Goal: Task Accomplishment & Management: Manage account settings

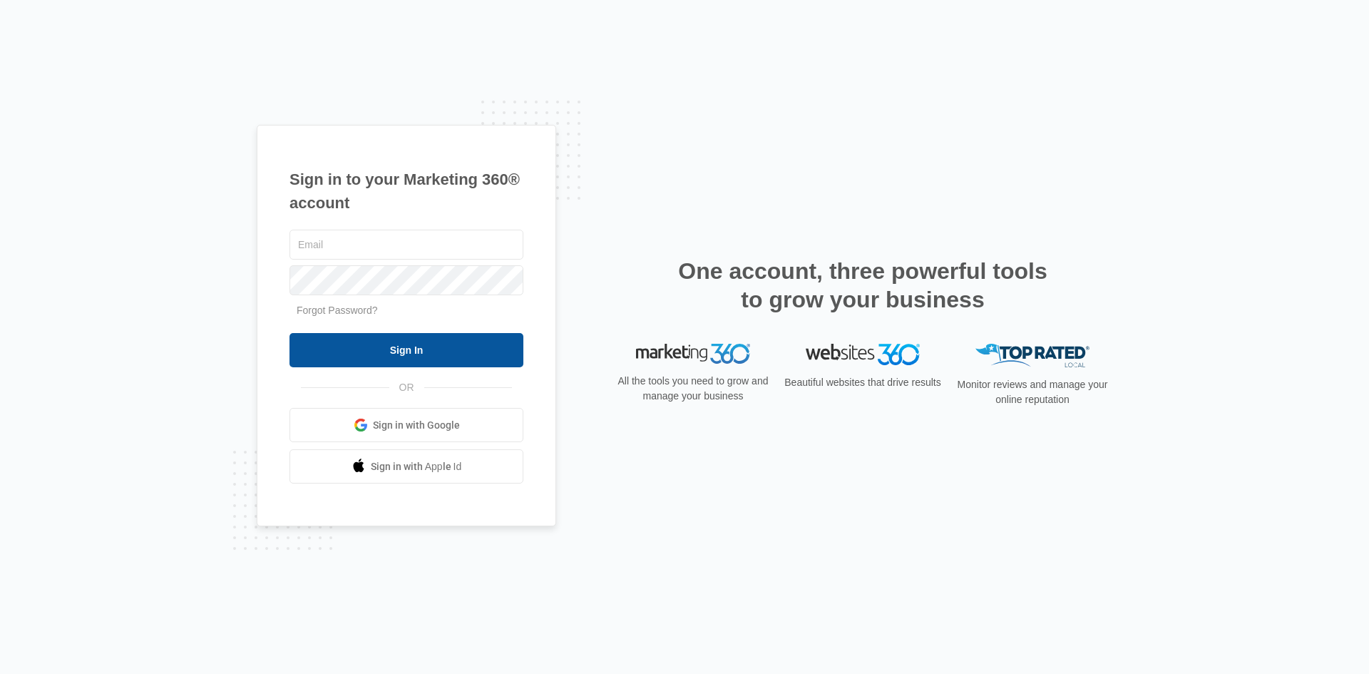
type input "[EMAIL_ADDRESS][DOMAIN_NAME]"
click at [370, 357] on input "Sign In" at bounding box center [406, 350] width 234 height 34
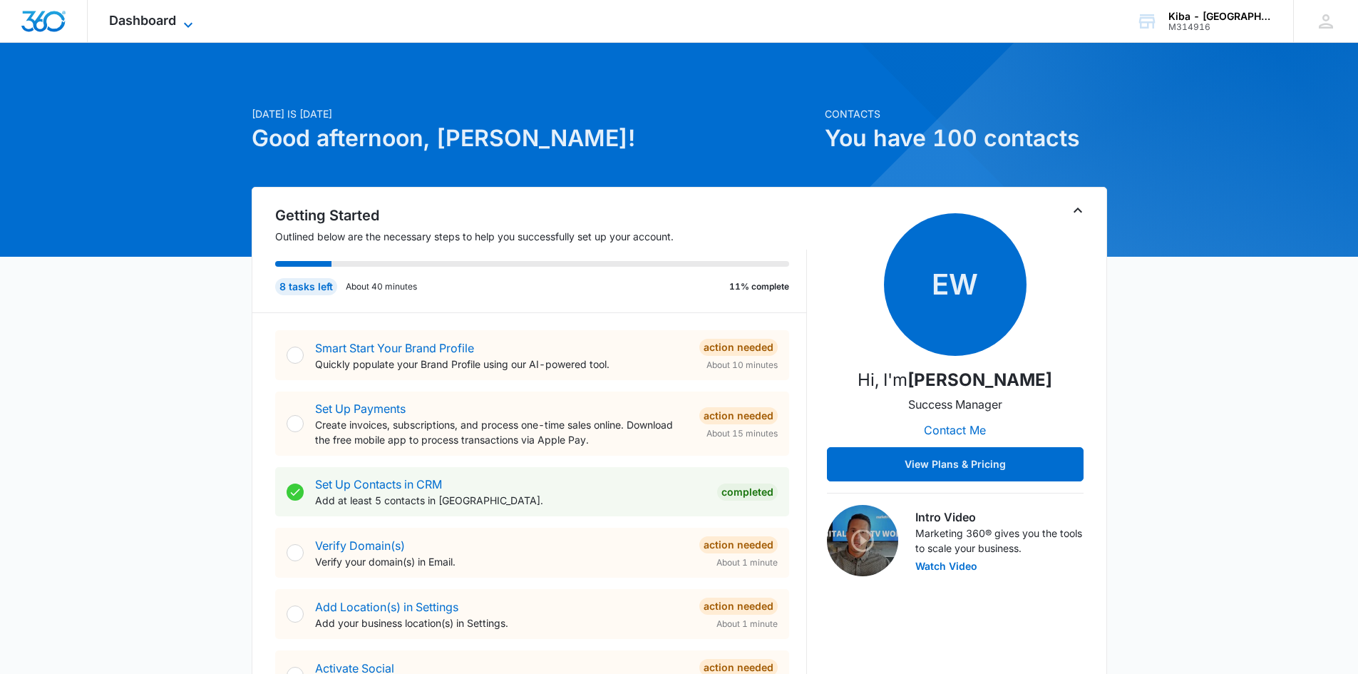
click at [189, 21] on icon at bounding box center [188, 24] width 17 height 17
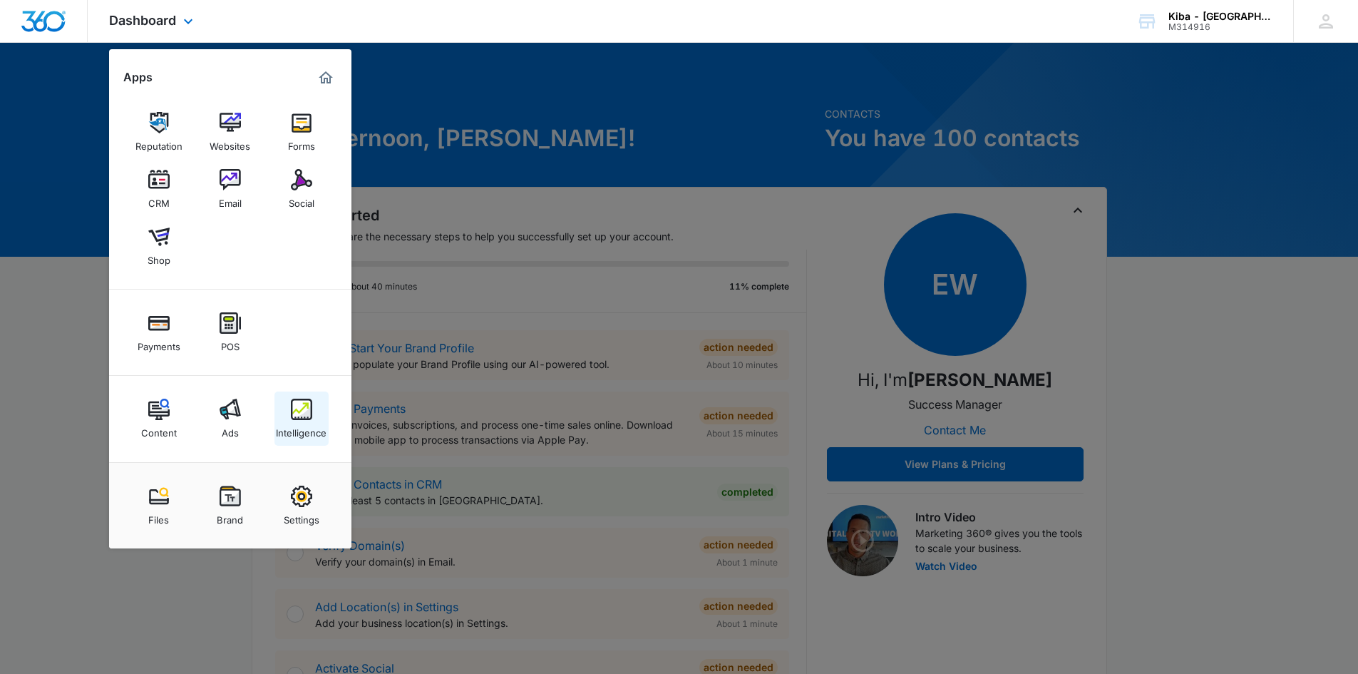
click at [307, 423] on div "Intelligence" at bounding box center [301, 429] width 51 height 19
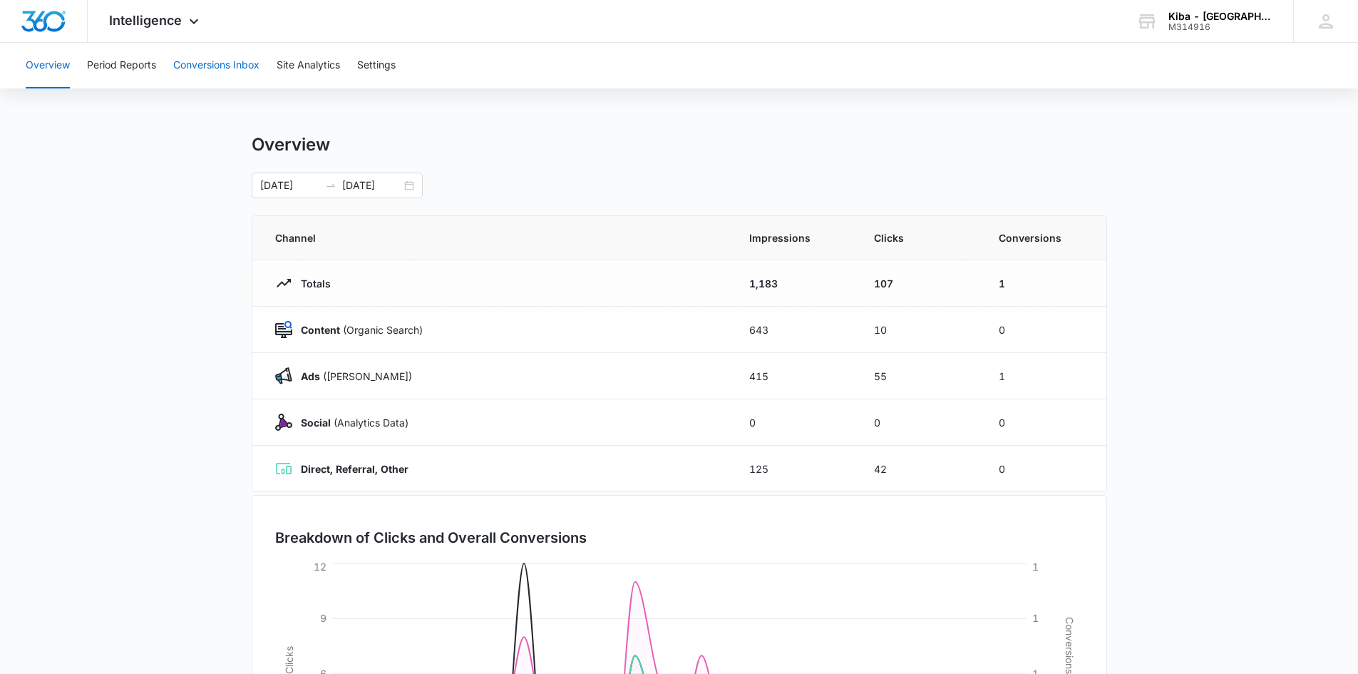
click at [202, 61] on button "Conversions Inbox" at bounding box center [216, 66] width 86 height 46
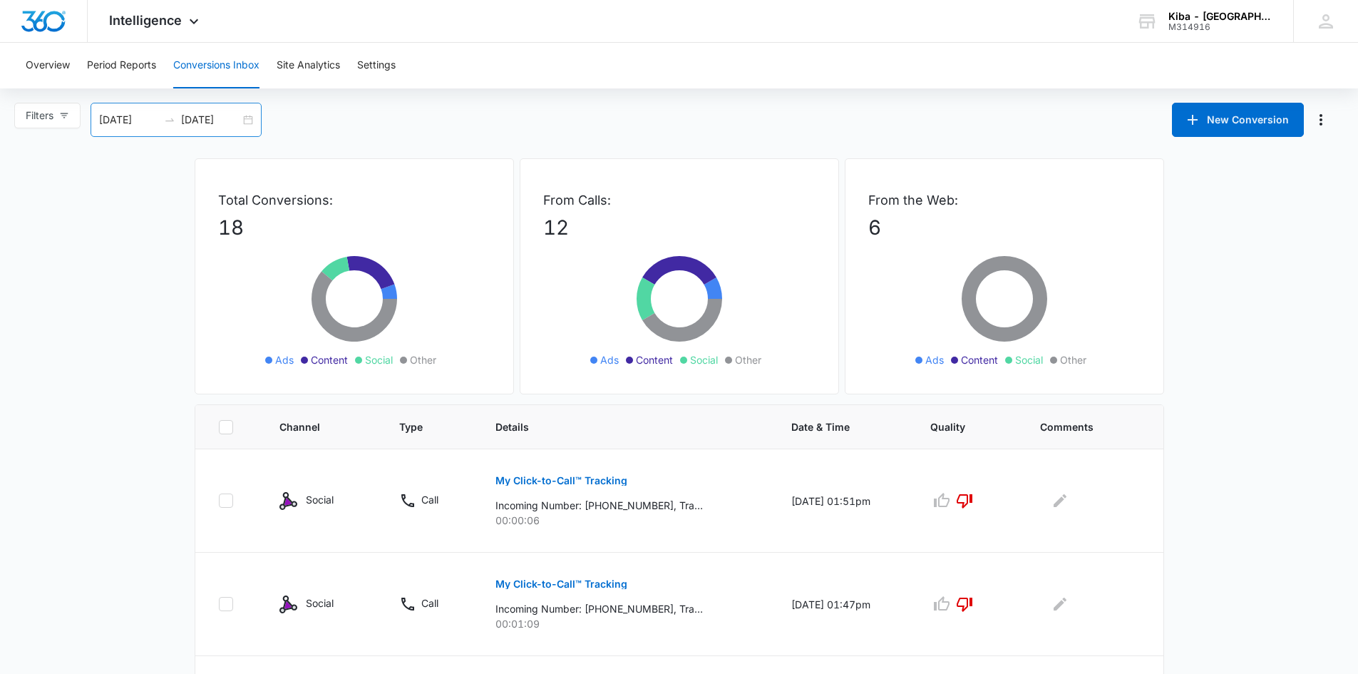
click at [250, 117] on div "[DATE] [DATE]" at bounding box center [176, 120] width 171 height 34
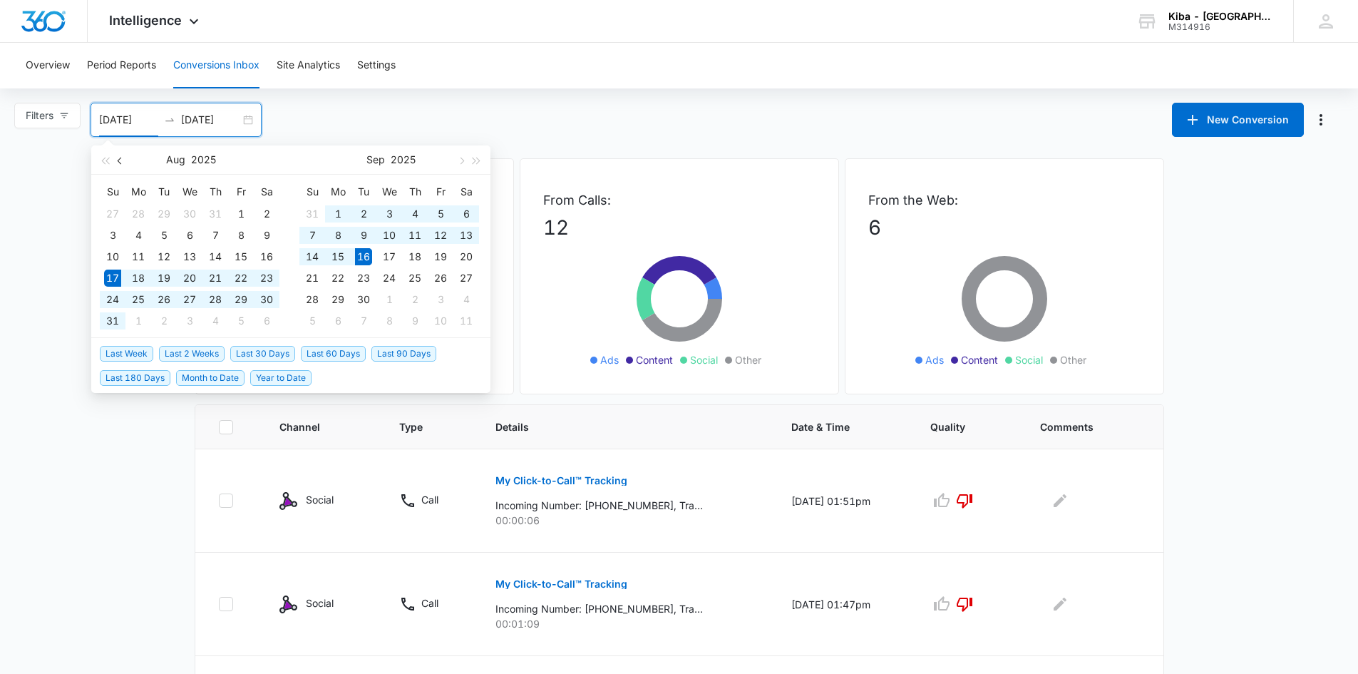
click at [120, 162] on span "button" at bounding box center [121, 160] width 7 height 7
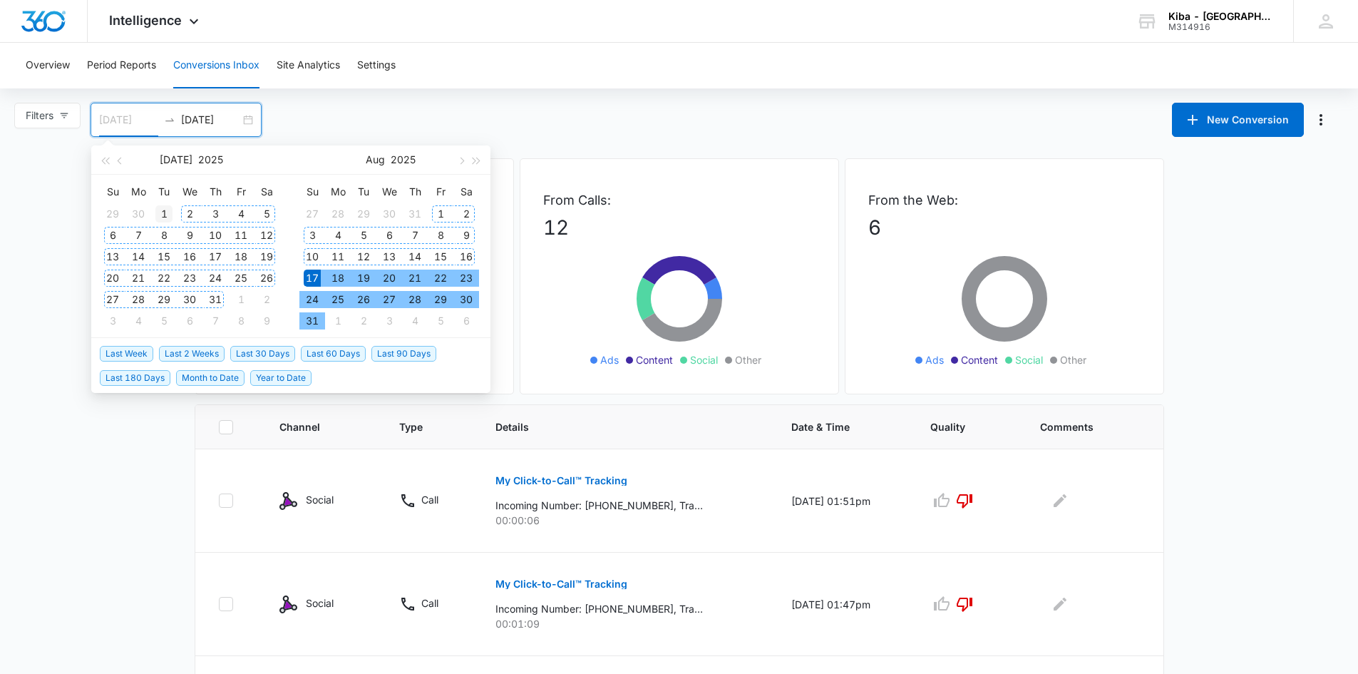
type input "[DATE]"
click at [162, 212] on div "1" at bounding box center [163, 213] width 17 height 17
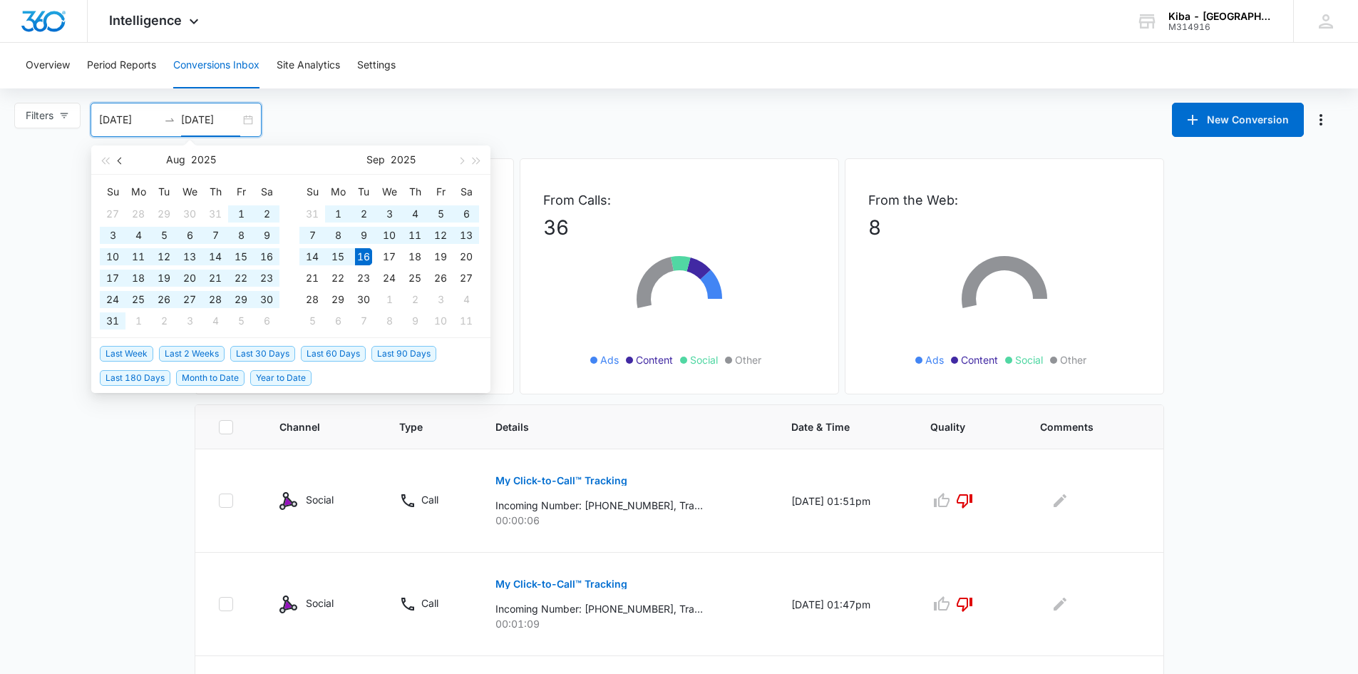
click at [120, 160] on span "button" at bounding box center [121, 160] width 7 height 7
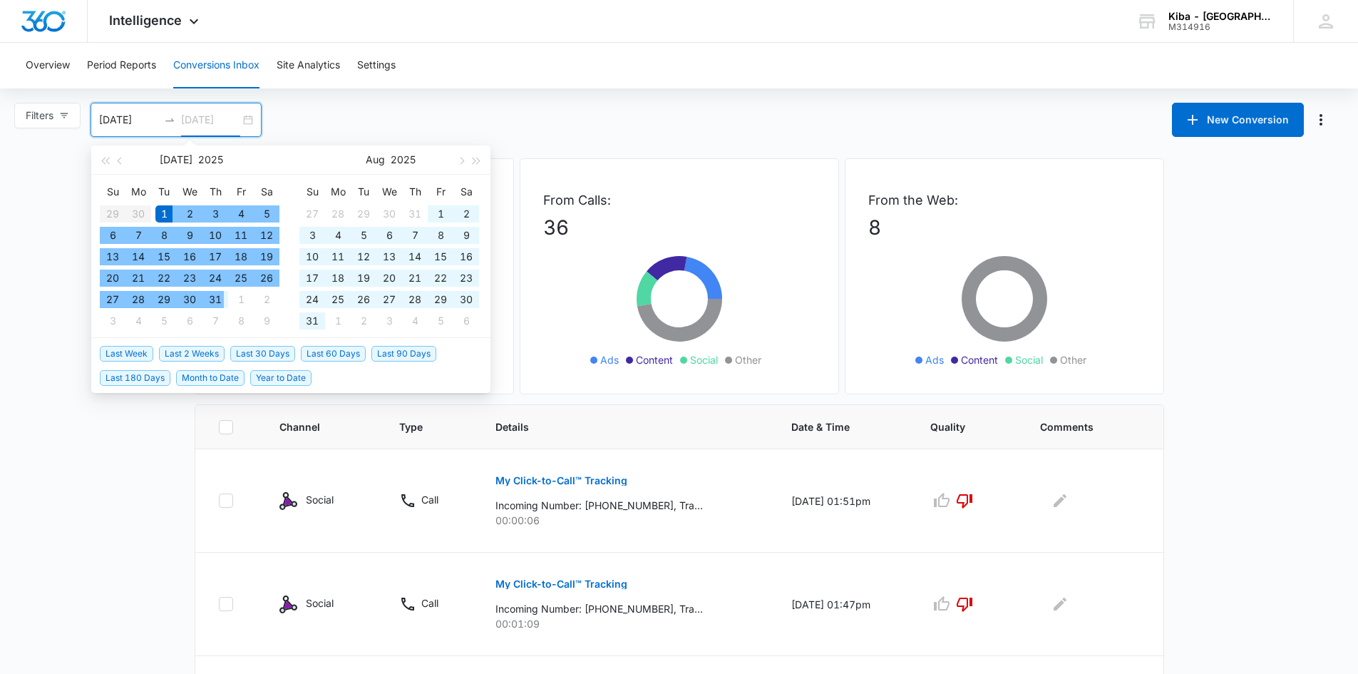
type input "[DATE]"
click at [212, 297] on div "31" at bounding box center [215, 299] width 17 height 17
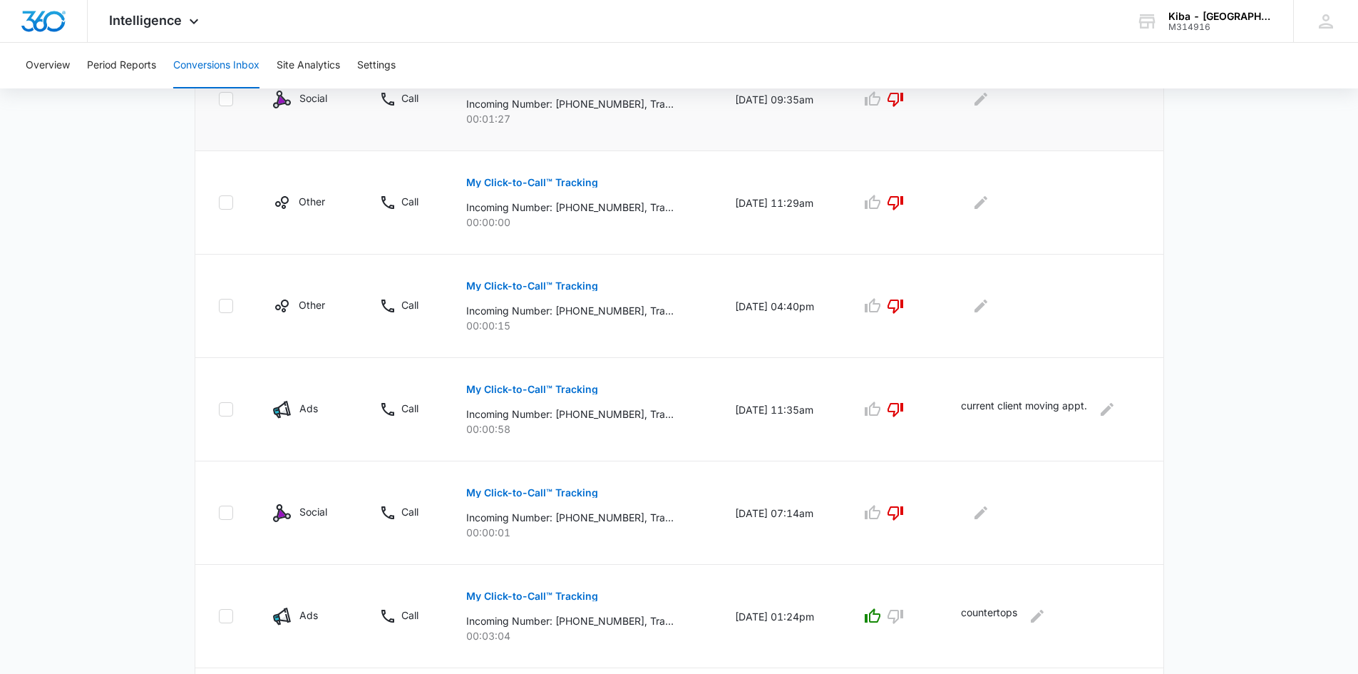
scroll to position [853, 0]
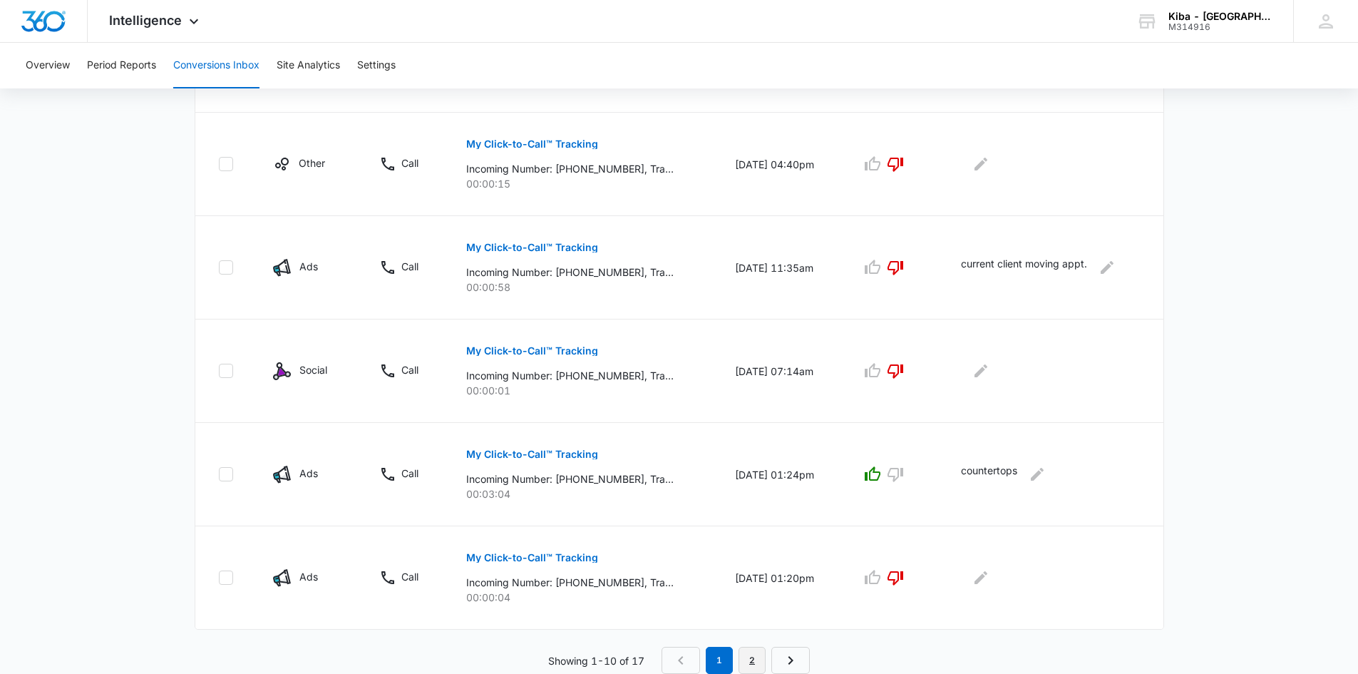
click at [750, 657] on link "2" at bounding box center [752, 660] width 27 height 27
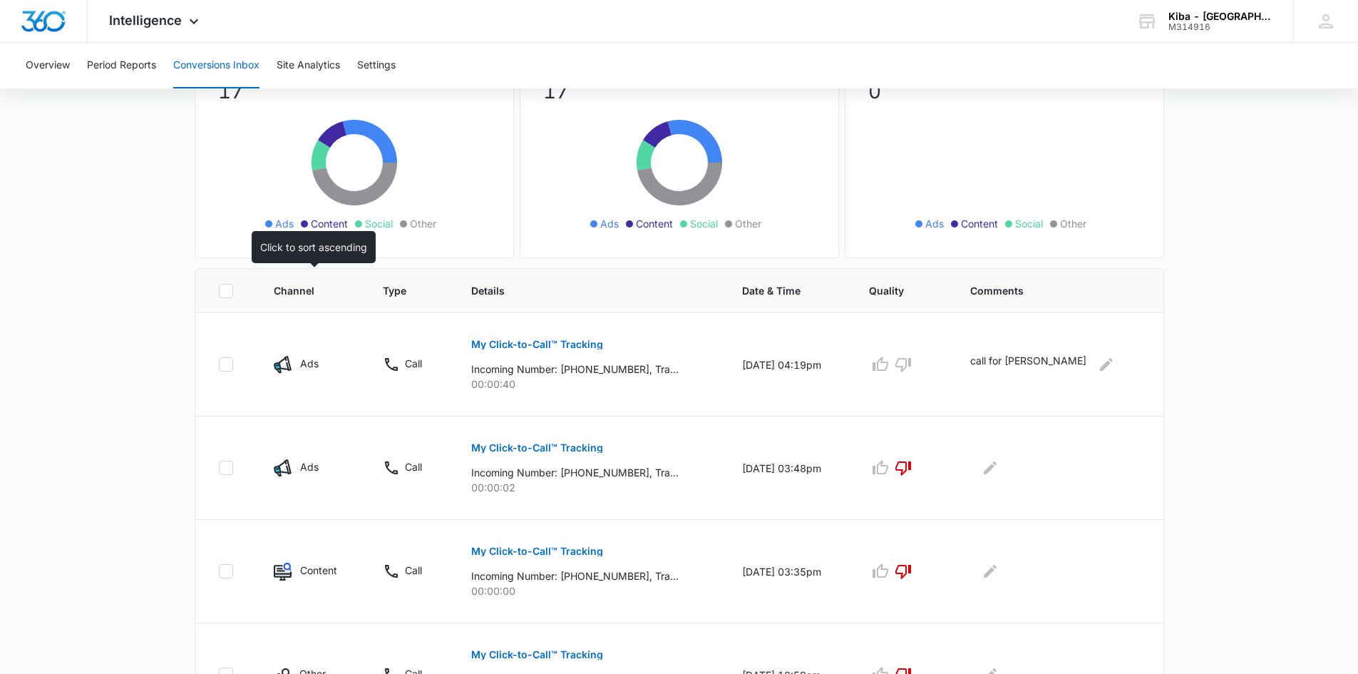
scroll to position [0, 0]
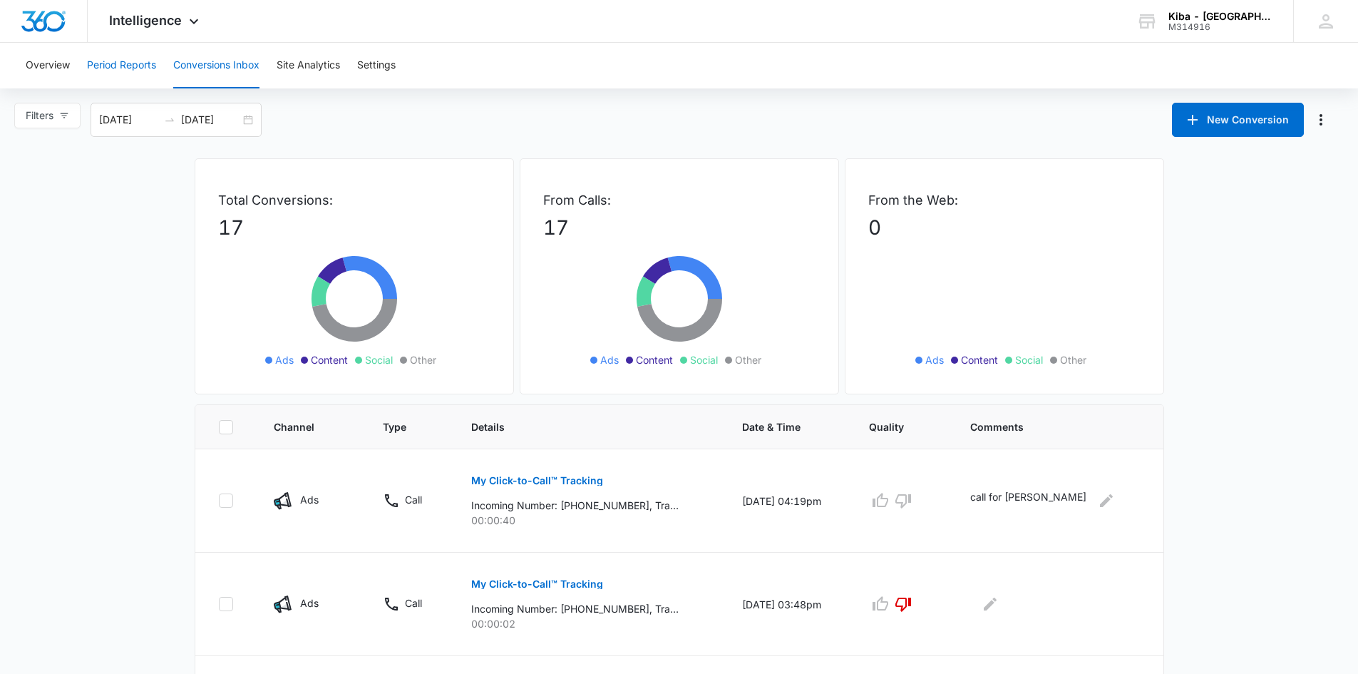
click at [120, 67] on button "Period Reports" at bounding box center [121, 66] width 69 height 46
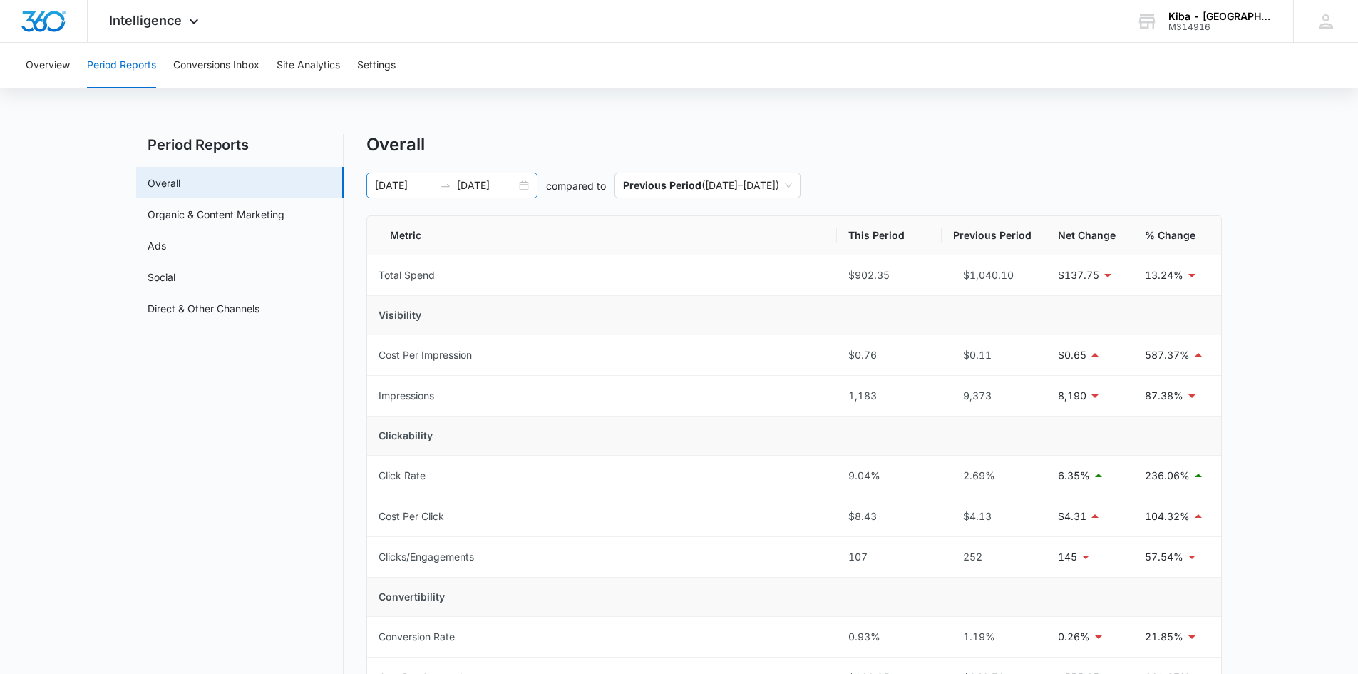
click at [524, 185] on div "07/01/2025 07/31/2025" at bounding box center [451, 186] width 171 height 26
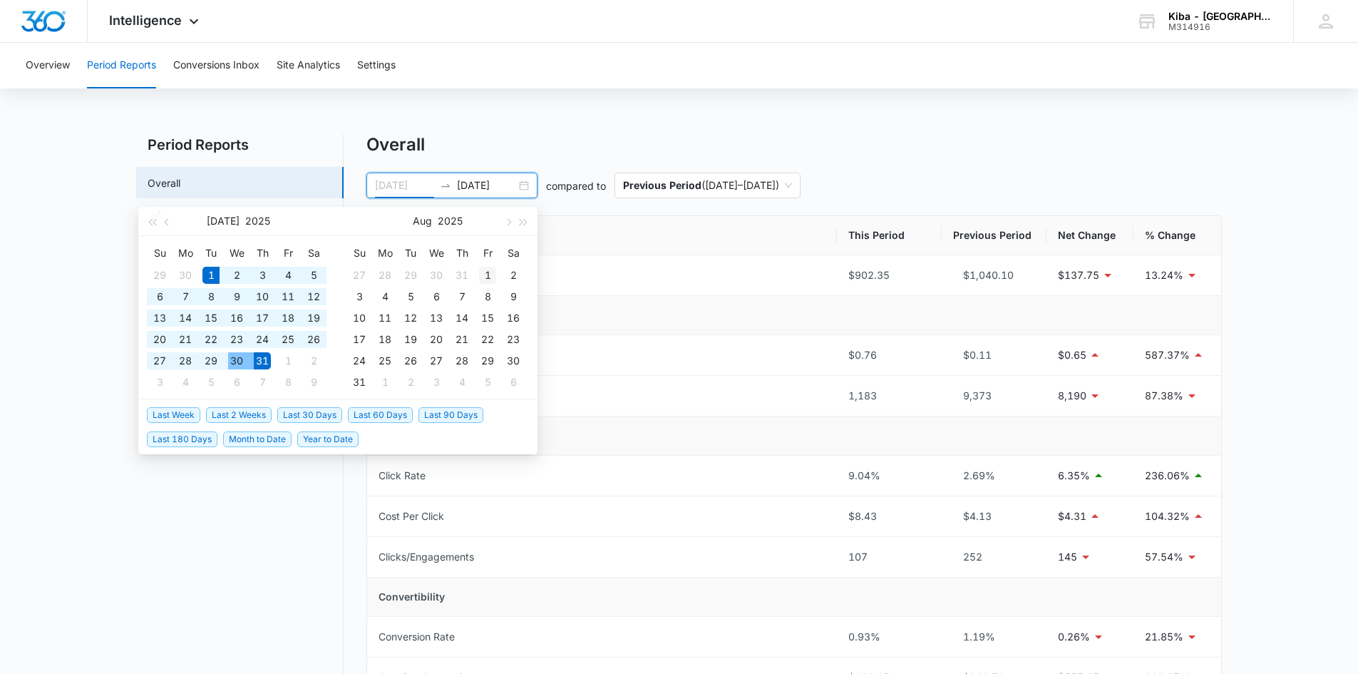
type input "[DATE]"
click at [487, 272] on div "1" at bounding box center [487, 275] width 17 height 17
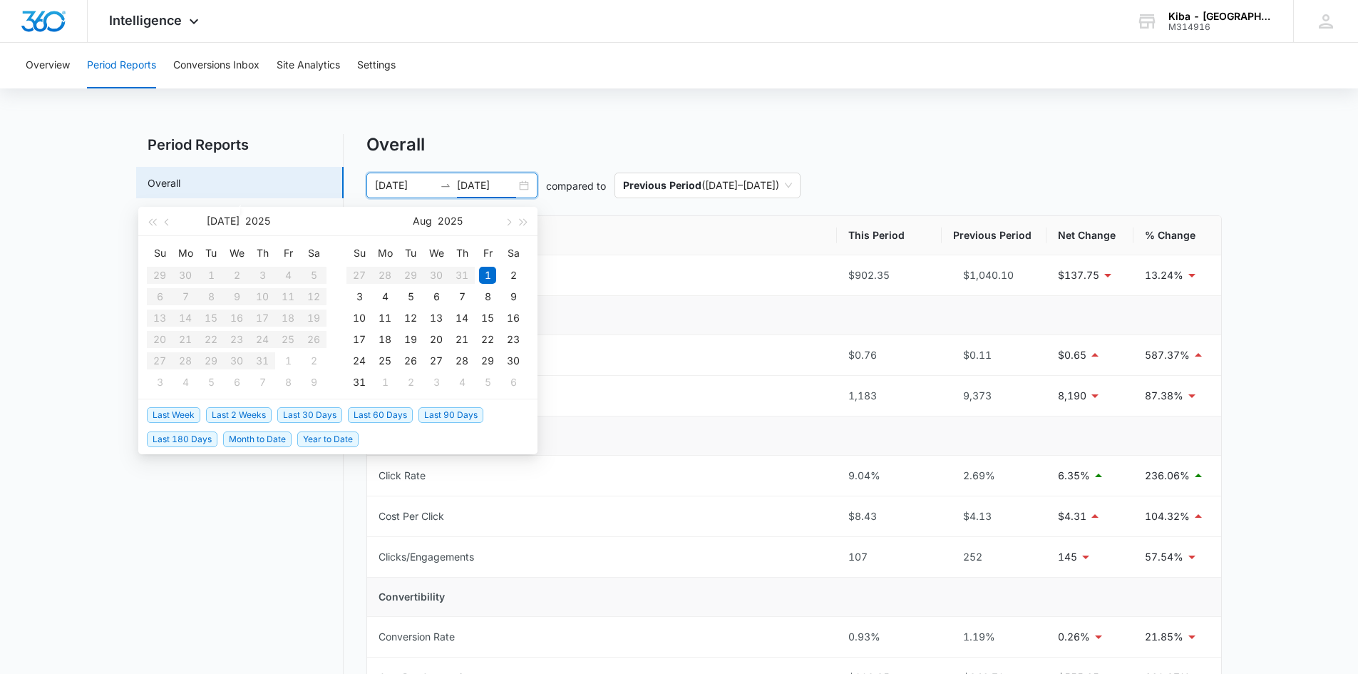
type input "[DATE]"
click at [359, 380] on div "31" at bounding box center [359, 382] width 17 height 17
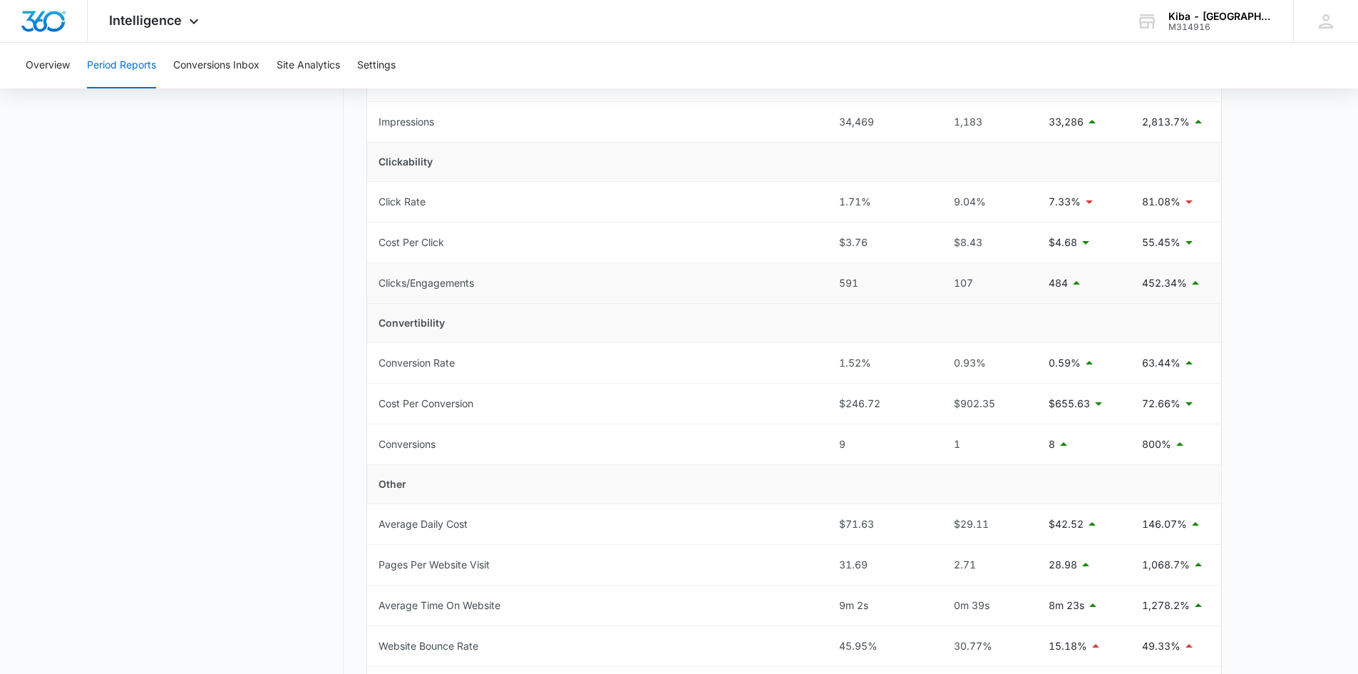
scroll to position [356, 0]
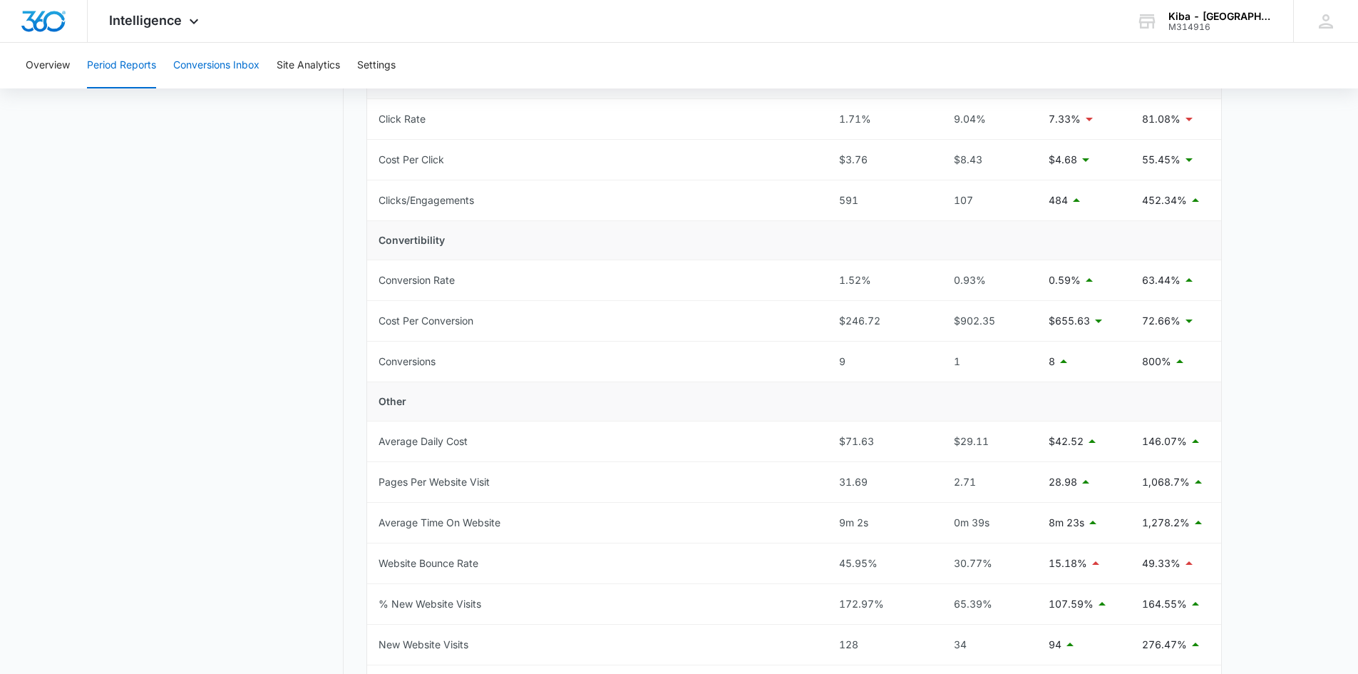
click at [205, 61] on button "Conversions Inbox" at bounding box center [216, 66] width 86 height 46
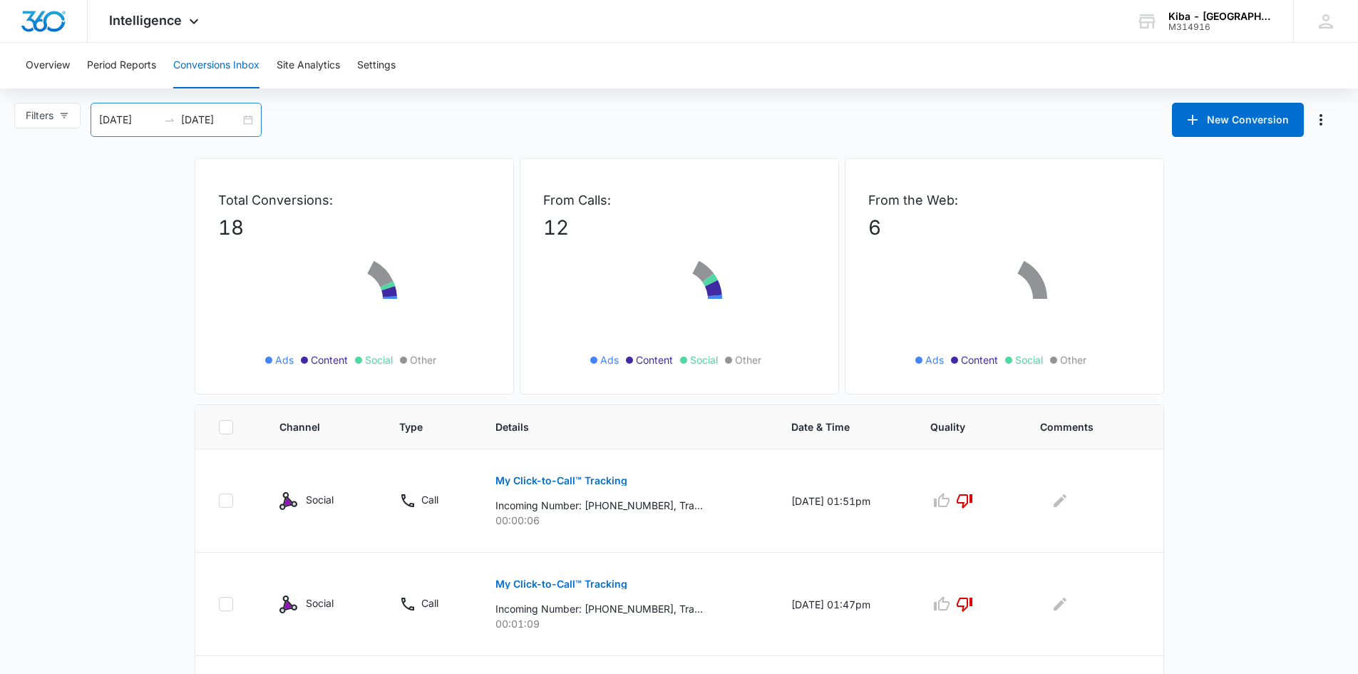
click at [248, 119] on div "[DATE] [DATE]" at bounding box center [176, 120] width 171 height 34
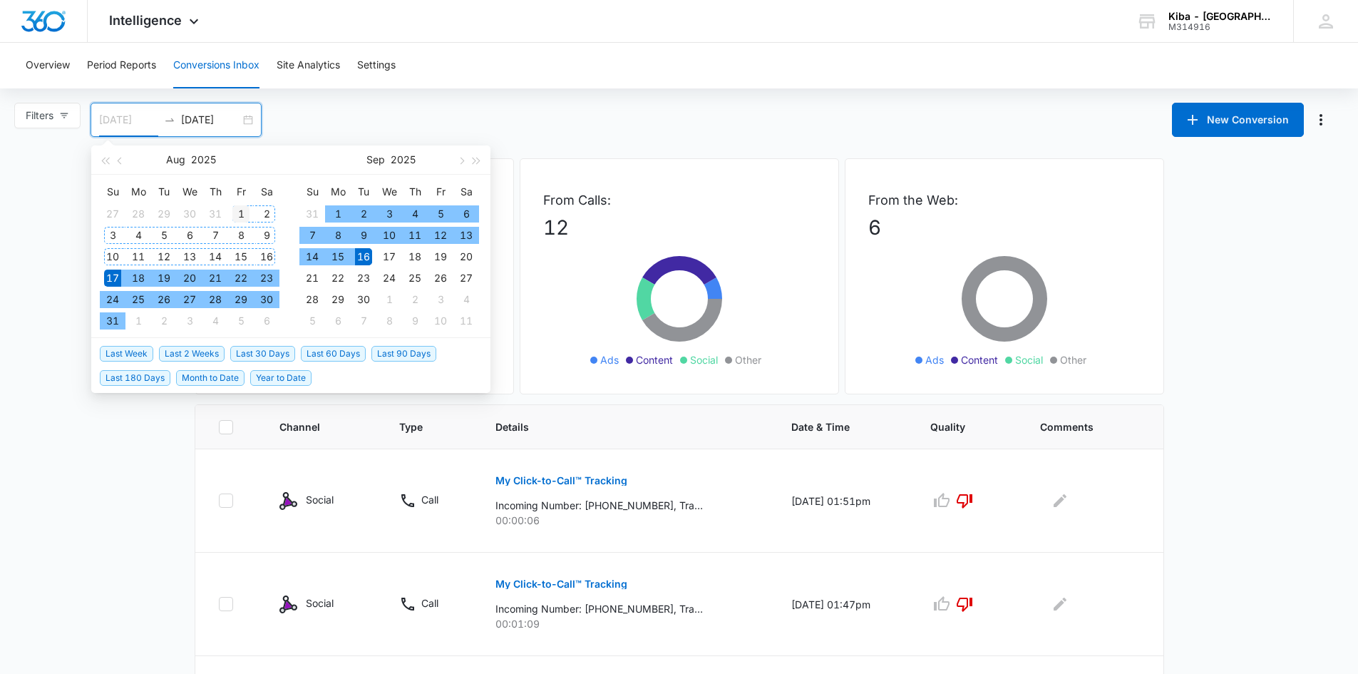
type input "[DATE]"
click at [240, 211] on div "1" at bounding box center [240, 213] width 17 height 17
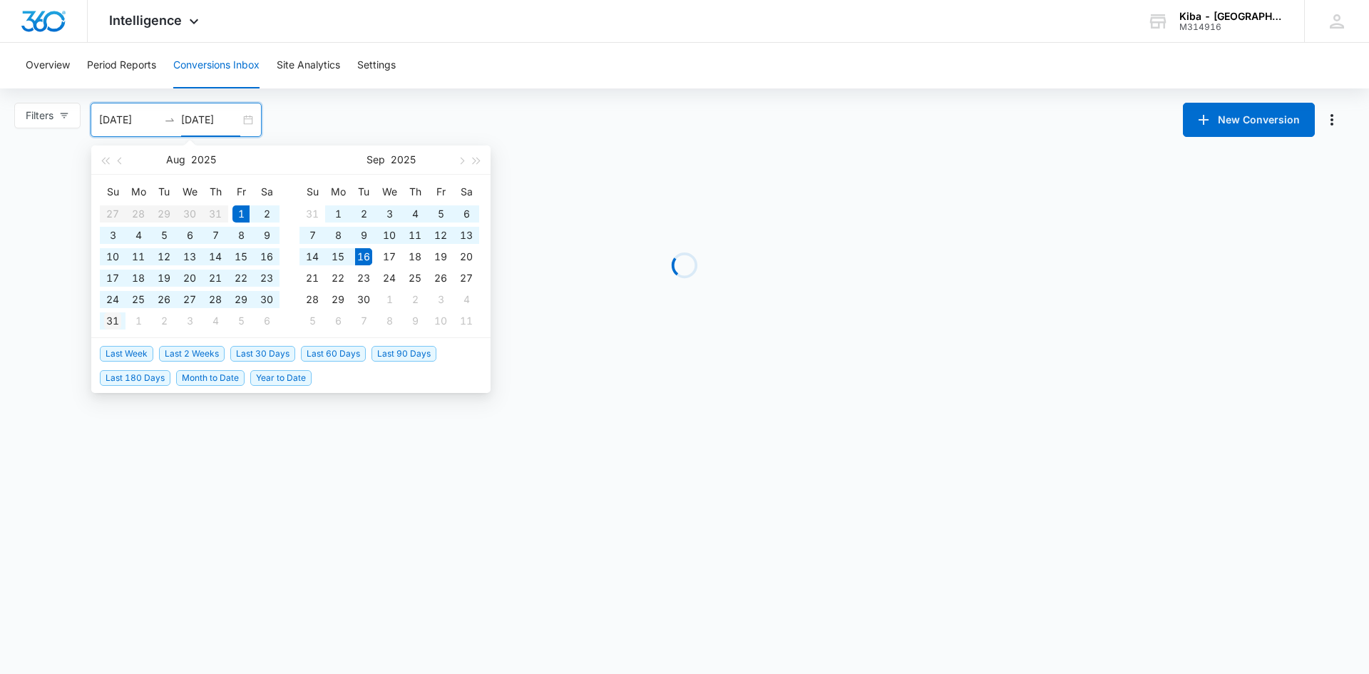
type input "[DATE]"
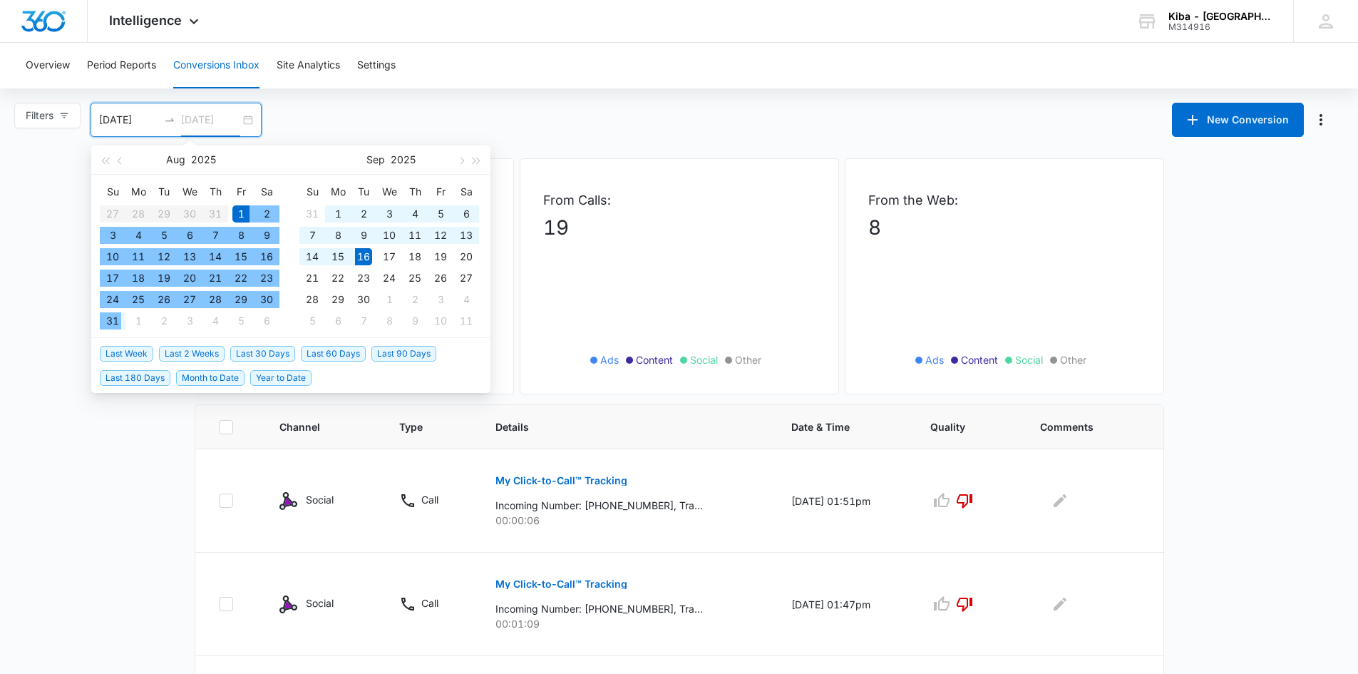
click at [111, 318] on div "31" at bounding box center [112, 320] width 17 height 17
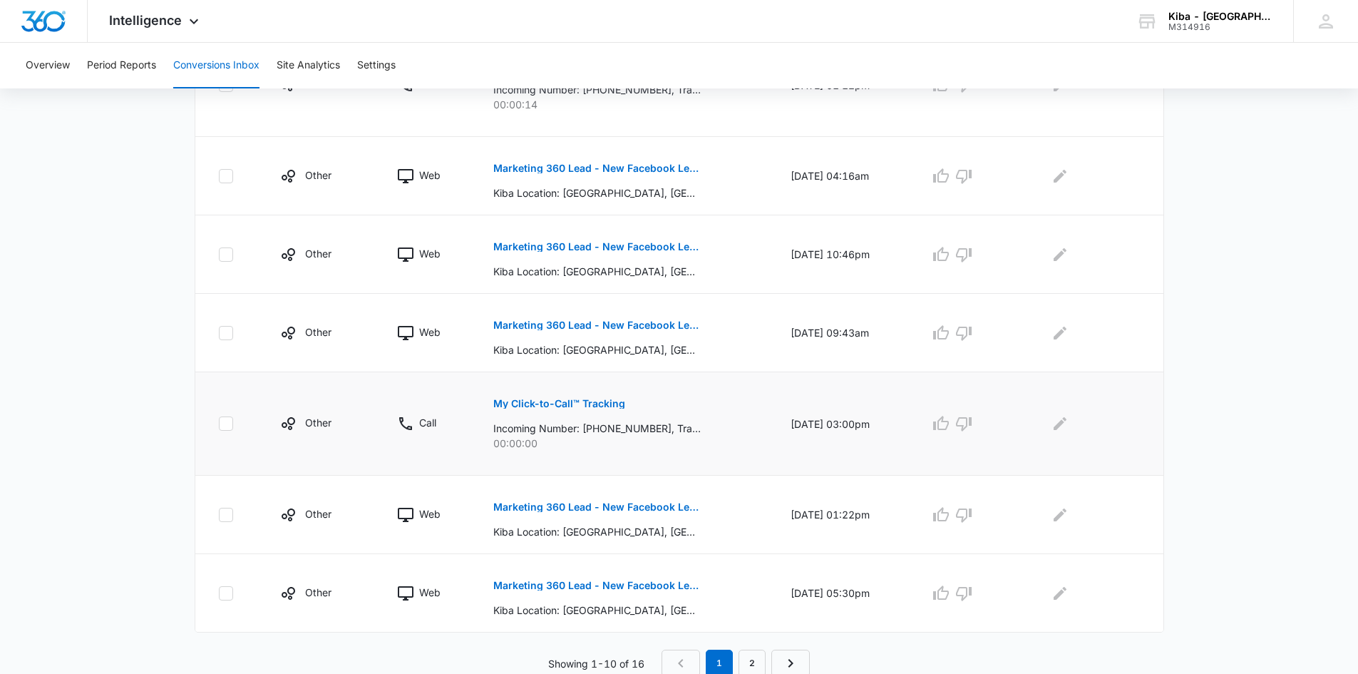
scroll to position [679, 0]
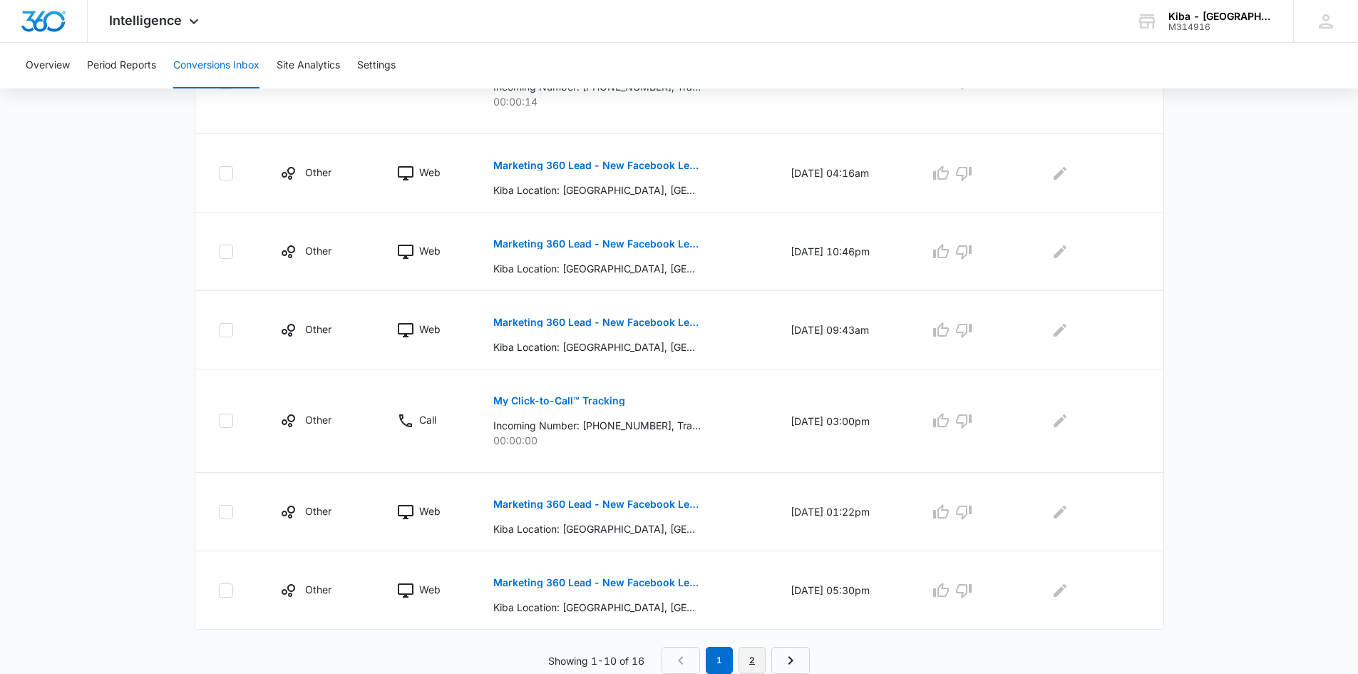
click at [756, 664] on link "2" at bounding box center [752, 660] width 27 height 27
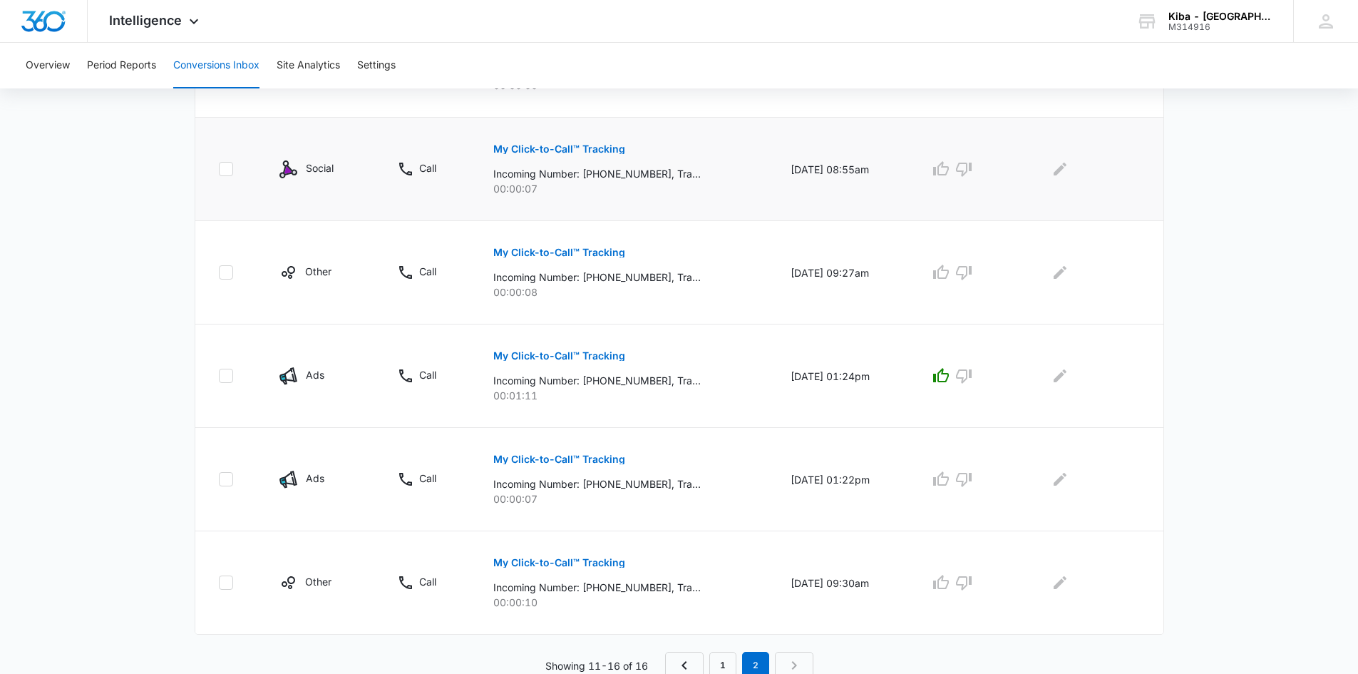
scroll to position [440, 0]
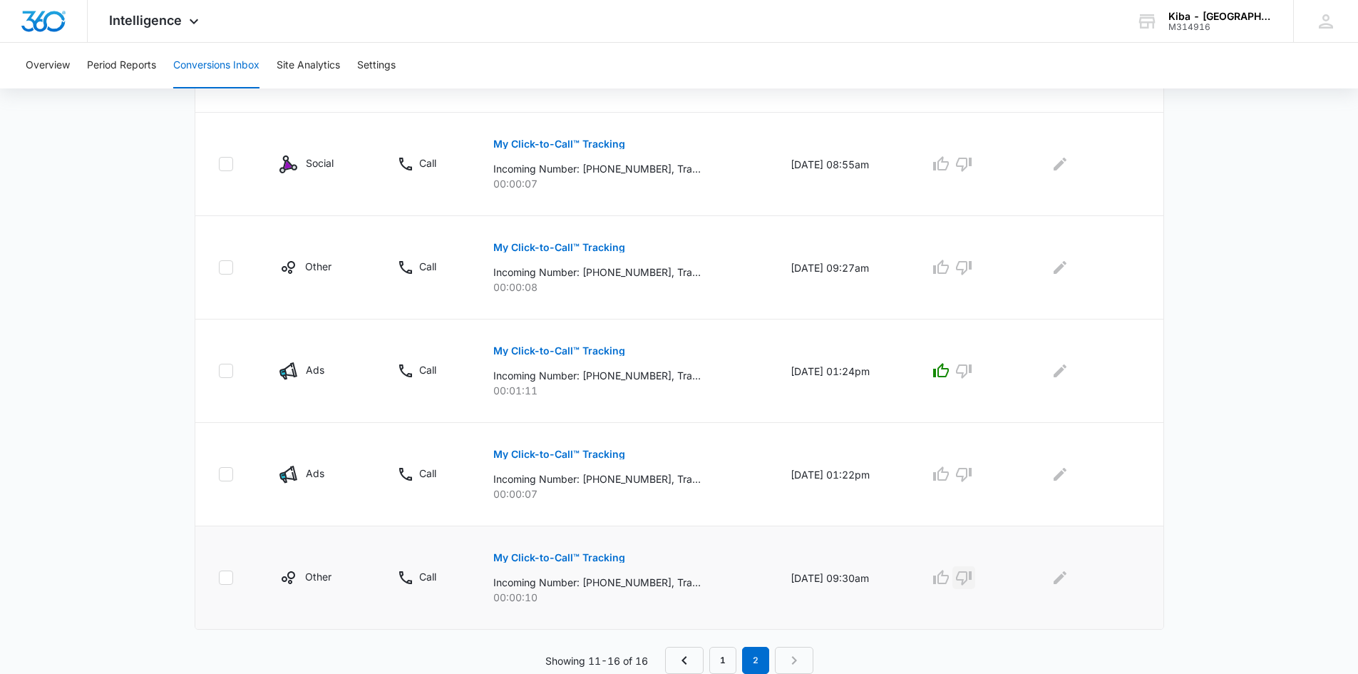
click at [972, 575] on icon "button" at bounding box center [963, 577] width 17 height 17
click at [972, 473] on icon "button" at bounding box center [963, 474] width 17 height 17
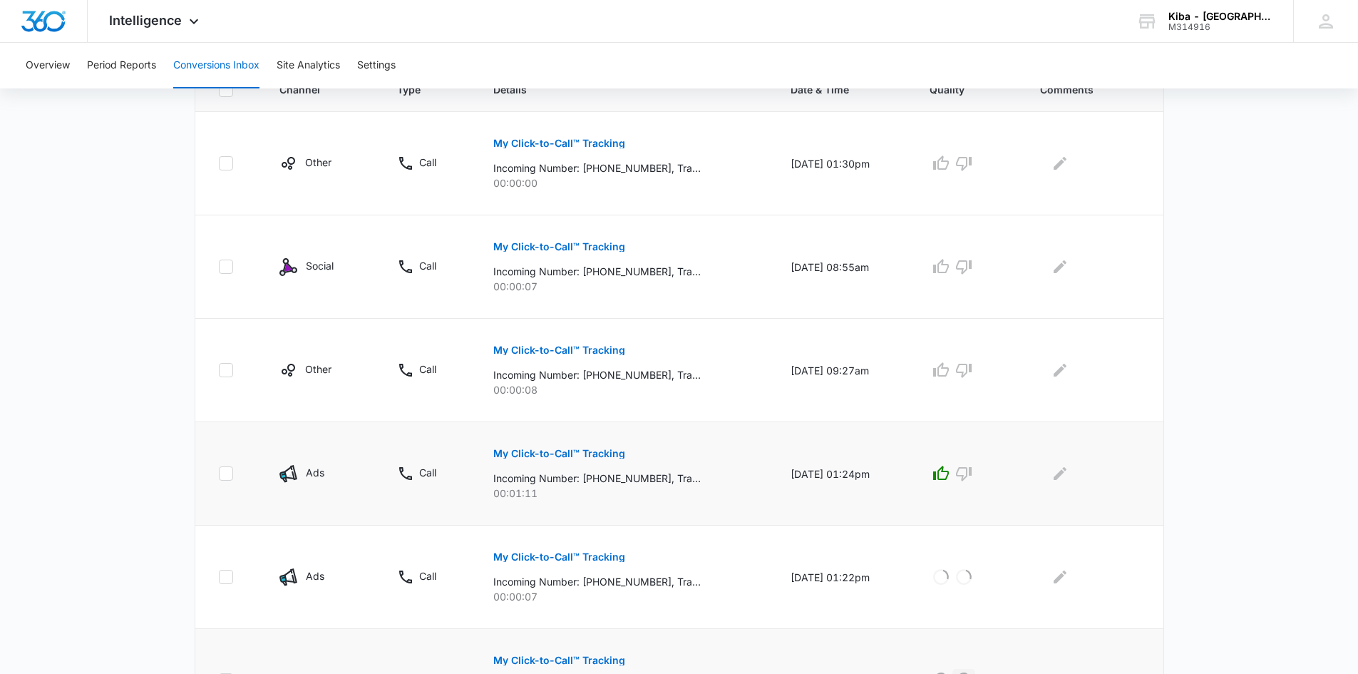
scroll to position [297, 0]
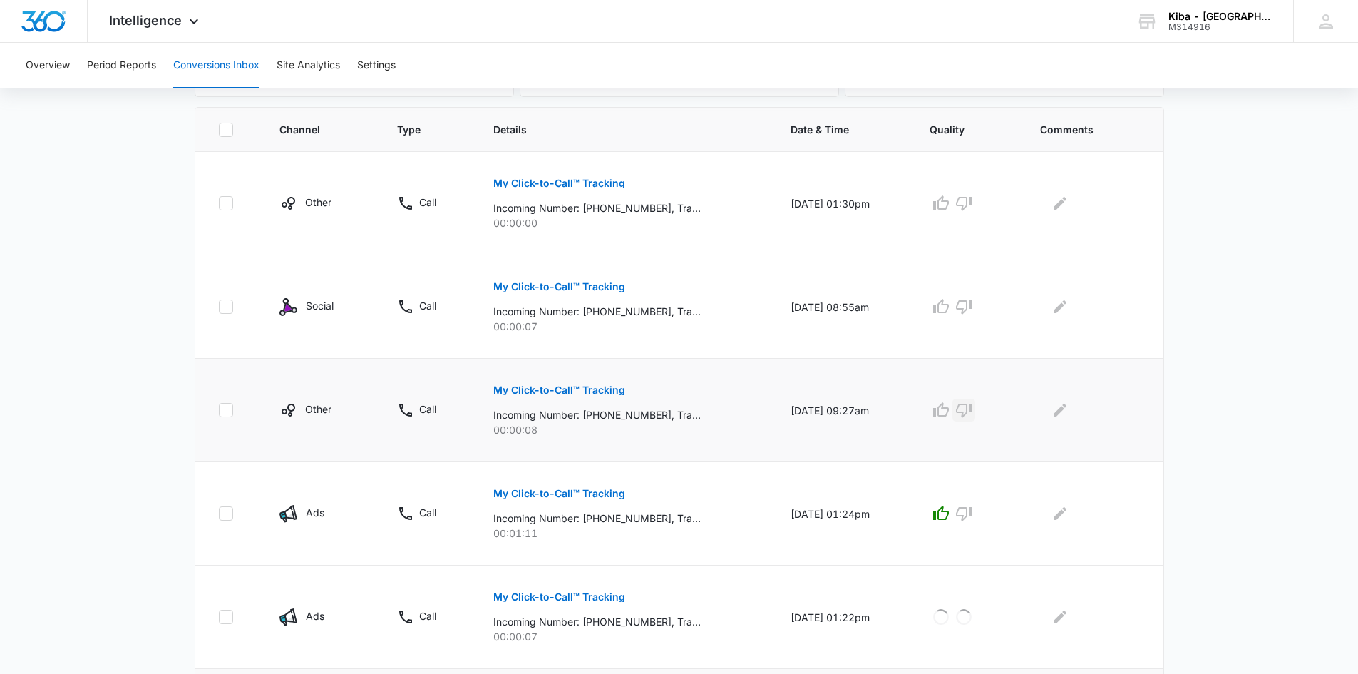
click at [972, 409] on icon "button" at bounding box center [963, 409] width 17 height 17
click at [972, 301] on icon "button" at bounding box center [964, 307] width 16 height 14
click at [972, 197] on icon "button" at bounding box center [964, 204] width 16 height 14
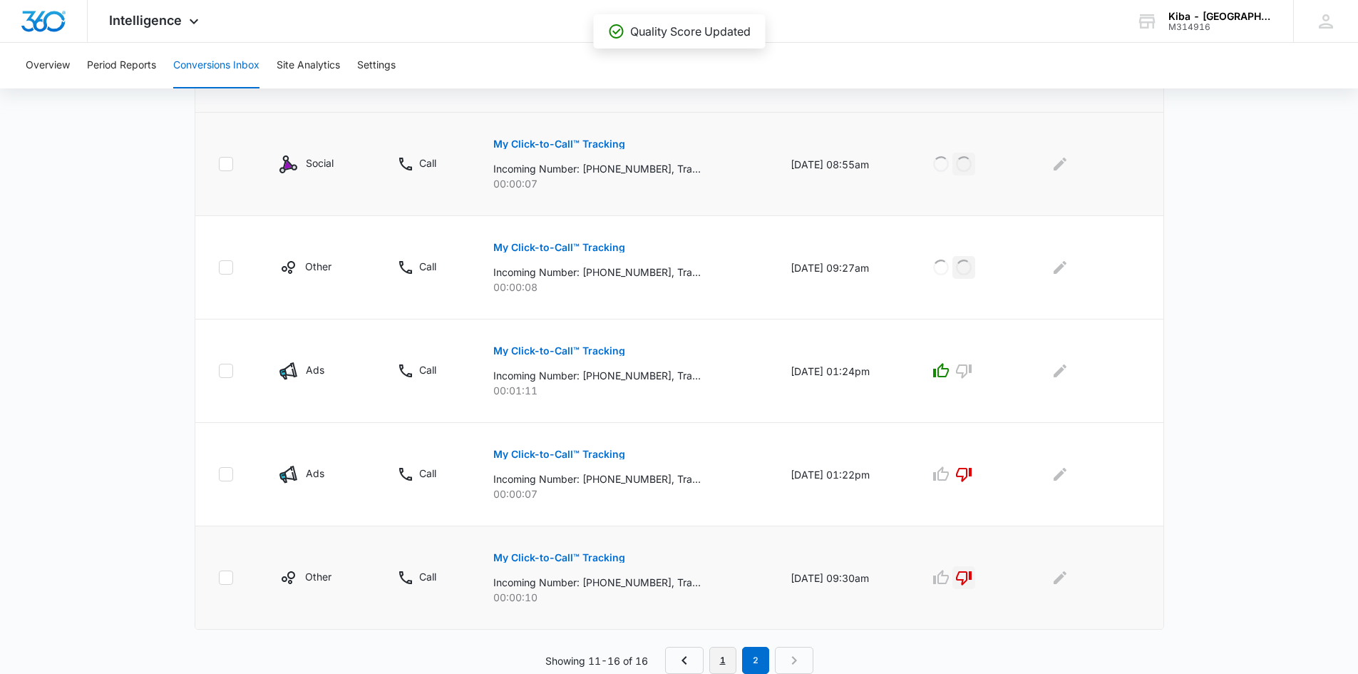
click at [728, 656] on link "1" at bounding box center [722, 660] width 27 height 27
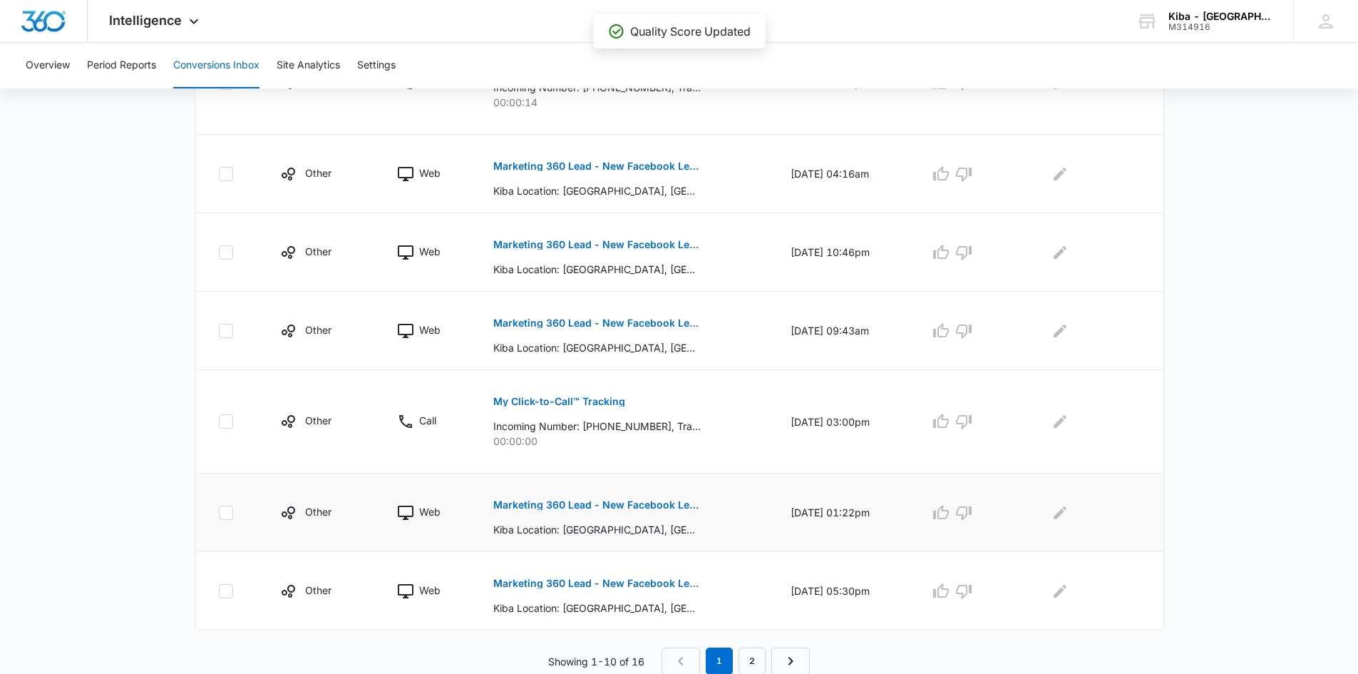
scroll to position [679, 0]
click at [950, 592] on icon "button" at bounding box center [941, 590] width 17 height 17
drag, startPoint x: 954, startPoint y: 511, endPoint x: 978, endPoint y: 431, distance: 84.1
click at [950, 509] on icon "button" at bounding box center [941, 511] width 17 height 17
click at [972, 420] on icon "button" at bounding box center [964, 421] width 16 height 14
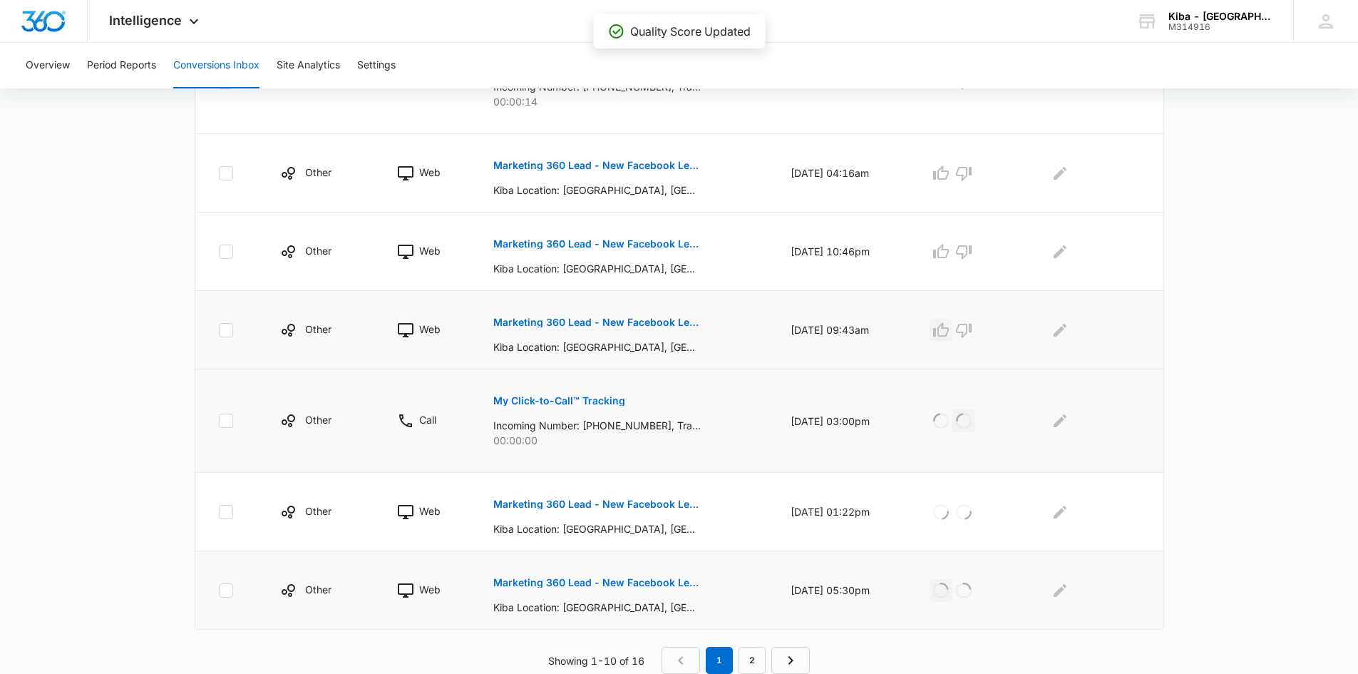
click at [950, 327] on icon "button" at bounding box center [941, 330] width 17 height 17
click at [947, 248] on icon "button" at bounding box center [941, 251] width 17 height 17
click at [949, 177] on icon "button" at bounding box center [941, 173] width 17 height 17
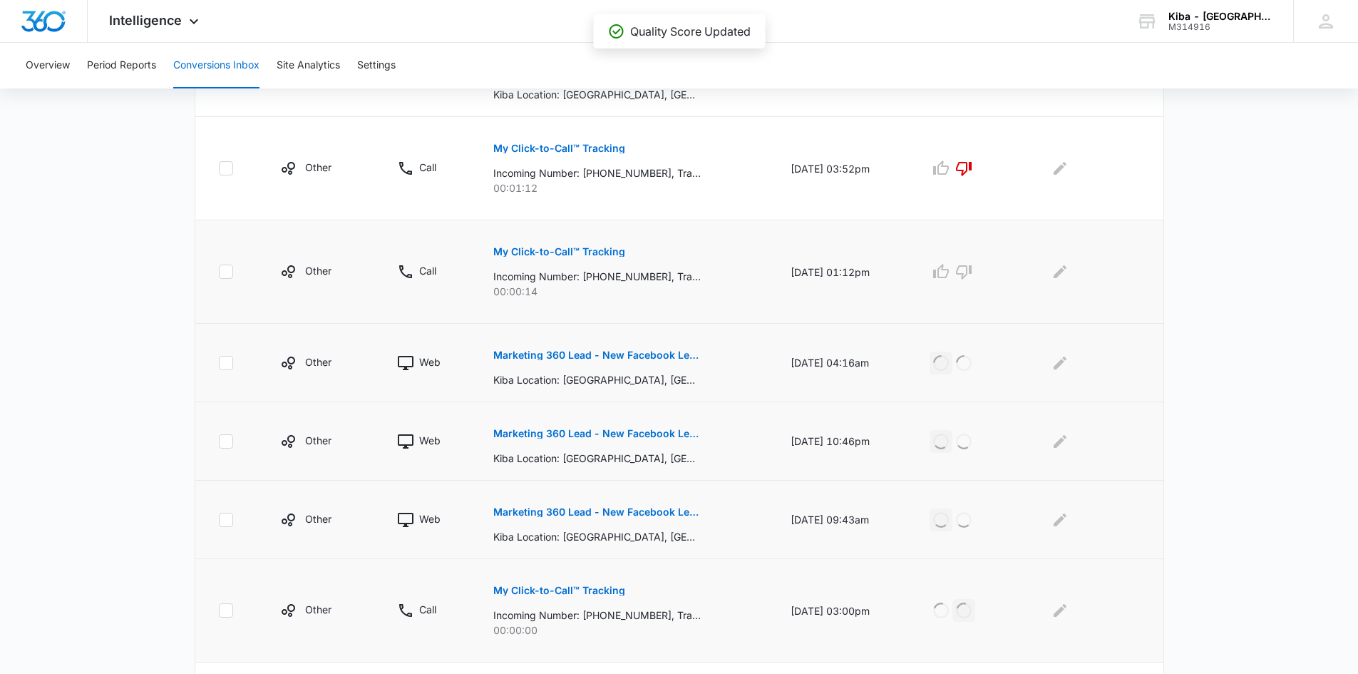
scroll to position [394, 0]
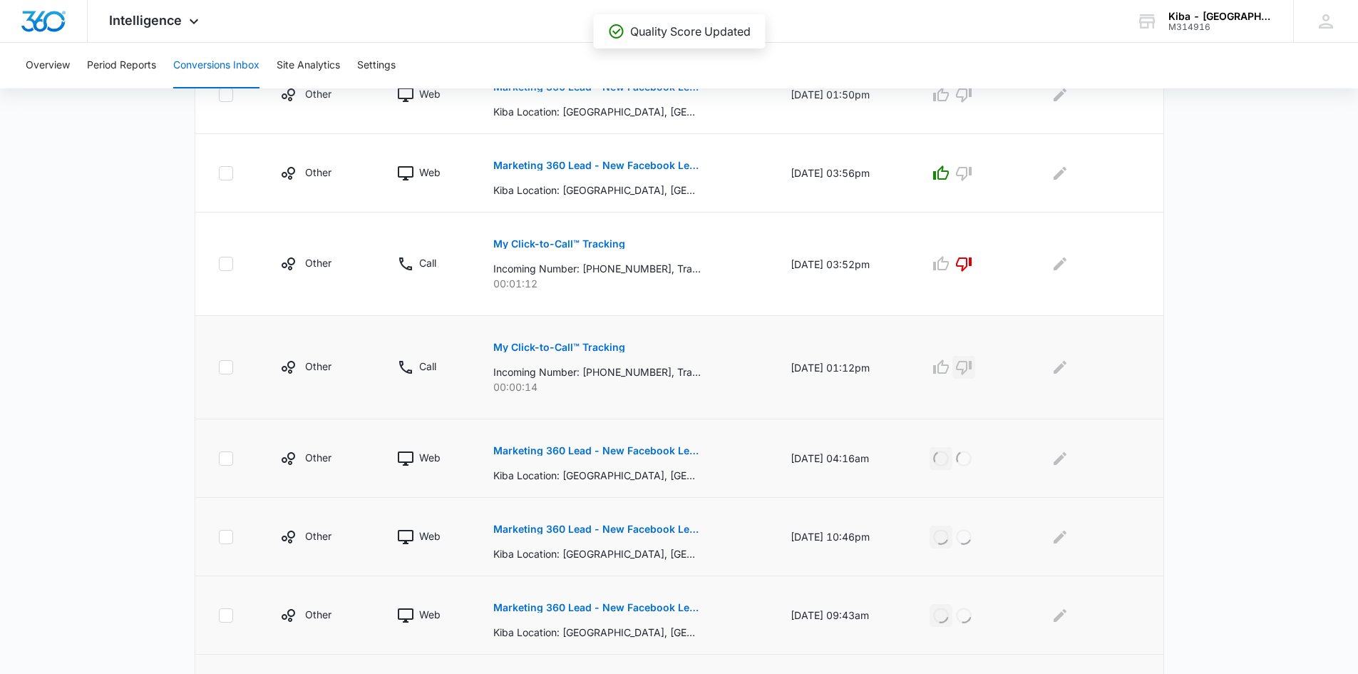
click at [972, 364] on icon "button" at bounding box center [963, 367] width 17 height 17
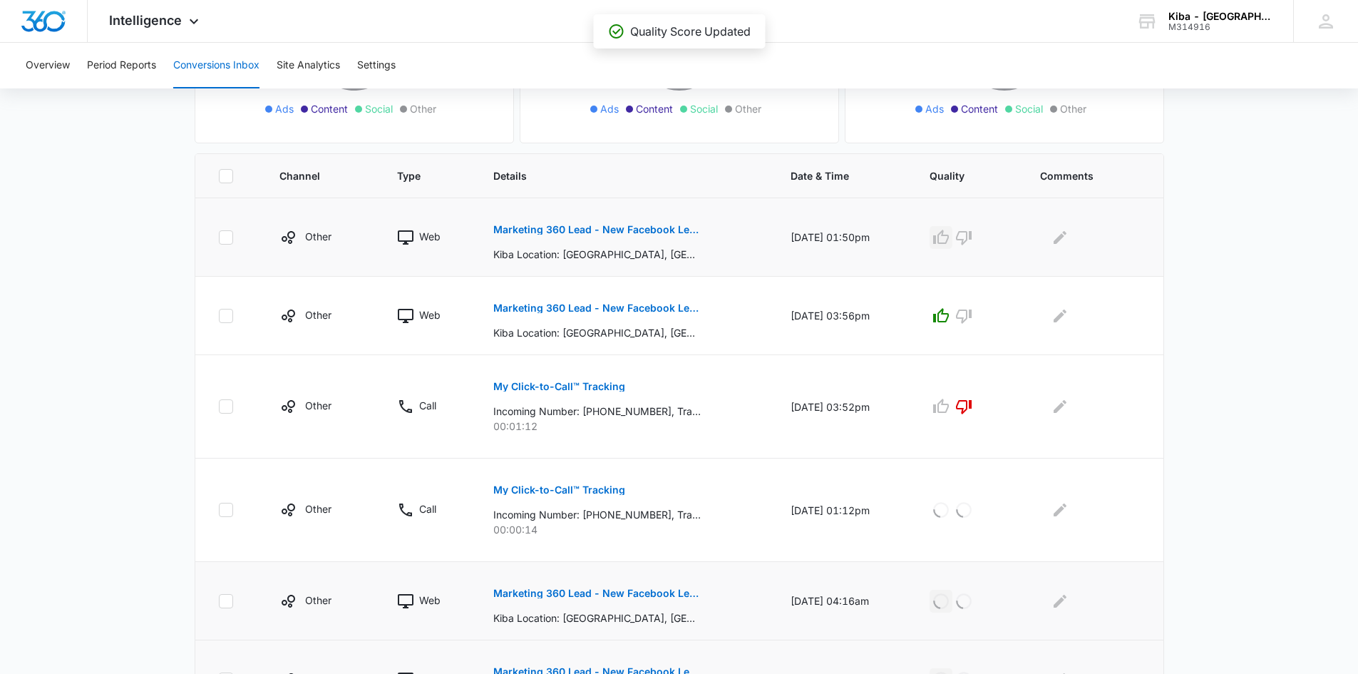
click at [950, 233] on icon "button" at bounding box center [941, 237] width 17 height 17
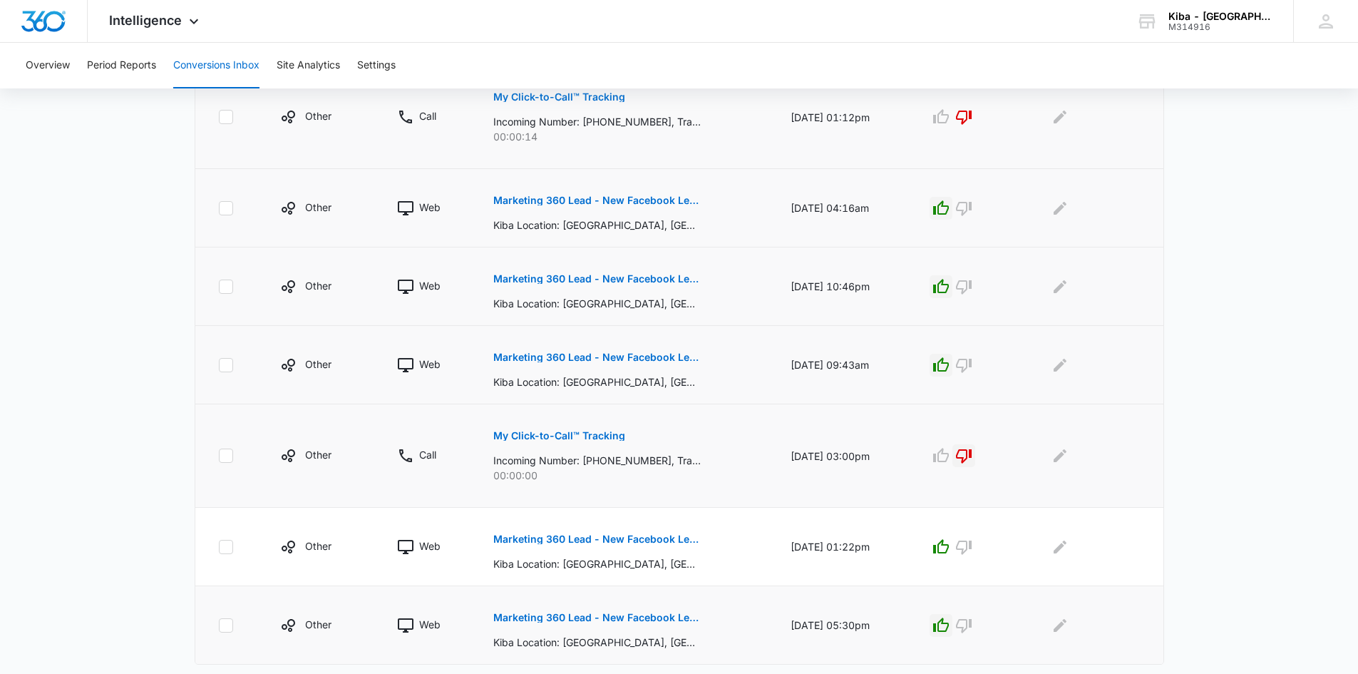
scroll to position [679, 0]
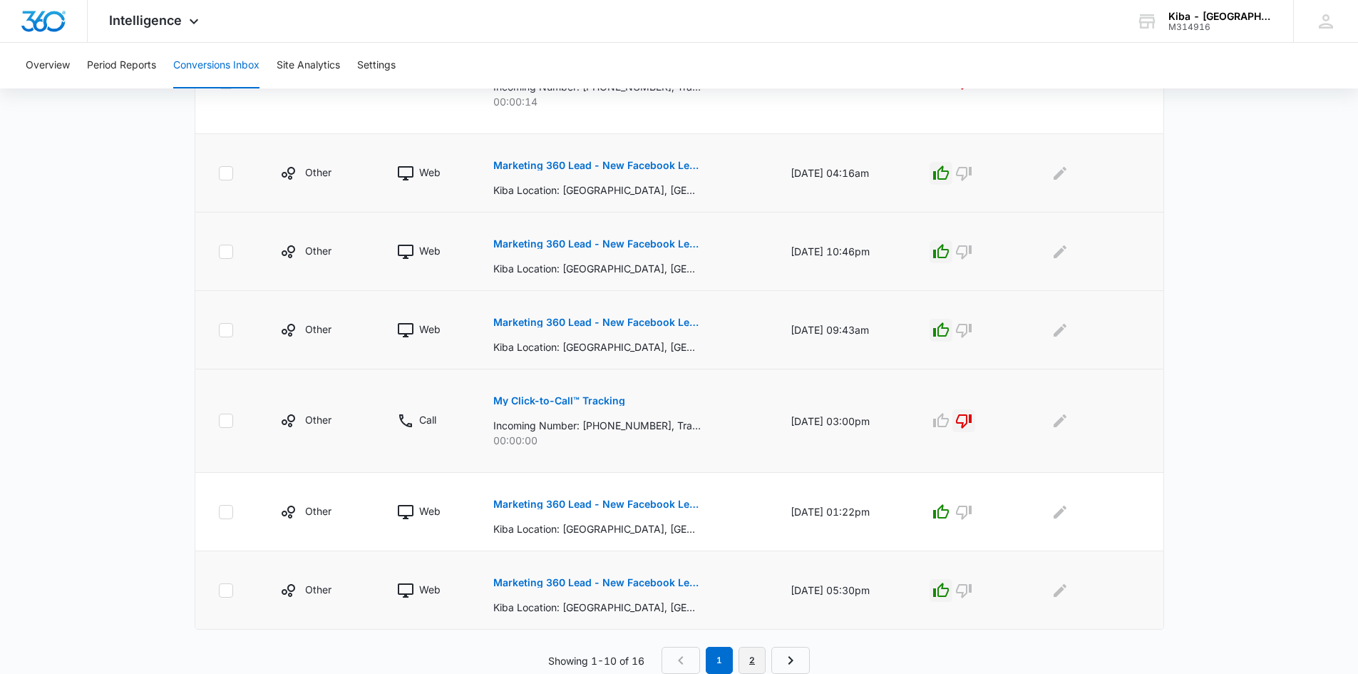
drag, startPoint x: 751, startPoint y: 655, endPoint x: 751, endPoint y: 647, distance: 7.8
click at [751, 656] on link "2" at bounding box center [752, 660] width 27 height 27
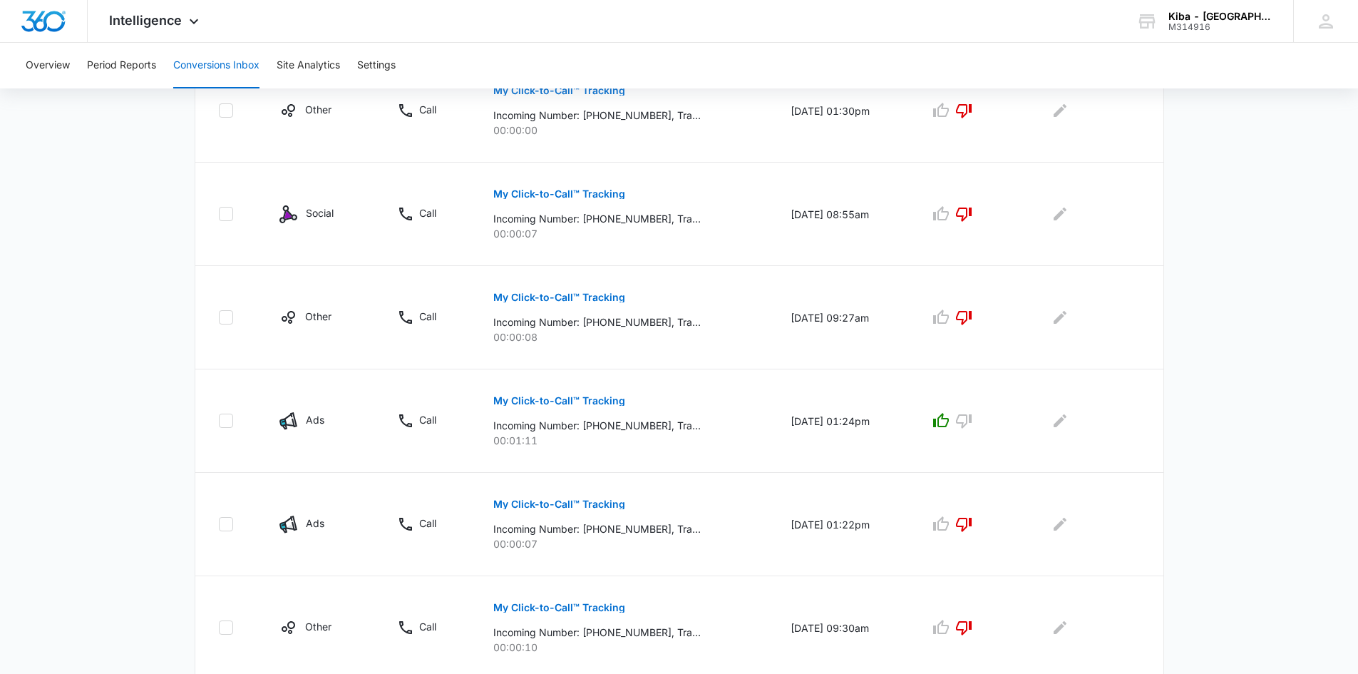
scroll to position [369, 0]
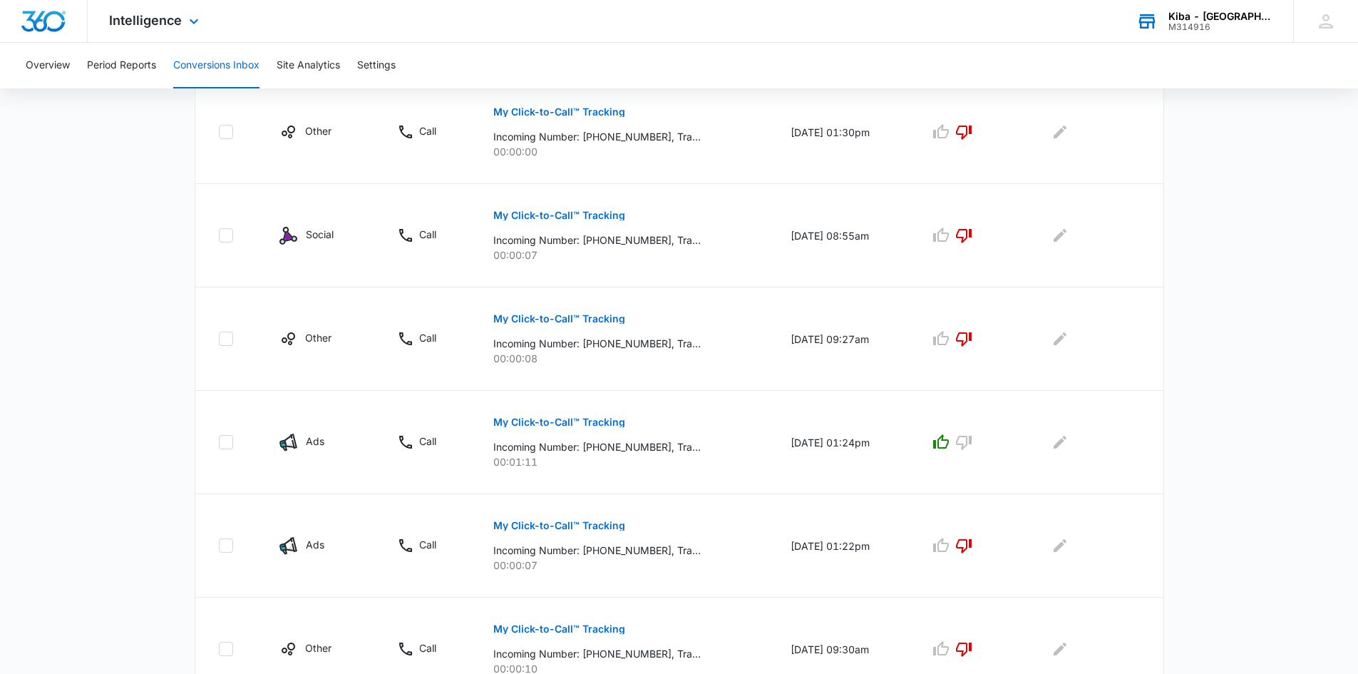
click at [1209, 17] on div "Kiba - Westland" at bounding box center [1221, 16] width 104 height 11
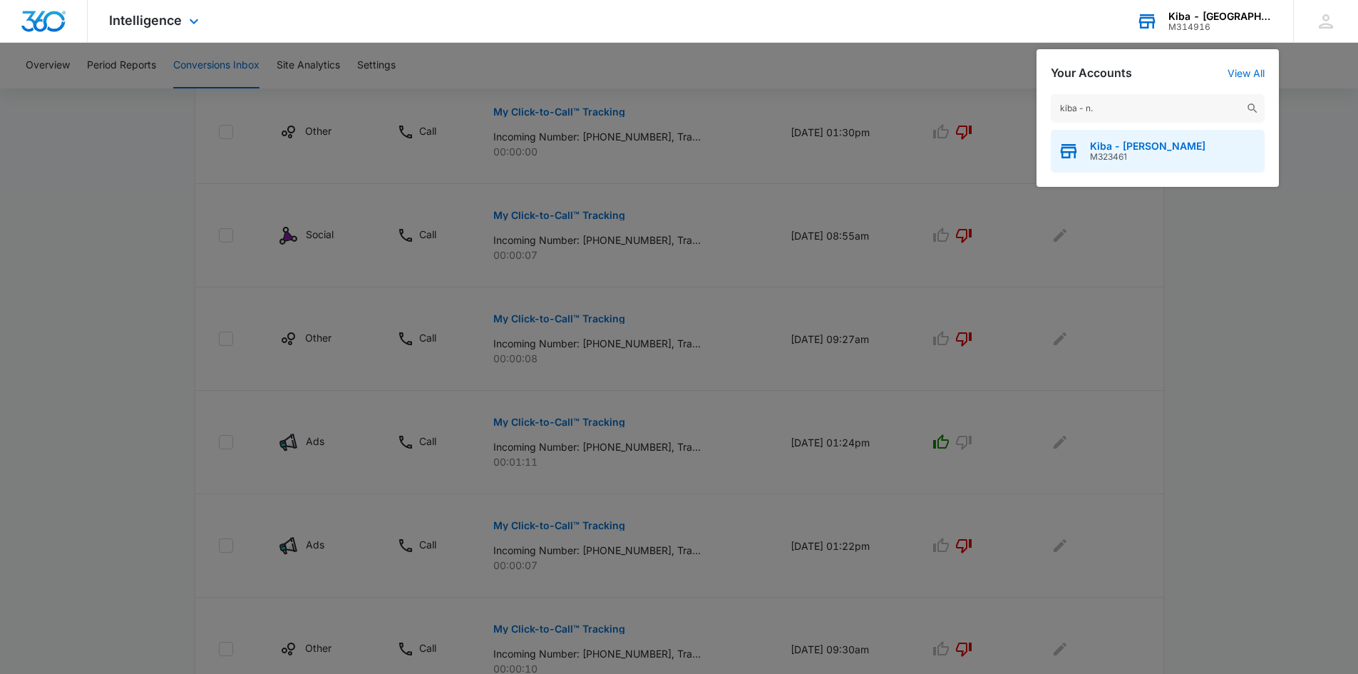
type input "kiba - n."
click at [1156, 146] on span "Kiba - [PERSON_NAME]" at bounding box center [1148, 145] width 116 height 11
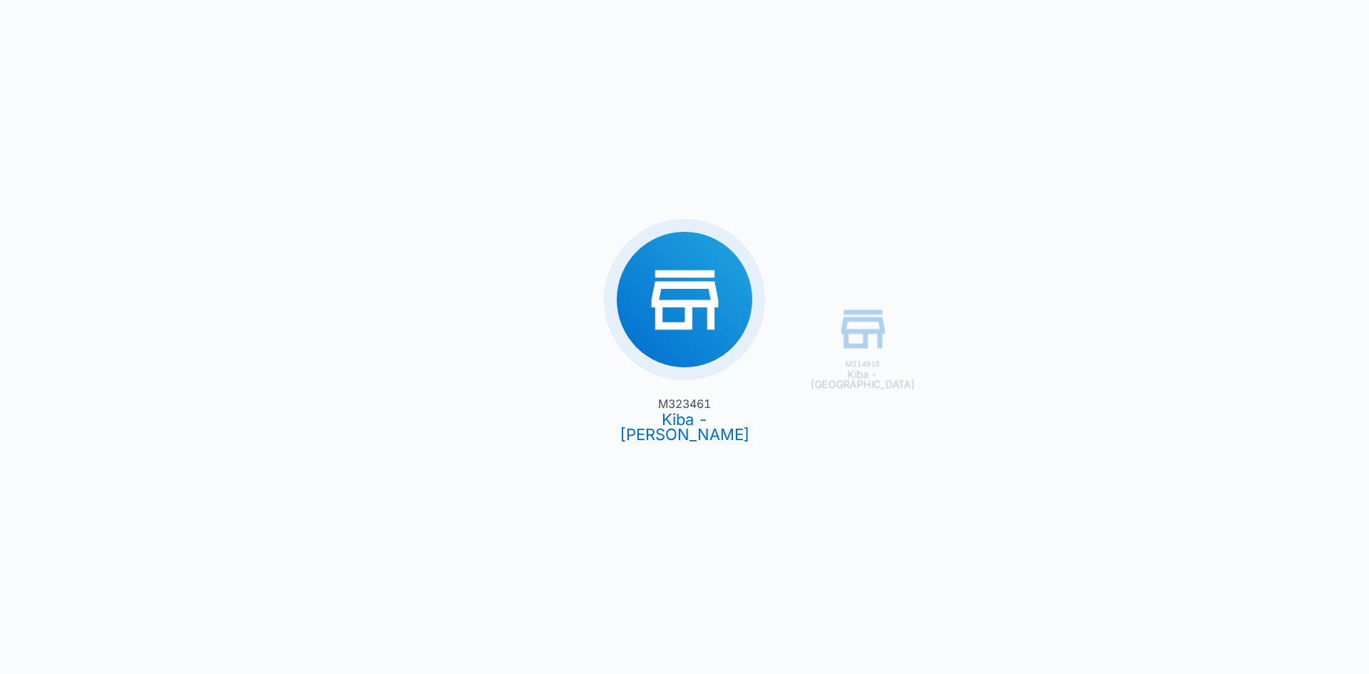
type input "[DATE]"
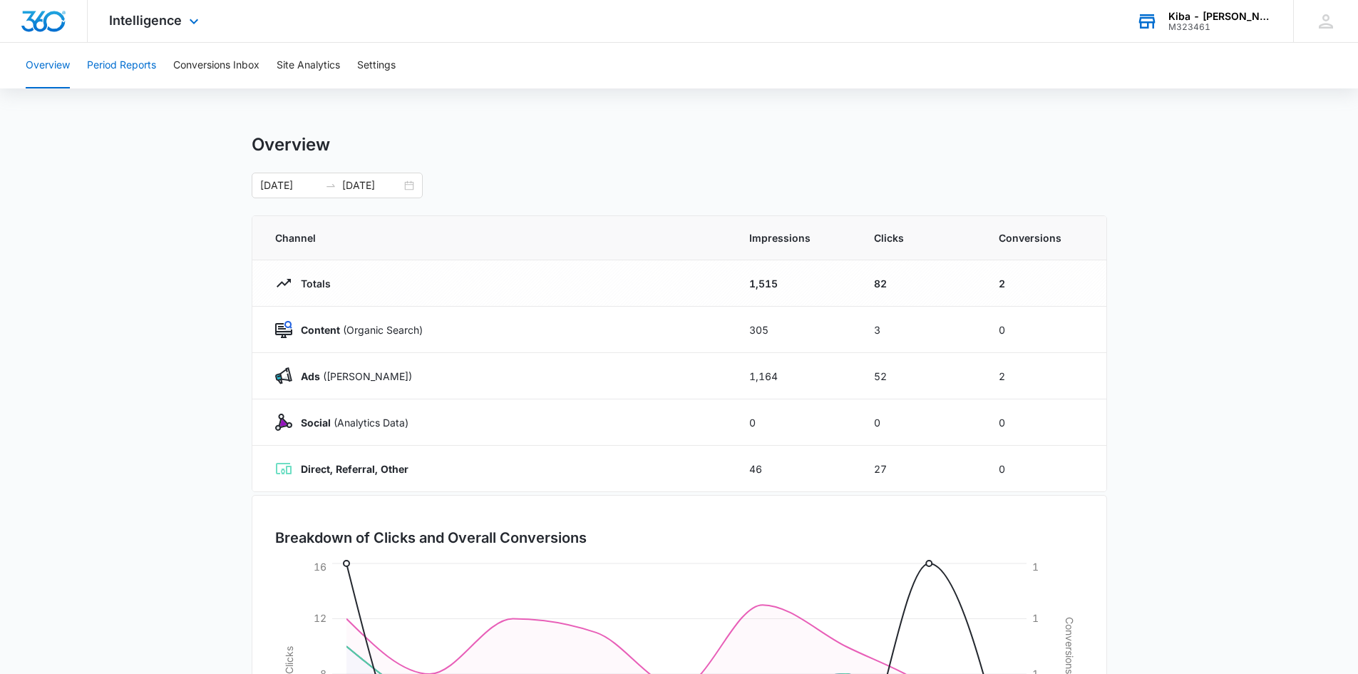
click at [111, 66] on button "Period Reports" at bounding box center [121, 66] width 69 height 46
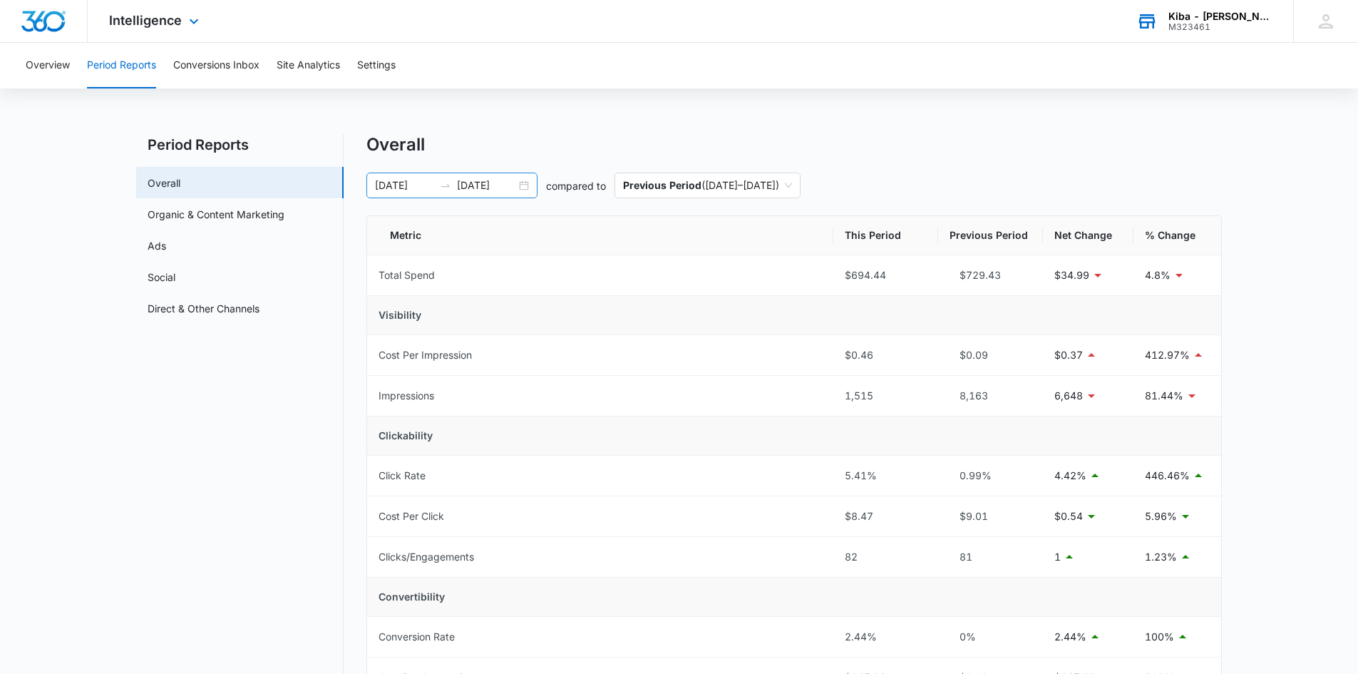
click at [528, 186] on div "09/01/2025 09/09/2025" at bounding box center [451, 186] width 171 height 26
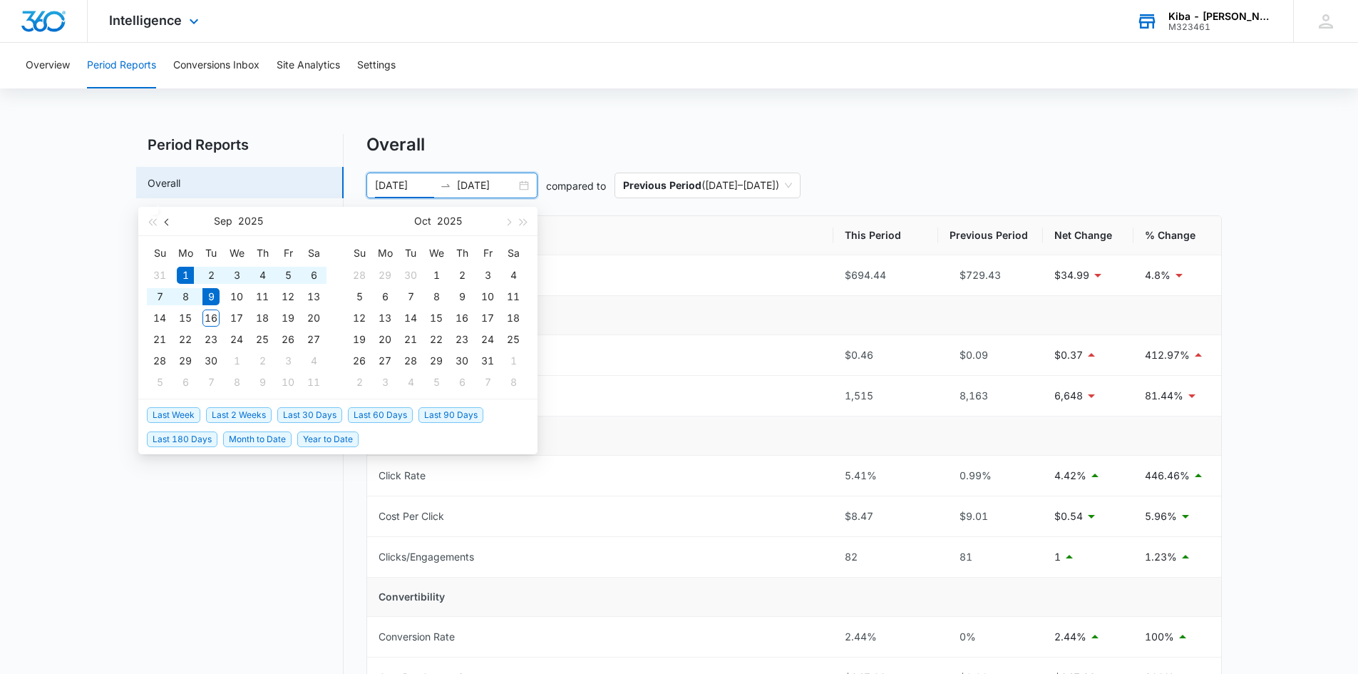
click at [167, 223] on span "button" at bounding box center [168, 221] width 7 height 7
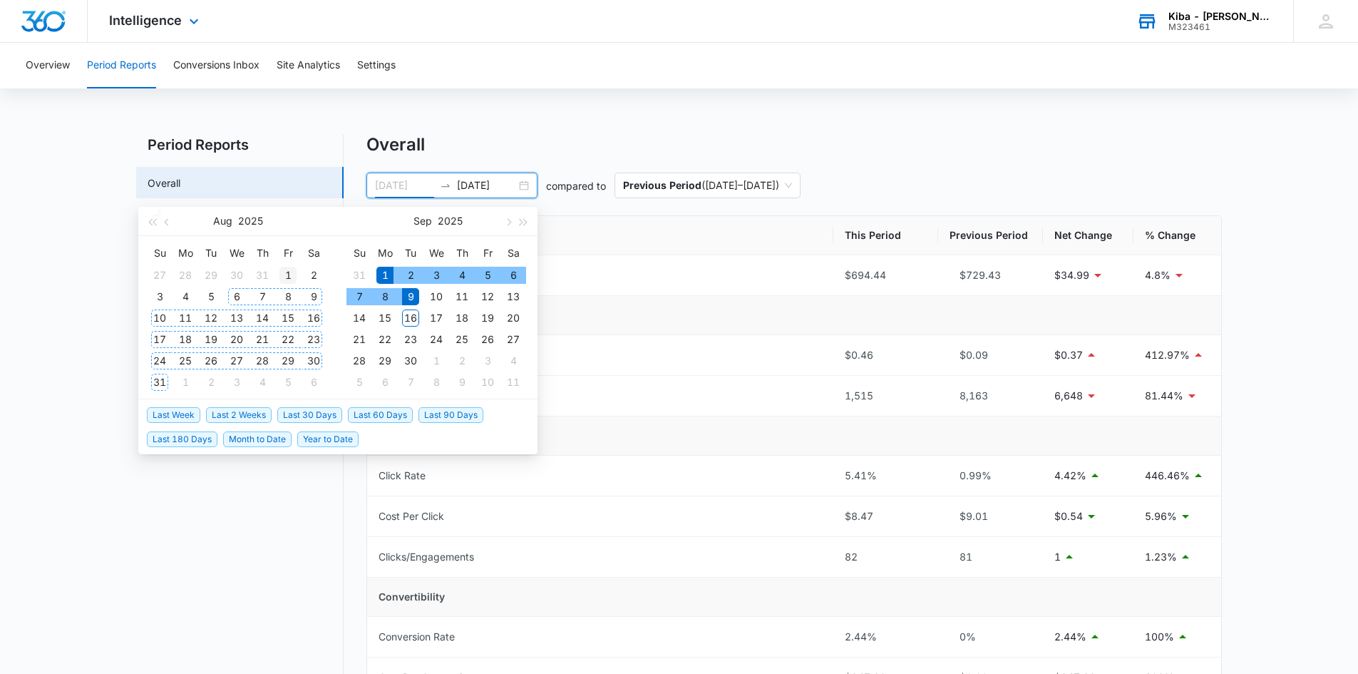
type input "[DATE]"
click at [284, 274] on div "1" at bounding box center [287, 275] width 17 height 17
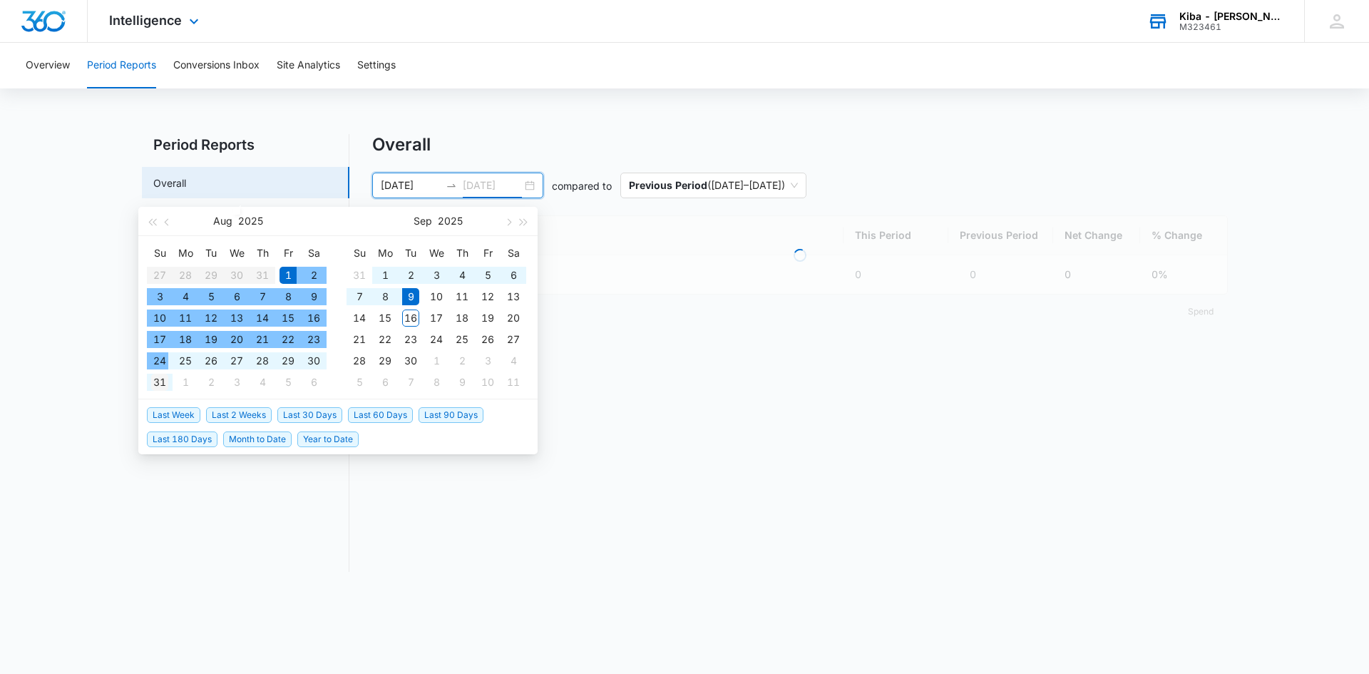
type input "[DATE]"
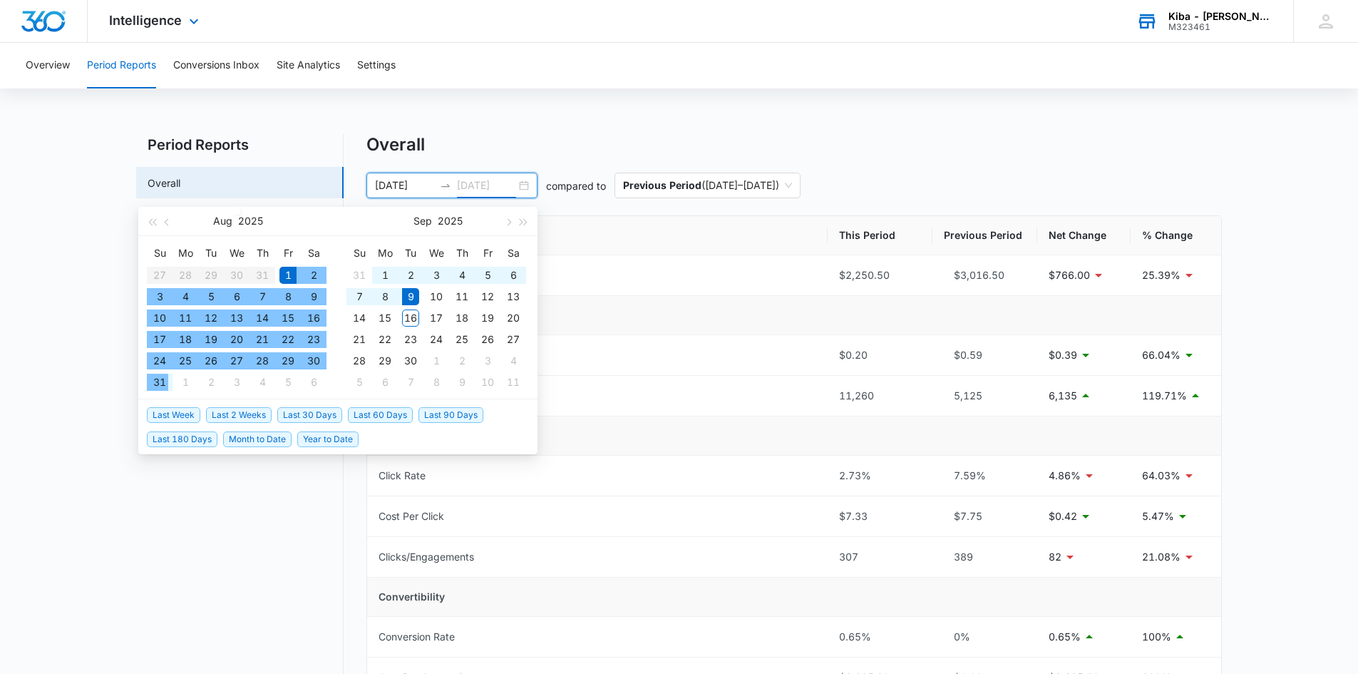
click at [159, 384] on div "31" at bounding box center [159, 382] width 17 height 17
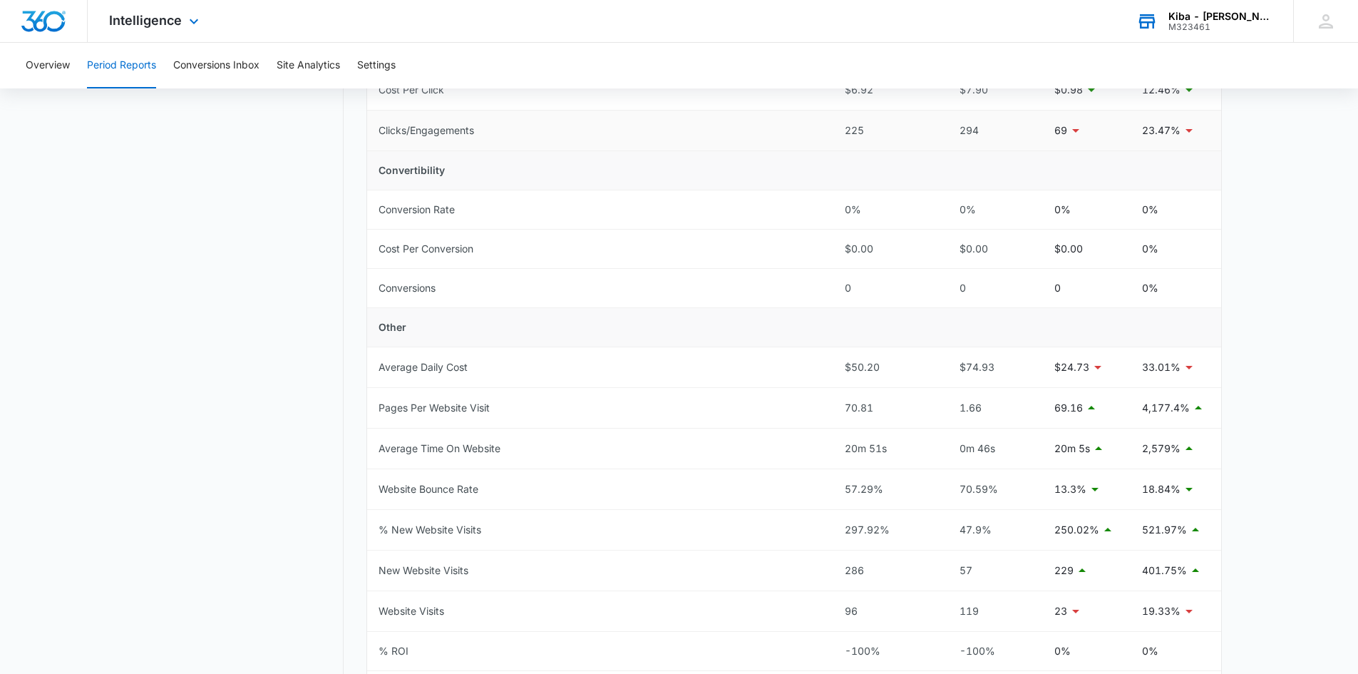
scroll to position [428, 0]
click at [227, 68] on button "Conversions Inbox" at bounding box center [216, 66] width 86 height 46
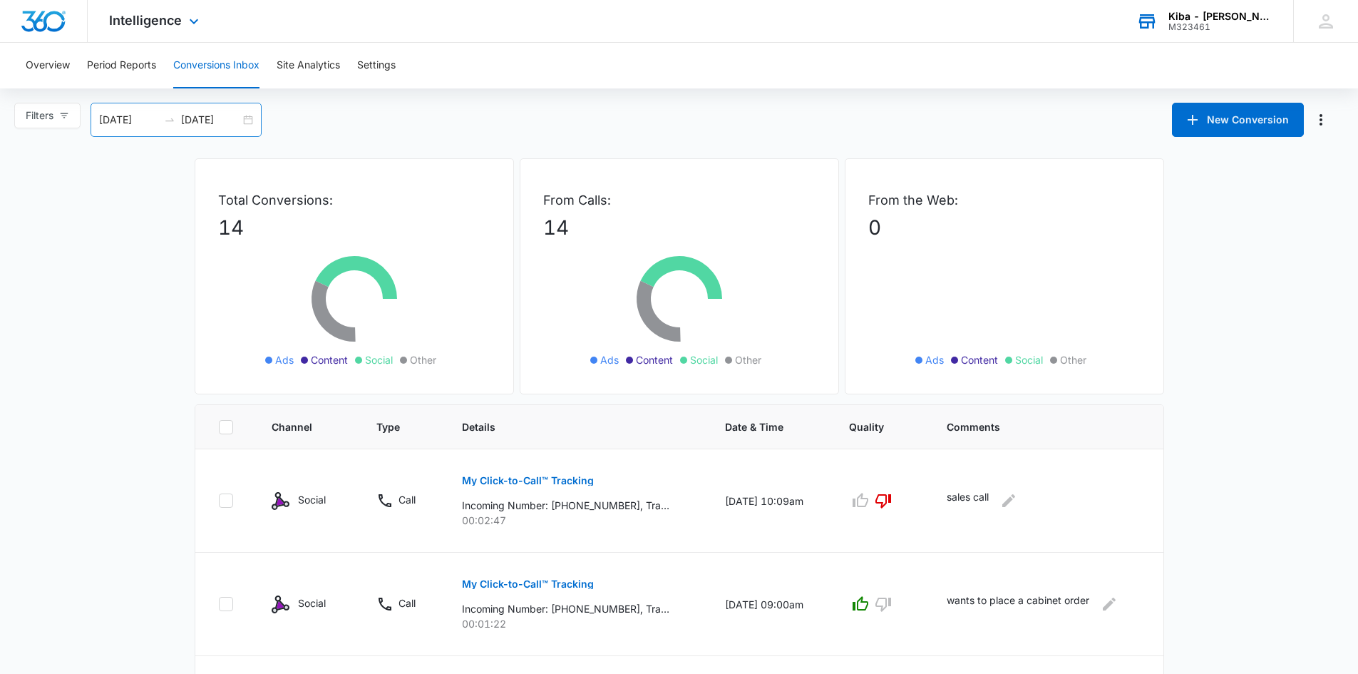
click at [255, 123] on div "[DATE] [DATE]" at bounding box center [176, 120] width 171 height 34
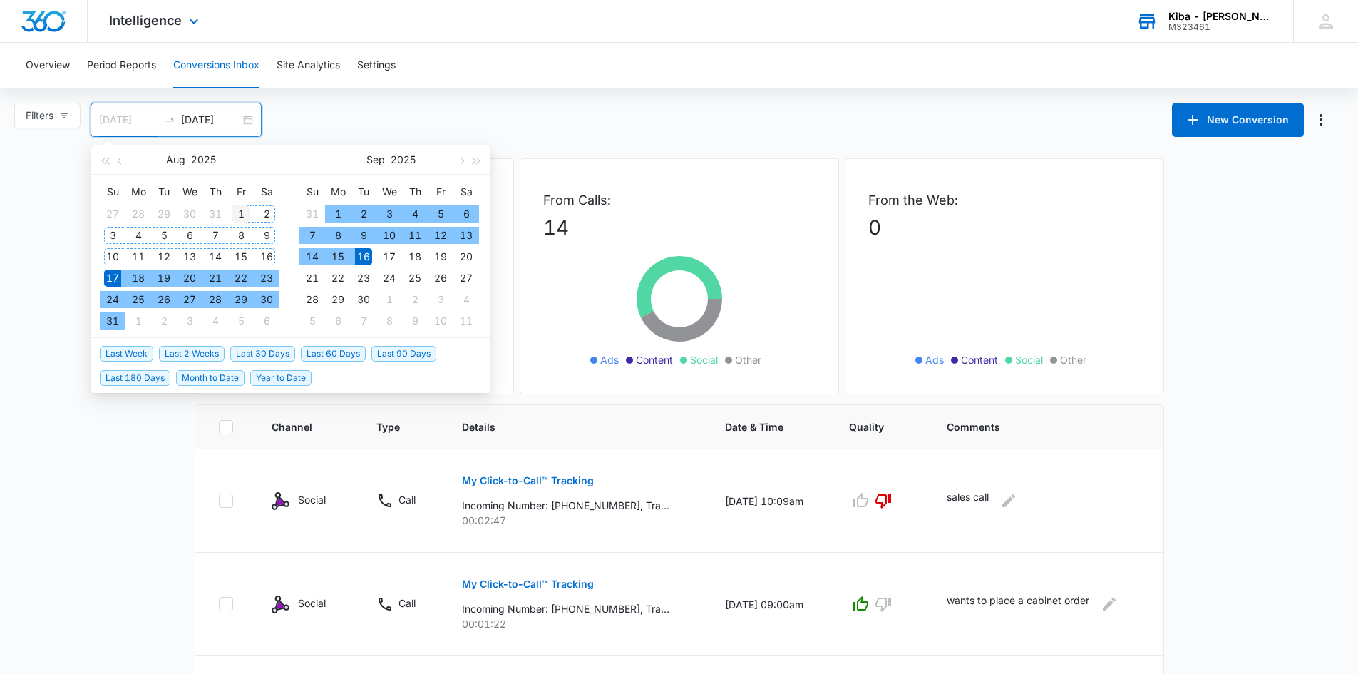
type input "[DATE]"
click at [237, 208] on div "1" at bounding box center [240, 213] width 17 height 17
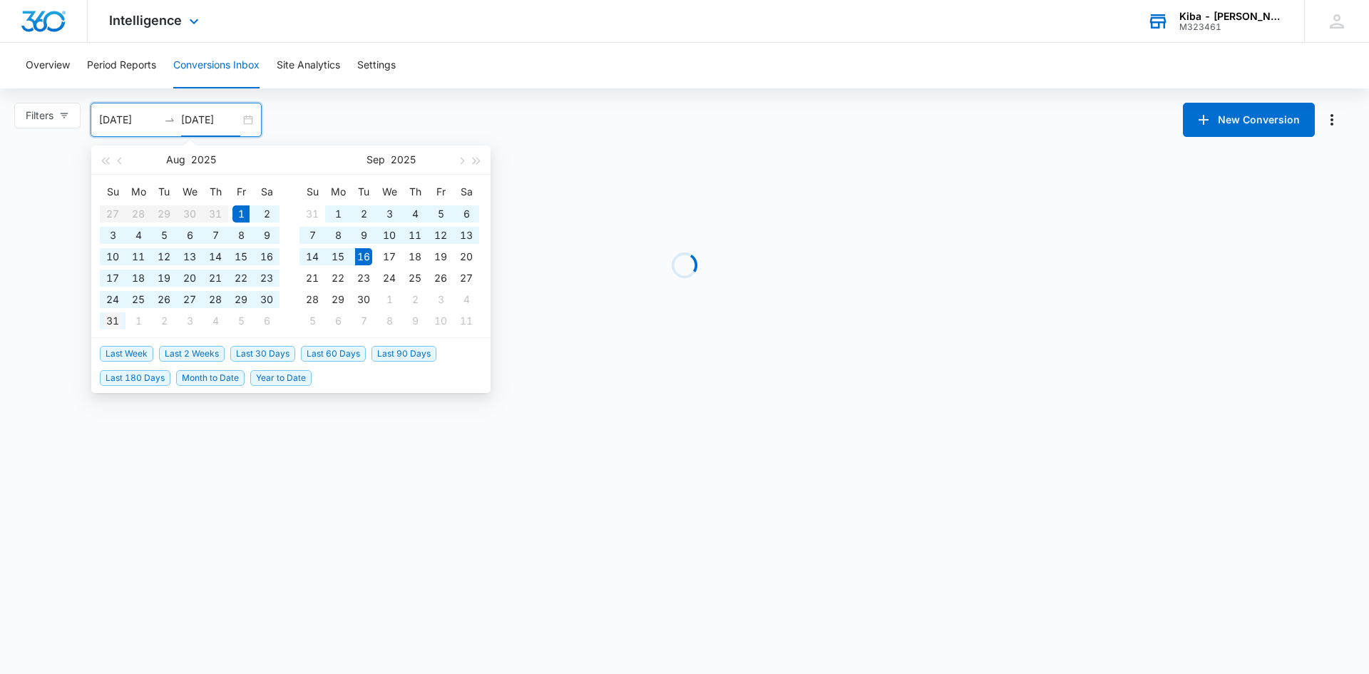
type input "[DATE]"
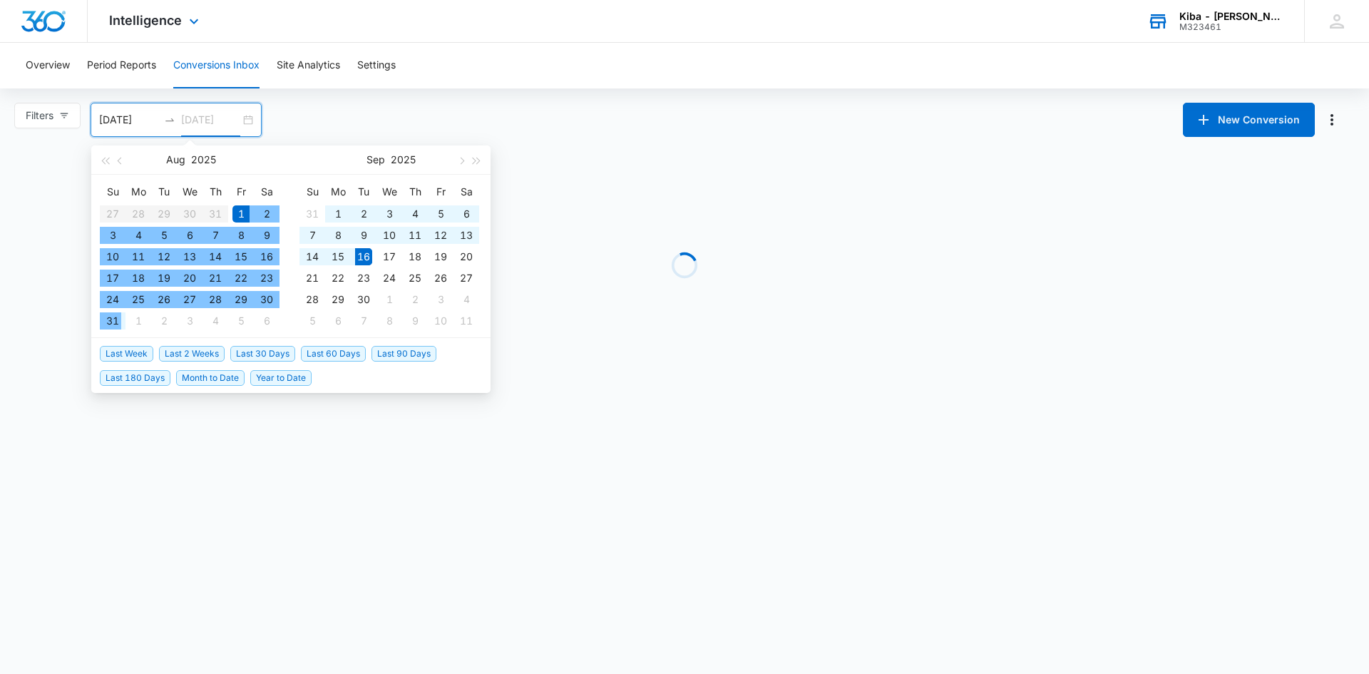
click at [108, 320] on div "31" at bounding box center [112, 320] width 17 height 17
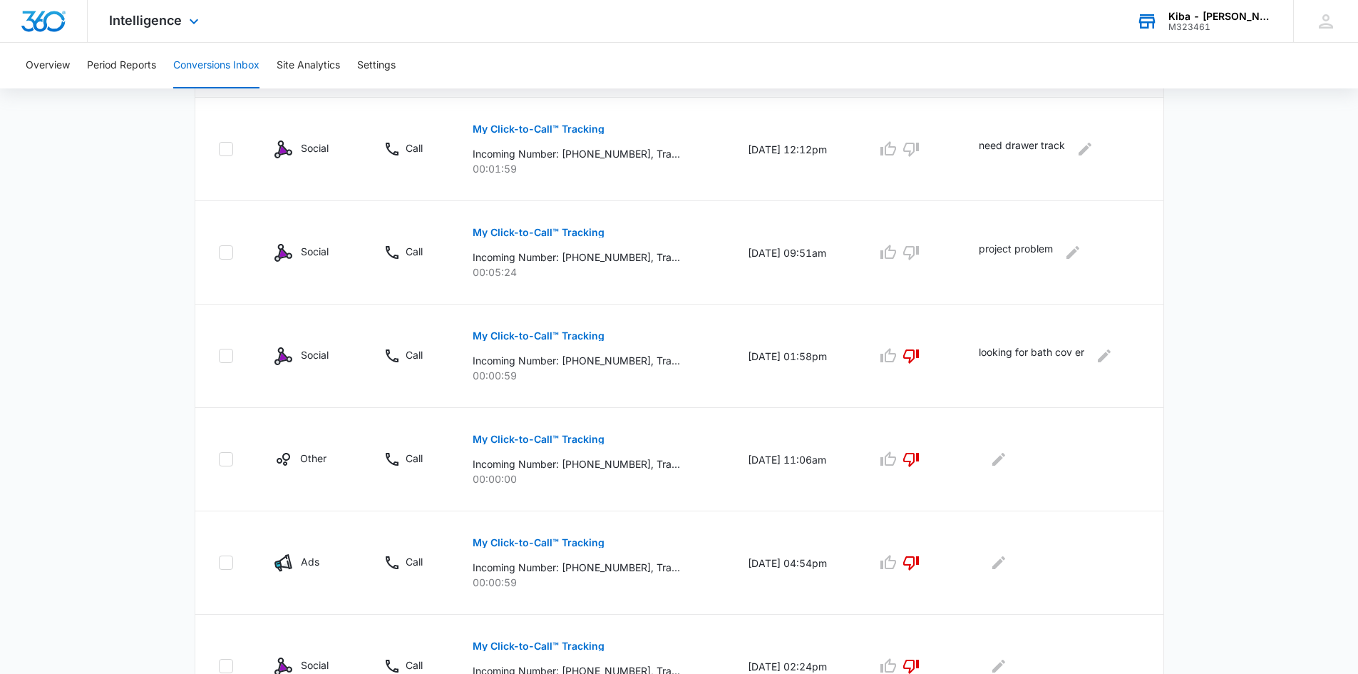
scroll to position [853, 0]
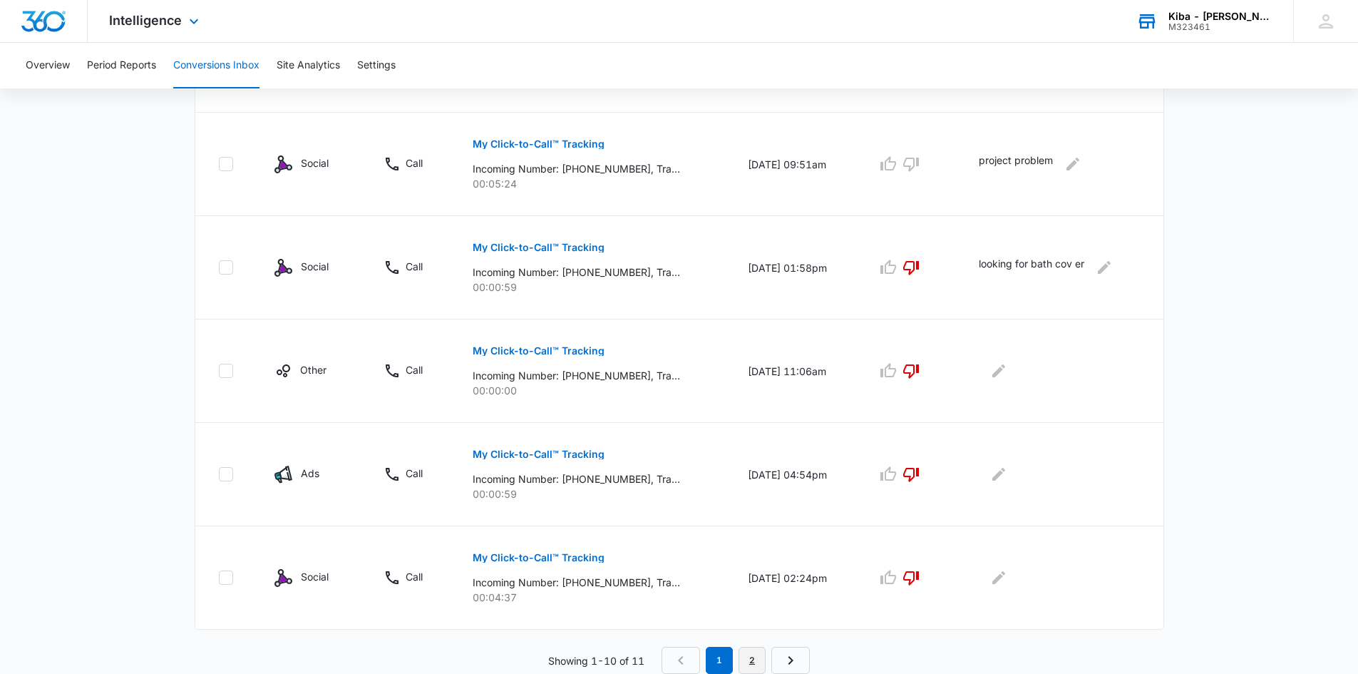
click at [751, 657] on link "2" at bounding box center [752, 660] width 27 height 27
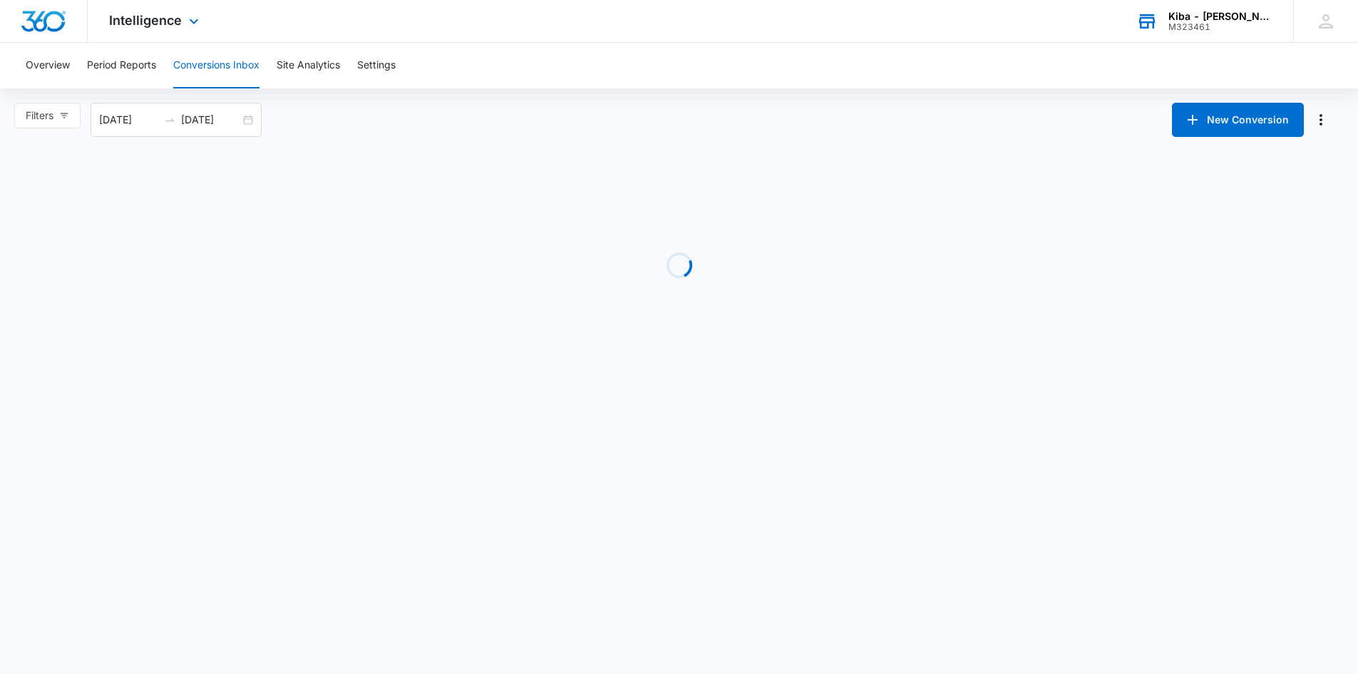
scroll to position [0, 0]
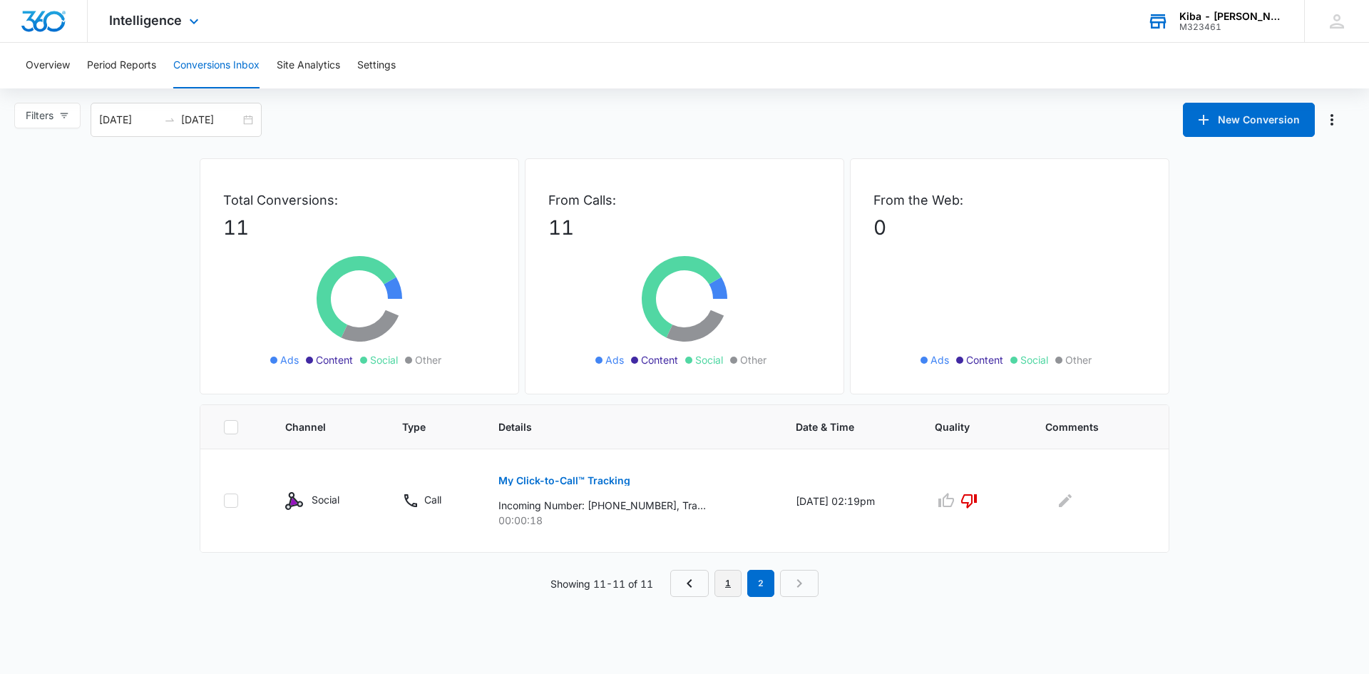
click at [729, 593] on link "1" at bounding box center [727, 583] width 27 height 27
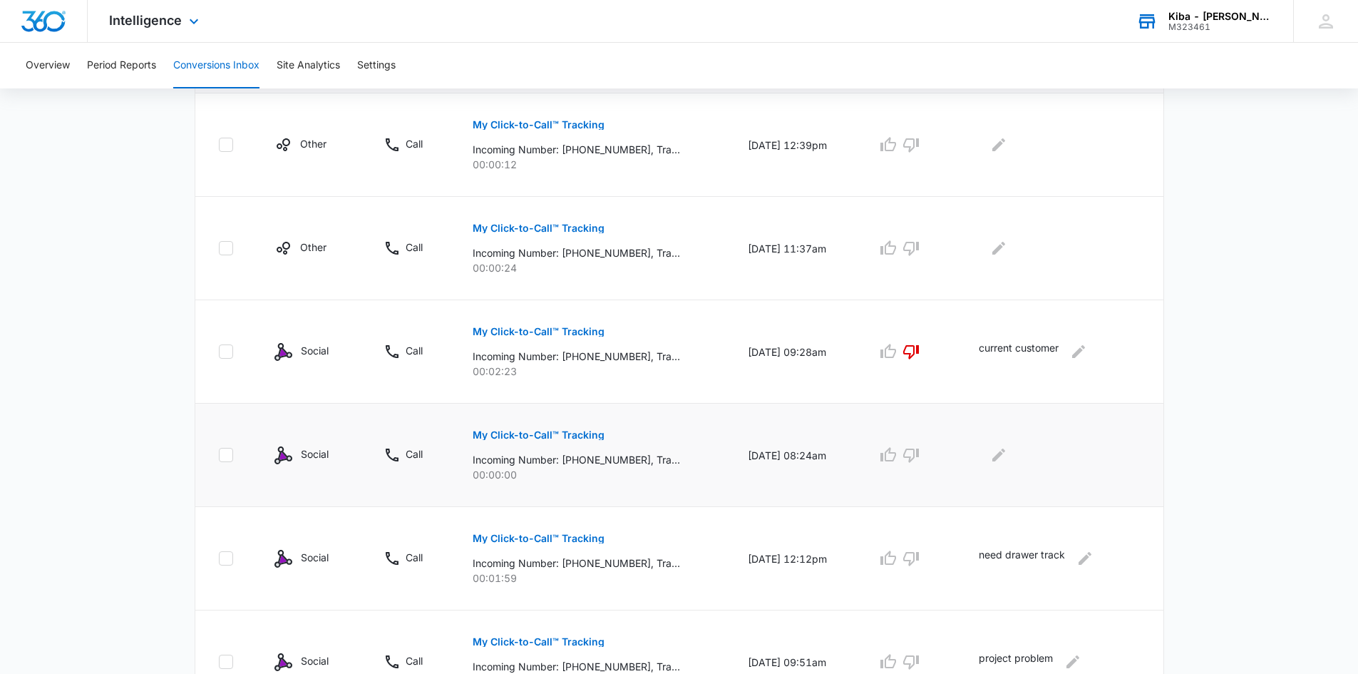
scroll to position [354, 0]
click at [919, 453] on icon "button" at bounding box center [911, 457] width 16 height 14
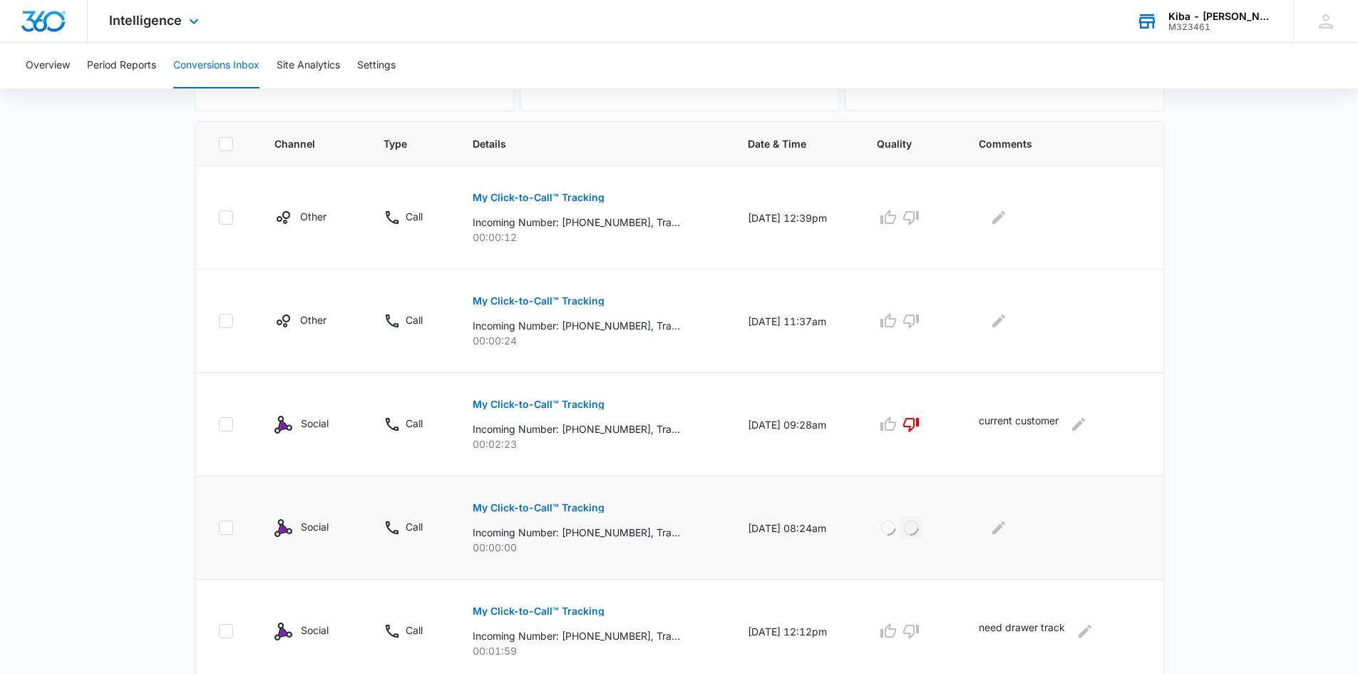
scroll to position [212, 0]
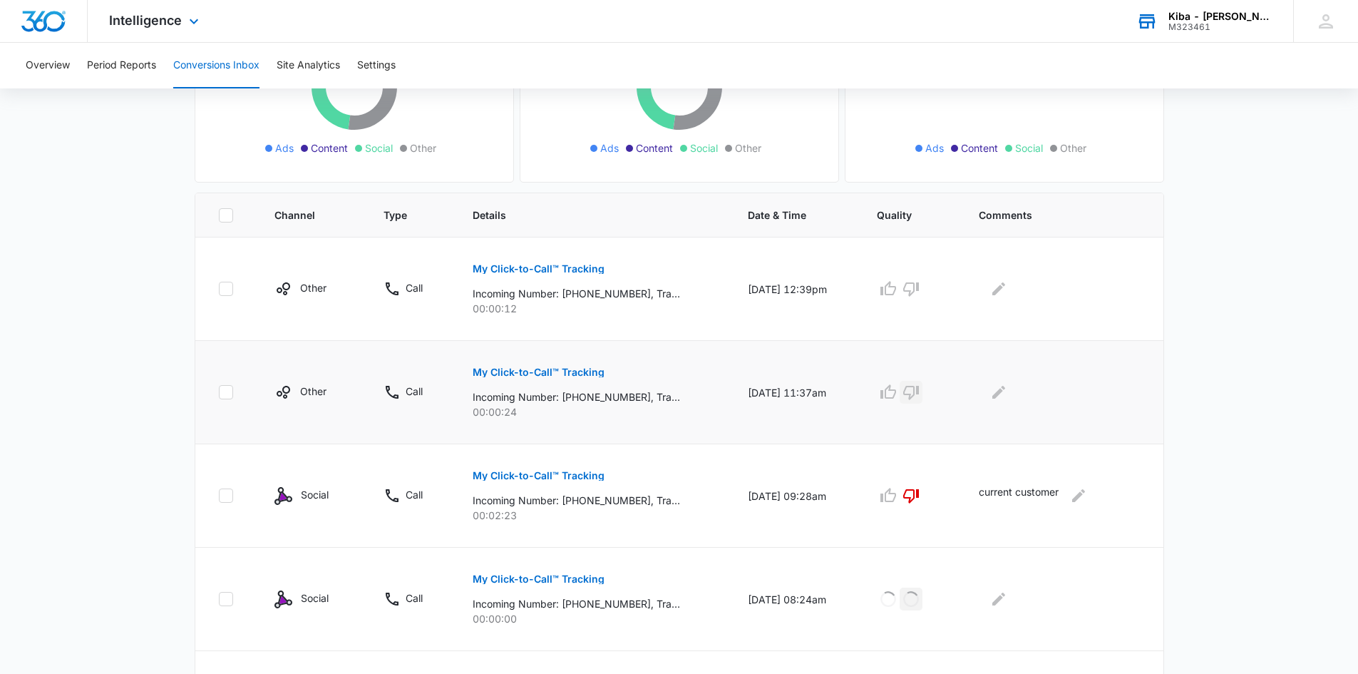
drag, startPoint x: 922, startPoint y: 392, endPoint x: 903, endPoint y: 329, distance: 65.6
click at [919, 391] on icon "button" at bounding box center [911, 393] width 16 height 14
click at [918, 287] on icon "button" at bounding box center [911, 288] width 17 height 17
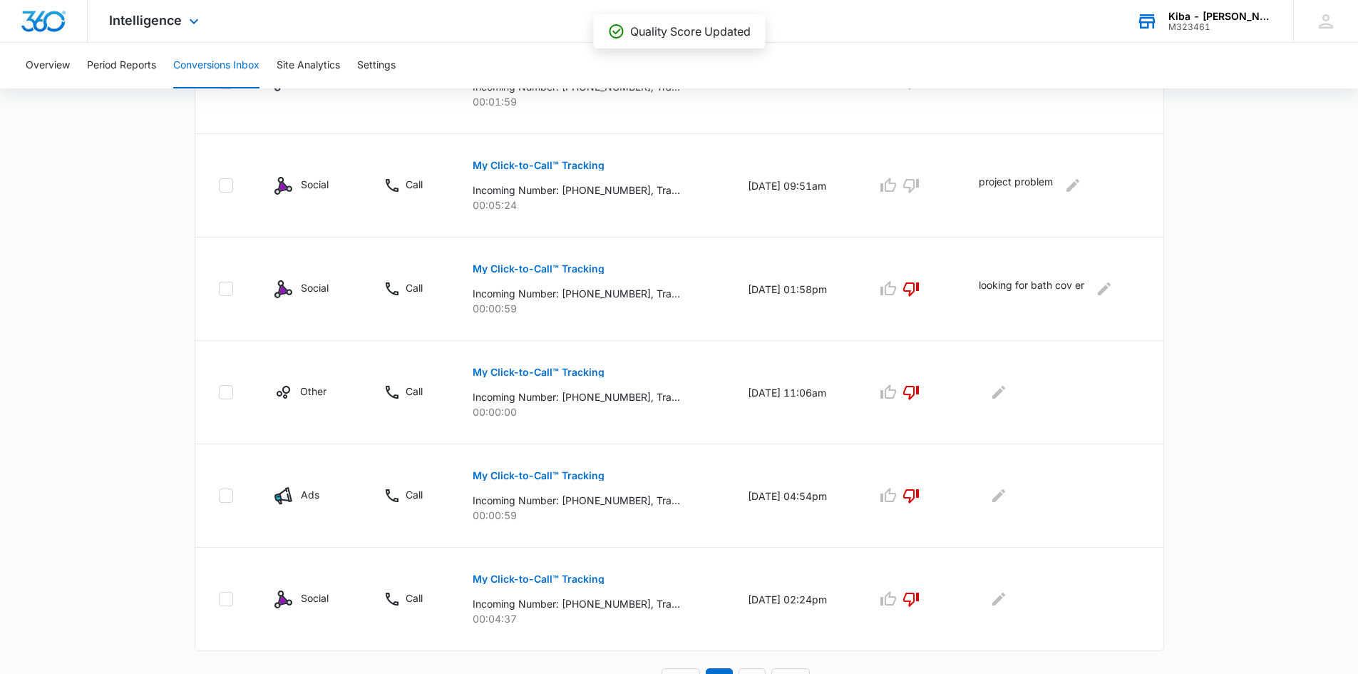
scroll to position [853, 0]
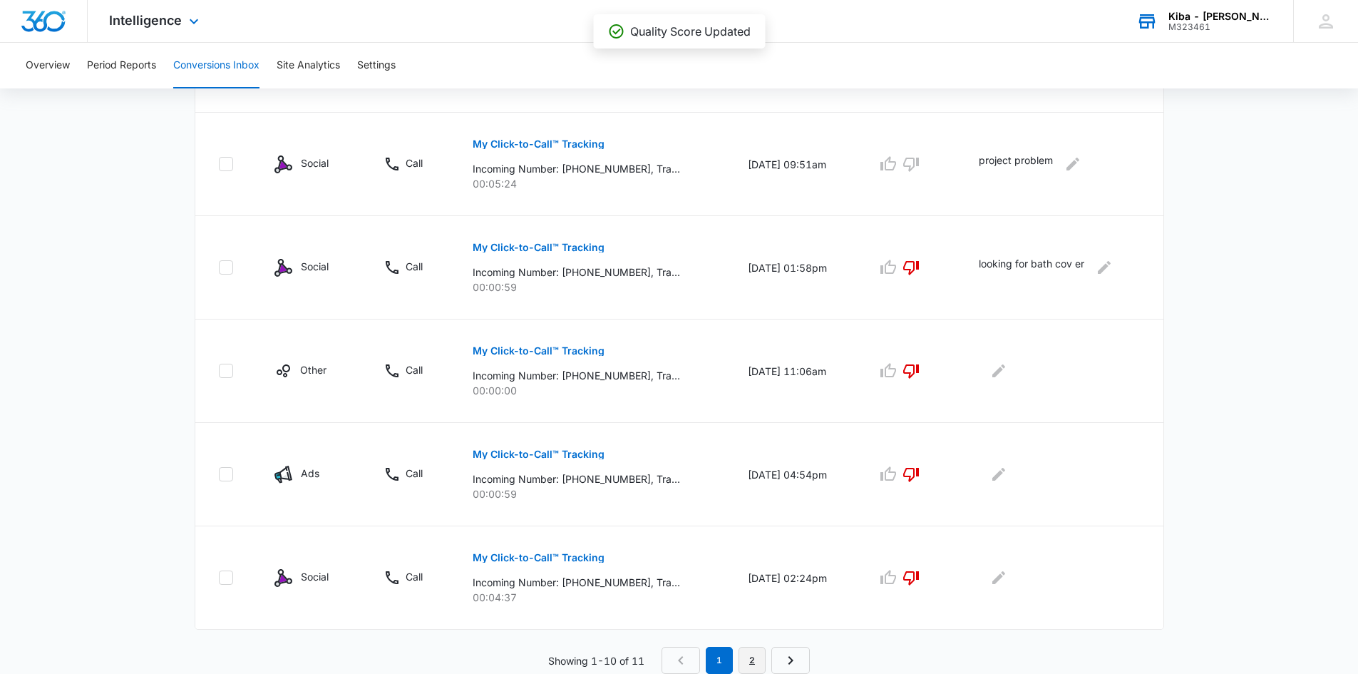
click at [744, 654] on link "2" at bounding box center [752, 660] width 27 height 27
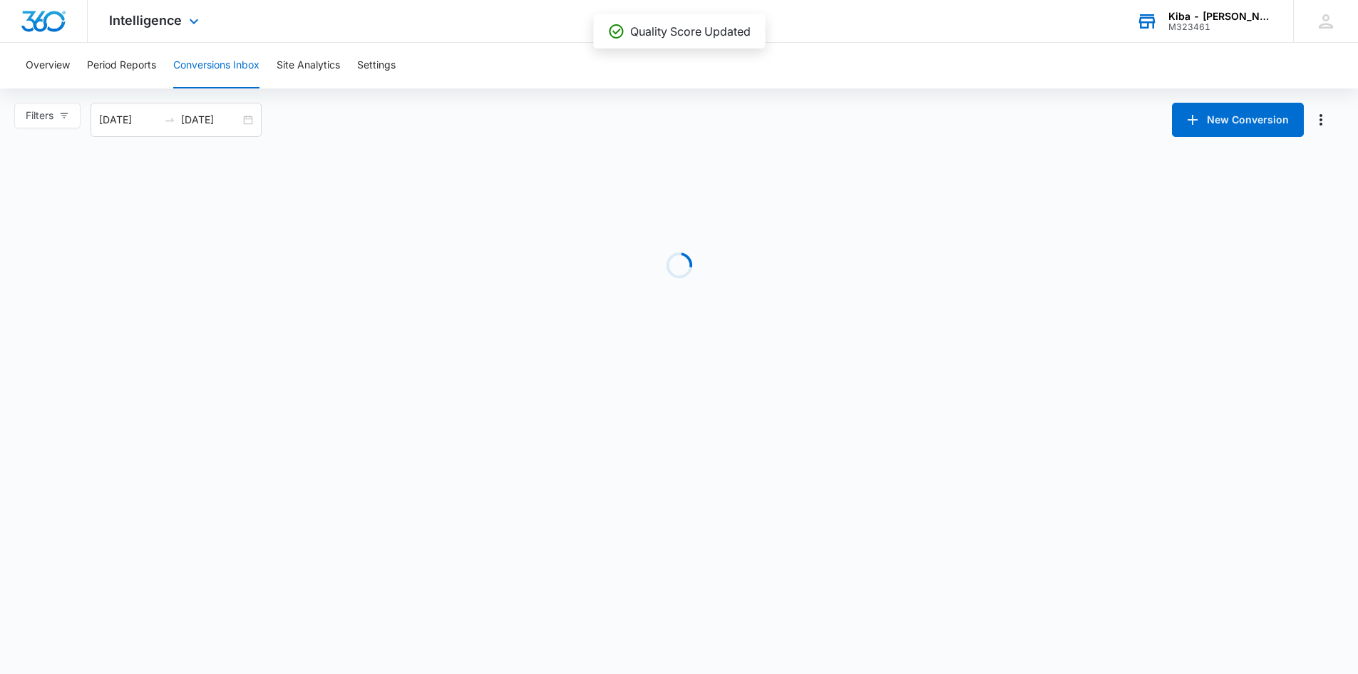
scroll to position [0, 0]
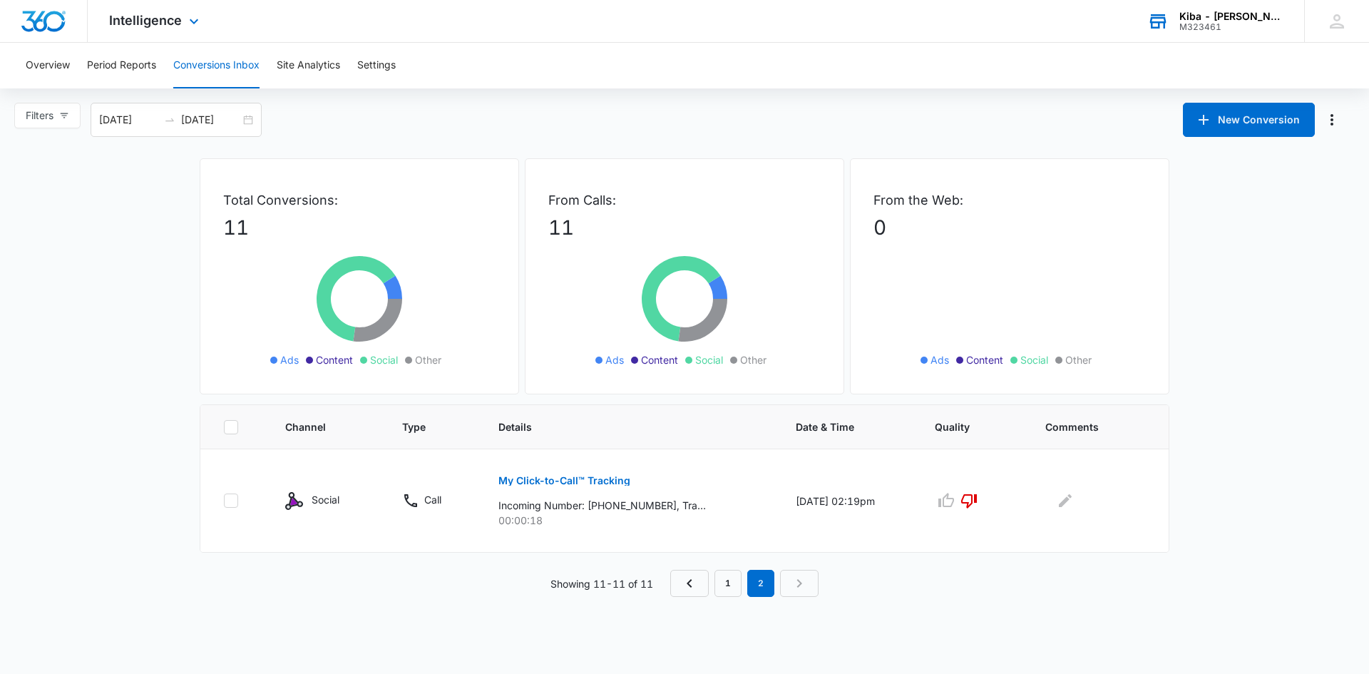
click at [1213, 16] on div "Kiba - [PERSON_NAME]" at bounding box center [1231, 16] width 104 height 11
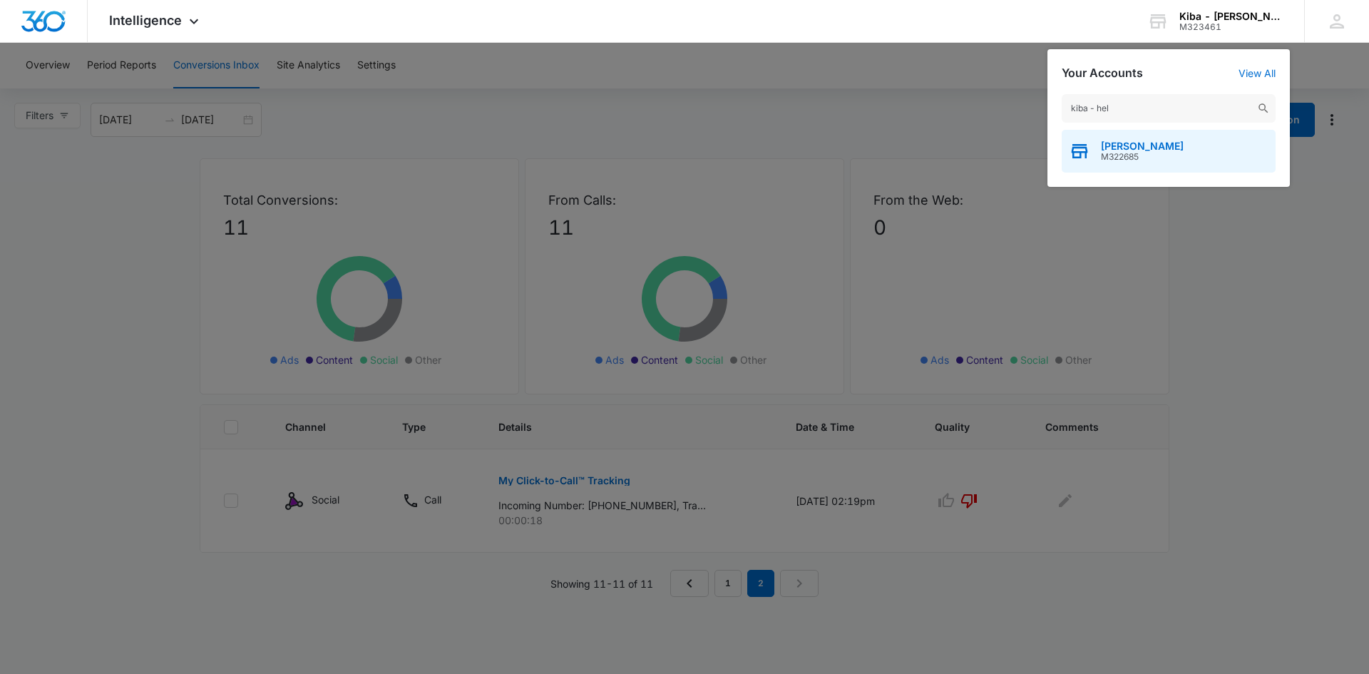
type input "kiba - hel"
click at [1125, 159] on span "M322685" at bounding box center [1142, 157] width 83 height 10
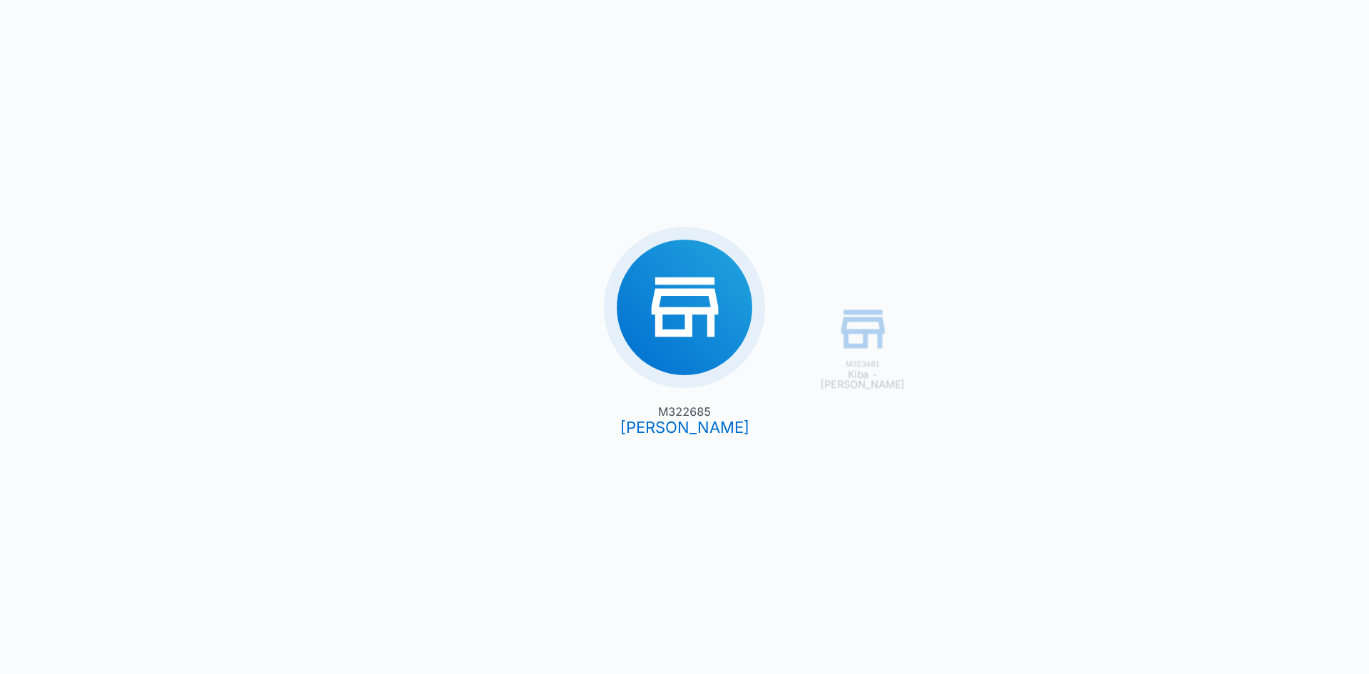
type input "[DATE]"
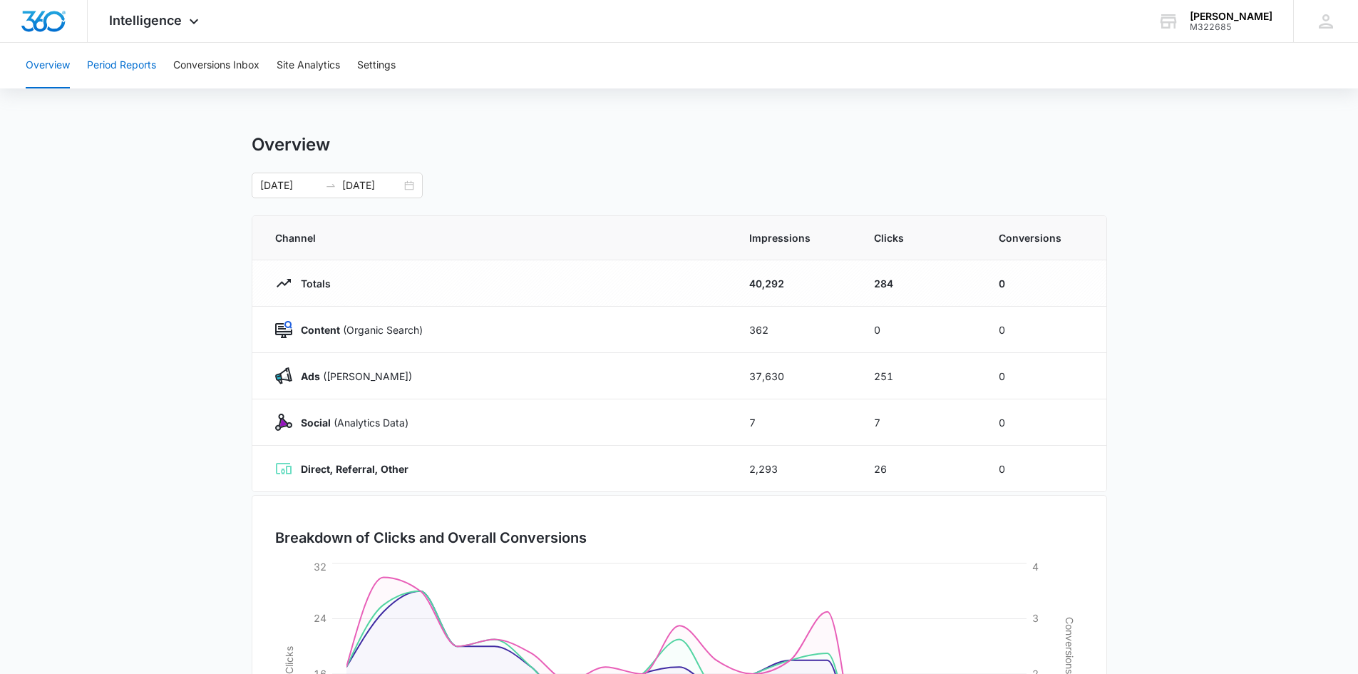
click at [106, 65] on button "Period Reports" at bounding box center [121, 66] width 69 height 46
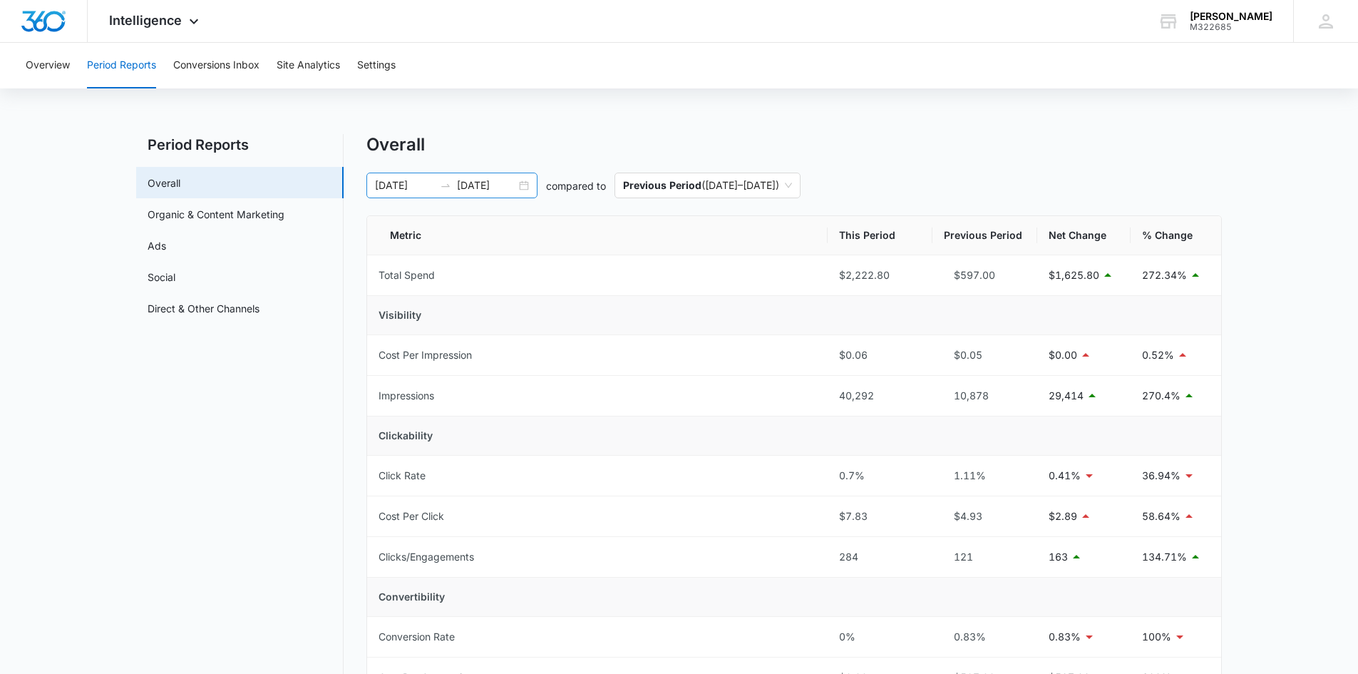
click at [521, 185] on div "[DATE] [DATE]" at bounding box center [451, 186] width 171 height 26
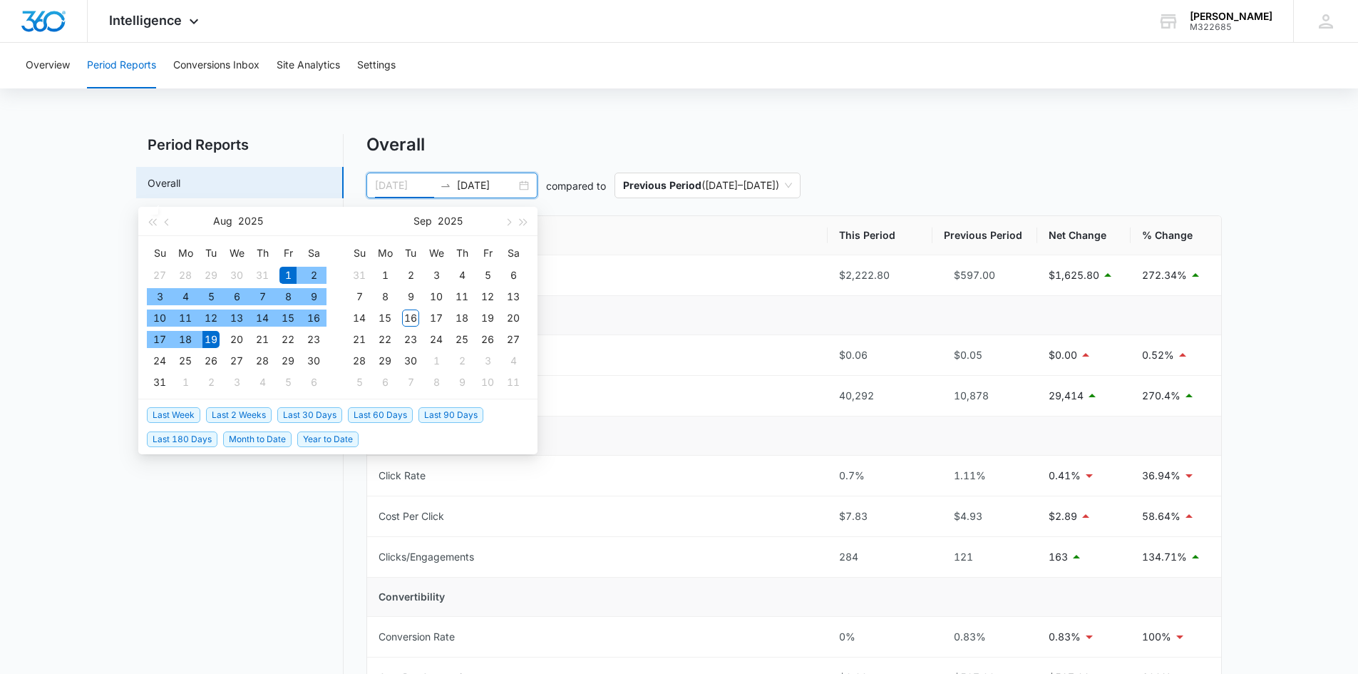
type input "[DATE]"
click at [285, 270] on div "1" at bounding box center [287, 275] width 17 height 17
type input "[DATE]"
click at [155, 378] on div "31" at bounding box center [159, 382] width 17 height 17
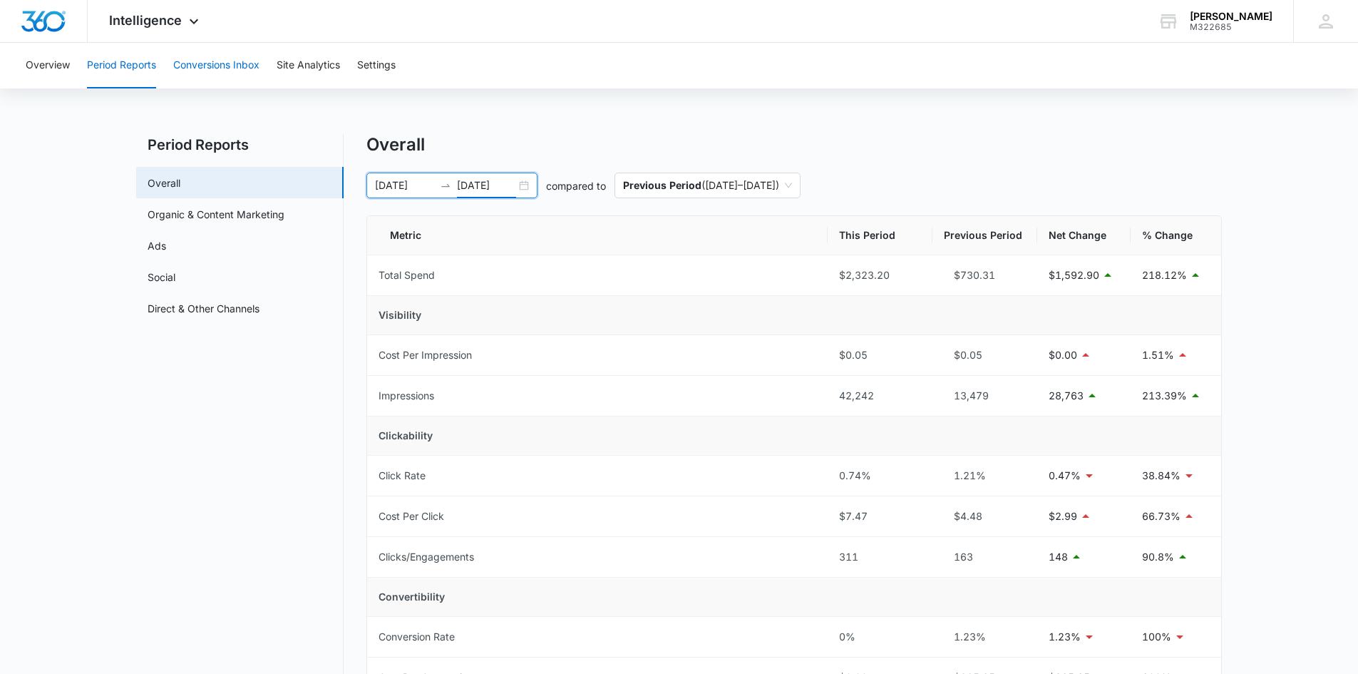
click at [230, 63] on button "Conversions Inbox" at bounding box center [216, 66] width 86 height 46
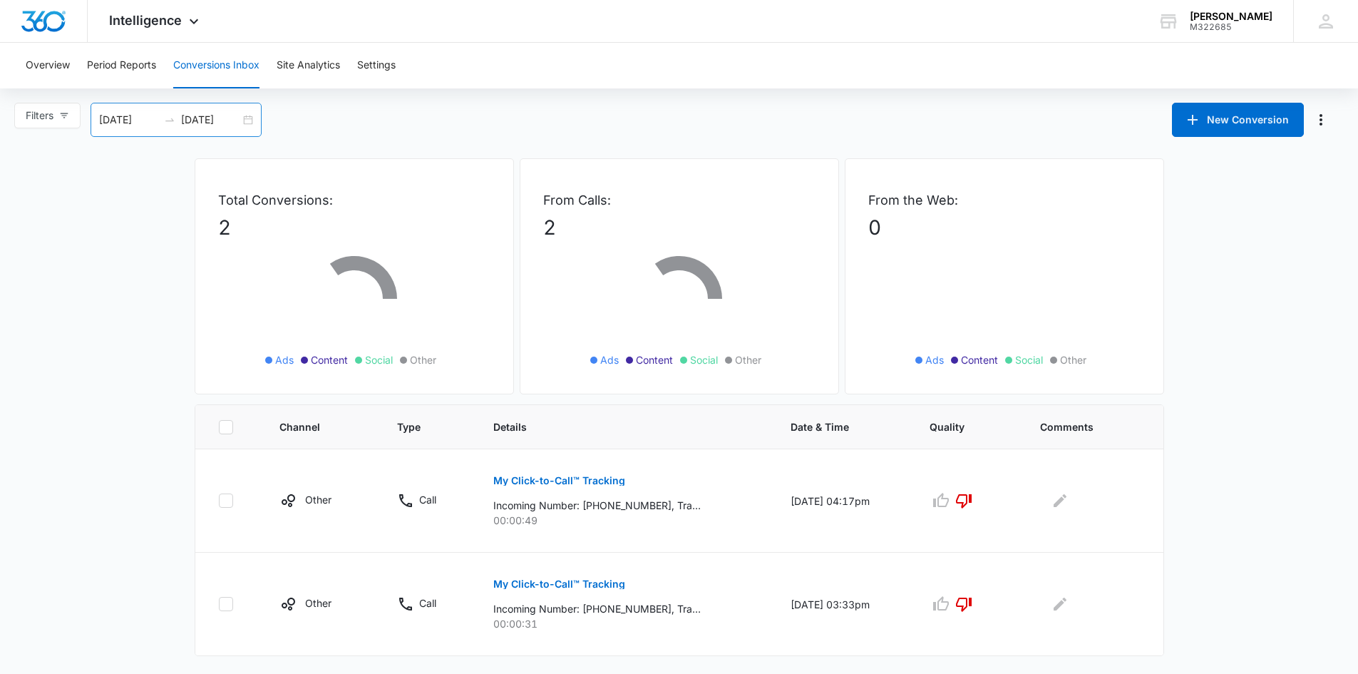
click at [250, 116] on div "[DATE] [DATE]" at bounding box center [176, 120] width 171 height 34
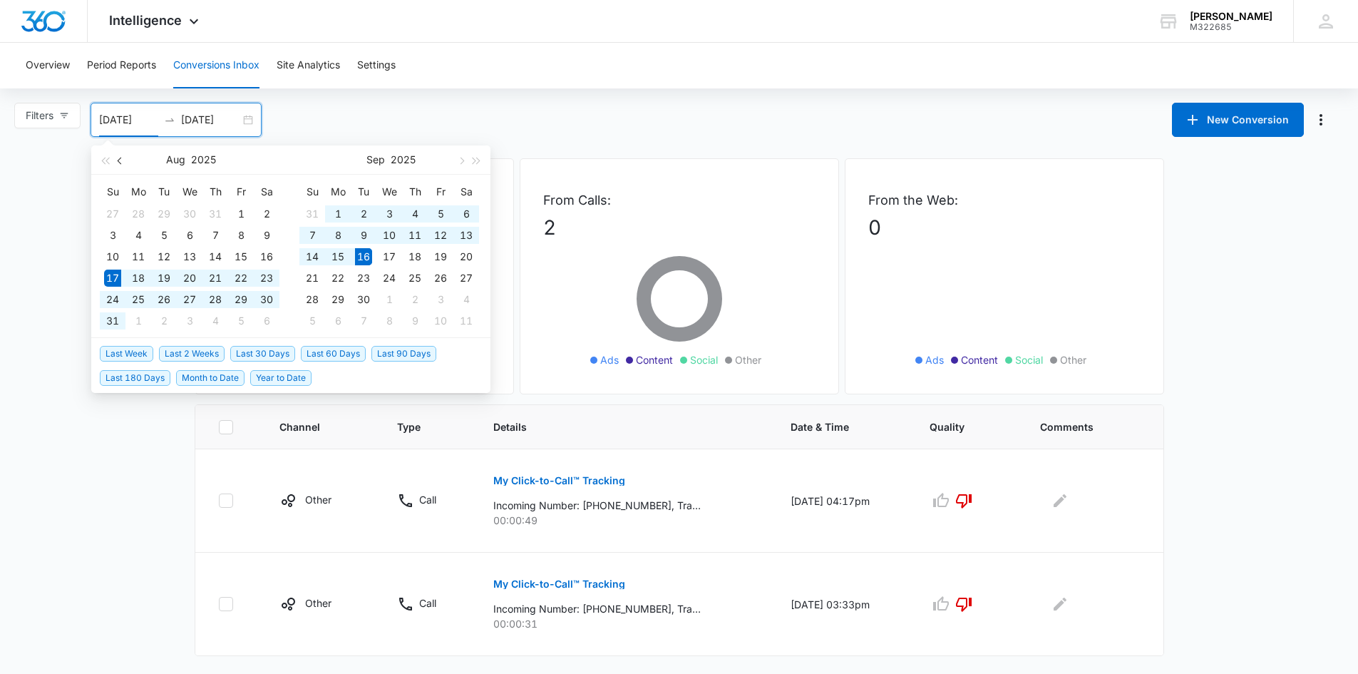
click at [116, 160] on button "button" at bounding box center [121, 159] width 16 height 29
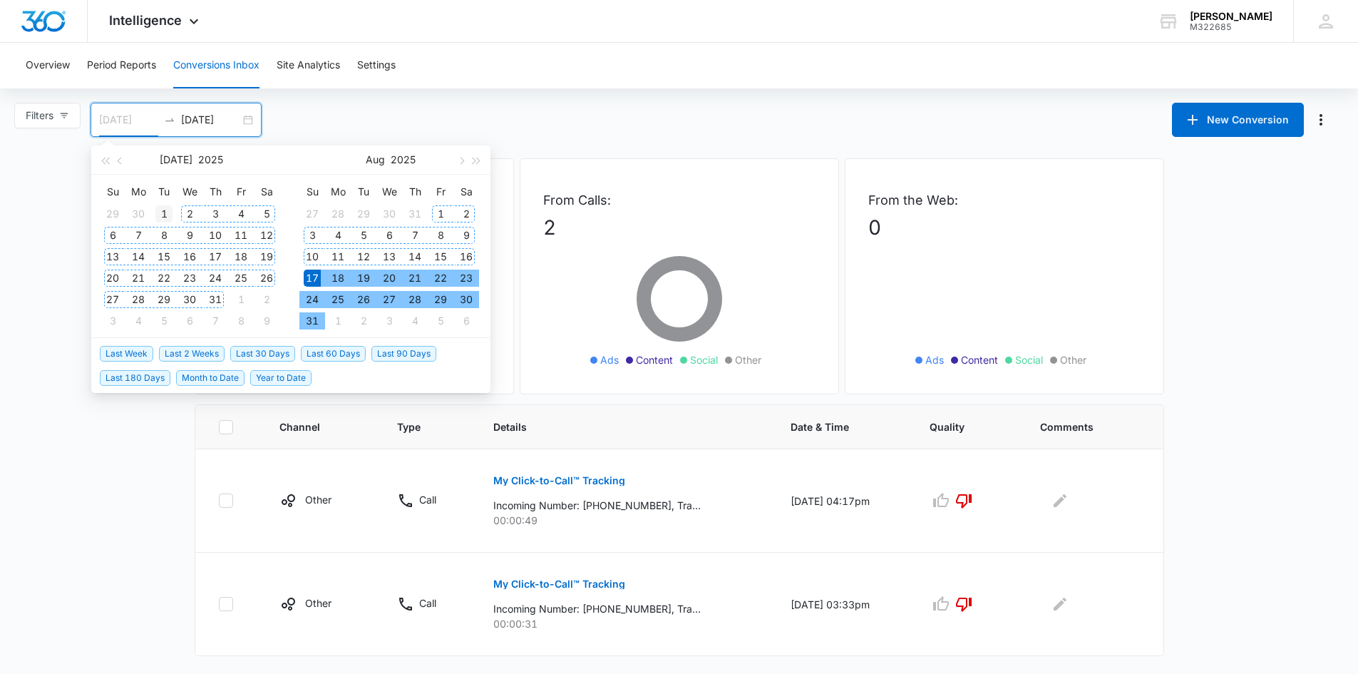
type input "[DATE]"
click at [167, 211] on div "1" at bounding box center [163, 213] width 17 height 17
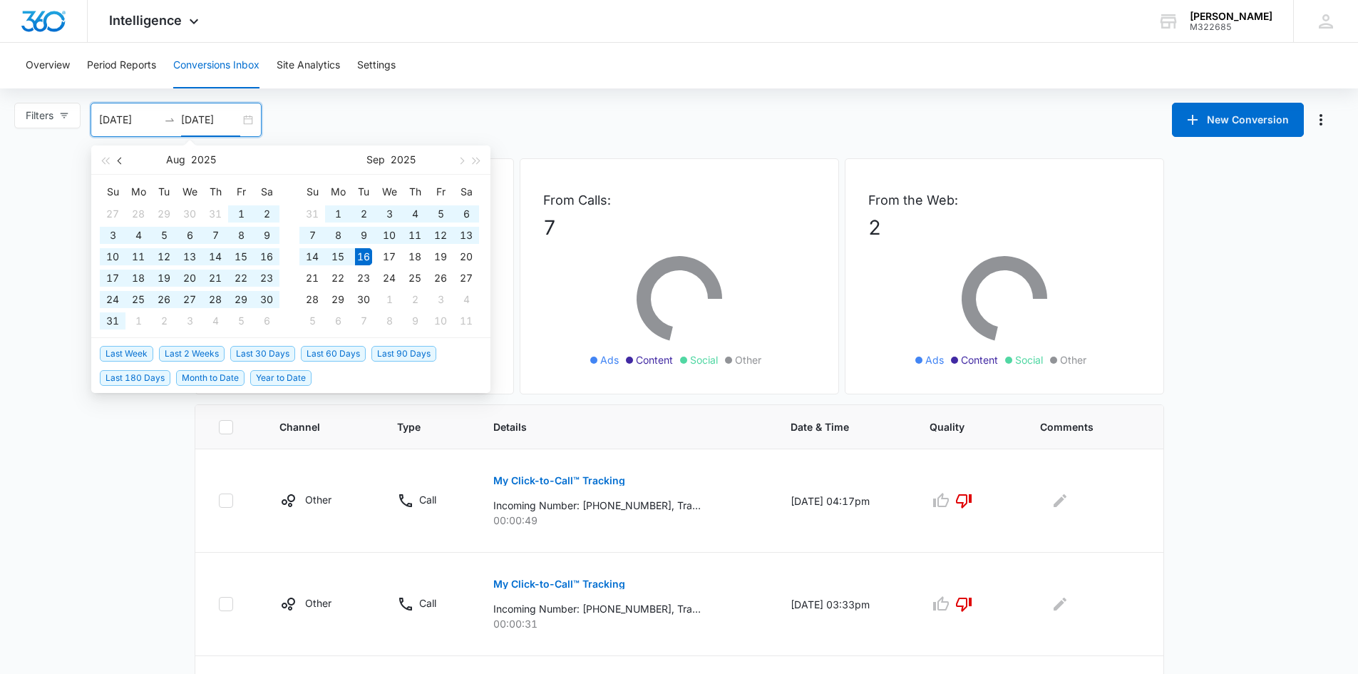
click at [118, 161] on span "button" at bounding box center [121, 160] width 7 height 7
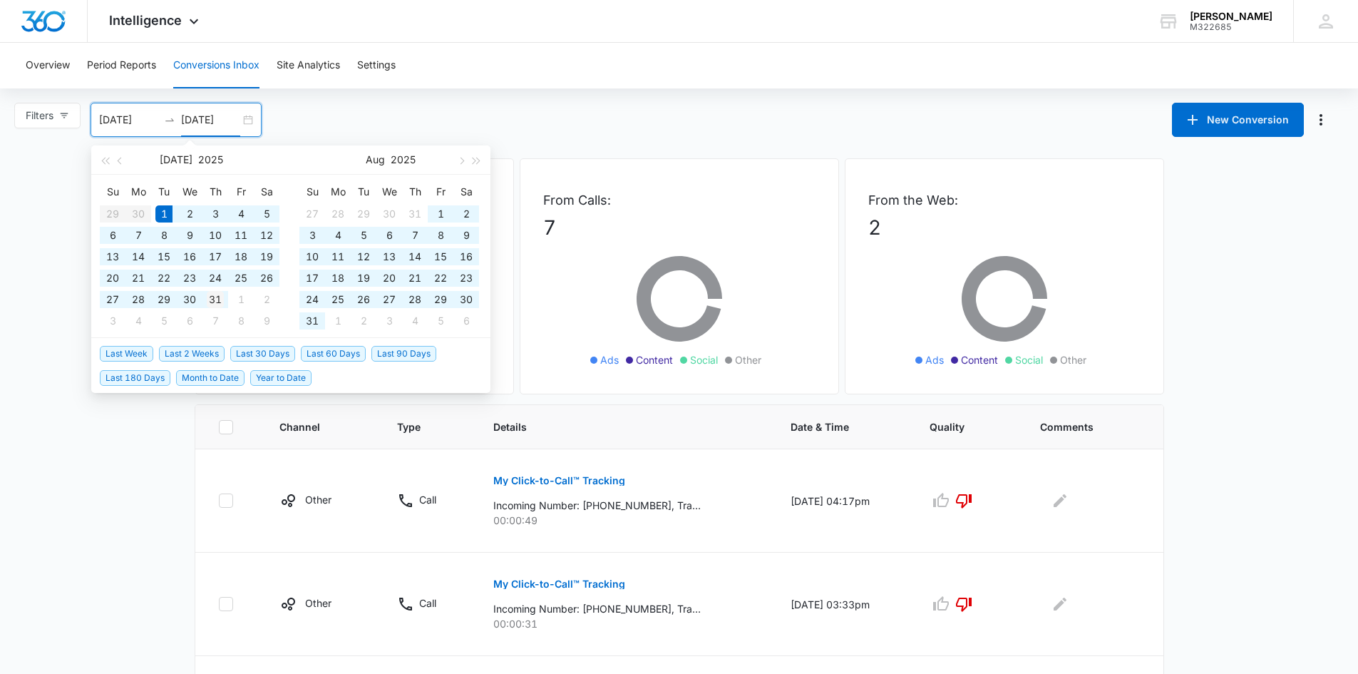
type input "[DATE]"
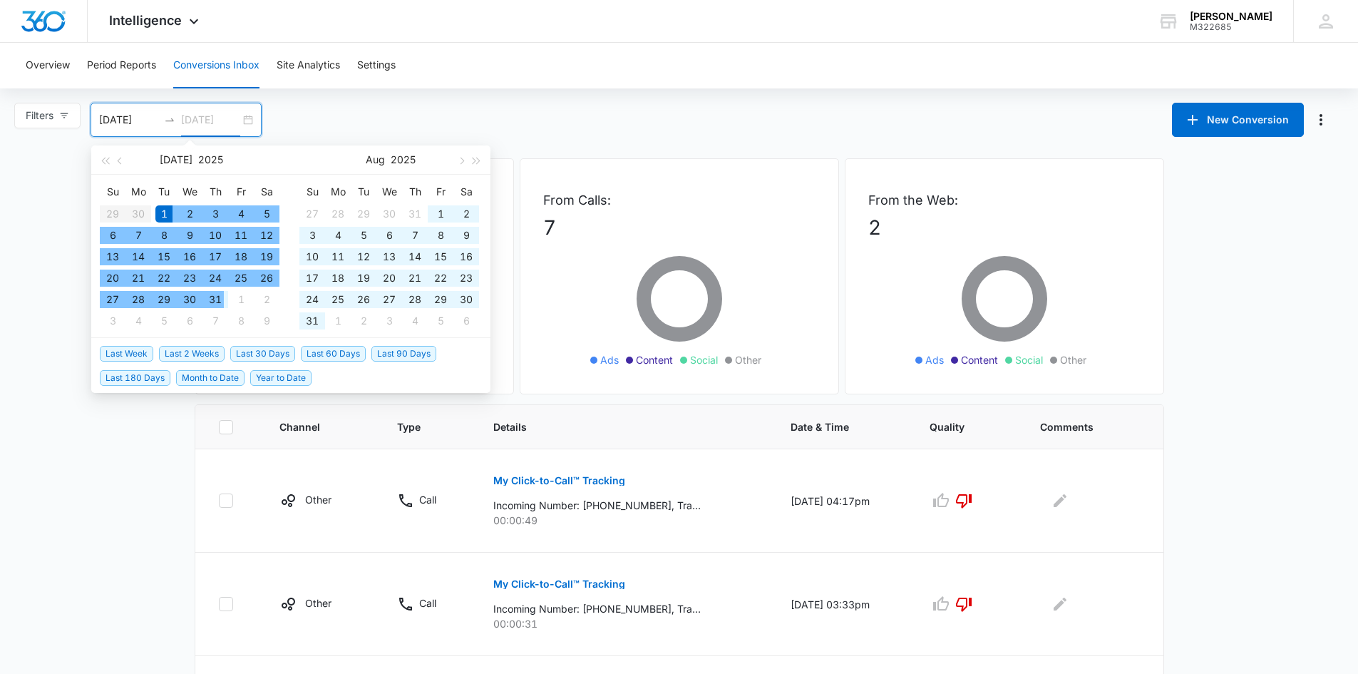
click at [210, 296] on div "31" at bounding box center [215, 299] width 17 height 17
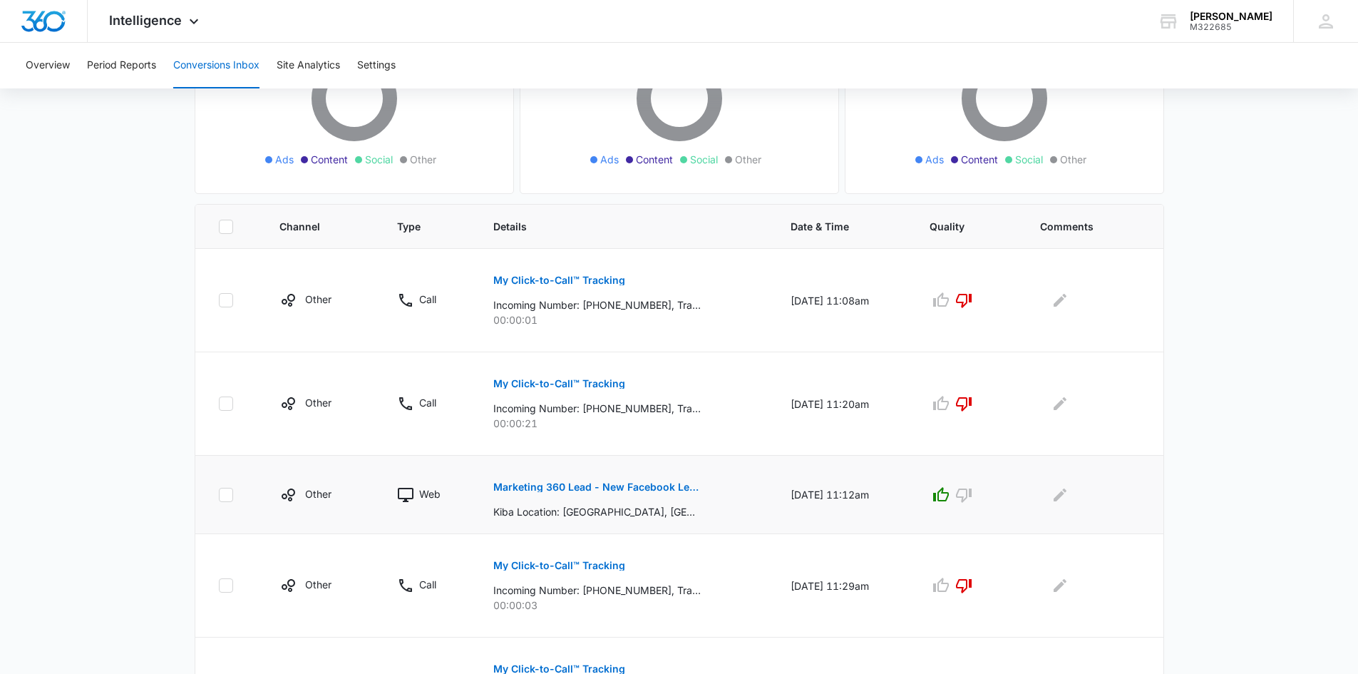
scroll to position [164, 0]
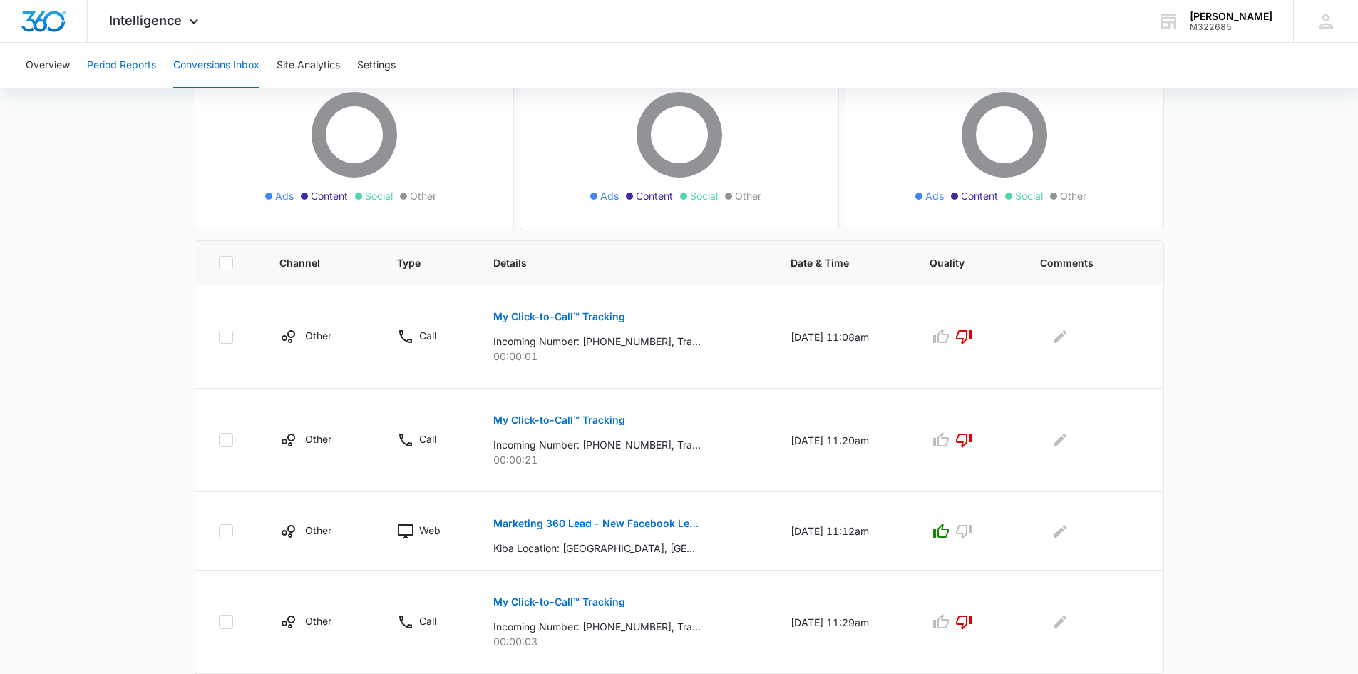
click at [129, 63] on button "Period Reports" at bounding box center [121, 66] width 69 height 46
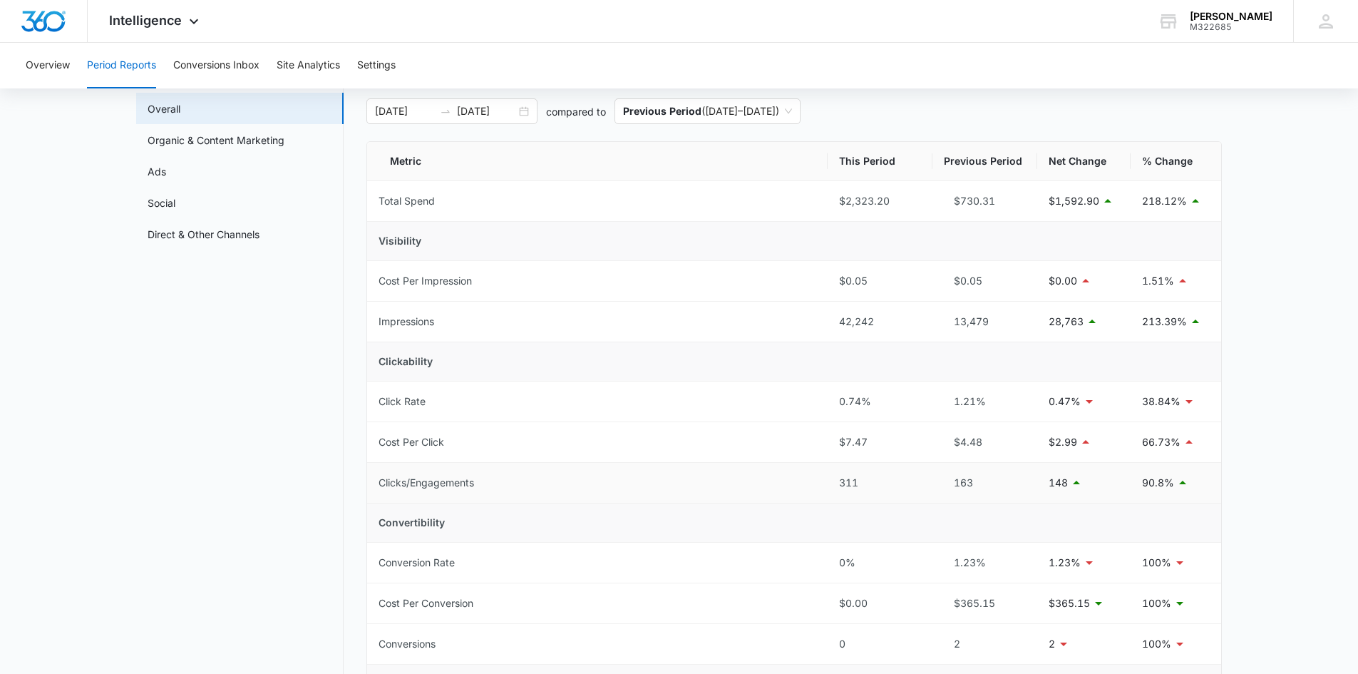
scroll to position [71, 0]
click at [236, 62] on button "Conversions Inbox" at bounding box center [216, 66] width 86 height 46
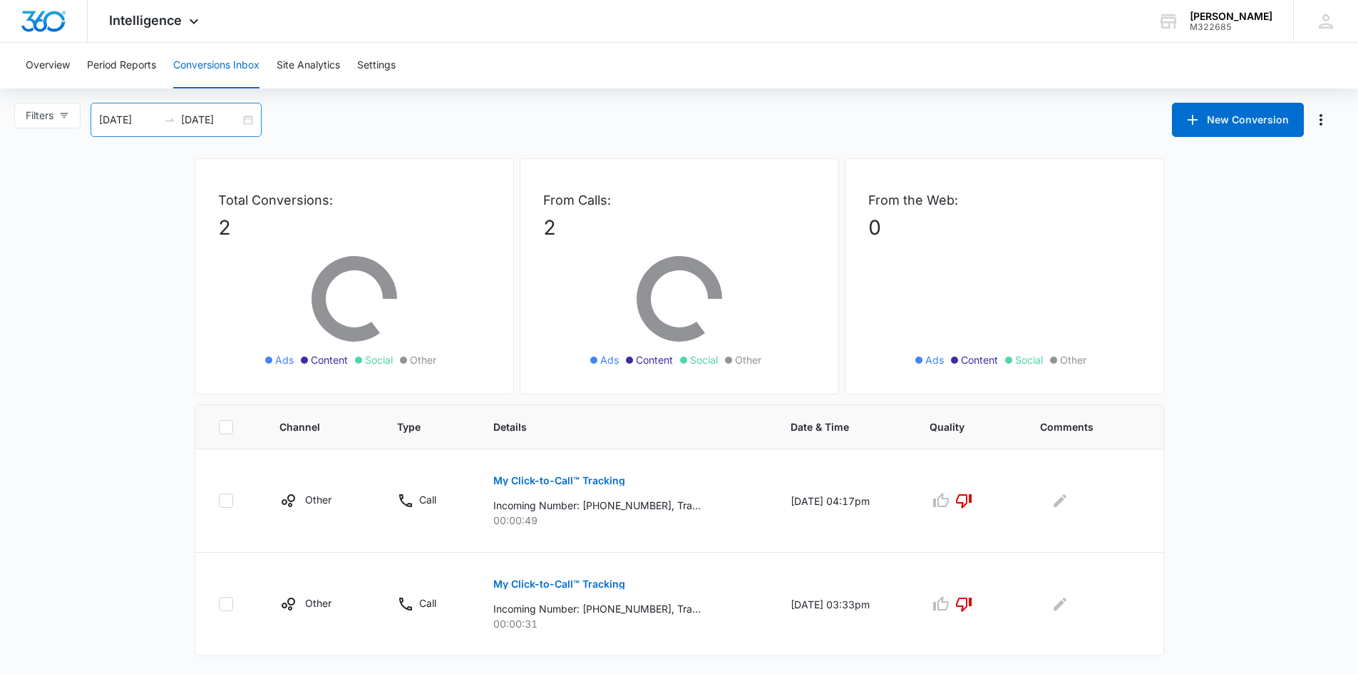
click at [246, 116] on div "[DATE] [DATE]" at bounding box center [176, 120] width 171 height 34
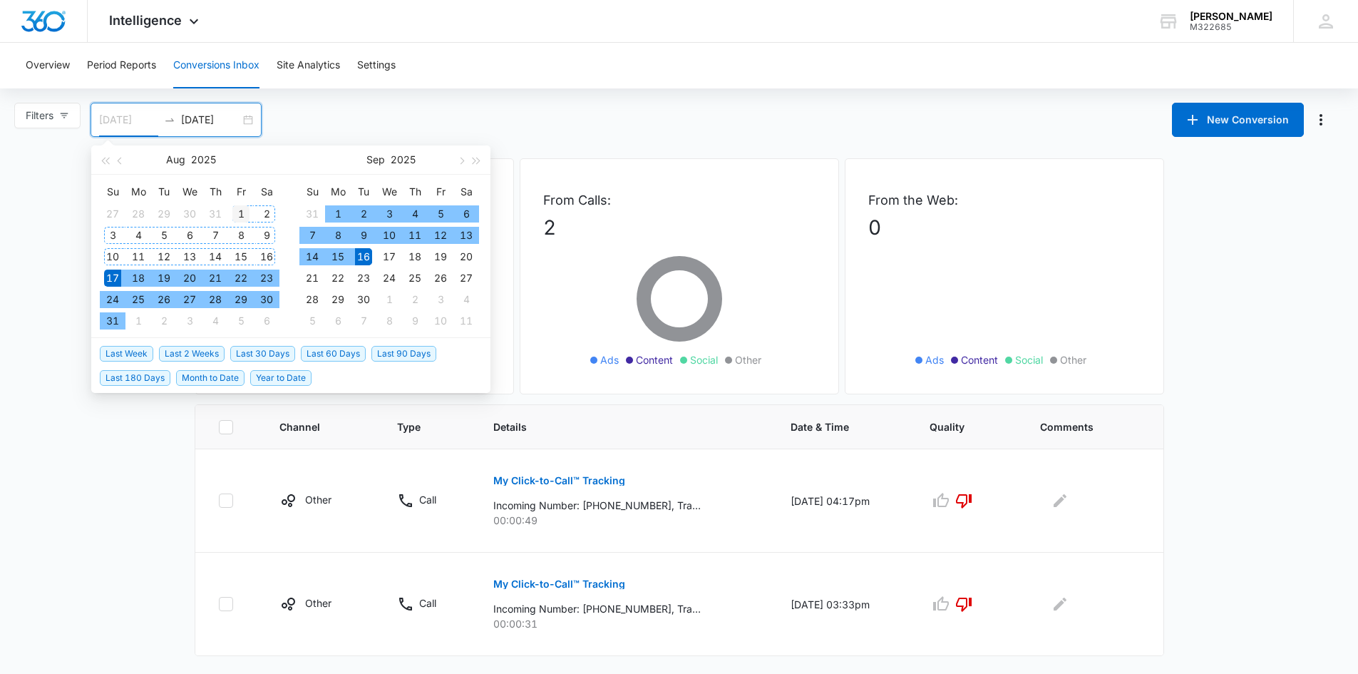
type input "[DATE]"
click at [238, 211] on div "1" at bounding box center [240, 213] width 17 height 17
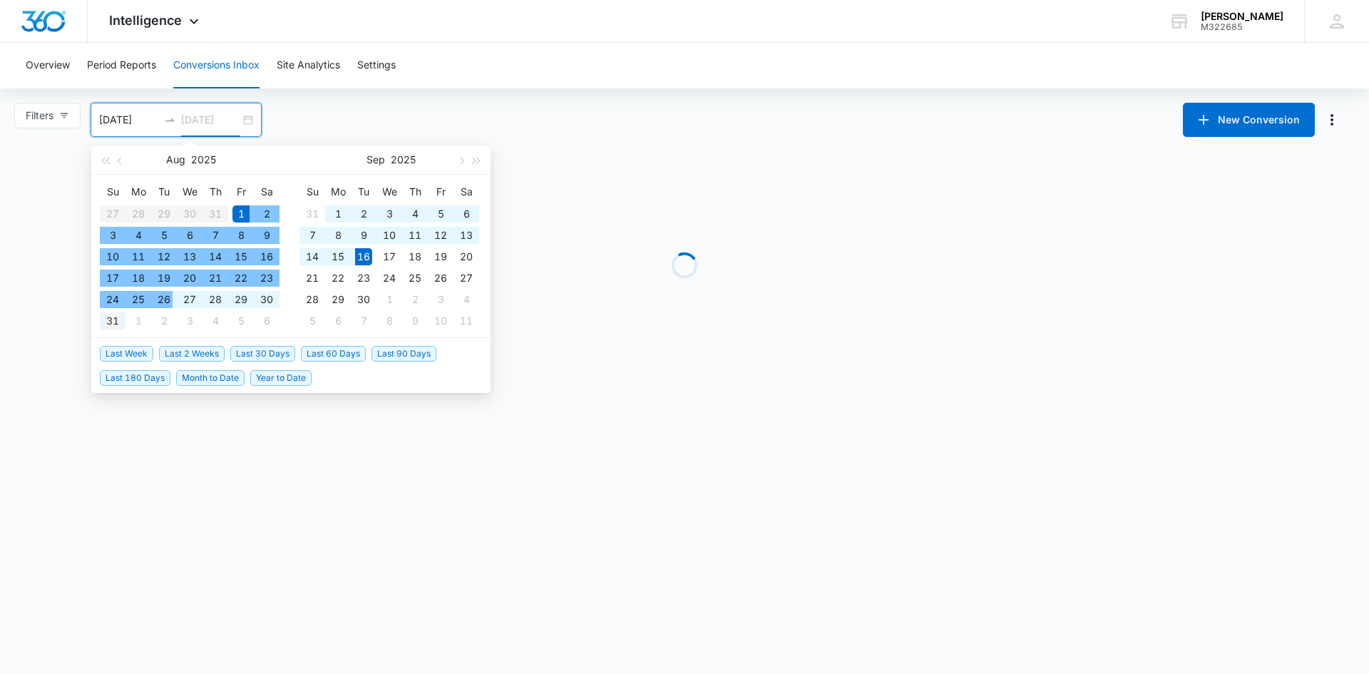
type input "[DATE]"
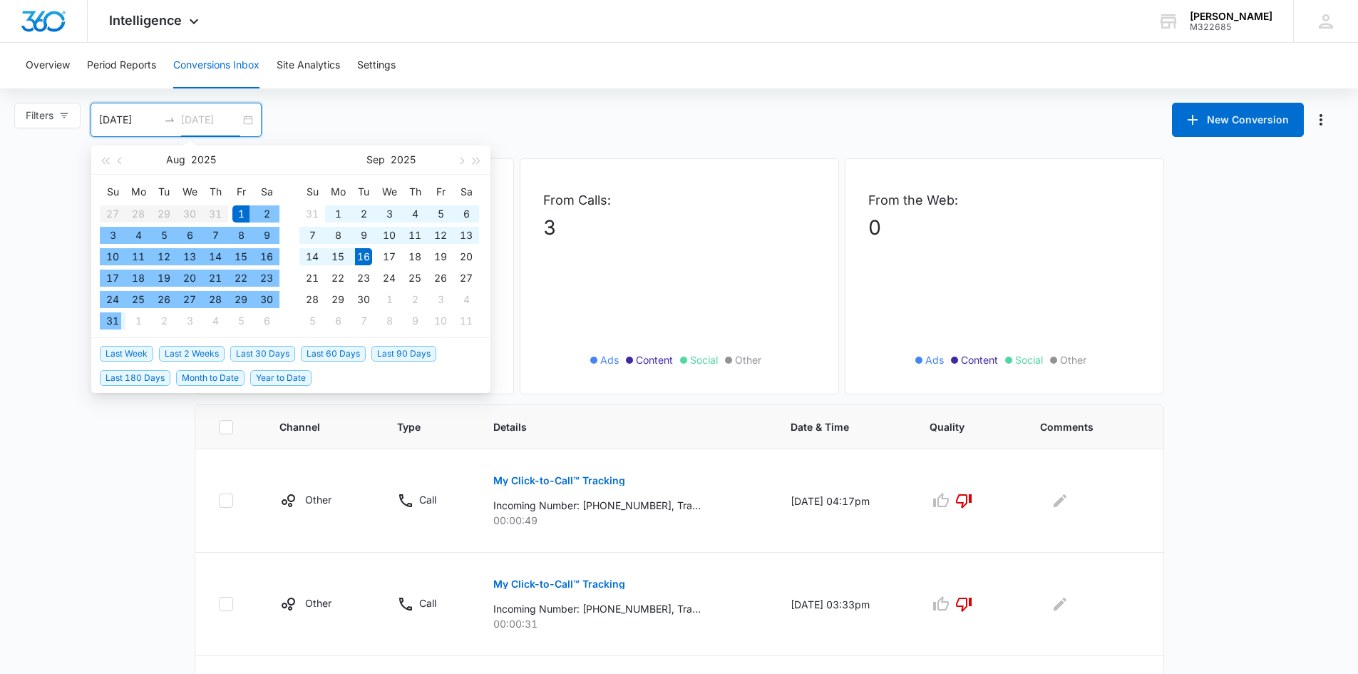
click at [114, 322] on div "31" at bounding box center [112, 320] width 17 height 17
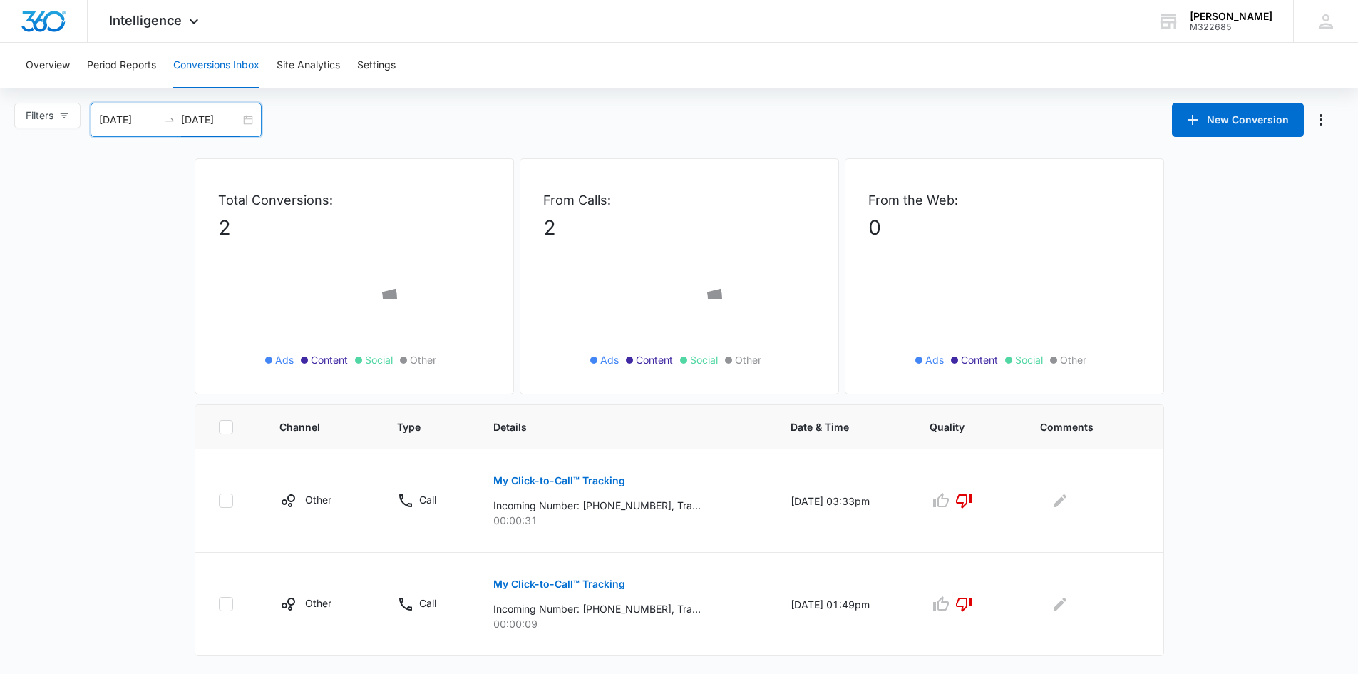
scroll to position [14, 0]
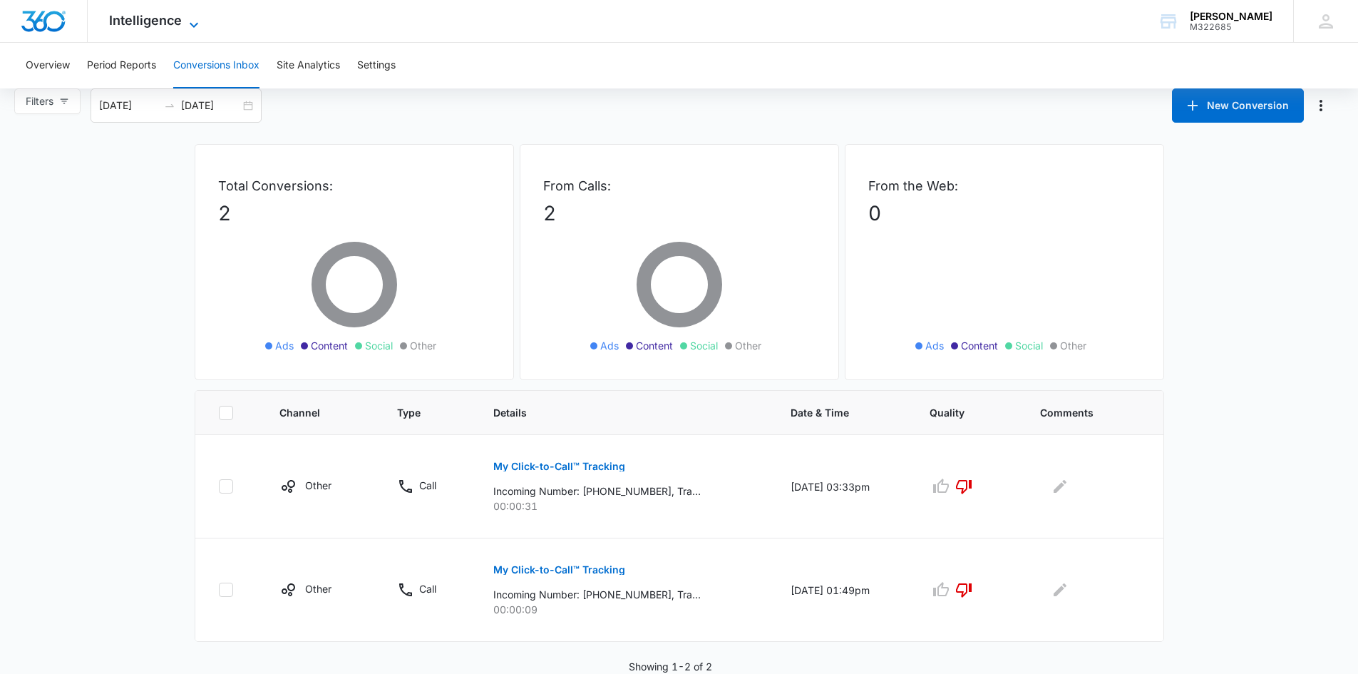
click at [192, 20] on icon at bounding box center [193, 24] width 17 height 17
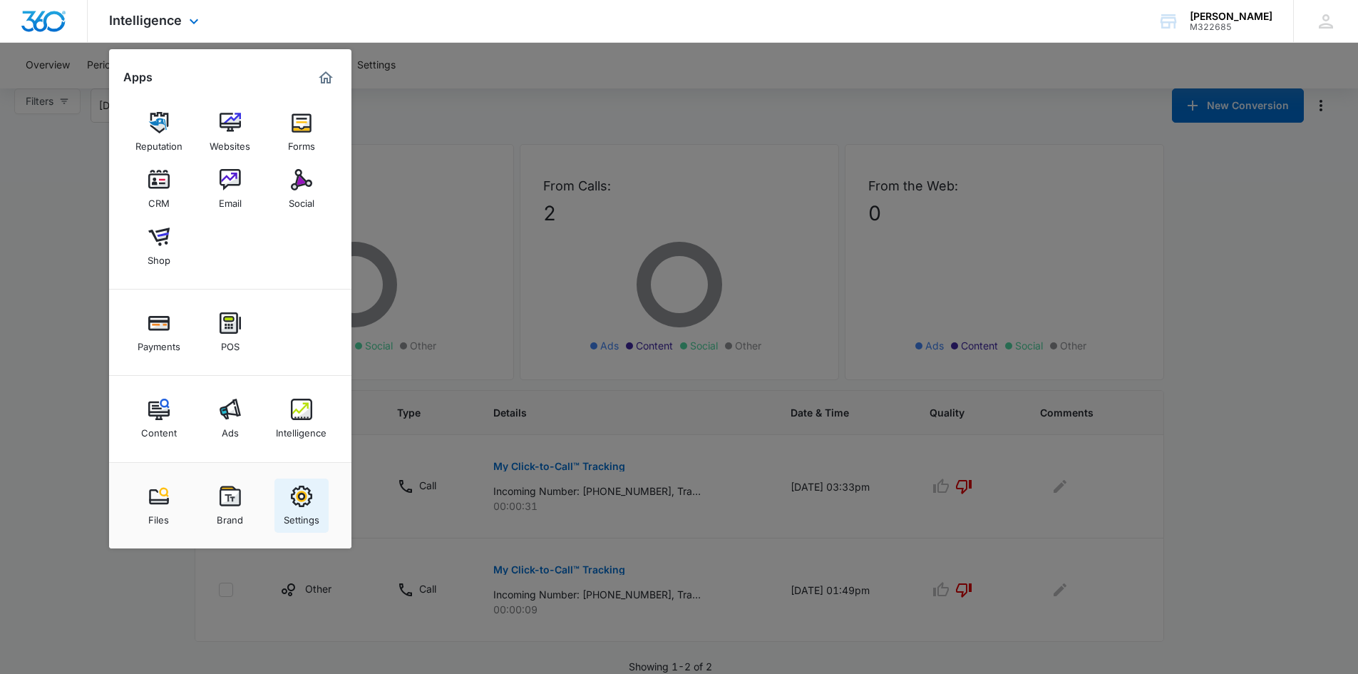
click at [303, 498] on img at bounding box center [301, 496] width 21 height 21
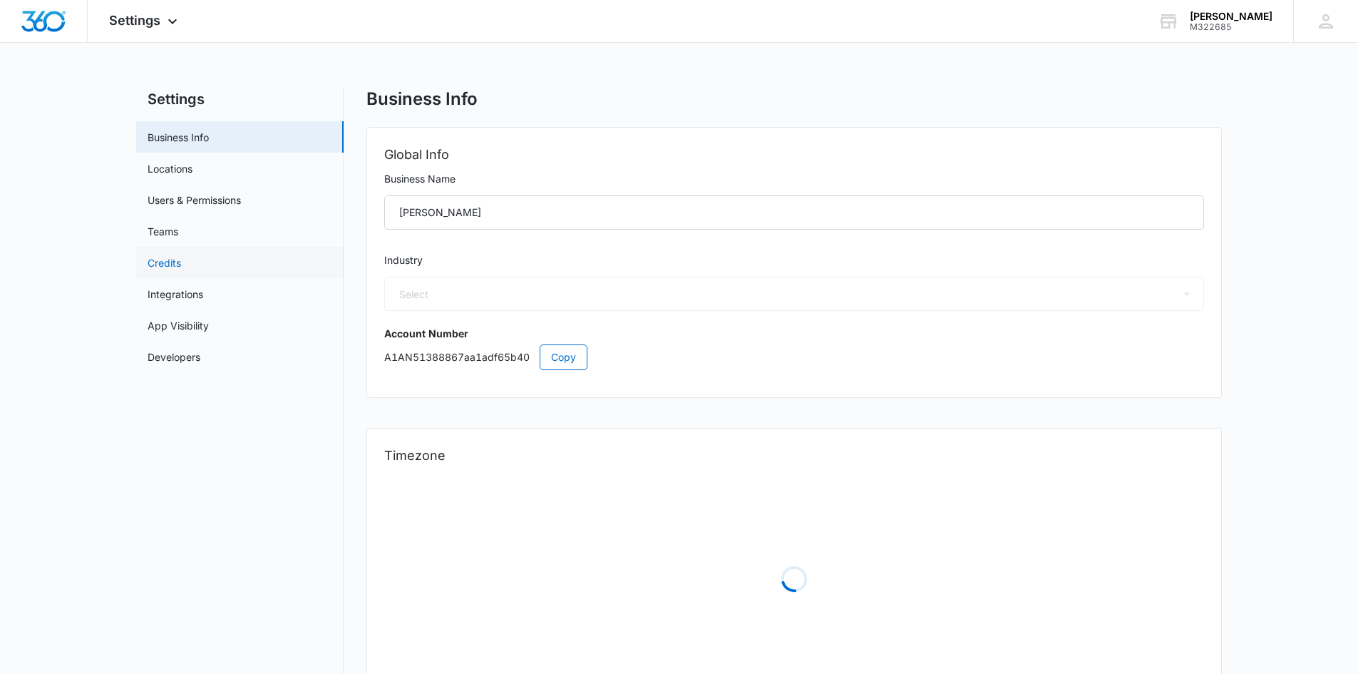
select select "12"
select select "US"
select select "America/[GEOGRAPHIC_DATA]"
click at [153, 258] on link "Credits" at bounding box center [165, 262] width 34 height 15
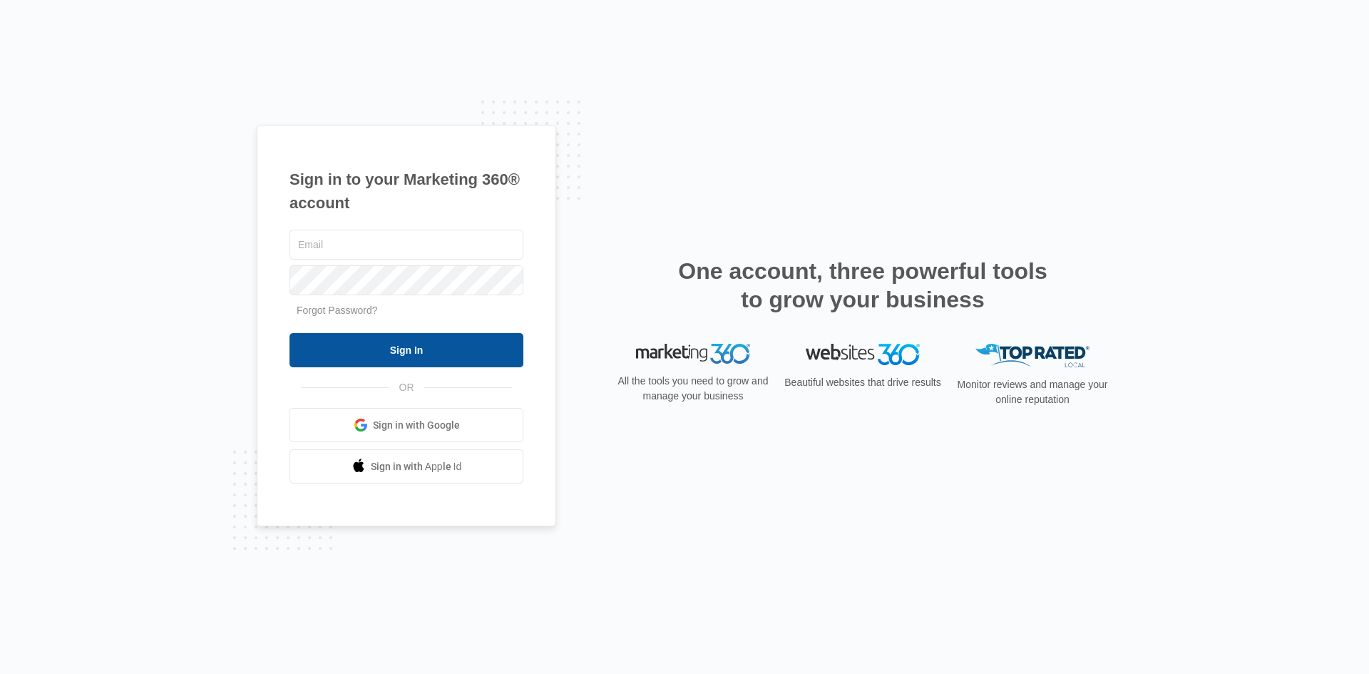
type input "[EMAIL_ADDRESS][DOMAIN_NAME]"
click at [397, 350] on input "Sign In" at bounding box center [406, 350] width 234 height 34
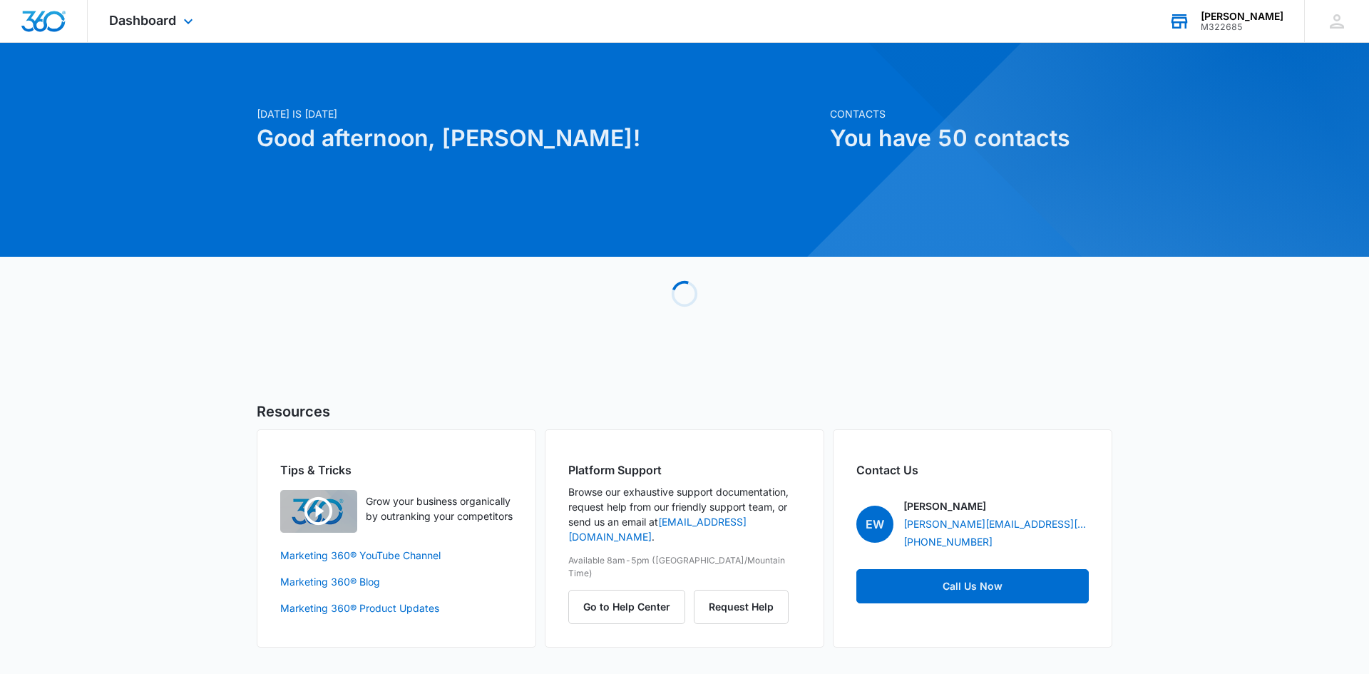
click at [1253, 6] on div "Kiba - [PERSON_NAME] M322685 Your Accounts View All" at bounding box center [1225, 21] width 157 height 42
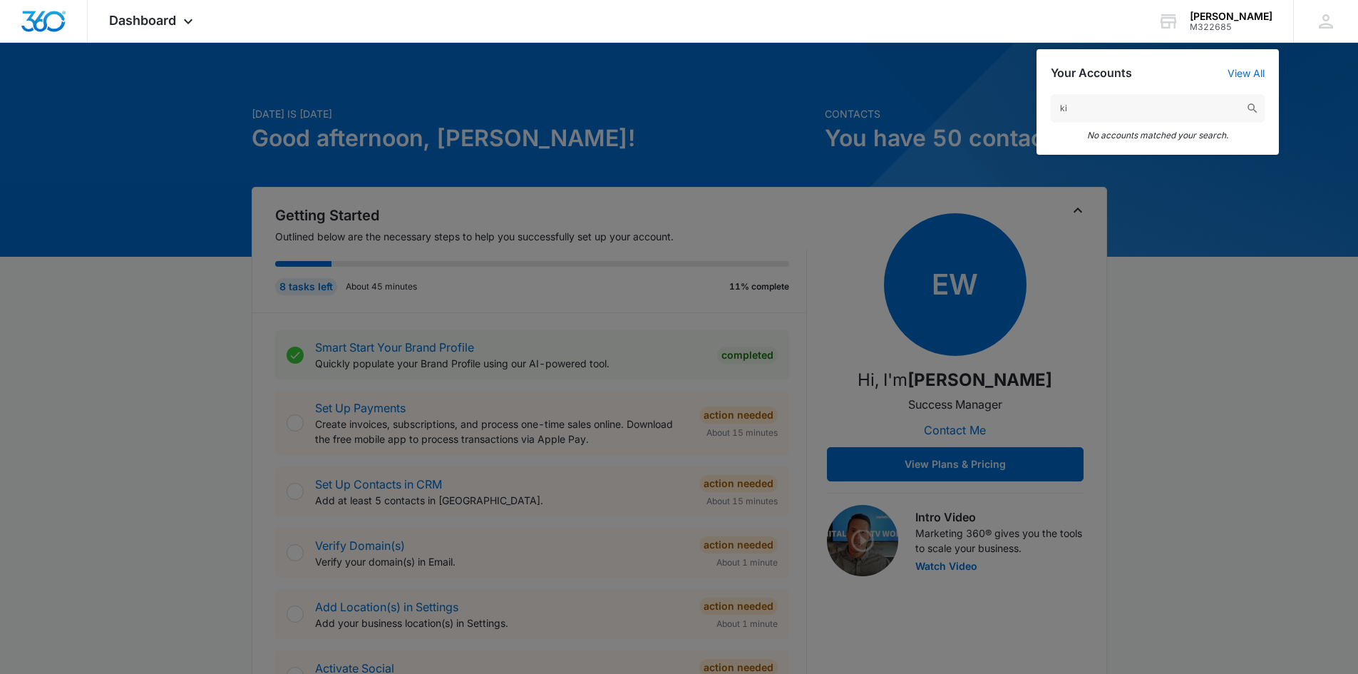
type input "k"
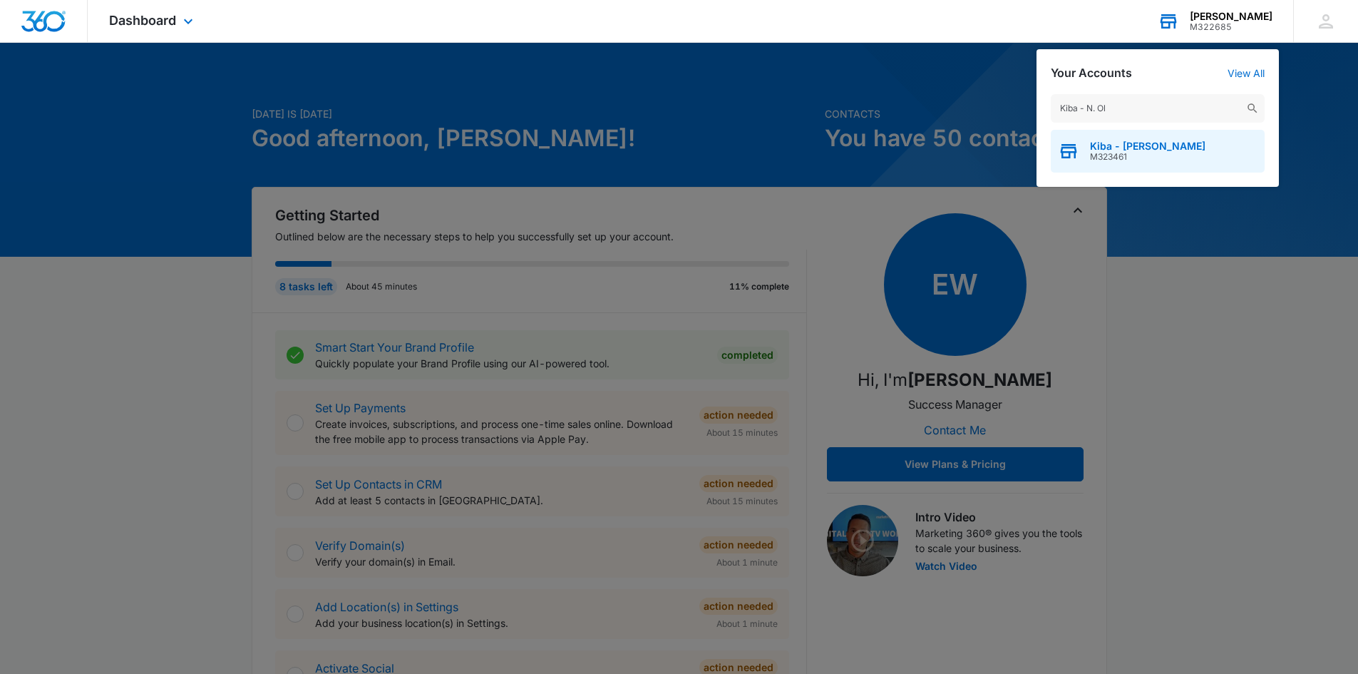
type input "Kiba - N. Ol"
click at [1121, 145] on span "Kiba - [PERSON_NAME]" at bounding box center [1148, 145] width 116 height 11
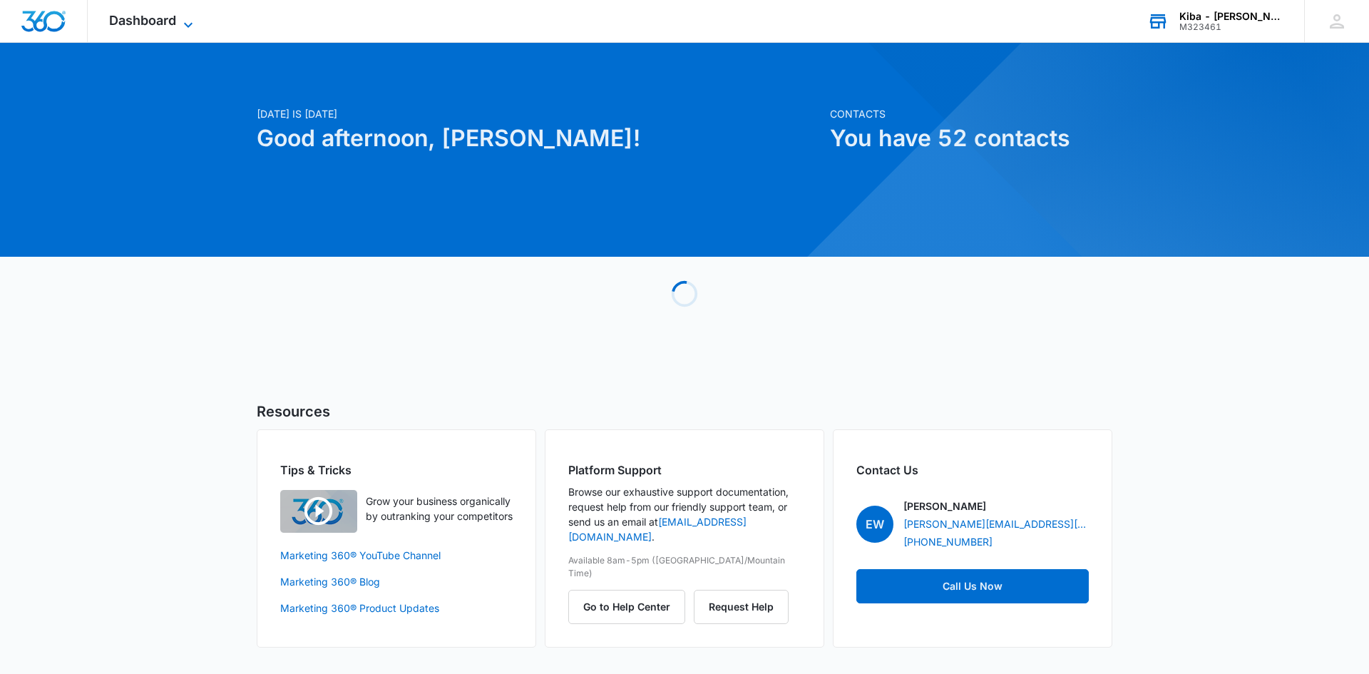
click at [193, 25] on icon at bounding box center [188, 24] width 17 height 17
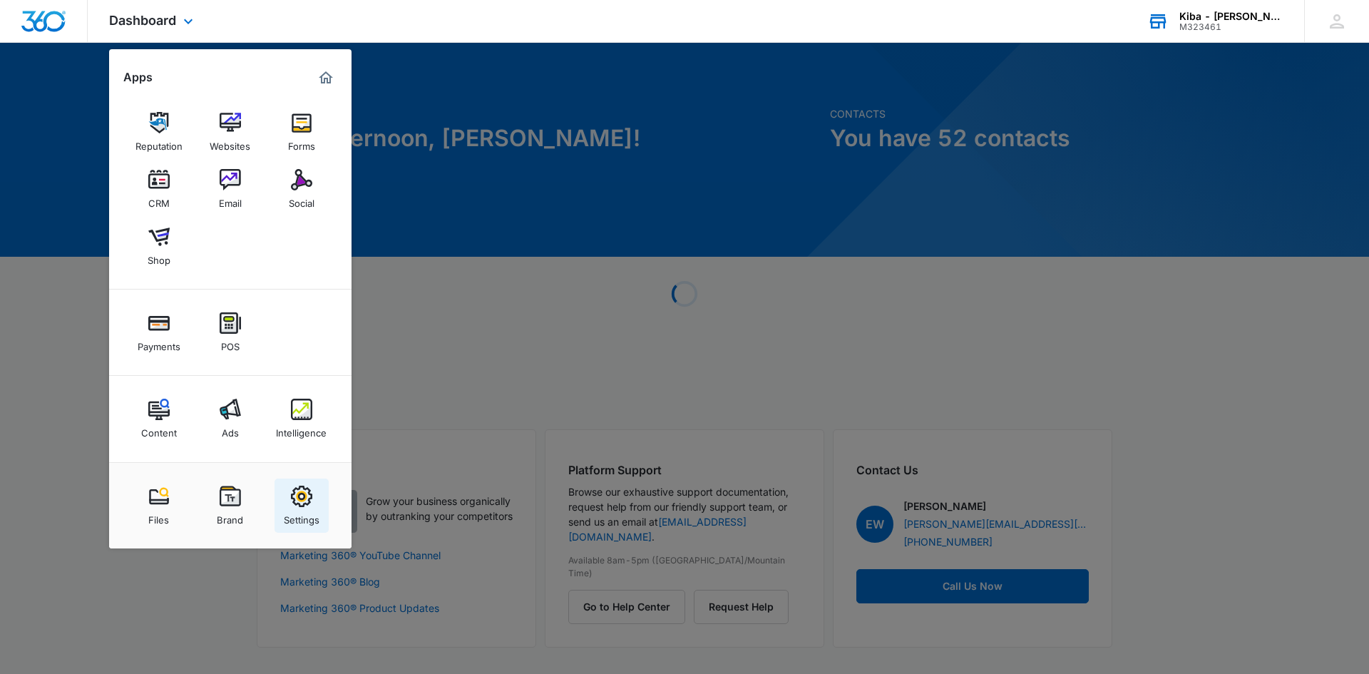
click at [299, 492] on img at bounding box center [301, 496] width 21 height 21
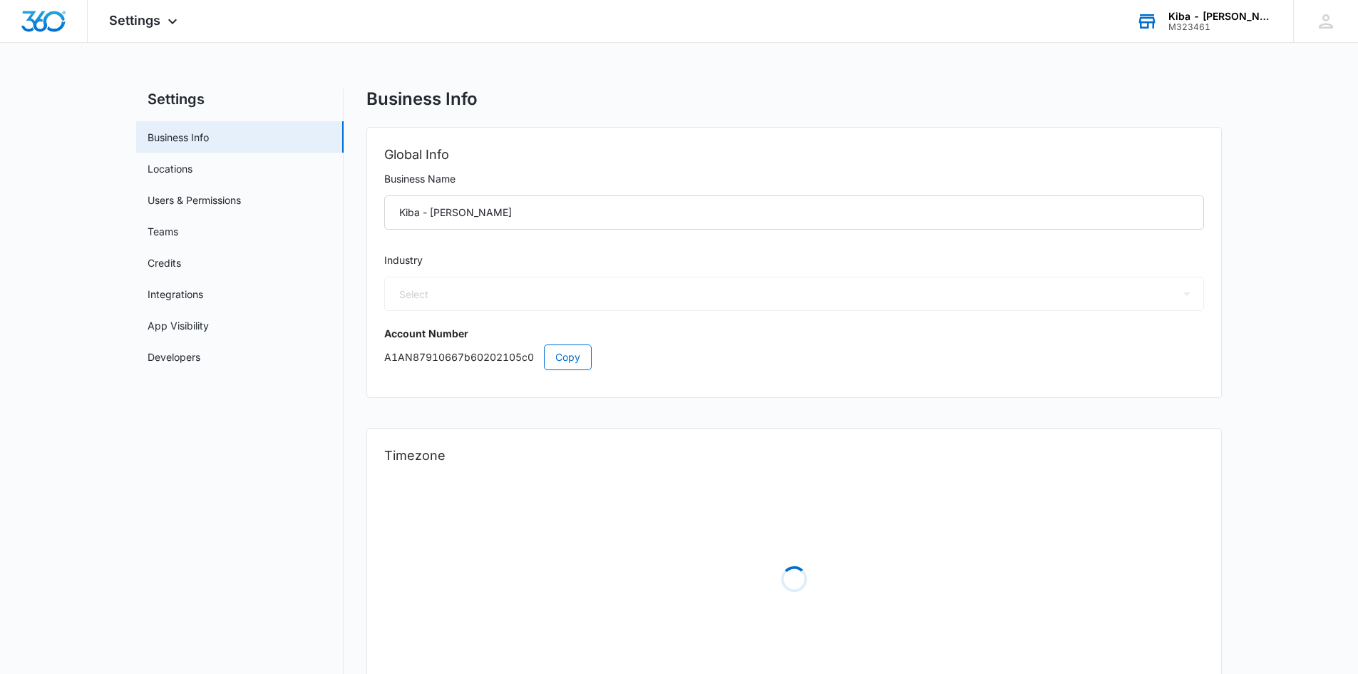
select select "12"
select select "US"
select select "America/[GEOGRAPHIC_DATA]"
click at [164, 265] on link "Credits" at bounding box center [165, 262] width 34 height 15
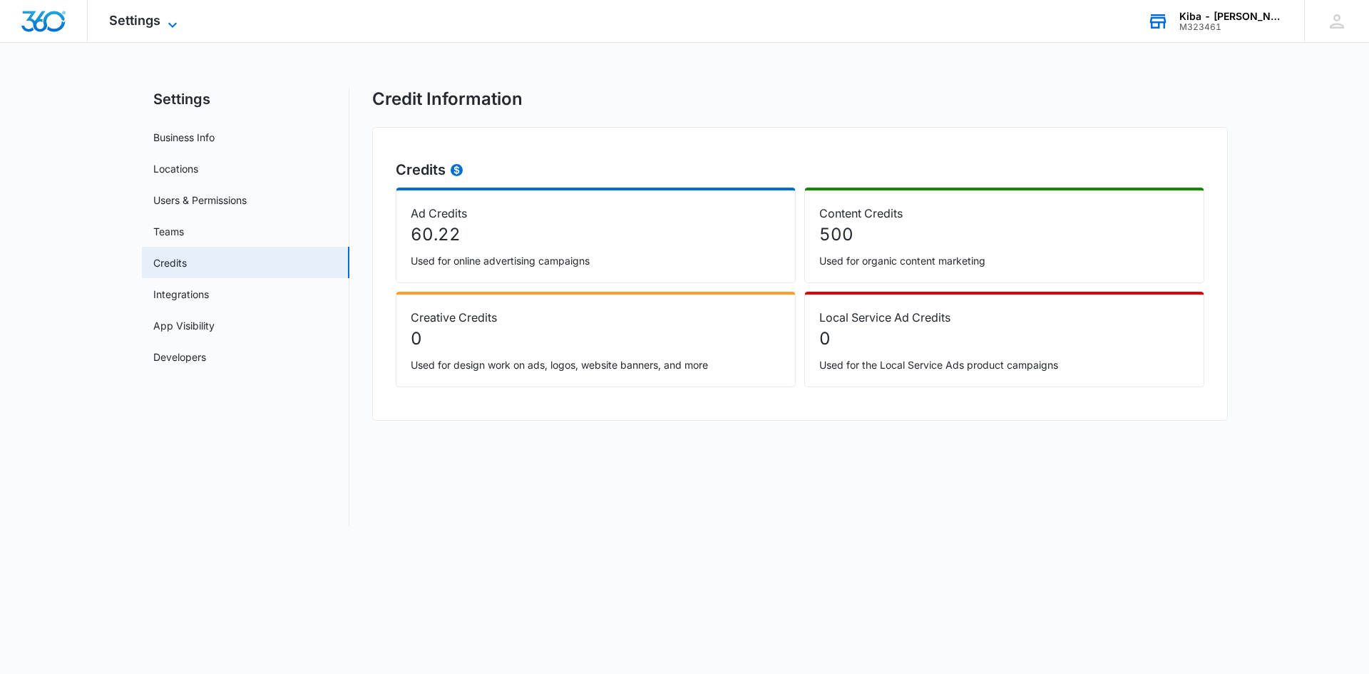
click at [179, 15] on div "Settings Apps Reputation Websites Forms CRM Email Social Shop Payments POS Cont…" at bounding box center [145, 21] width 115 height 42
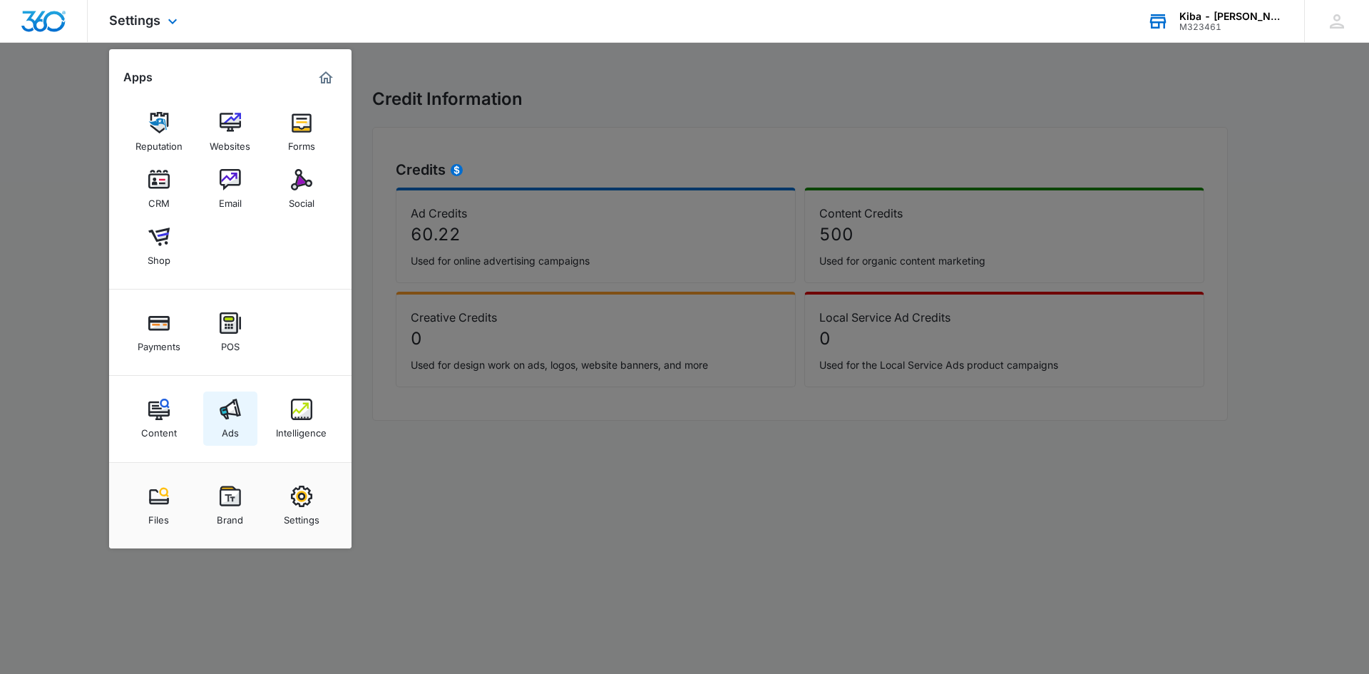
click at [232, 429] on div "Ads" at bounding box center [230, 429] width 17 height 19
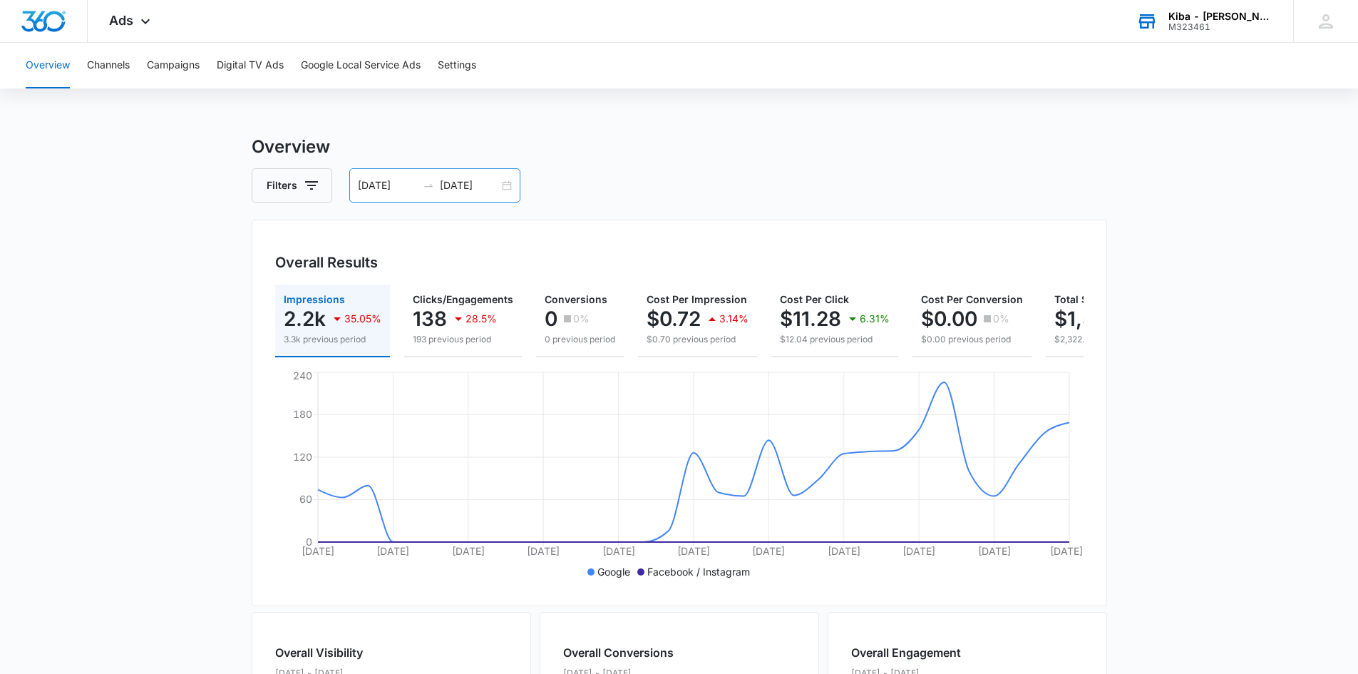
click at [505, 186] on div "[DATE] [DATE]" at bounding box center [434, 185] width 171 height 34
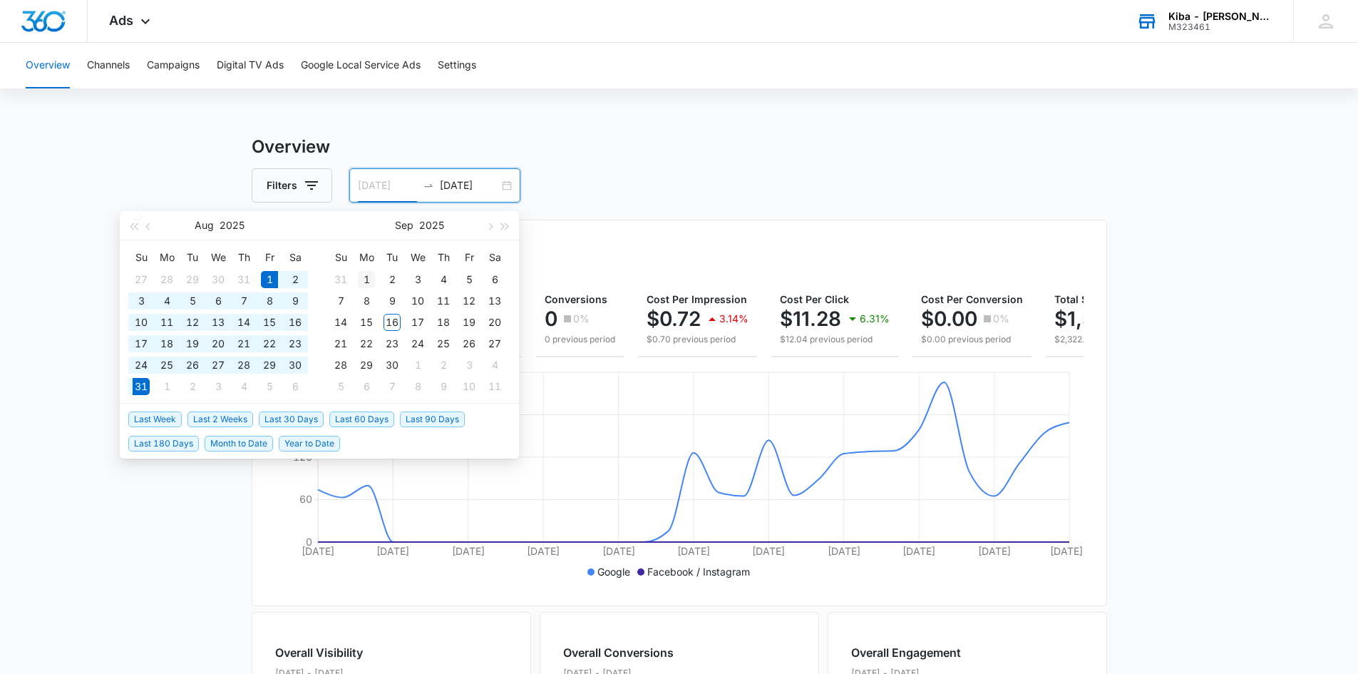
type input "[DATE]"
click at [365, 278] on div "1" at bounding box center [366, 279] width 17 height 17
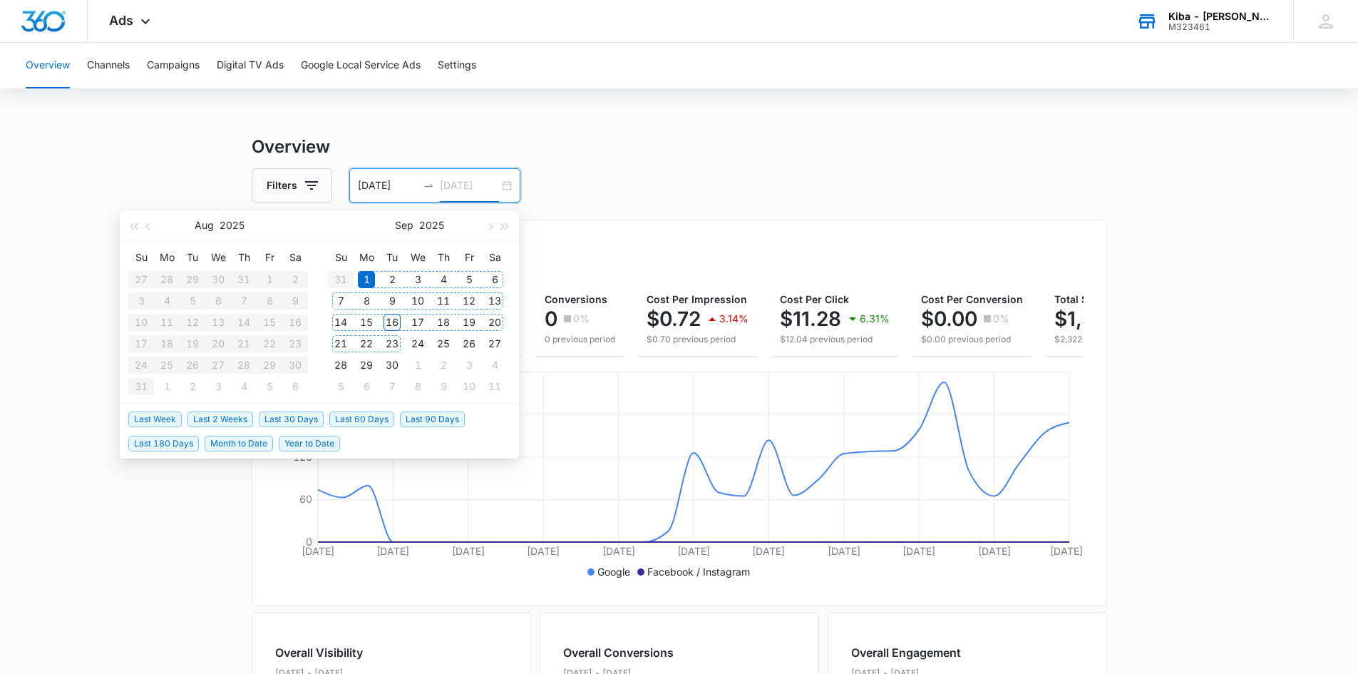
type input "[DATE]"
click at [390, 321] on div "16" at bounding box center [392, 322] width 17 height 17
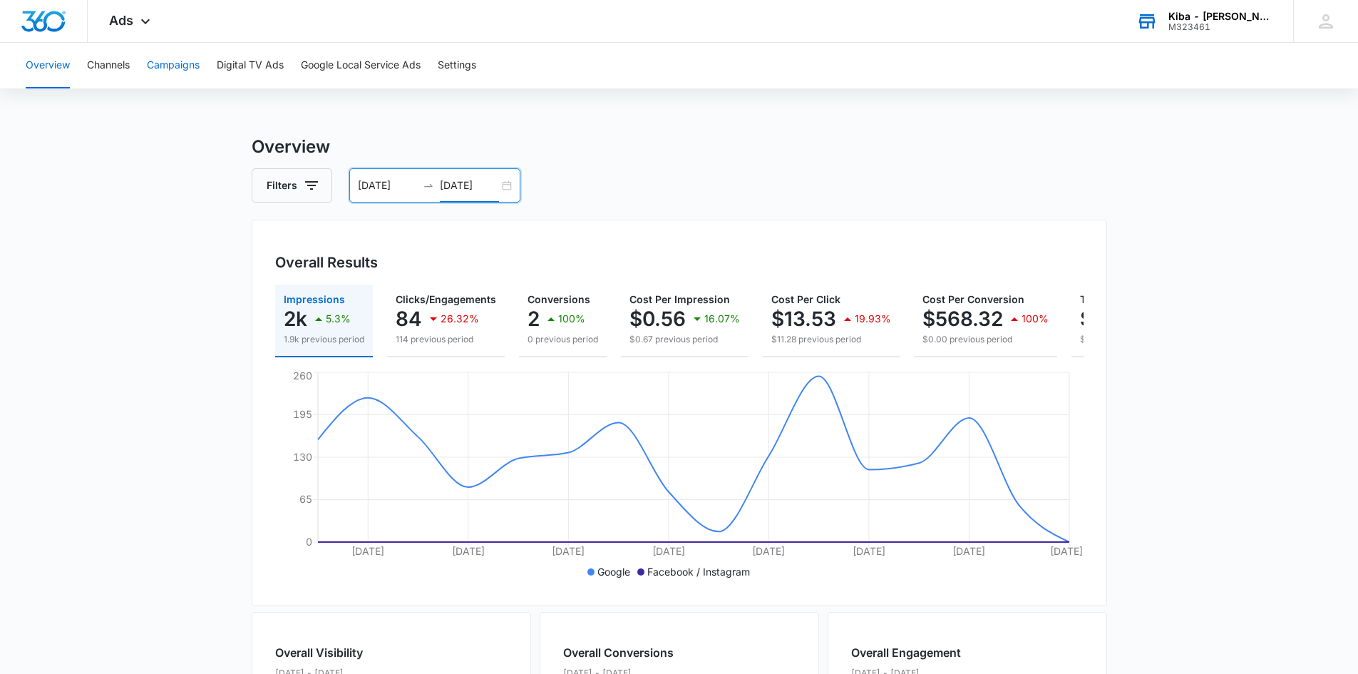
click at [182, 66] on button "Campaigns" at bounding box center [173, 66] width 53 height 46
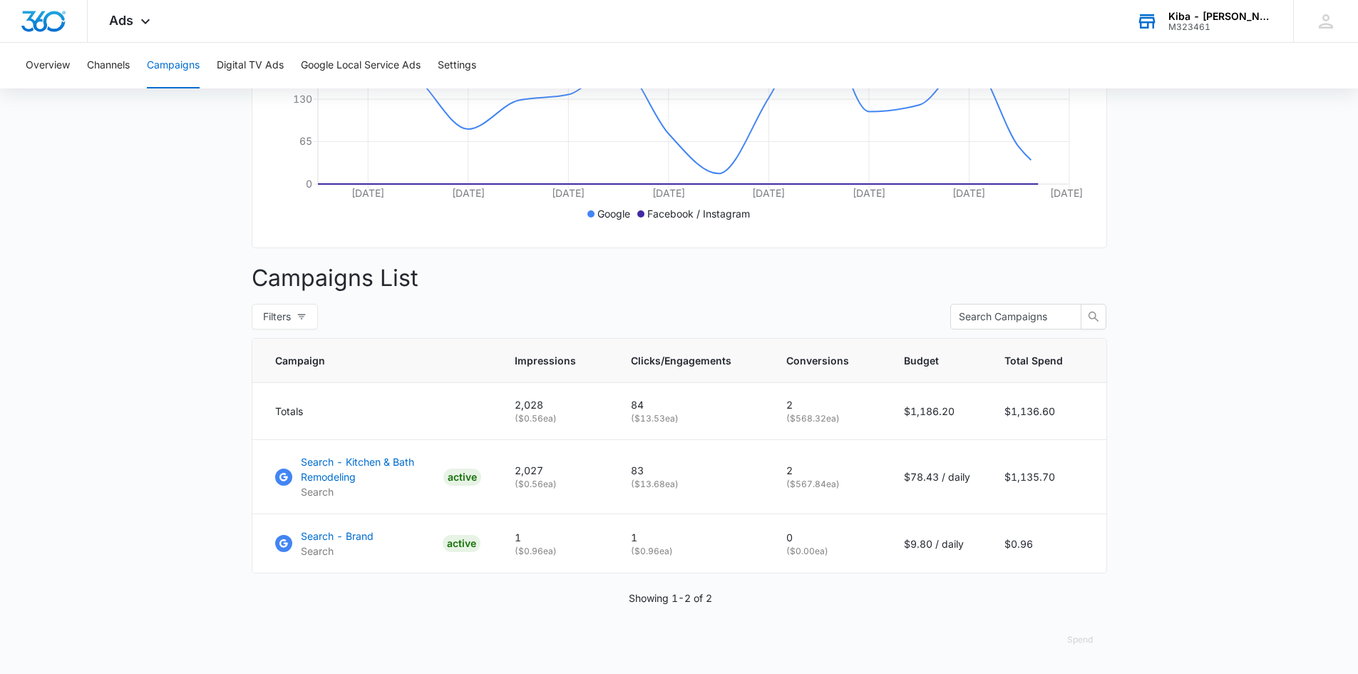
scroll to position [369, 0]
click at [145, 23] on icon at bounding box center [145, 24] width 17 height 17
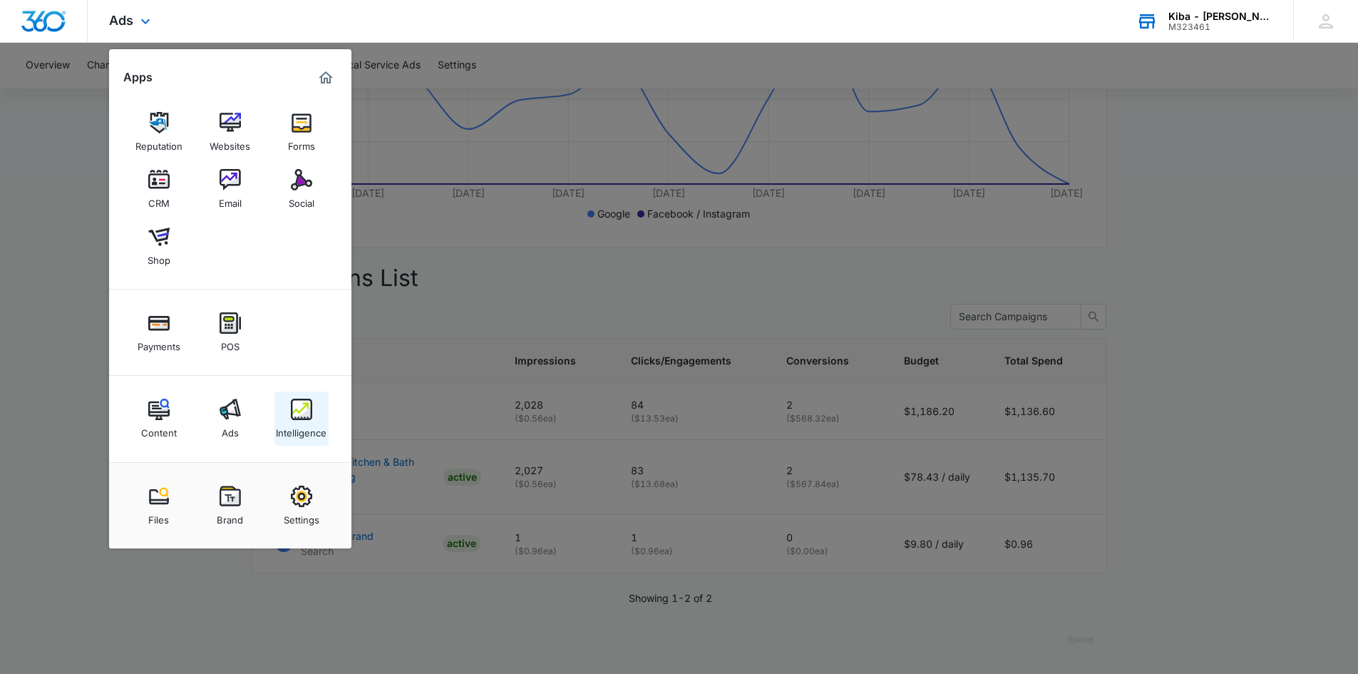
click at [303, 403] on img at bounding box center [301, 409] width 21 height 21
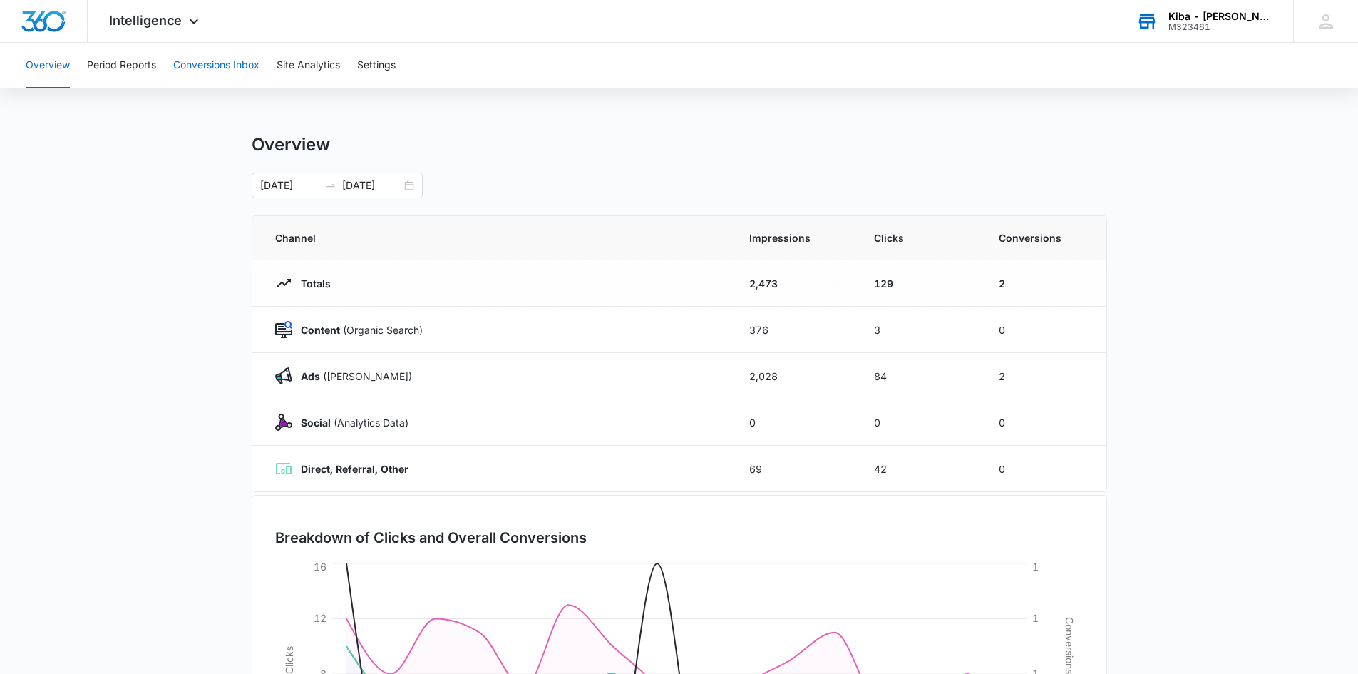
click at [212, 68] on button "Conversions Inbox" at bounding box center [216, 66] width 86 height 46
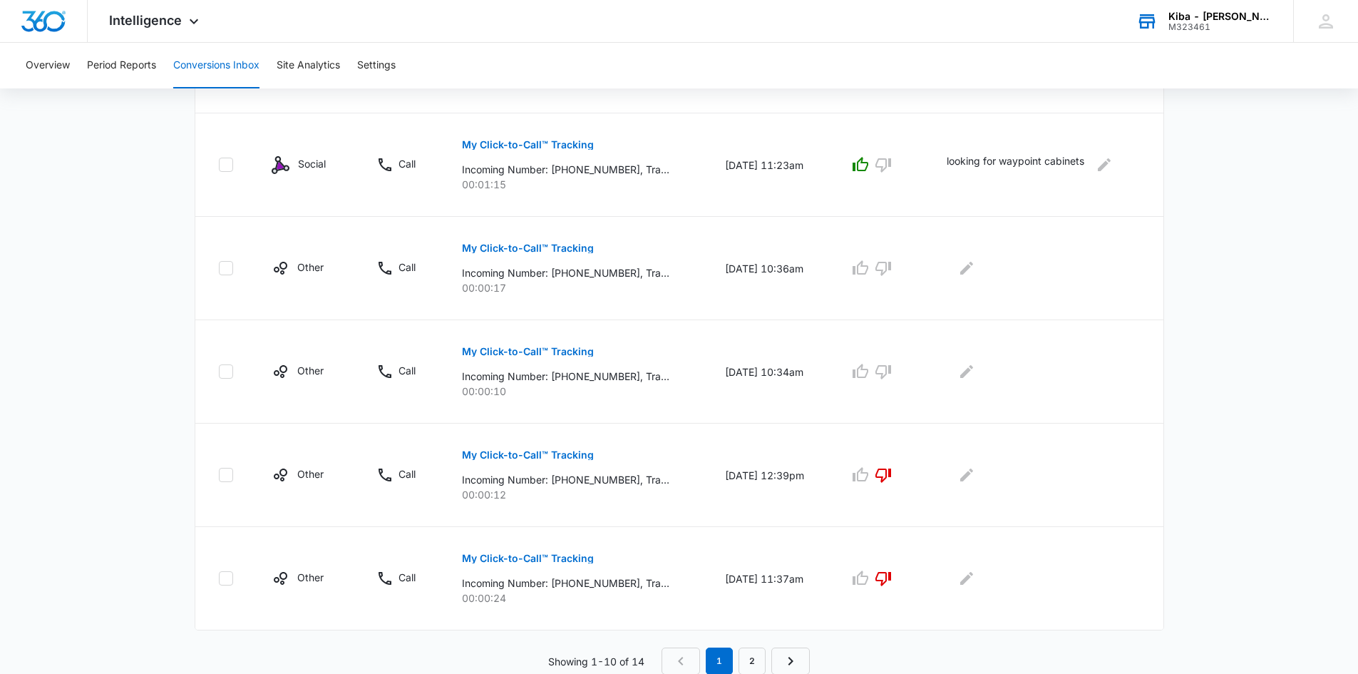
scroll to position [853, 0]
click at [892, 369] on icon "button" at bounding box center [883, 370] width 17 height 17
click at [891, 267] on icon "button" at bounding box center [884, 268] width 16 height 14
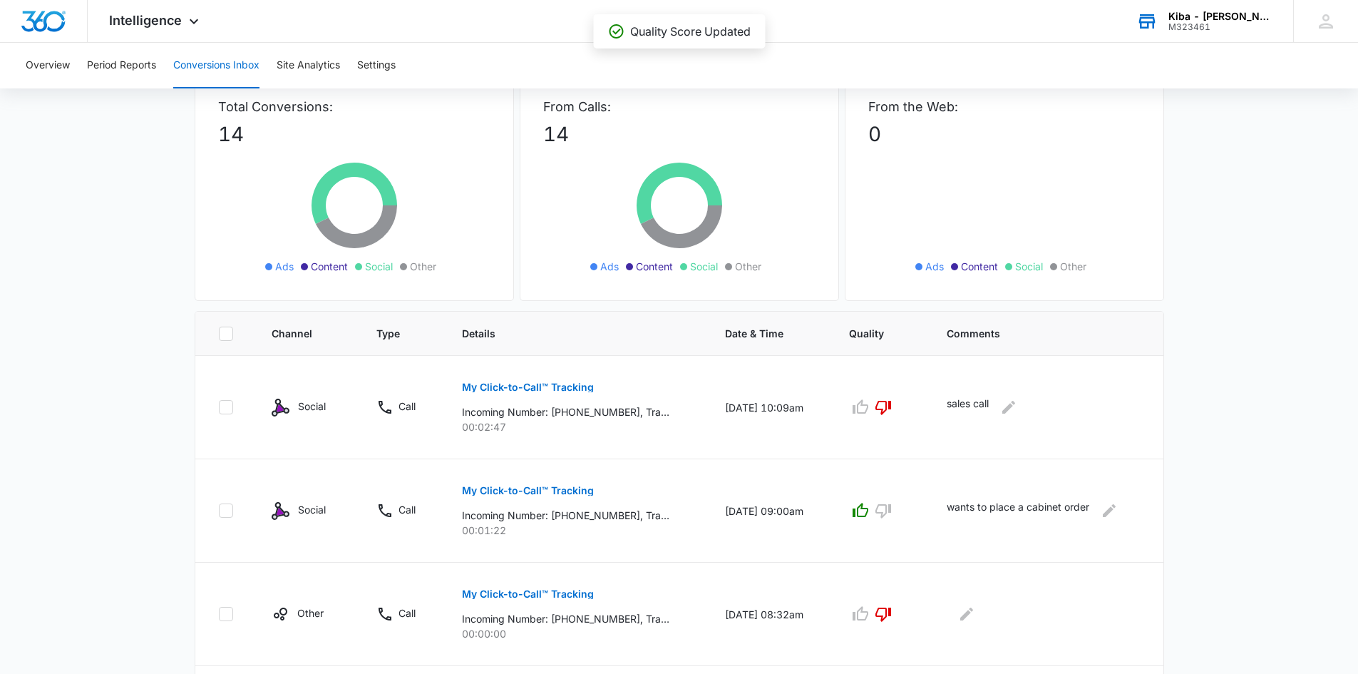
scroll to position [0, 0]
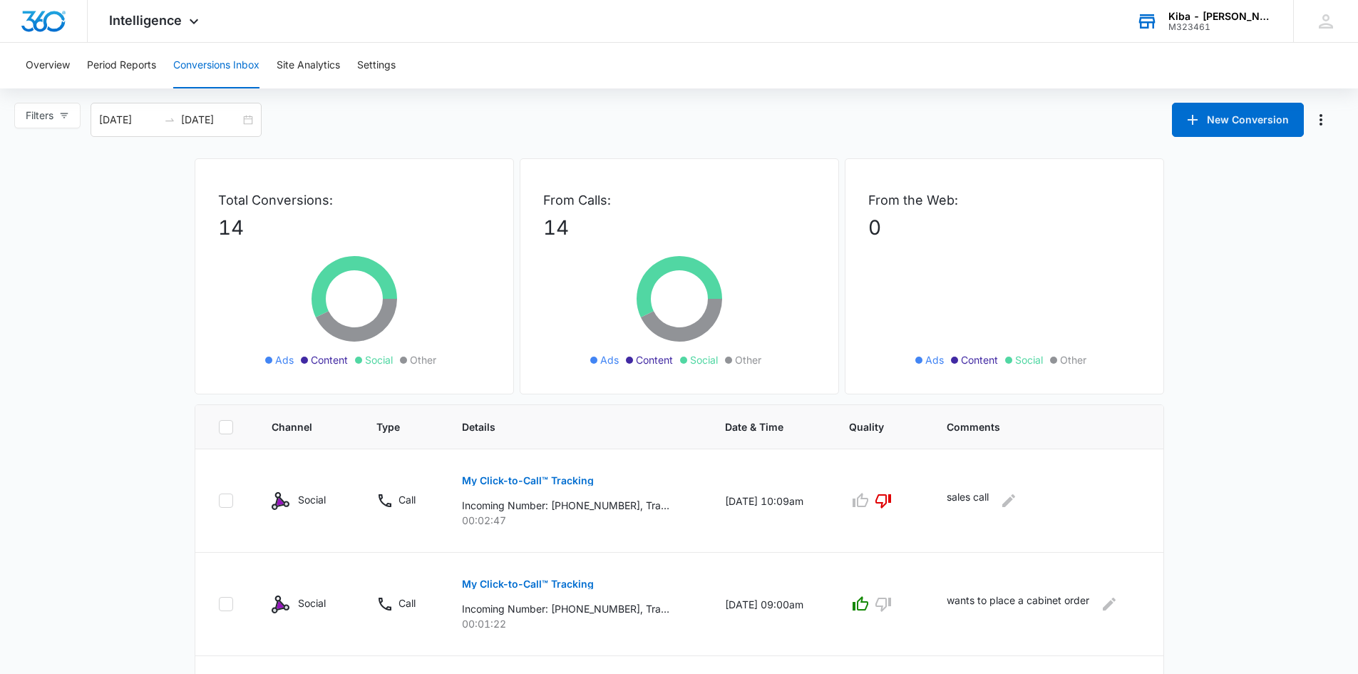
click at [1218, 24] on div "M323461" at bounding box center [1221, 27] width 104 height 10
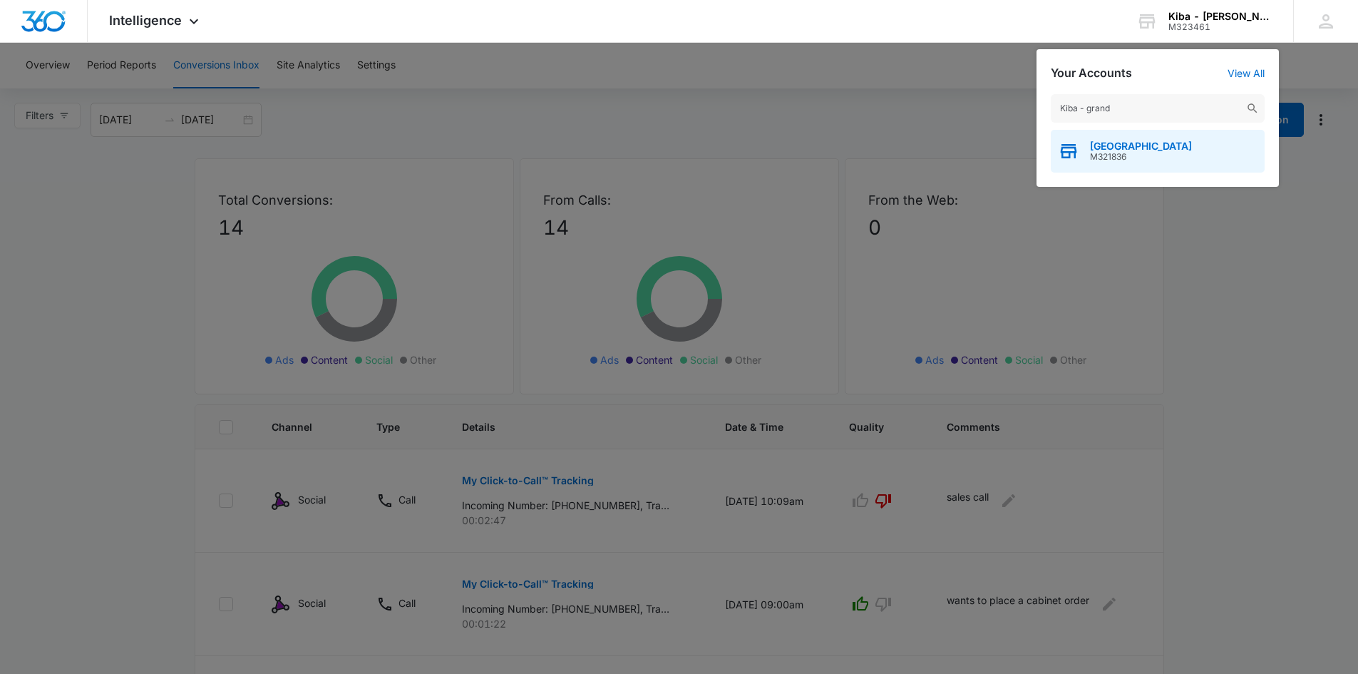
type input "Kiba - grand"
click at [1141, 150] on span "[GEOGRAPHIC_DATA]" at bounding box center [1141, 145] width 102 height 11
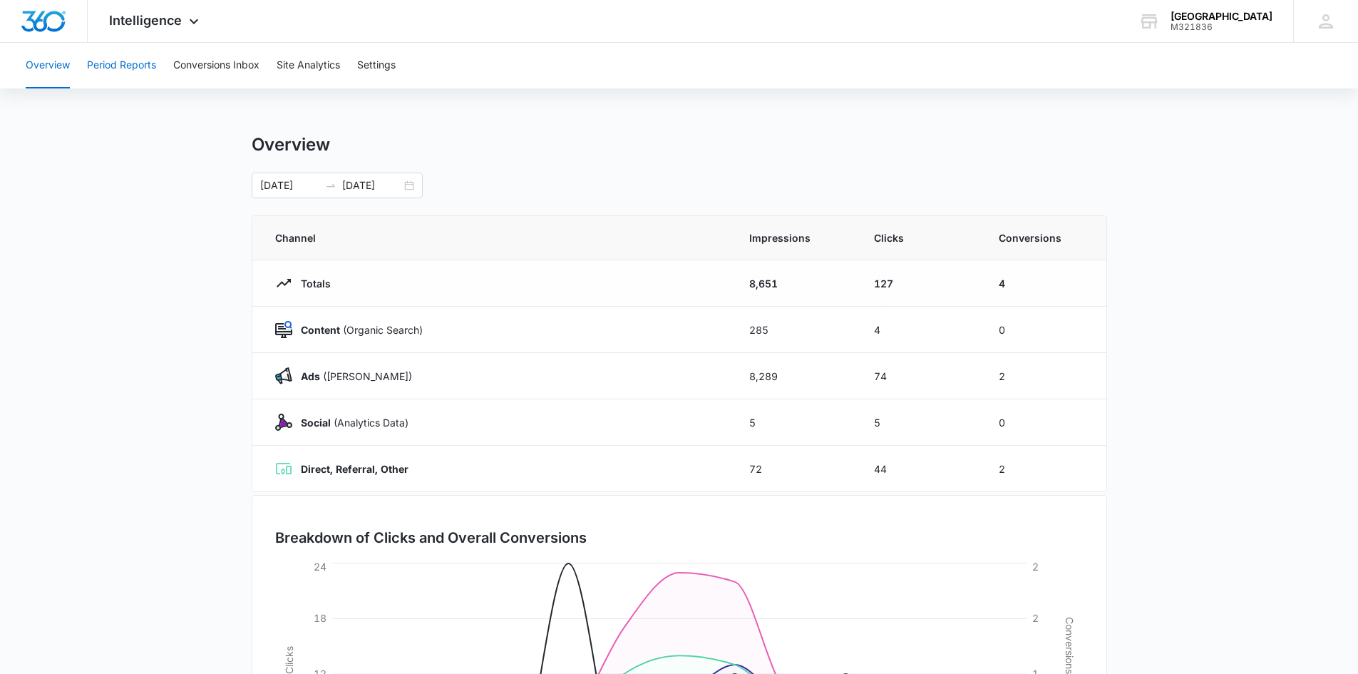
click at [126, 57] on button "Period Reports" at bounding box center [121, 66] width 69 height 46
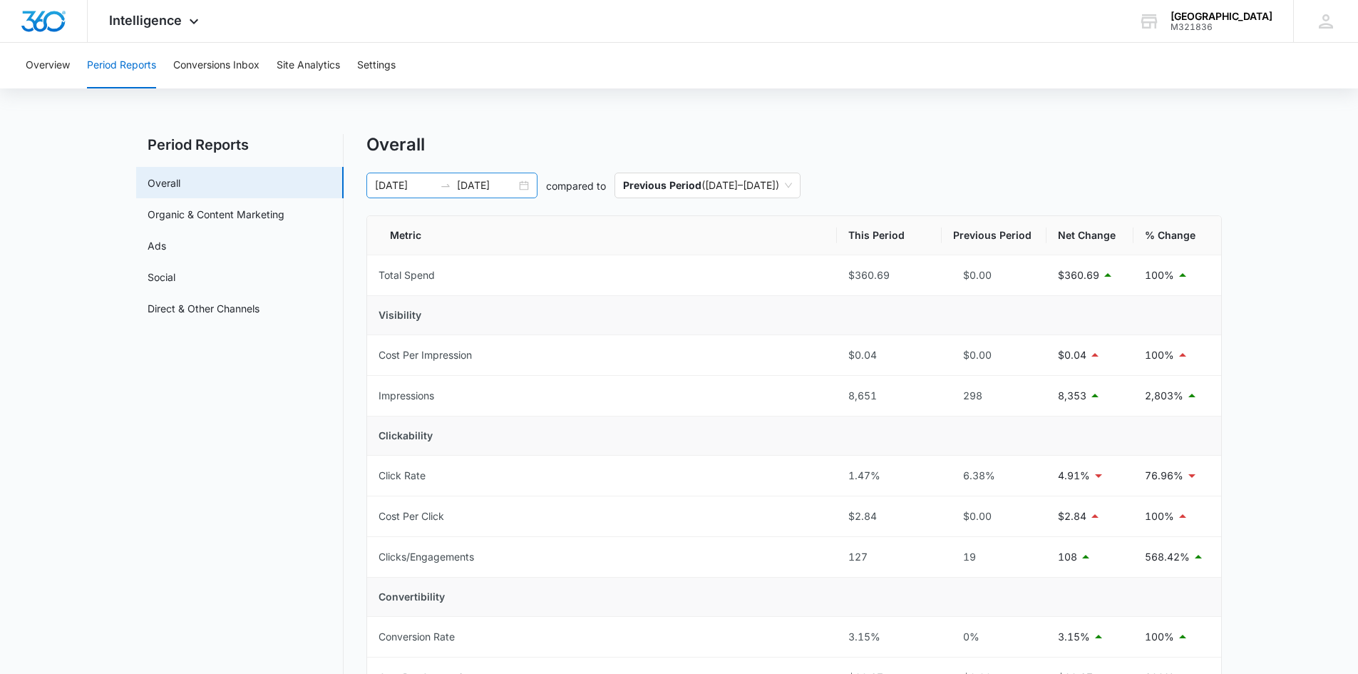
click at [521, 190] on div "[DATE] [DATE]" at bounding box center [451, 186] width 171 height 26
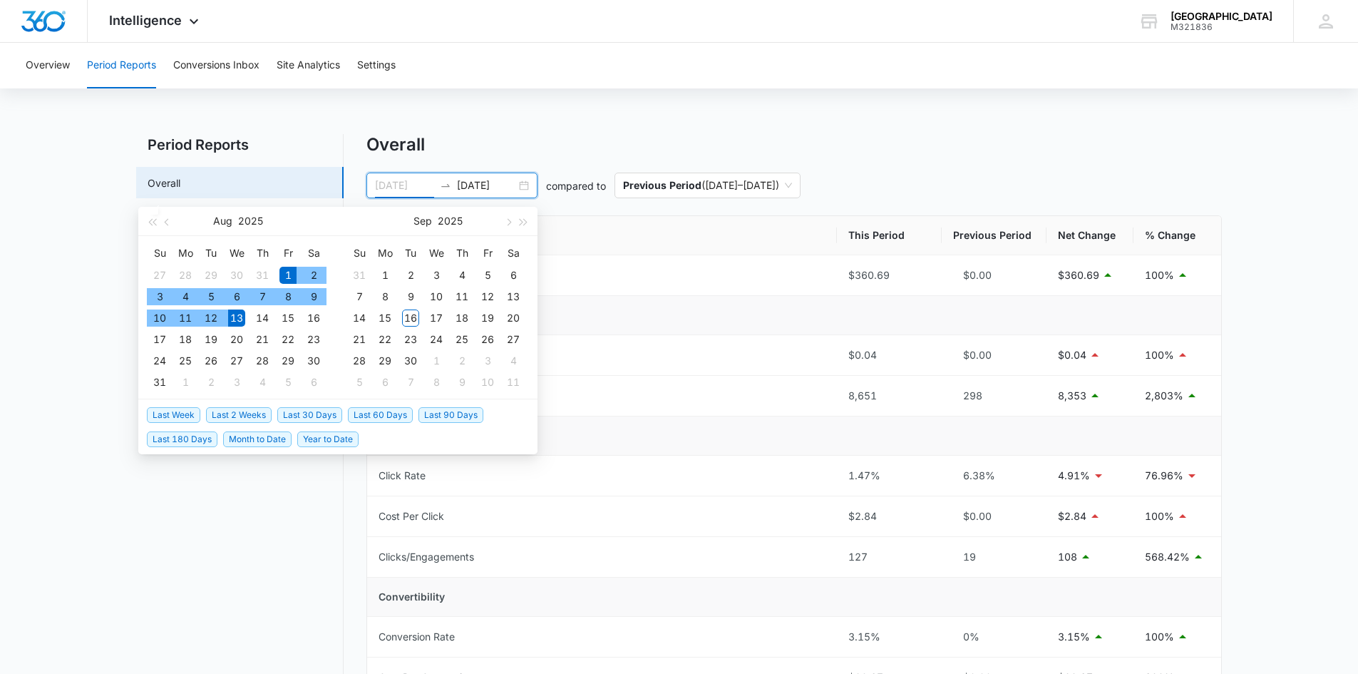
click at [284, 274] on div "1" at bounding box center [287, 275] width 17 height 17
type input "[DATE]"
click at [156, 381] on div "31" at bounding box center [159, 382] width 17 height 17
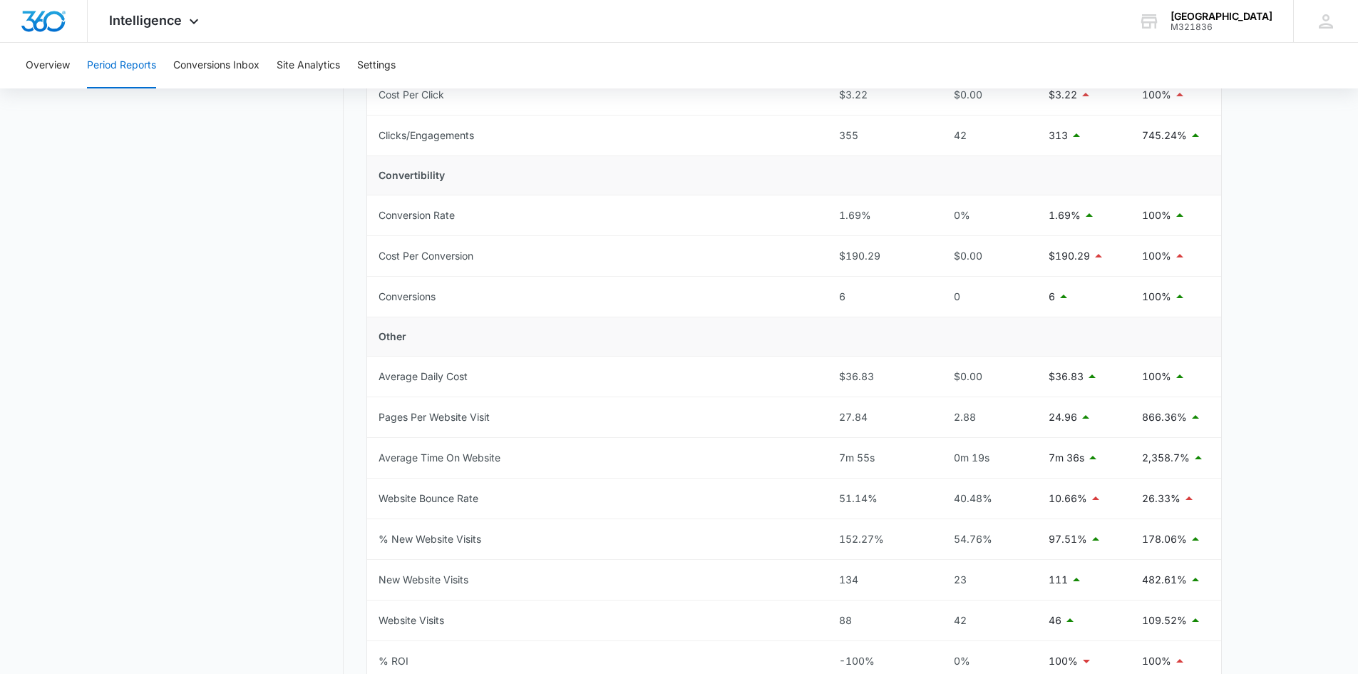
scroll to position [428, 0]
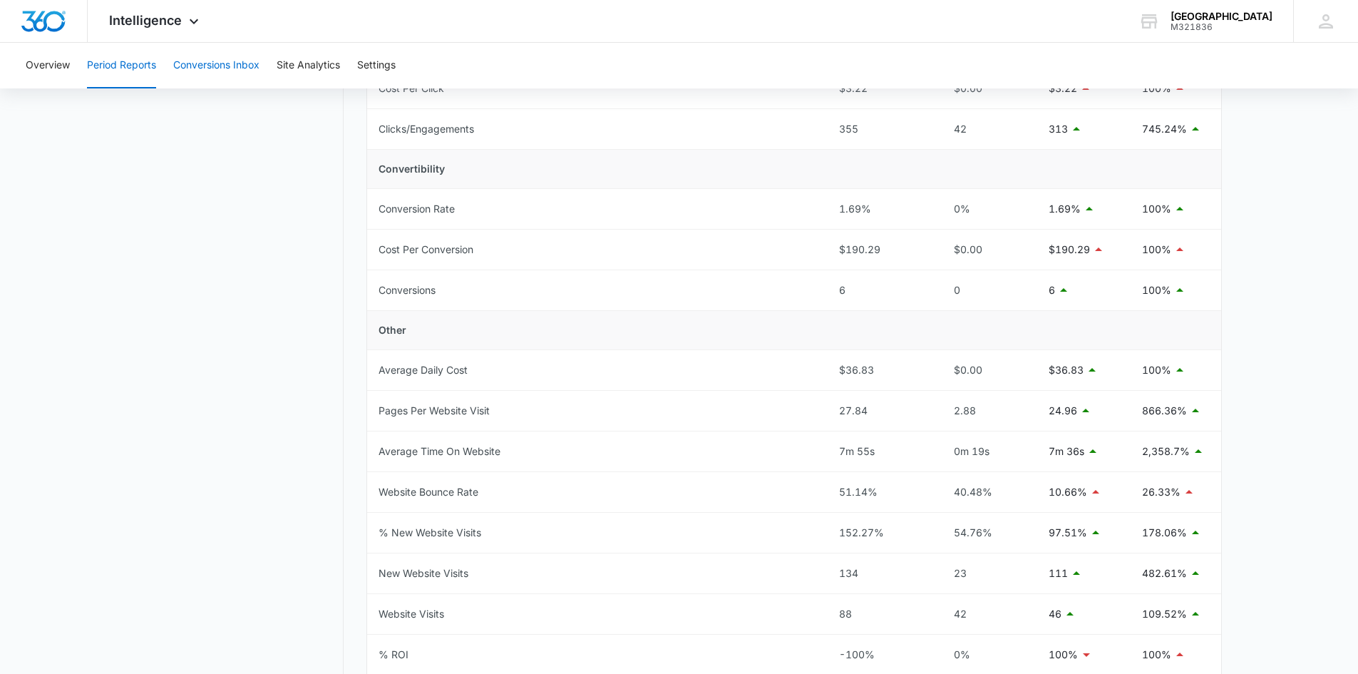
click at [219, 64] on button "Conversions Inbox" at bounding box center [216, 66] width 86 height 46
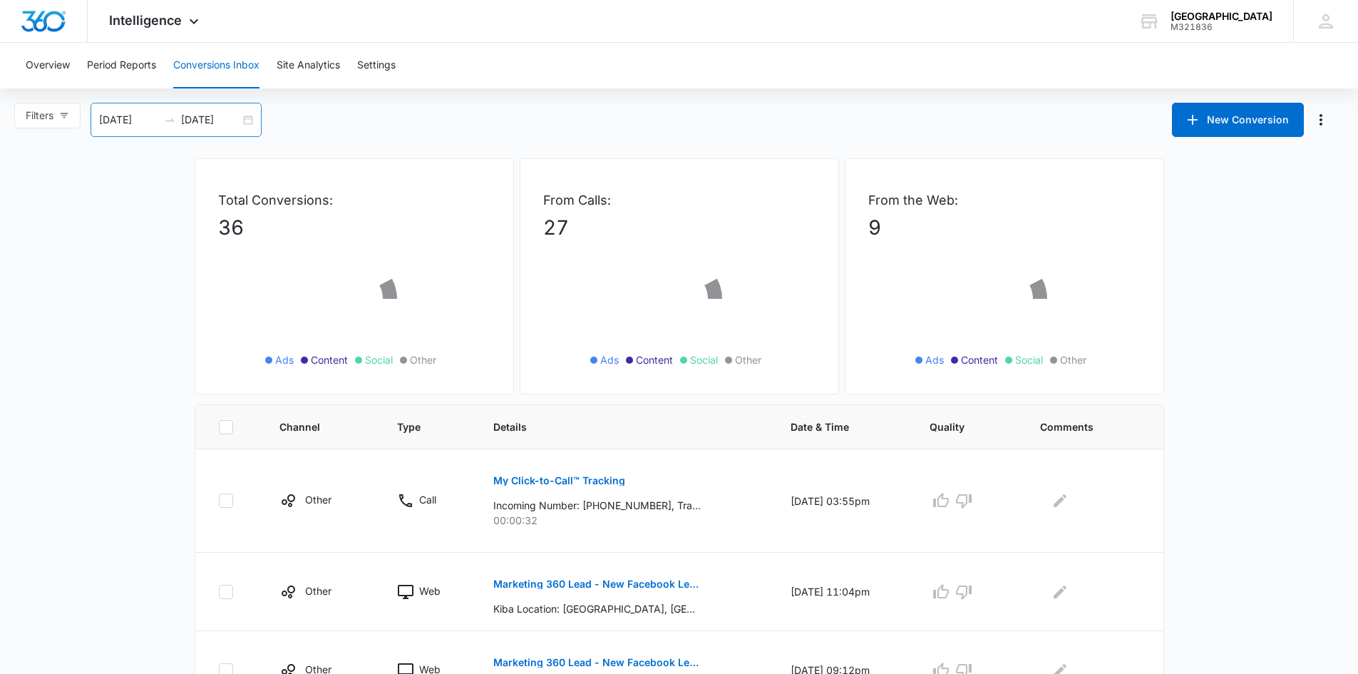
click at [252, 118] on div "[DATE] [DATE]" at bounding box center [176, 120] width 171 height 34
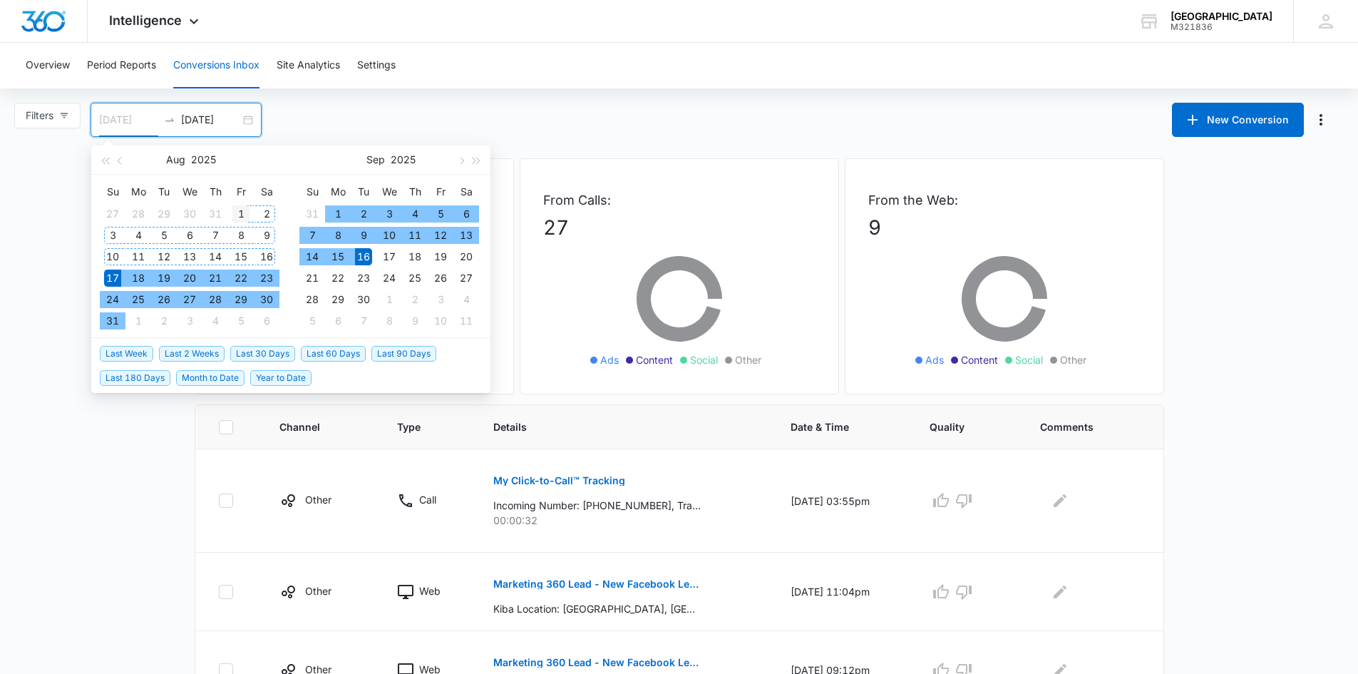
type input "[DATE]"
click at [239, 210] on div "1" at bounding box center [240, 213] width 17 height 17
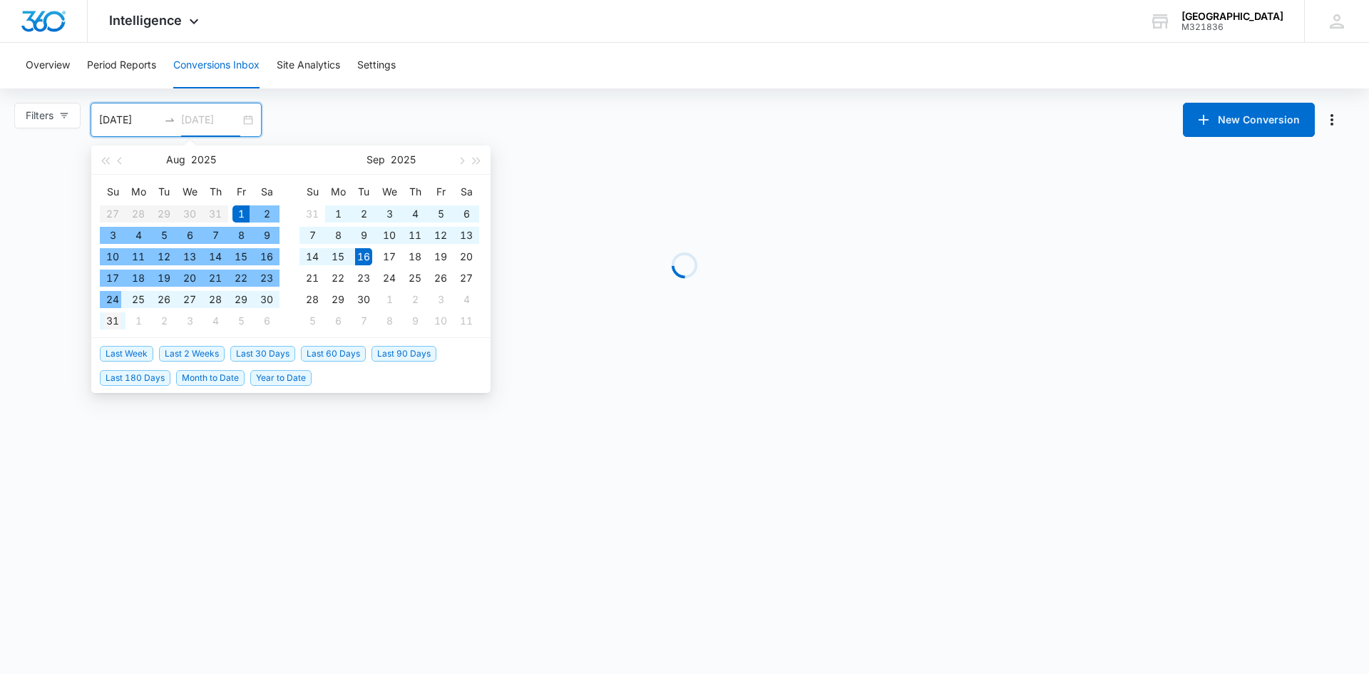
type input "[DATE]"
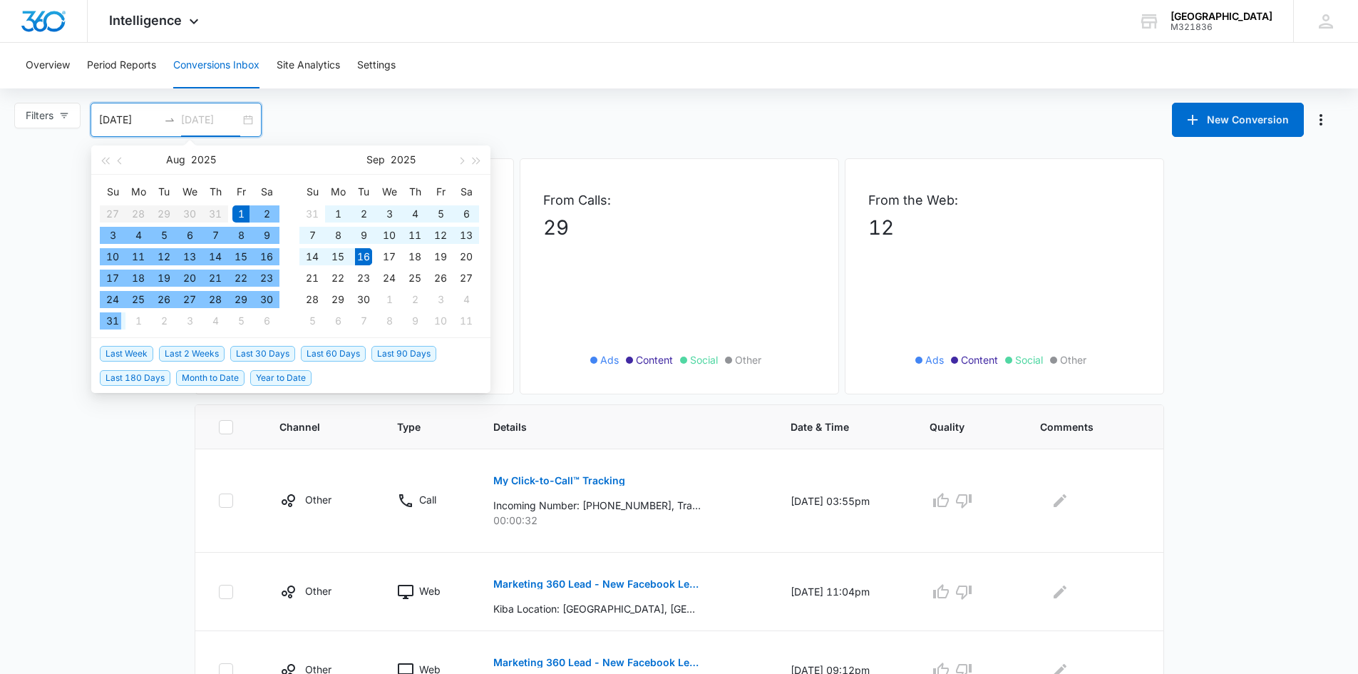
click at [108, 321] on div "31" at bounding box center [112, 320] width 17 height 17
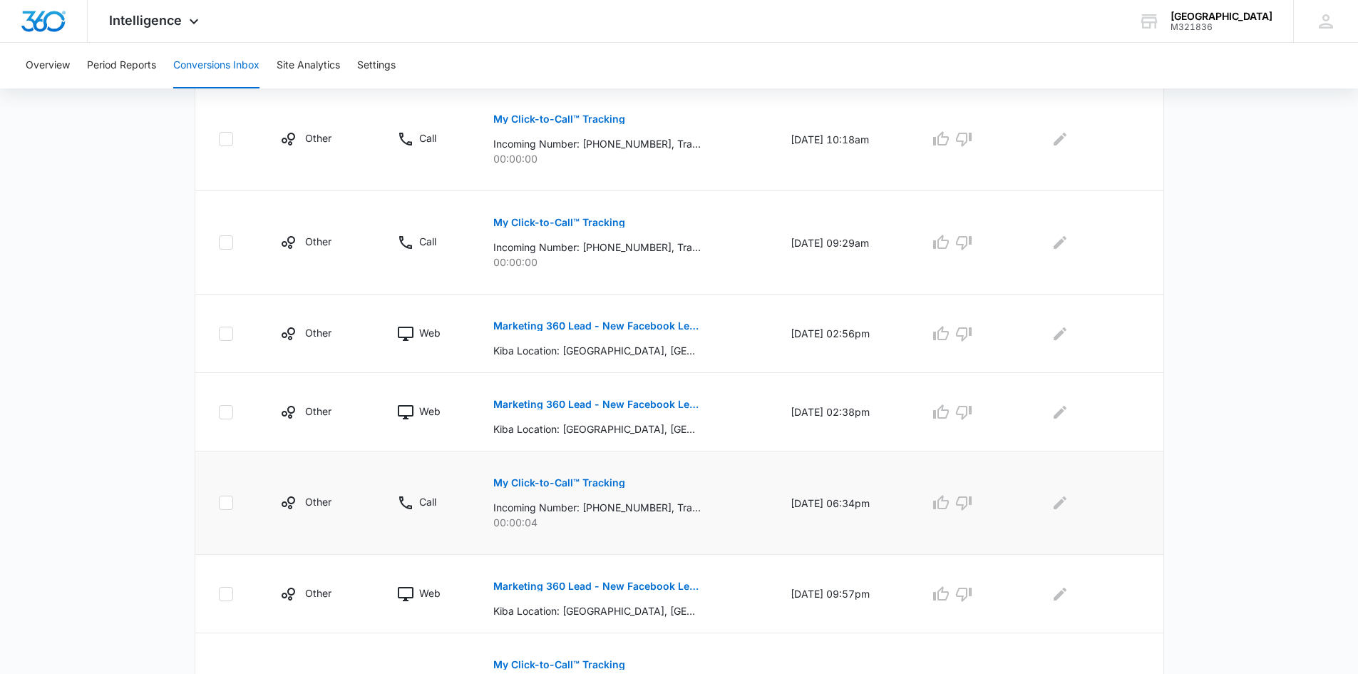
scroll to position [779, 0]
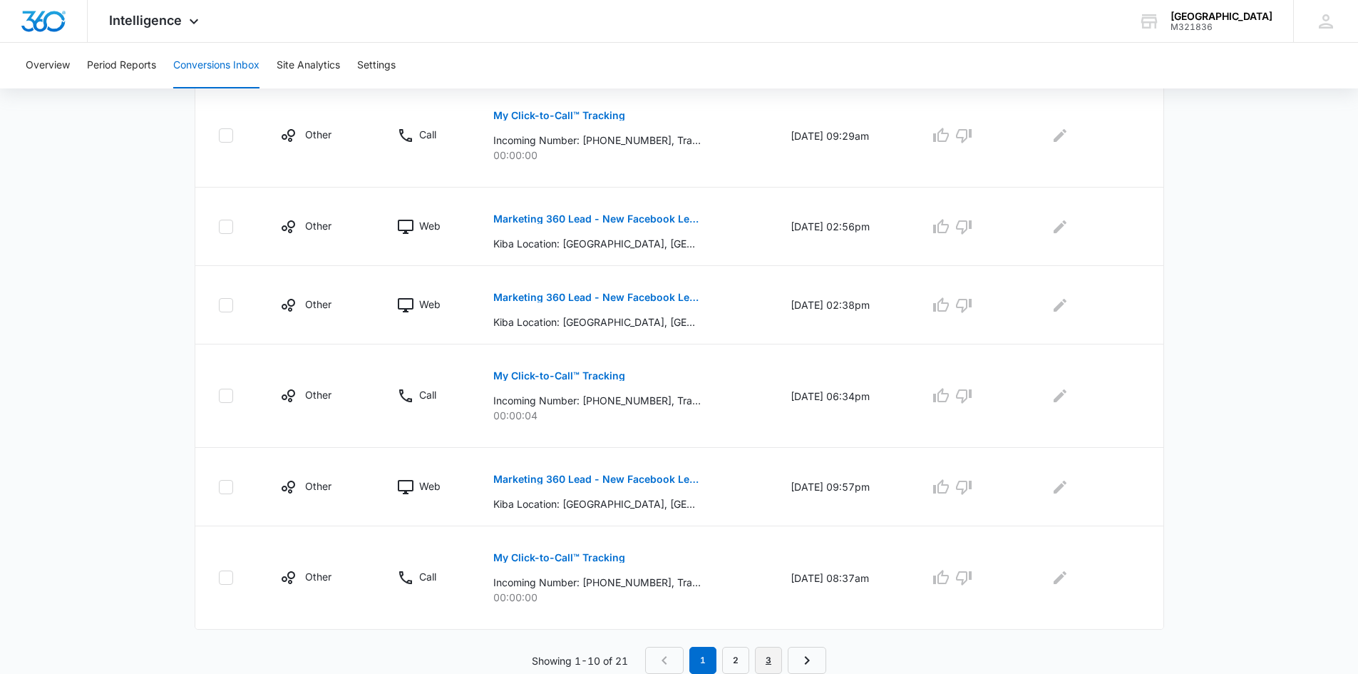
click at [764, 659] on link "3" at bounding box center [768, 660] width 27 height 27
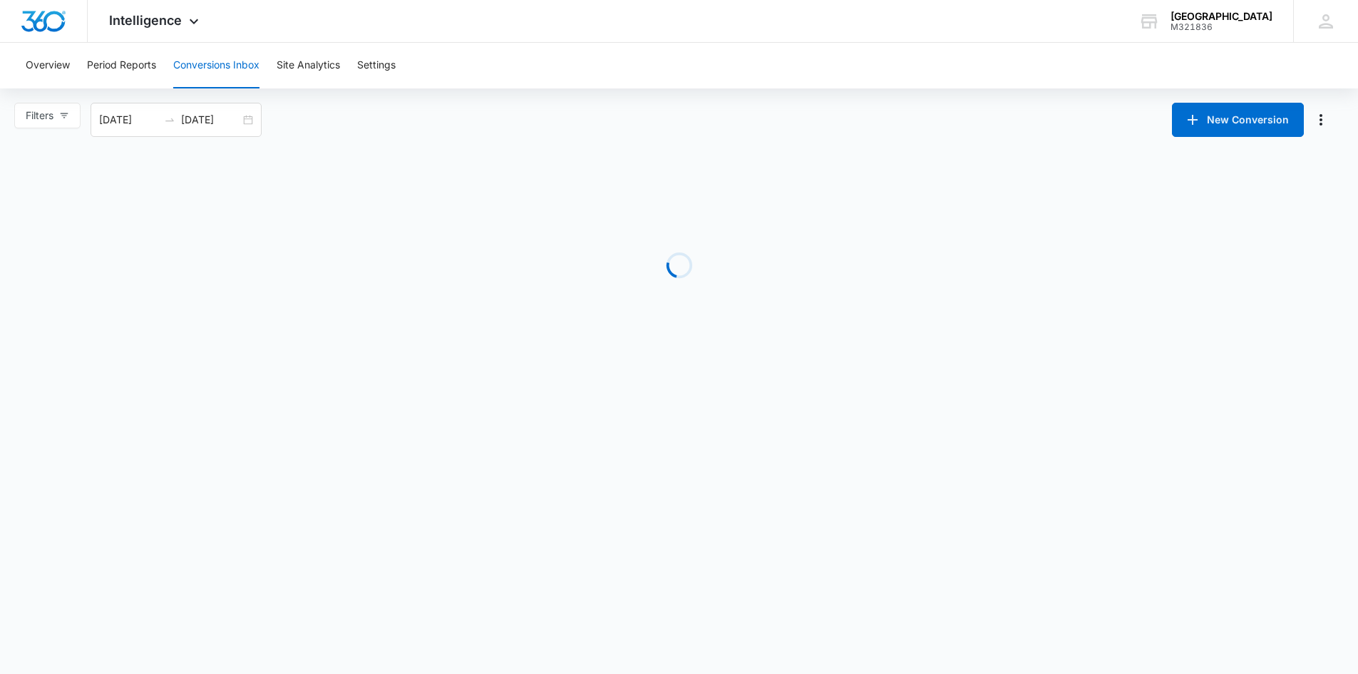
scroll to position [0, 0]
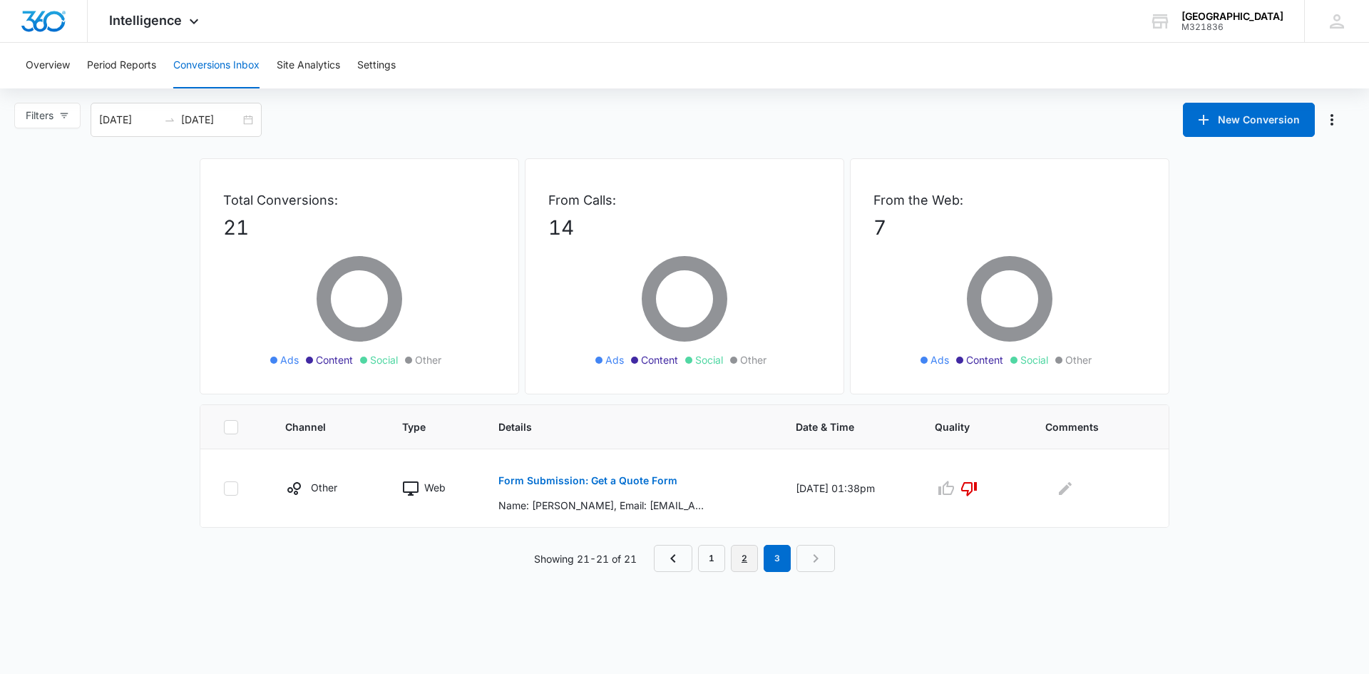
click at [751, 557] on link "2" at bounding box center [744, 558] width 27 height 27
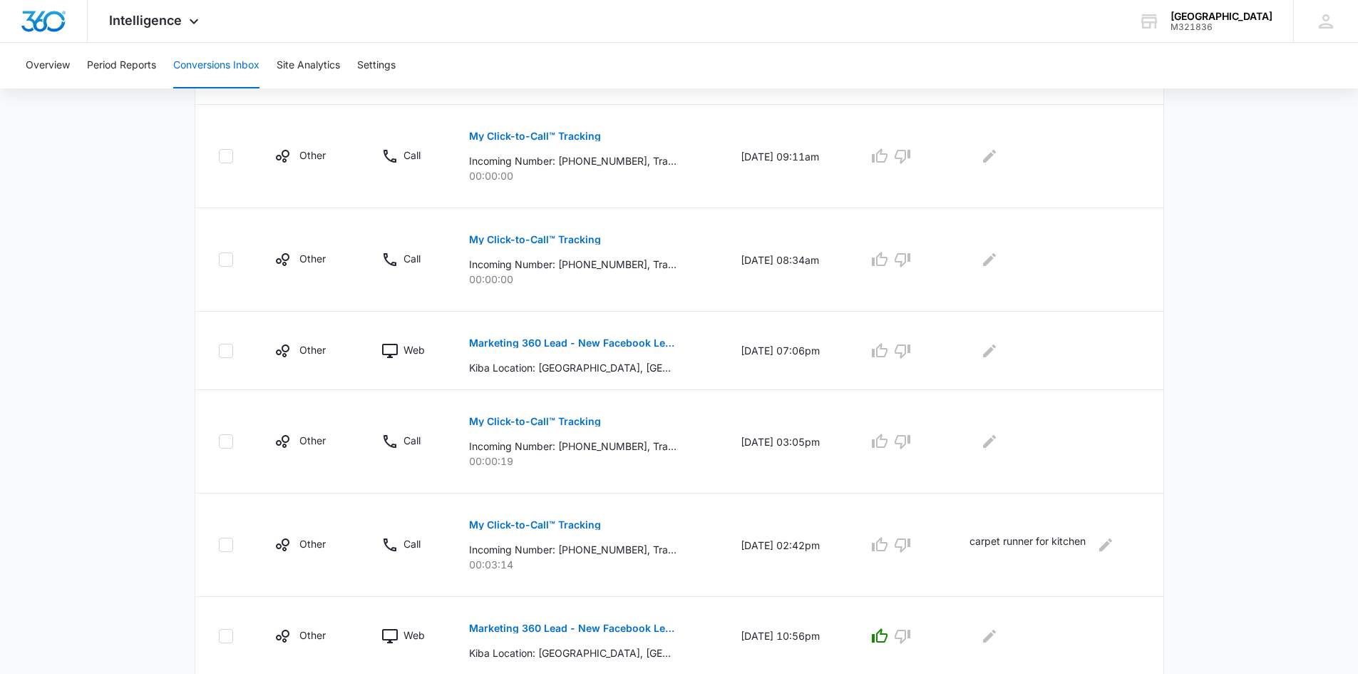
scroll to position [779, 0]
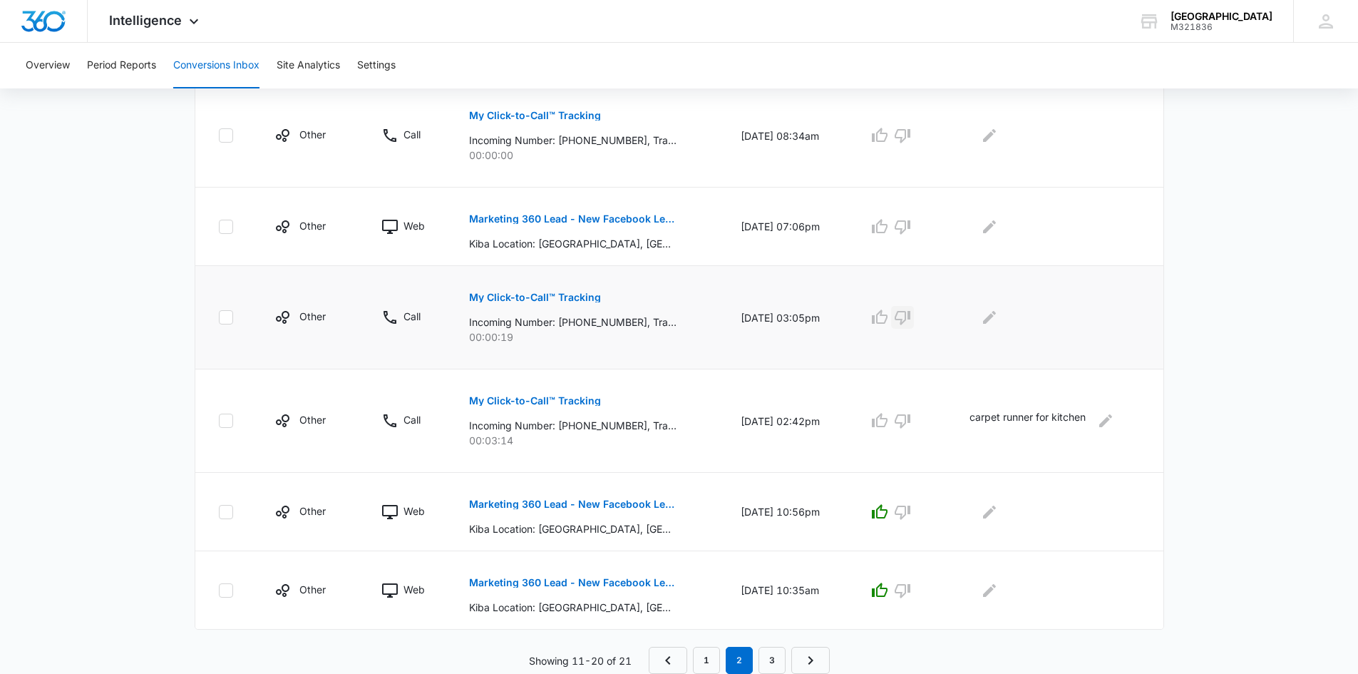
click at [908, 316] on icon "button" at bounding box center [902, 317] width 17 height 17
click at [886, 224] on icon "button" at bounding box center [880, 226] width 16 height 14
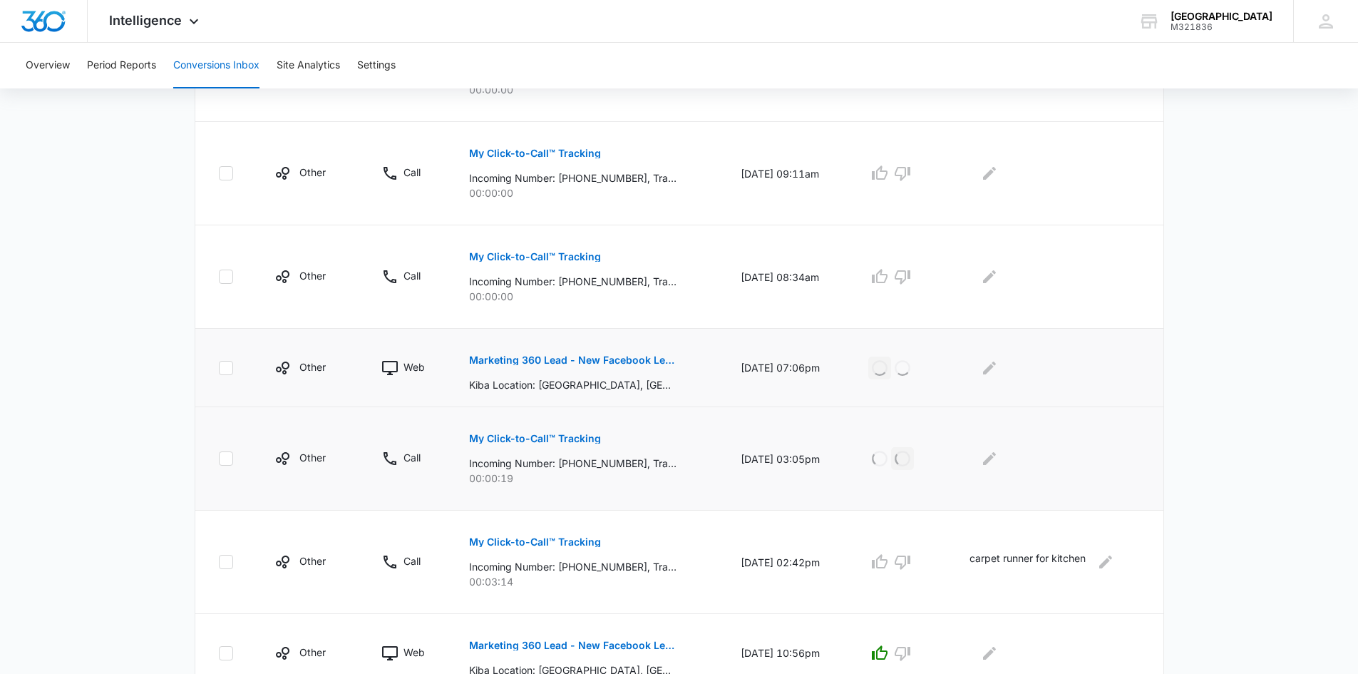
scroll to position [636, 0]
drag, startPoint x: 908, startPoint y: 276, endPoint x: 905, endPoint y: 224, distance: 52.2
click at [908, 273] on icon "button" at bounding box center [902, 278] width 17 height 17
click at [908, 174] on icon "button" at bounding box center [902, 174] width 17 height 17
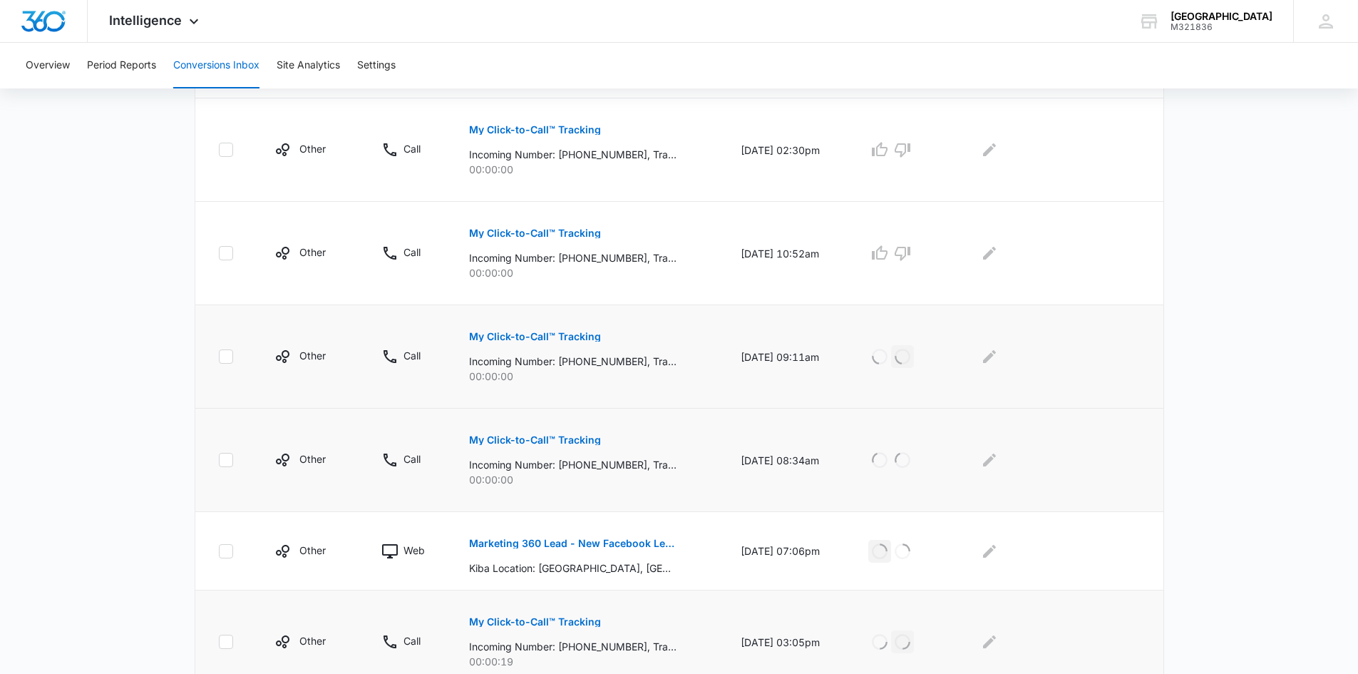
scroll to position [422, 0]
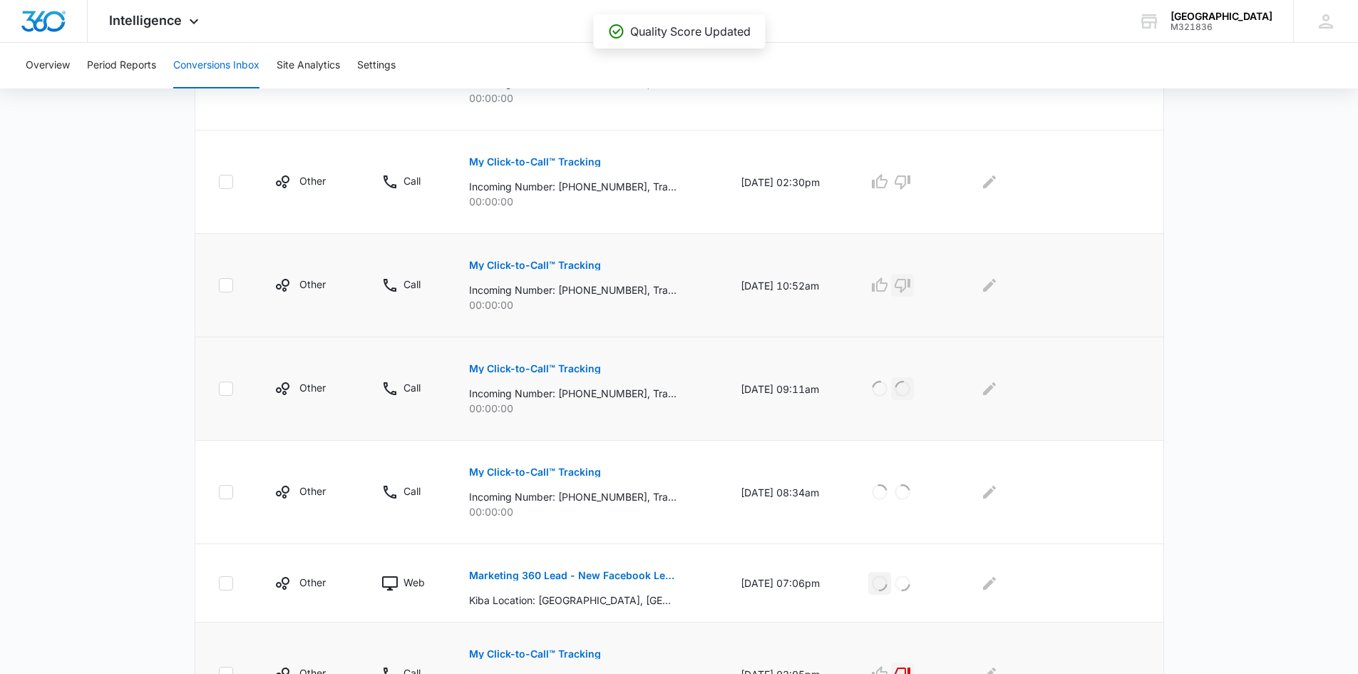
click at [908, 284] on icon "button" at bounding box center [902, 285] width 17 height 17
click at [910, 182] on icon "button" at bounding box center [902, 181] width 17 height 17
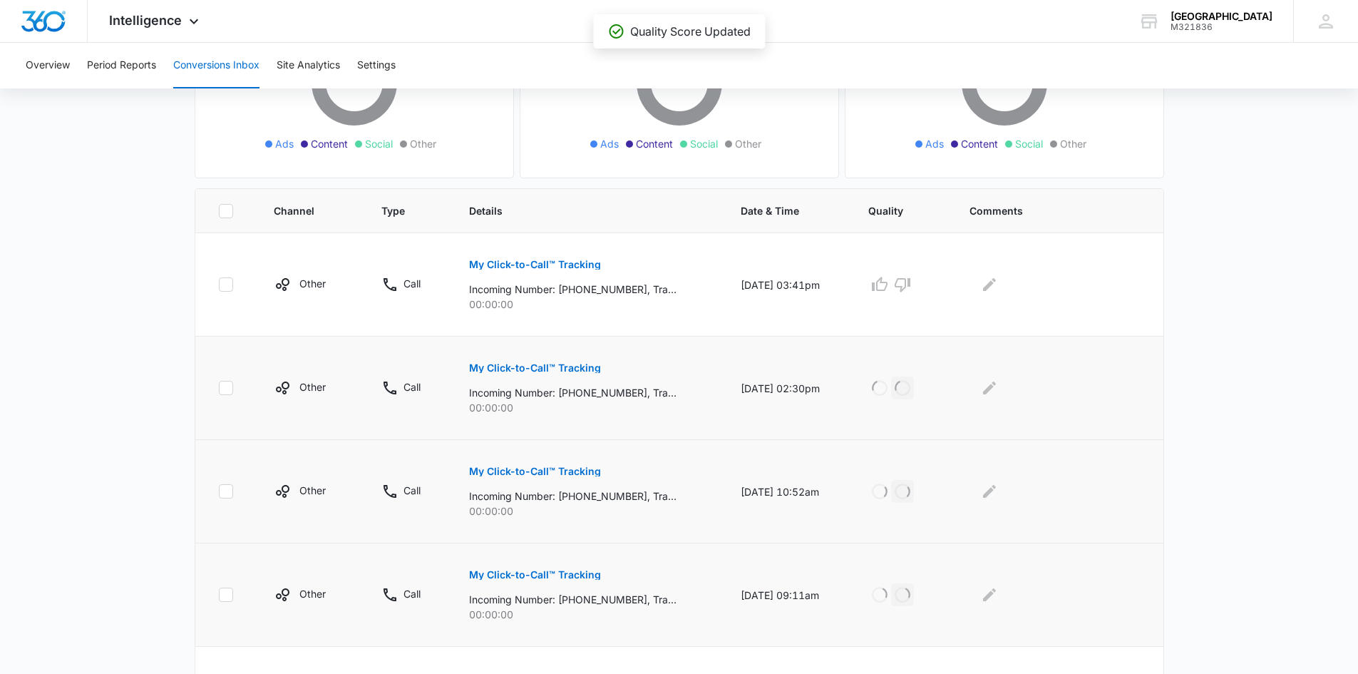
scroll to position [208, 0]
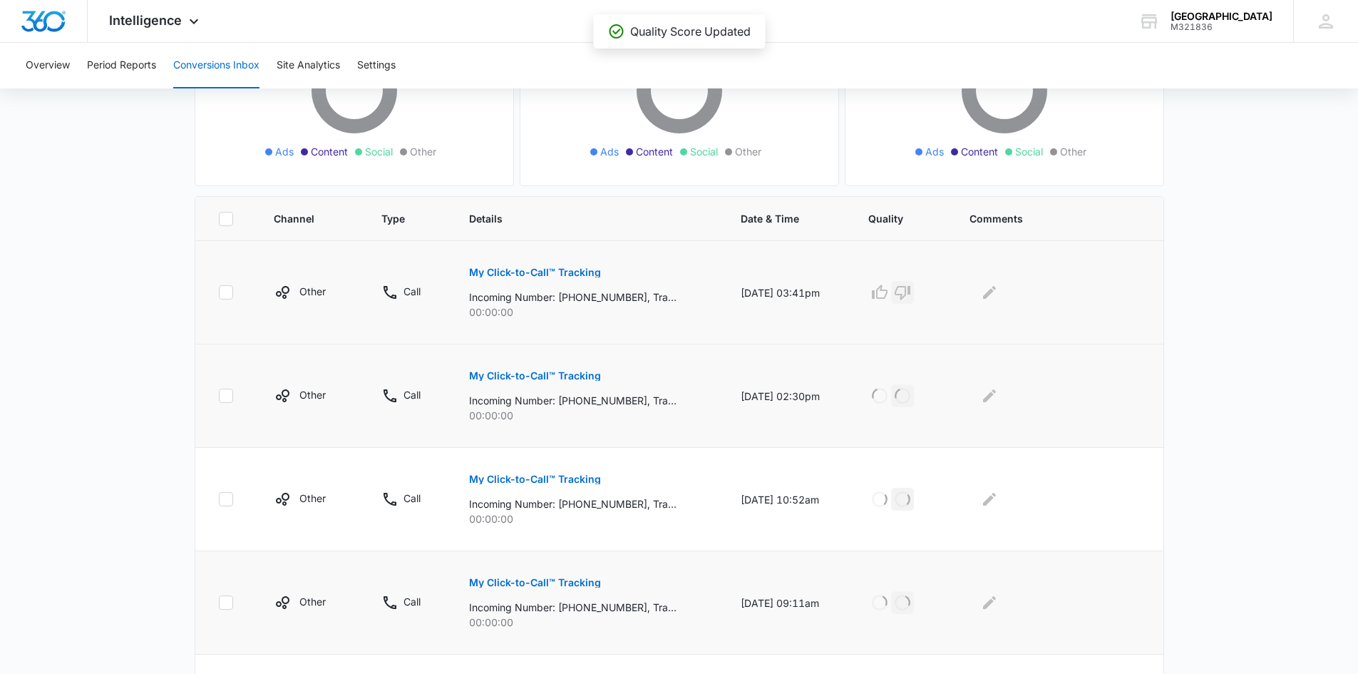
click at [910, 294] on icon "button" at bounding box center [903, 293] width 16 height 14
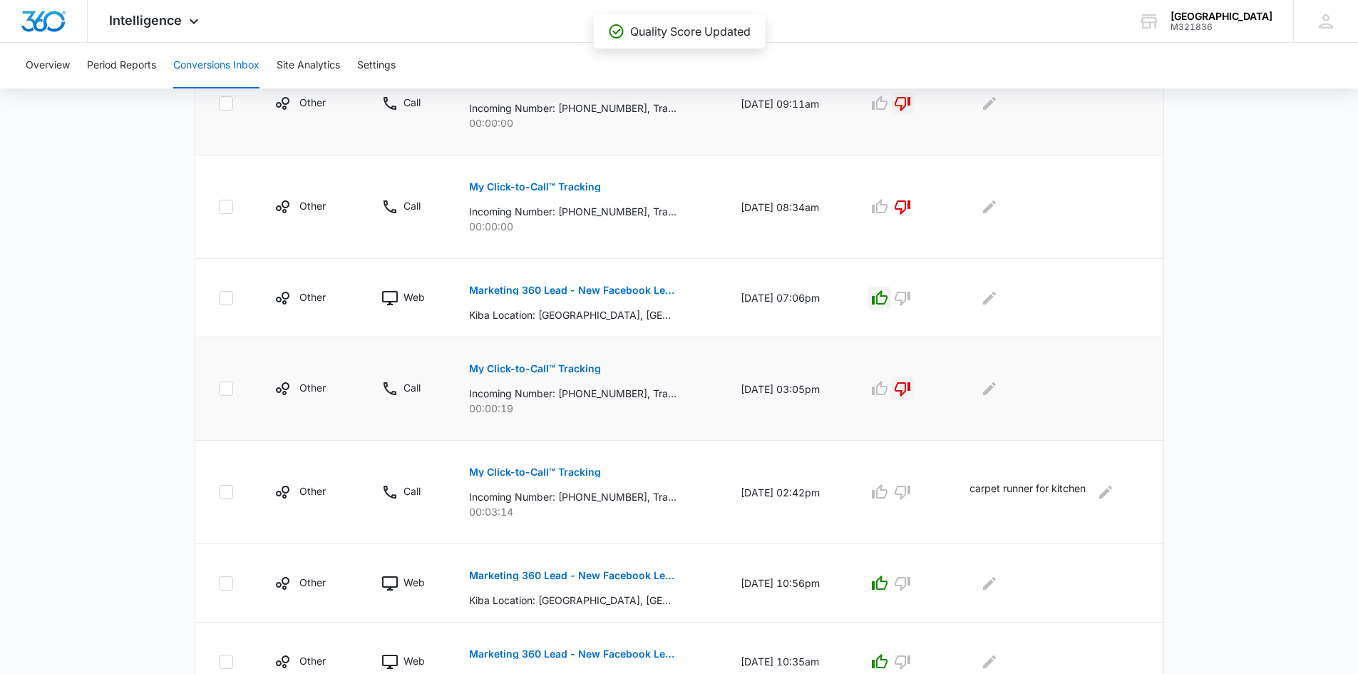
scroll to position [779, 0]
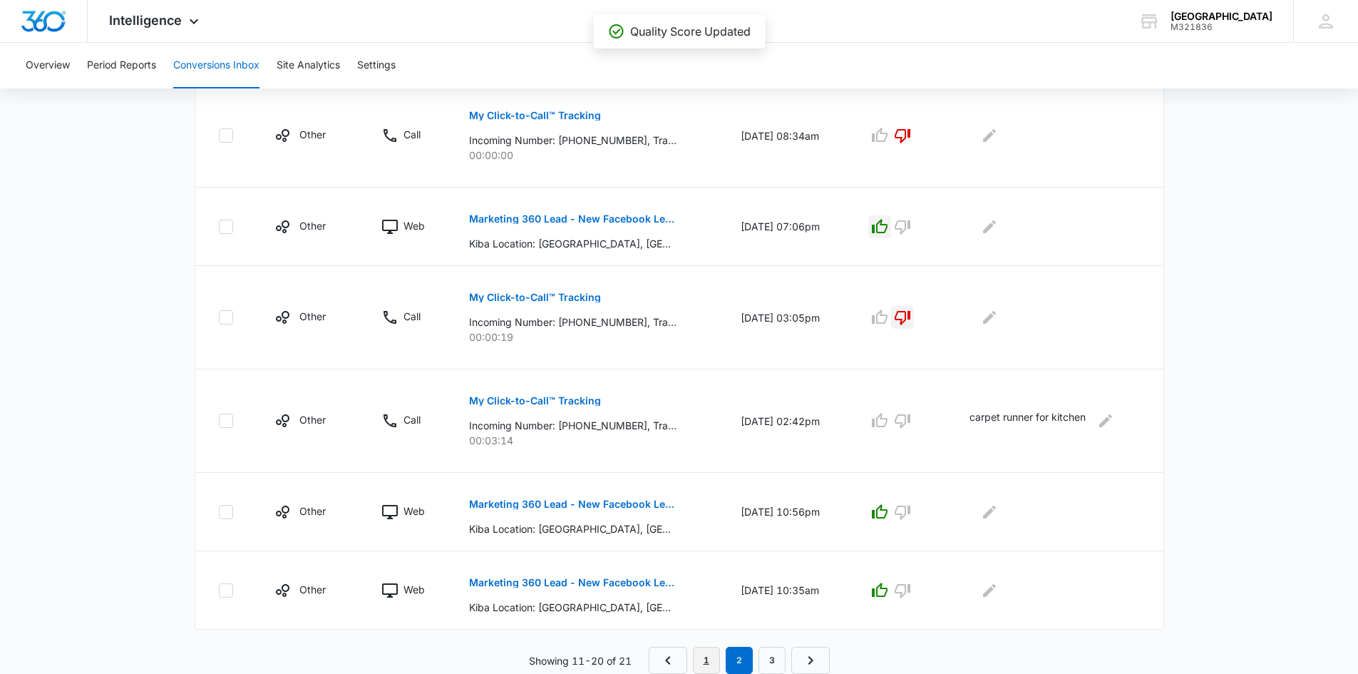
click at [707, 661] on link "1" at bounding box center [706, 660] width 27 height 27
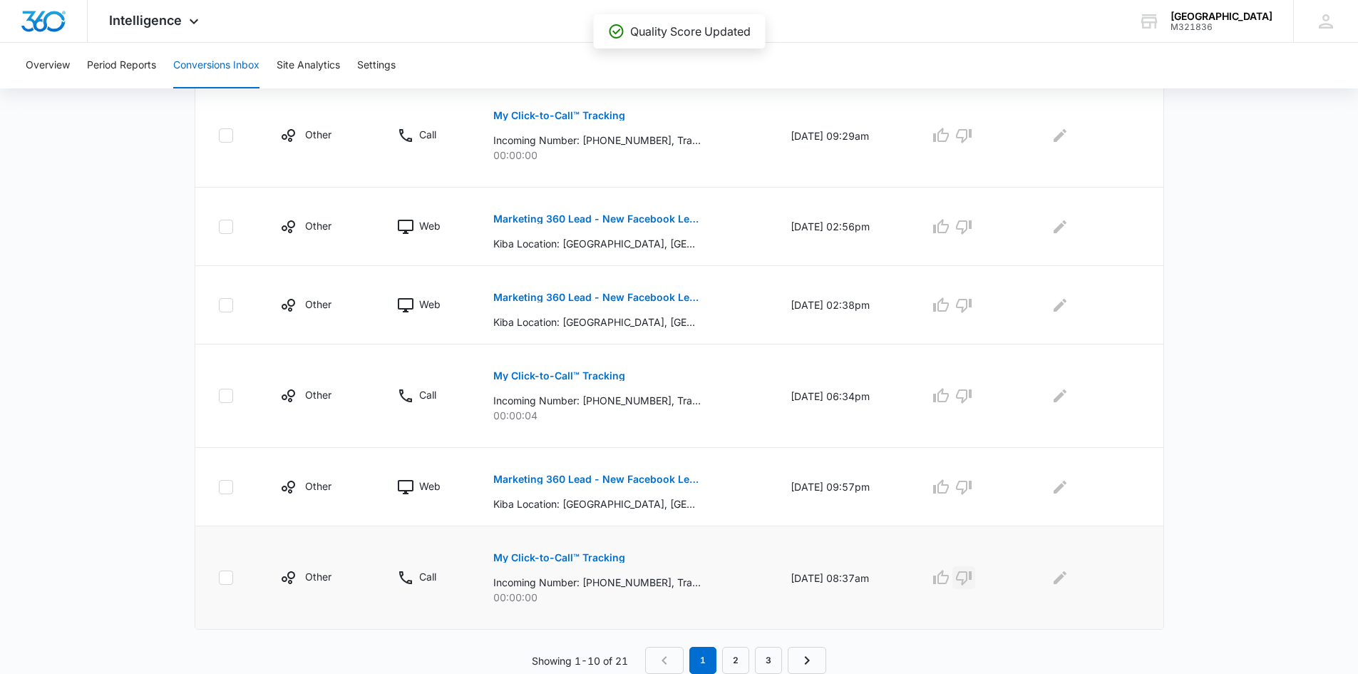
click at [972, 574] on icon "button" at bounding box center [963, 577] width 17 height 17
click at [953, 481] on button "button" at bounding box center [941, 487] width 23 height 23
click at [970, 390] on icon "button" at bounding box center [964, 396] width 16 height 14
click at [948, 302] on icon "button" at bounding box center [941, 304] width 16 height 14
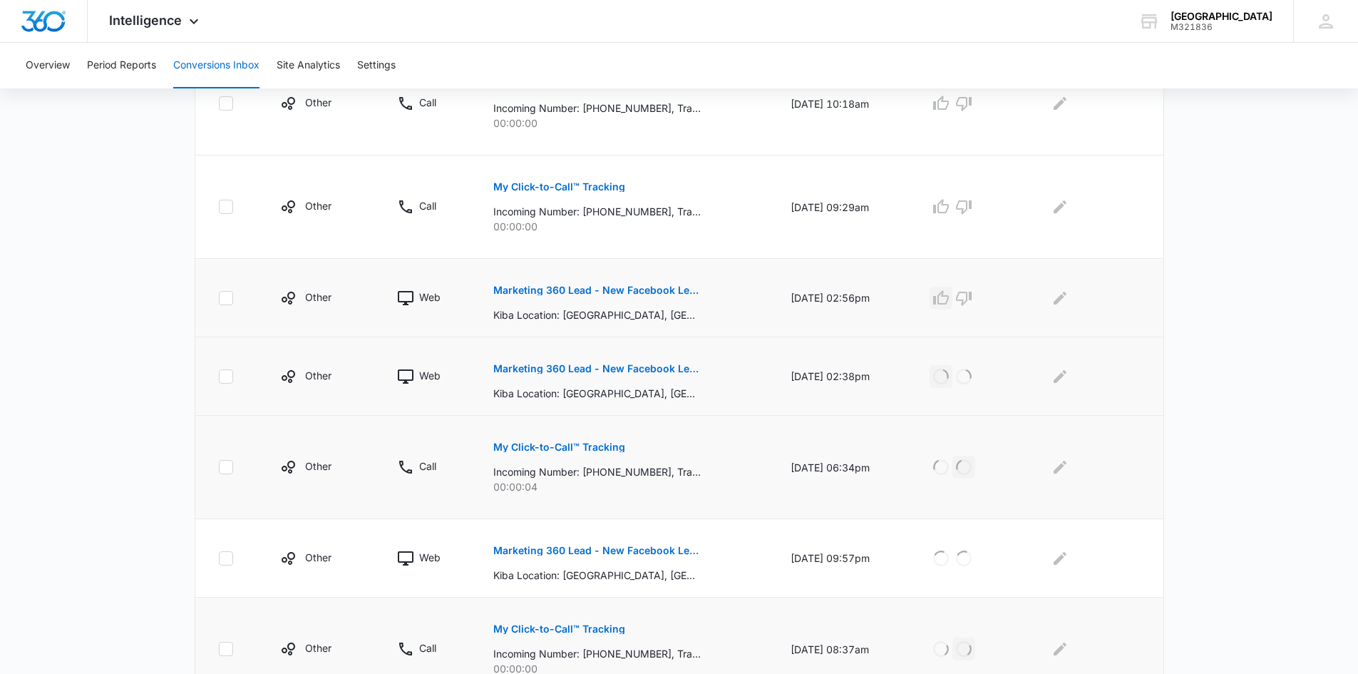
click at [950, 295] on icon "button" at bounding box center [941, 297] width 17 height 17
click at [972, 207] on icon "button" at bounding box center [963, 206] width 17 height 17
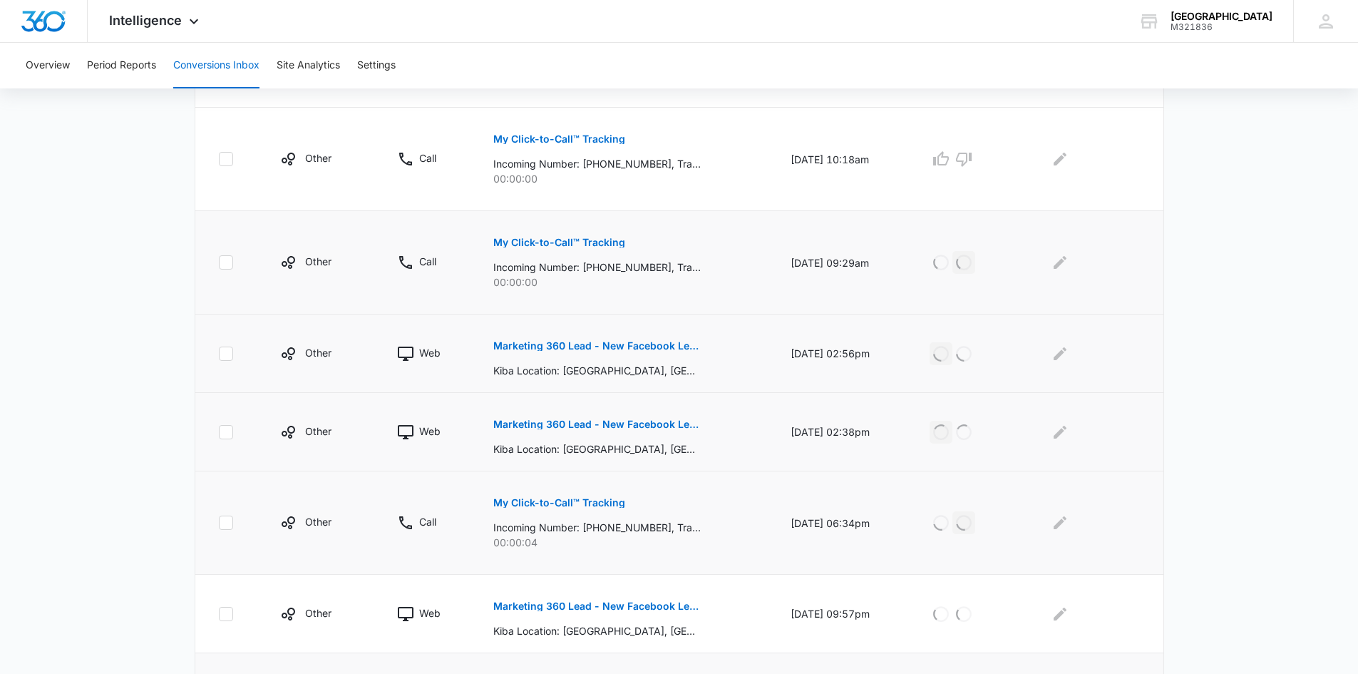
scroll to position [565, 0]
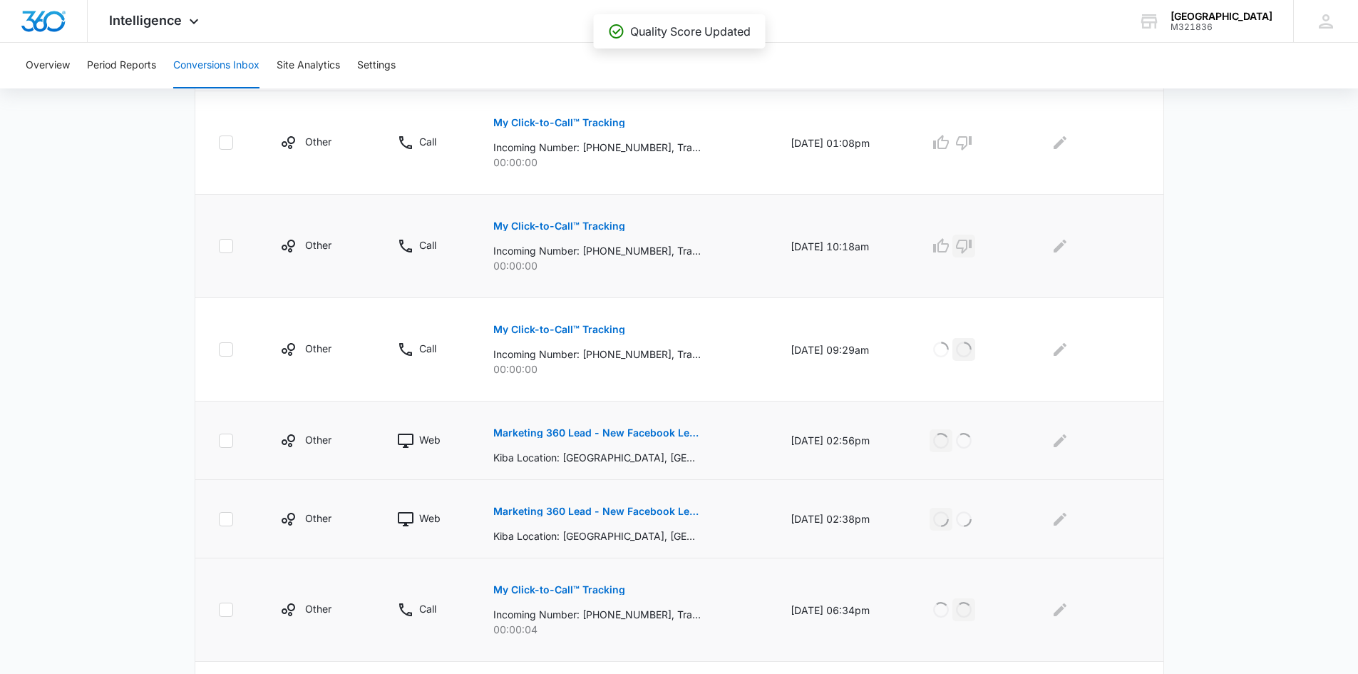
click at [969, 243] on icon "button" at bounding box center [963, 245] width 17 height 17
click at [972, 143] on icon "button" at bounding box center [963, 142] width 17 height 17
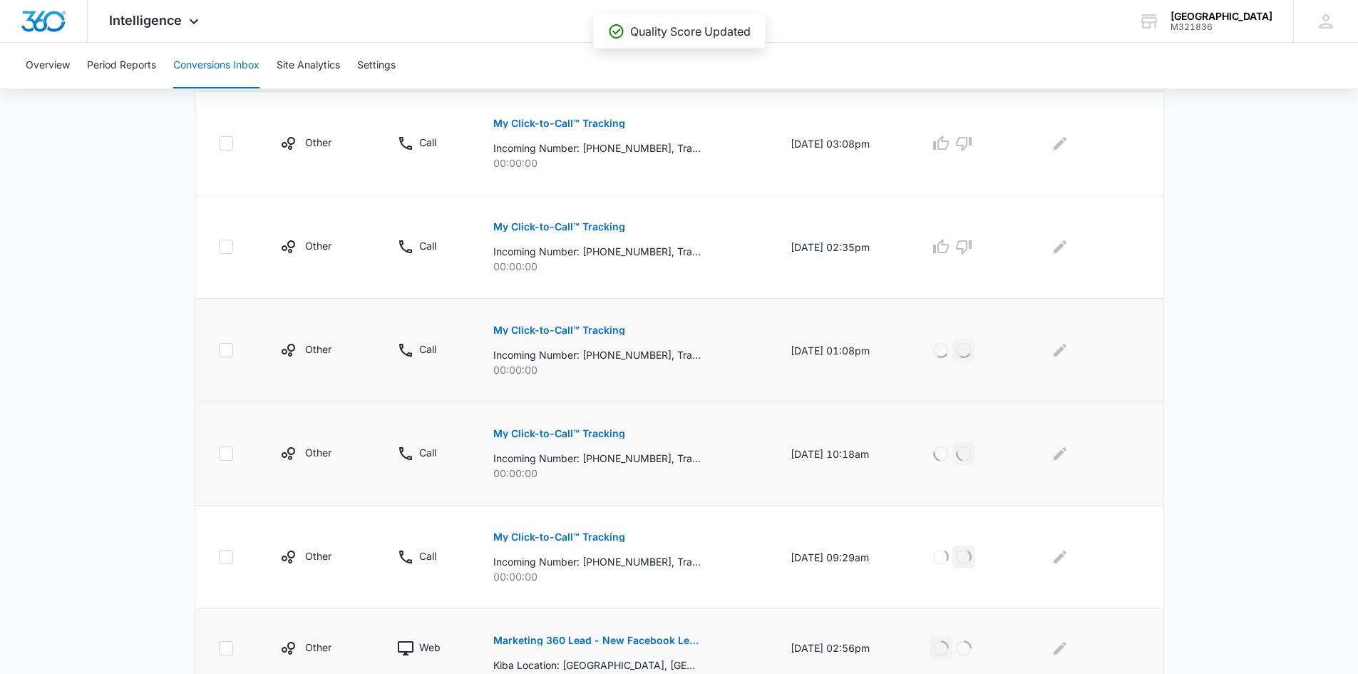
scroll to position [351, 0]
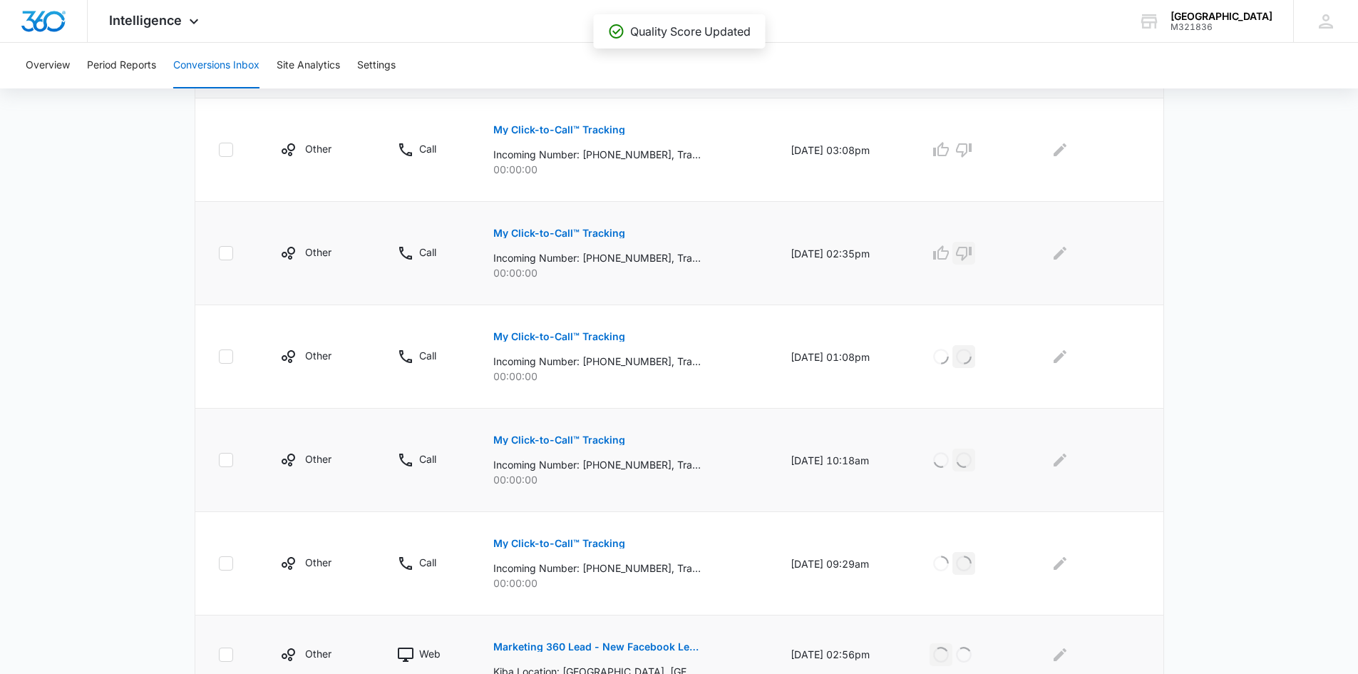
click at [970, 252] on icon "button" at bounding box center [963, 253] width 17 height 17
click at [972, 145] on icon "button" at bounding box center [964, 150] width 16 height 14
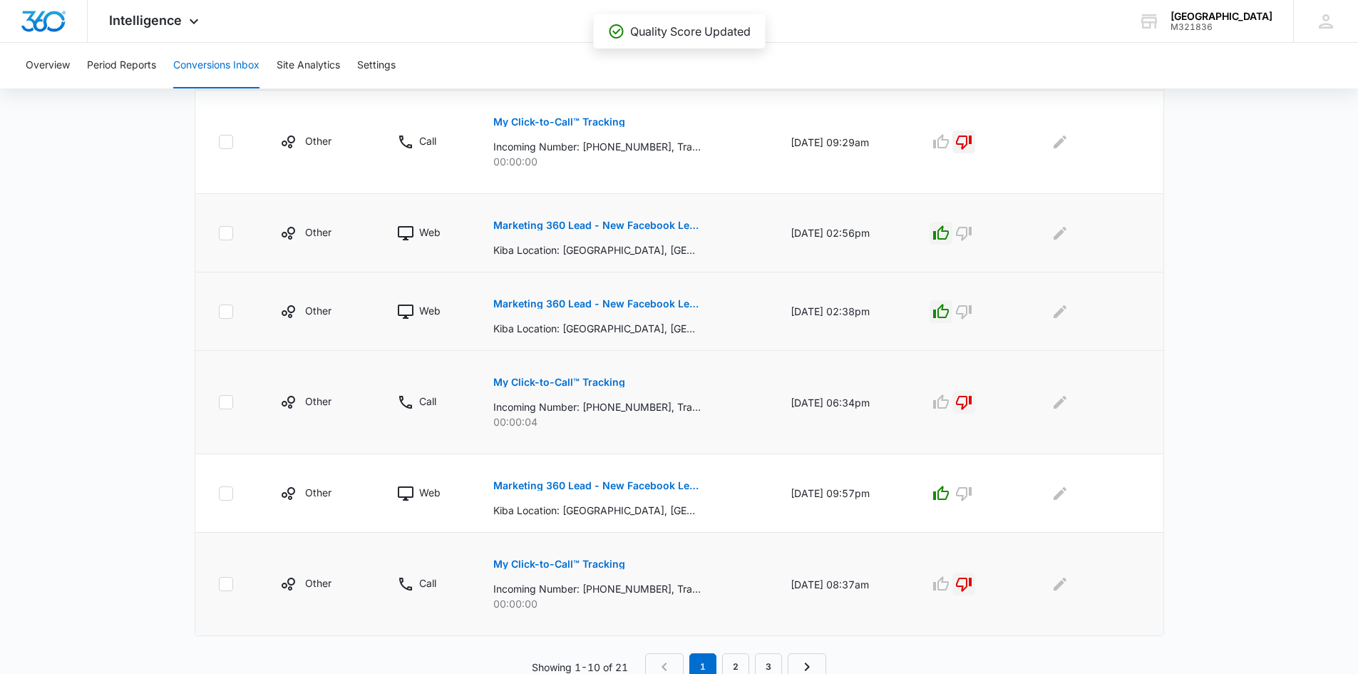
scroll to position [779, 0]
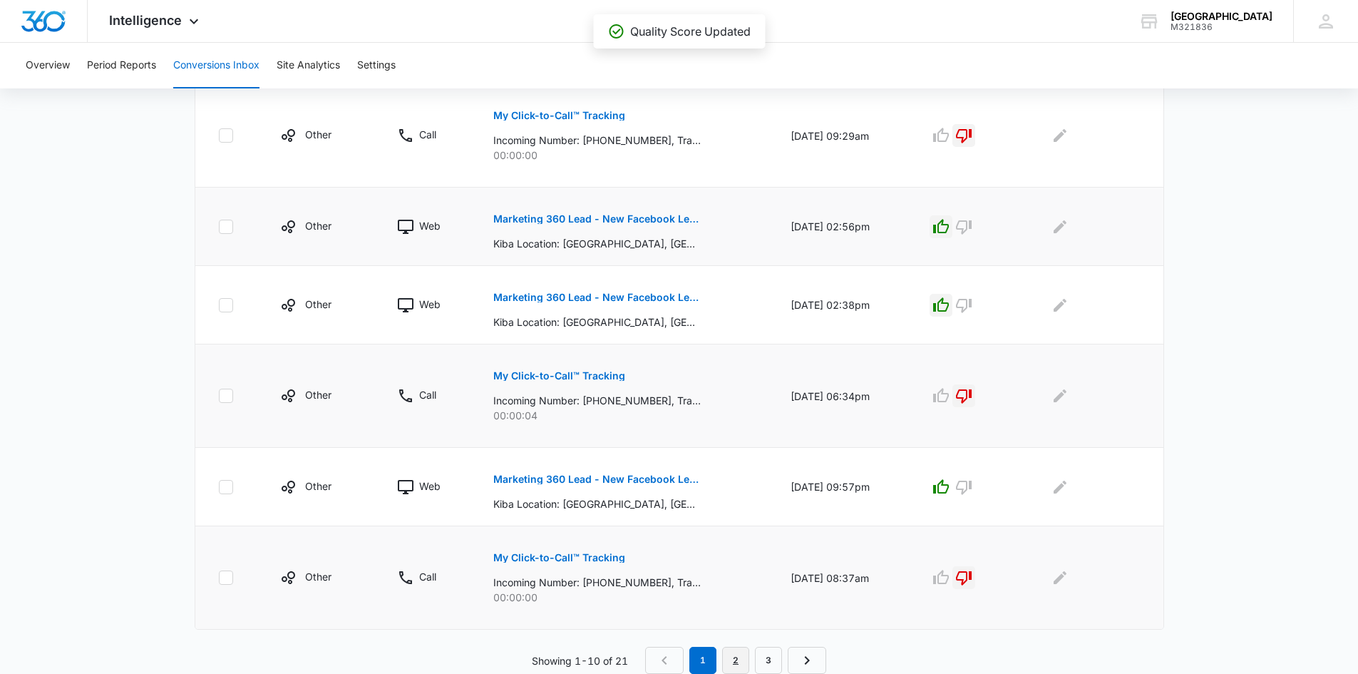
click at [733, 664] on link "2" at bounding box center [735, 660] width 27 height 27
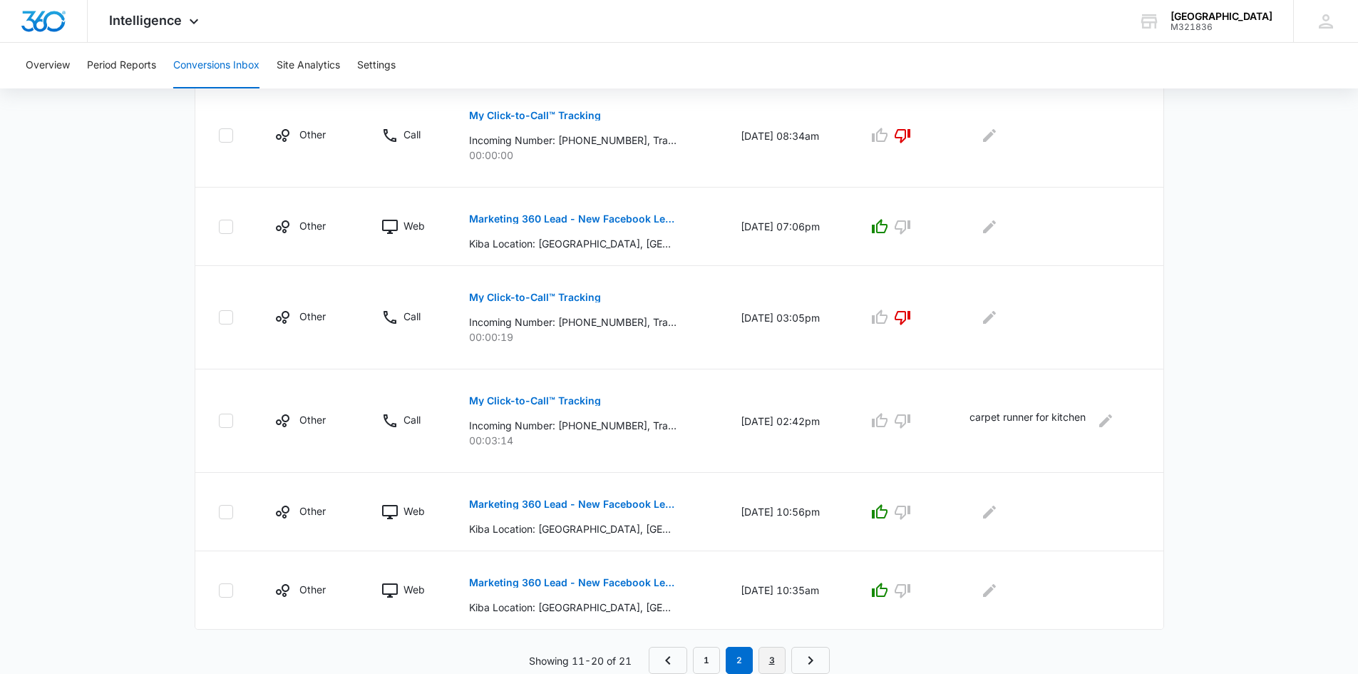
click at [774, 655] on link "3" at bounding box center [772, 660] width 27 height 27
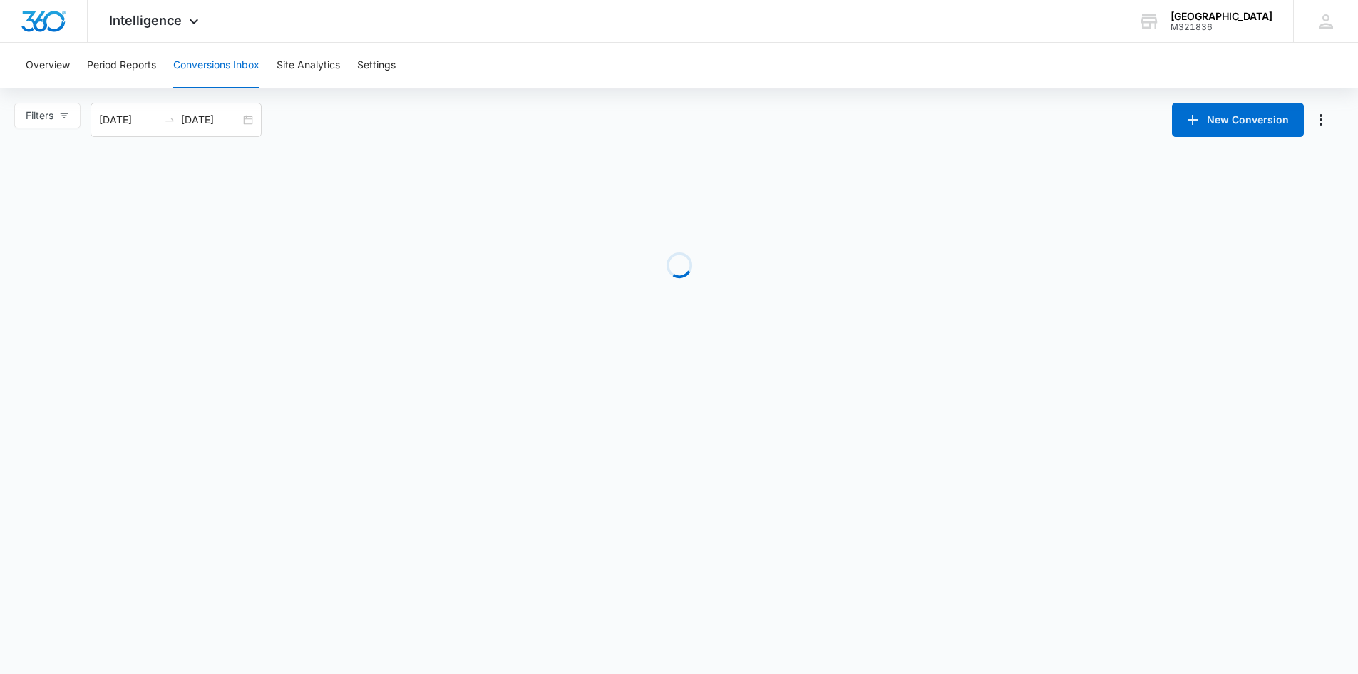
scroll to position [0, 0]
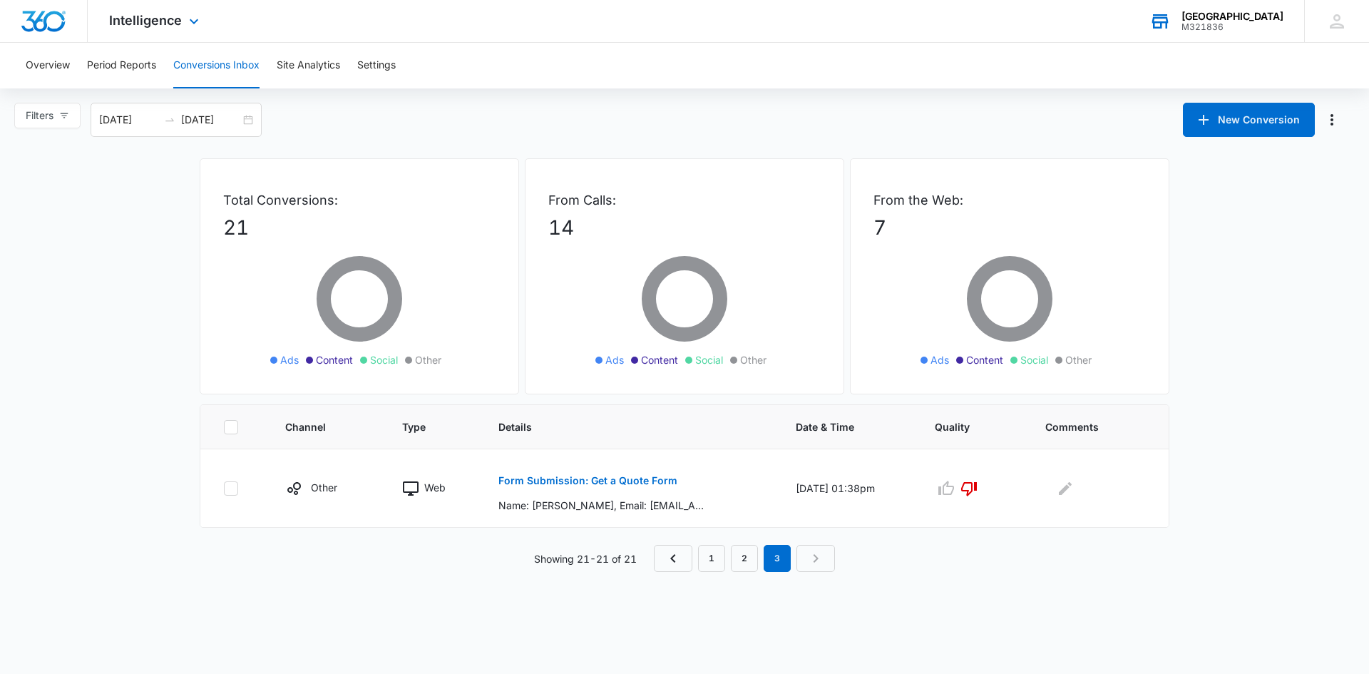
click at [1221, 27] on div "M321836" at bounding box center [1232, 27] width 102 height 10
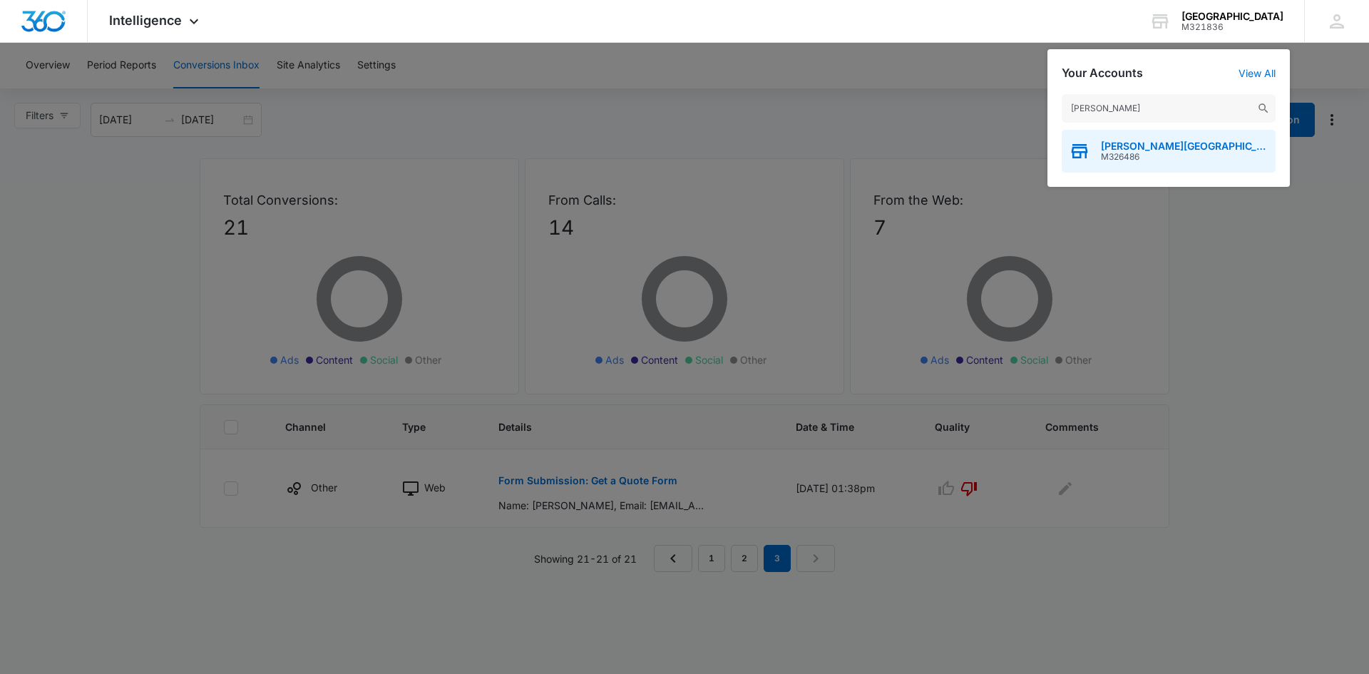
type input "[PERSON_NAME]"
click at [1102, 157] on span "M326486" at bounding box center [1185, 157] width 168 height 10
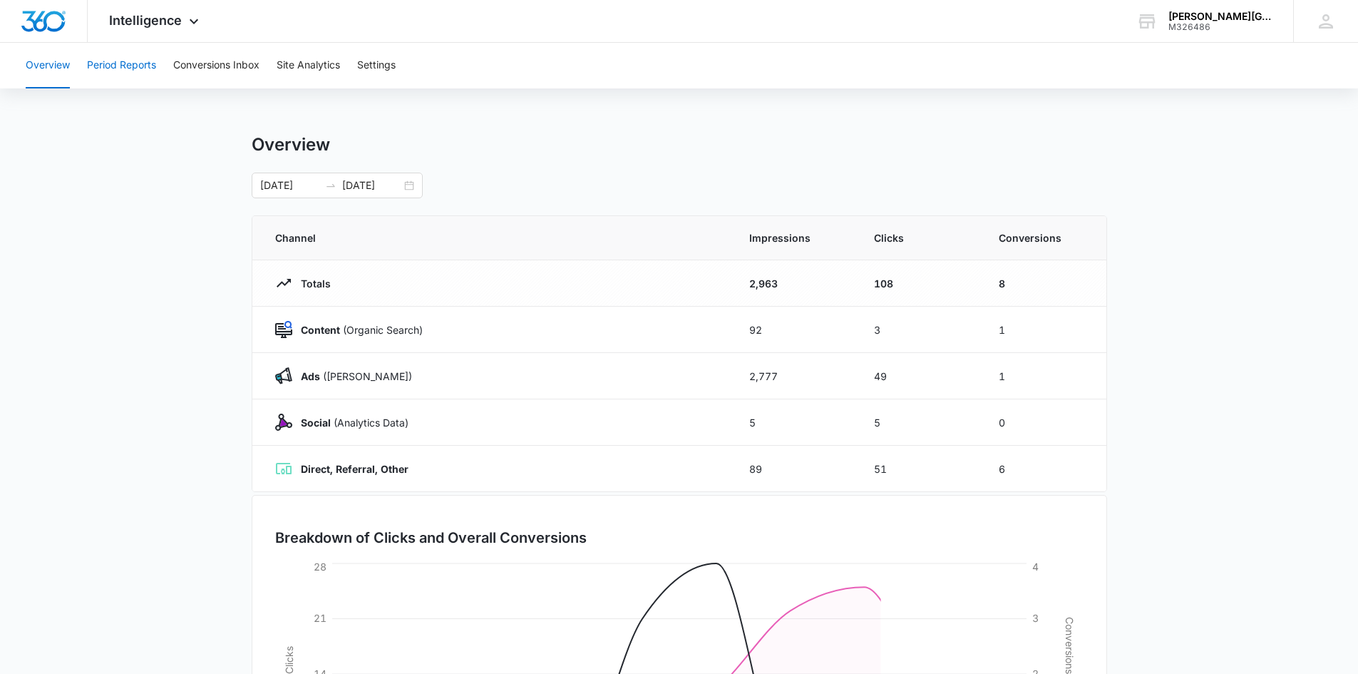
click at [128, 63] on button "Period Reports" at bounding box center [121, 66] width 69 height 46
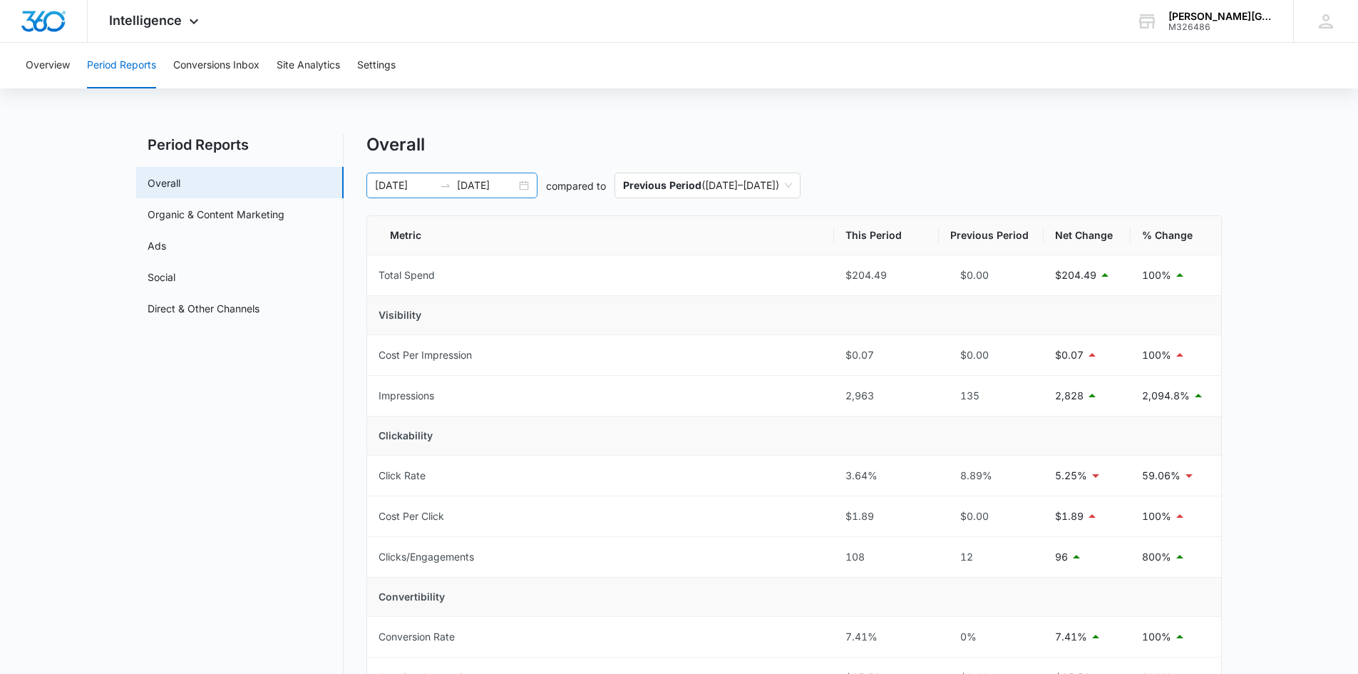
click at [525, 185] on div "[DATE] [DATE]" at bounding box center [451, 186] width 171 height 26
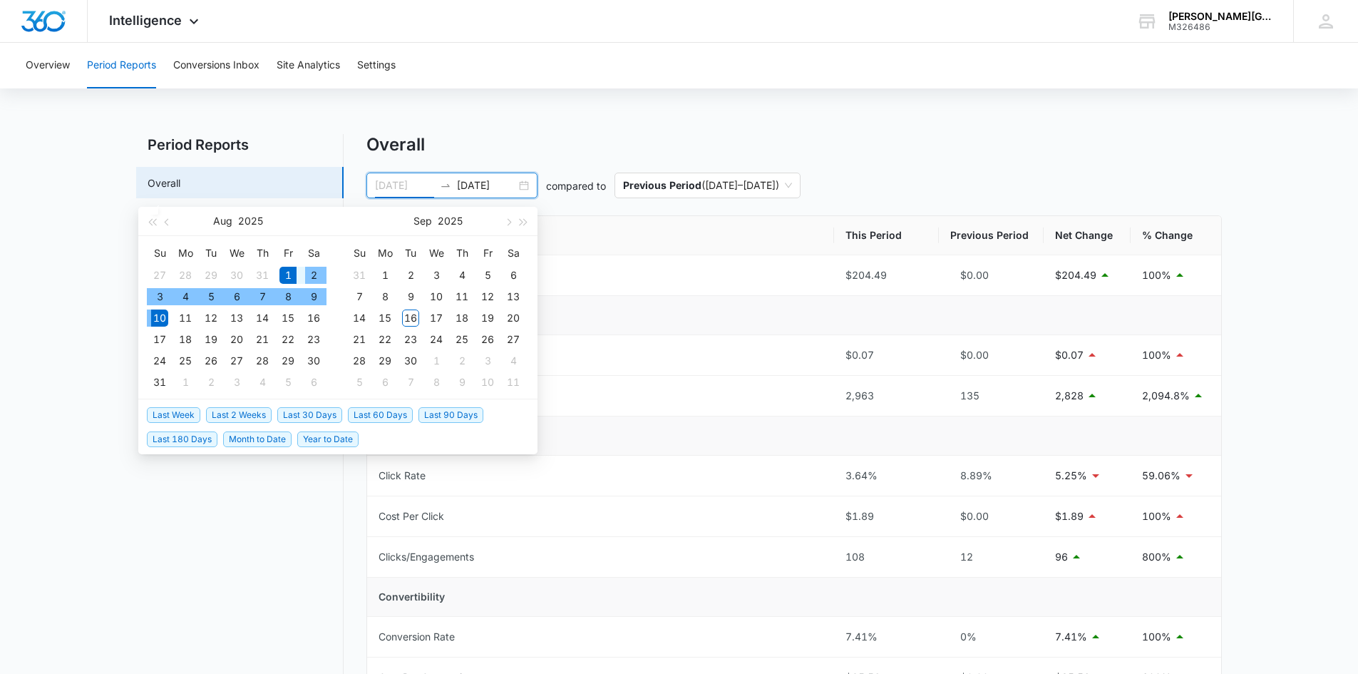
type input "[DATE]"
click at [287, 275] on div "1" at bounding box center [287, 275] width 17 height 17
type input "[DATE]"
click at [161, 384] on div "31" at bounding box center [159, 382] width 17 height 17
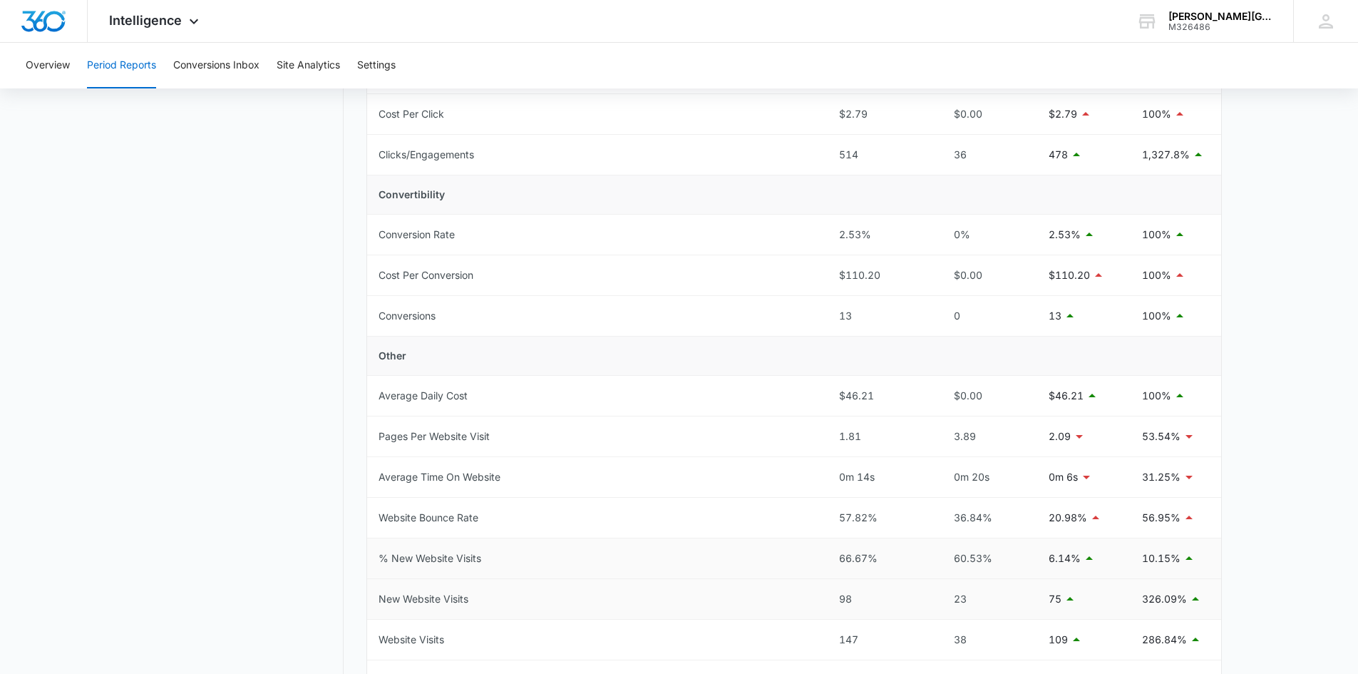
scroll to position [428, 0]
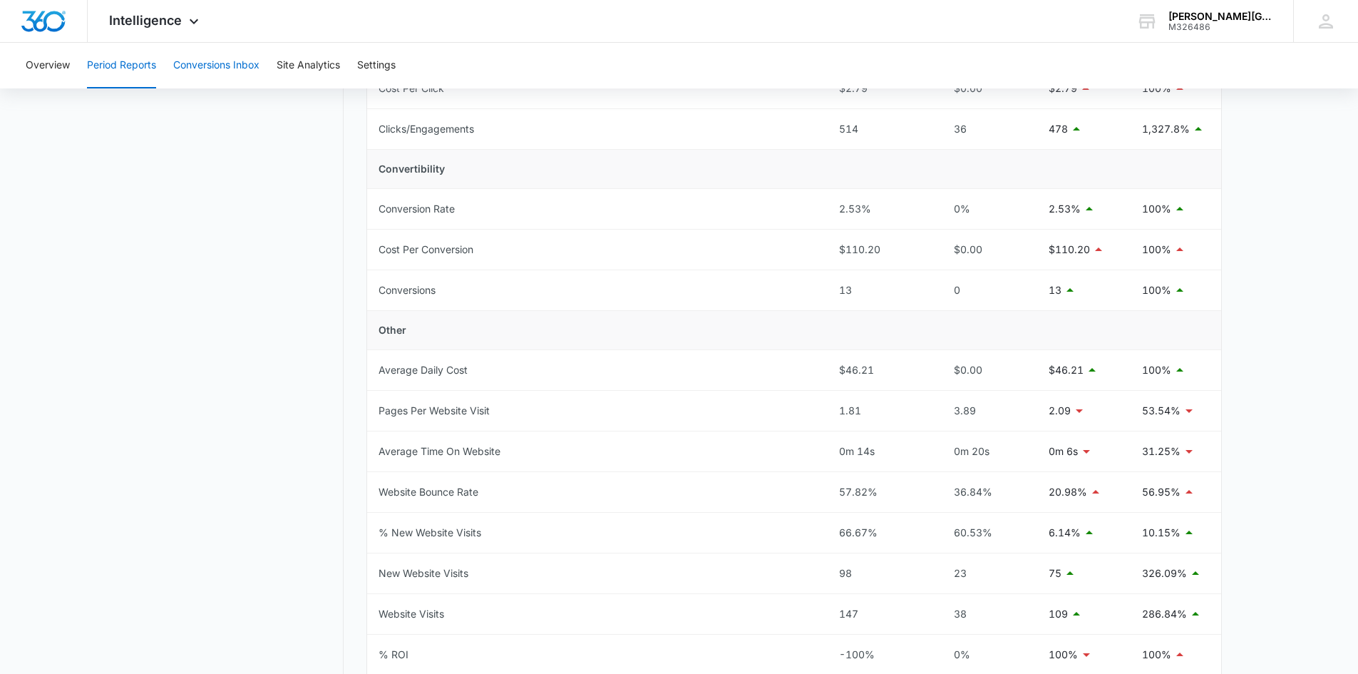
click at [207, 67] on button "Conversions Inbox" at bounding box center [216, 66] width 86 height 46
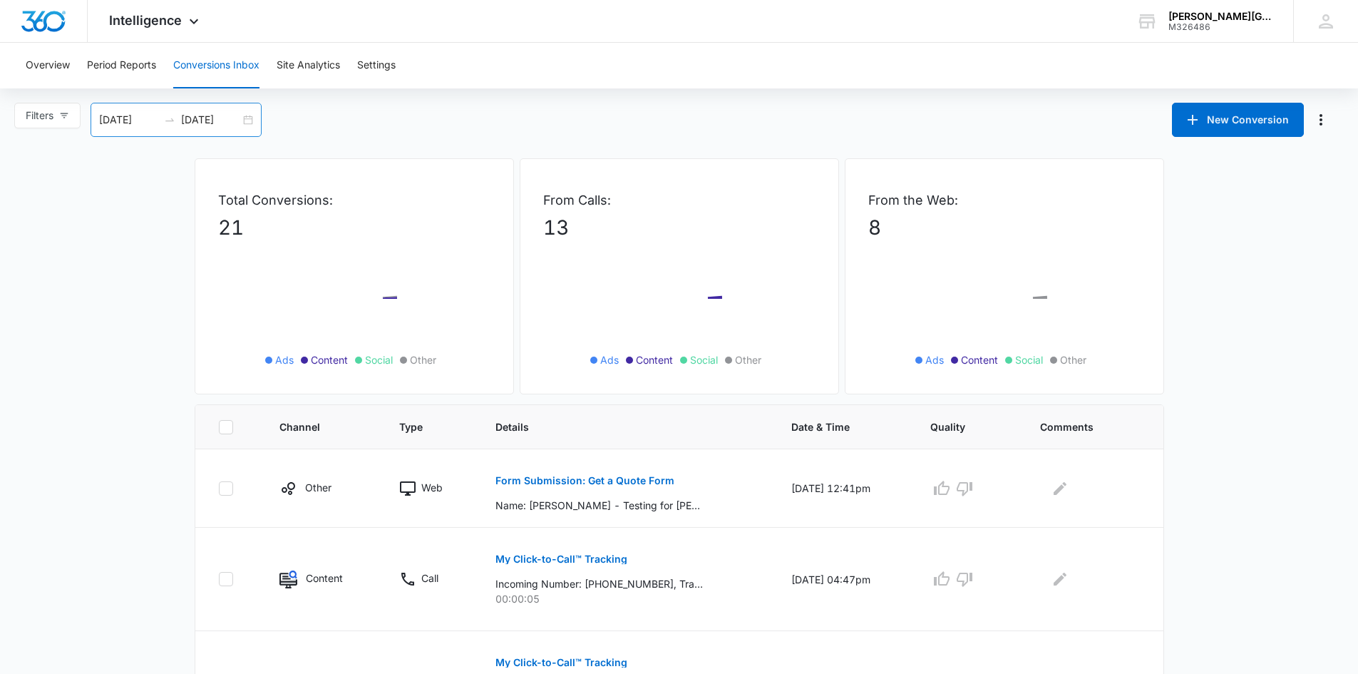
click at [250, 118] on div "[DATE] [DATE]" at bounding box center [176, 120] width 171 height 34
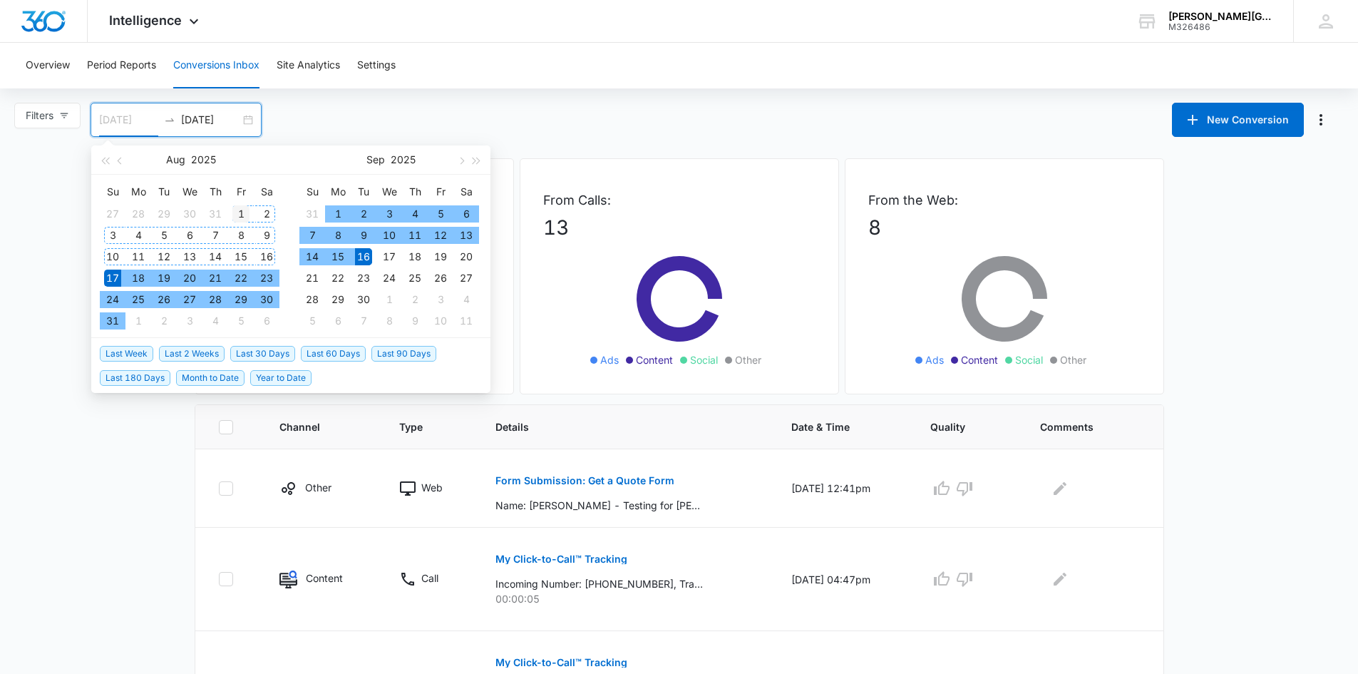
type input "[DATE]"
click at [241, 211] on div "1" at bounding box center [240, 213] width 17 height 17
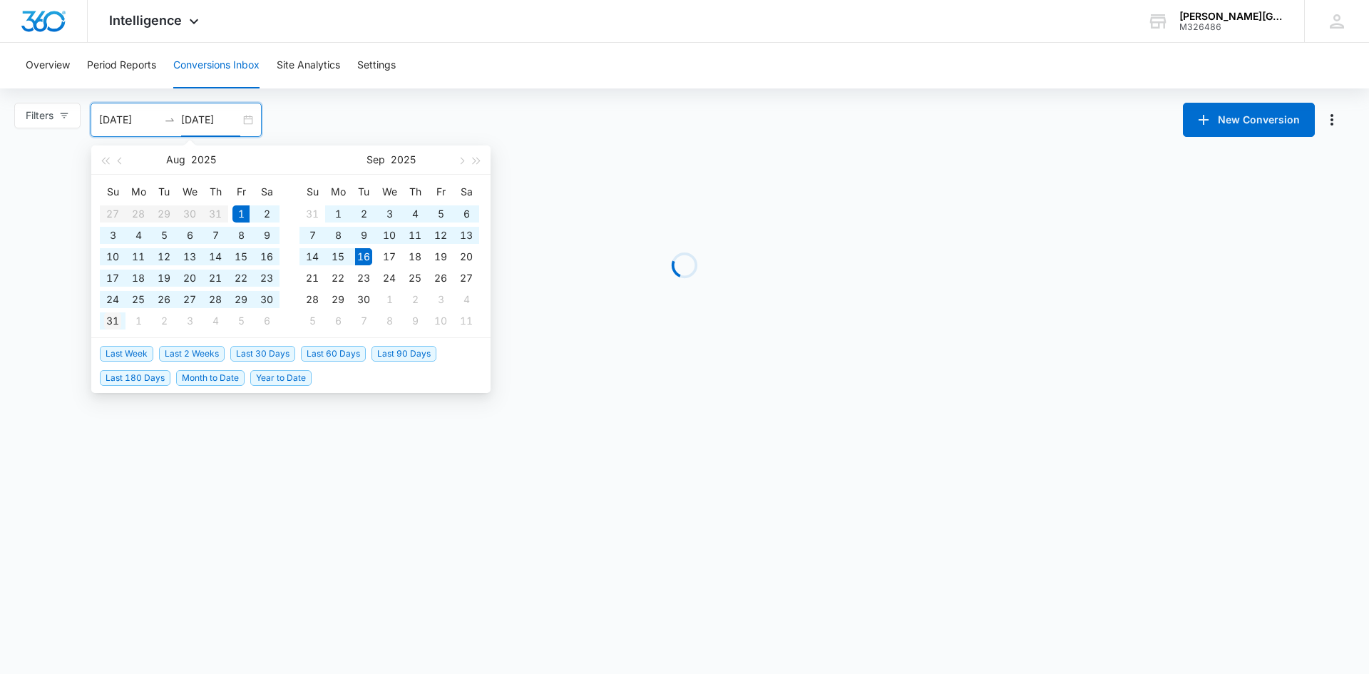
type input "[DATE]"
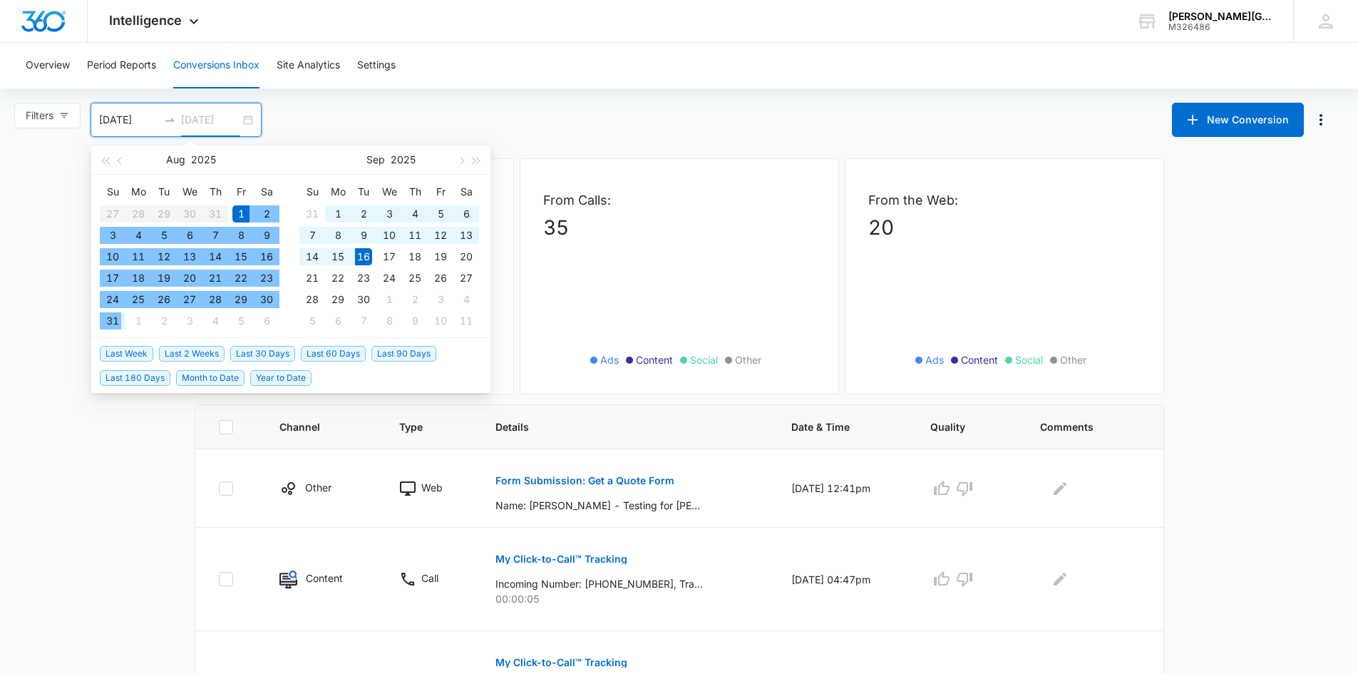
click at [114, 322] on div "31" at bounding box center [112, 320] width 17 height 17
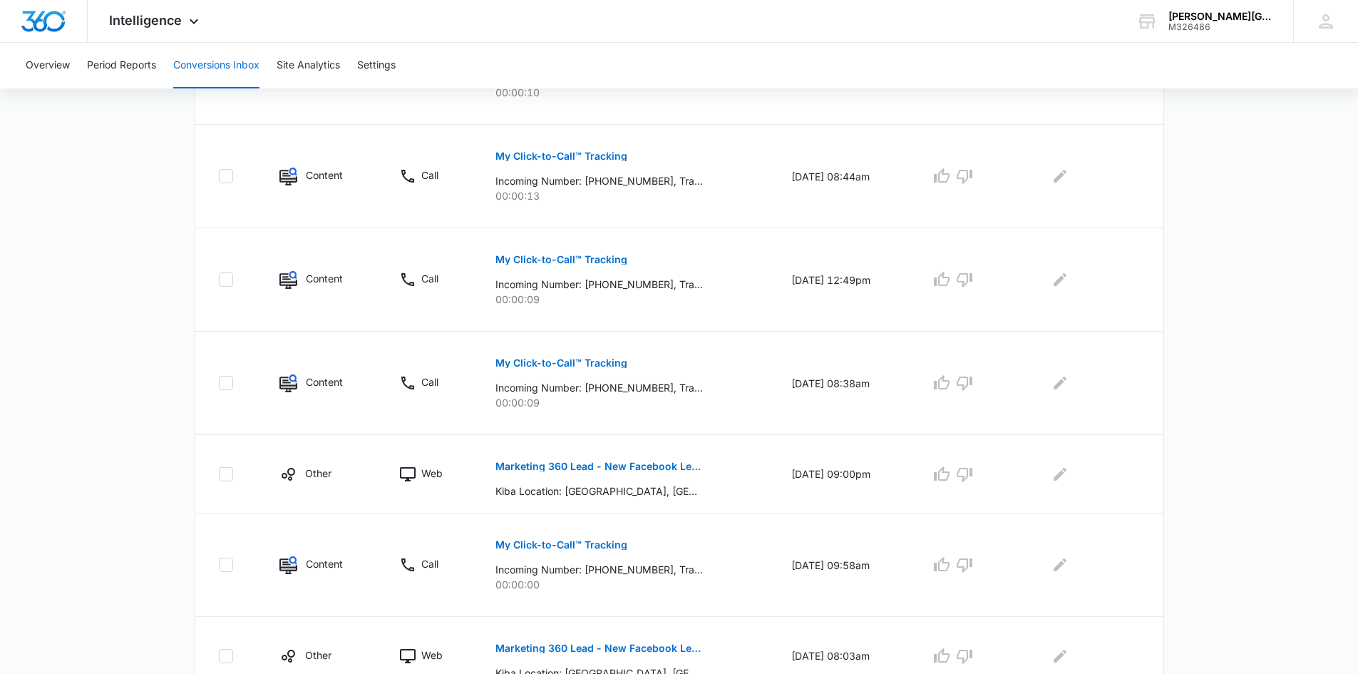
scroll to position [729, 0]
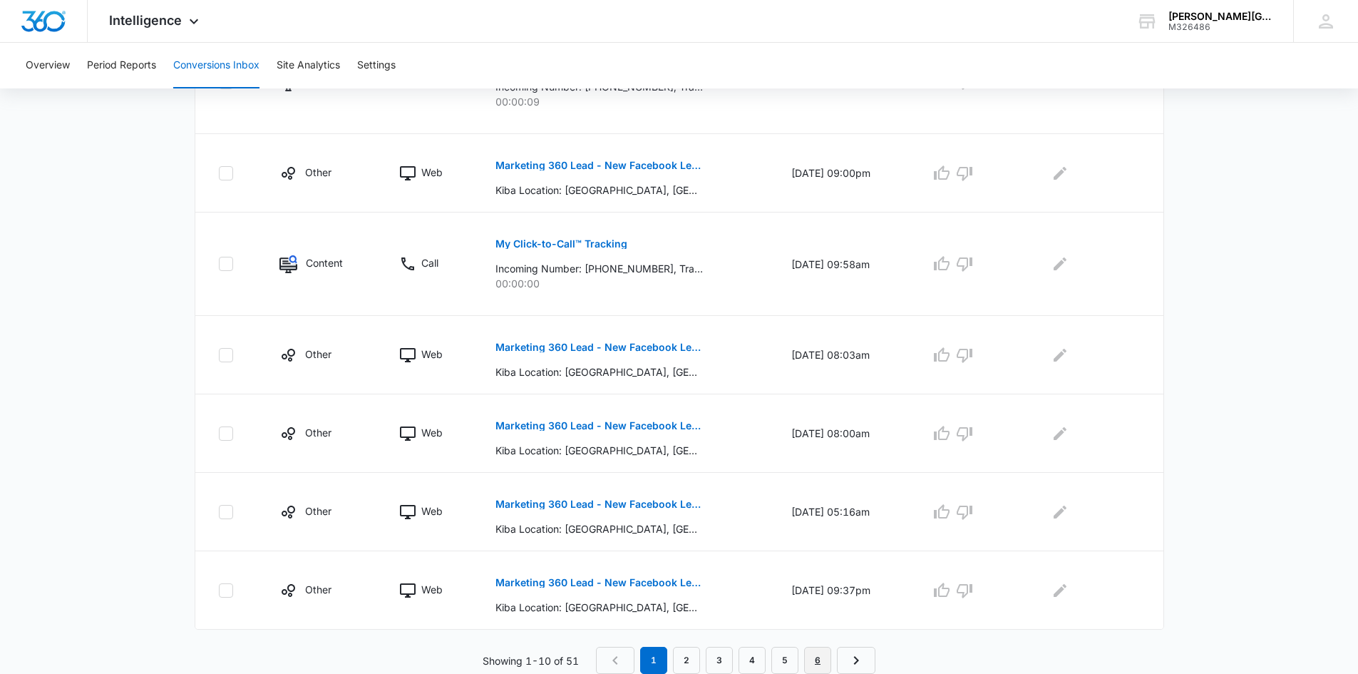
click at [819, 659] on link "6" at bounding box center [817, 660] width 27 height 27
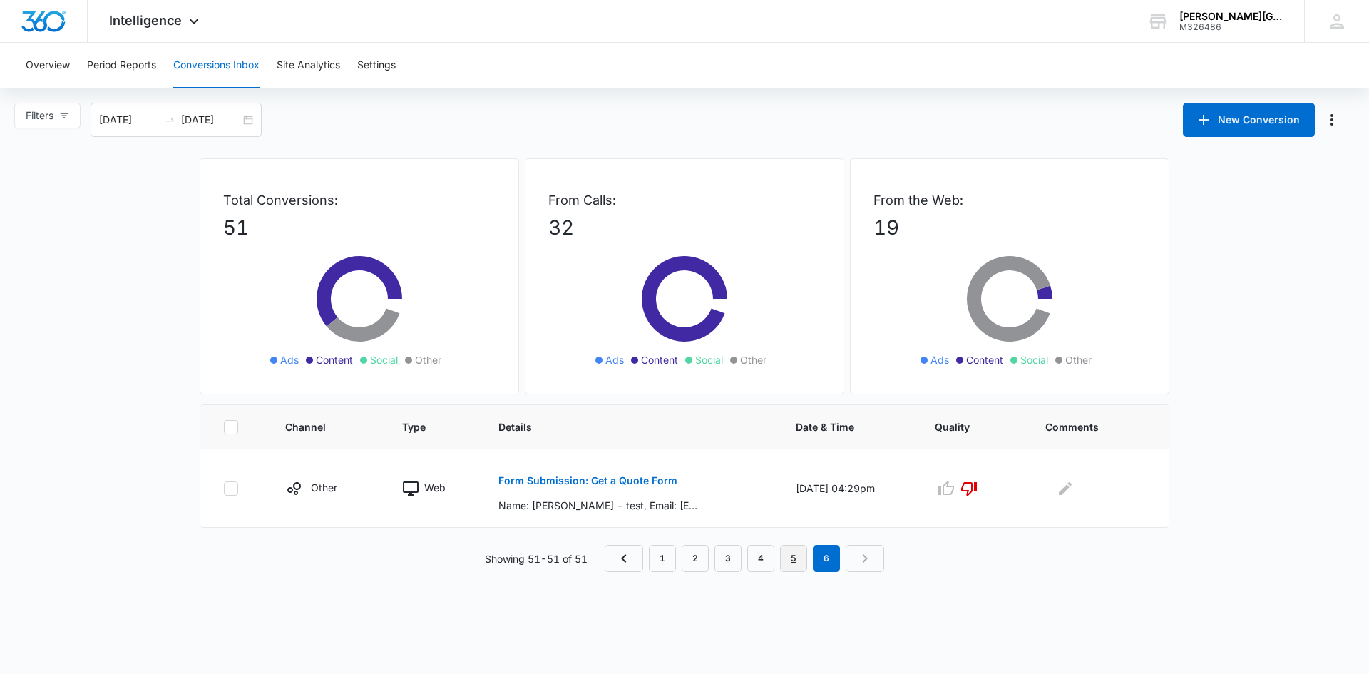
click at [798, 559] on link "5" at bounding box center [793, 558] width 27 height 27
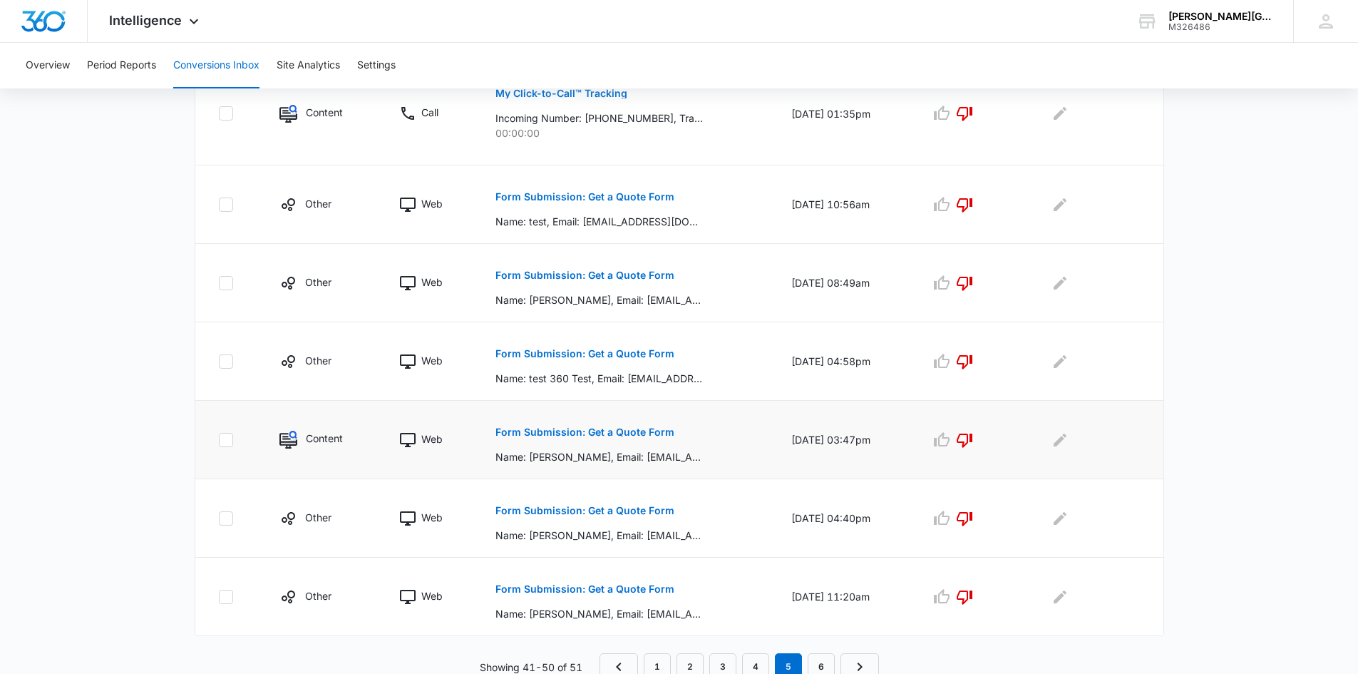
scroll to position [629, 0]
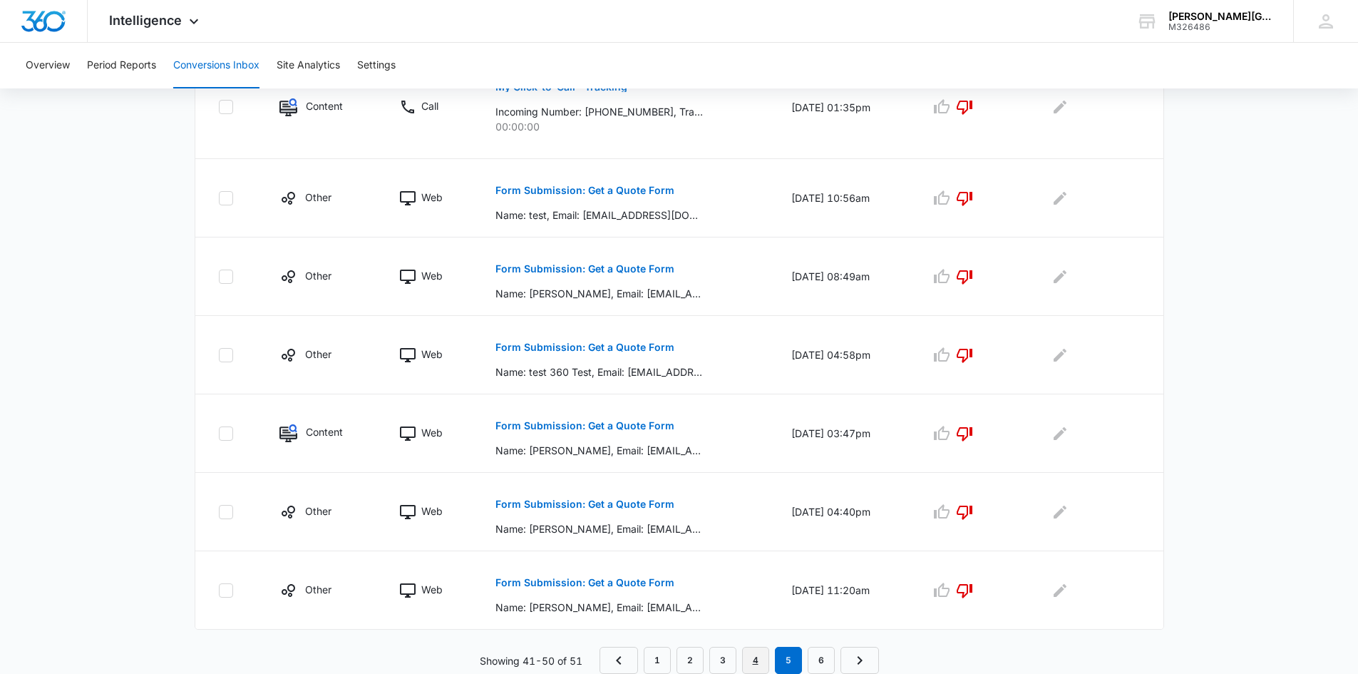
click at [752, 655] on link "4" at bounding box center [755, 660] width 27 height 27
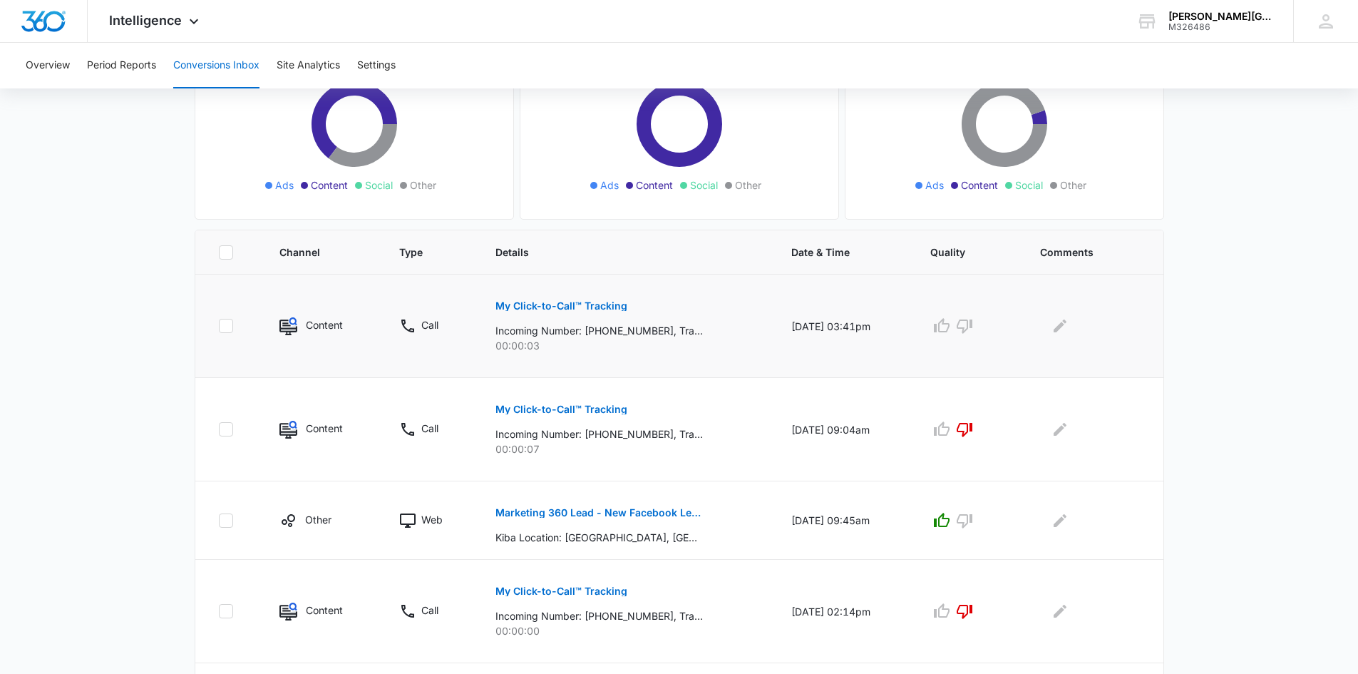
scroll to position [162, 0]
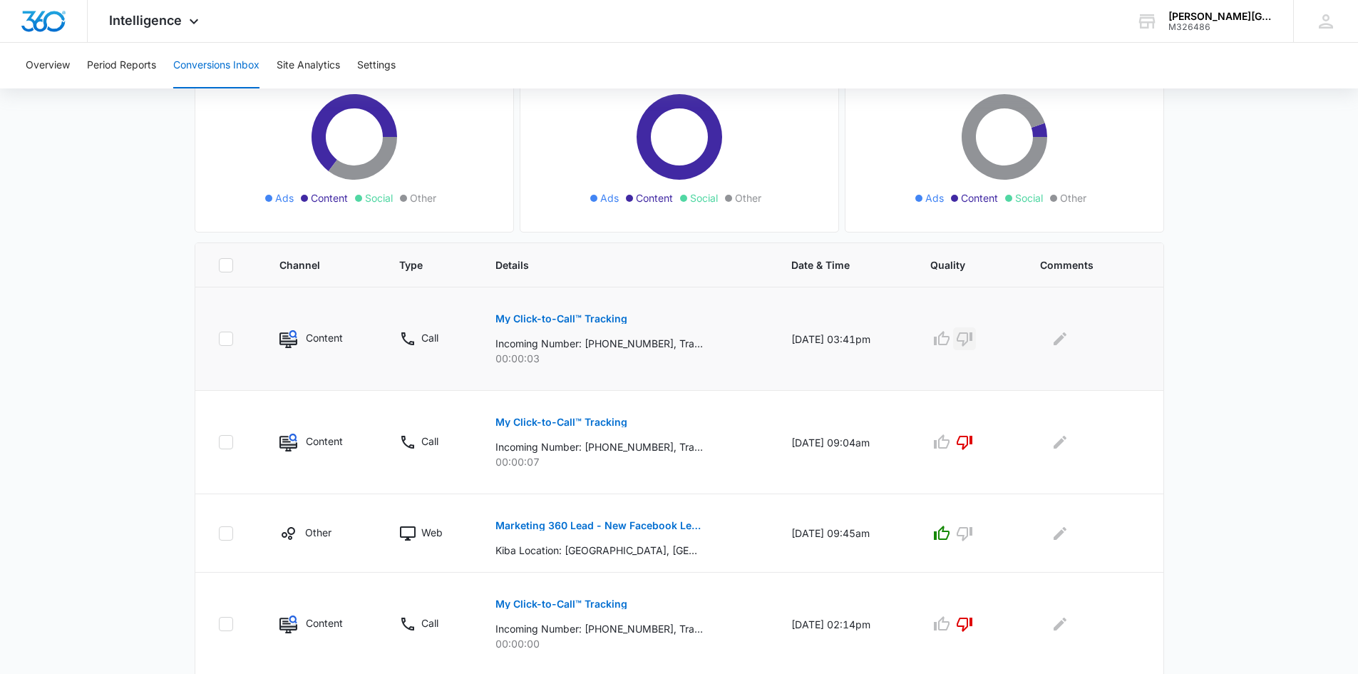
click at [972, 337] on icon "button" at bounding box center [965, 339] width 16 height 14
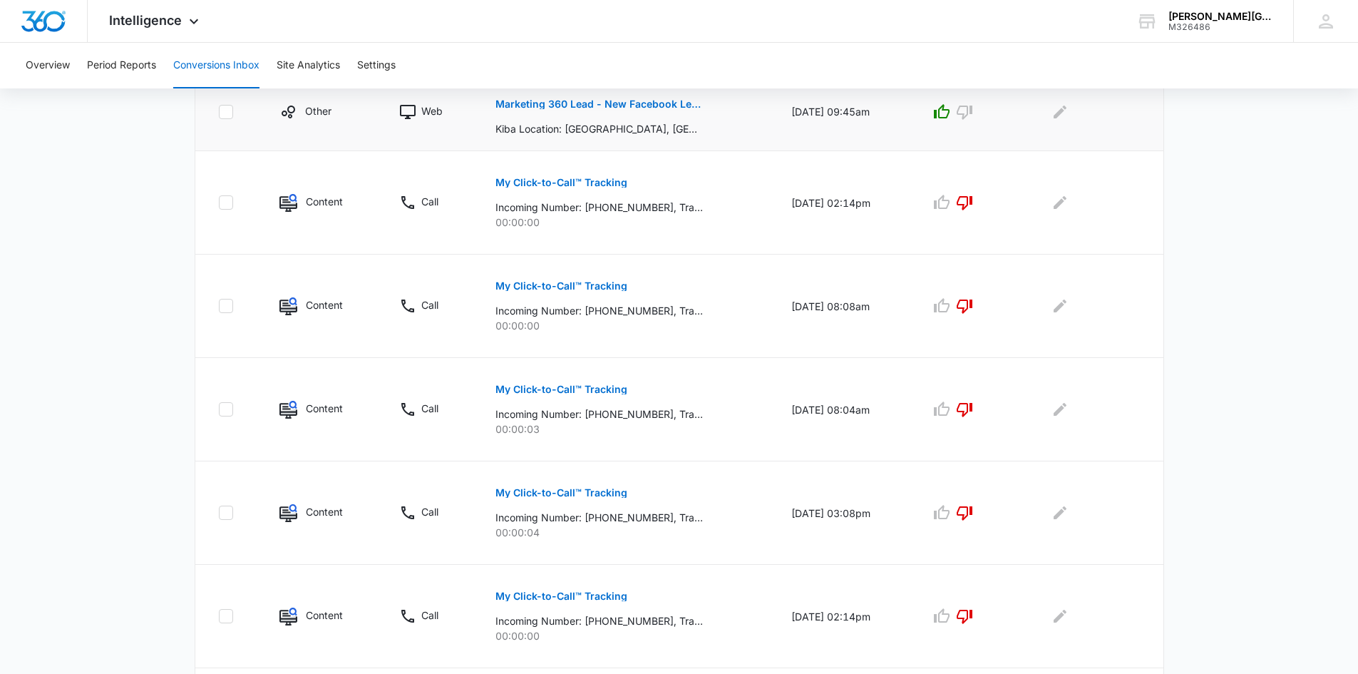
scroll to position [804, 0]
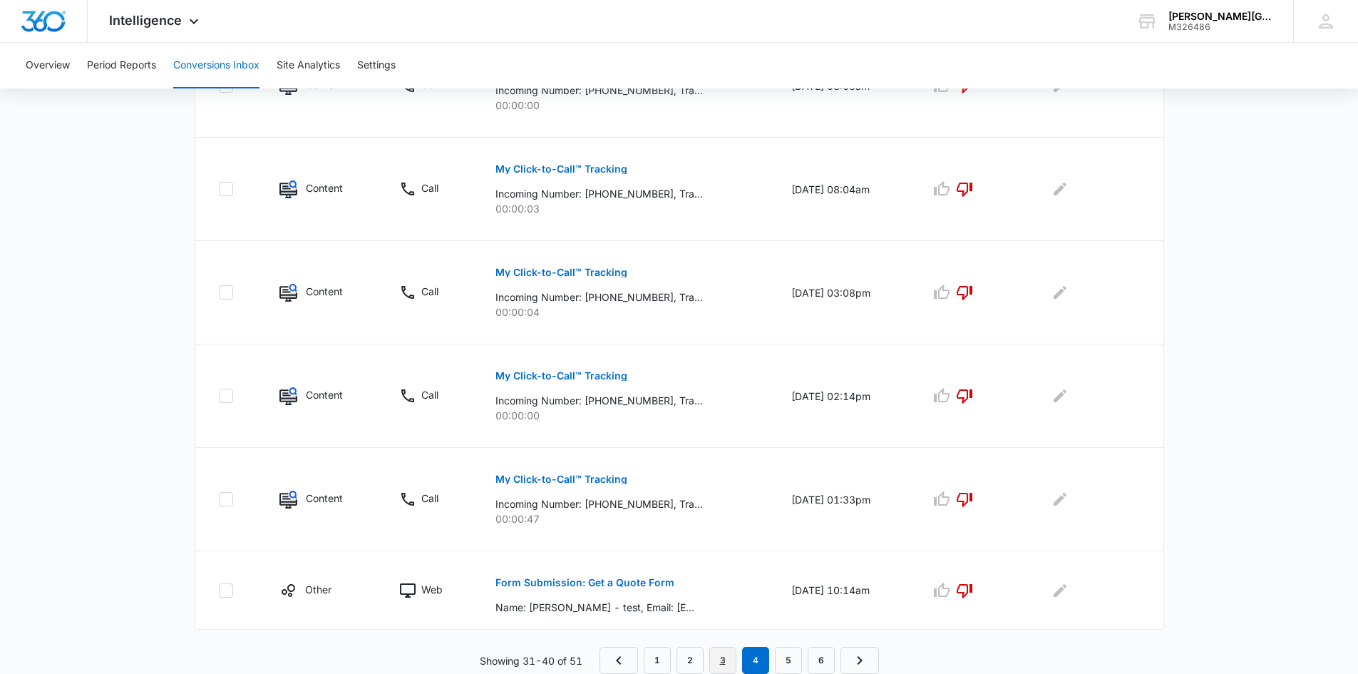
drag, startPoint x: 723, startPoint y: 662, endPoint x: 707, endPoint y: 640, distance: 26.5
click at [723, 660] on link "3" at bounding box center [722, 660] width 27 height 27
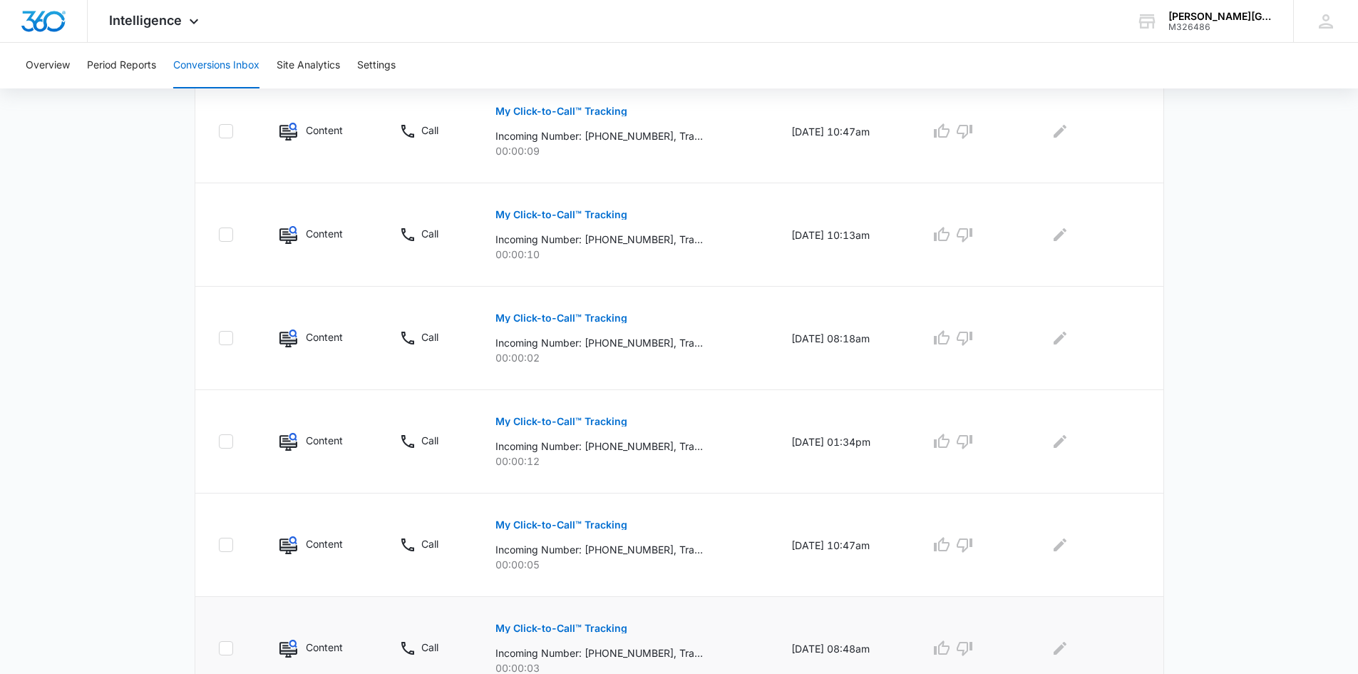
scroll to position [853, 0]
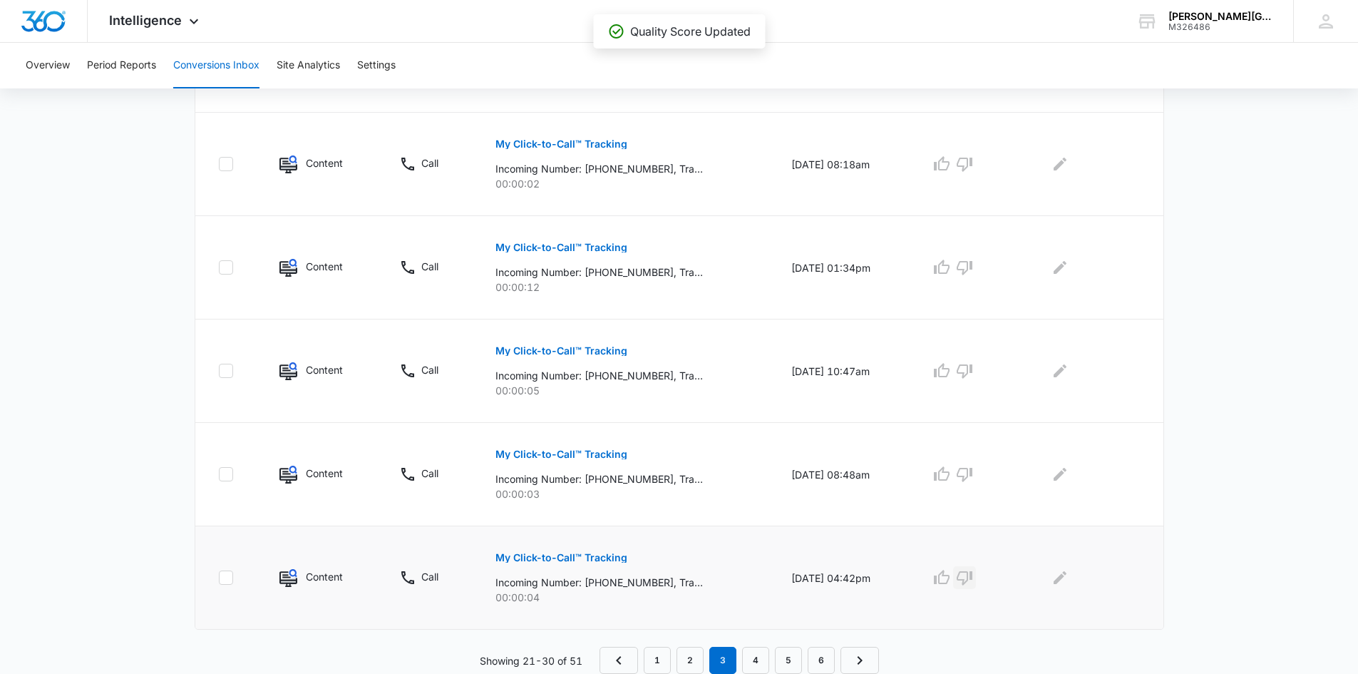
click at [972, 578] on icon "button" at bounding box center [964, 577] width 17 height 17
click at [973, 470] on icon "button" at bounding box center [964, 474] width 17 height 17
click at [973, 367] on icon "button" at bounding box center [964, 370] width 17 height 17
click at [970, 266] on icon "button" at bounding box center [964, 267] width 17 height 17
click at [972, 163] on icon "button" at bounding box center [965, 165] width 16 height 14
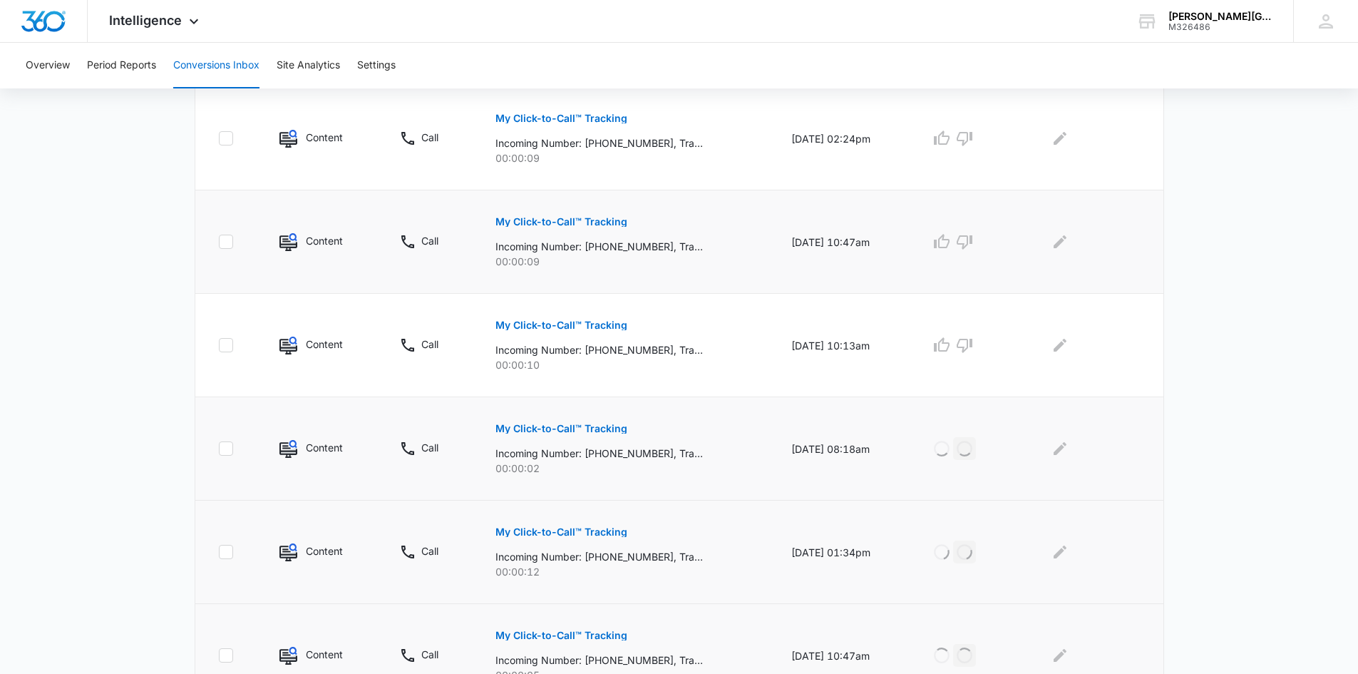
scroll to position [568, 0]
drag, startPoint x: 971, startPoint y: 347, endPoint x: 962, endPoint y: 252, distance: 95.3
click at [971, 346] on icon "button" at bounding box center [964, 345] width 17 height 17
drag, startPoint x: 967, startPoint y: 236, endPoint x: 964, endPoint y: 193, distance: 43.6
click at [967, 230] on td at bounding box center [968, 242] width 110 height 103
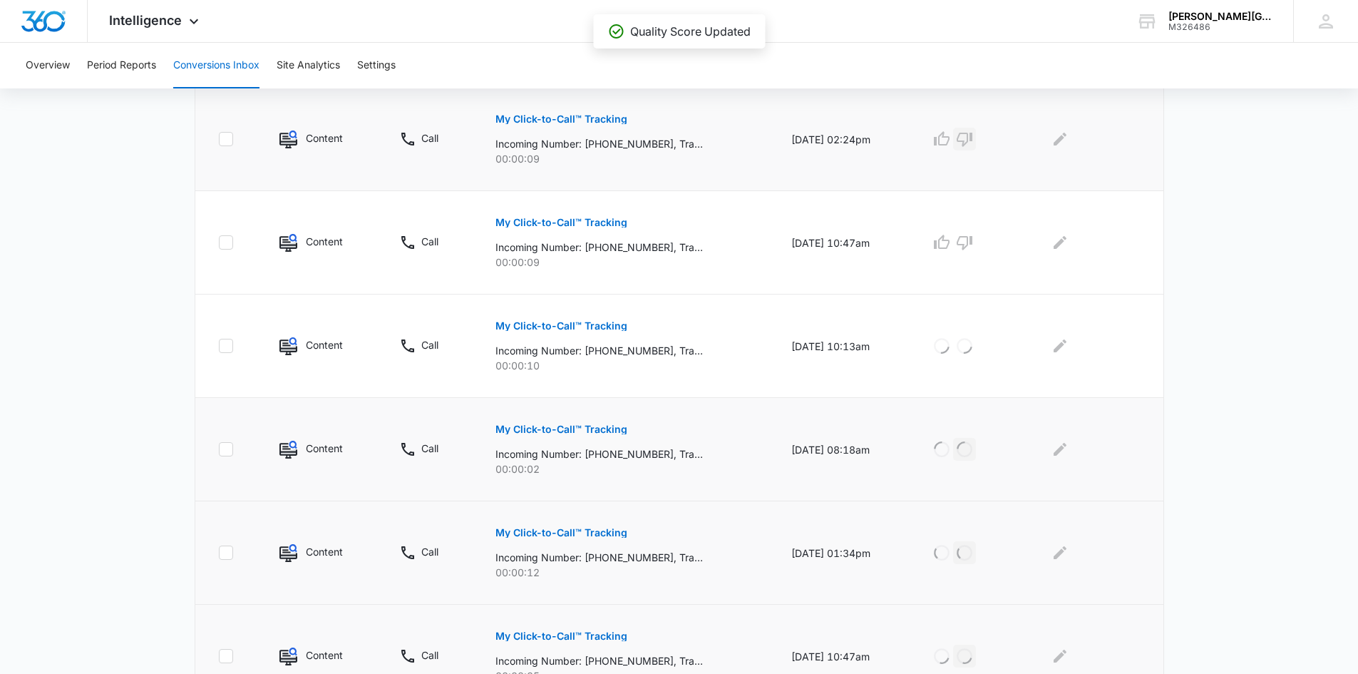
click at [972, 143] on icon "button" at bounding box center [965, 140] width 16 height 14
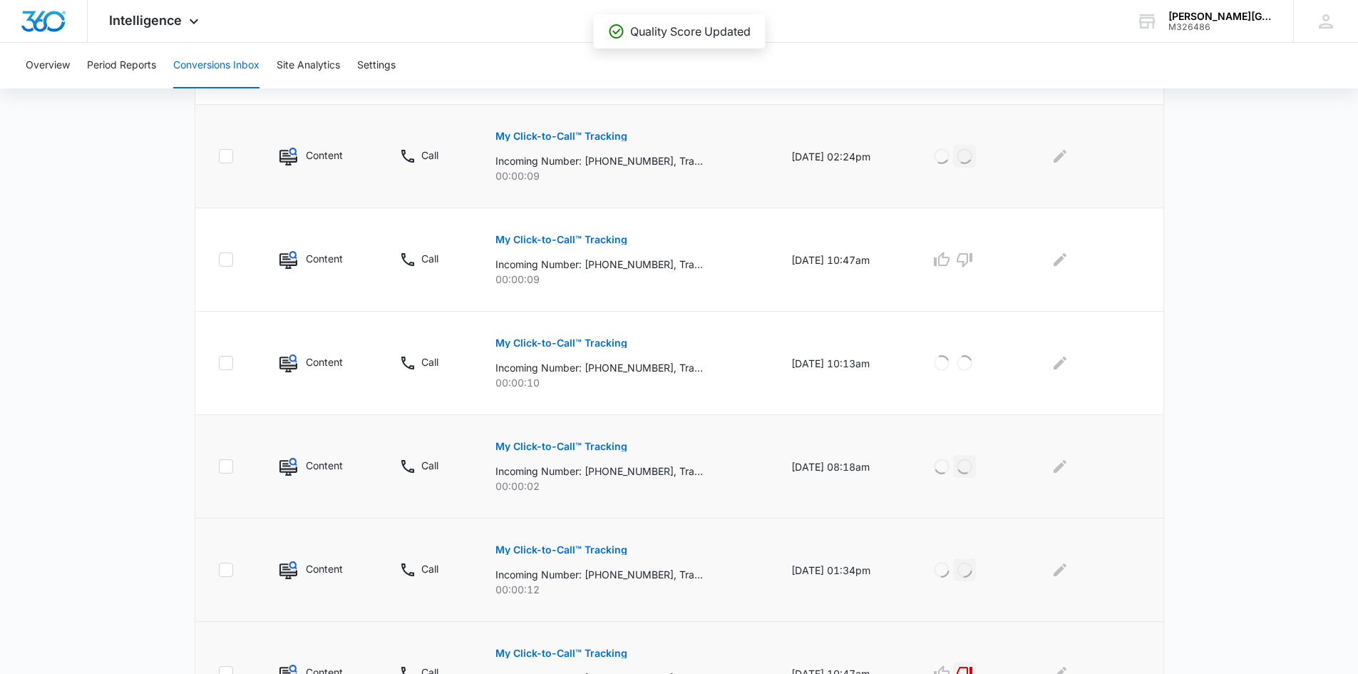
scroll to position [426, 0]
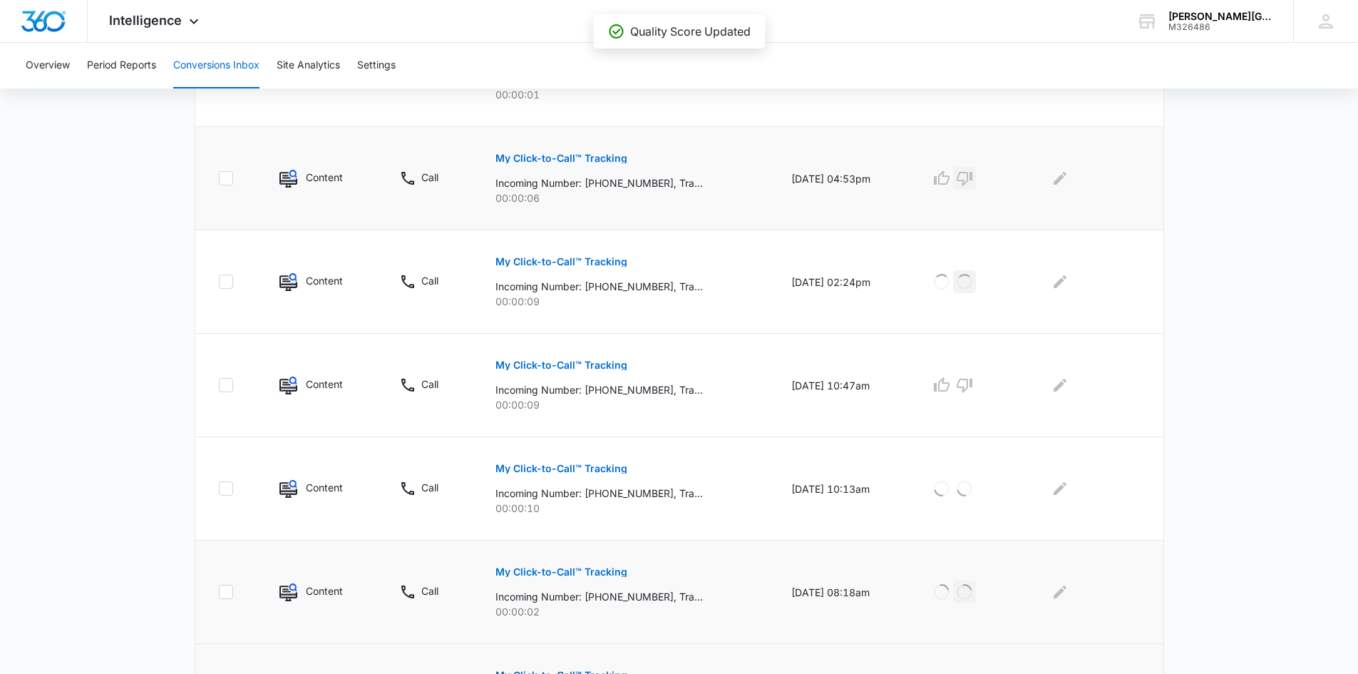
click at [972, 179] on icon "button" at bounding box center [965, 179] width 16 height 14
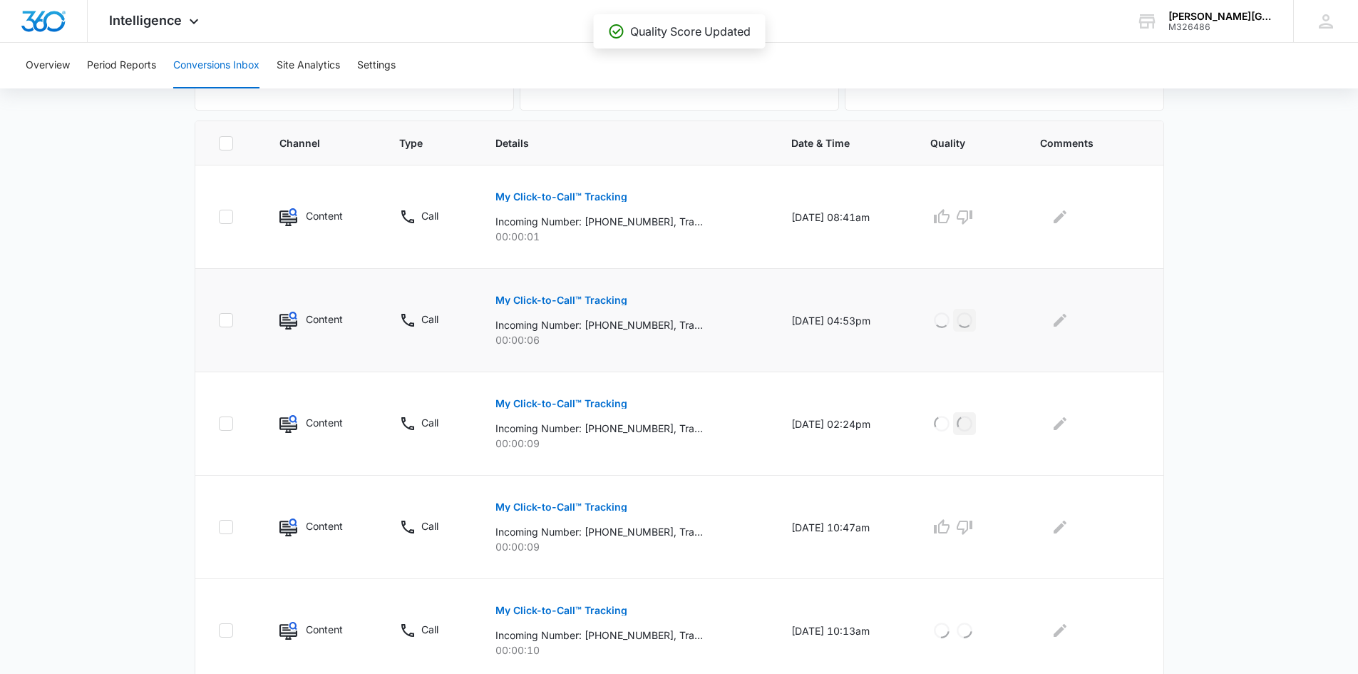
scroll to position [212, 0]
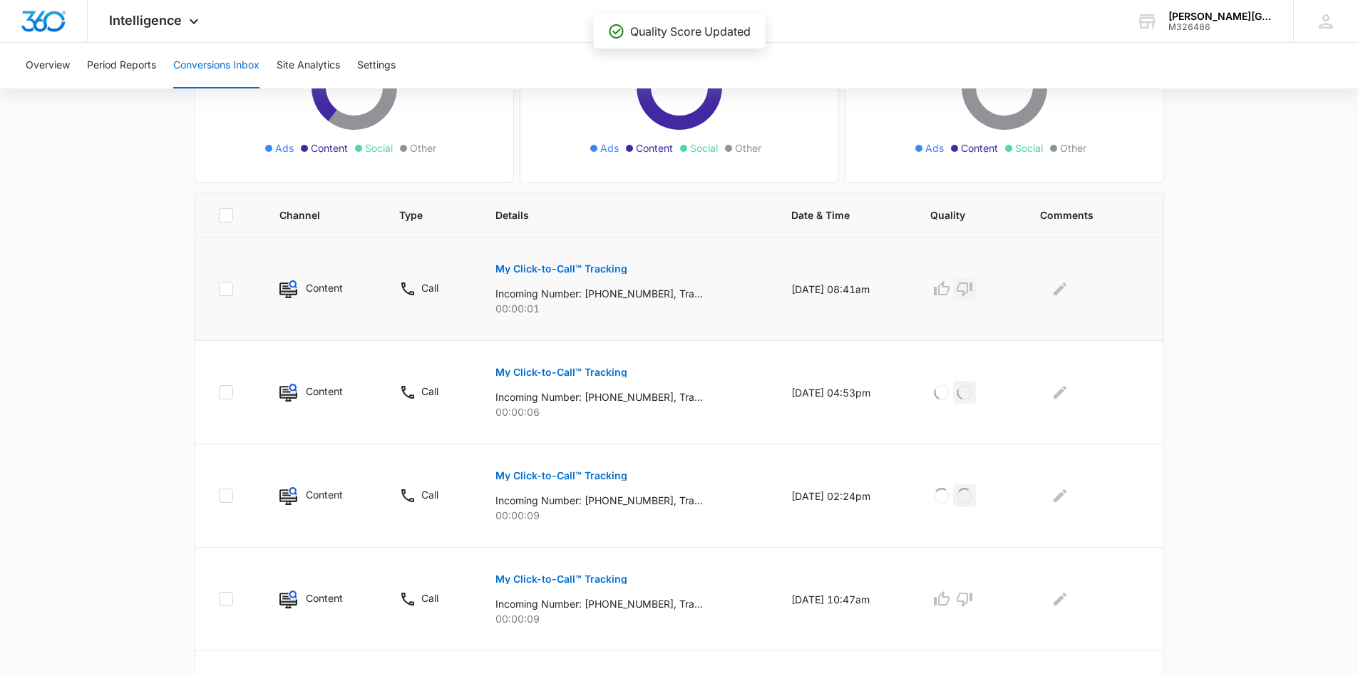
click at [972, 293] on icon "button" at bounding box center [965, 289] width 16 height 14
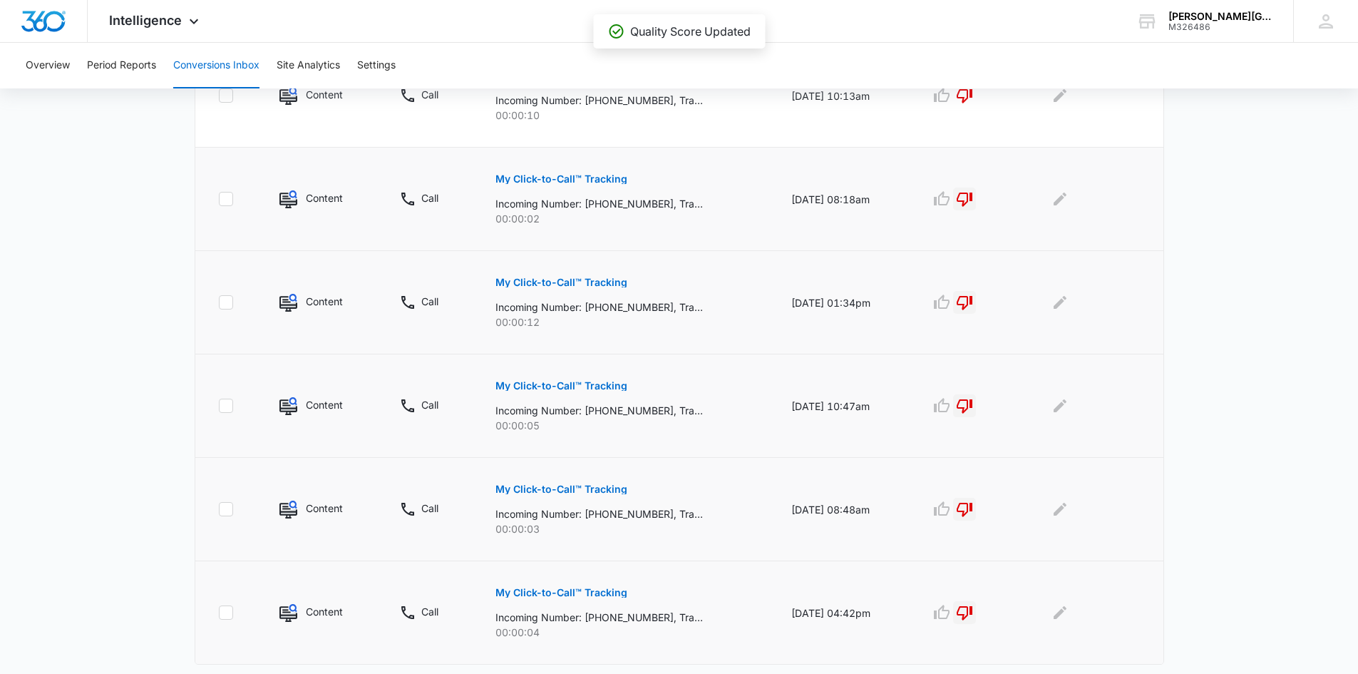
scroll to position [853, 0]
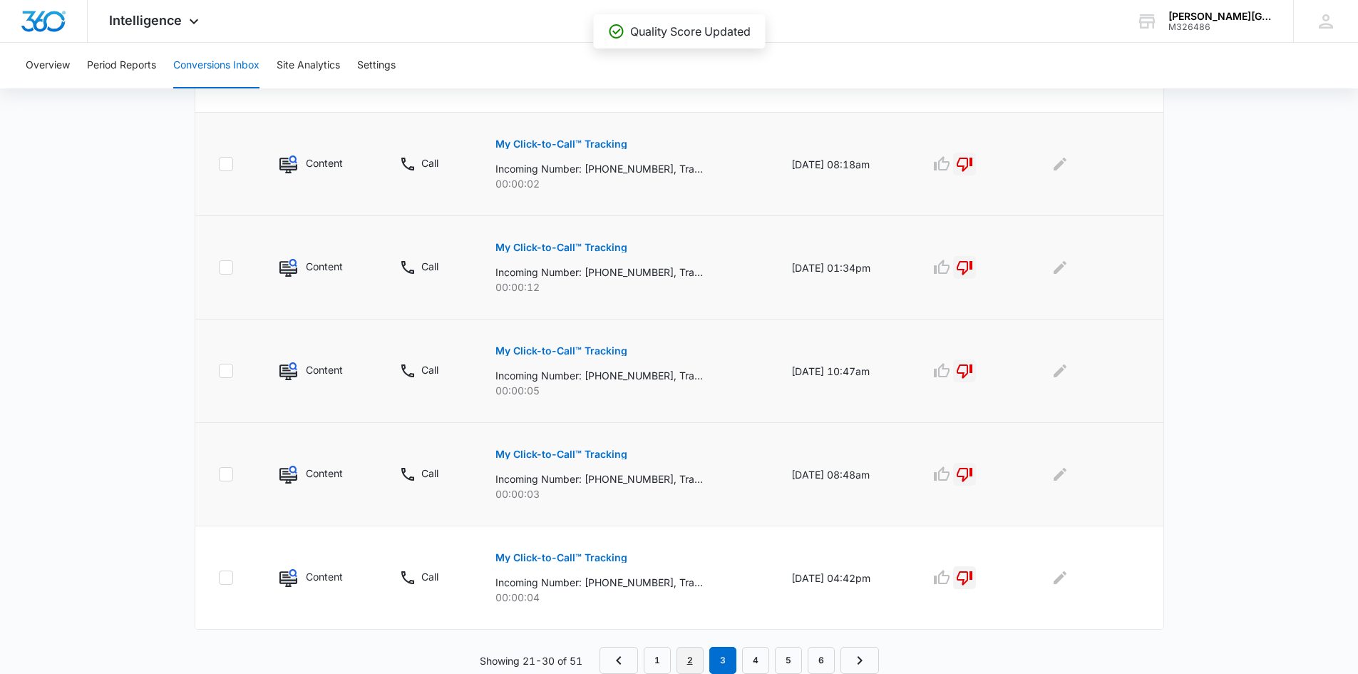
click at [694, 660] on link "2" at bounding box center [690, 660] width 27 height 27
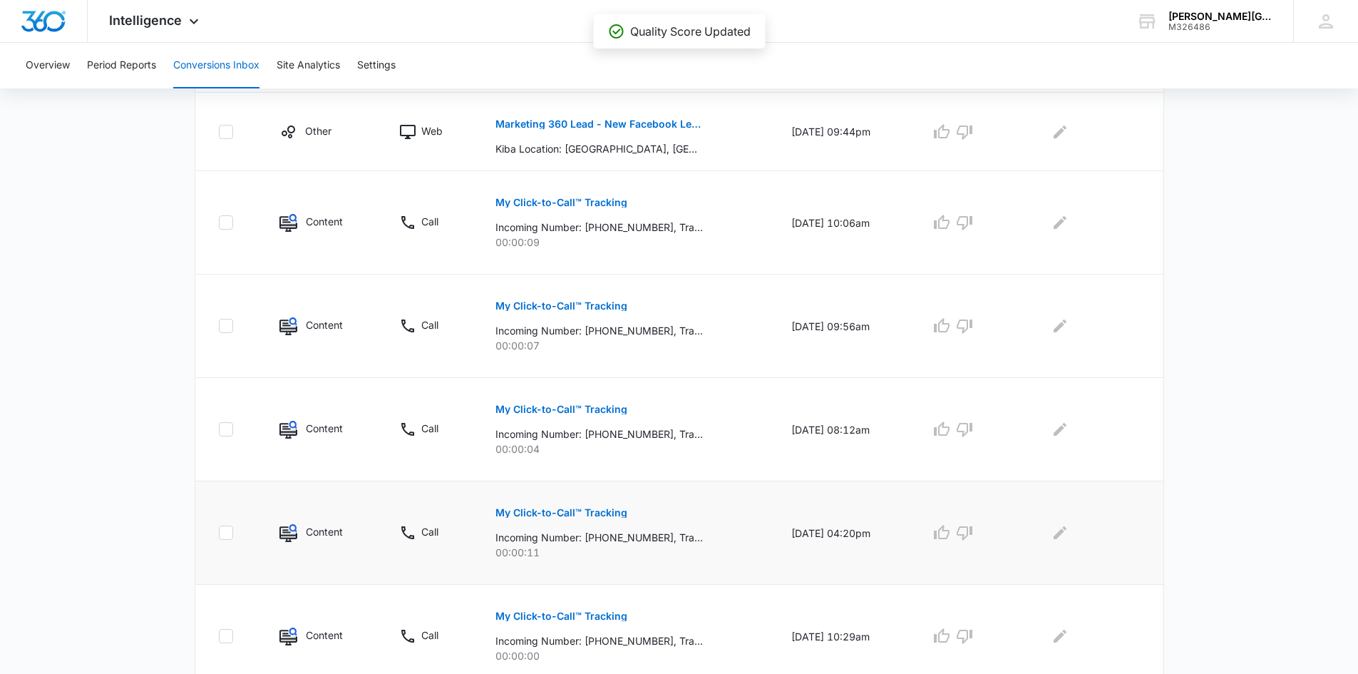
scroll to position [804, 0]
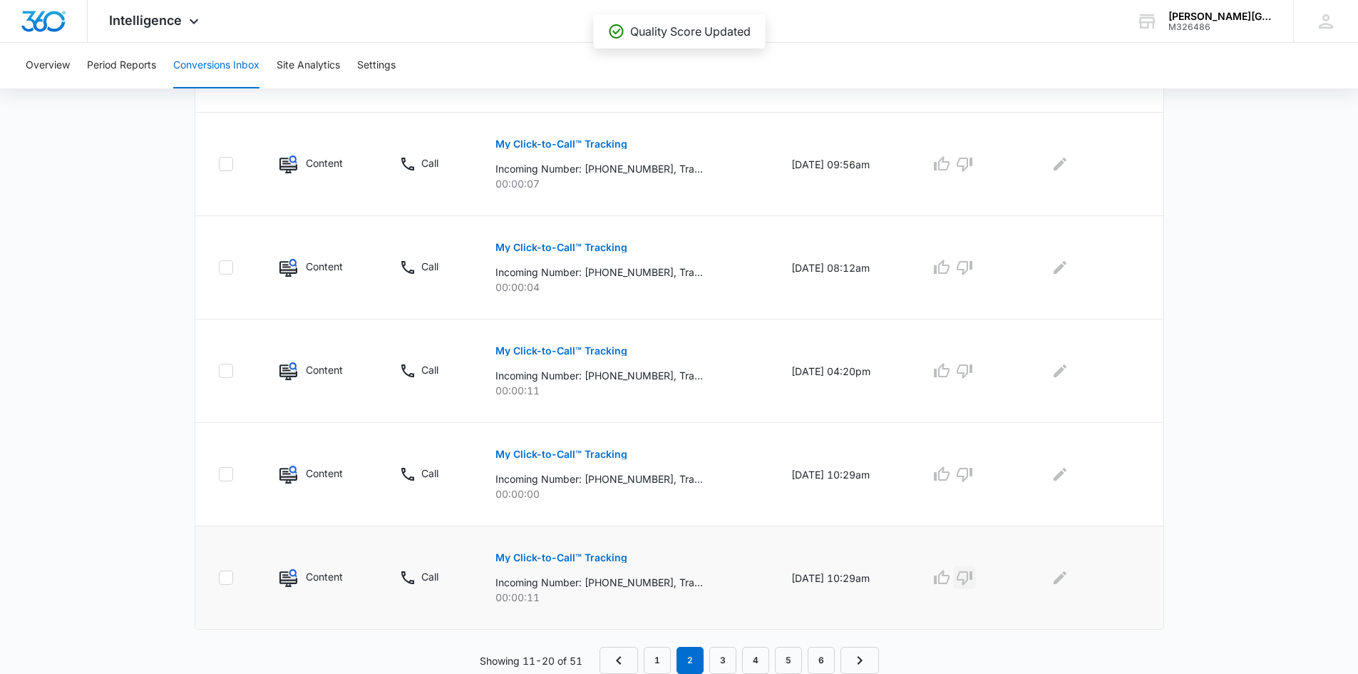
click at [972, 575] on icon "button" at bounding box center [965, 578] width 16 height 14
click at [975, 461] on td at bounding box center [968, 474] width 110 height 103
drag, startPoint x: 975, startPoint y: 468, endPoint x: 972, endPoint y: 453, distance: 15.4
click at [972, 469] on icon "button" at bounding box center [965, 475] width 16 height 14
drag, startPoint x: 972, startPoint y: 366, endPoint x: 971, endPoint y: 339, distance: 27.1
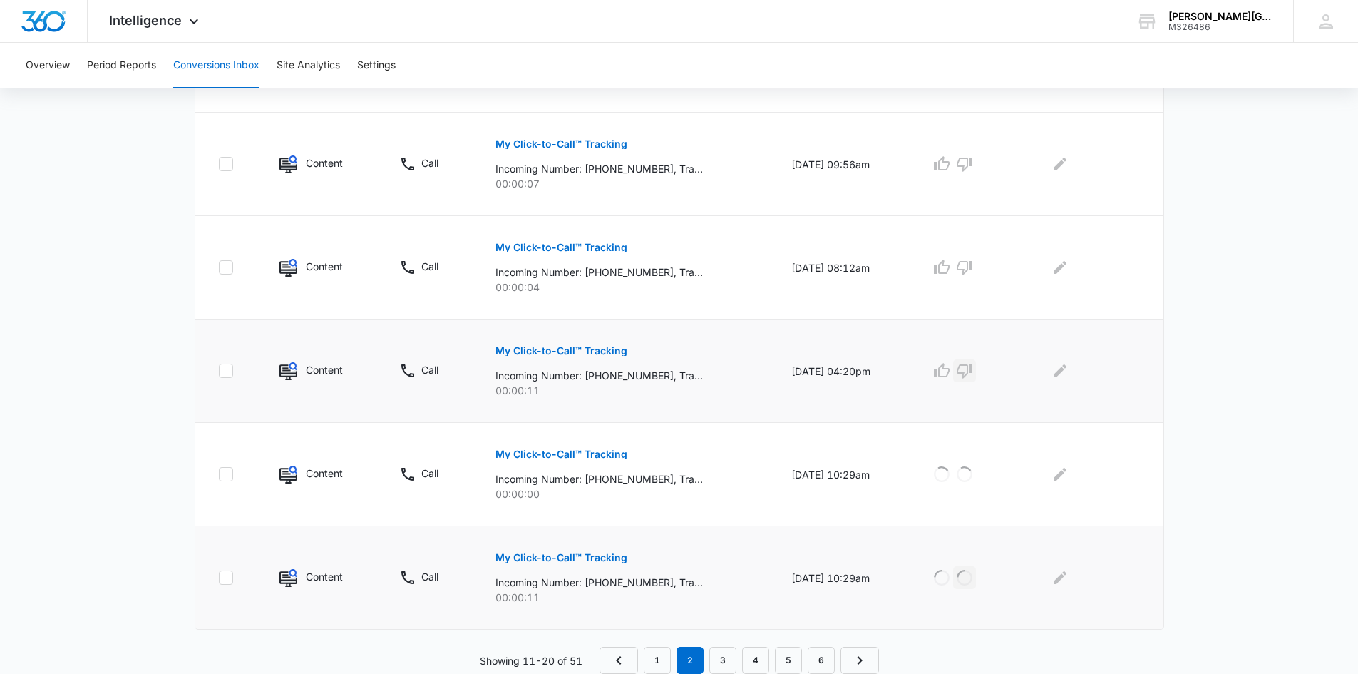
click at [972, 362] on icon "button" at bounding box center [964, 370] width 17 height 17
click at [972, 269] on icon "button" at bounding box center [965, 268] width 16 height 14
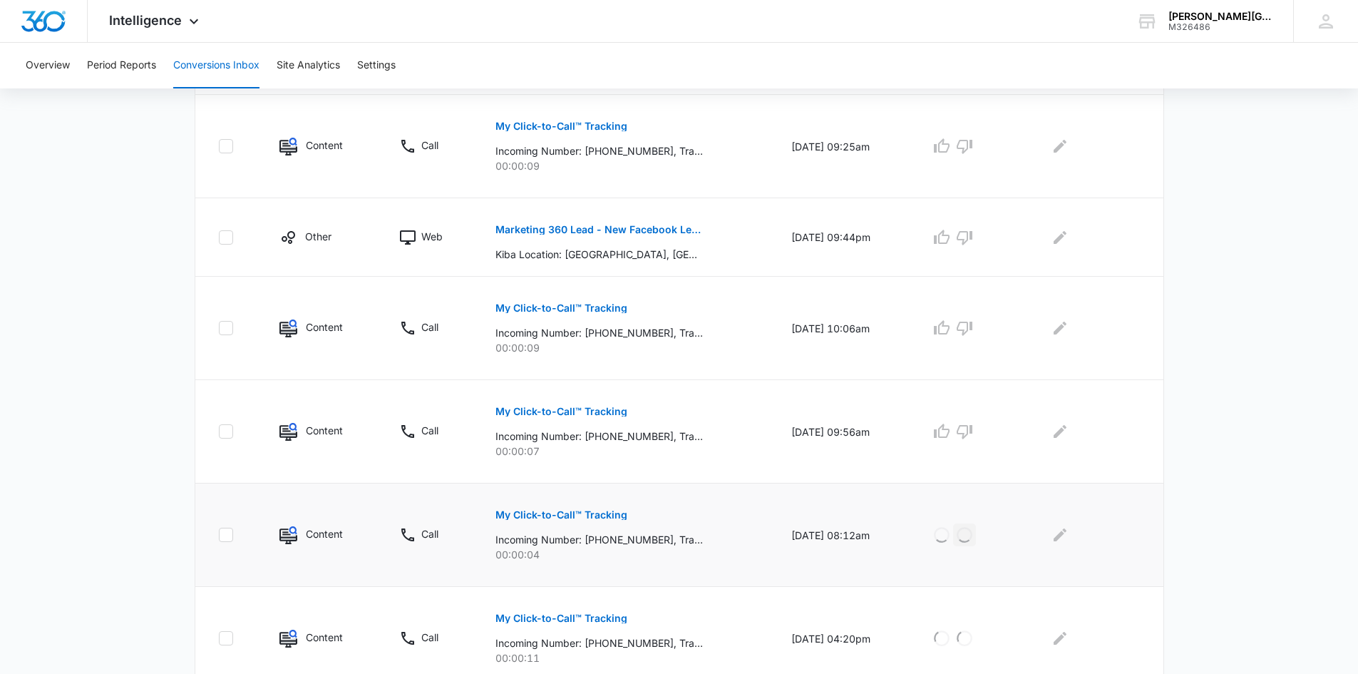
scroll to position [518, 0]
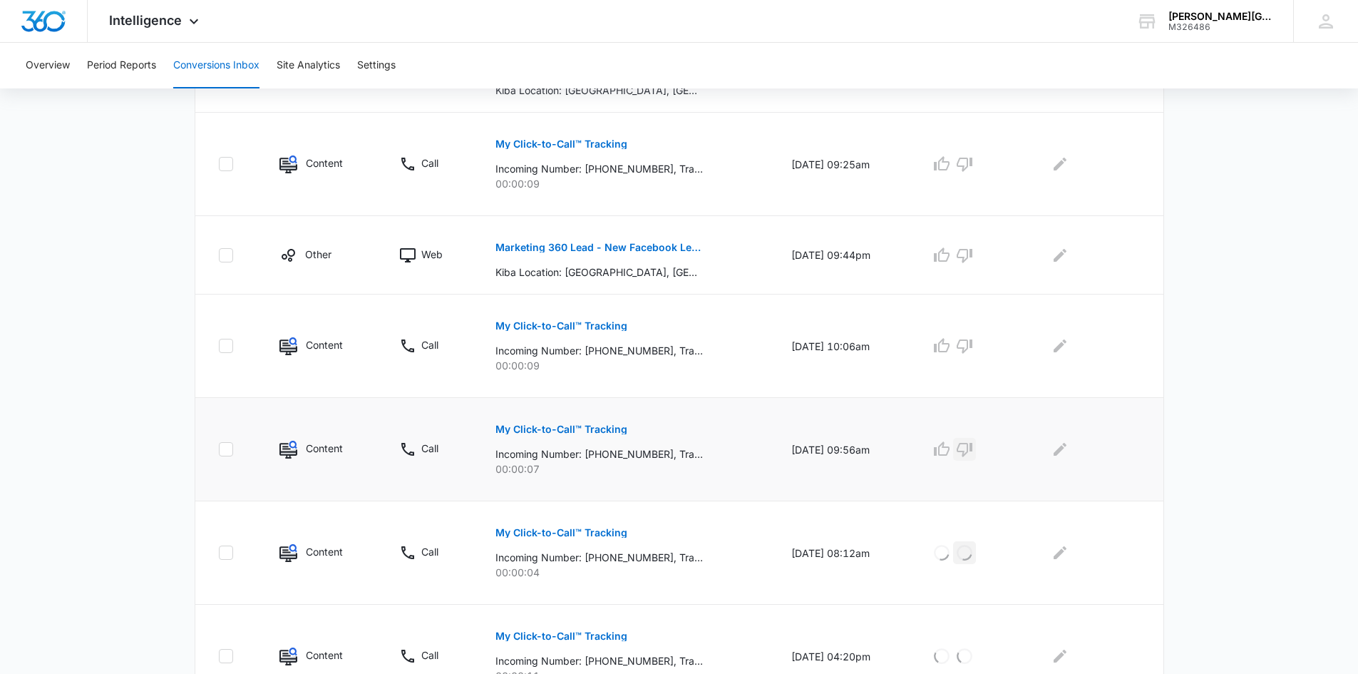
click at [973, 446] on icon "button" at bounding box center [964, 449] width 17 height 17
click at [972, 344] on icon "button" at bounding box center [965, 346] width 16 height 14
click at [950, 256] on icon "button" at bounding box center [941, 255] width 17 height 17
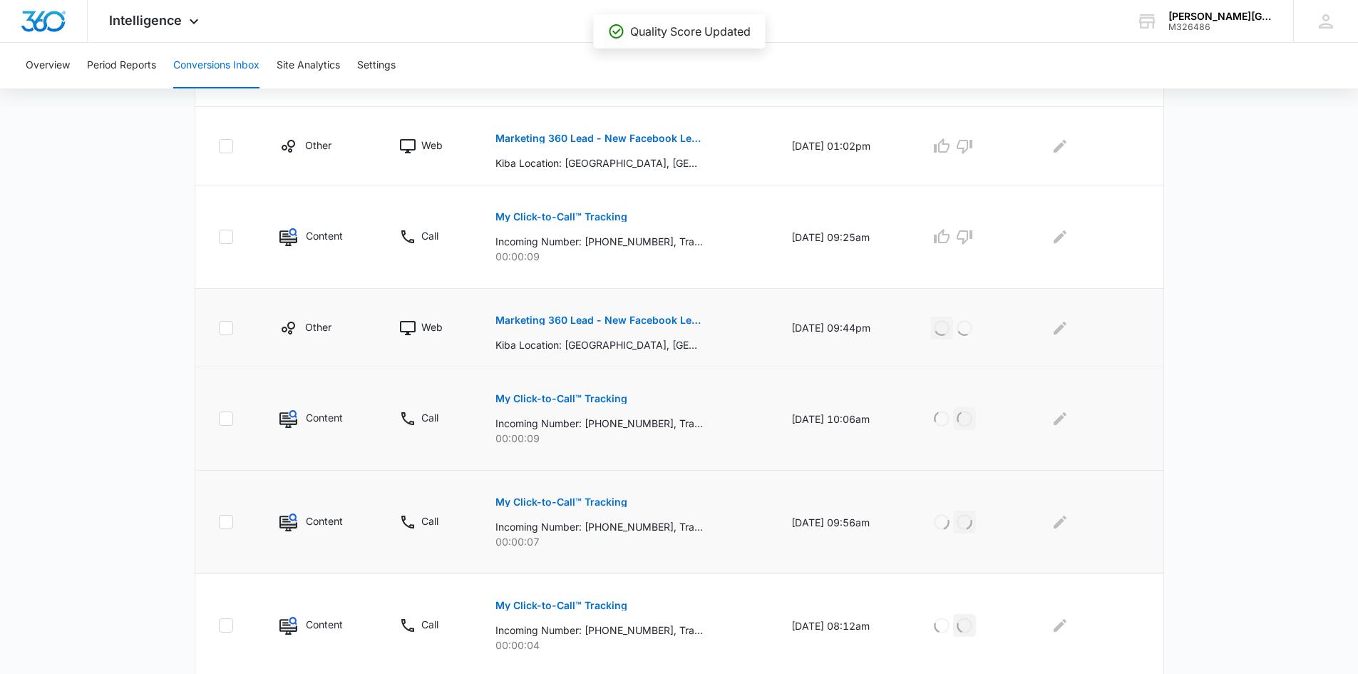
scroll to position [304, 0]
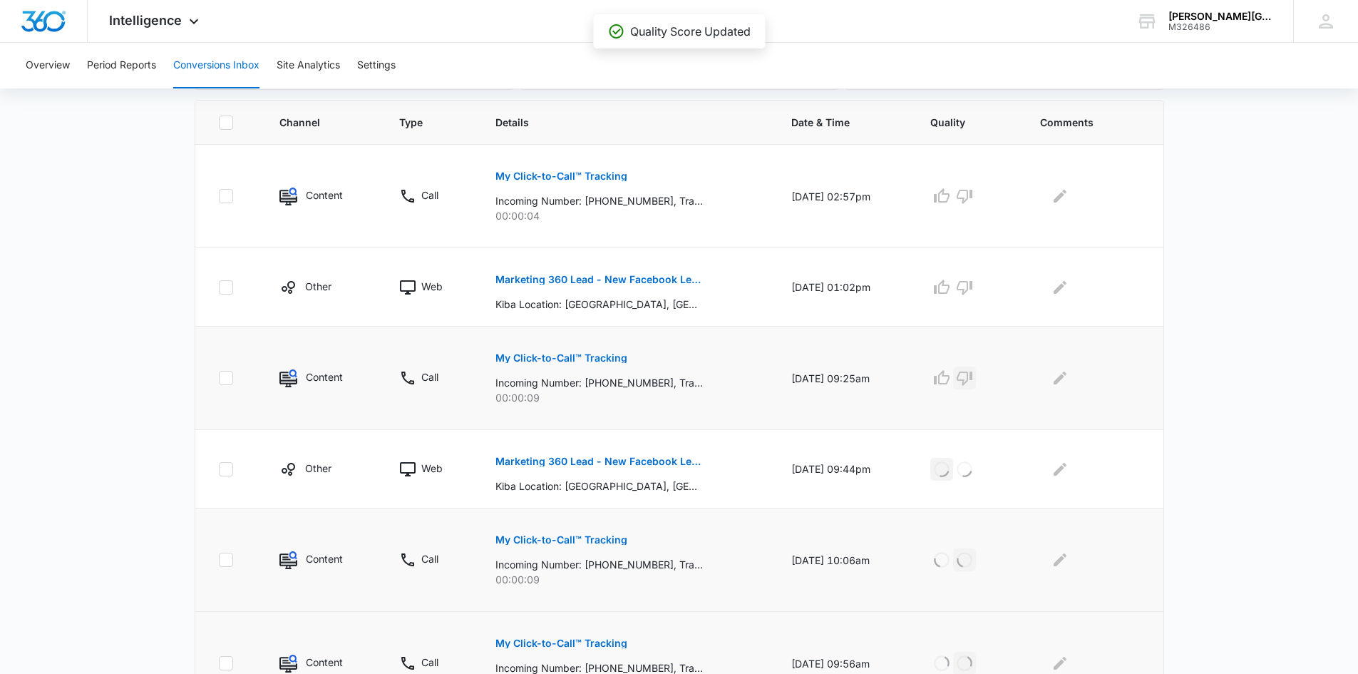
click at [968, 376] on icon "button" at bounding box center [965, 378] width 16 height 14
click at [950, 288] on icon "button" at bounding box center [941, 287] width 17 height 17
click at [971, 195] on icon "button" at bounding box center [964, 196] width 17 height 17
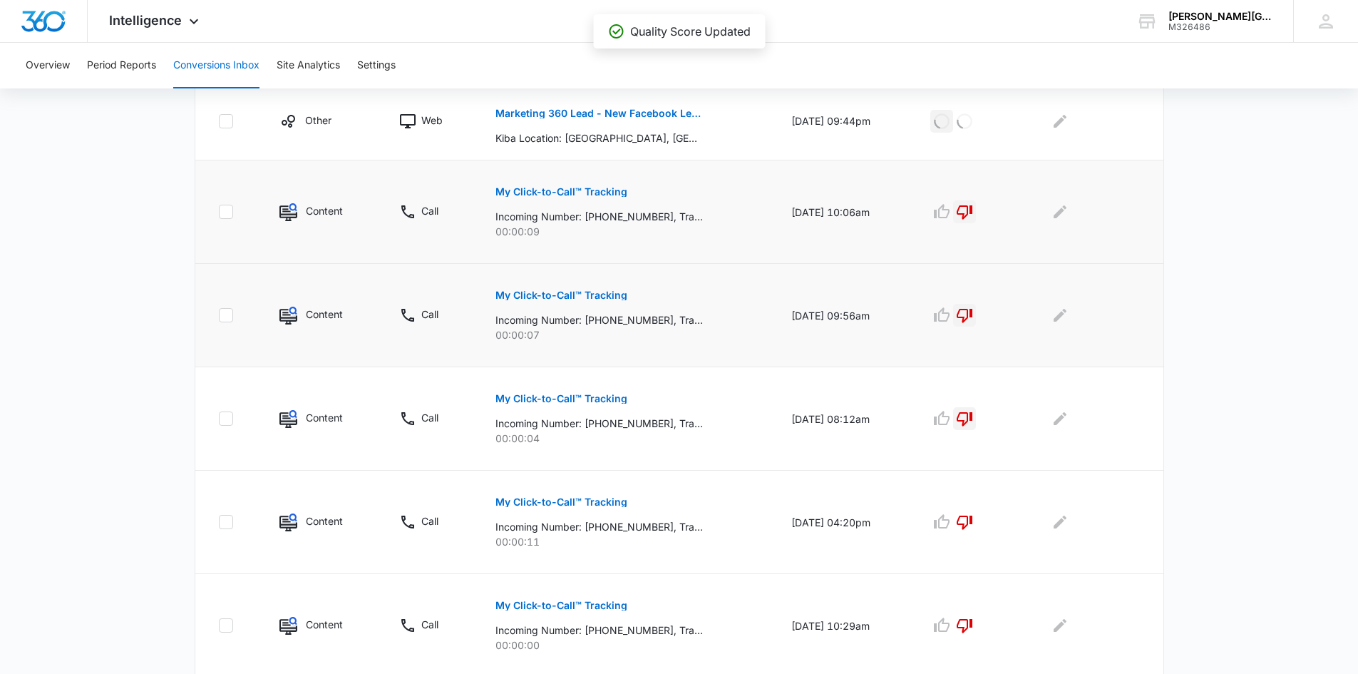
scroll to position [804, 0]
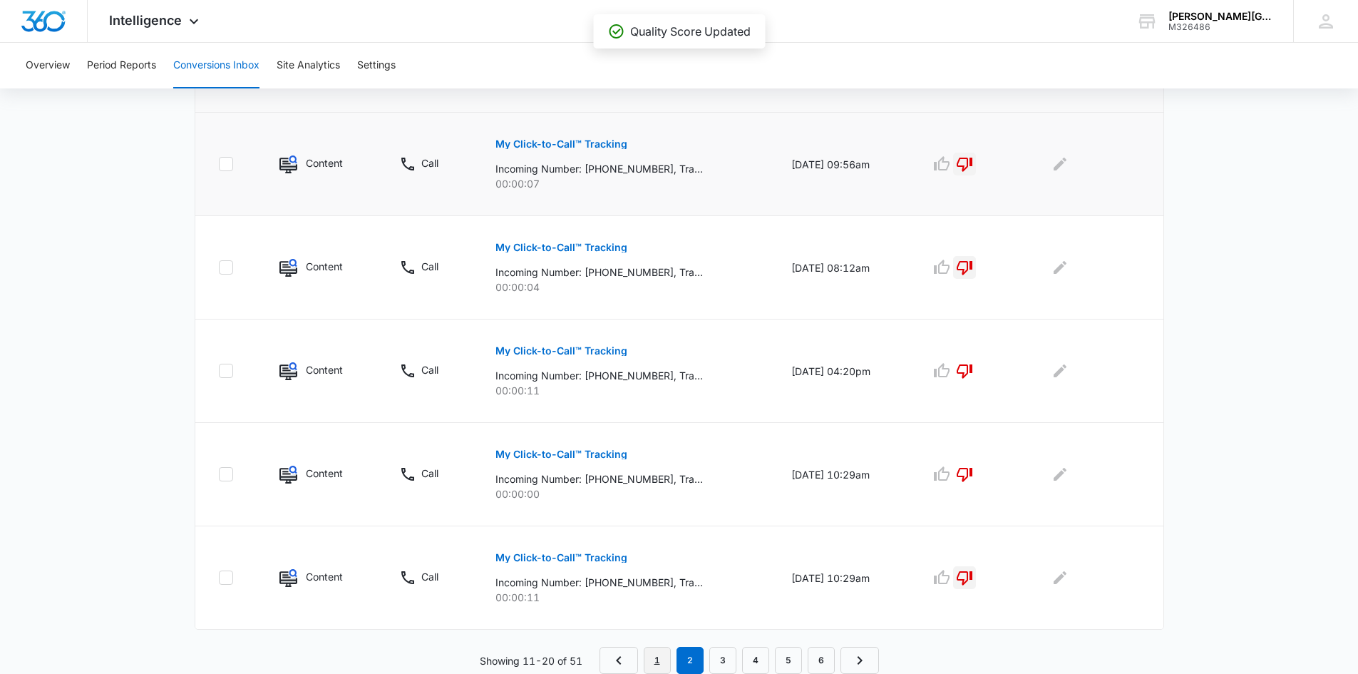
click at [660, 655] on link "1" at bounding box center [657, 660] width 27 height 27
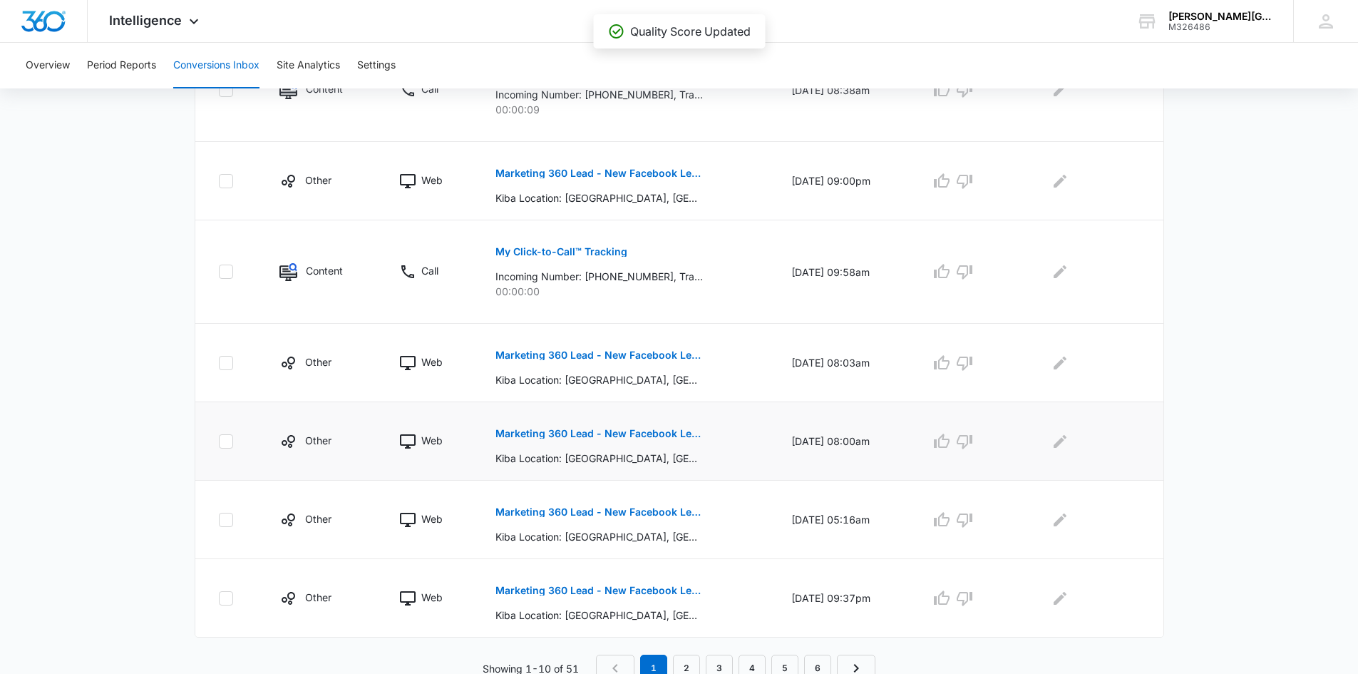
scroll to position [729, 0]
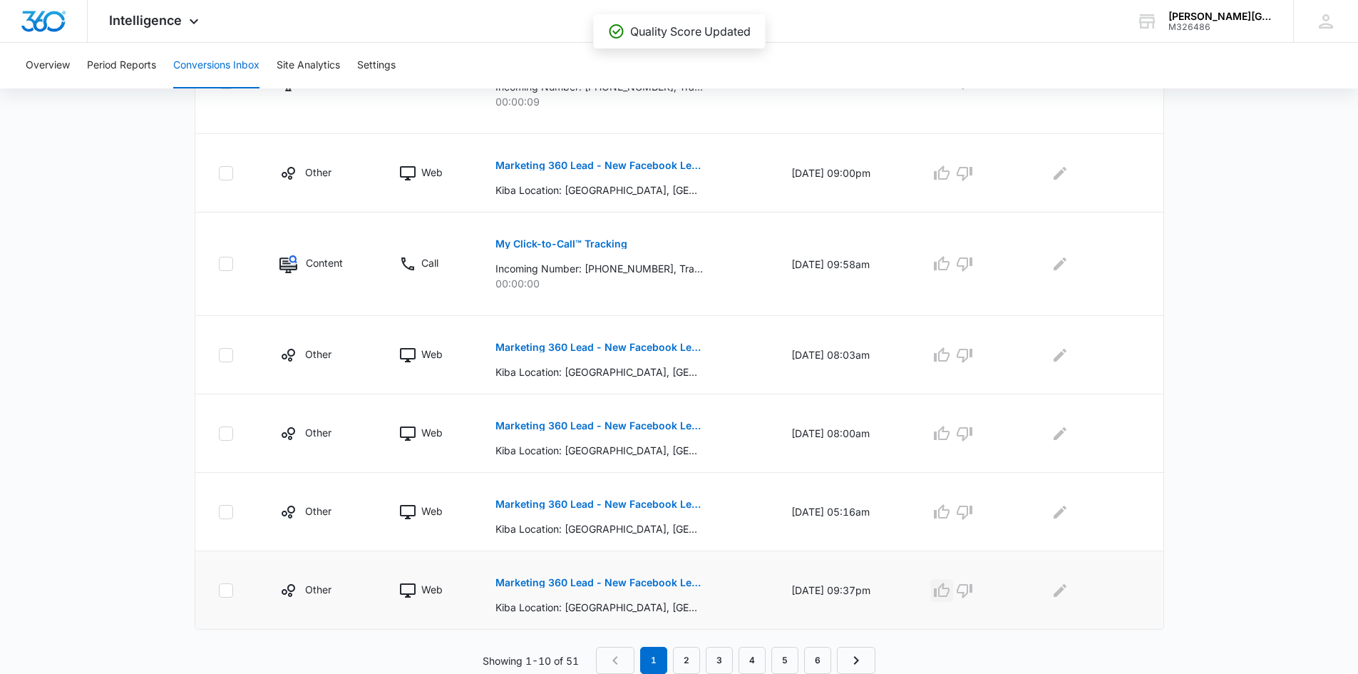
click at [950, 592] on icon "button" at bounding box center [941, 590] width 17 height 17
click at [948, 509] on icon "button" at bounding box center [942, 511] width 16 height 14
click at [950, 427] on icon "button" at bounding box center [942, 433] width 16 height 14
click at [949, 352] on icon "button" at bounding box center [942, 354] width 16 height 14
click at [972, 266] on icon "button" at bounding box center [965, 264] width 16 height 14
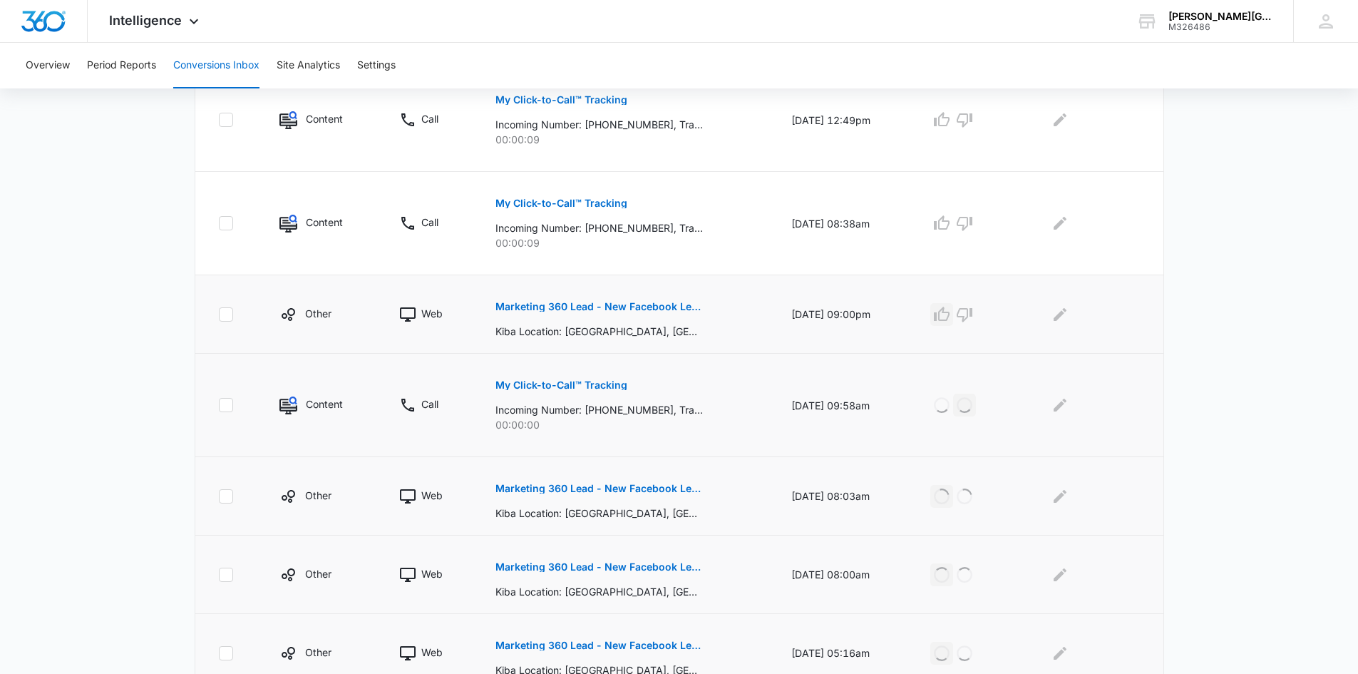
scroll to position [586, 0]
click at [948, 319] on icon "button" at bounding box center [942, 315] width 16 height 14
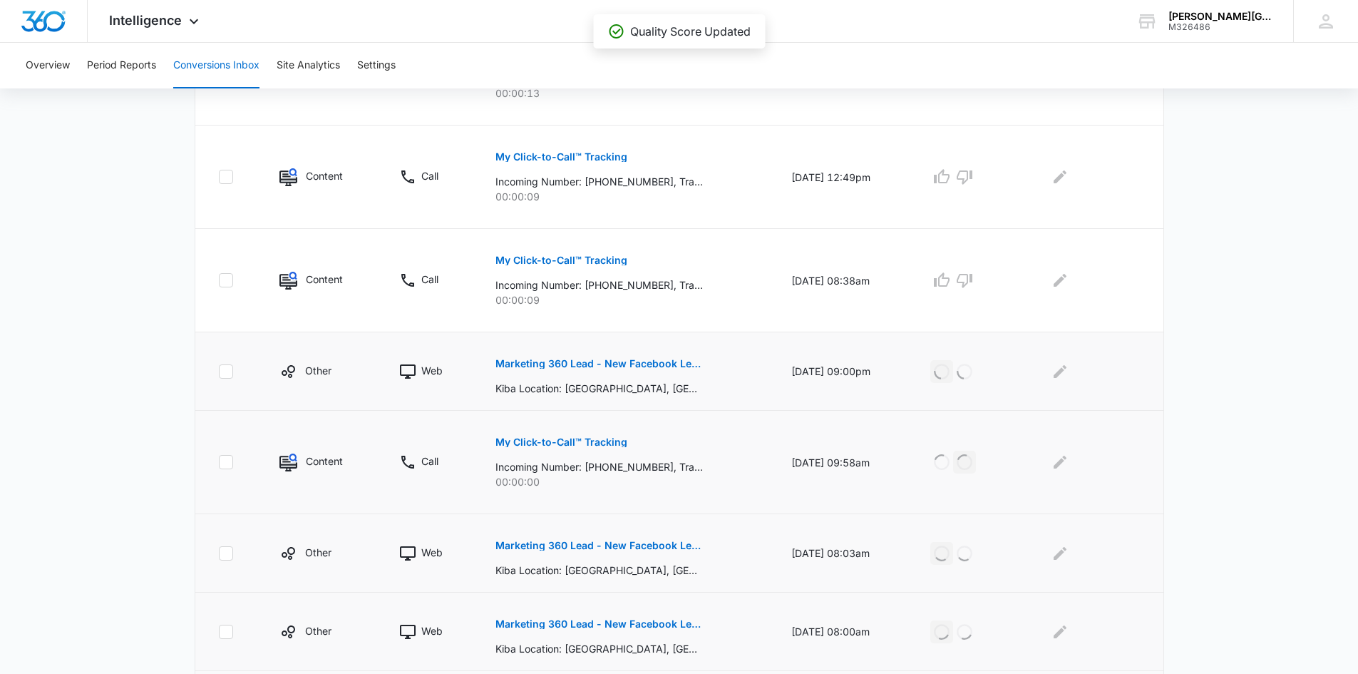
scroll to position [443, 0]
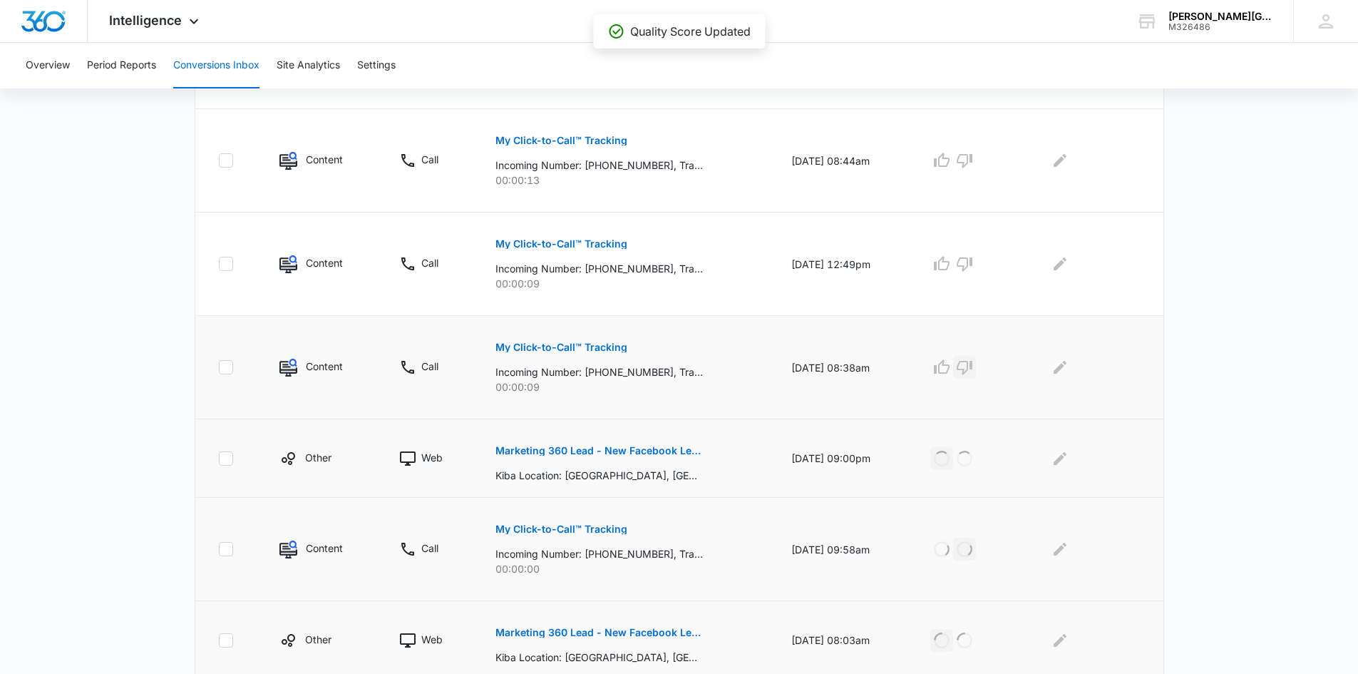
click at [967, 364] on icon "button" at bounding box center [964, 367] width 17 height 17
click at [973, 264] on icon "button" at bounding box center [964, 263] width 17 height 17
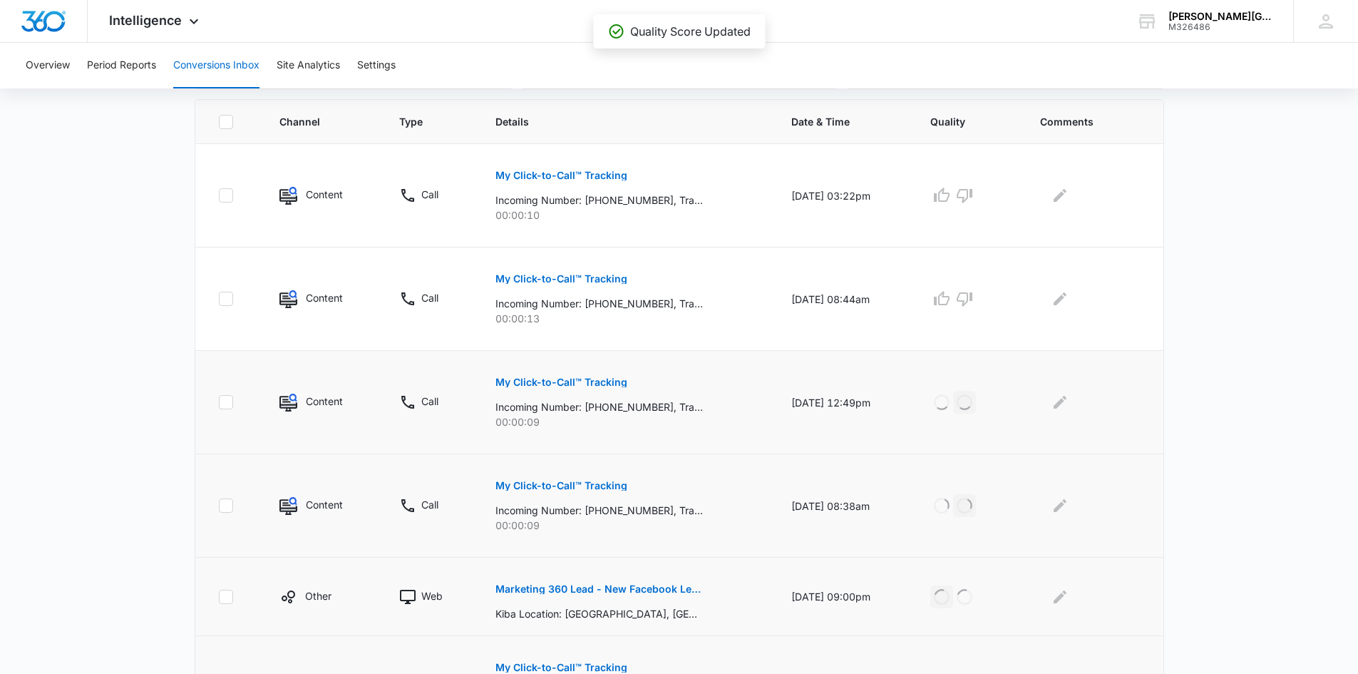
scroll to position [301, 0]
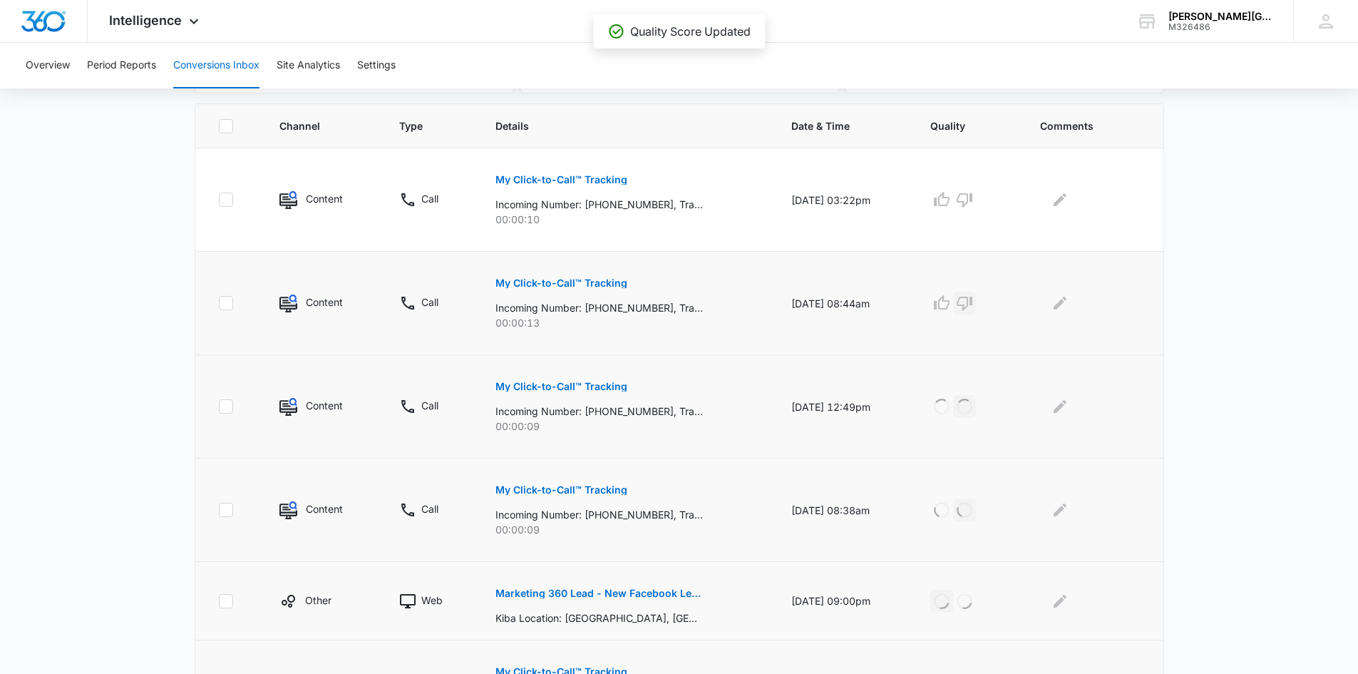
click at [971, 302] on icon "button" at bounding box center [964, 302] width 17 height 17
click at [973, 202] on icon "button" at bounding box center [964, 199] width 17 height 17
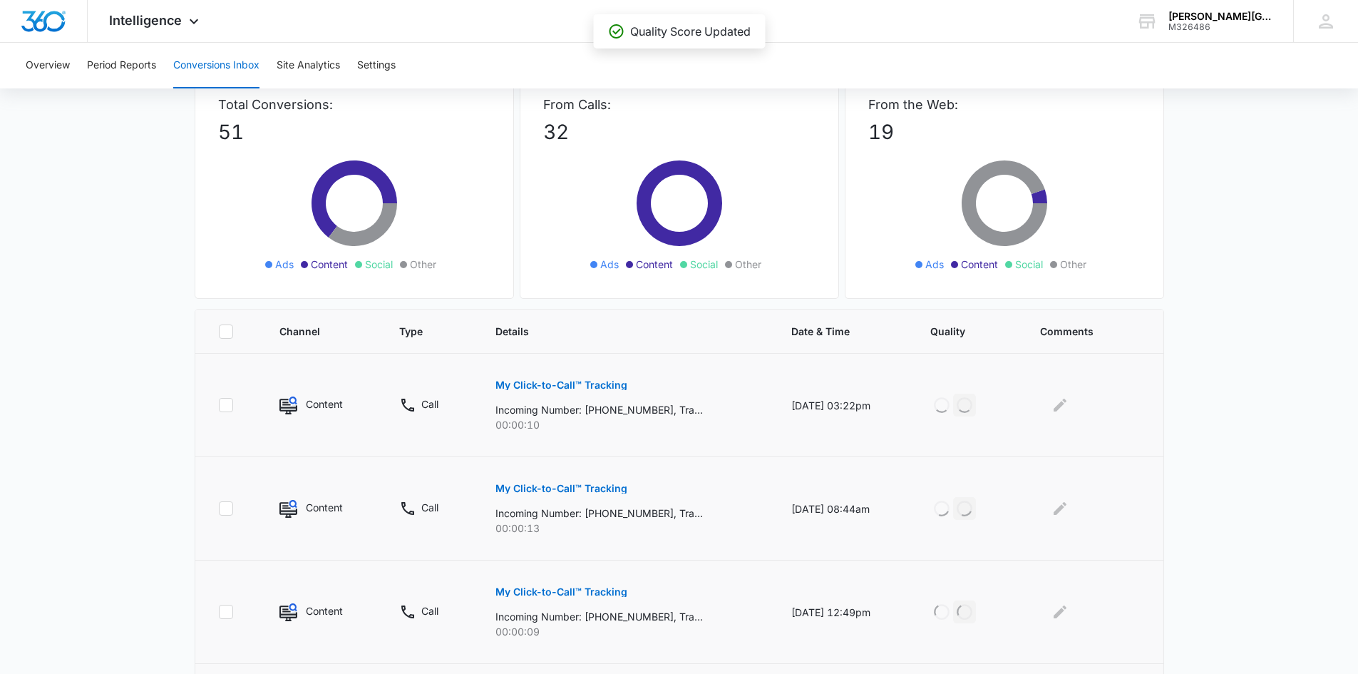
scroll to position [87, 0]
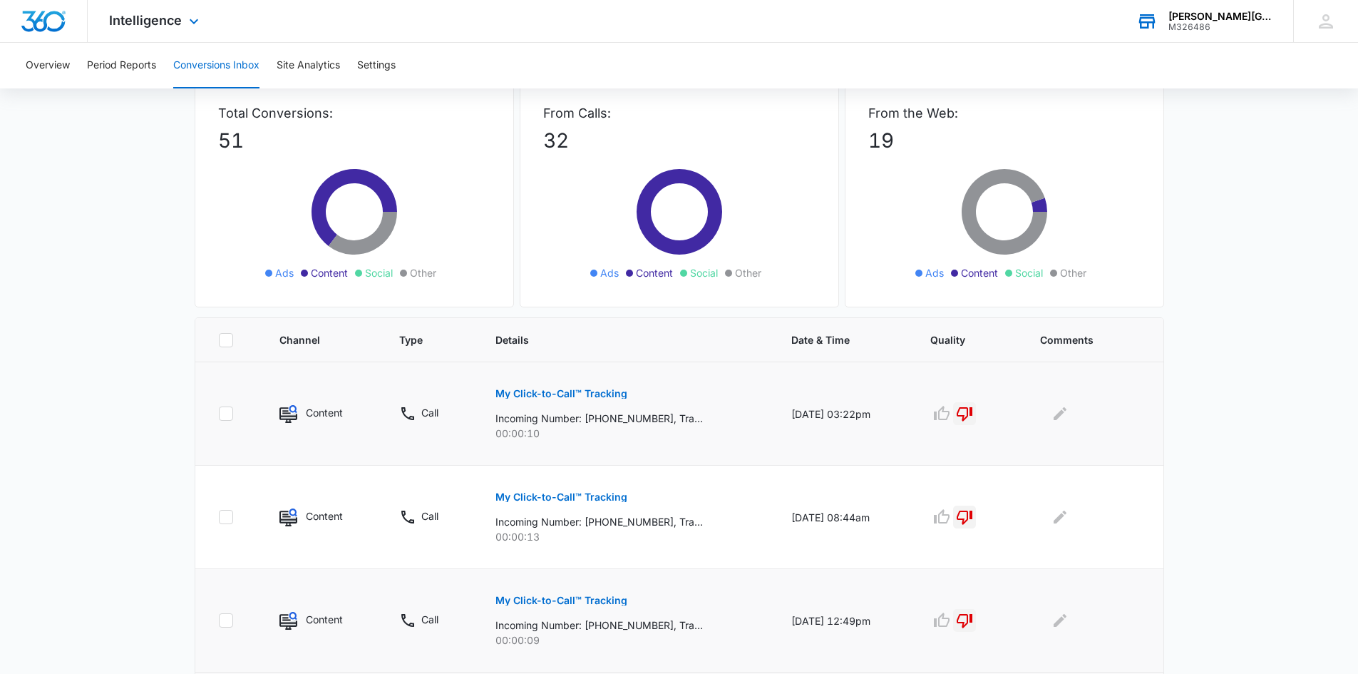
click at [1220, 22] on div "M326486" at bounding box center [1221, 27] width 104 height 10
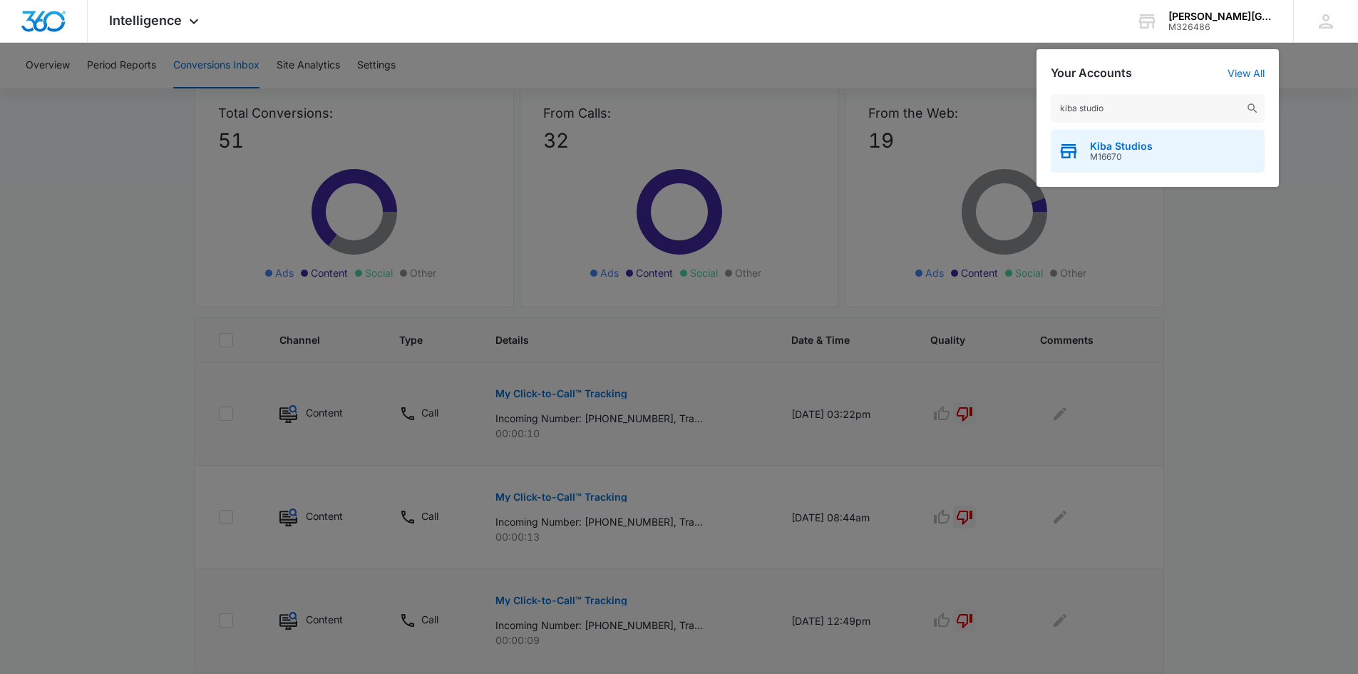
type input "kiba studio"
click at [1122, 150] on span "Kiba Studios" at bounding box center [1121, 145] width 63 height 11
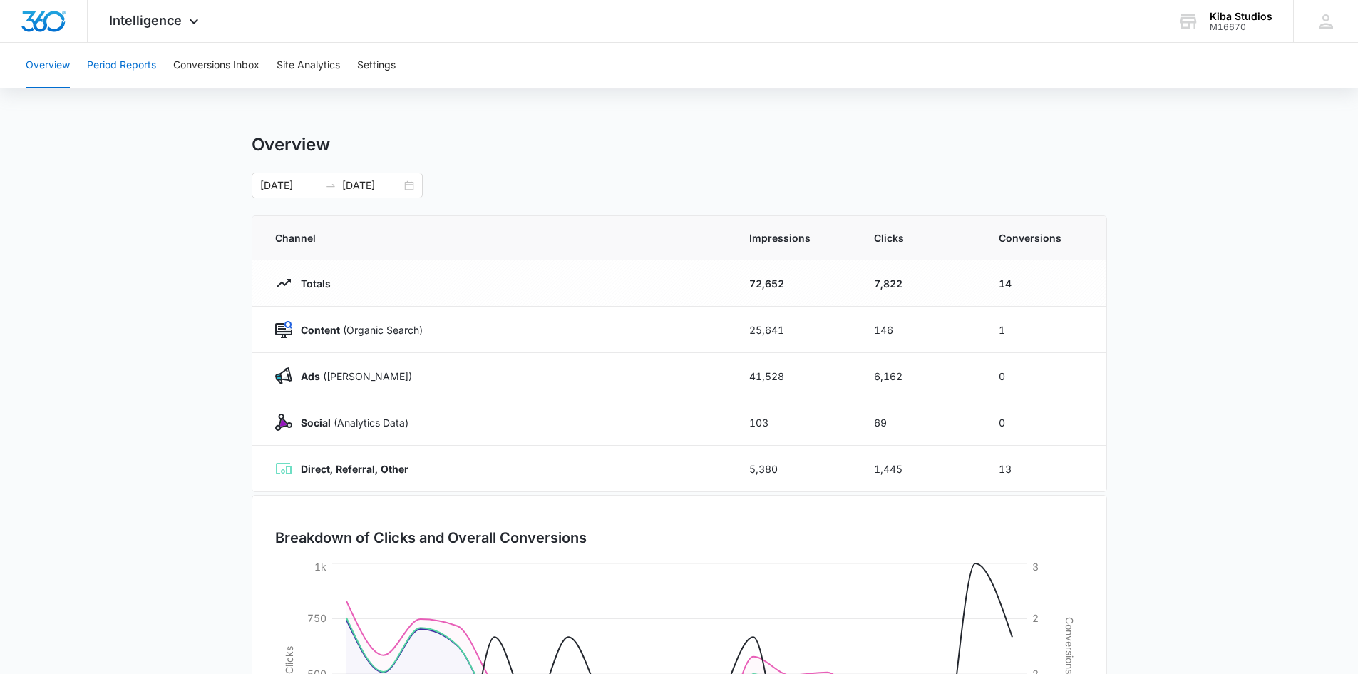
click at [111, 62] on button "Period Reports" at bounding box center [121, 66] width 69 height 46
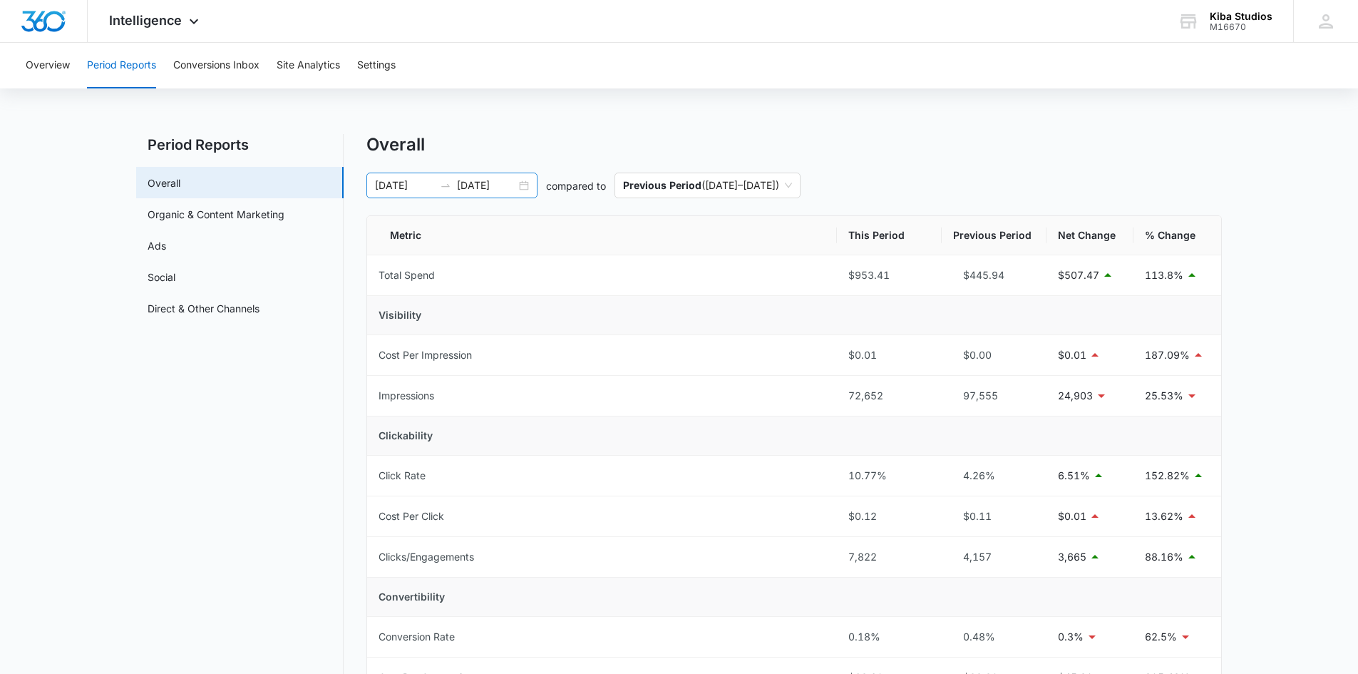
click at [524, 186] on div "[DATE] [DATE]" at bounding box center [451, 186] width 171 height 26
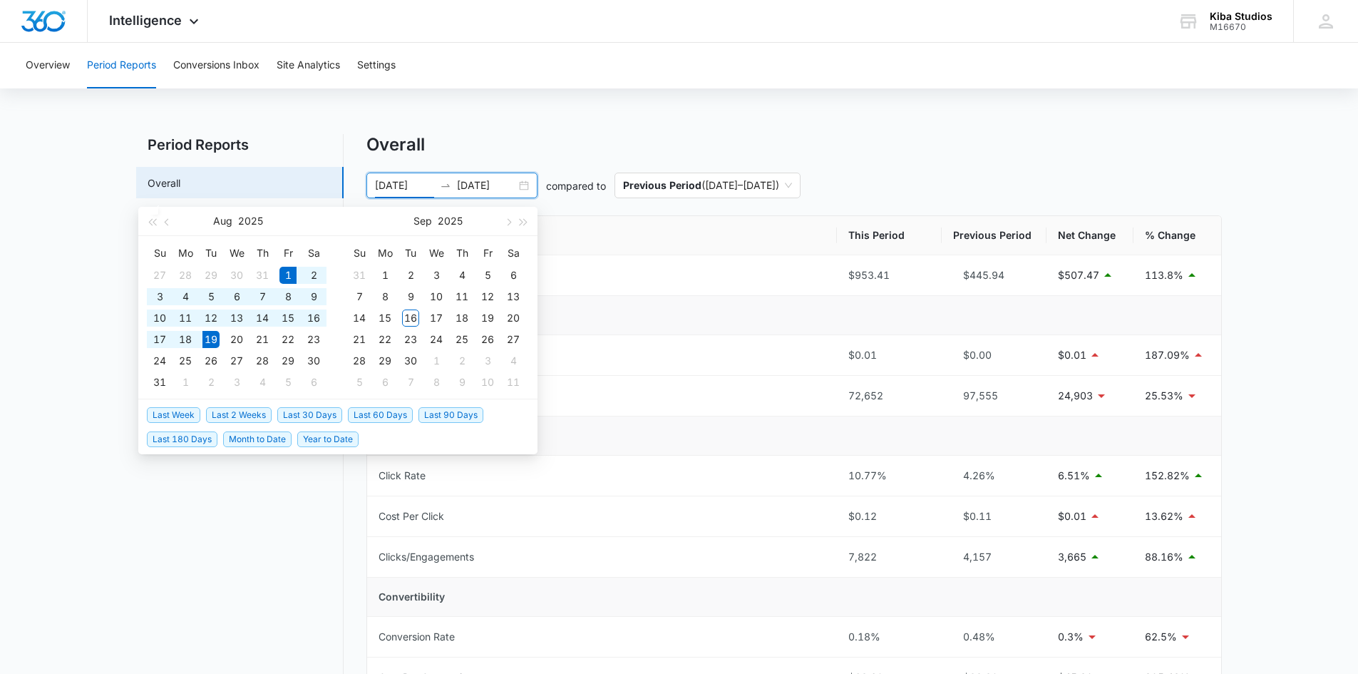
type input "[DATE]"
click at [287, 274] on div "1" at bounding box center [287, 275] width 17 height 17
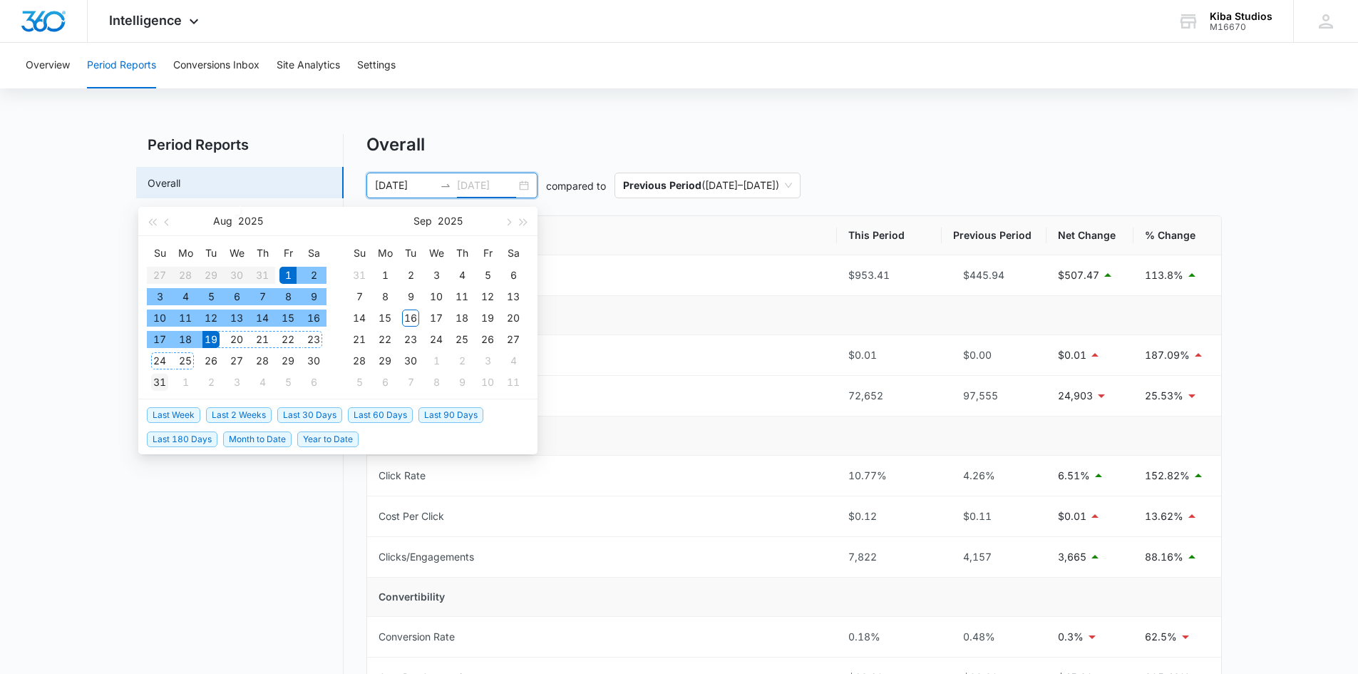
type input "[DATE]"
click at [159, 385] on div "31" at bounding box center [159, 382] width 17 height 17
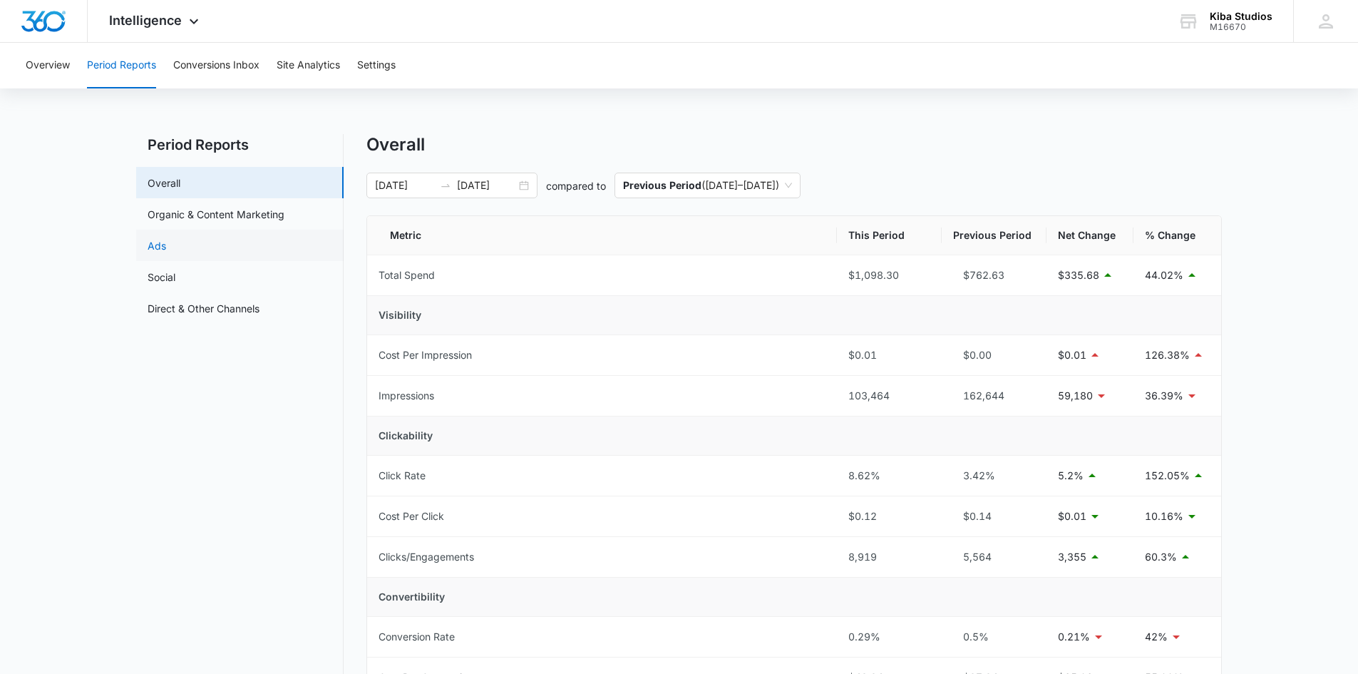
click at [160, 245] on link "Ads" at bounding box center [157, 245] width 19 height 15
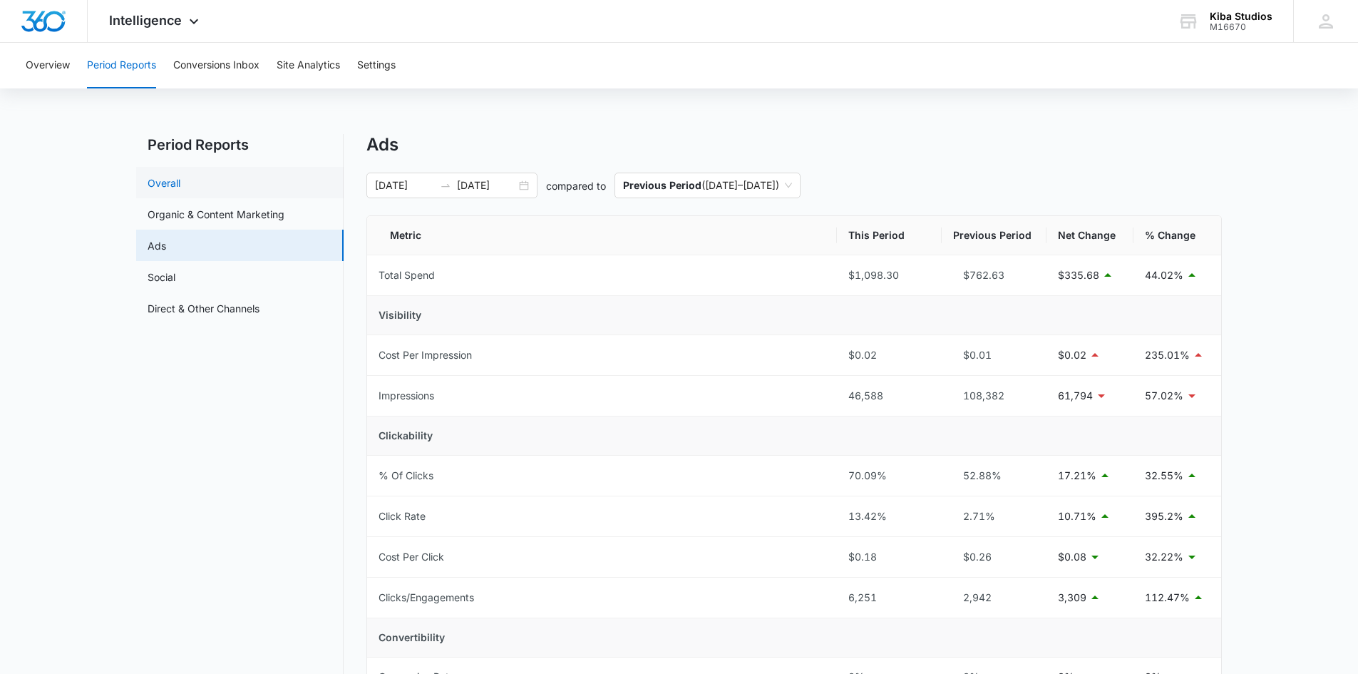
click at [150, 180] on link "Overall" at bounding box center [164, 182] width 33 height 15
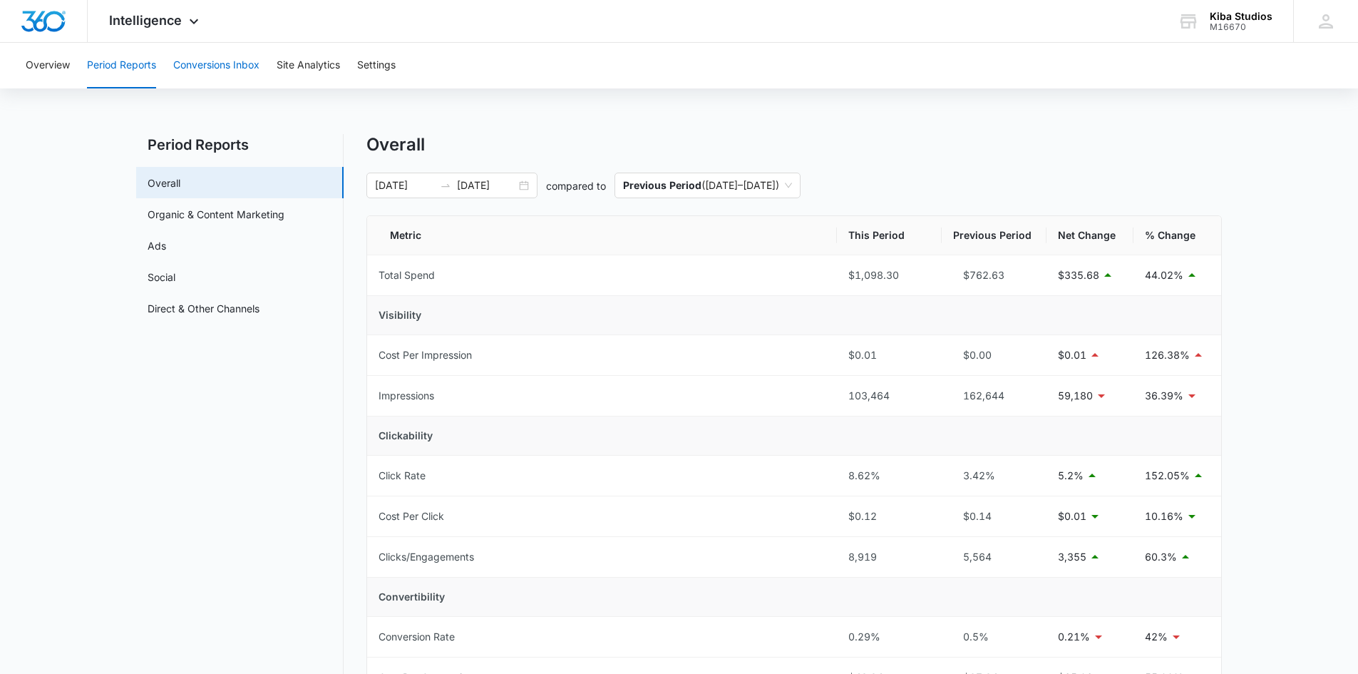
click at [218, 64] on button "Conversions Inbox" at bounding box center [216, 66] width 86 height 46
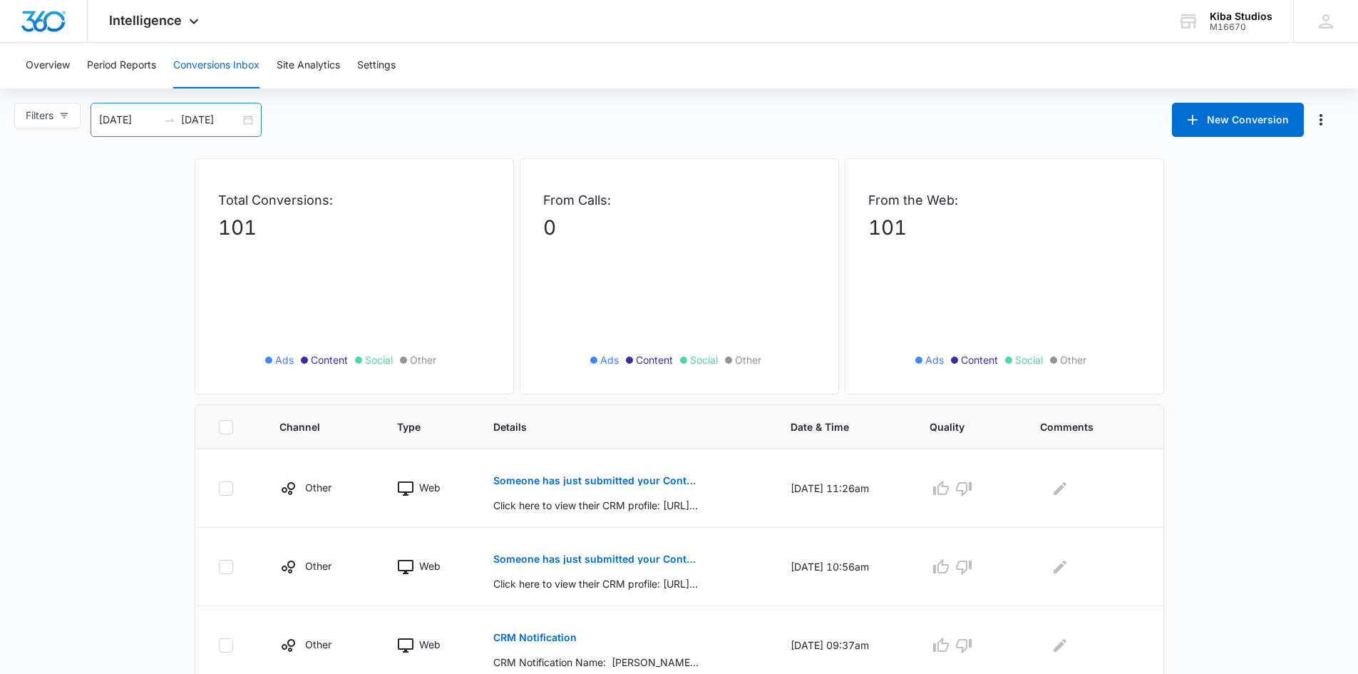
click at [248, 118] on div "[DATE] [DATE]" at bounding box center [176, 120] width 171 height 34
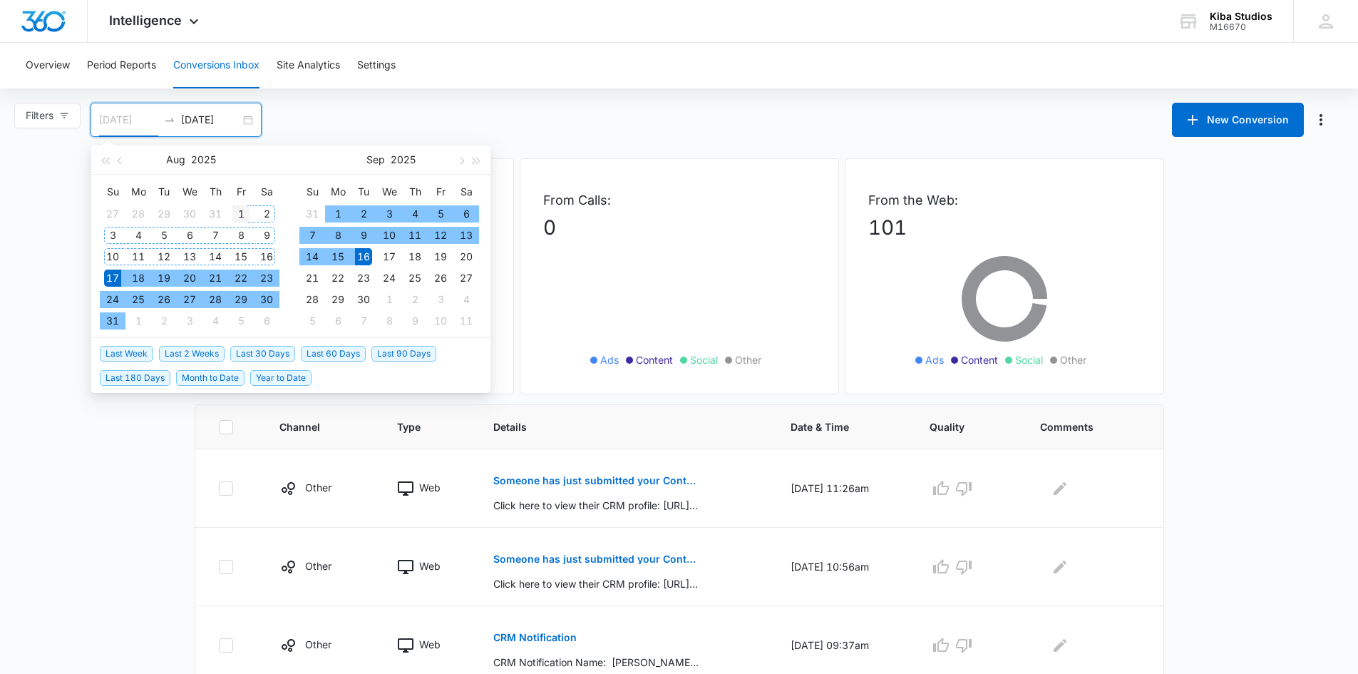
type input "[DATE]"
click at [240, 211] on div "1" at bounding box center [240, 213] width 17 height 17
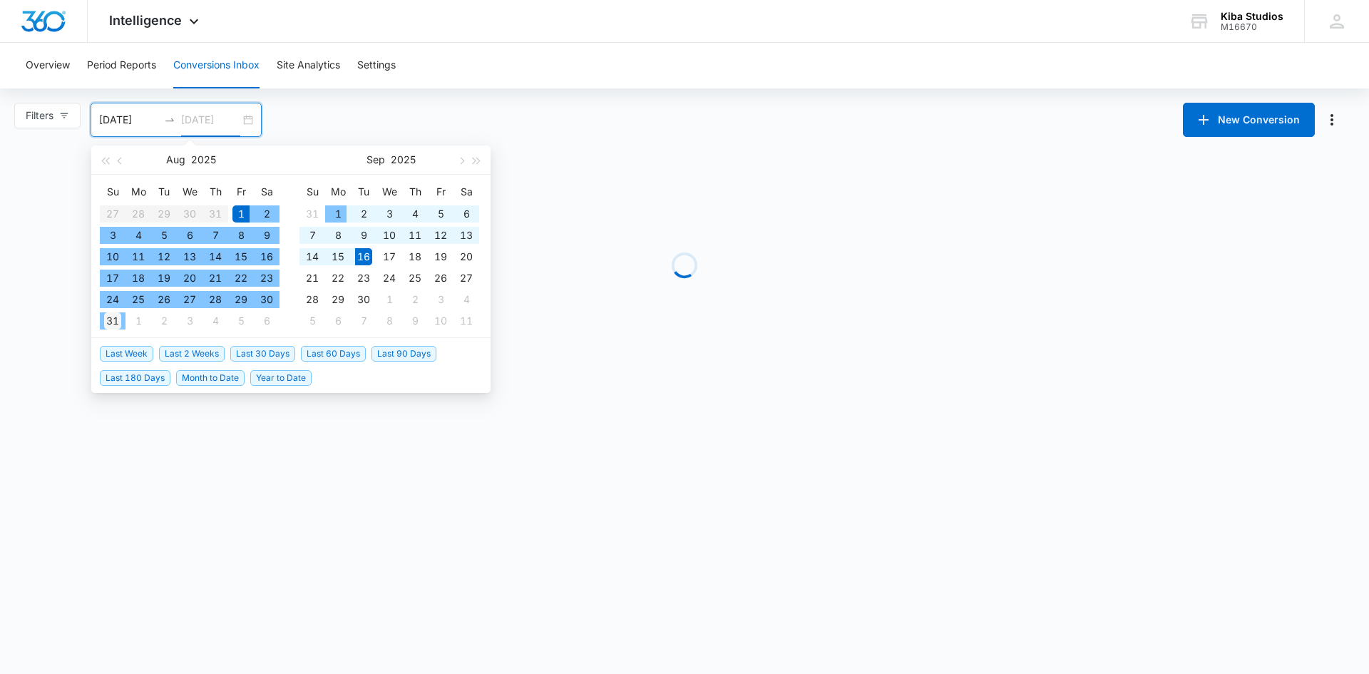
type input "[DATE]"
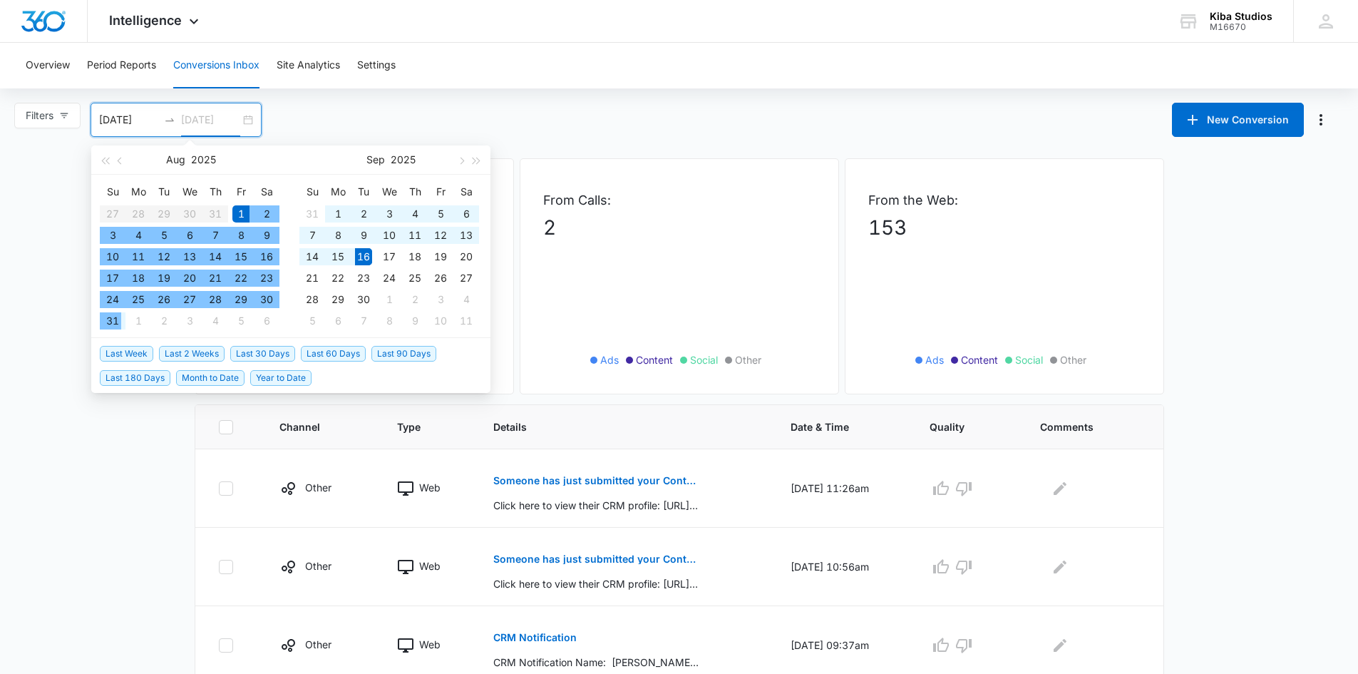
click at [114, 320] on div "31" at bounding box center [112, 320] width 17 height 17
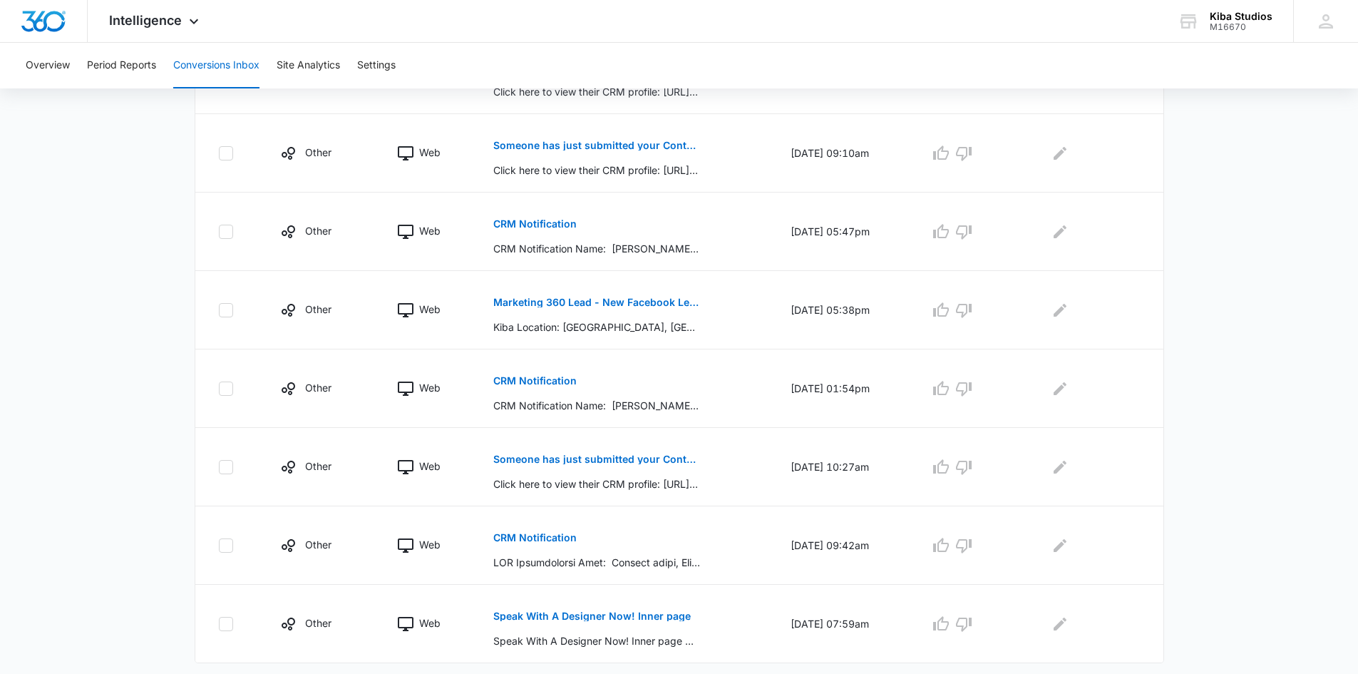
scroll to position [604, 0]
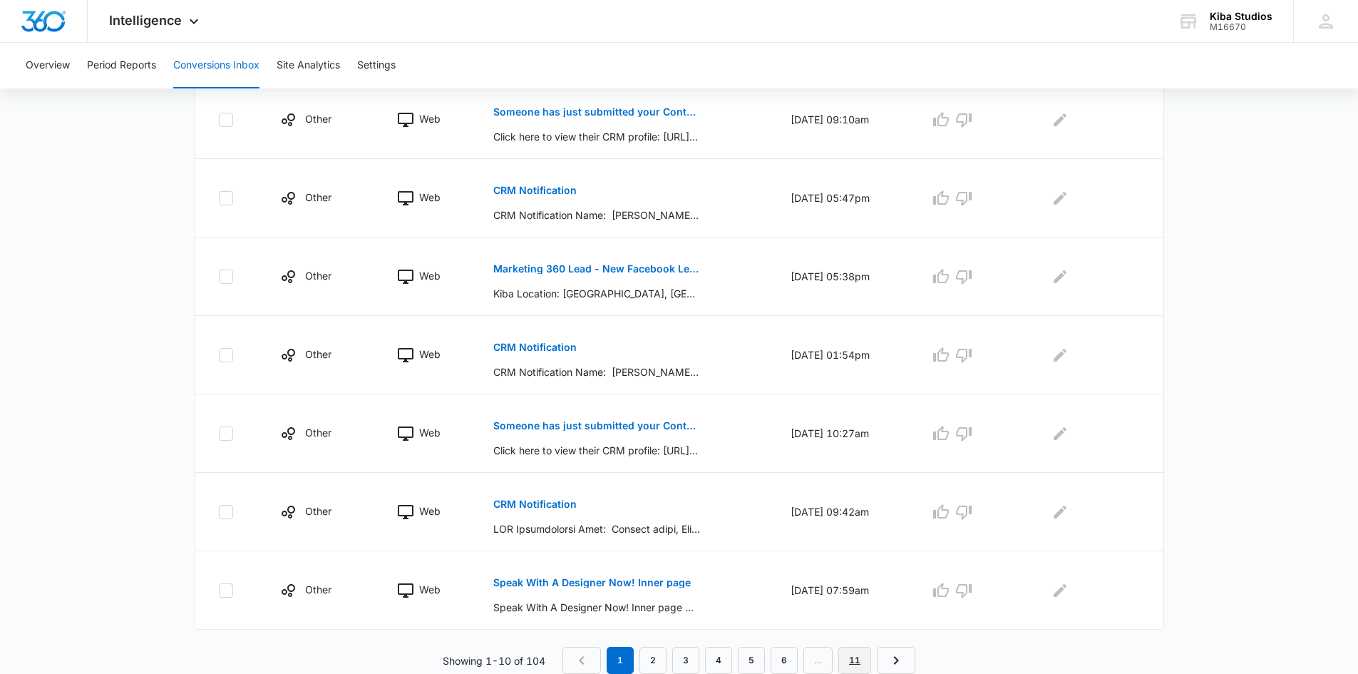
click at [856, 657] on link "11" at bounding box center [854, 660] width 33 height 27
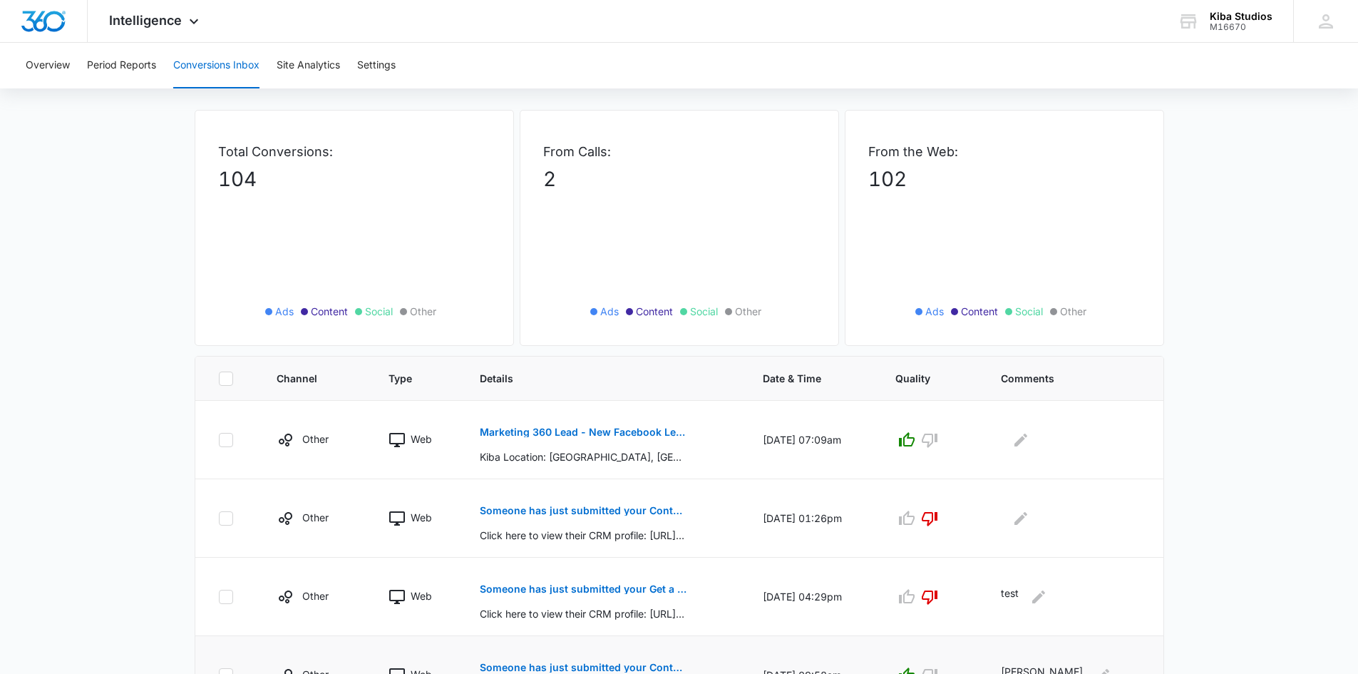
scroll to position [133, 0]
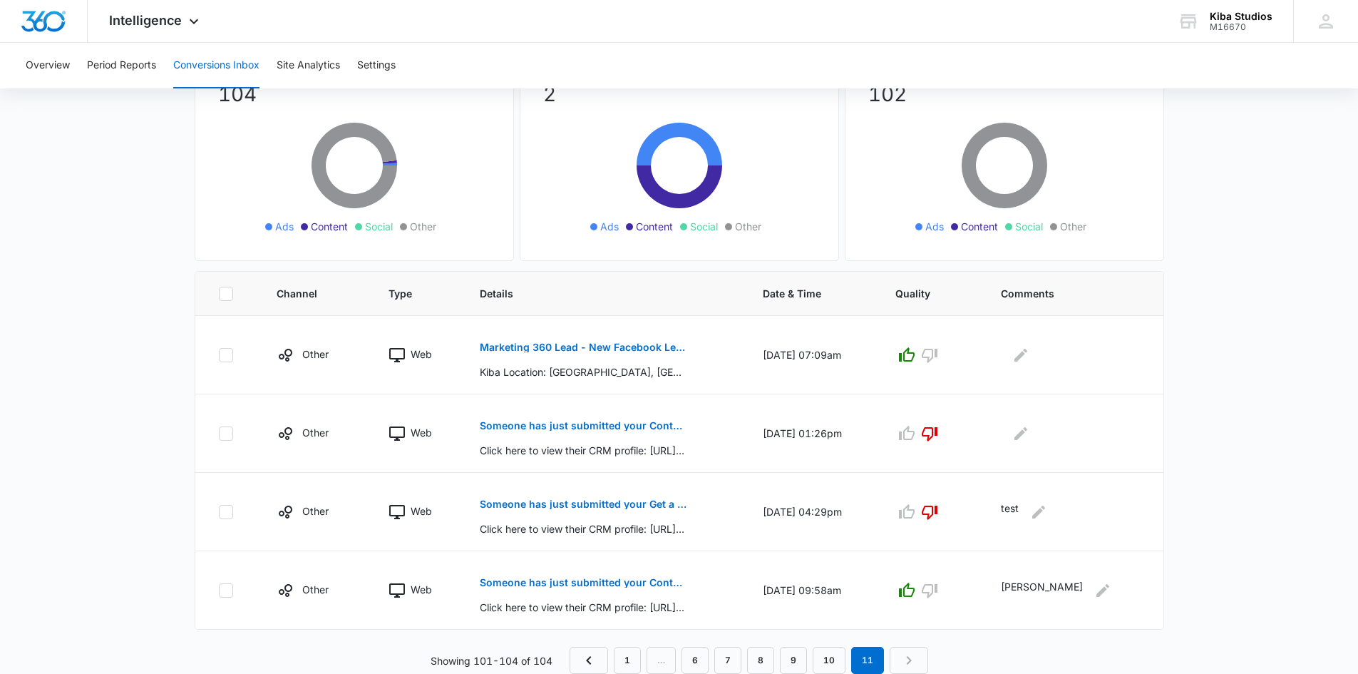
click at [846, 661] on nav "1 … 6 7 8 9 10 11" at bounding box center [749, 660] width 359 height 27
click at [833, 662] on link "10" at bounding box center [829, 660] width 33 height 27
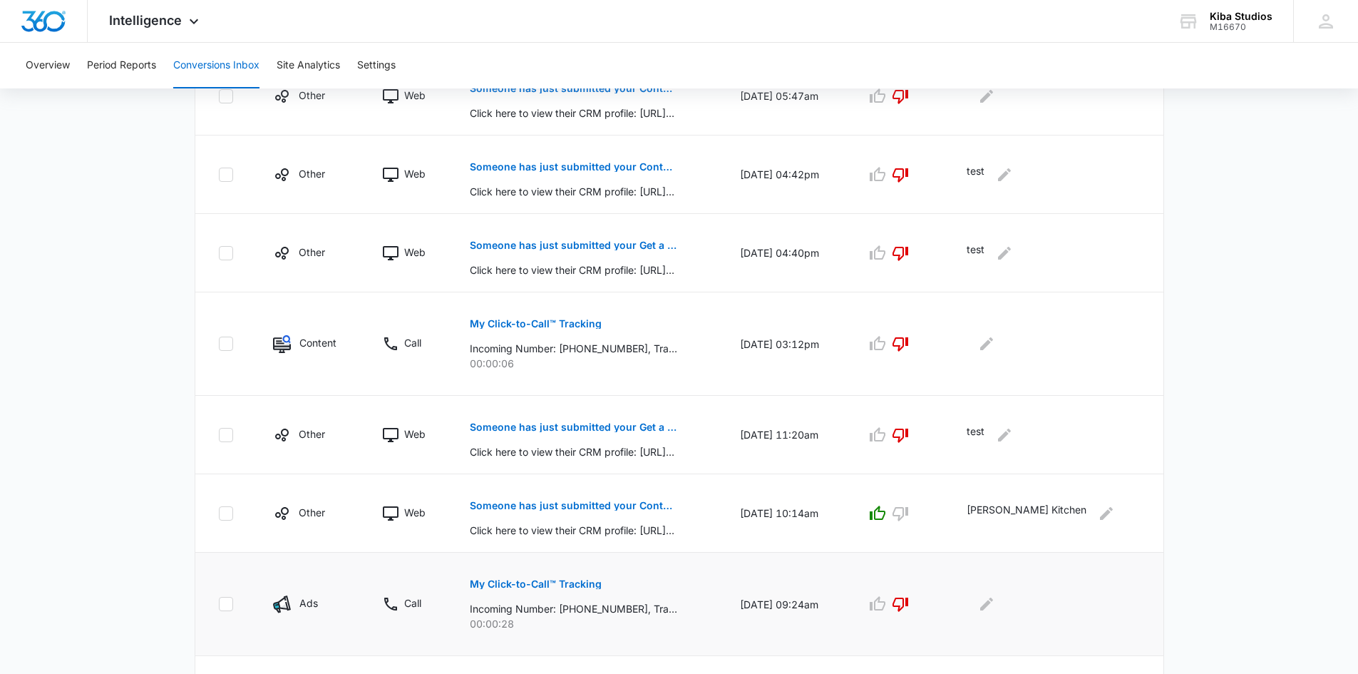
scroll to position [654, 0]
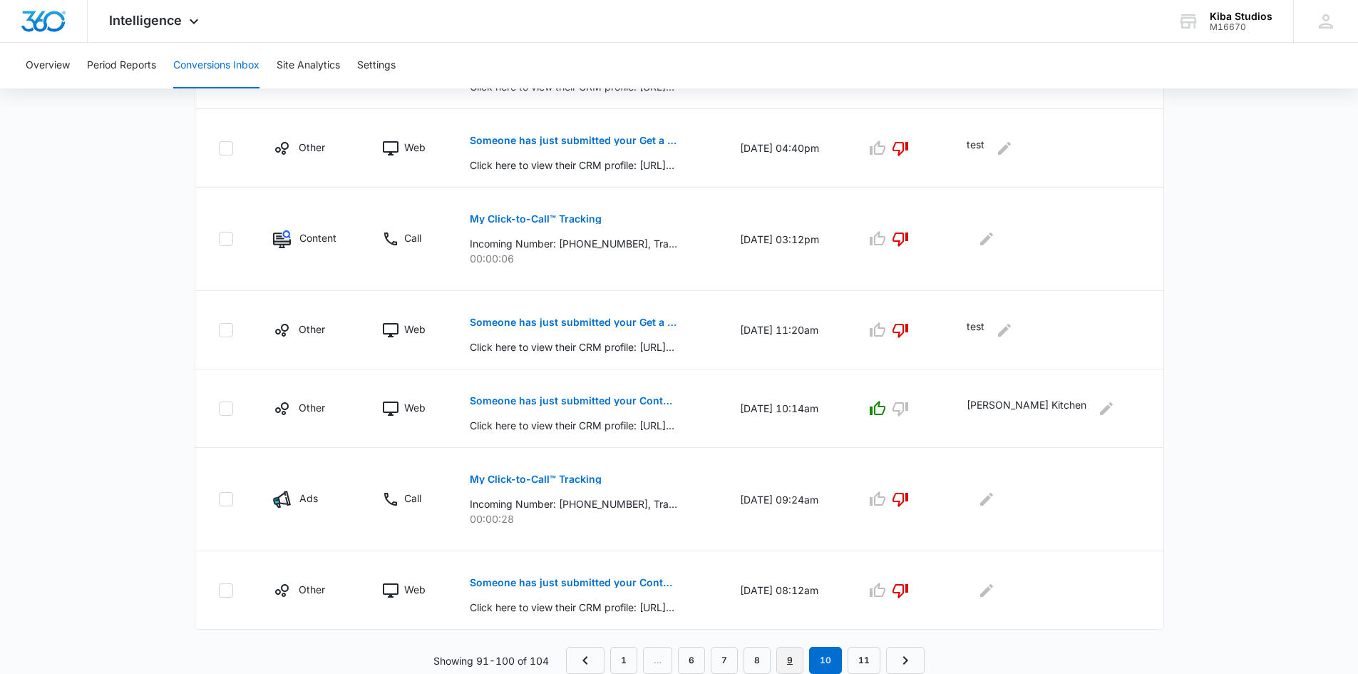
click at [788, 660] on link "9" at bounding box center [789, 660] width 27 height 27
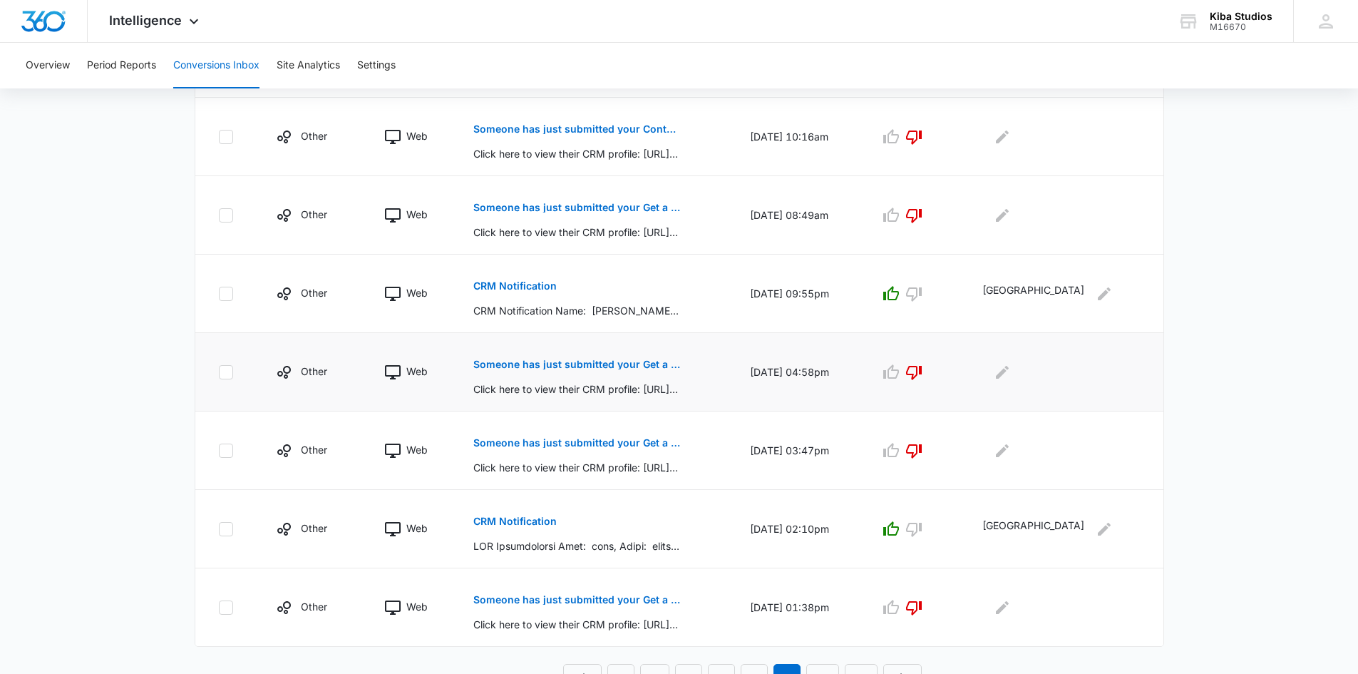
scroll to position [604, 0]
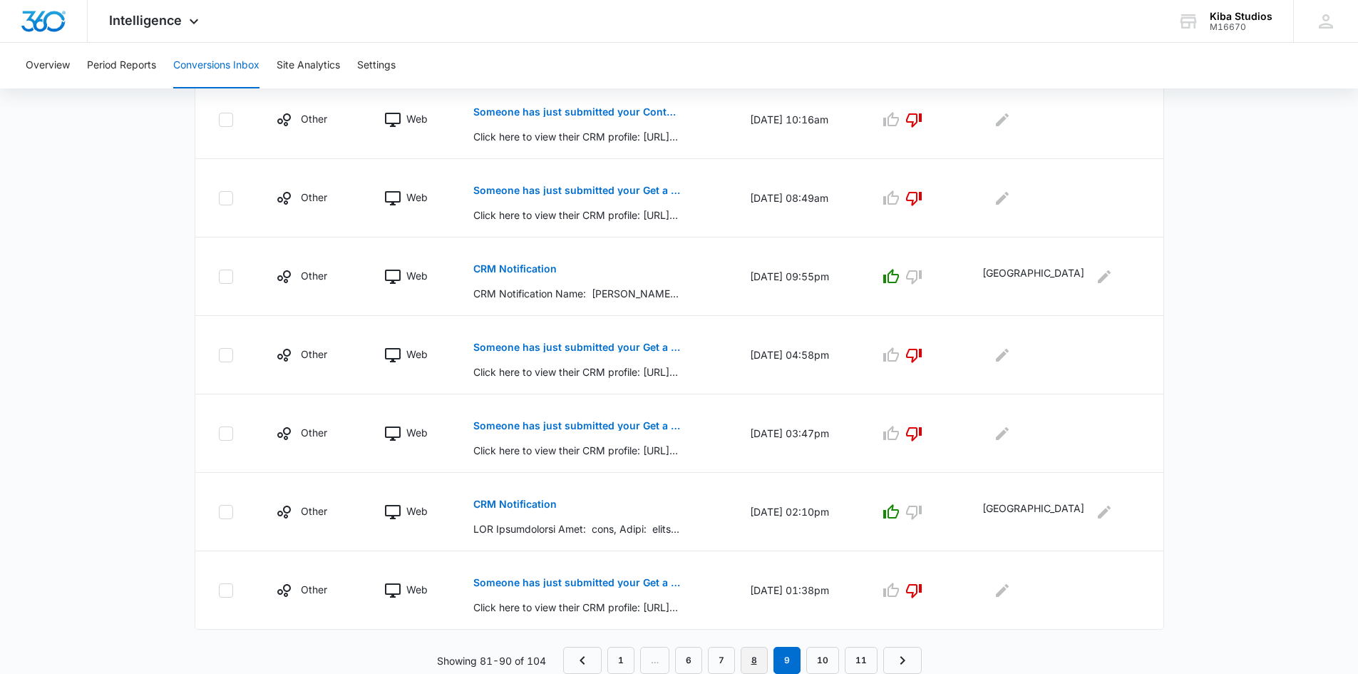
click at [751, 657] on link "8" at bounding box center [754, 660] width 27 height 27
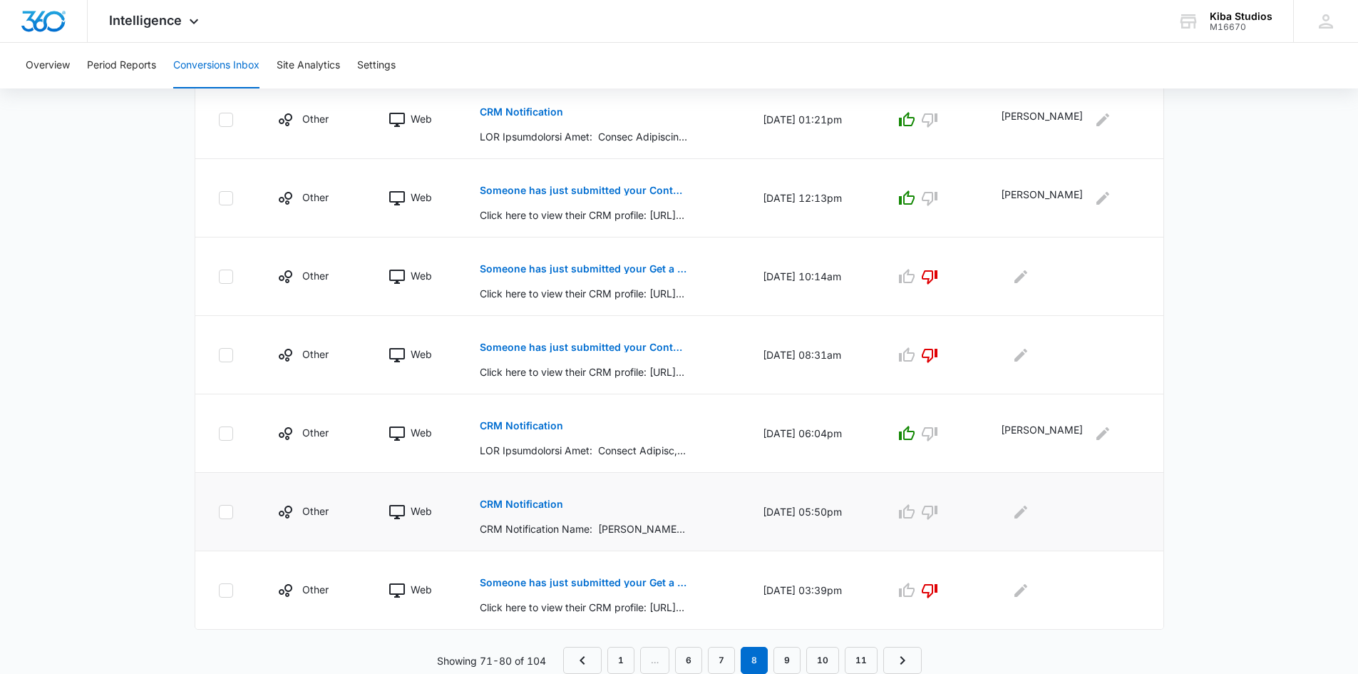
click at [520, 503] on p "CRM Notification" at bounding box center [521, 504] width 83 height 10
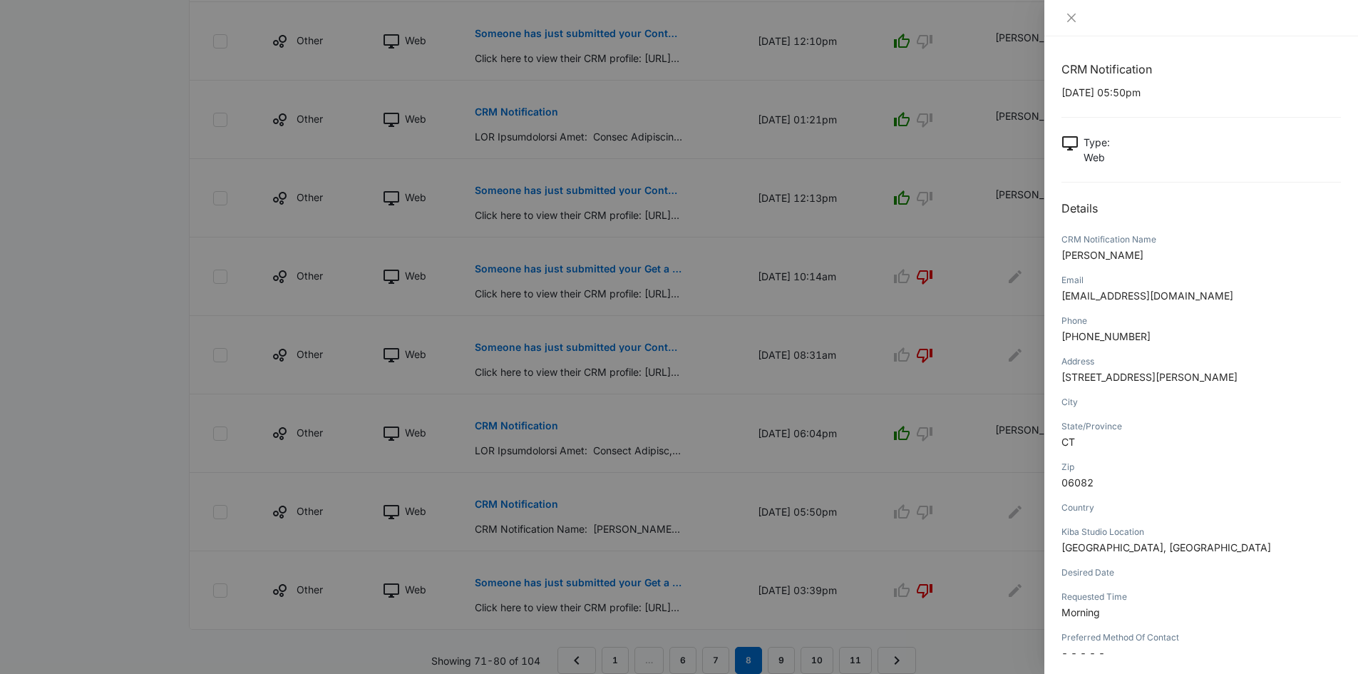
scroll to position [0, 0]
click at [1074, 21] on icon "close" at bounding box center [1071, 17] width 11 height 11
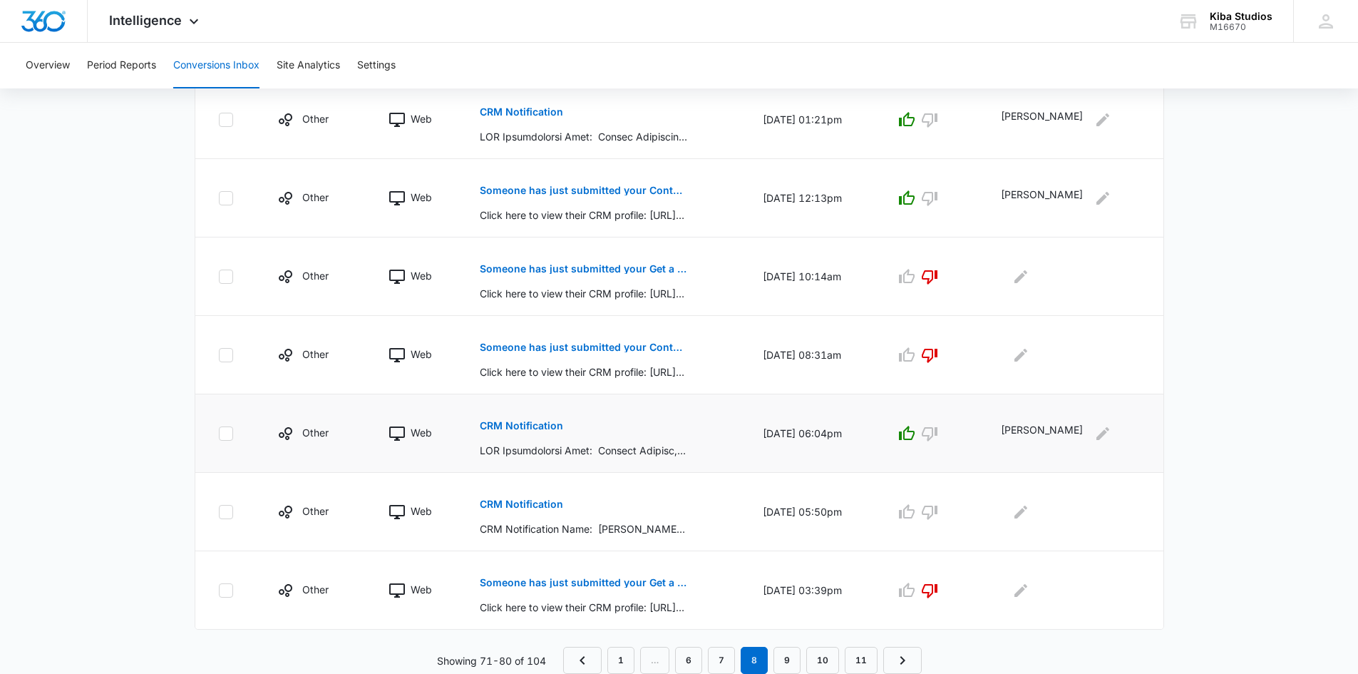
click at [525, 425] on p "CRM Notification" at bounding box center [521, 426] width 83 height 10
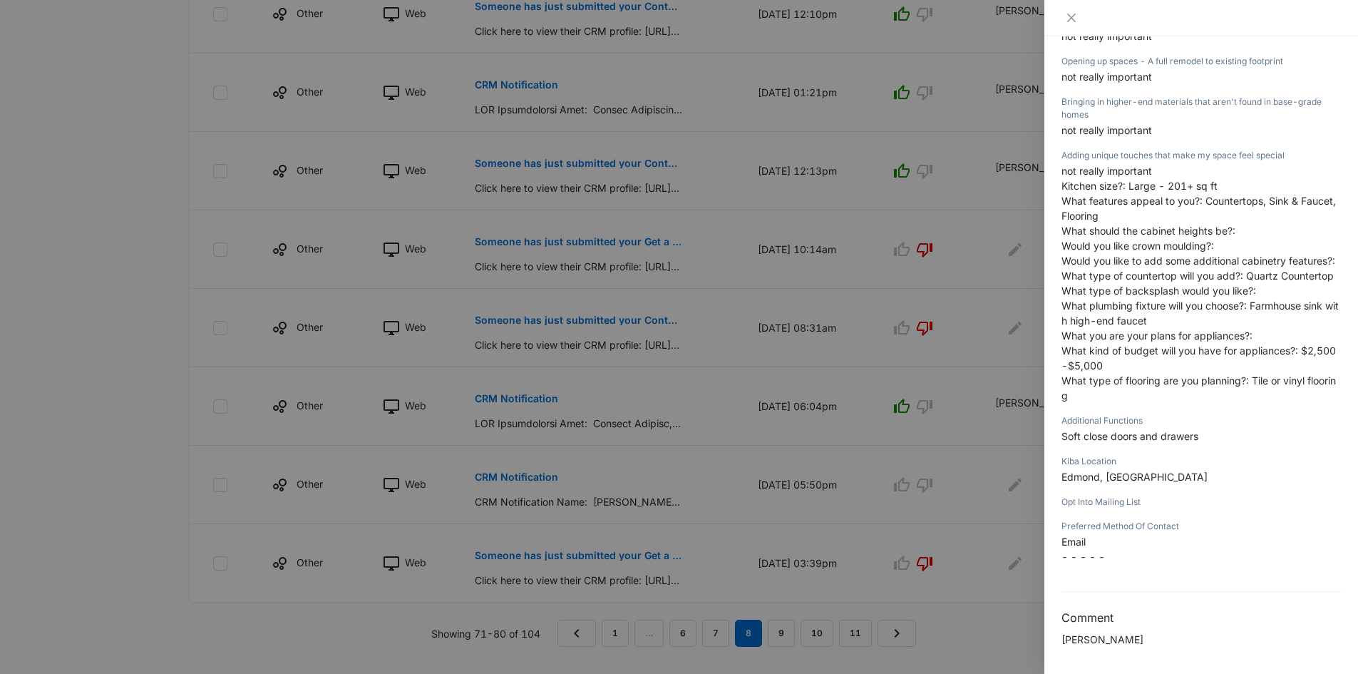
scroll to position [657, 0]
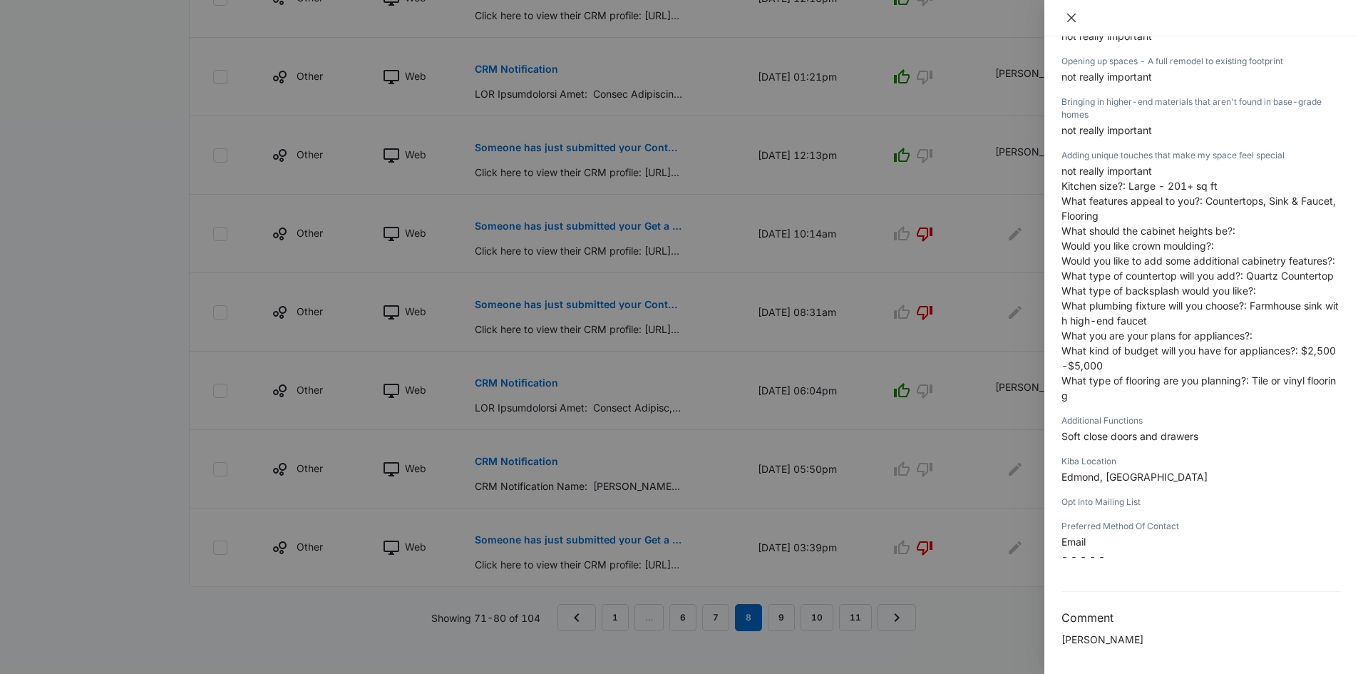
click at [1074, 17] on icon "close" at bounding box center [1071, 17] width 11 height 11
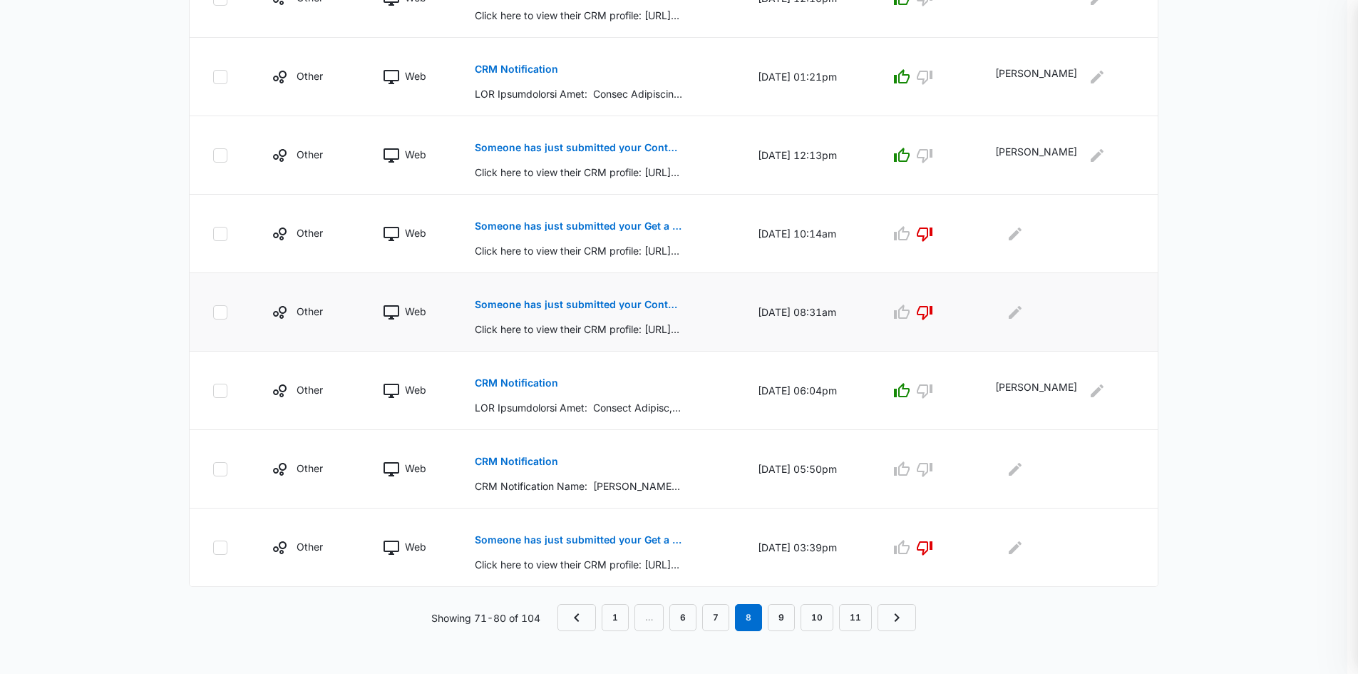
scroll to position [604, 0]
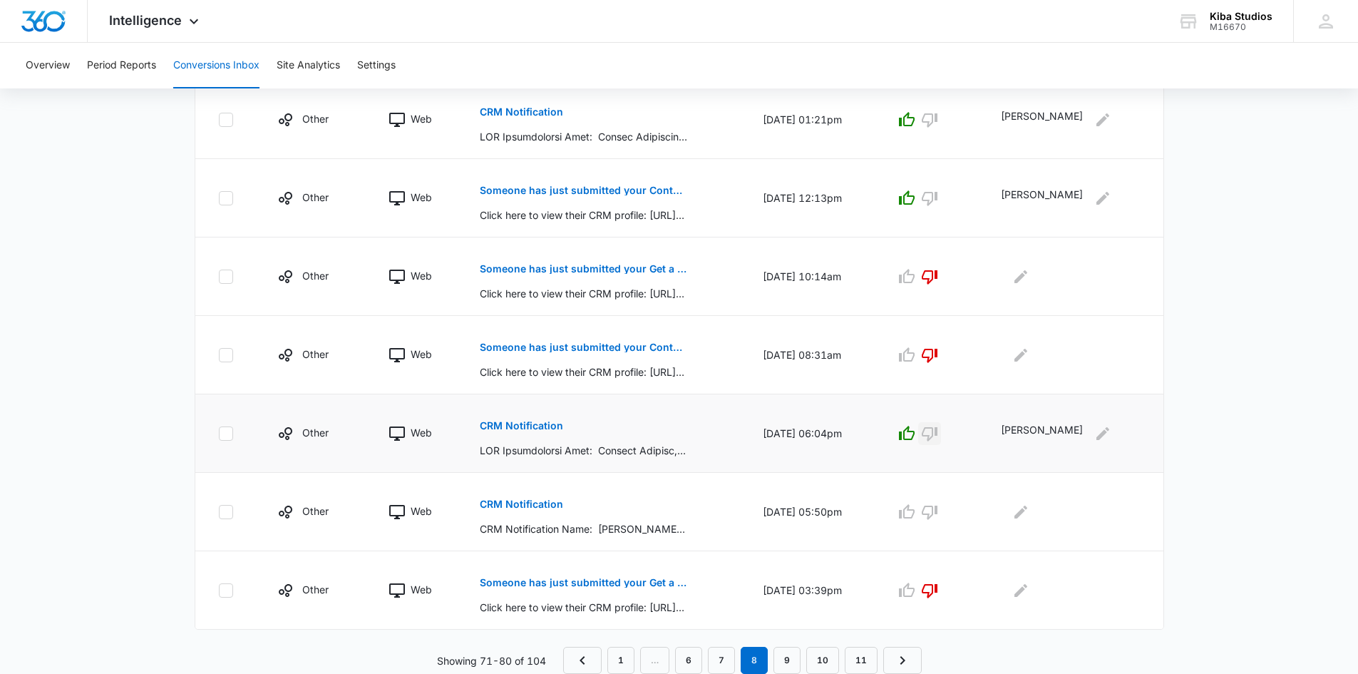
click at [938, 435] on icon "button" at bounding box center [929, 433] width 17 height 17
click at [915, 513] on icon "button" at bounding box center [906, 511] width 17 height 17
click at [1027, 515] on icon "Edit Comments" at bounding box center [1021, 511] width 13 height 13
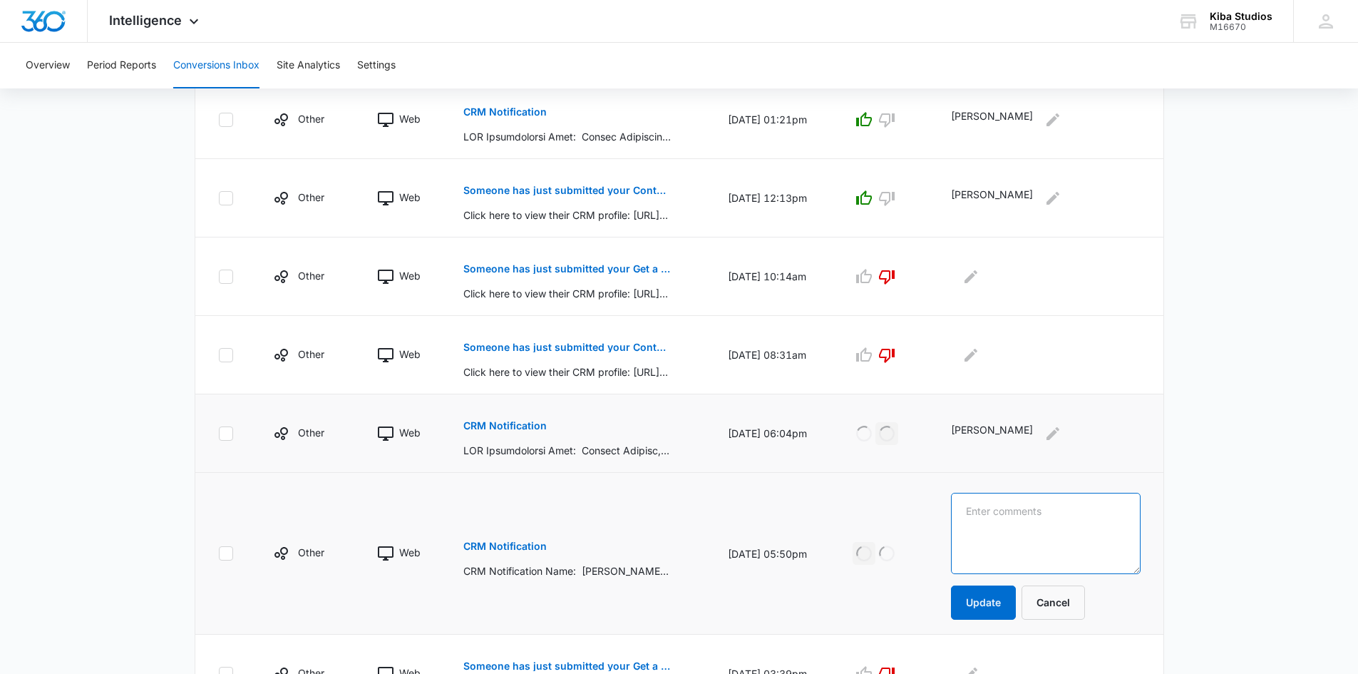
click at [1054, 515] on textarea at bounding box center [1045, 533] width 189 height 81
type textarea "[PERSON_NAME]"
click at [994, 602] on button "Update" at bounding box center [983, 602] width 65 height 34
click at [1045, 441] on icon "Edit Comments" at bounding box center [1053, 433] width 17 height 17
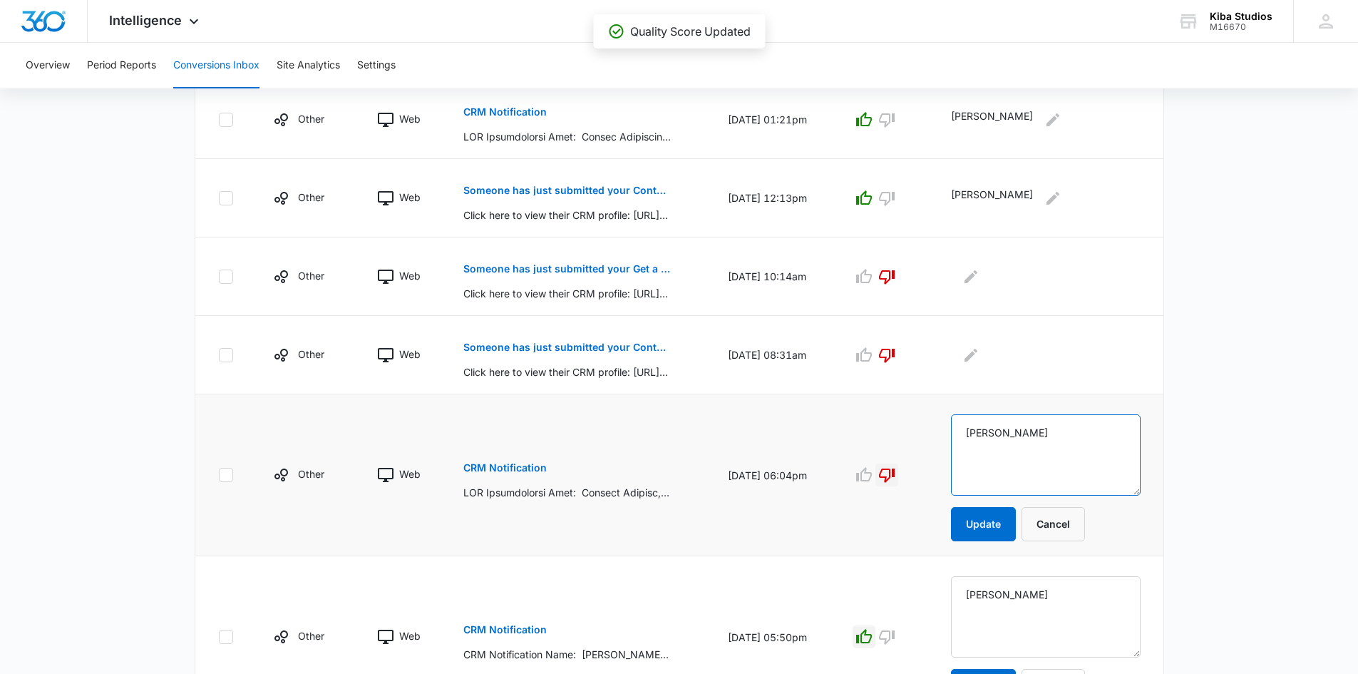
drag, startPoint x: 1026, startPoint y: 433, endPoint x: 970, endPoint y: 429, distance: 55.7
click at [970, 429] on textarea "[PERSON_NAME]" at bounding box center [1045, 454] width 189 height 81
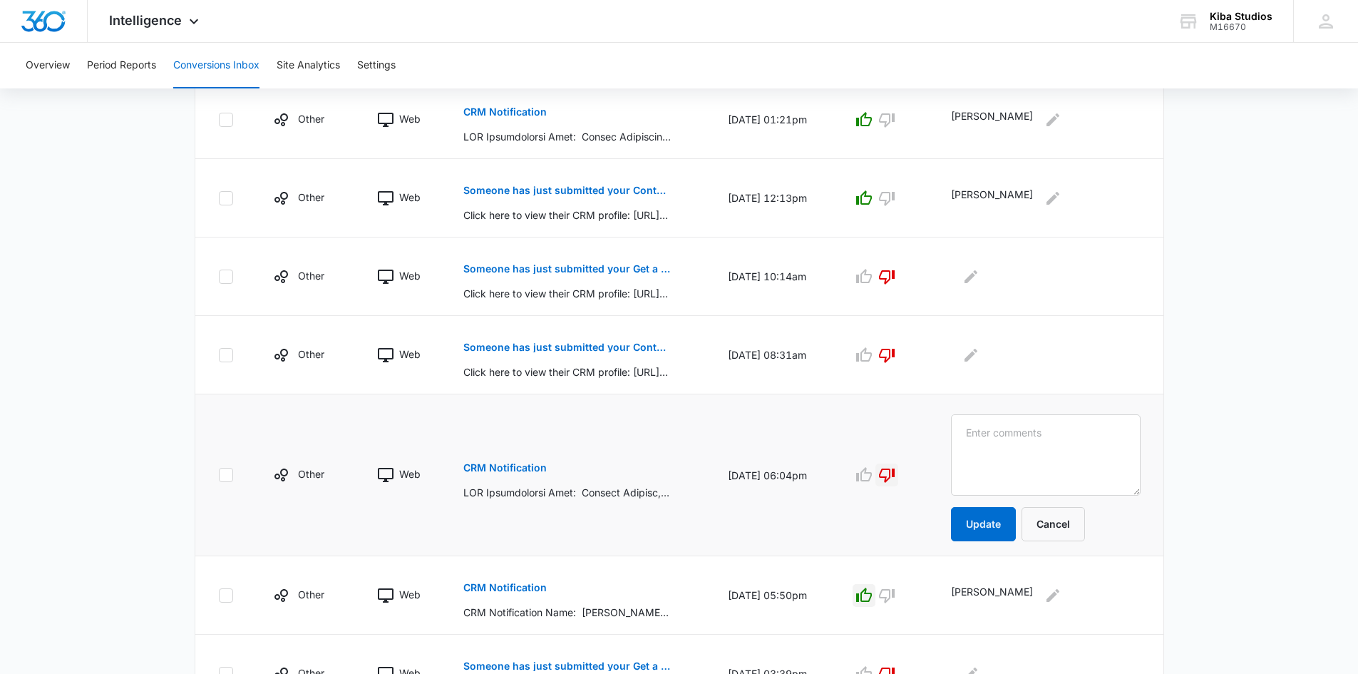
click at [523, 466] on p "CRM Notification" at bounding box center [504, 468] width 83 height 10
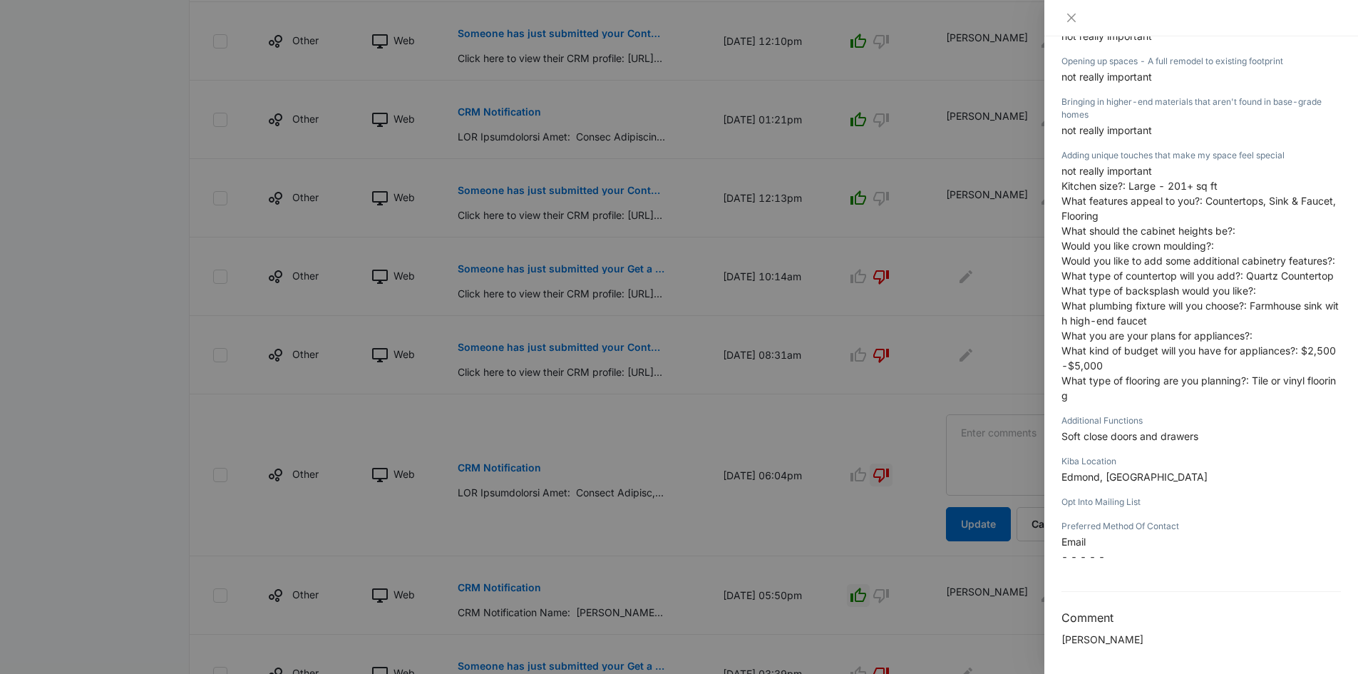
scroll to position [594, 0]
click at [1069, 18] on icon "close" at bounding box center [1071, 17] width 11 height 11
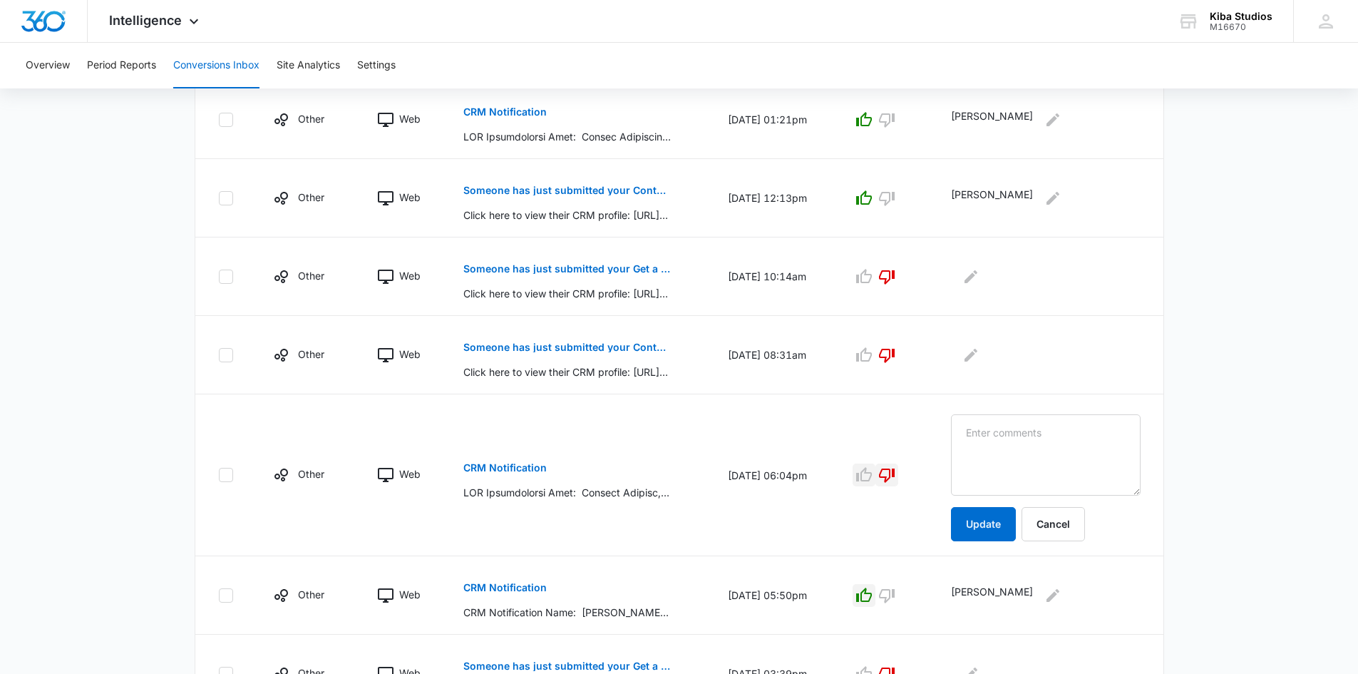
click at [873, 473] on icon "button" at bounding box center [864, 474] width 17 height 17
click at [990, 434] on textarea at bounding box center [1045, 454] width 189 height 81
type textarea "[PERSON_NAME]"
click at [1005, 521] on button "Update" at bounding box center [983, 524] width 65 height 34
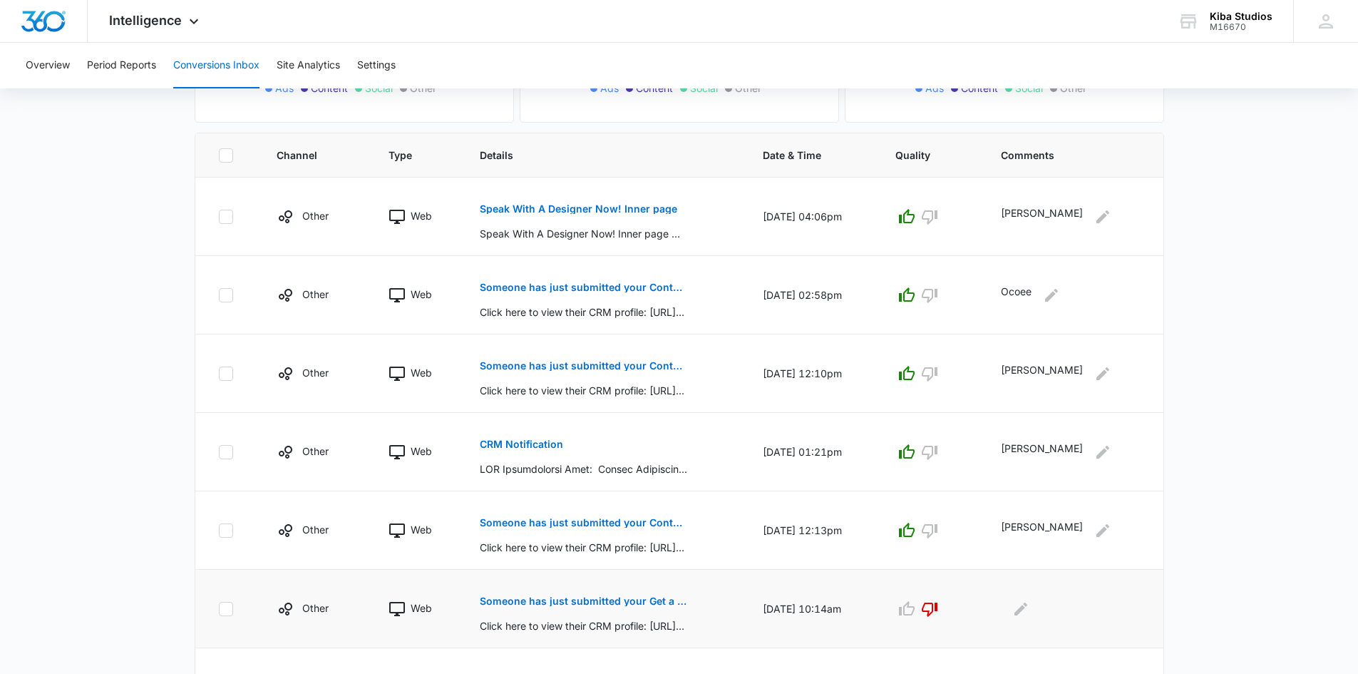
scroll to position [247, 0]
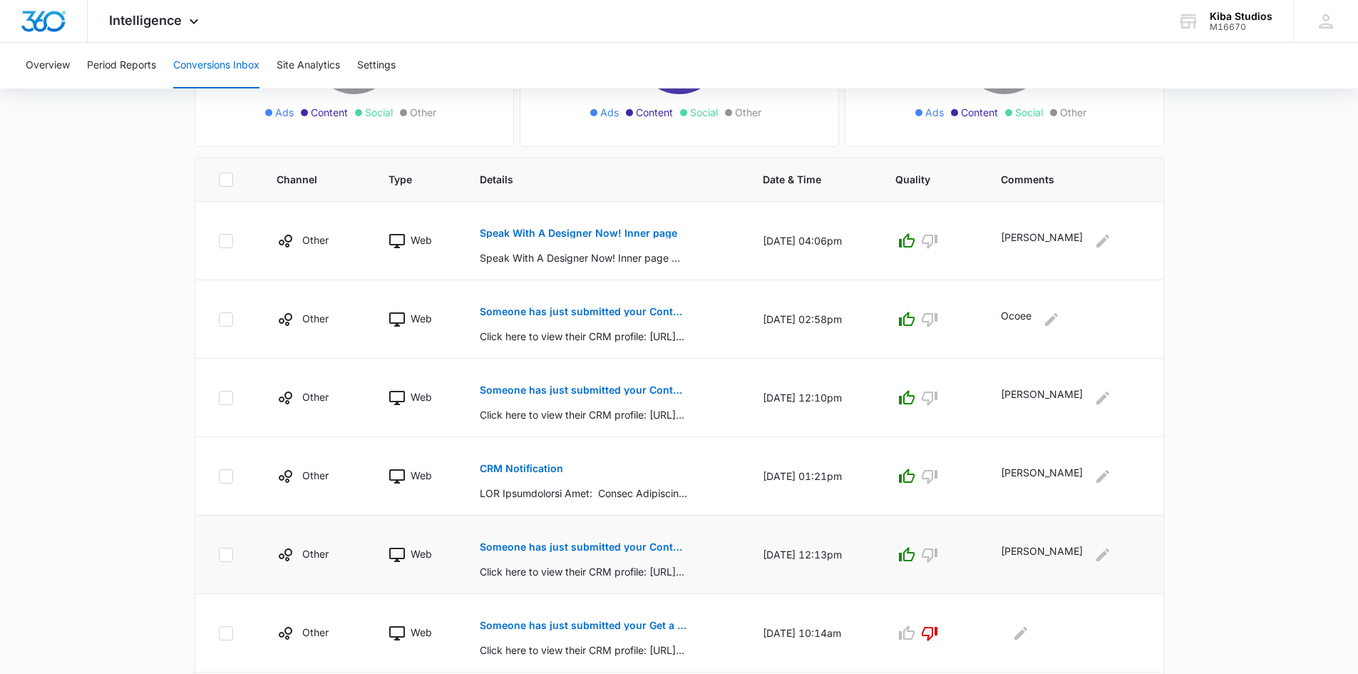
click at [657, 545] on p "Someone has just submitted your Contact Form form!" at bounding box center [583, 547] width 207 height 10
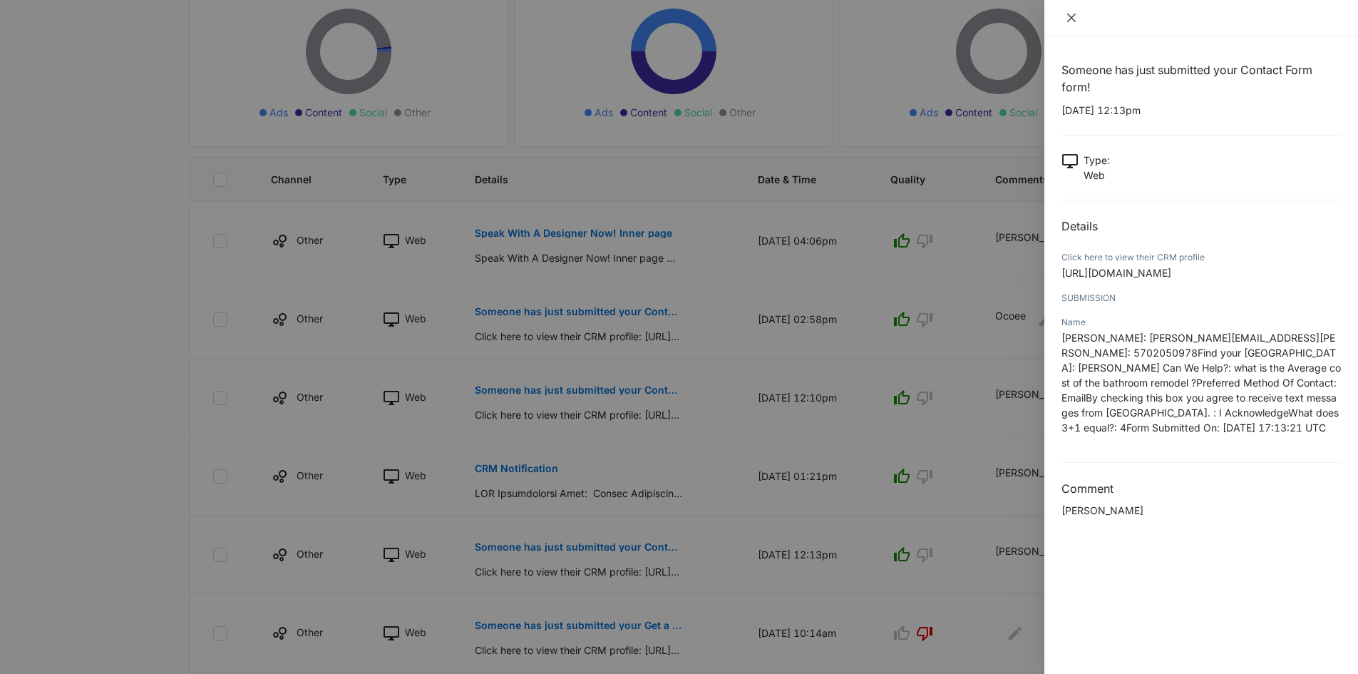
click at [1074, 13] on icon "close" at bounding box center [1071, 17] width 11 height 11
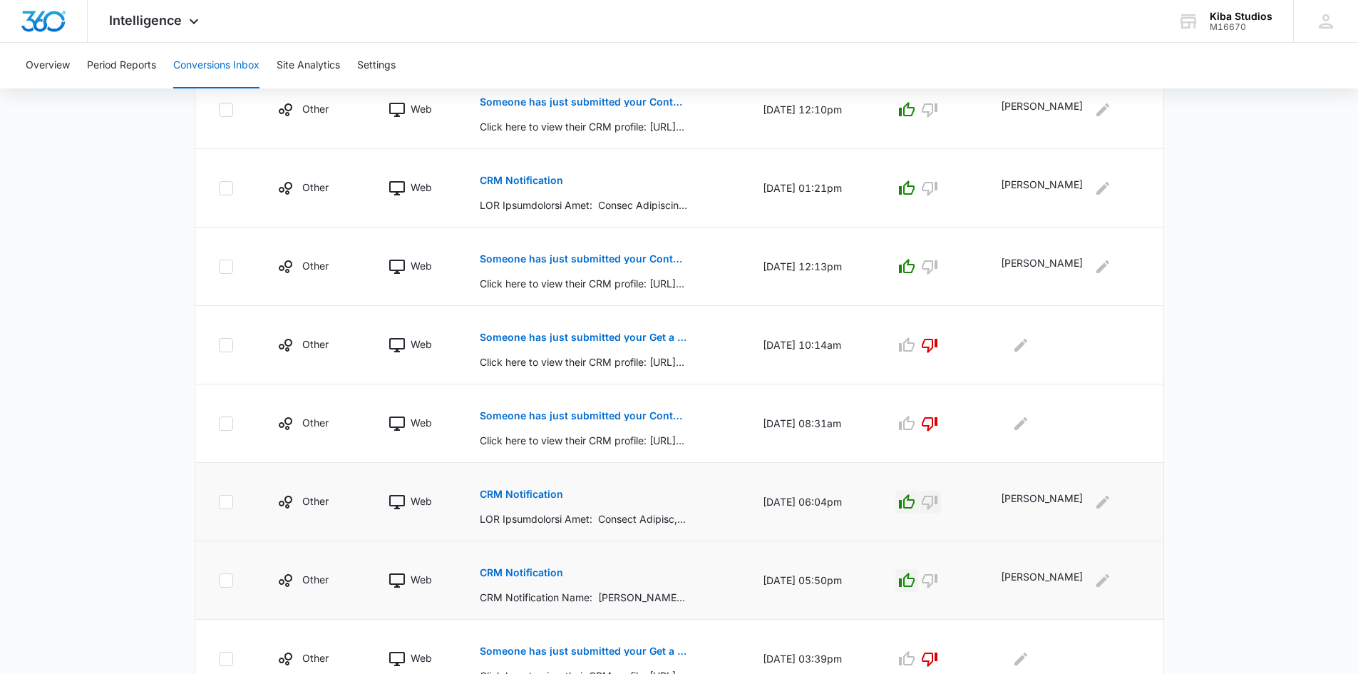
scroll to position [604, 0]
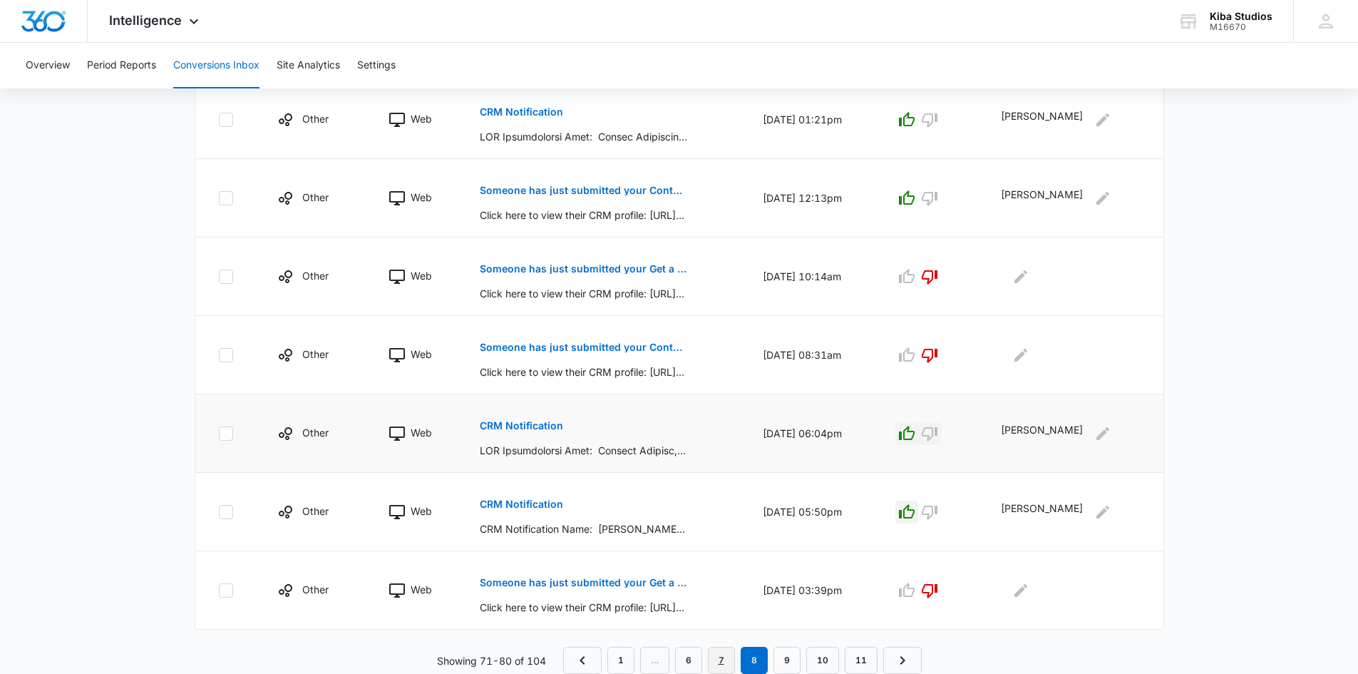
click at [720, 659] on link "7" at bounding box center [721, 660] width 27 height 27
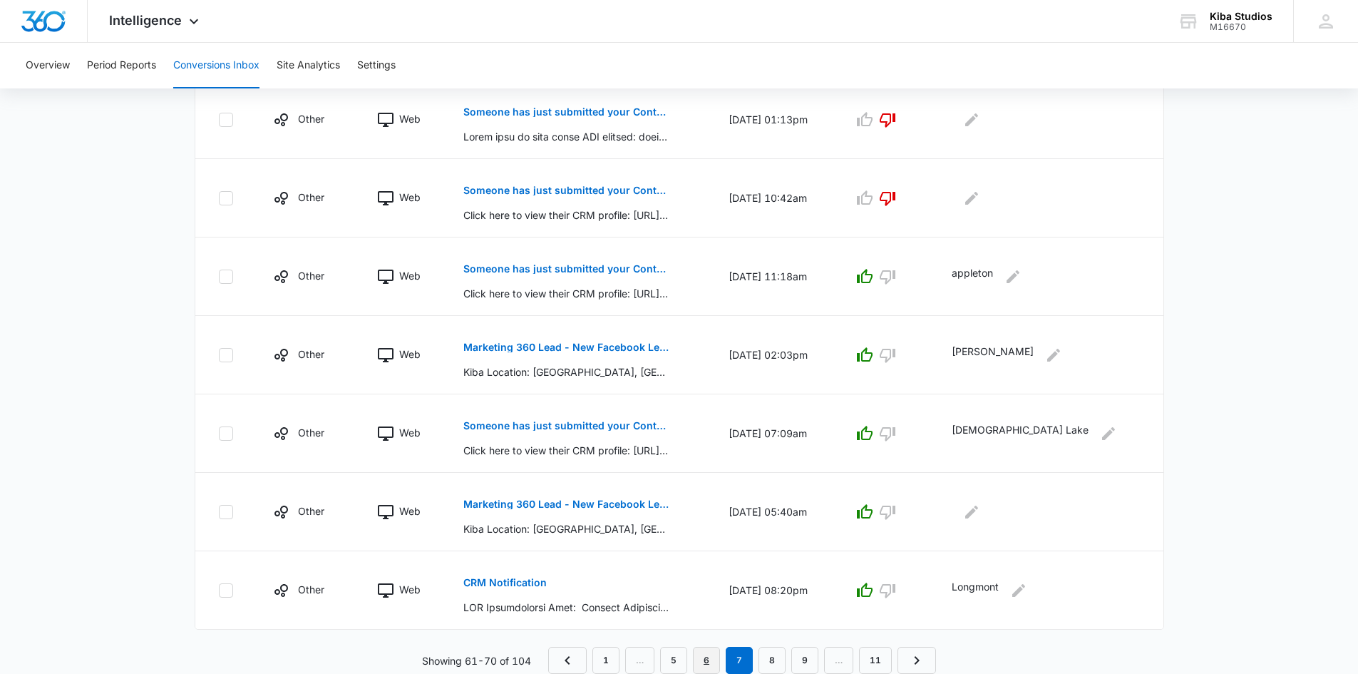
click at [707, 655] on link "6" at bounding box center [706, 660] width 27 height 27
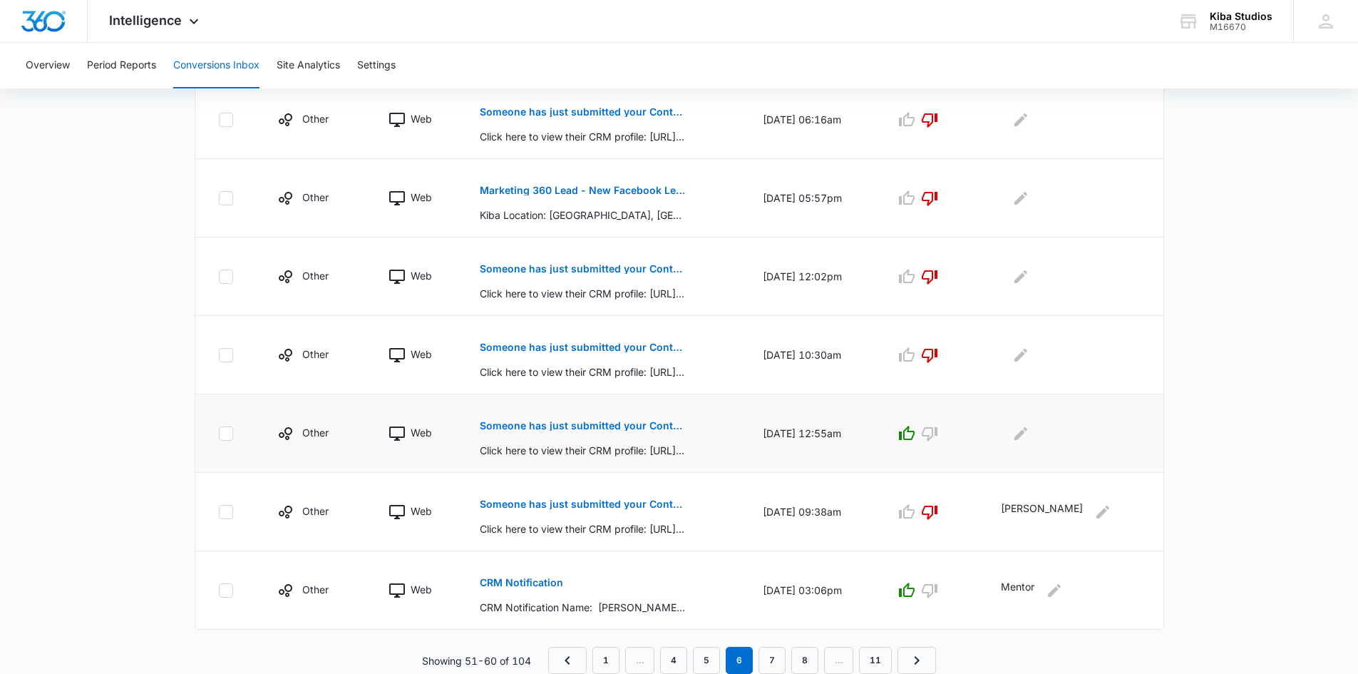
click at [631, 421] on button "Someone has just submitted your Contact Us form!" at bounding box center [583, 426] width 207 height 34
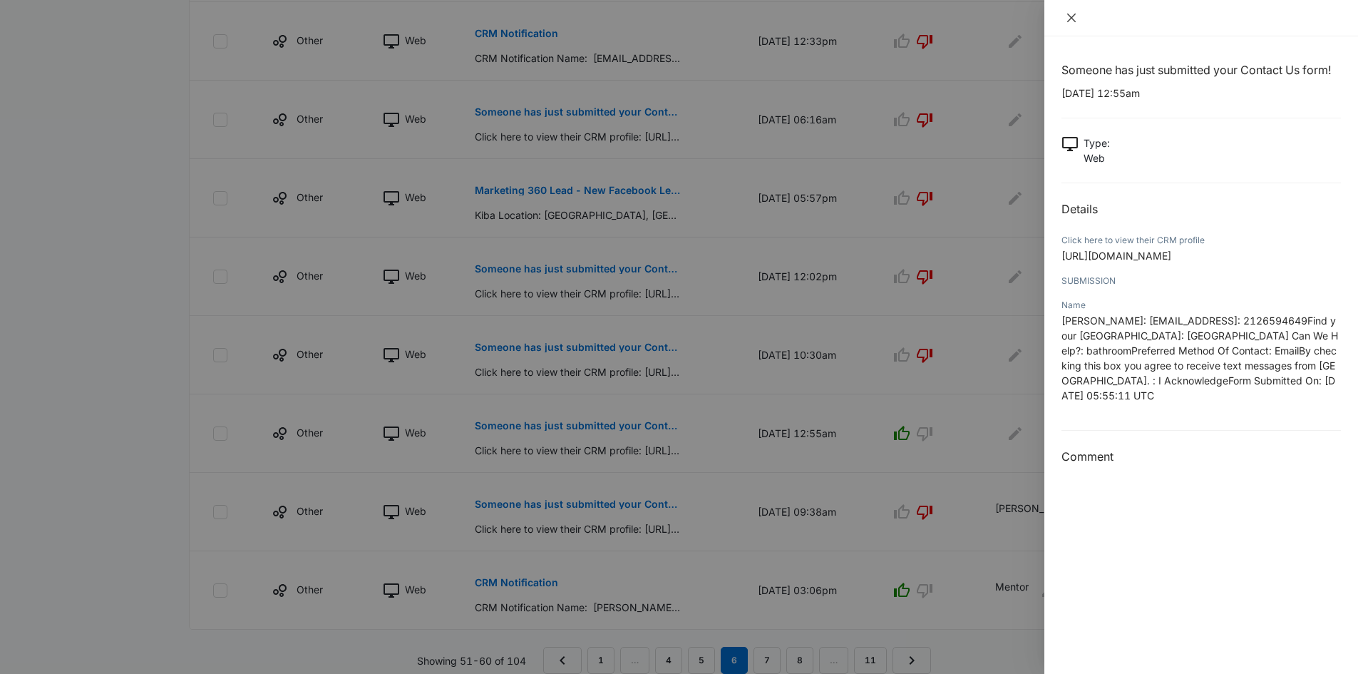
click at [1072, 16] on icon "close" at bounding box center [1071, 17] width 11 height 11
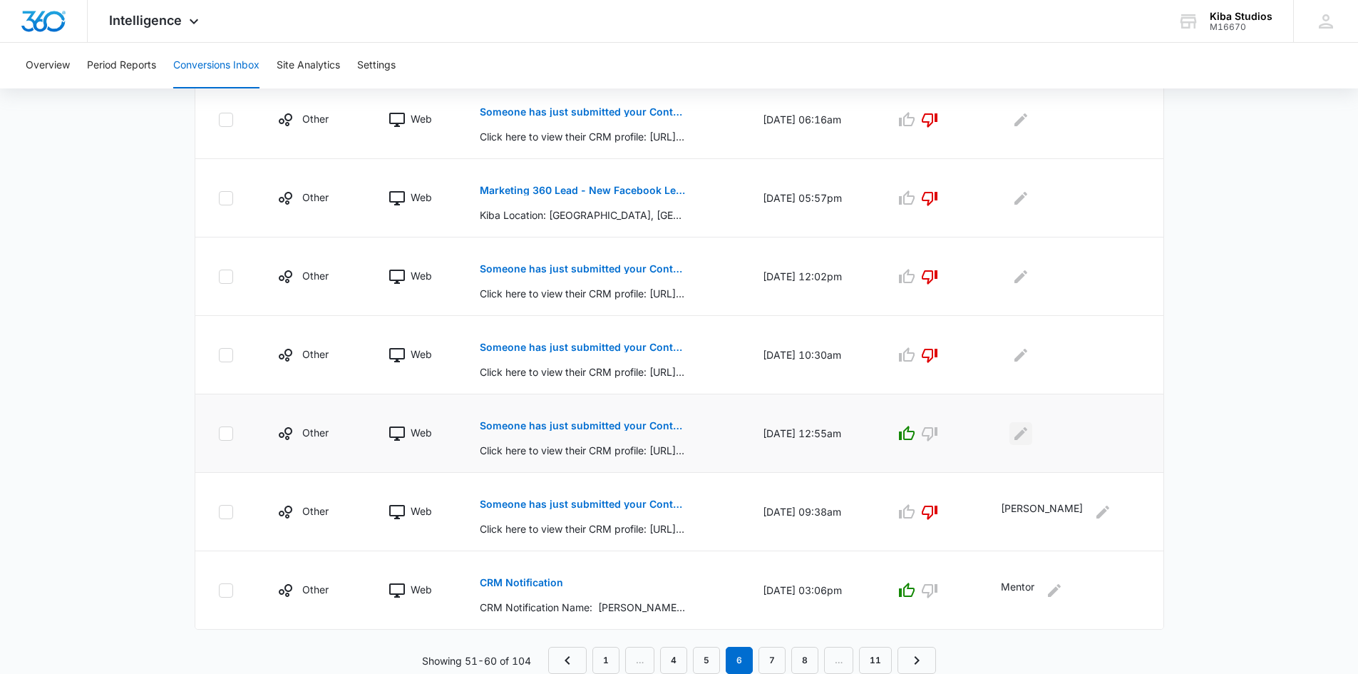
click at [1027, 434] on icon "Edit Comments" at bounding box center [1021, 432] width 13 height 13
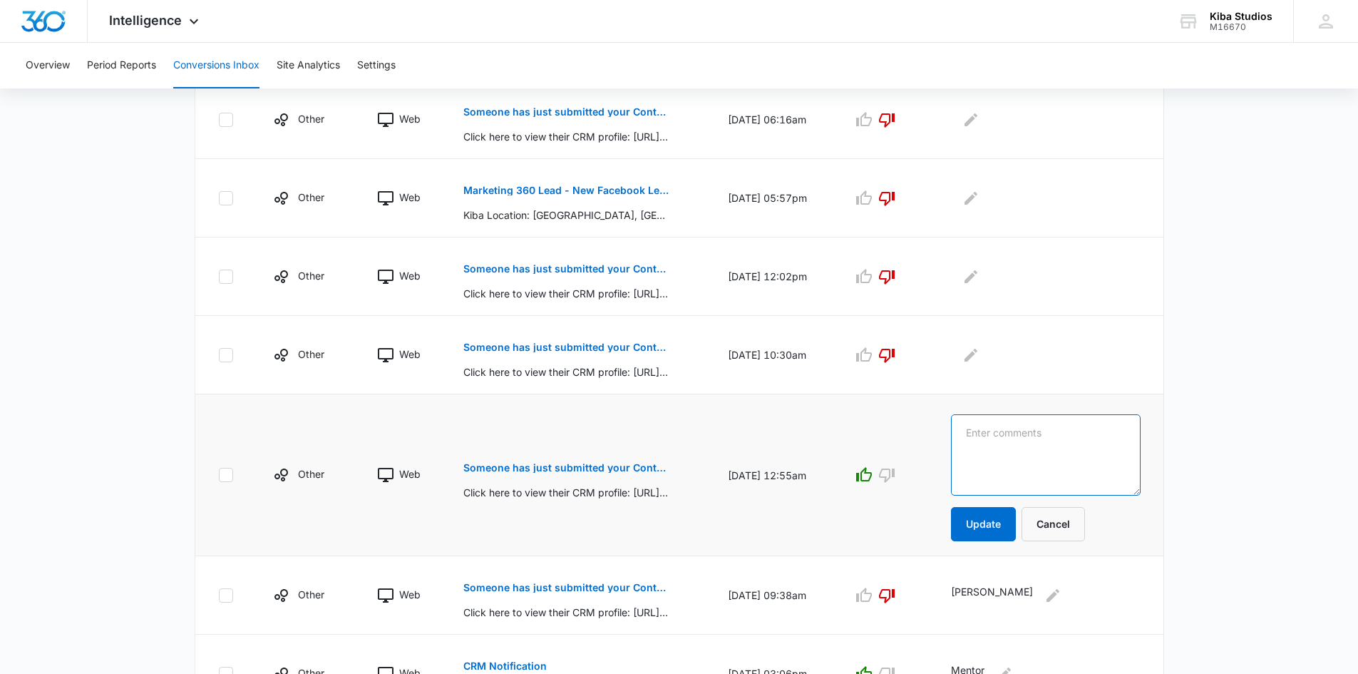
click at [1062, 434] on textarea at bounding box center [1045, 454] width 189 height 81
type textarea "asheville"
click at [990, 520] on button "Update" at bounding box center [983, 524] width 65 height 34
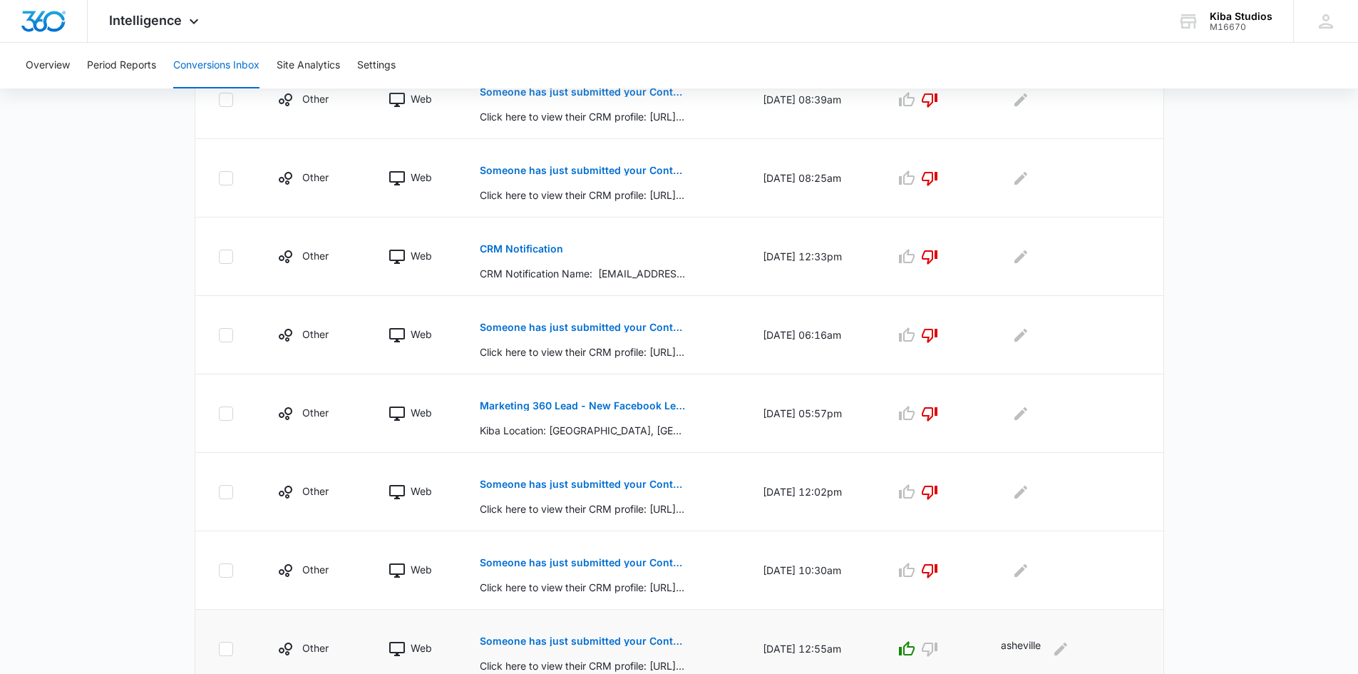
scroll to position [247, 0]
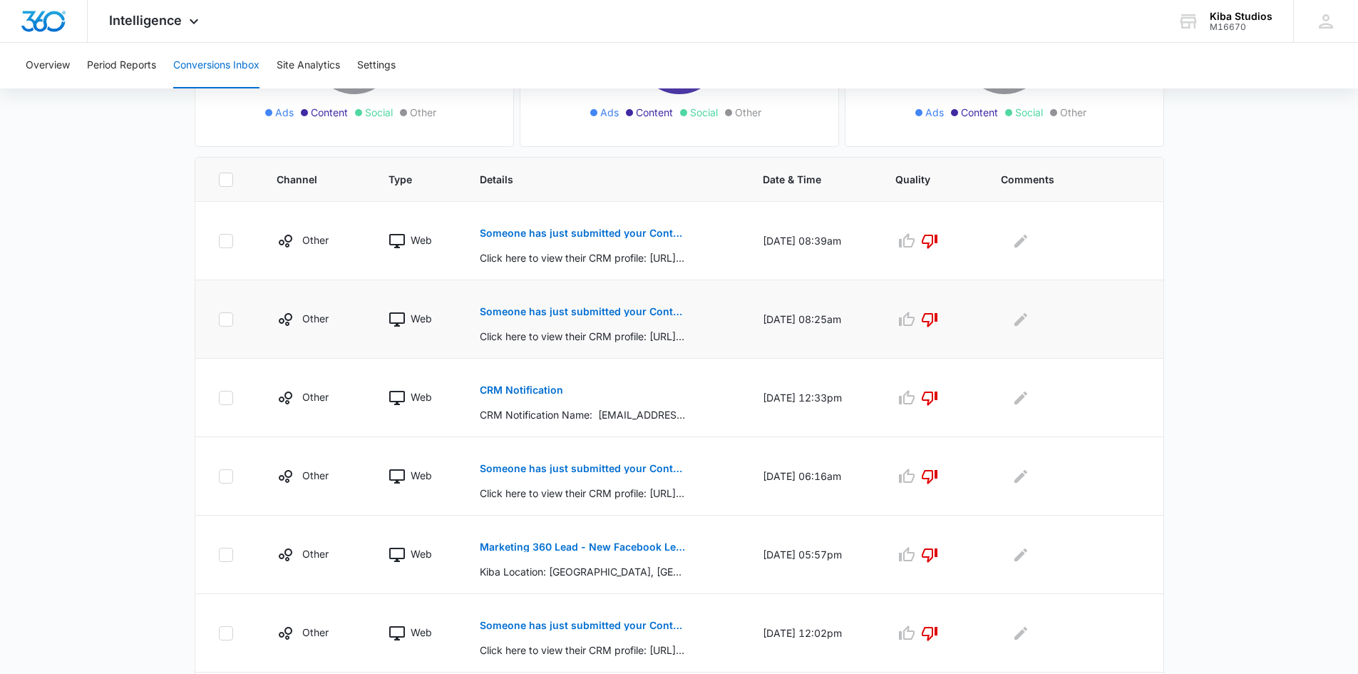
click at [617, 314] on p "Someone has just submitted your Contact Form form!" at bounding box center [583, 312] width 207 height 10
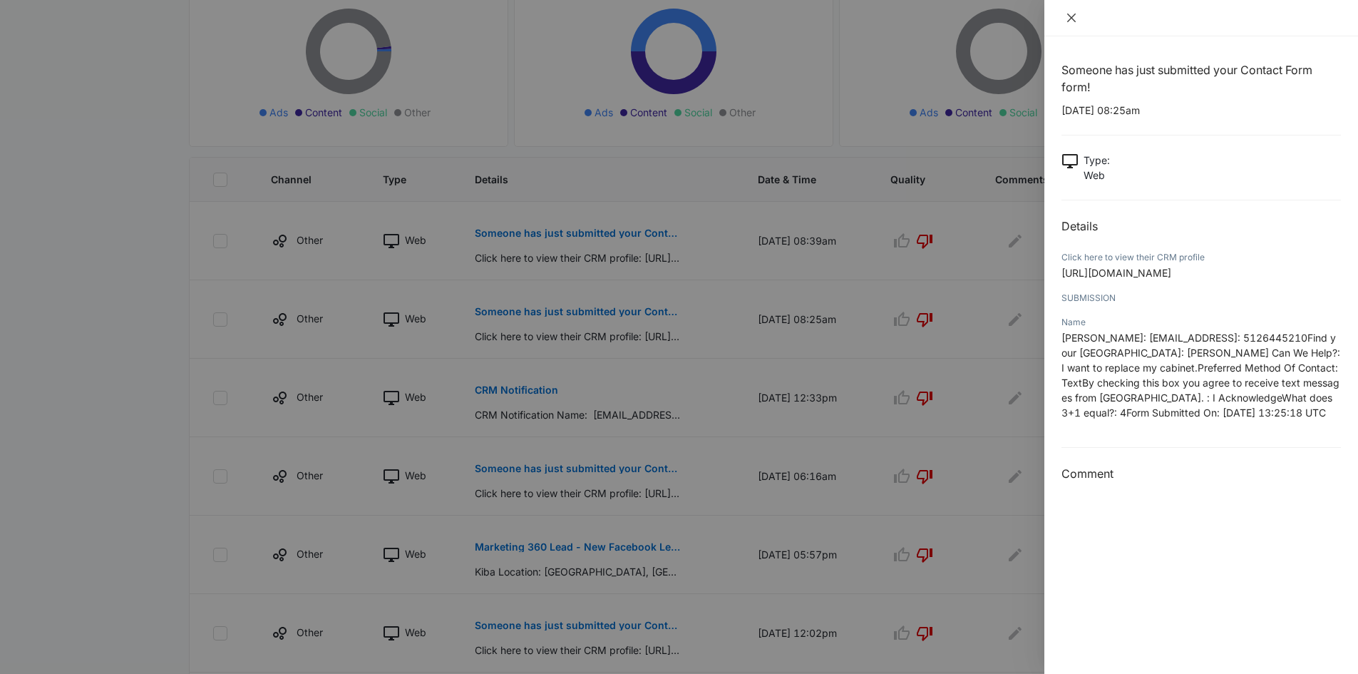
click at [1071, 23] on icon "close" at bounding box center [1071, 17] width 11 height 11
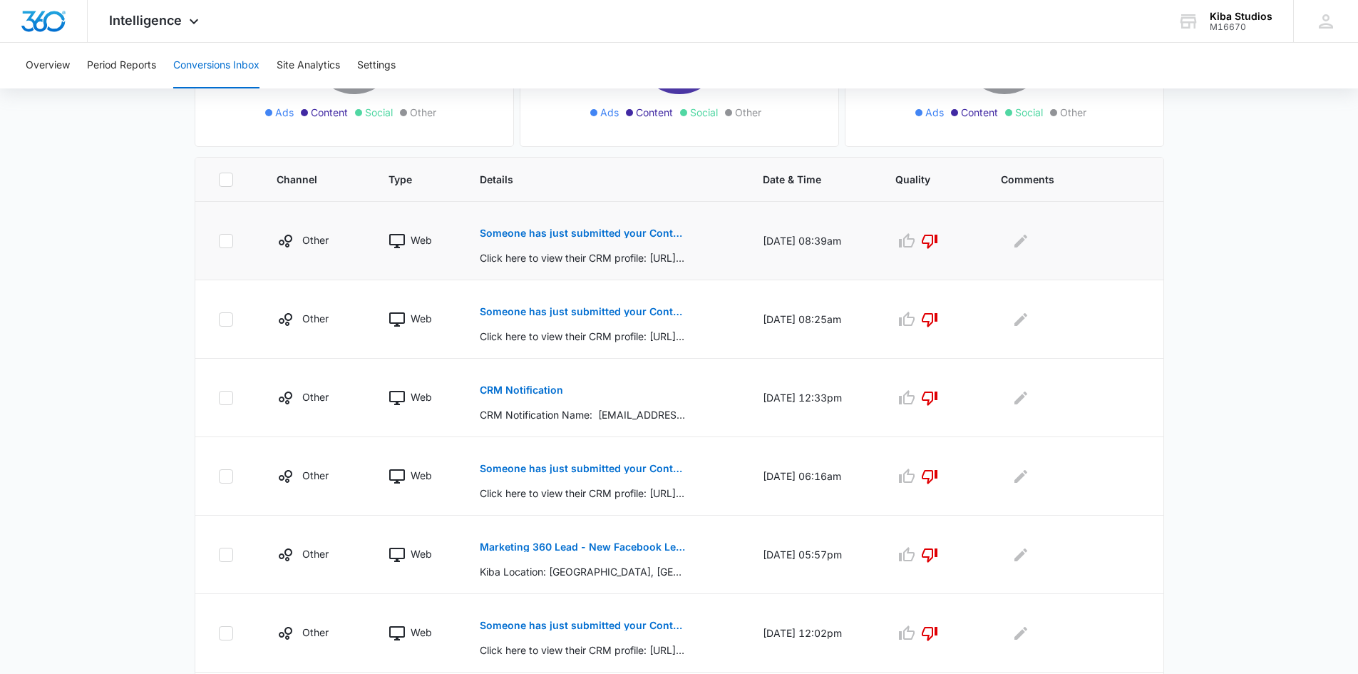
click at [592, 233] on p "Someone has just submitted your Contact Form form!" at bounding box center [583, 233] width 207 height 10
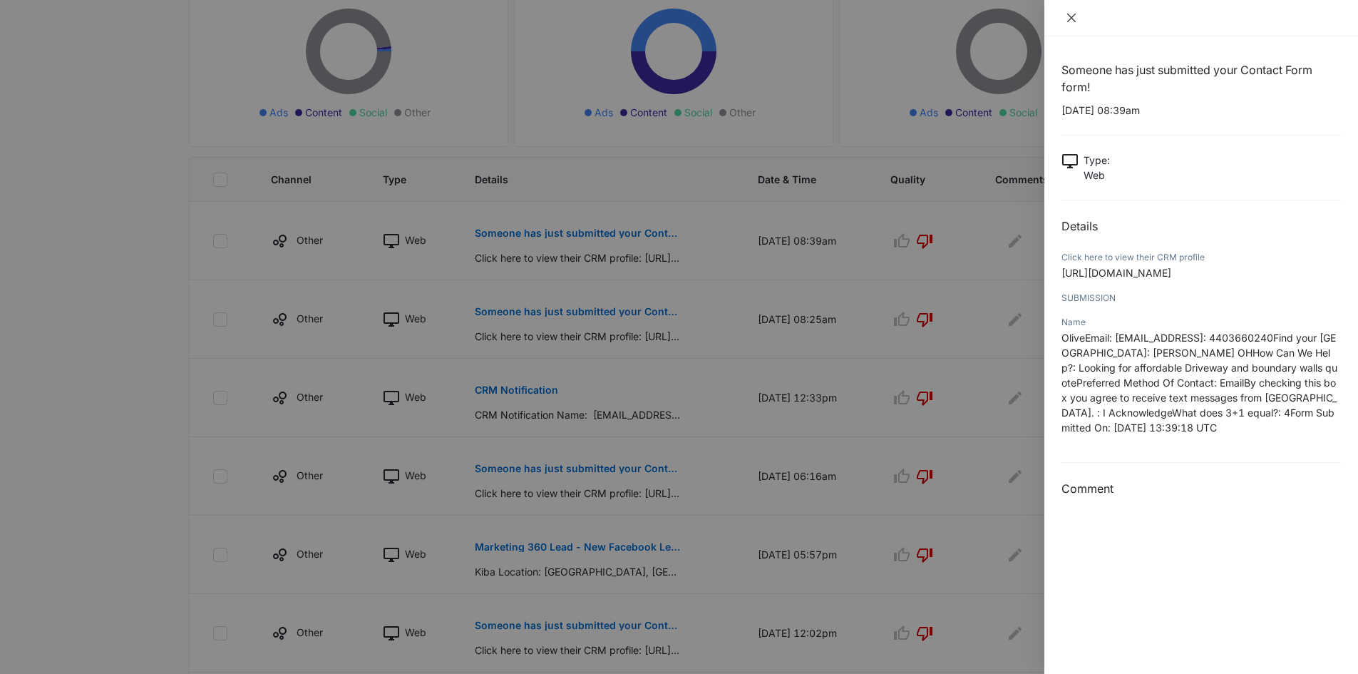
click at [1075, 18] on icon "close" at bounding box center [1071, 17] width 11 height 11
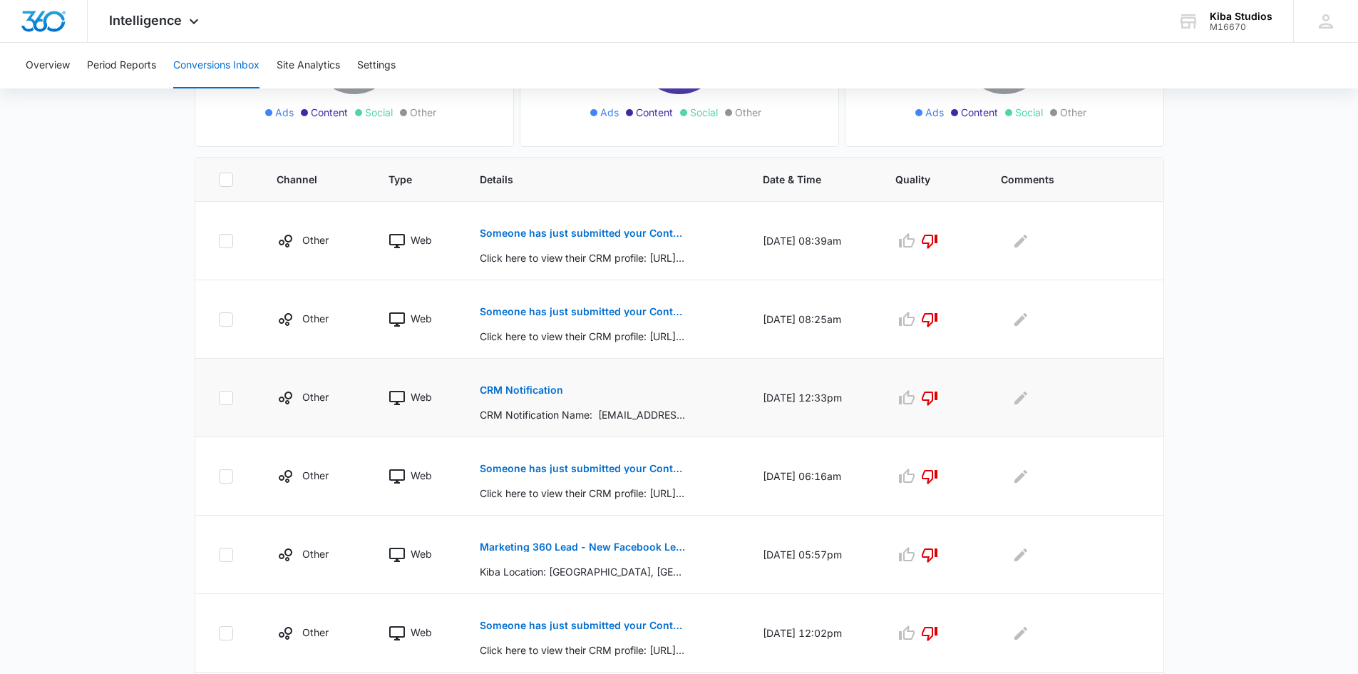
click at [538, 389] on p "CRM Notification" at bounding box center [521, 390] width 83 height 10
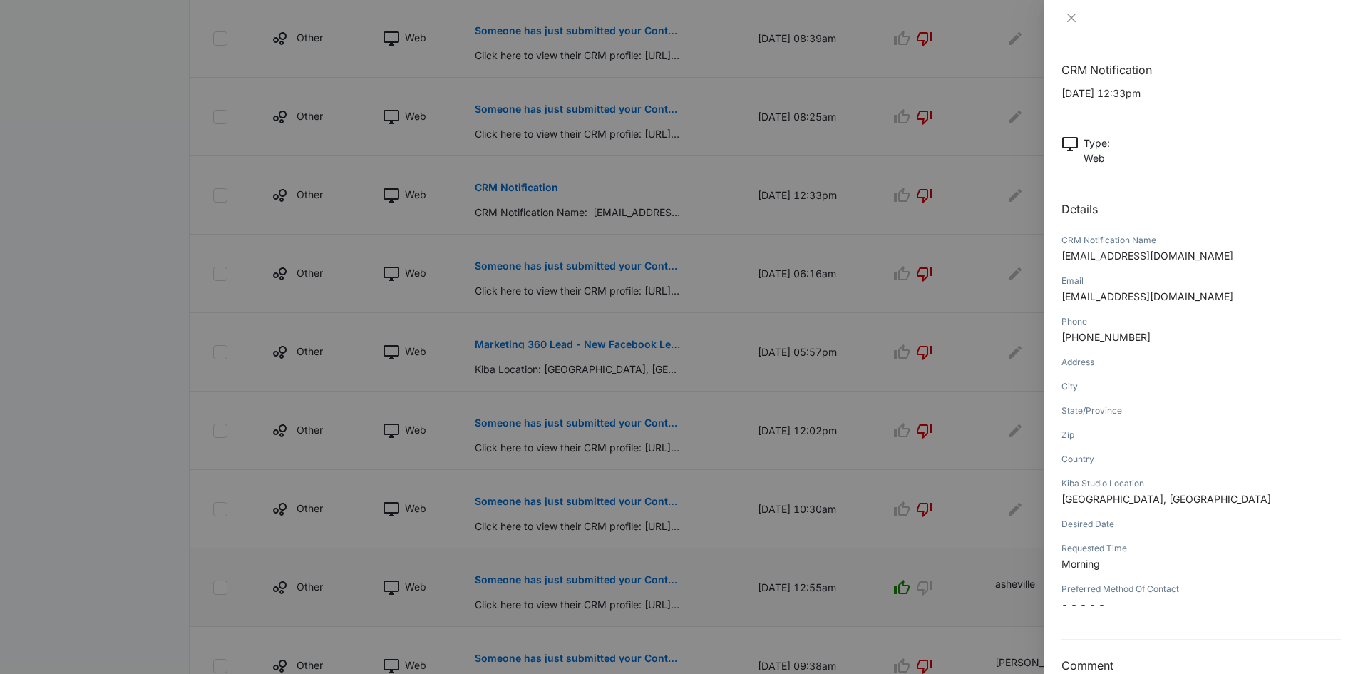
scroll to position [461, 0]
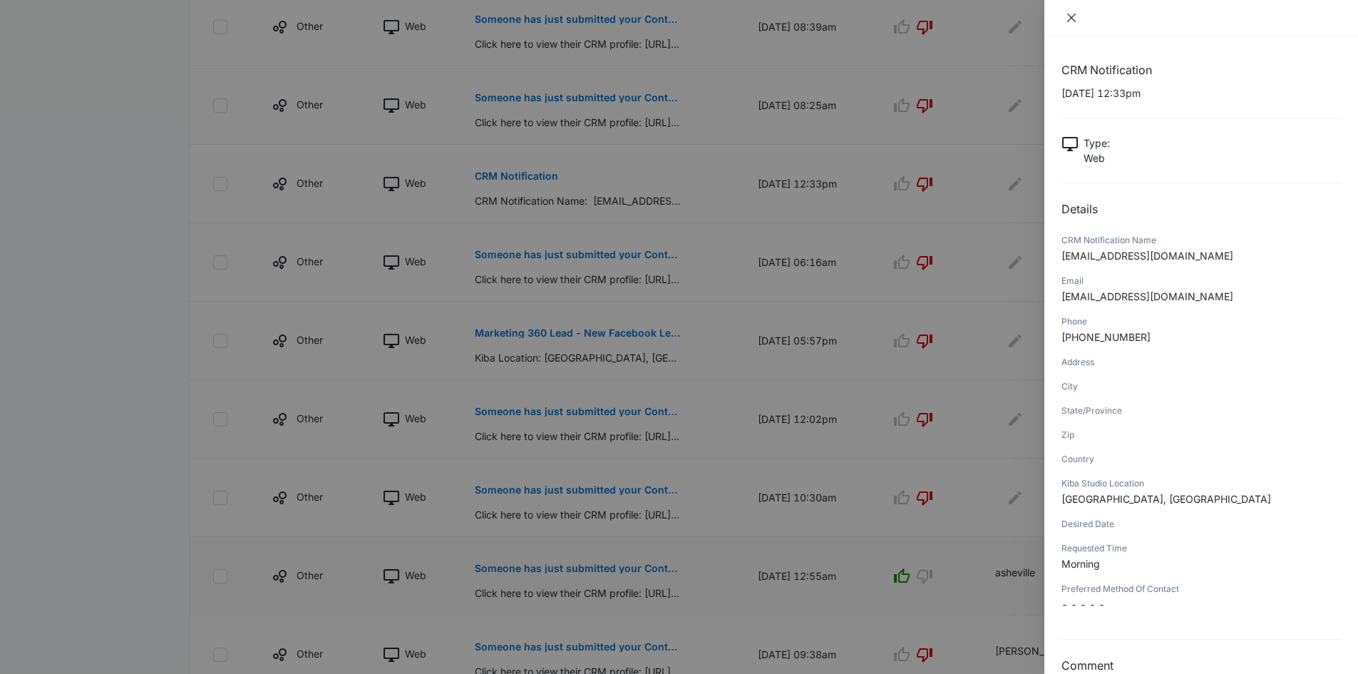
click at [1075, 17] on icon "close" at bounding box center [1071, 17] width 11 height 11
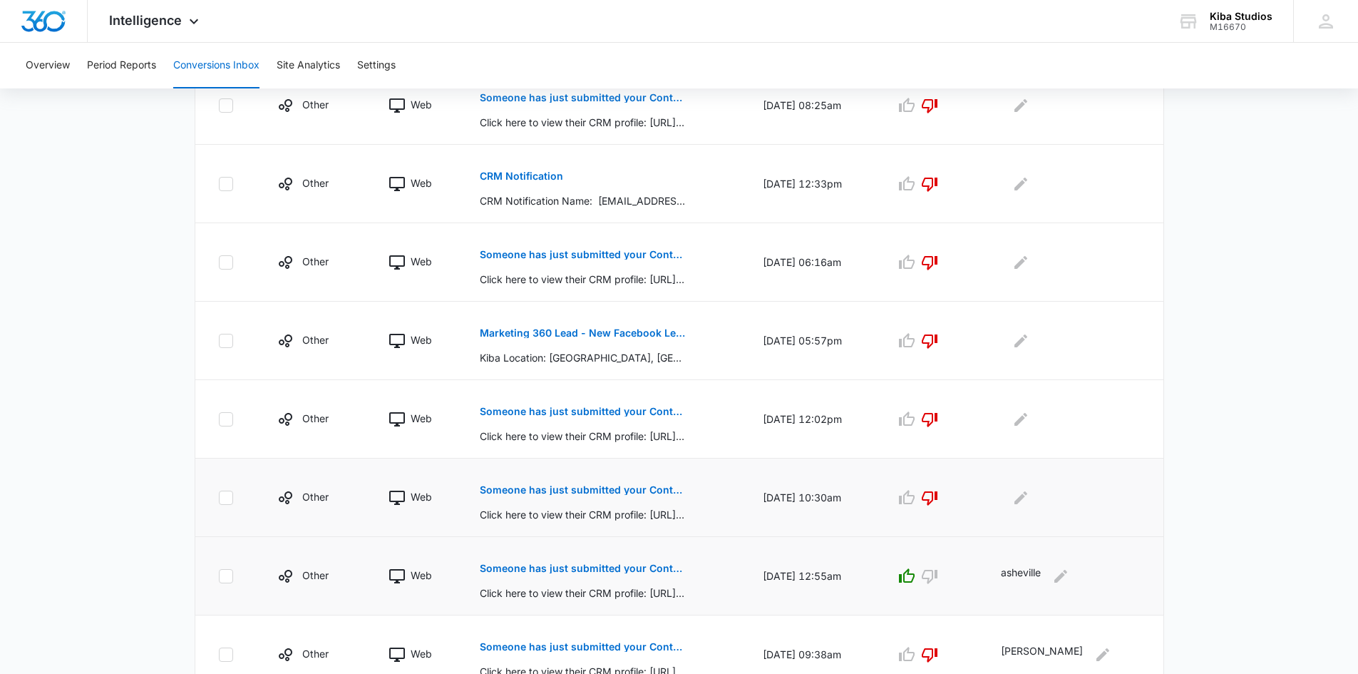
click at [609, 491] on p "Someone has just submitted your Contact Us form!" at bounding box center [583, 490] width 207 height 10
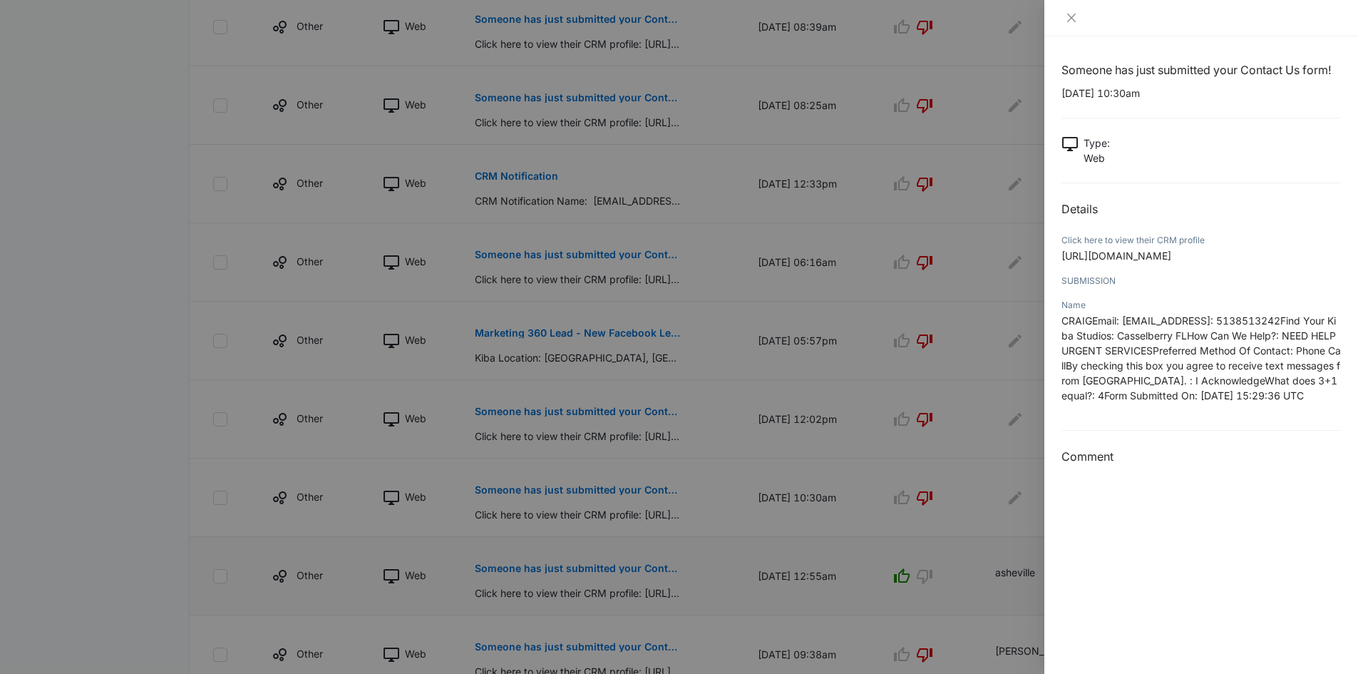
click at [607, 409] on div at bounding box center [679, 337] width 1358 height 674
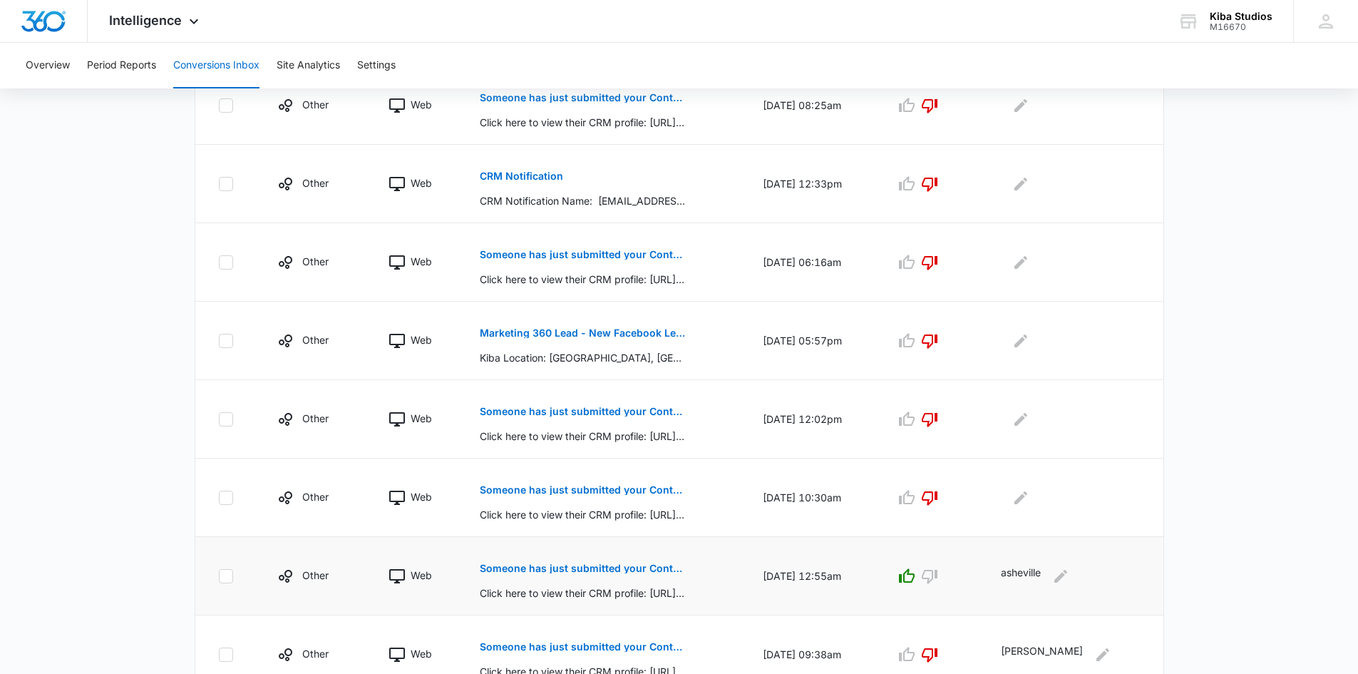
click at [607, 409] on p "Someone has just submitted your Contact Form form!" at bounding box center [583, 411] width 207 height 10
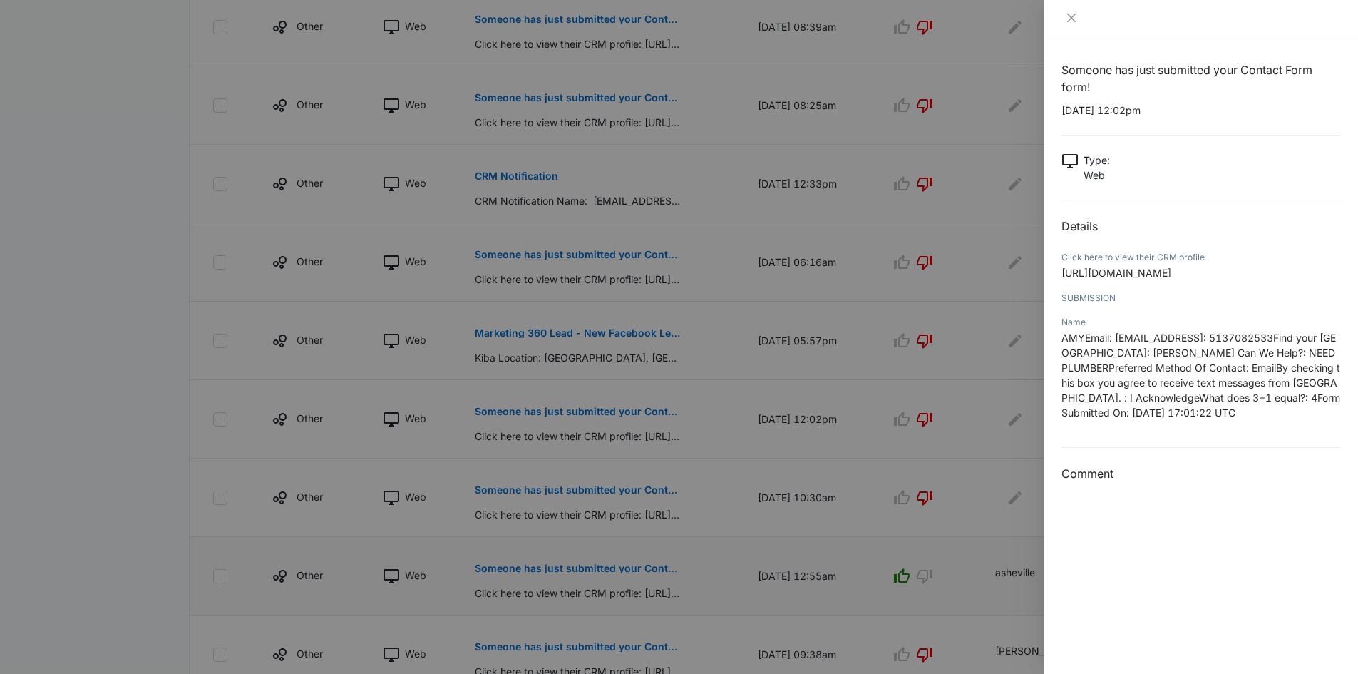
click at [617, 328] on div at bounding box center [679, 337] width 1358 height 674
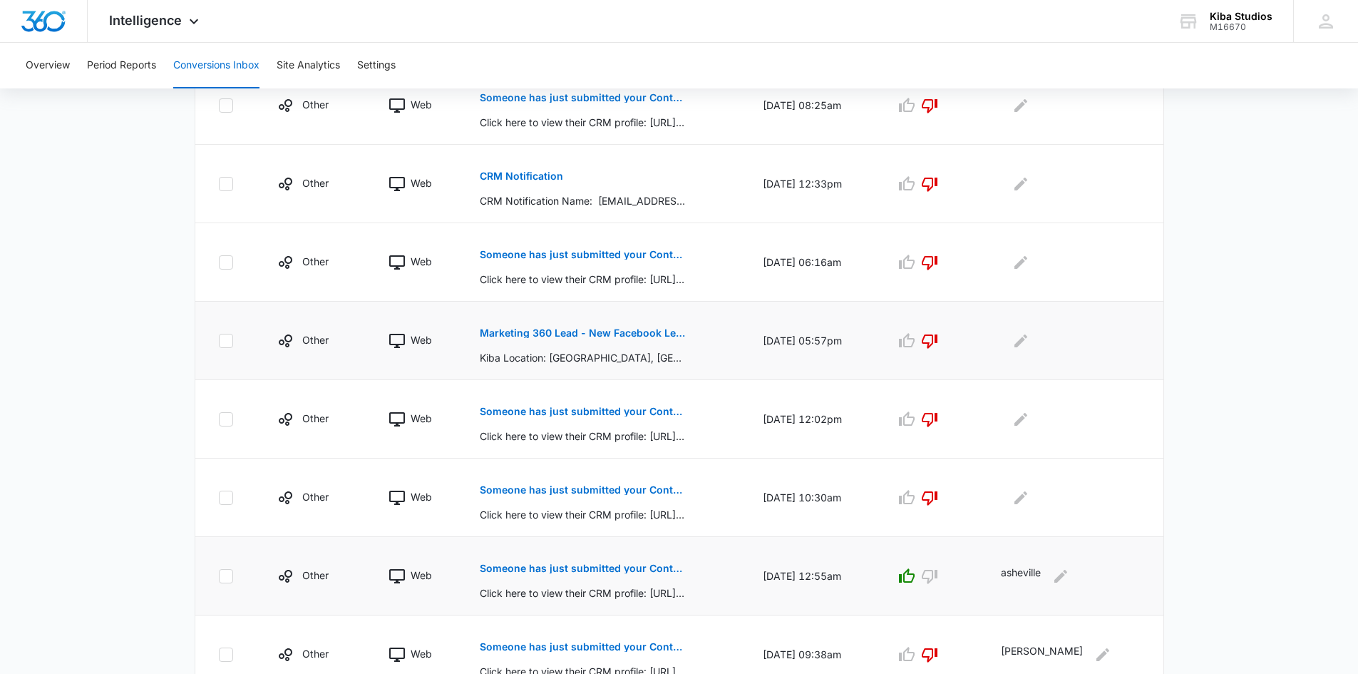
click at [610, 332] on p "Marketing 360 Lead - New Facebook Lead - [PERSON_NAME], [GEOGRAPHIC_DATA] Kitch…" at bounding box center [583, 333] width 207 height 10
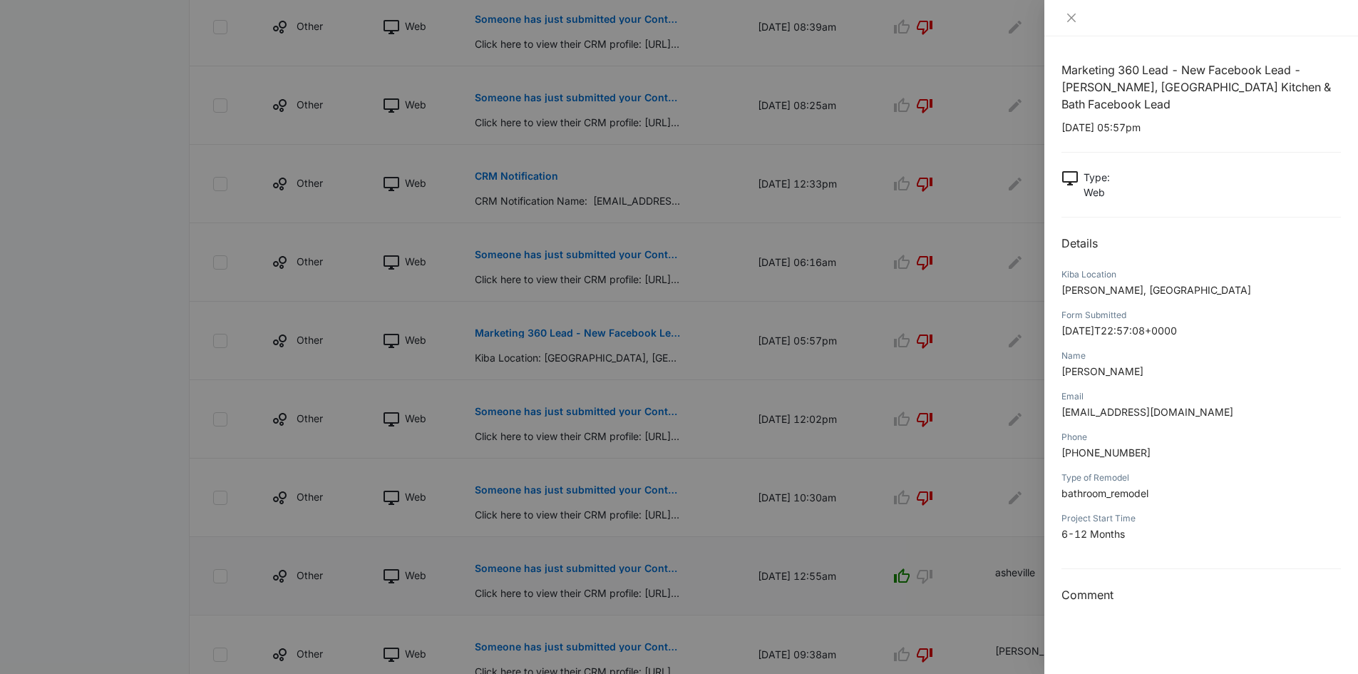
click at [606, 257] on div at bounding box center [679, 337] width 1358 height 674
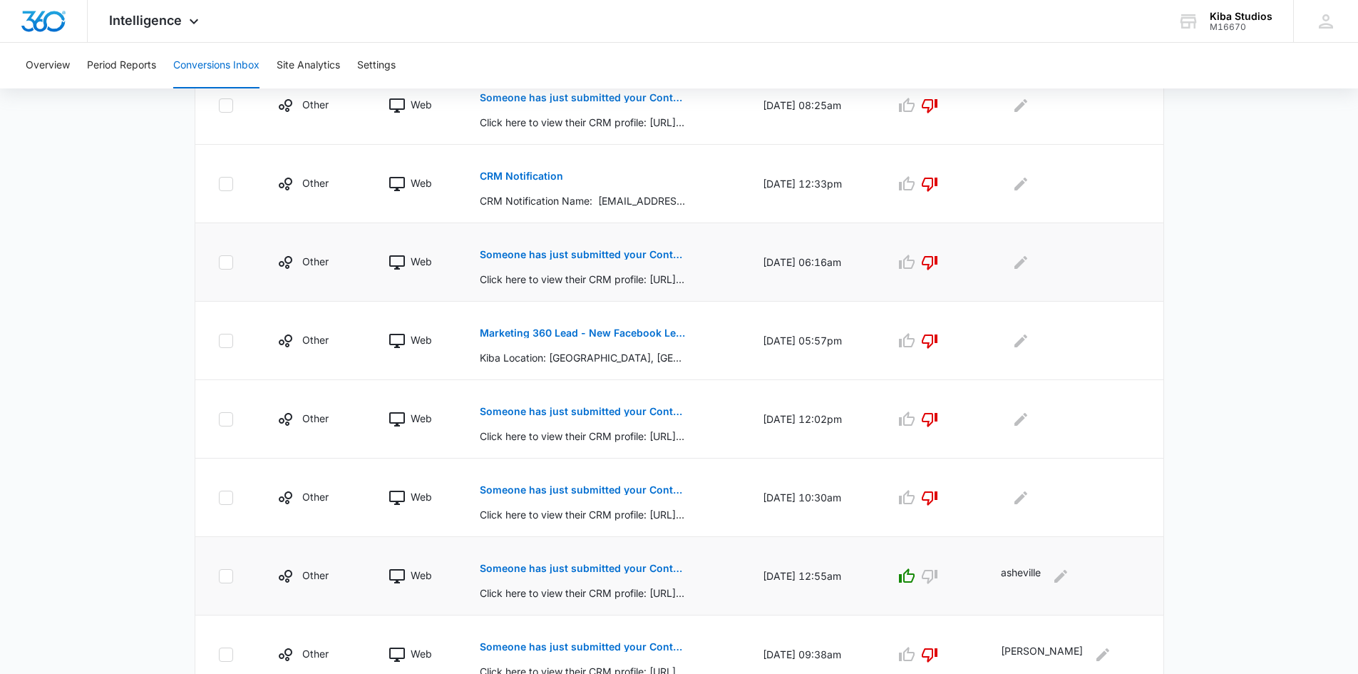
click at [607, 251] on p "Someone has just submitted your Contact Us form!" at bounding box center [583, 255] width 207 height 10
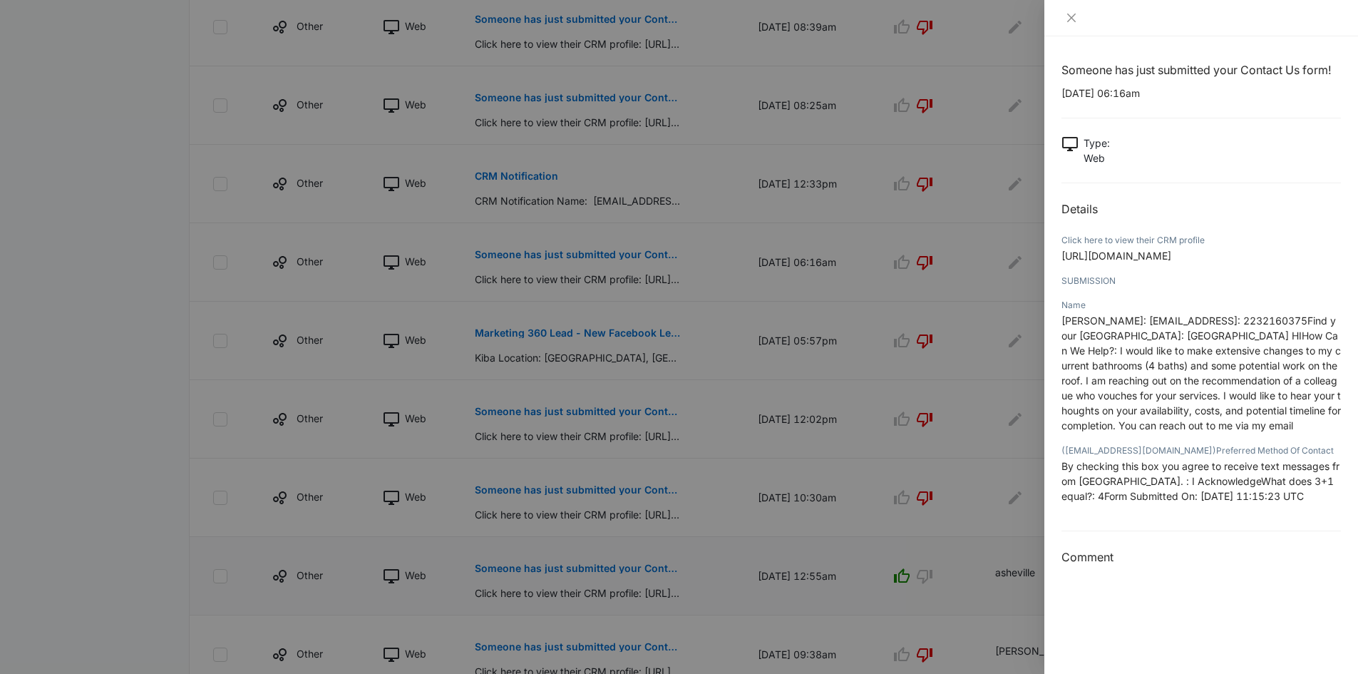
click at [510, 176] on div at bounding box center [679, 337] width 1358 height 674
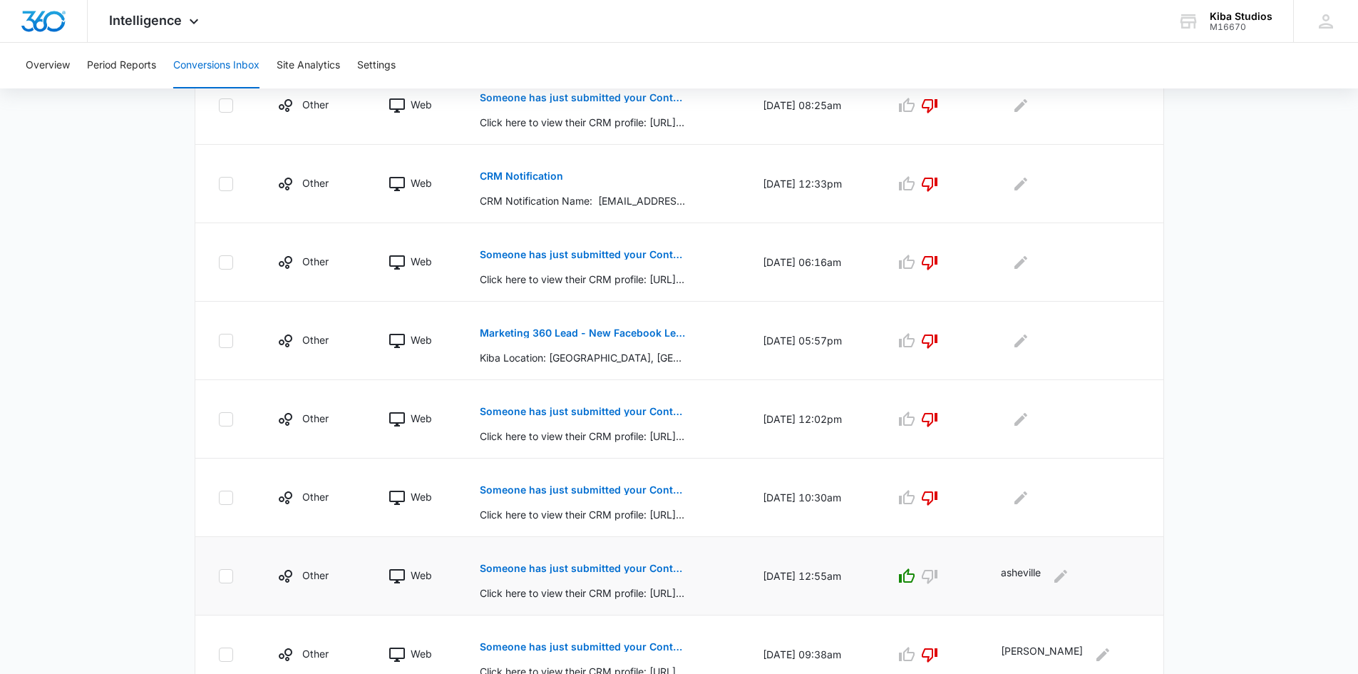
click at [510, 176] on p "CRM Notification" at bounding box center [521, 176] width 83 height 10
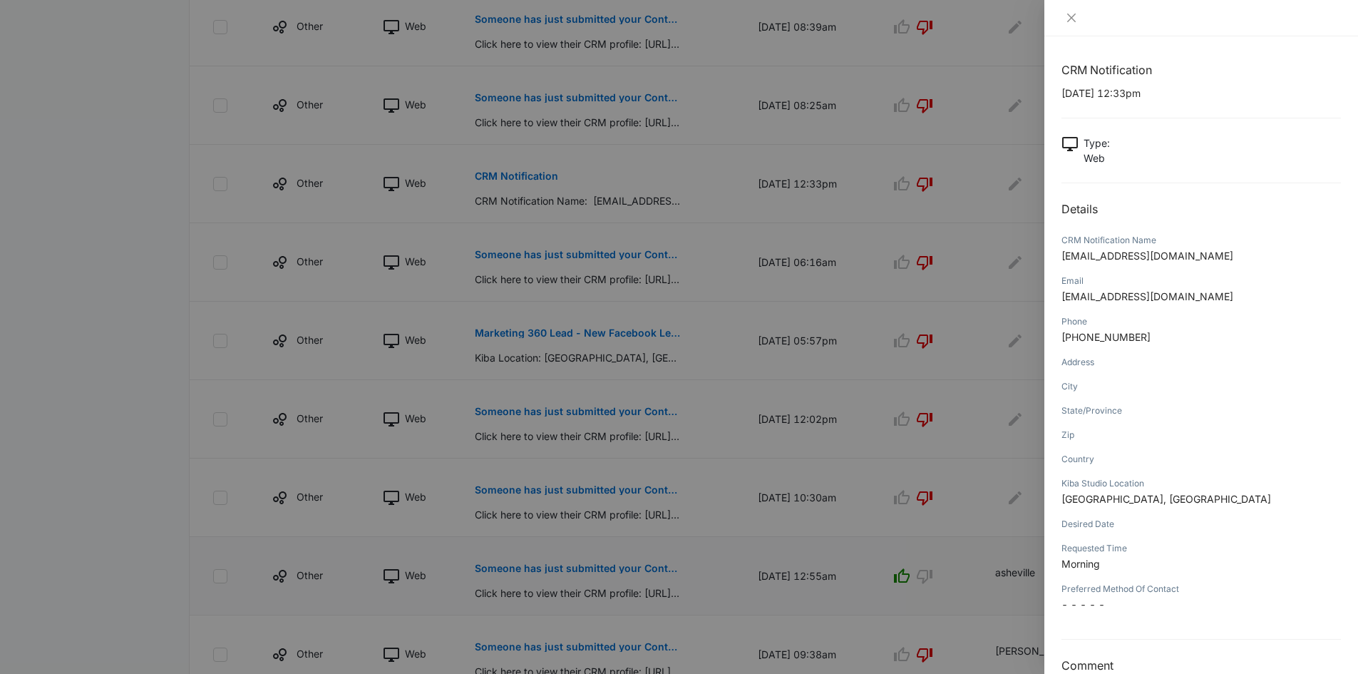
click at [950, 183] on div at bounding box center [679, 337] width 1358 height 674
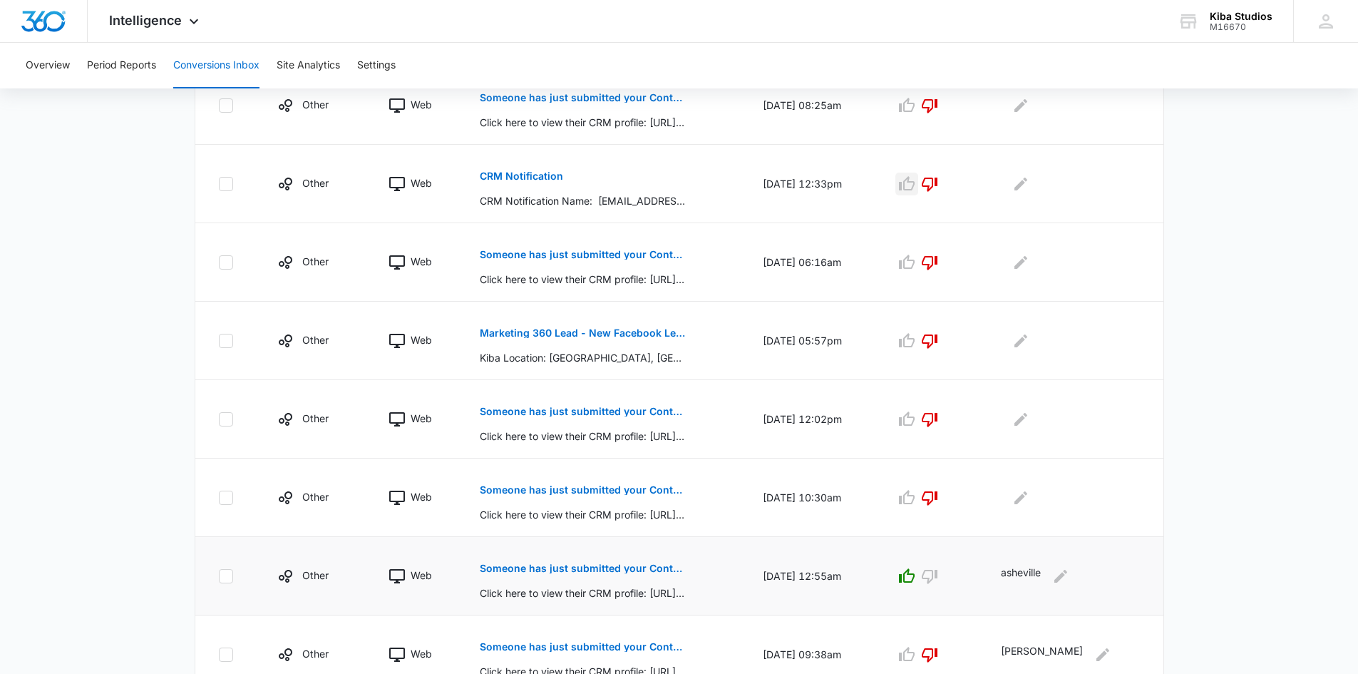
click at [915, 183] on icon "button" at bounding box center [906, 183] width 17 height 17
click at [1027, 182] on icon "Edit Comments" at bounding box center [1021, 183] width 13 height 13
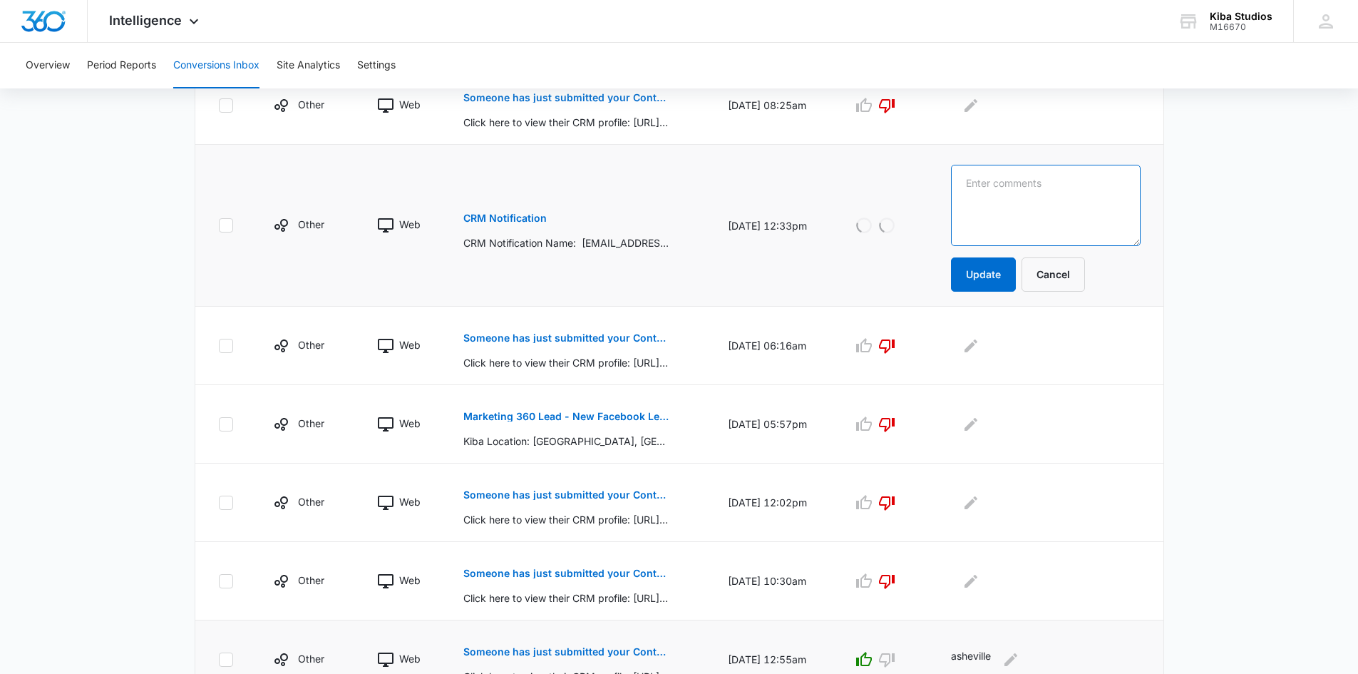
click at [1065, 182] on textarea at bounding box center [1045, 205] width 189 height 81
type textarea "trussville"
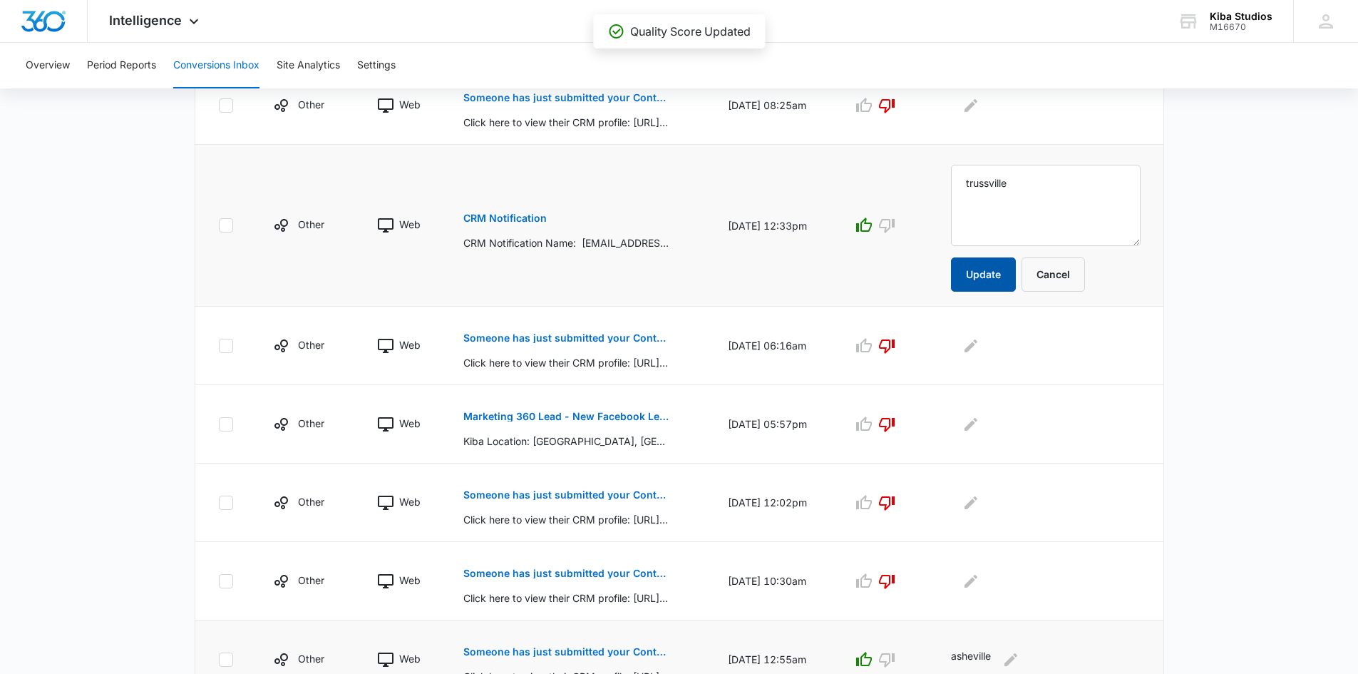
click at [995, 283] on button "Update" at bounding box center [983, 274] width 65 height 34
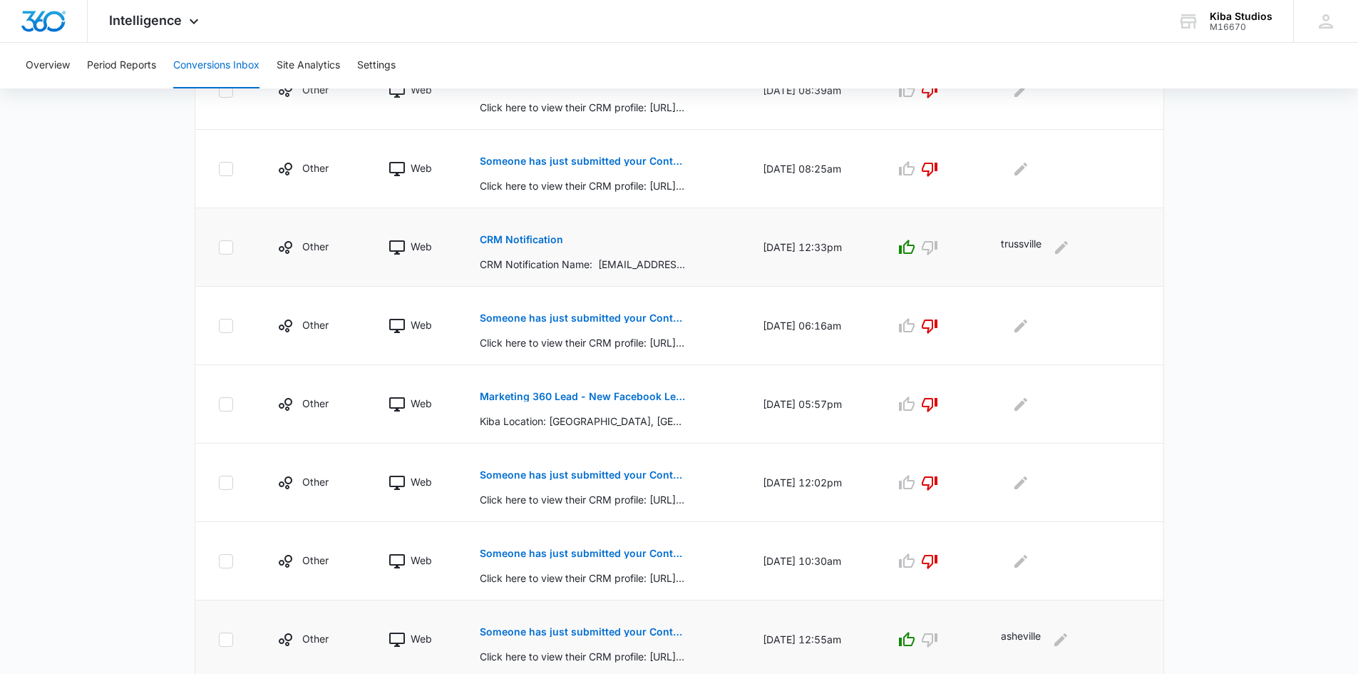
scroll to position [319, 0]
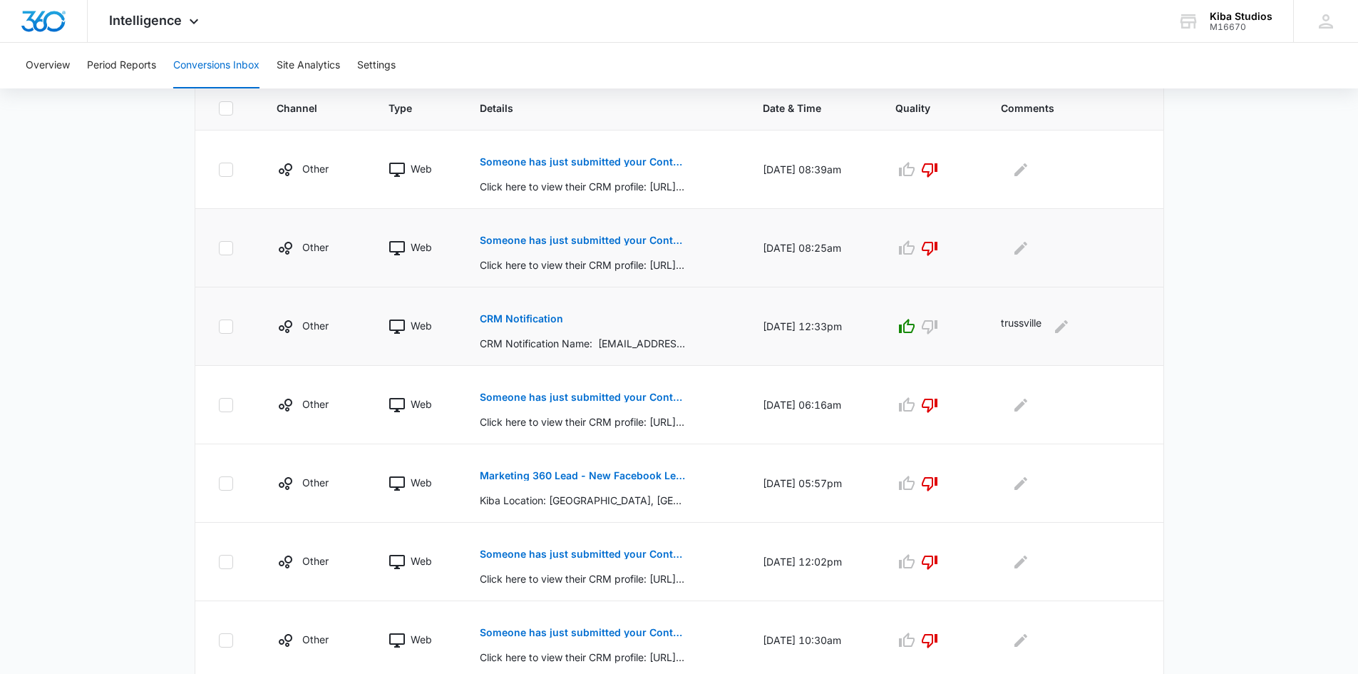
click at [528, 237] on p "Someone has just submitted your Contact Form form!" at bounding box center [583, 240] width 207 height 10
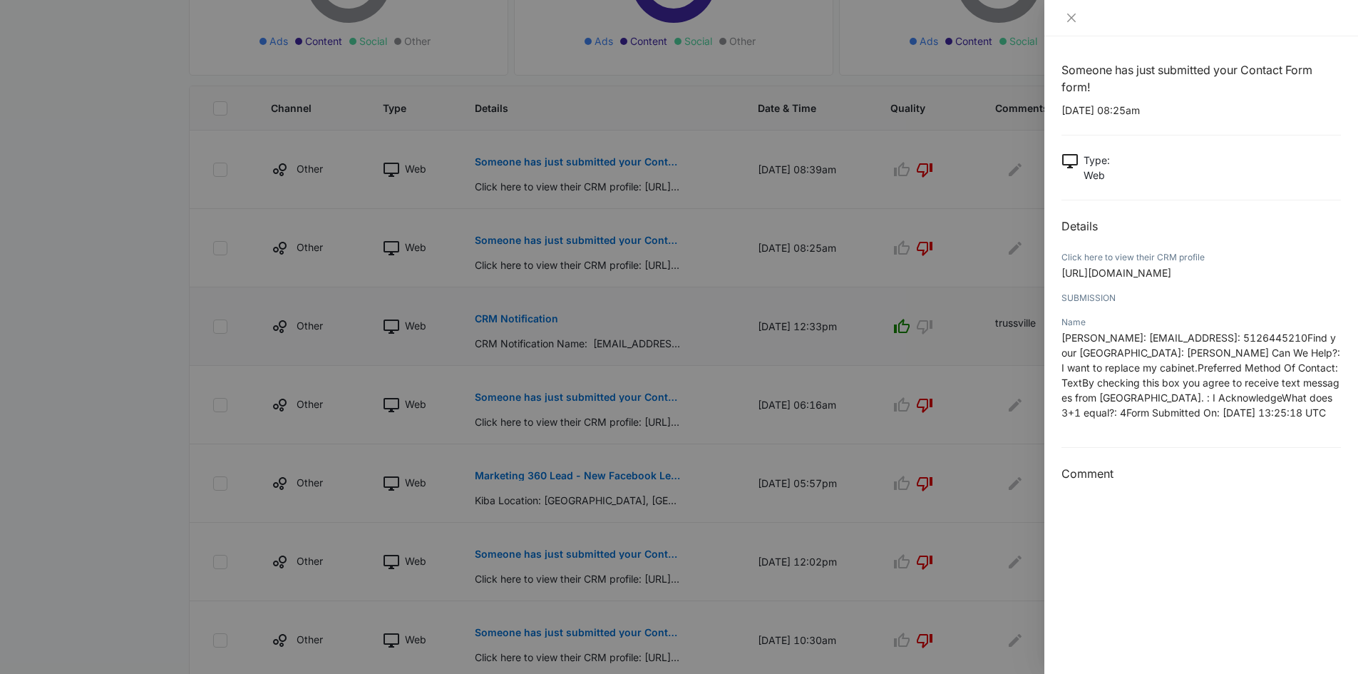
click at [520, 162] on div at bounding box center [679, 337] width 1358 height 674
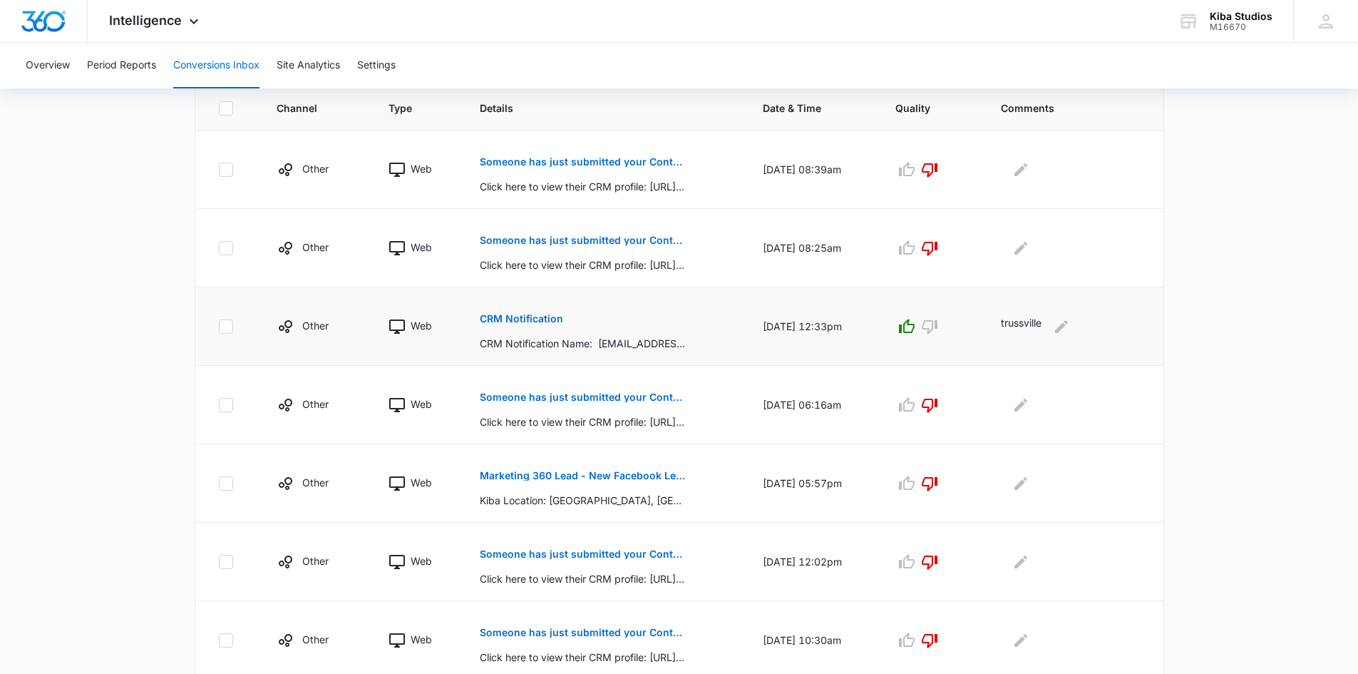
click at [520, 162] on p "Someone has just submitted your Contact Form form!" at bounding box center [583, 162] width 207 height 10
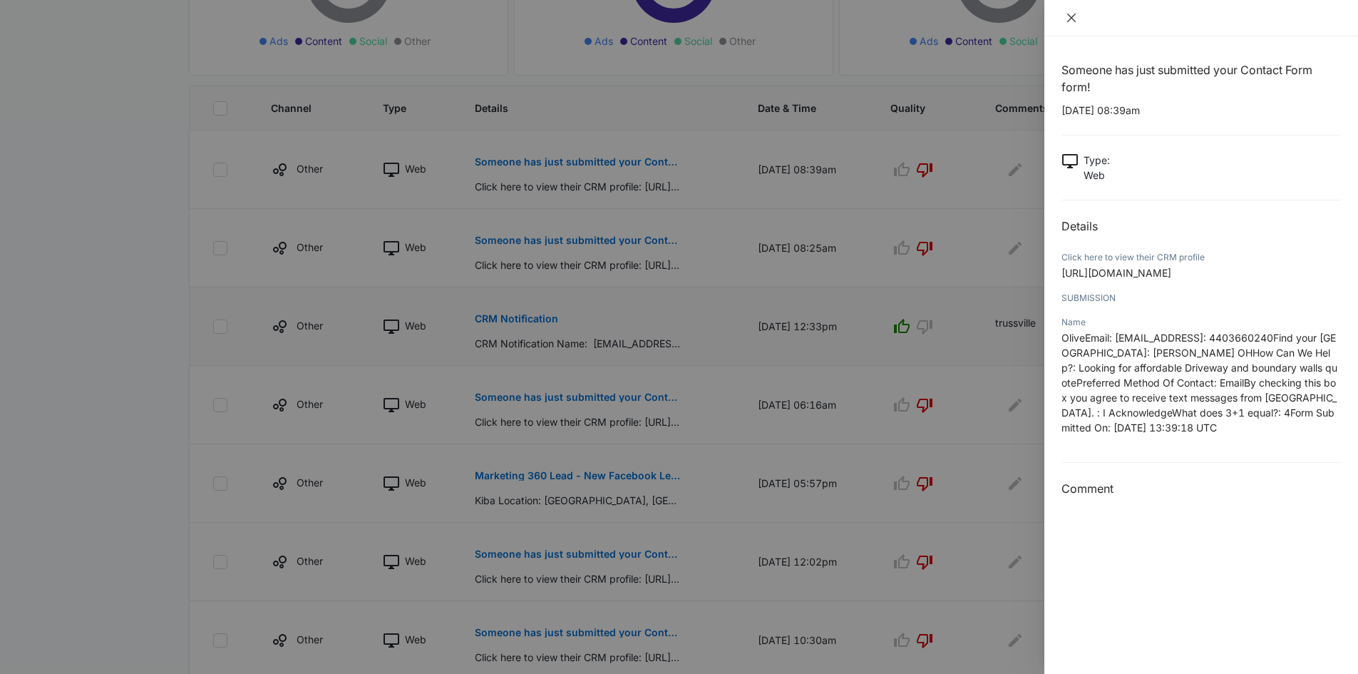
click at [1072, 16] on icon "close" at bounding box center [1071, 17] width 11 height 11
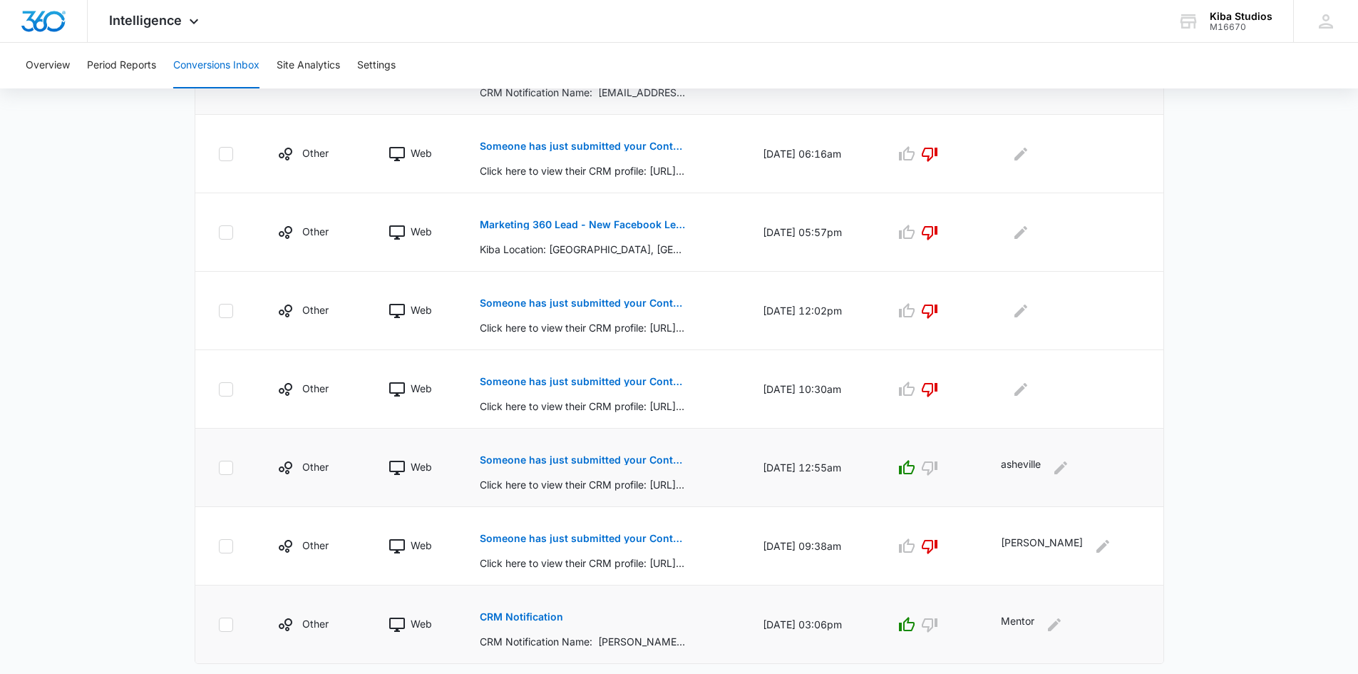
scroll to position [604, 0]
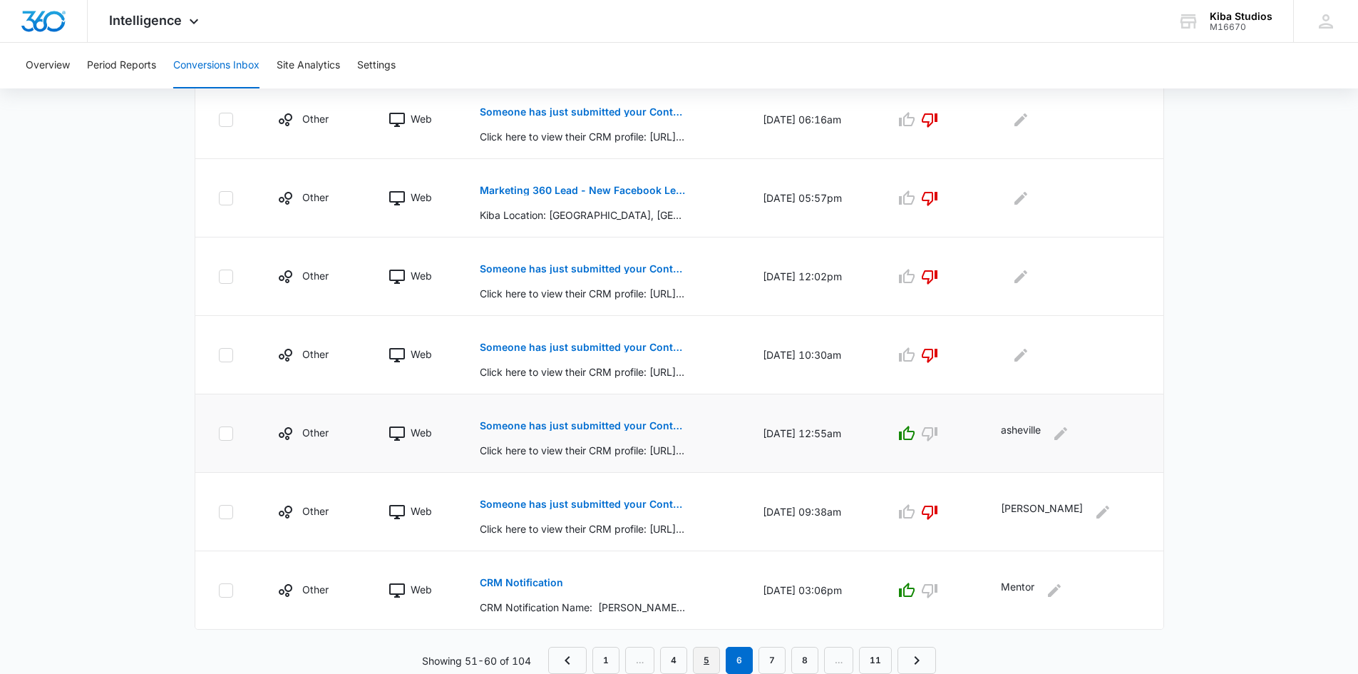
click at [699, 655] on link "5" at bounding box center [706, 660] width 27 height 27
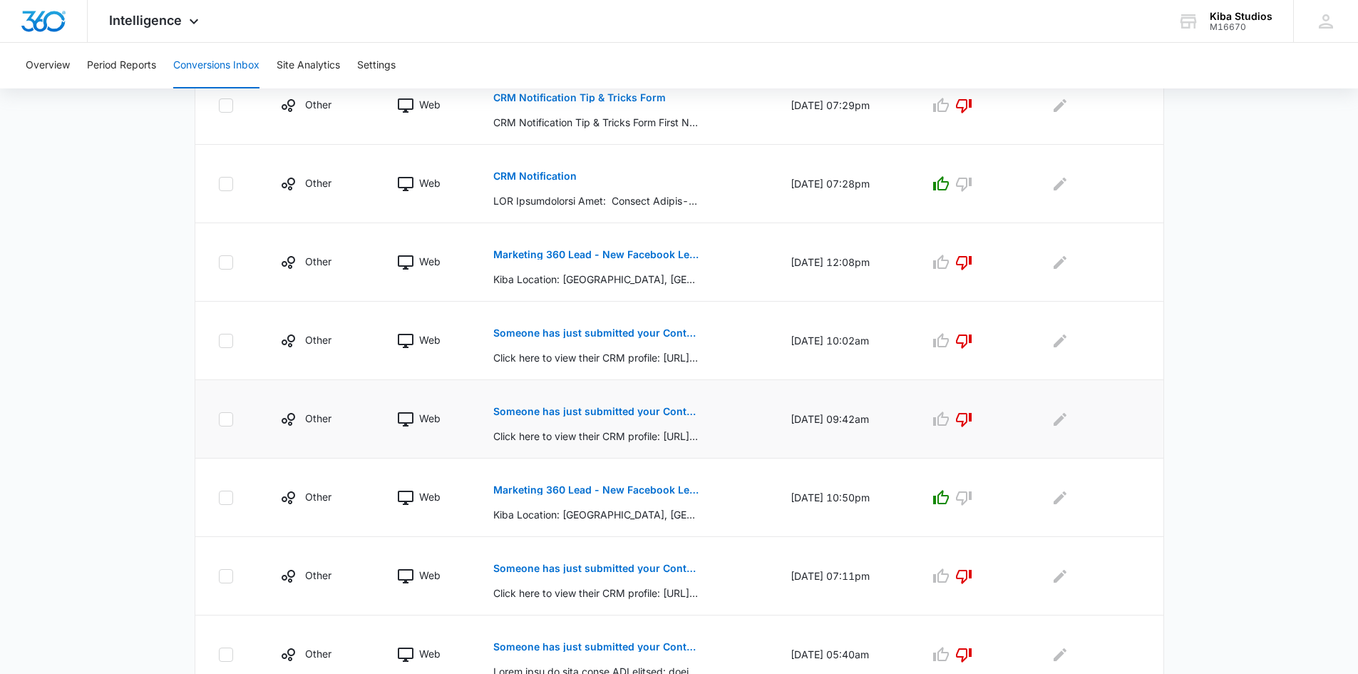
scroll to position [390, 0]
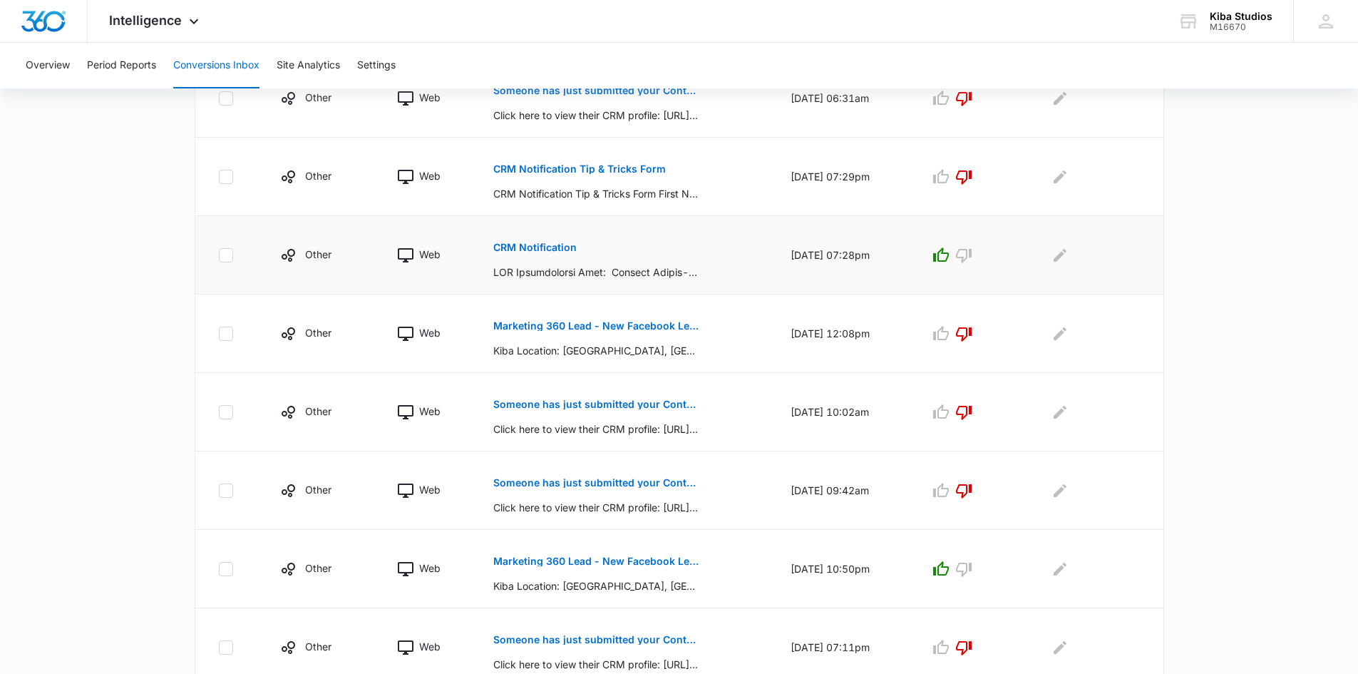
click at [525, 242] on p "CRM Notification" at bounding box center [534, 247] width 83 height 10
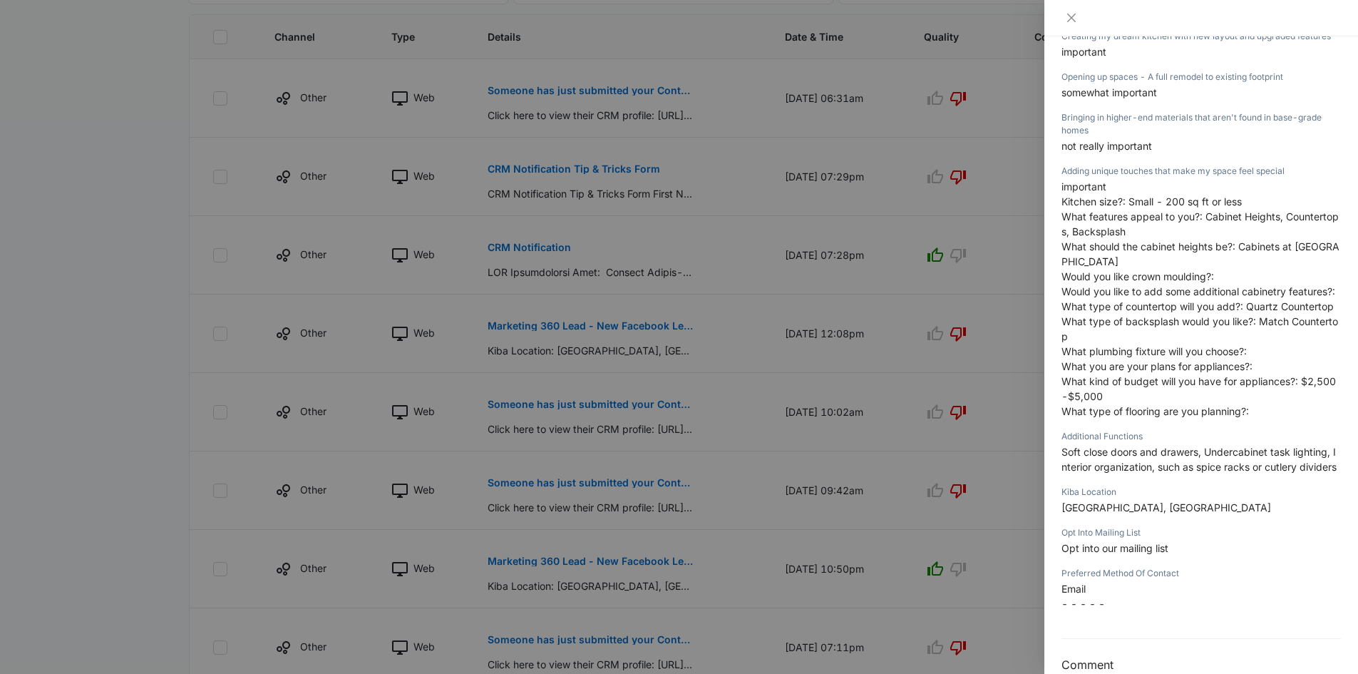
scroll to position [570, 0]
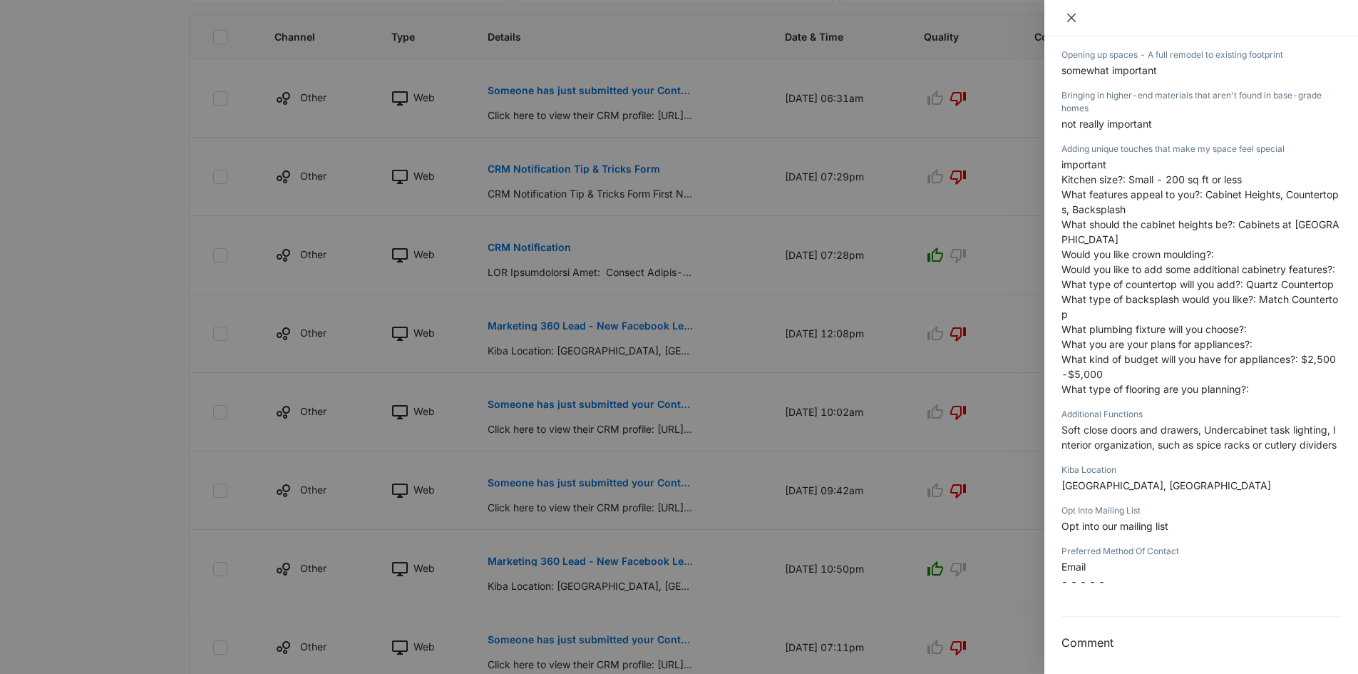
click at [1078, 20] on button "Close" at bounding box center [1072, 17] width 20 height 13
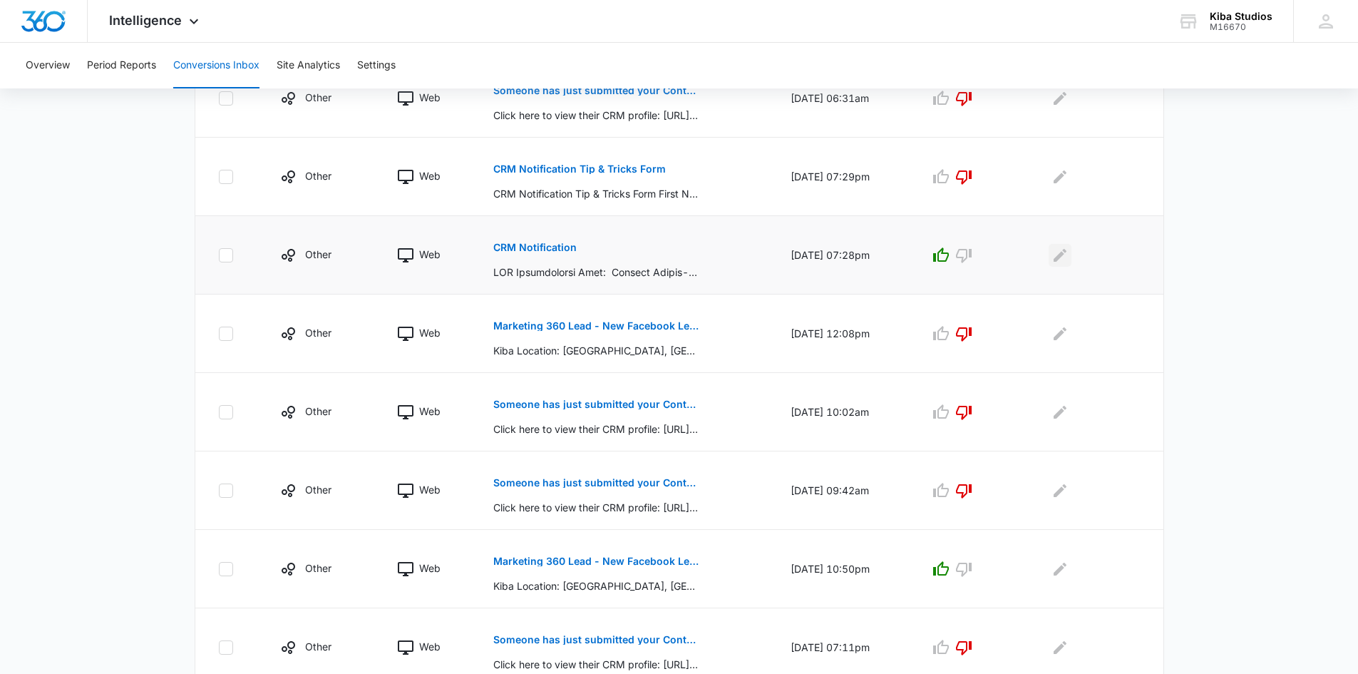
click at [1066, 255] on icon "Edit Comments" at bounding box center [1060, 254] width 13 height 13
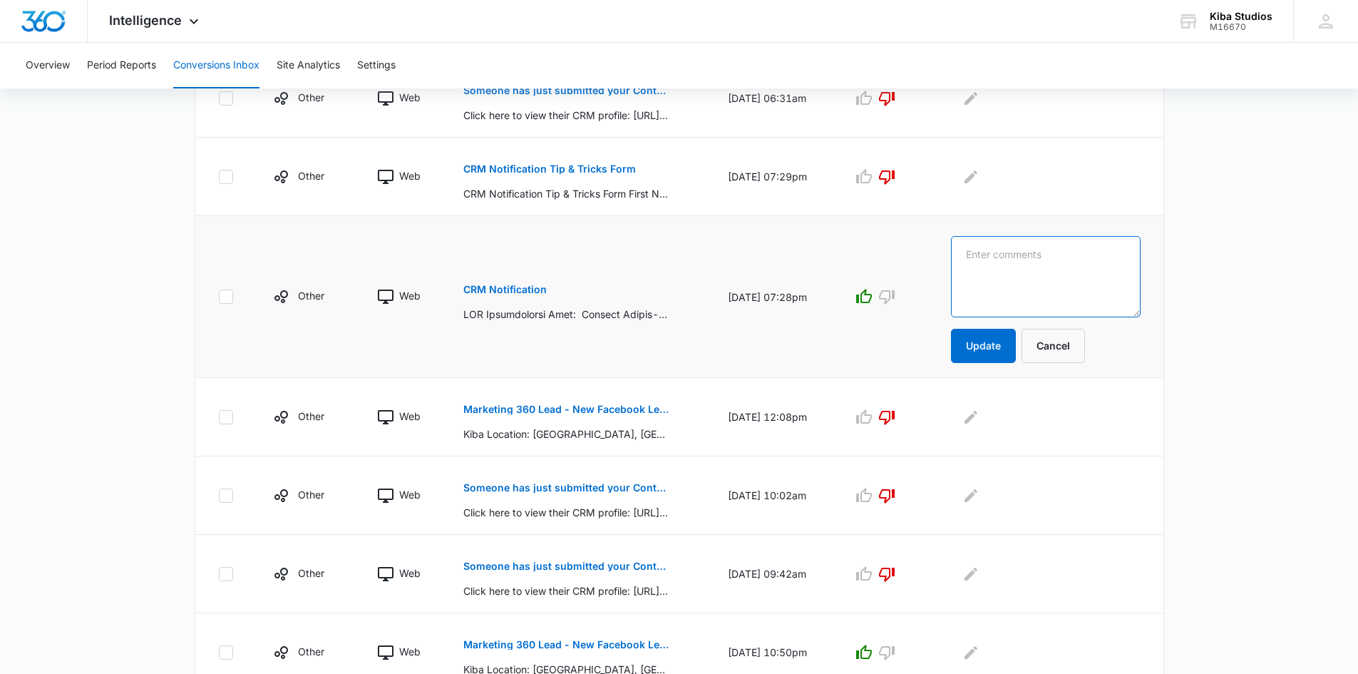
click at [1066, 255] on textarea at bounding box center [1045, 276] width 189 height 81
type textarea "[GEOGRAPHIC_DATA]"
click at [999, 349] on button "Update" at bounding box center [983, 346] width 65 height 34
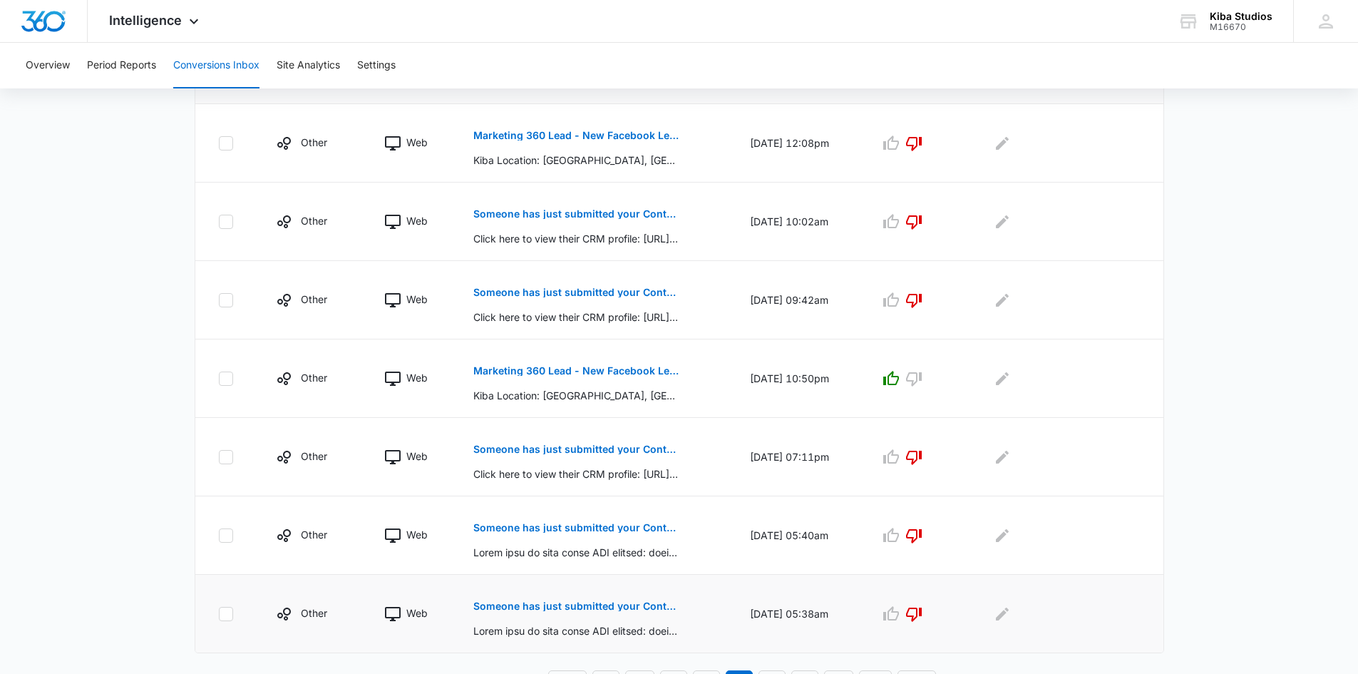
scroll to position [604, 0]
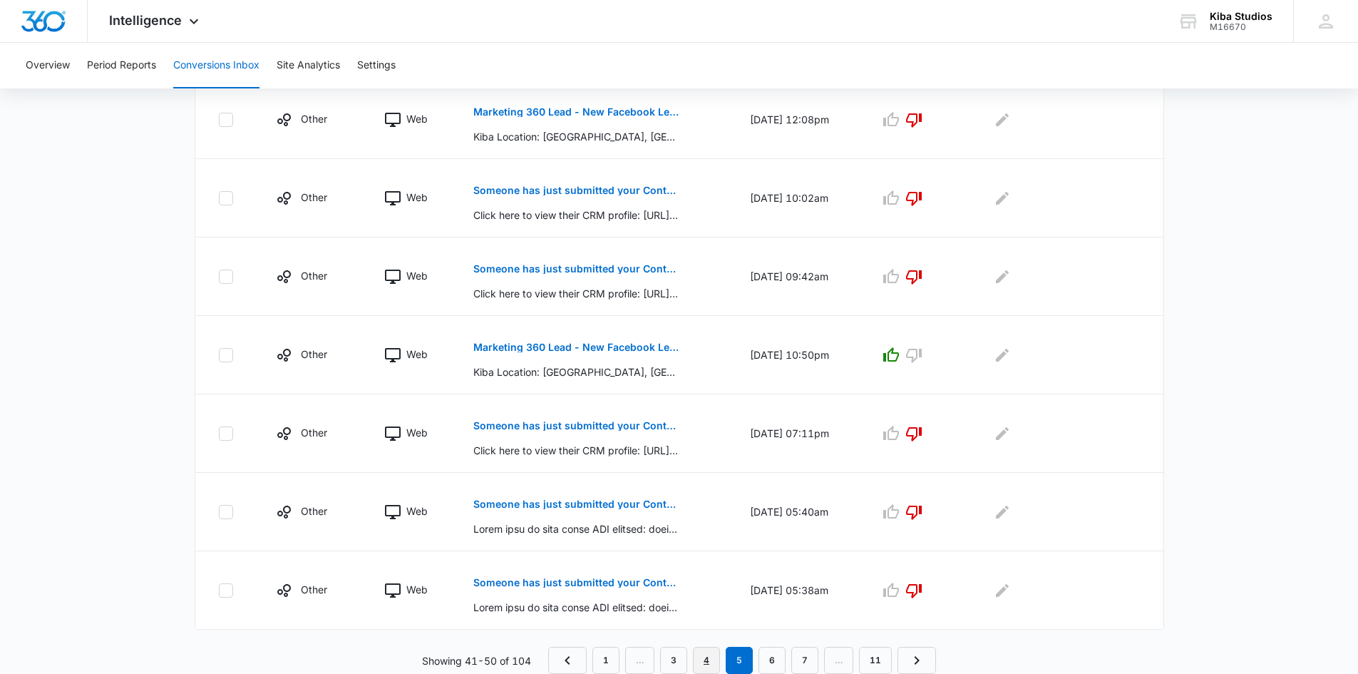
click at [702, 667] on link "4" at bounding box center [706, 660] width 27 height 27
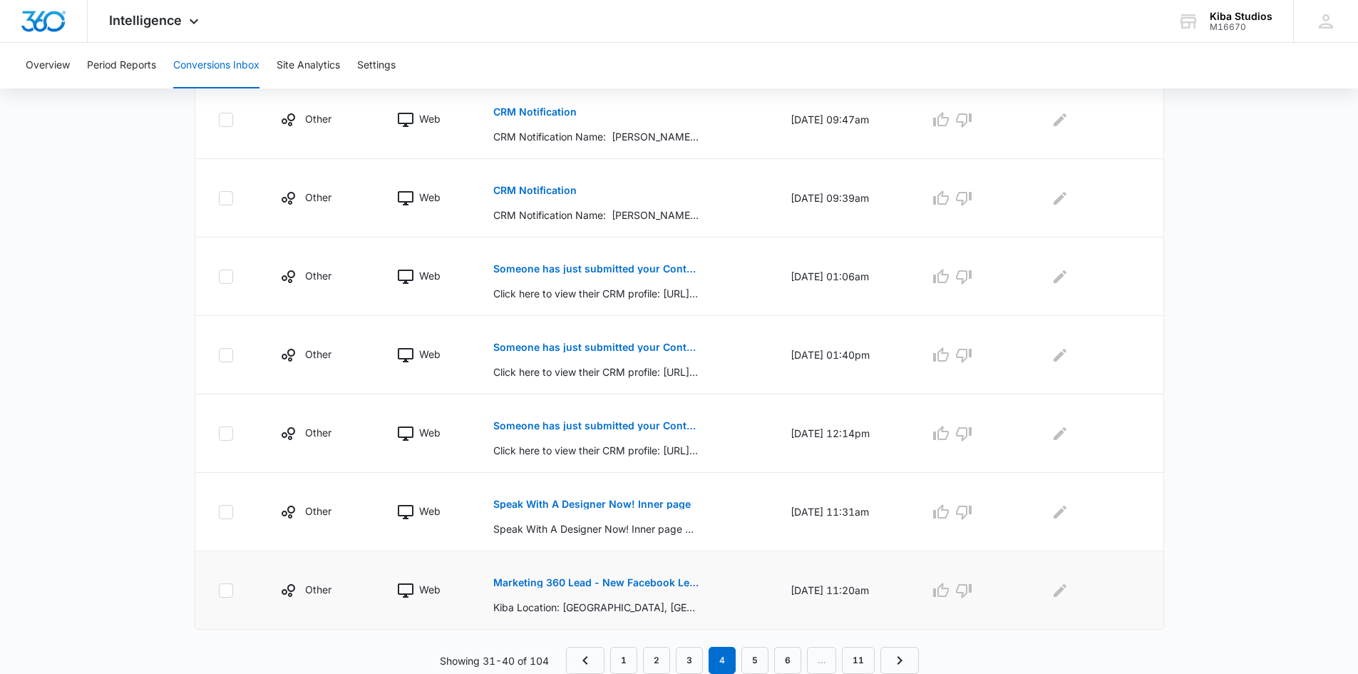
click at [620, 583] on p "Marketing 360 Lead - New Facebook Lead - [GEOGRAPHIC_DATA] Kitchen & Bath Faceb…" at bounding box center [596, 583] width 207 height 10
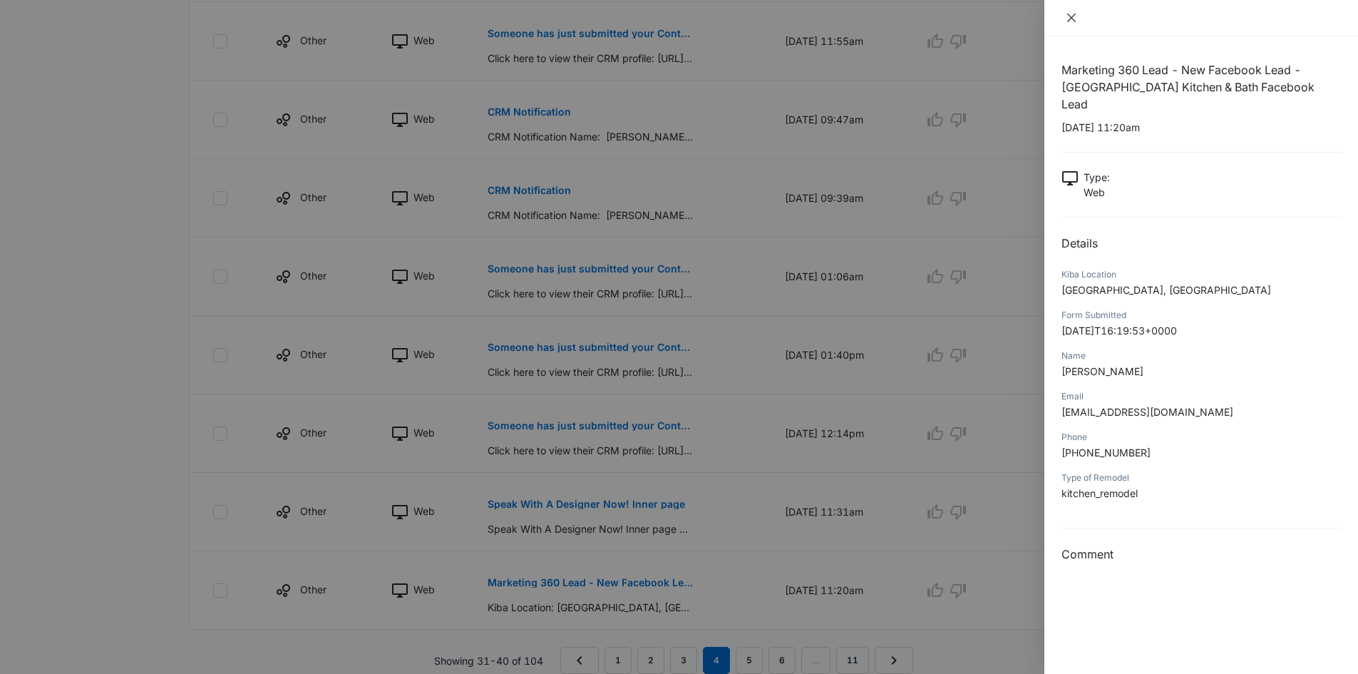
click at [1074, 16] on icon "close" at bounding box center [1071, 18] width 9 height 9
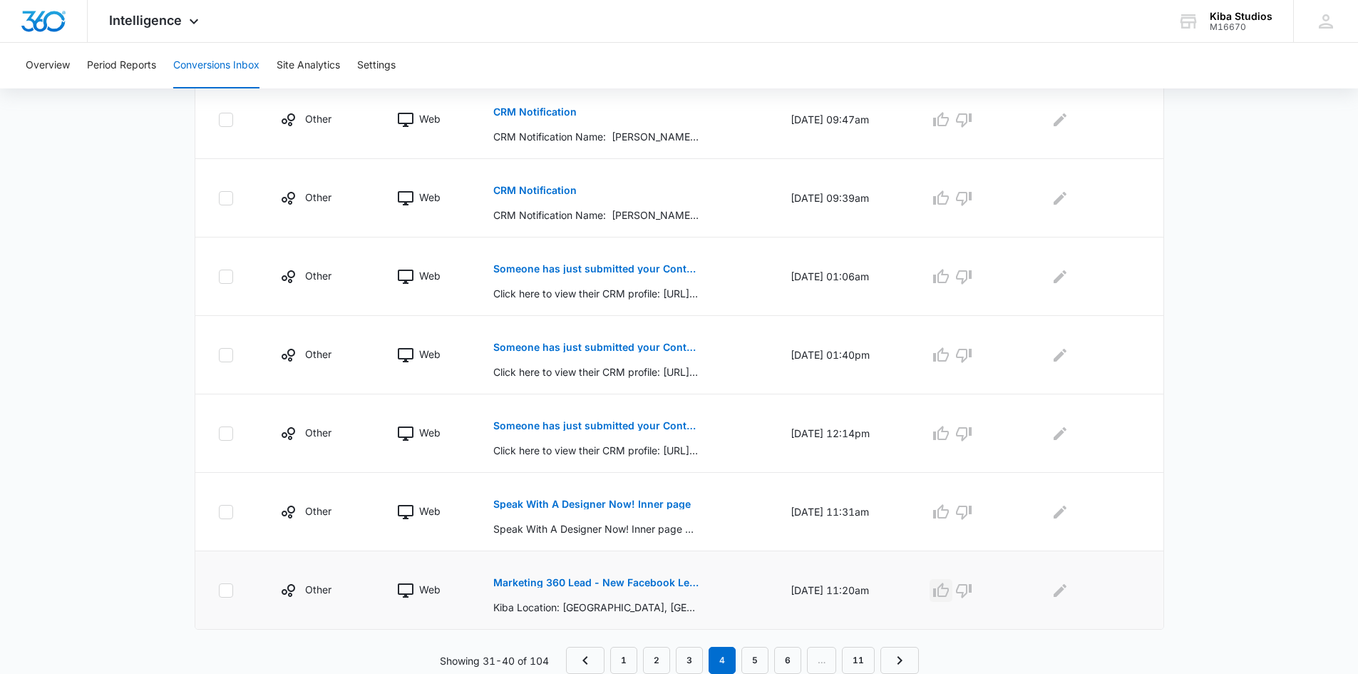
click at [943, 590] on icon "button" at bounding box center [941, 589] width 16 height 14
click at [620, 498] on button "Speak With A Designer Now! Inner page" at bounding box center [591, 504] width 197 height 34
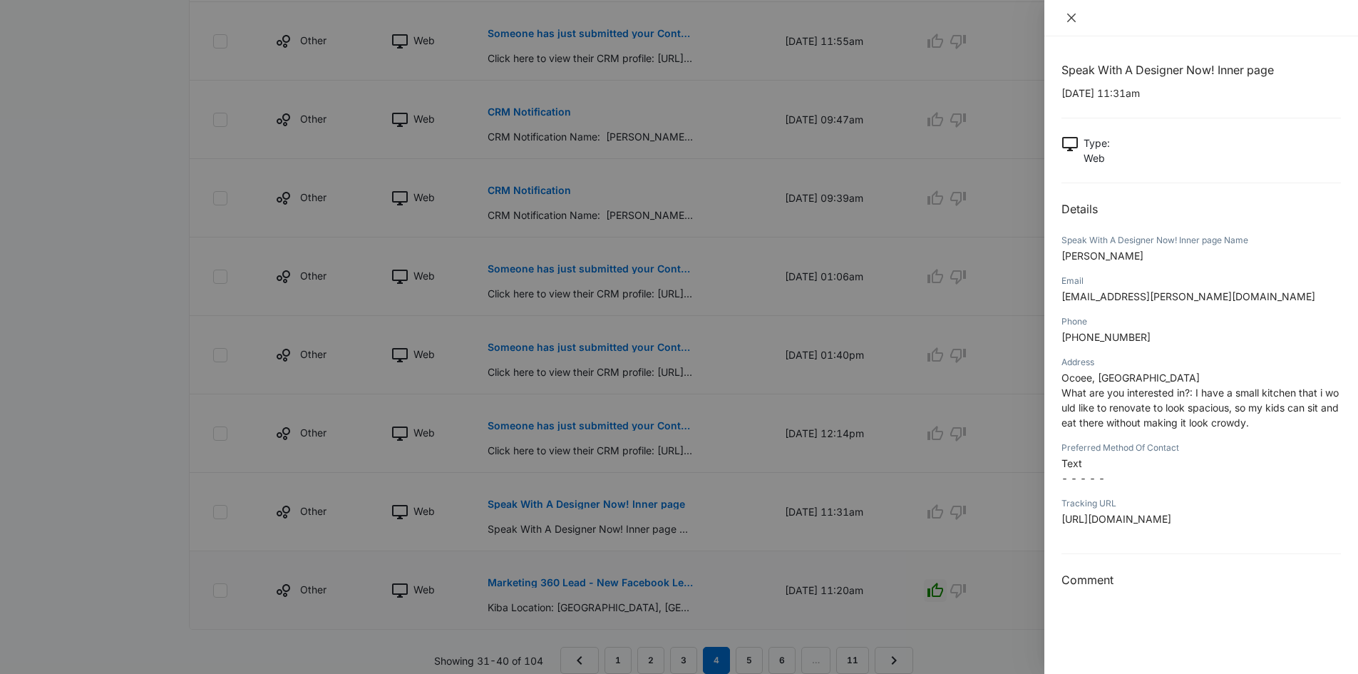
click at [1074, 14] on icon "close" at bounding box center [1071, 17] width 11 height 11
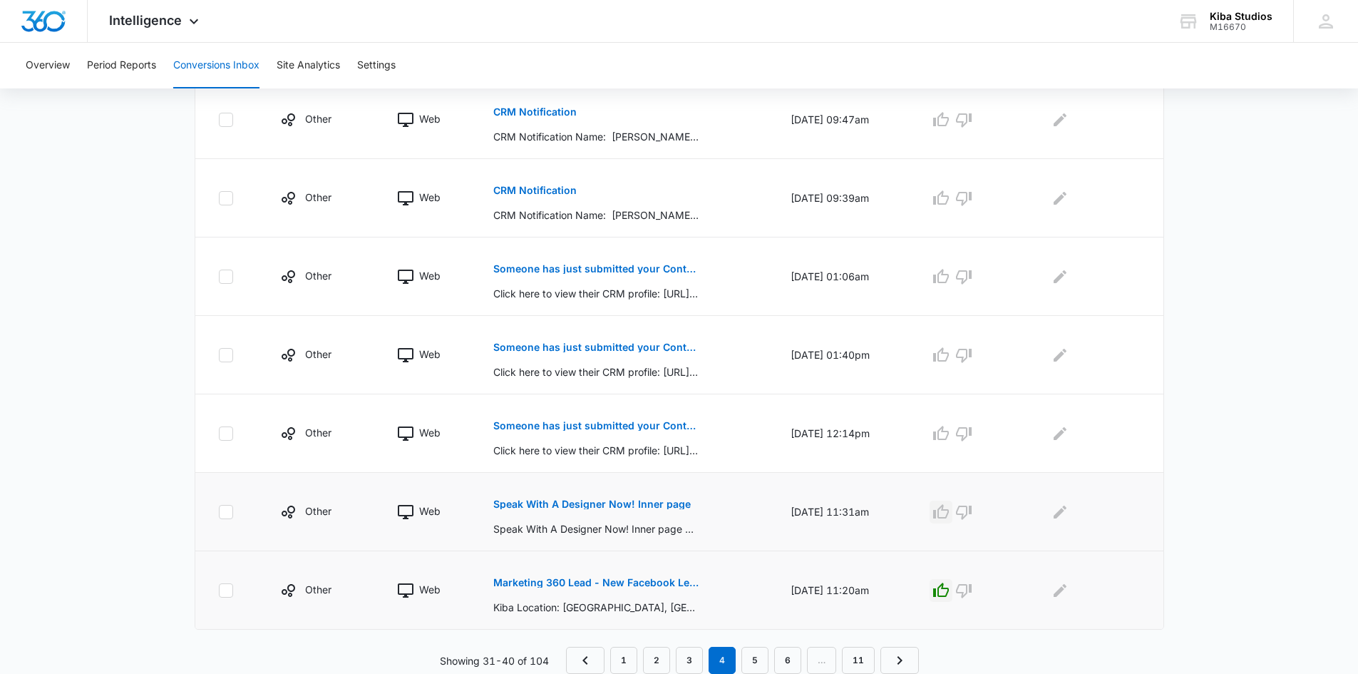
click at [950, 515] on icon "button" at bounding box center [941, 511] width 17 height 17
click at [1063, 510] on icon "Edit Comments" at bounding box center [1060, 511] width 17 height 17
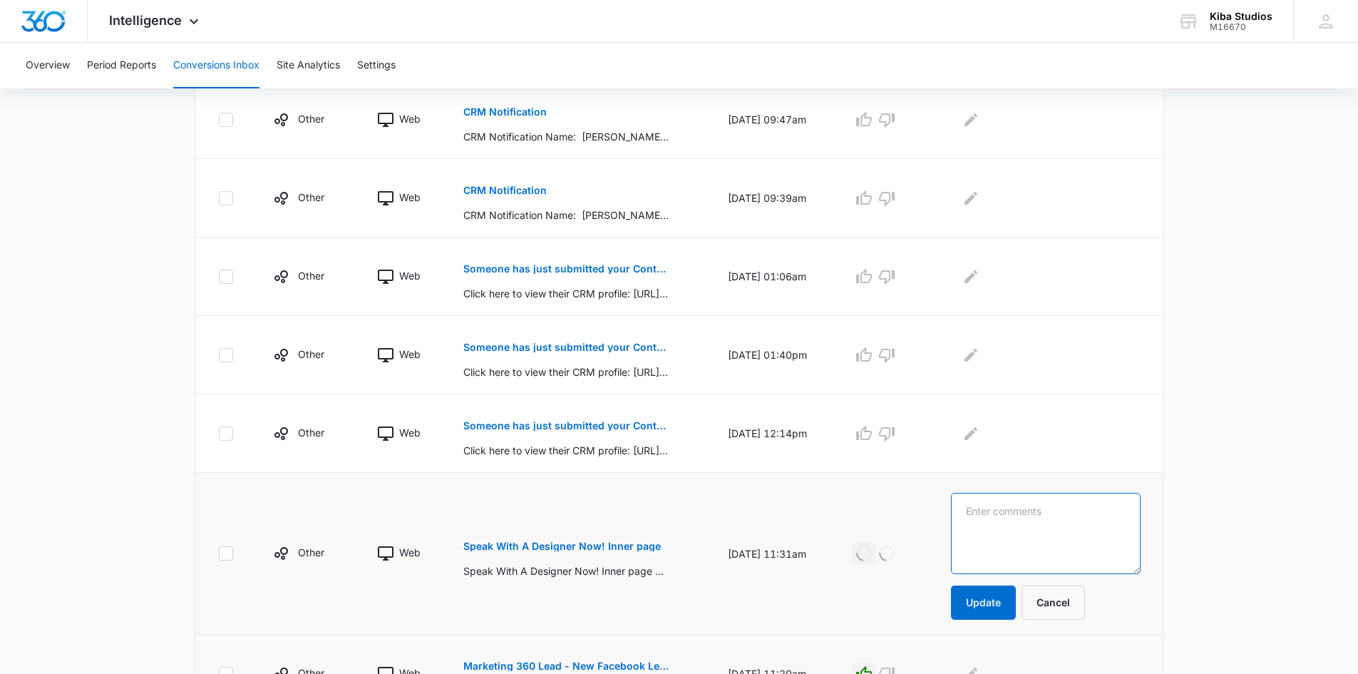
click at [1063, 512] on textarea at bounding box center [1045, 533] width 189 height 81
type textarea "ocoee"
click at [1002, 603] on button "Update" at bounding box center [983, 602] width 65 height 34
click at [577, 426] on p "Someone has just submitted your Contact Form form!" at bounding box center [566, 426] width 207 height 10
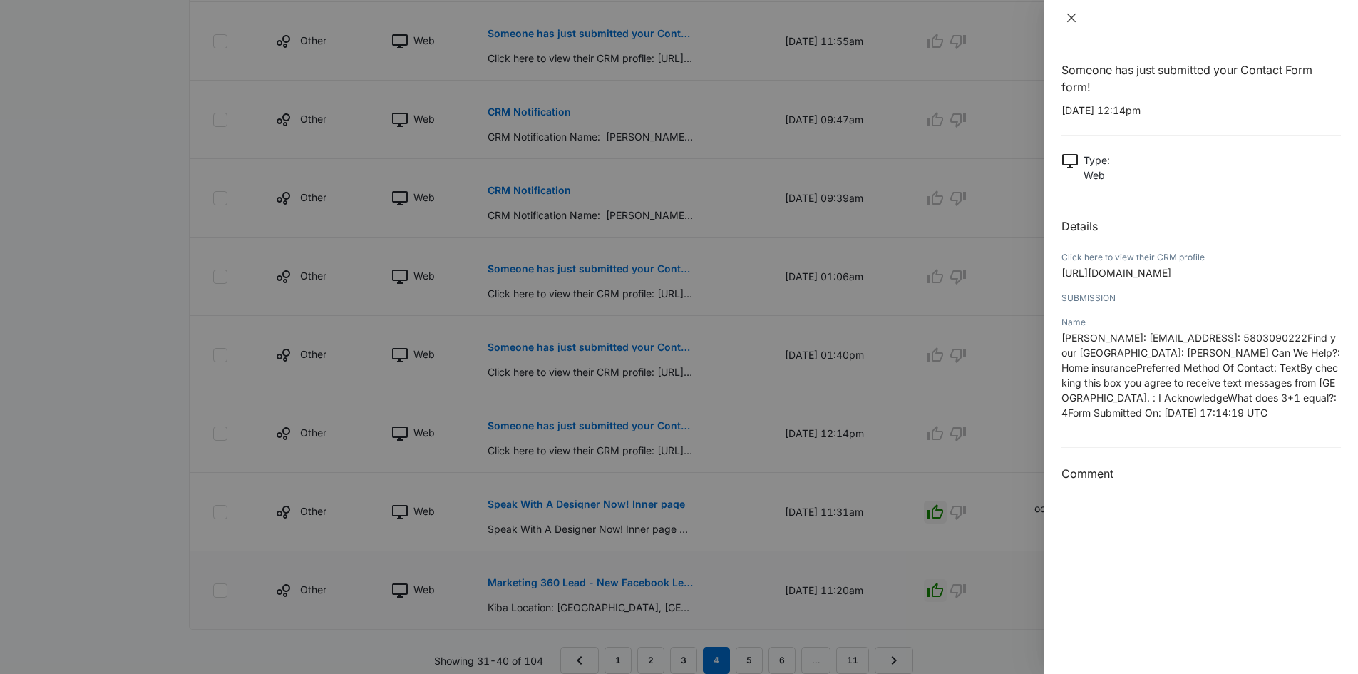
click at [1071, 21] on icon "close" at bounding box center [1071, 17] width 11 height 11
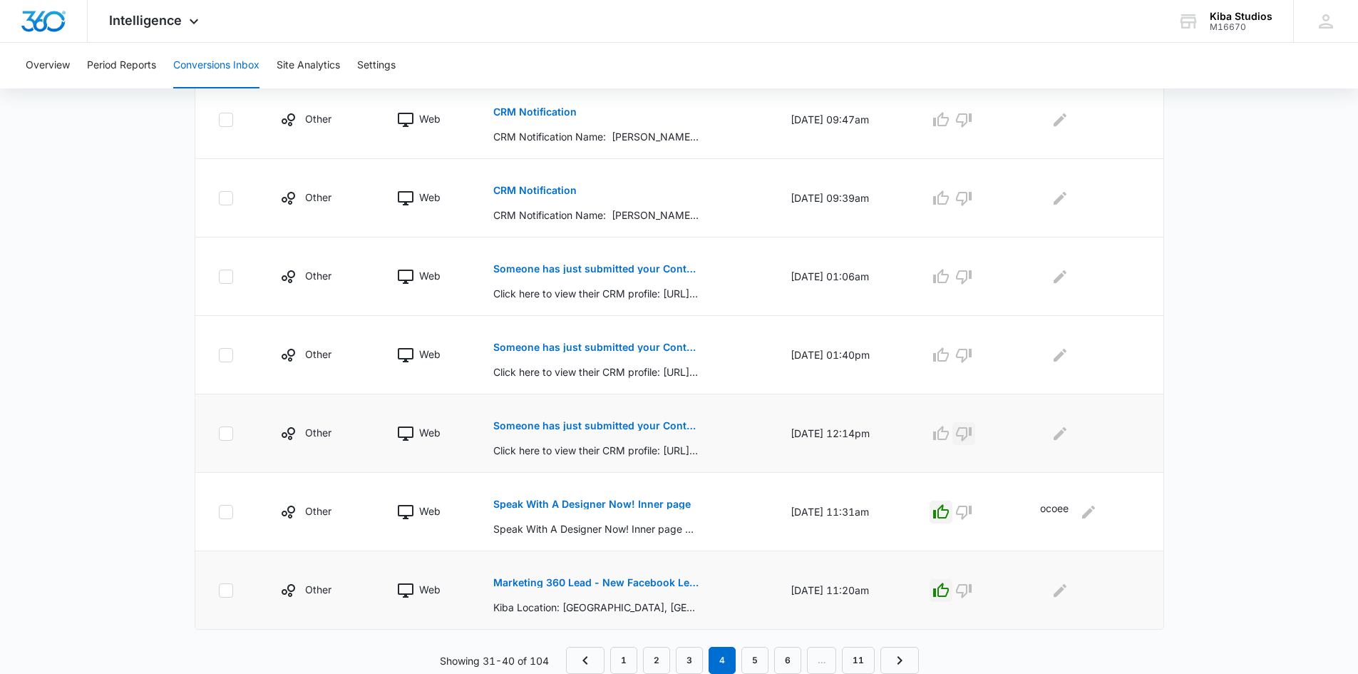
drag, startPoint x: 970, startPoint y: 432, endPoint x: 920, endPoint y: 409, distance: 55.2
click at [970, 430] on icon "button" at bounding box center [963, 433] width 17 height 17
click at [607, 348] on p "Someone has just submitted your Contact Us form!" at bounding box center [596, 347] width 207 height 10
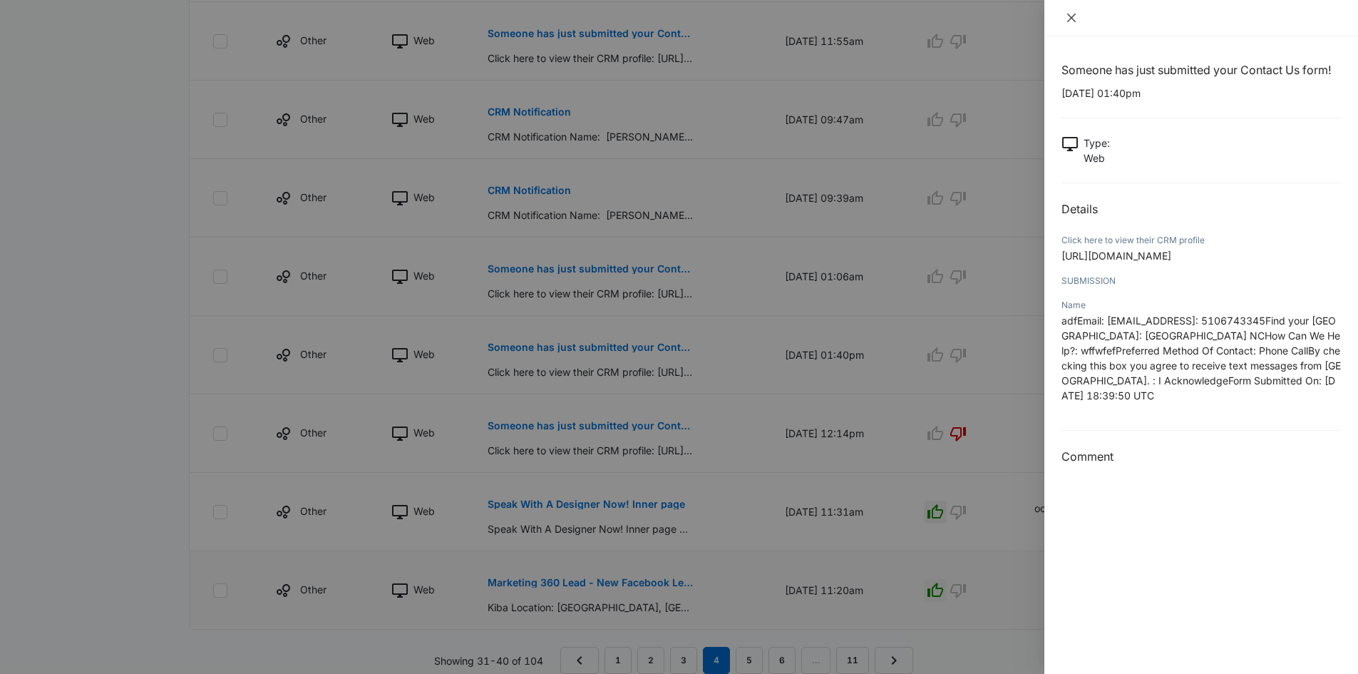
click at [1075, 14] on icon "close" at bounding box center [1071, 18] width 9 height 9
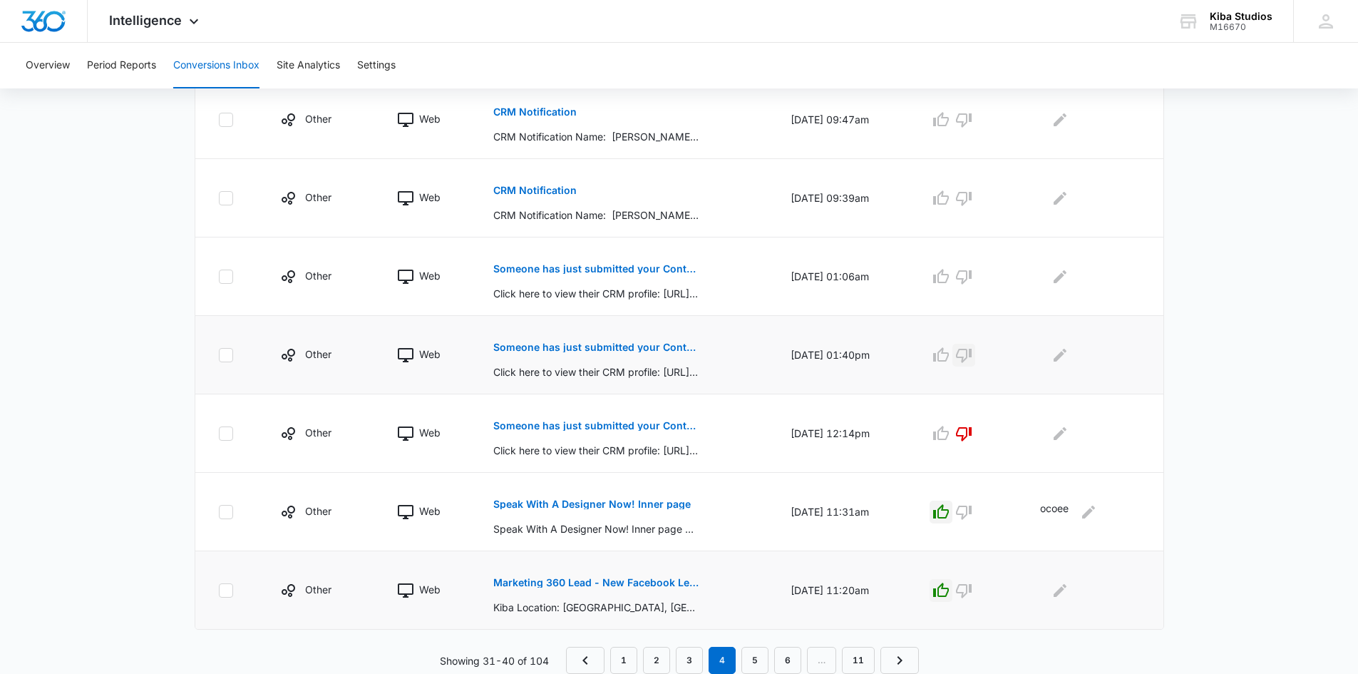
click at [972, 358] on icon "button" at bounding box center [963, 355] width 17 height 17
click at [574, 270] on p "Someone has just submitted your Contact Us form!" at bounding box center [596, 269] width 207 height 10
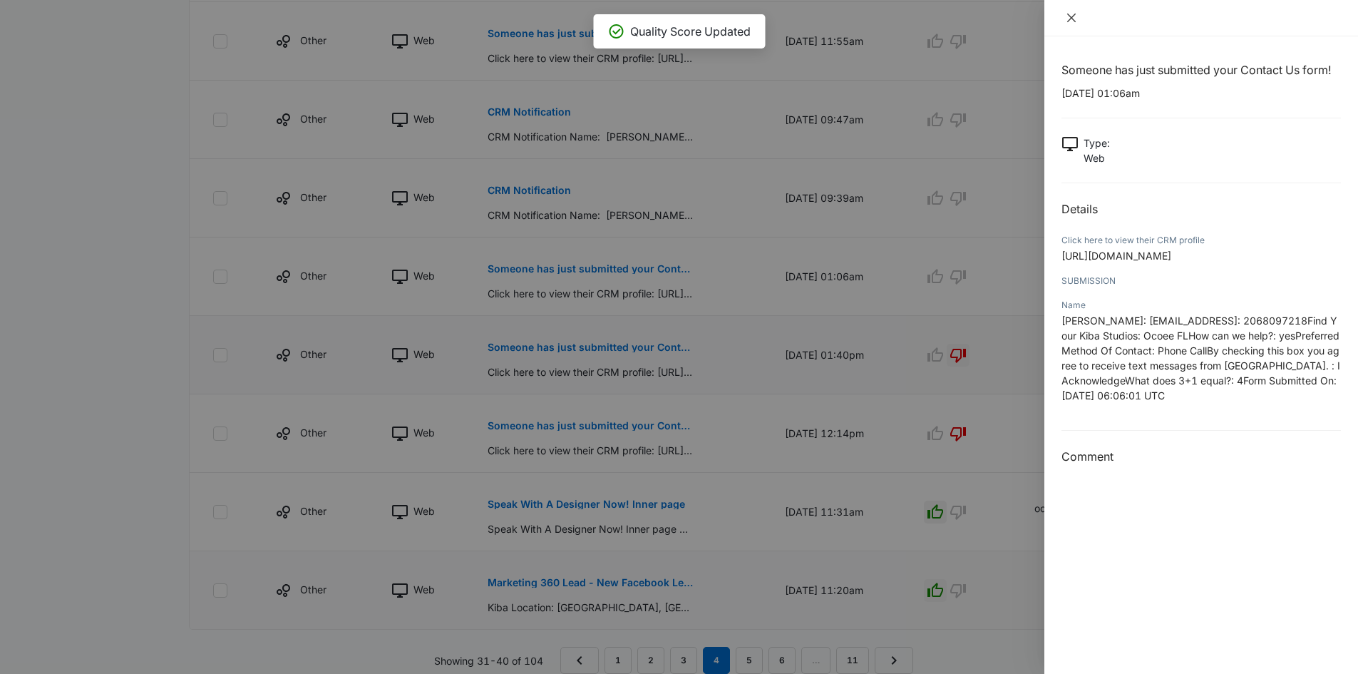
click at [1074, 16] on icon "close" at bounding box center [1071, 18] width 9 height 9
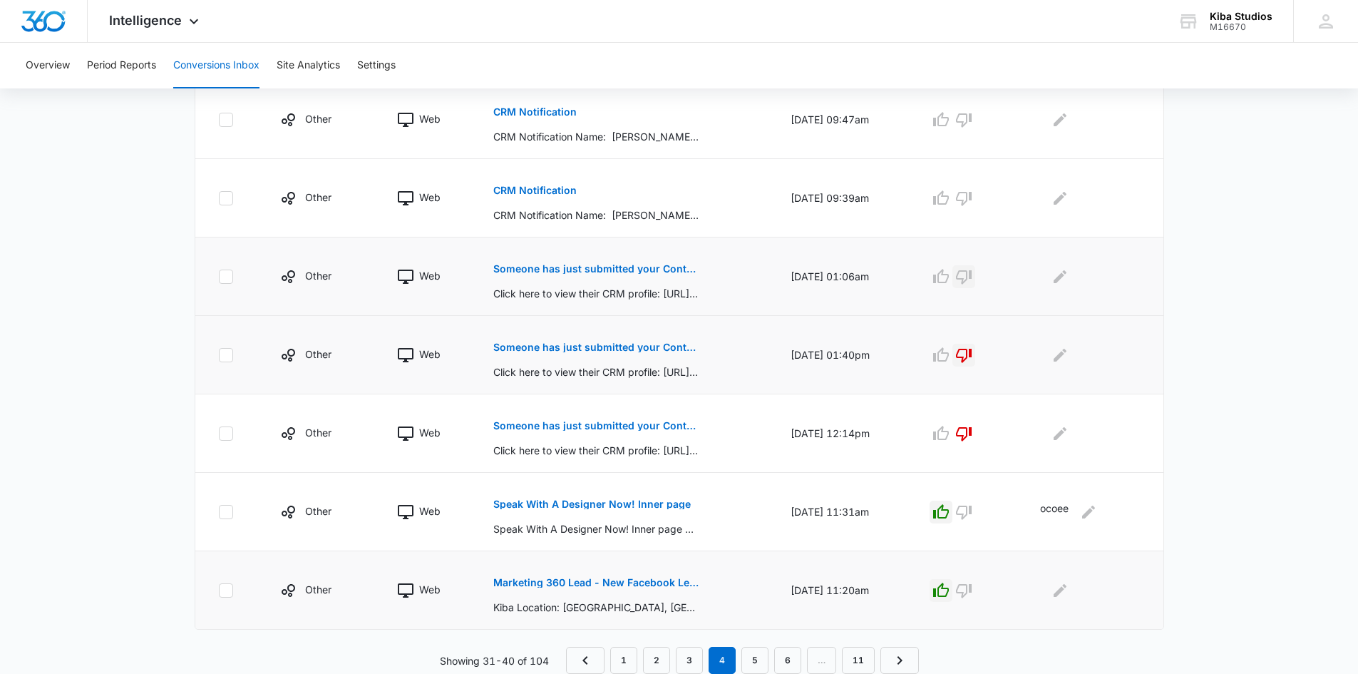
click at [972, 278] on icon "button" at bounding box center [964, 277] width 16 height 14
click at [509, 183] on button "CRM Notification" at bounding box center [534, 190] width 83 height 34
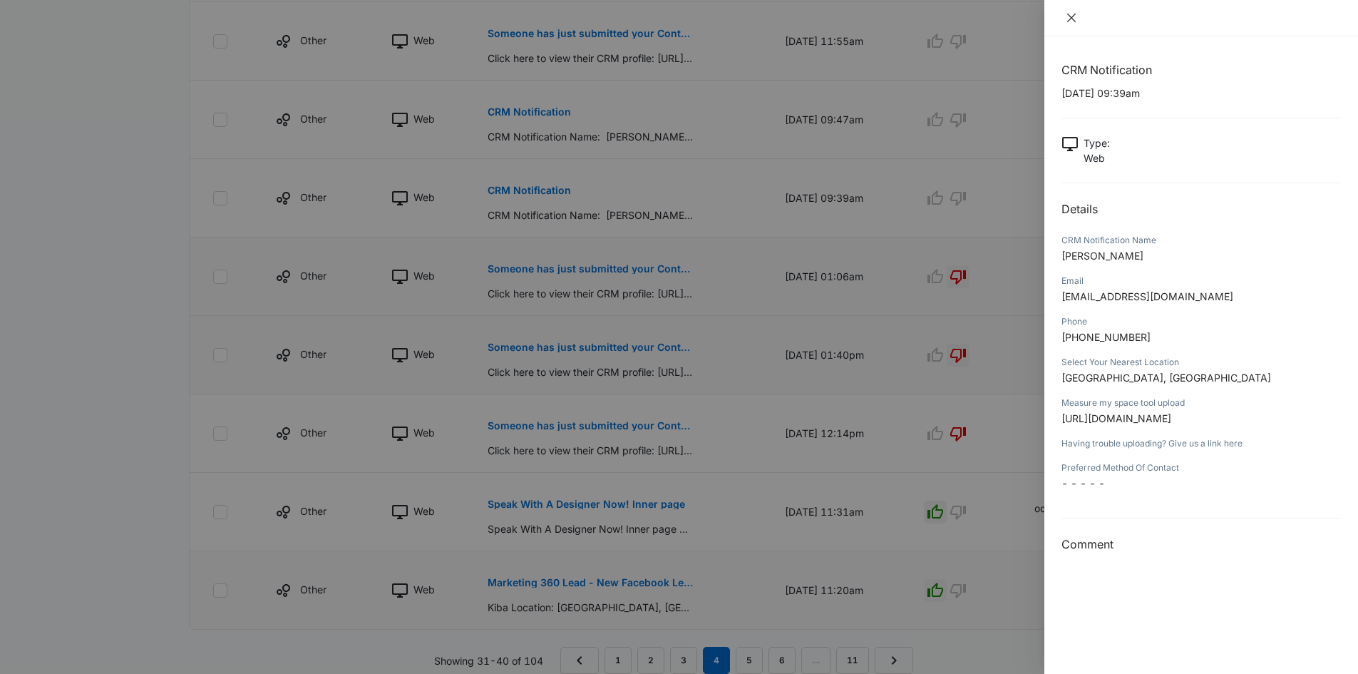
click at [1070, 16] on icon "close" at bounding box center [1071, 18] width 9 height 9
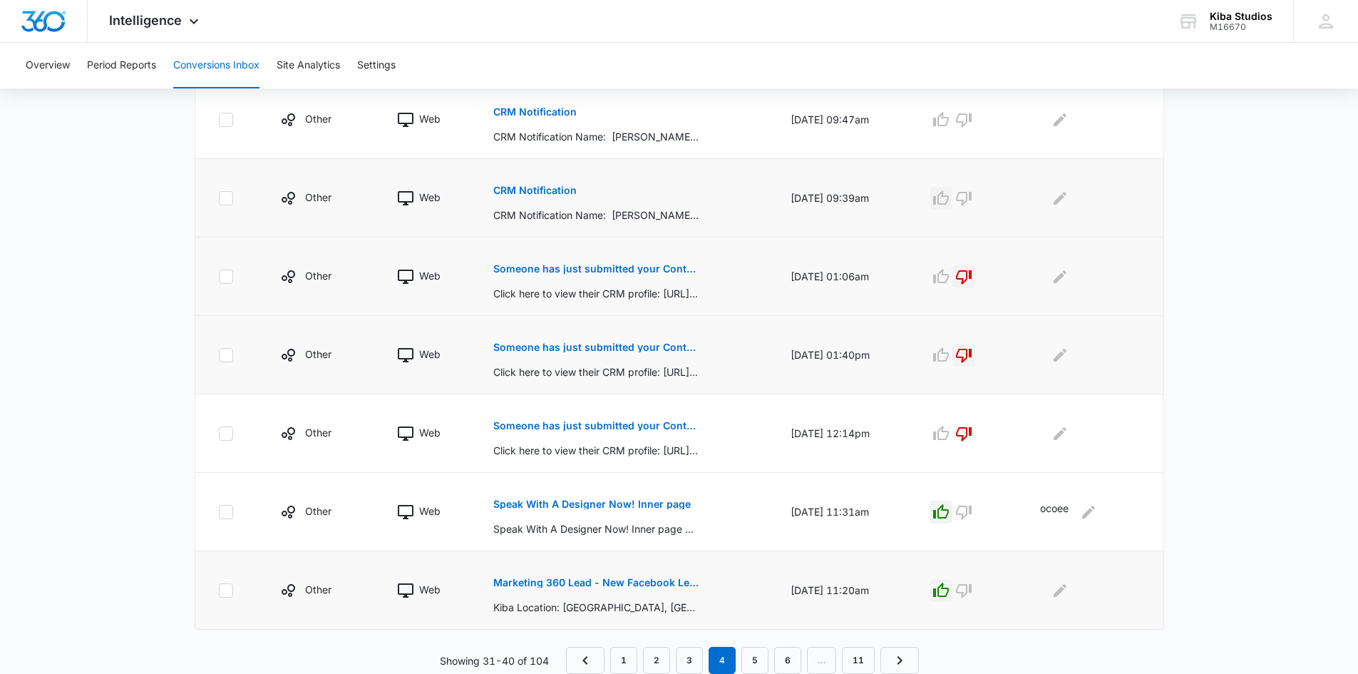
click at [949, 196] on icon "button" at bounding box center [941, 197] width 16 height 14
click at [1061, 199] on icon "Edit Comments" at bounding box center [1060, 198] width 17 height 17
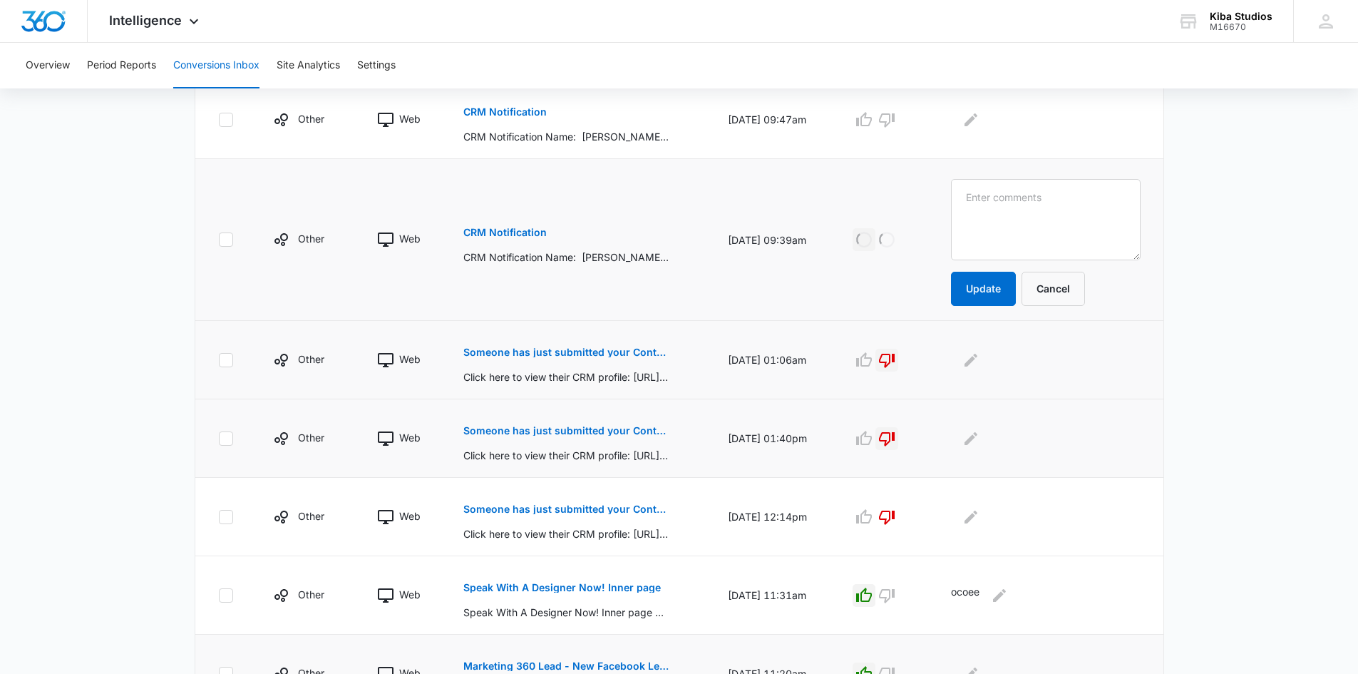
click at [1061, 199] on textarea at bounding box center [1045, 219] width 189 height 81
type textarea "appleton"
click at [986, 279] on button "Update" at bounding box center [983, 289] width 65 height 34
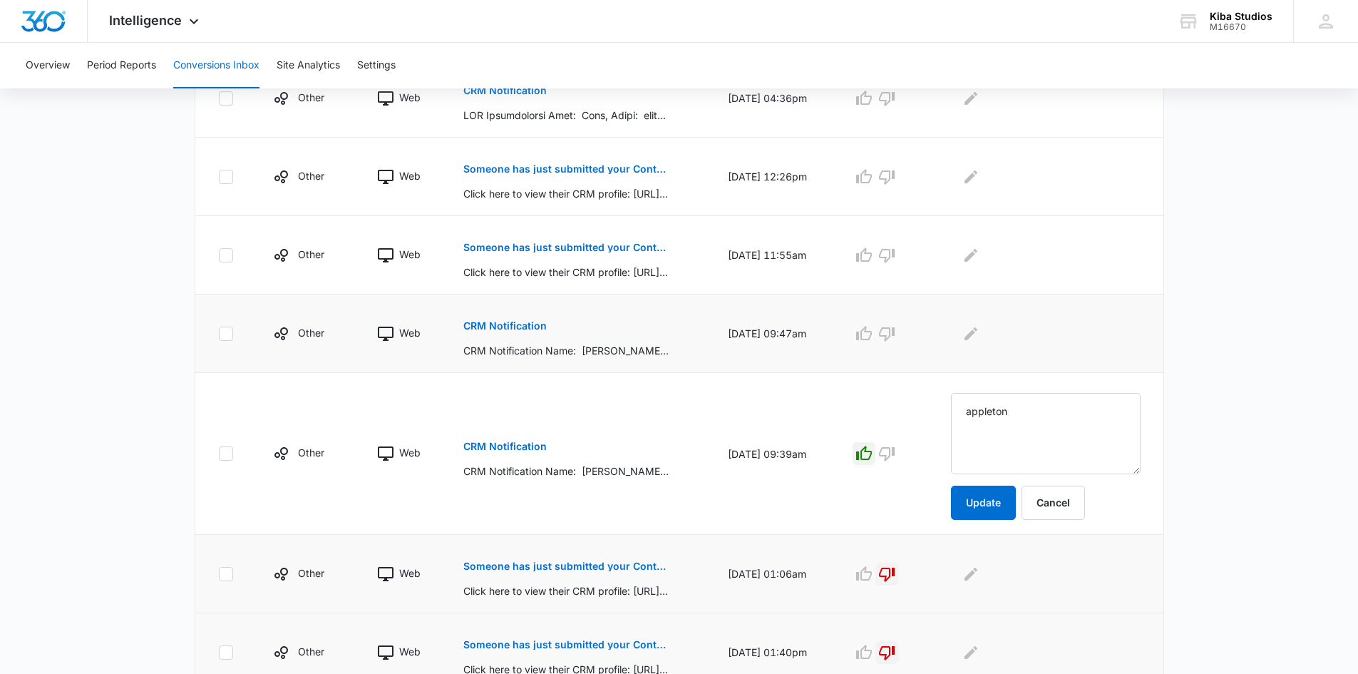
click at [510, 321] on p "CRM Notification" at bounding box center [504, 326] width 83 height 10
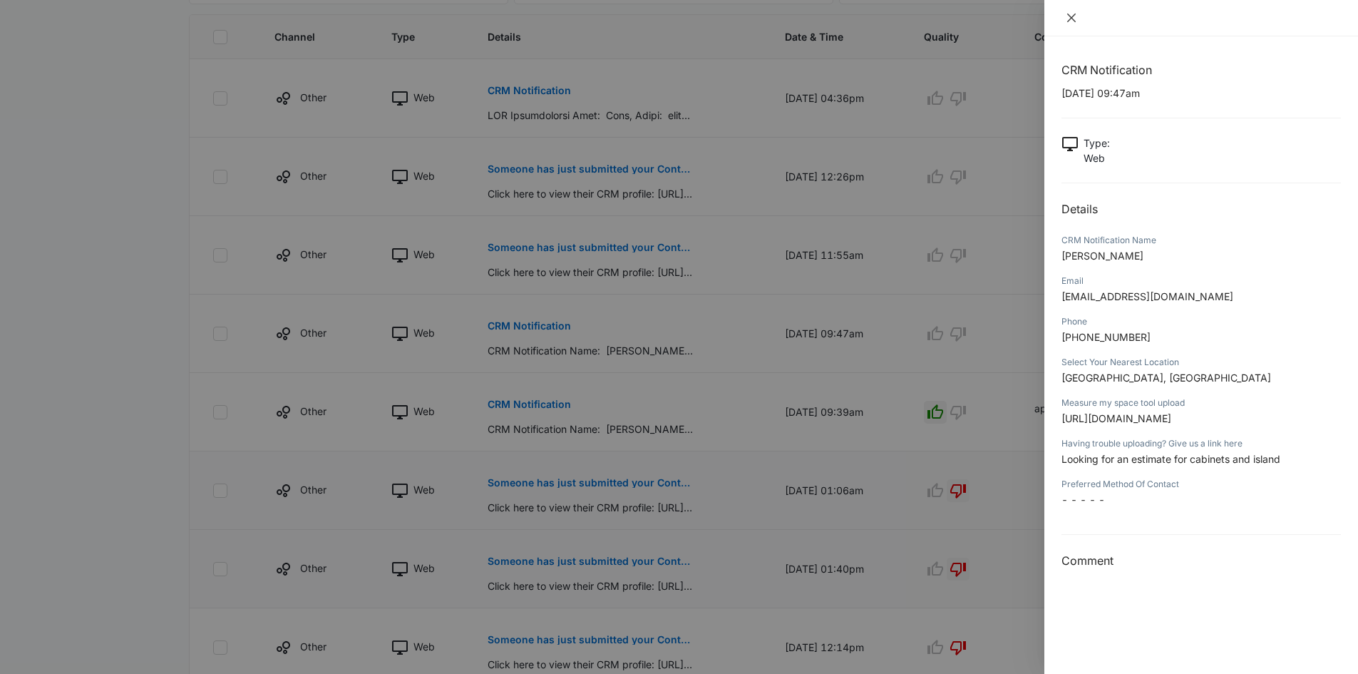
click at [1065, 15] on button "Close" at bounding box center [1072, 17] width 20 height 13
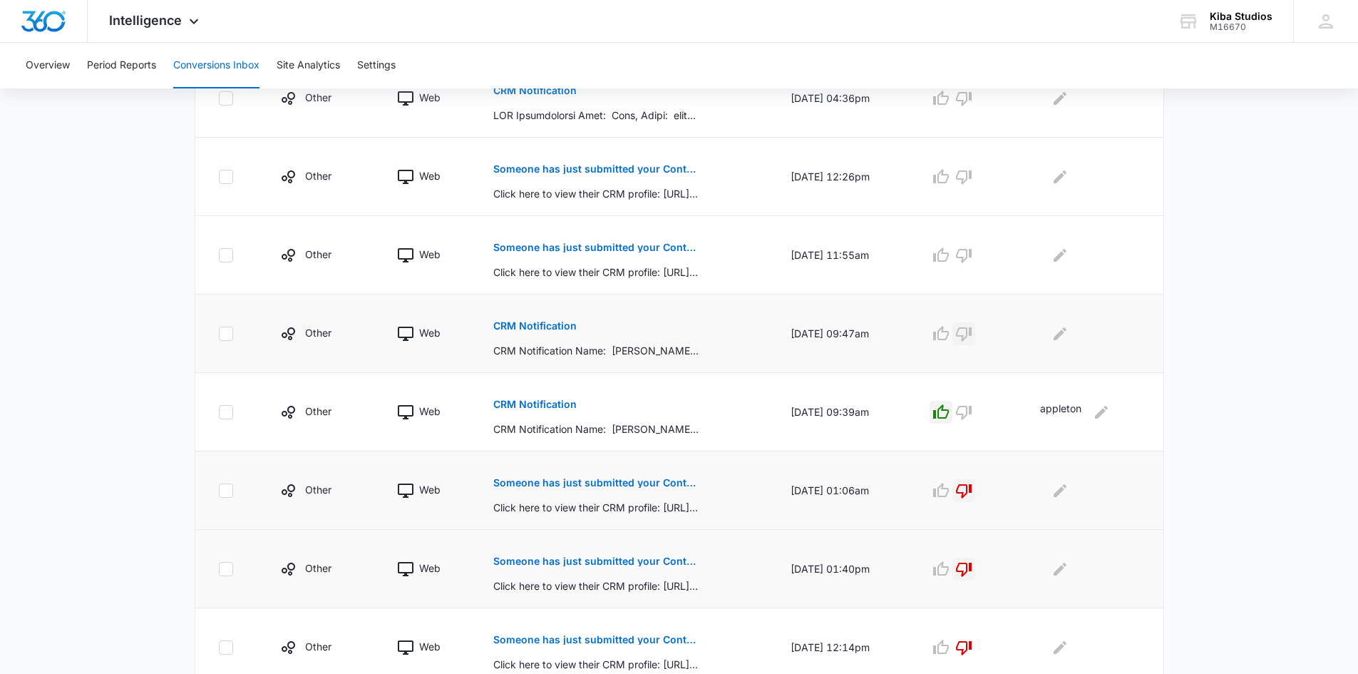
click at [971, 331] on icon "button" at bounding box center [963, 333] width 17 height 17
click at [617, 243] on p "Someone has just submitted your Contact Us form!" at bounding box center [596, 247] width 207 height 10
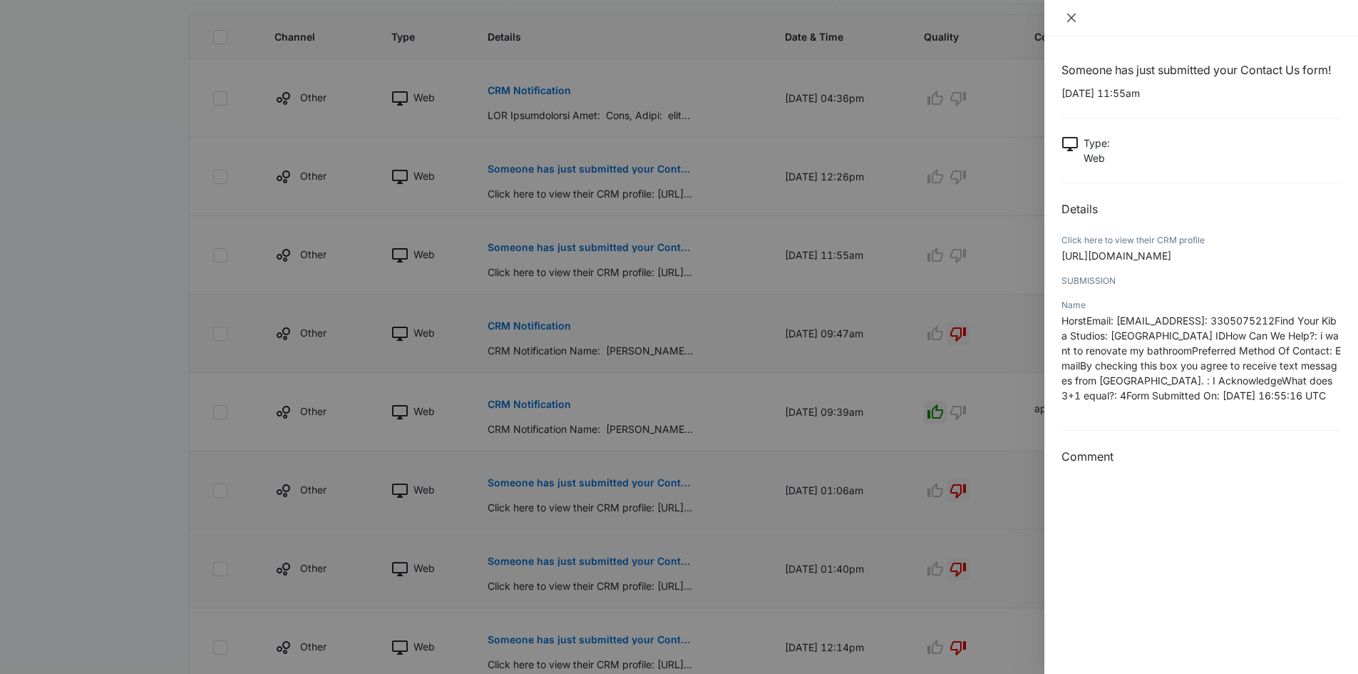
click at [1074, 17] on icon "close" at bounding box center [1071, 17] width 11 height 11
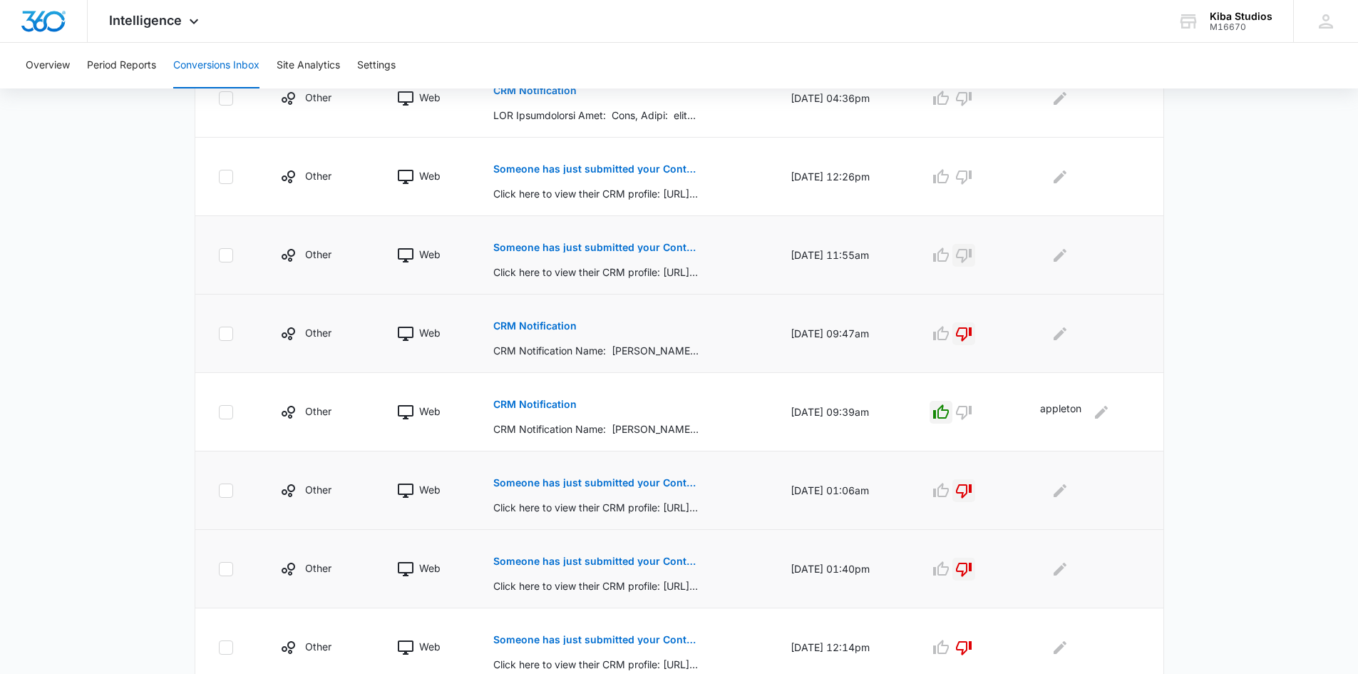
click at [972, 250] on icon "button" at bounding box center [964, 256] width 16 height 14
click at [660, 172] on p "Someone has just submitted your Contact Us form!" at bounding box center [596, 169] width 207 height 10
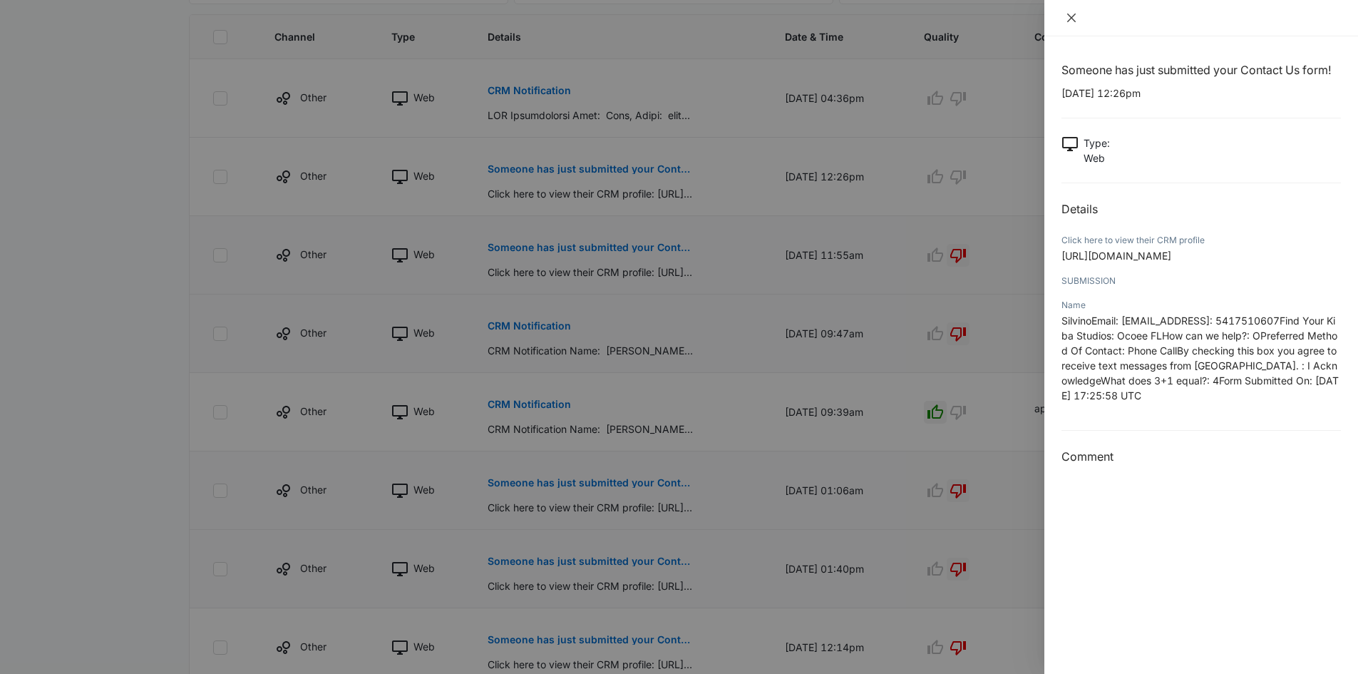
click at [1074, 12] on icon "close" at bounding box center [1071, 17] width 11 height 11
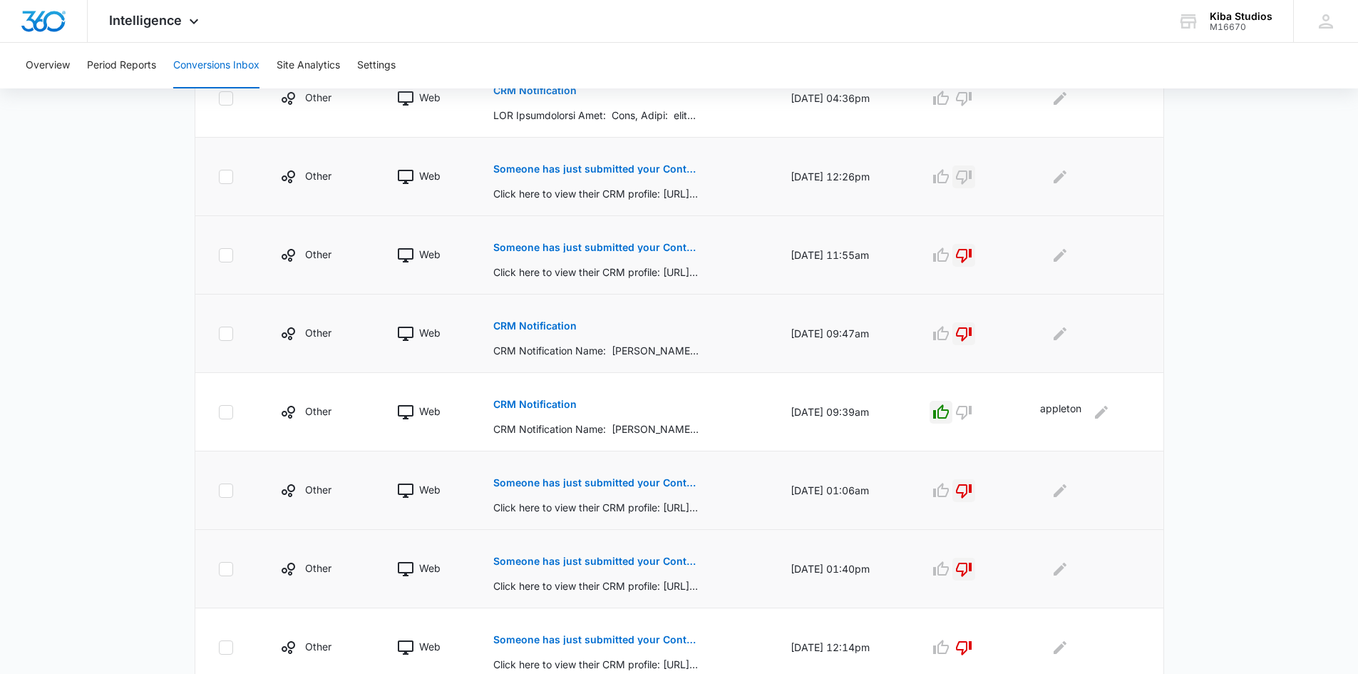
click at [975, 181] on button "button" at bounding box center [964, 176] width 23 height 23
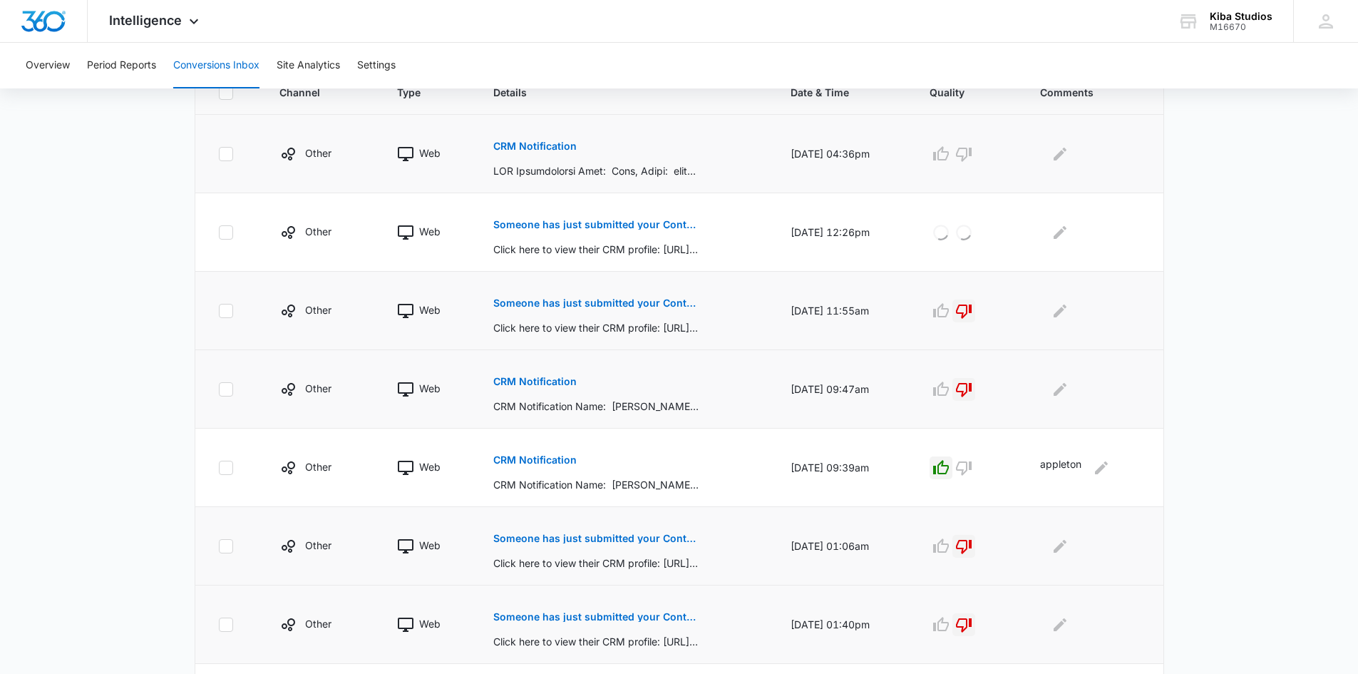
scroll to position [247, 0]
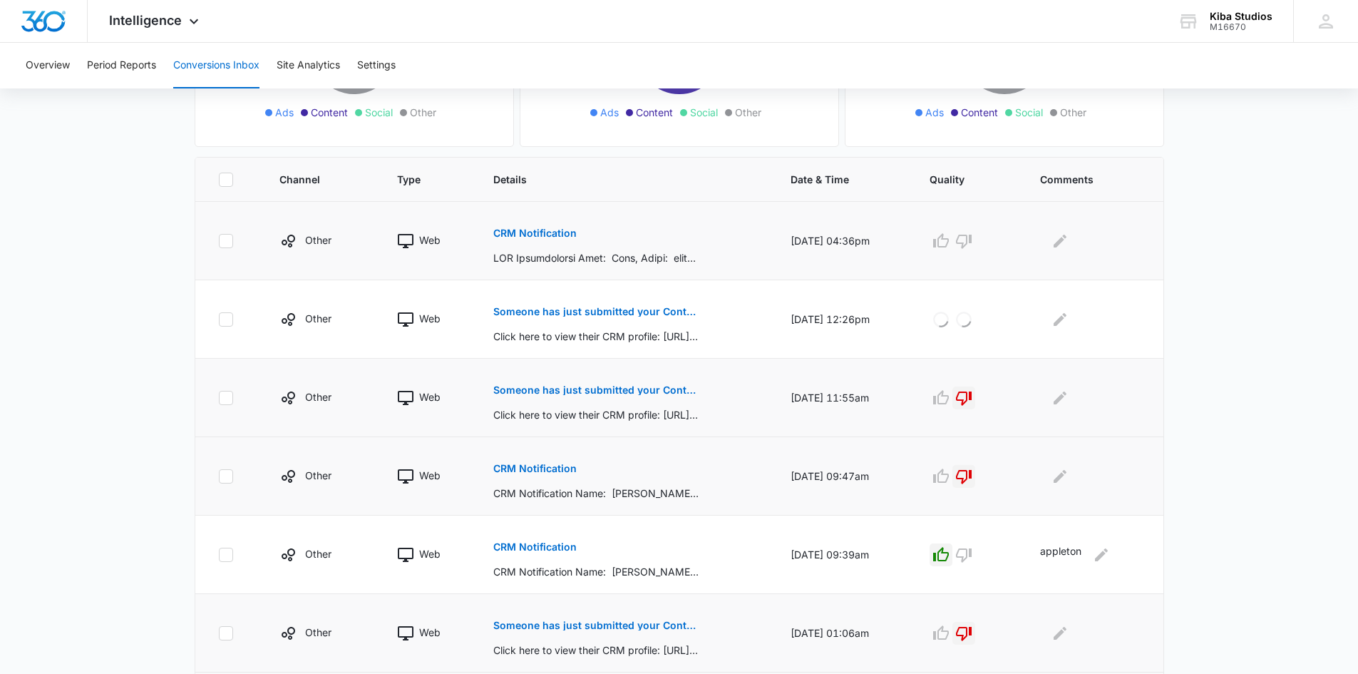
click at [514, 227] on button "CRM Notification" at bounding box center [534, 233] width 83 height 34
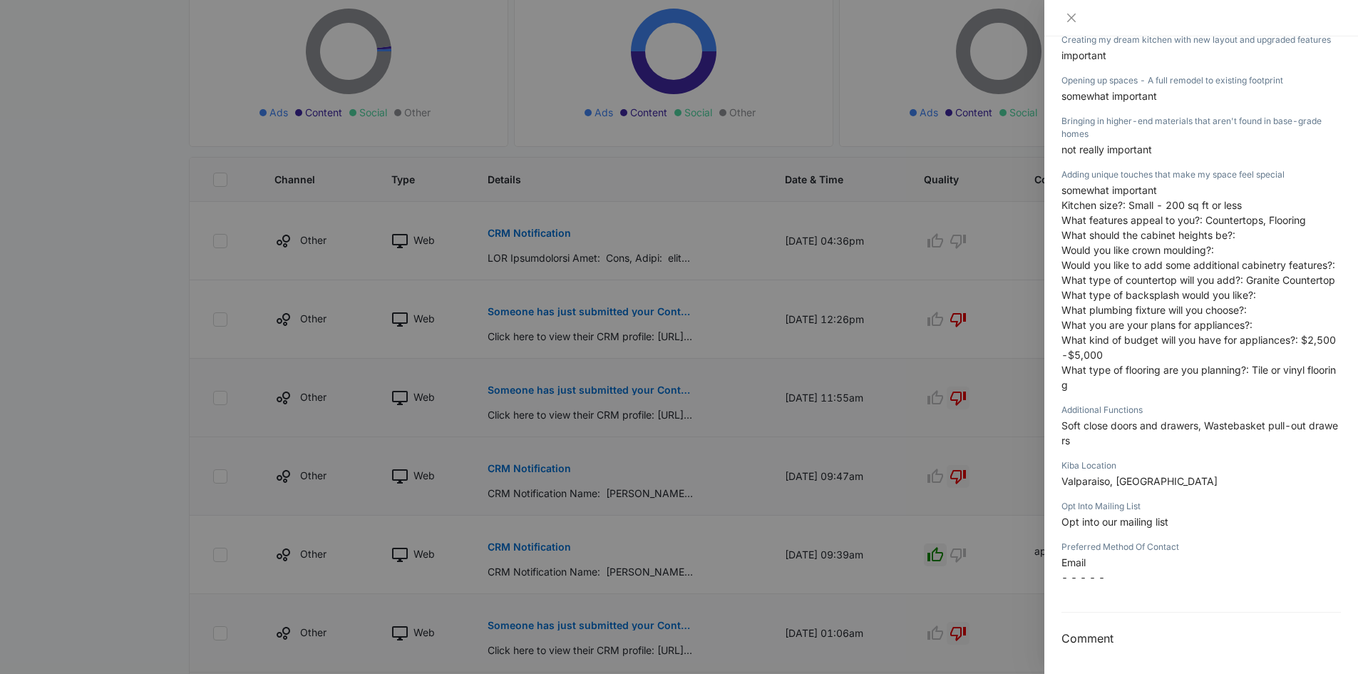
scroll to position [575, 0]
click at [1074, 12] on icon "close" at bounding box center [1071, 17] width 11 height 11
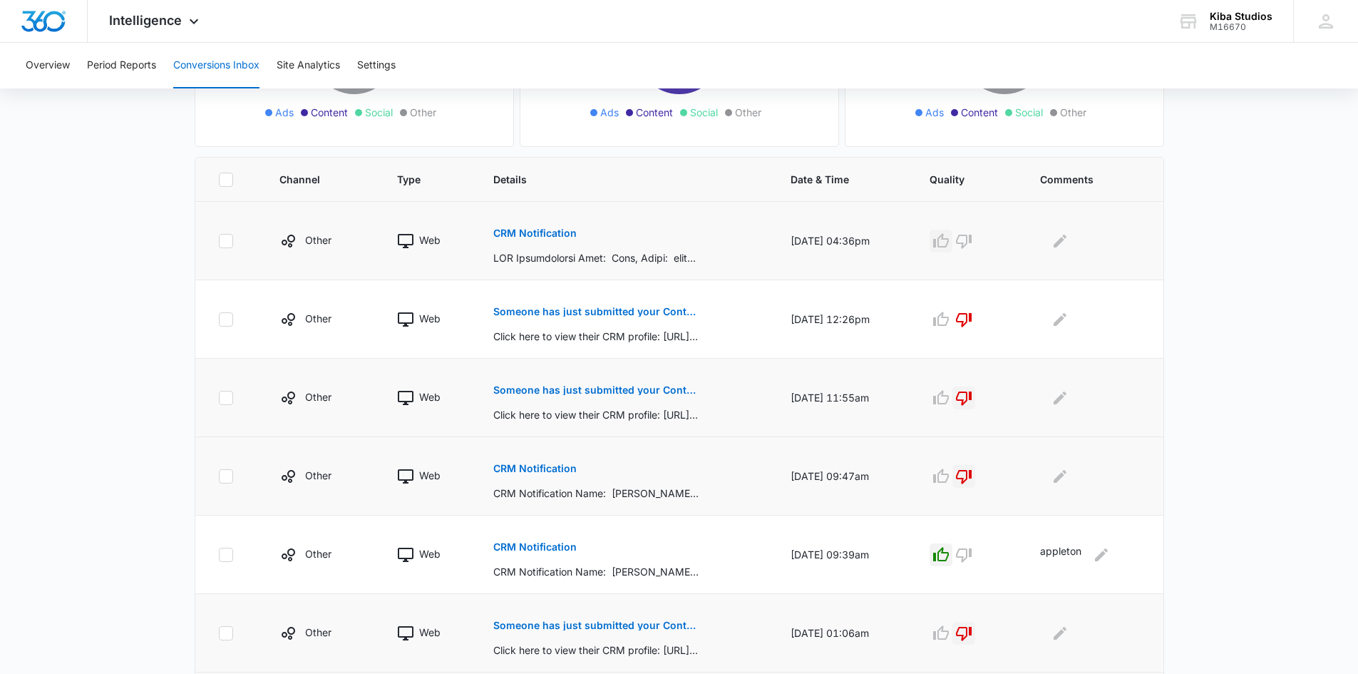
click at [950, 240] on icon "button" at bounding box center [941, 240] width 17 height 17
click at [1065, 240] on icon "Edit Comments" at bounding box center [1060, 240] width 13 height 13
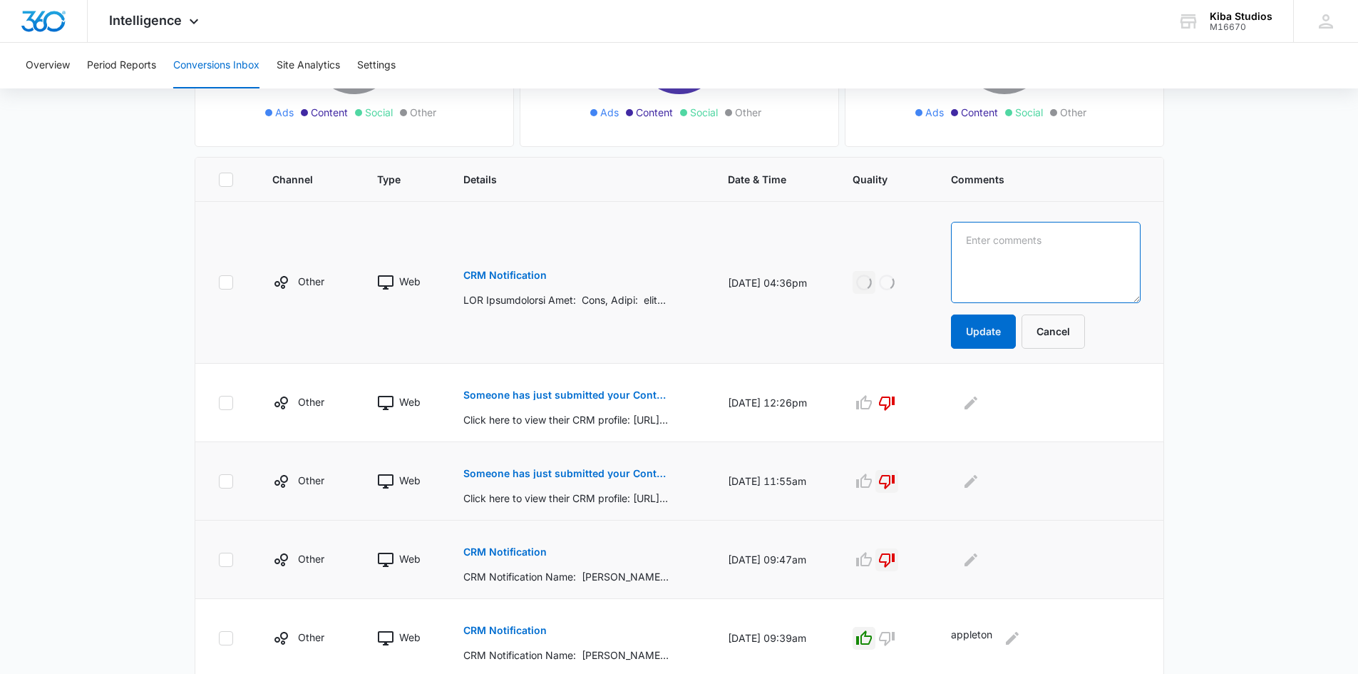
click at [1065, 240] on textarea at bounding box center [1045, 262] width 189 height 81
type textarea "valpo"
click at [1005, 335] on button "Update" at bounding box center [983, 331] width 65 height 34
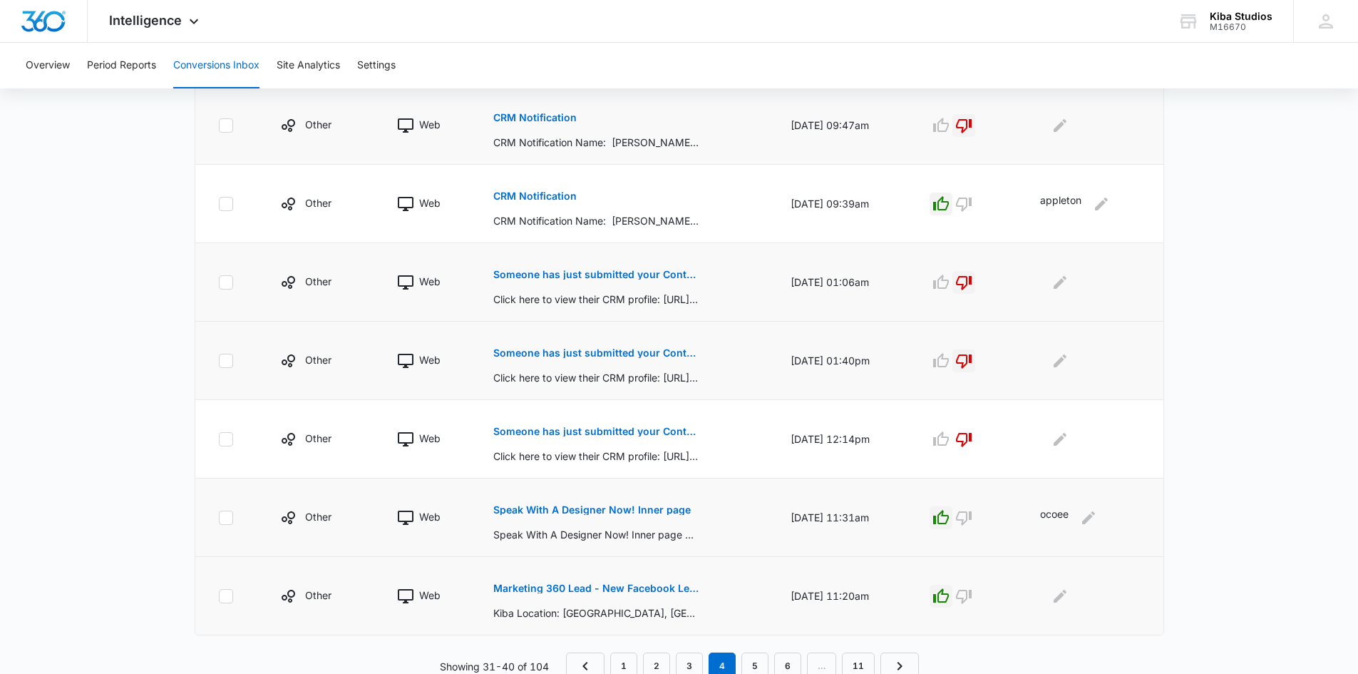
scroll to position [604, 0]
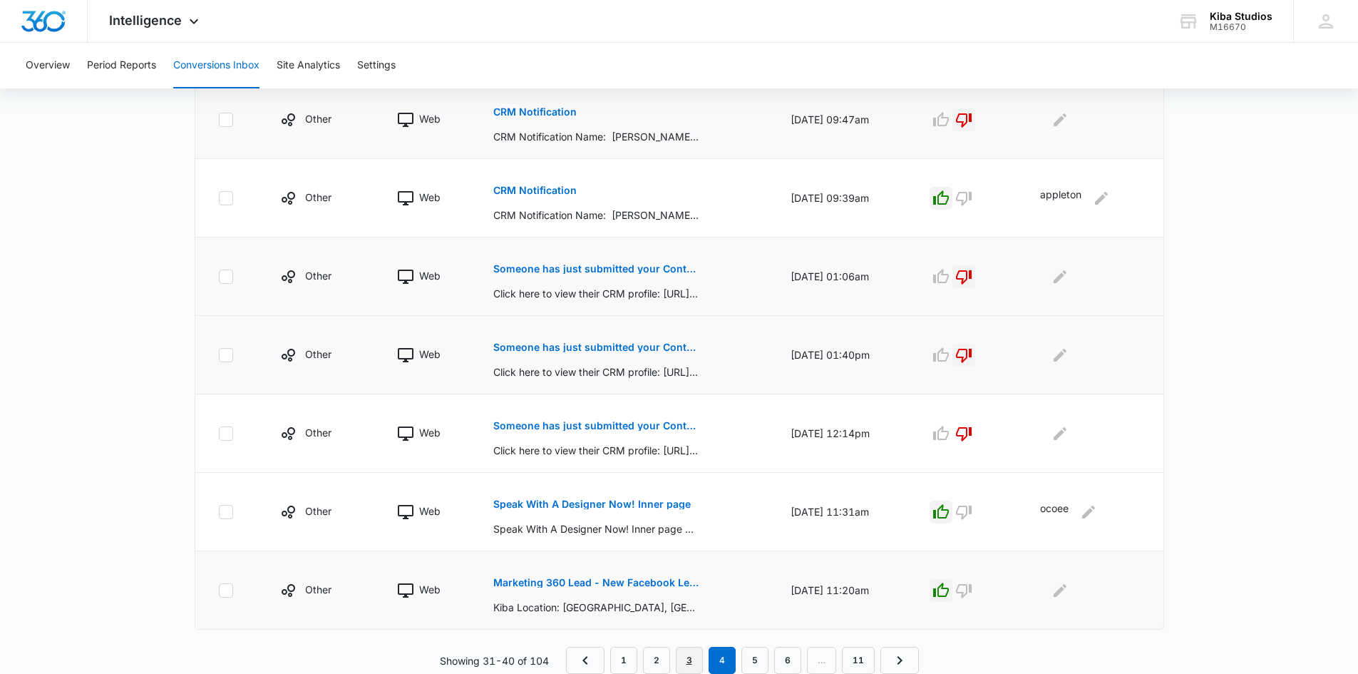
click at [689, 662] on link "3" at bounding box center [689, 660] width 27 height 27
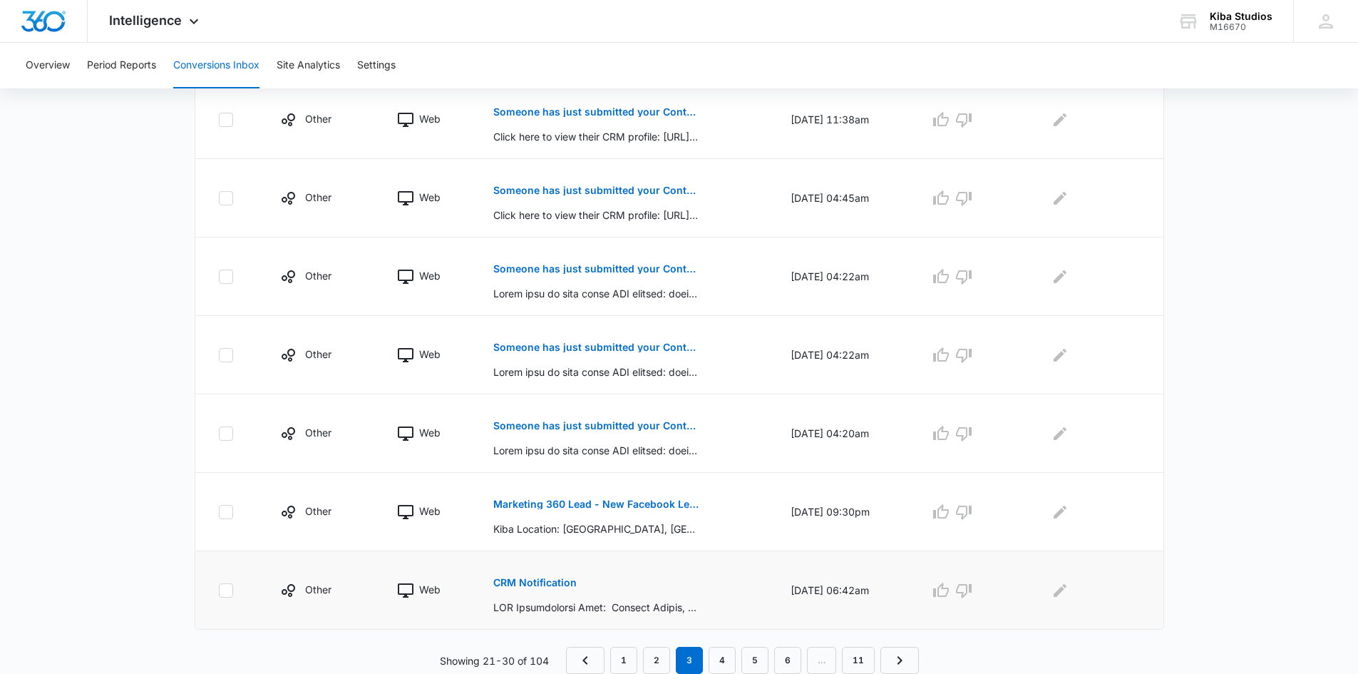
click at [547, 583] on p "CRM Notification" at bounding box center [534, 583] width 83 height 10
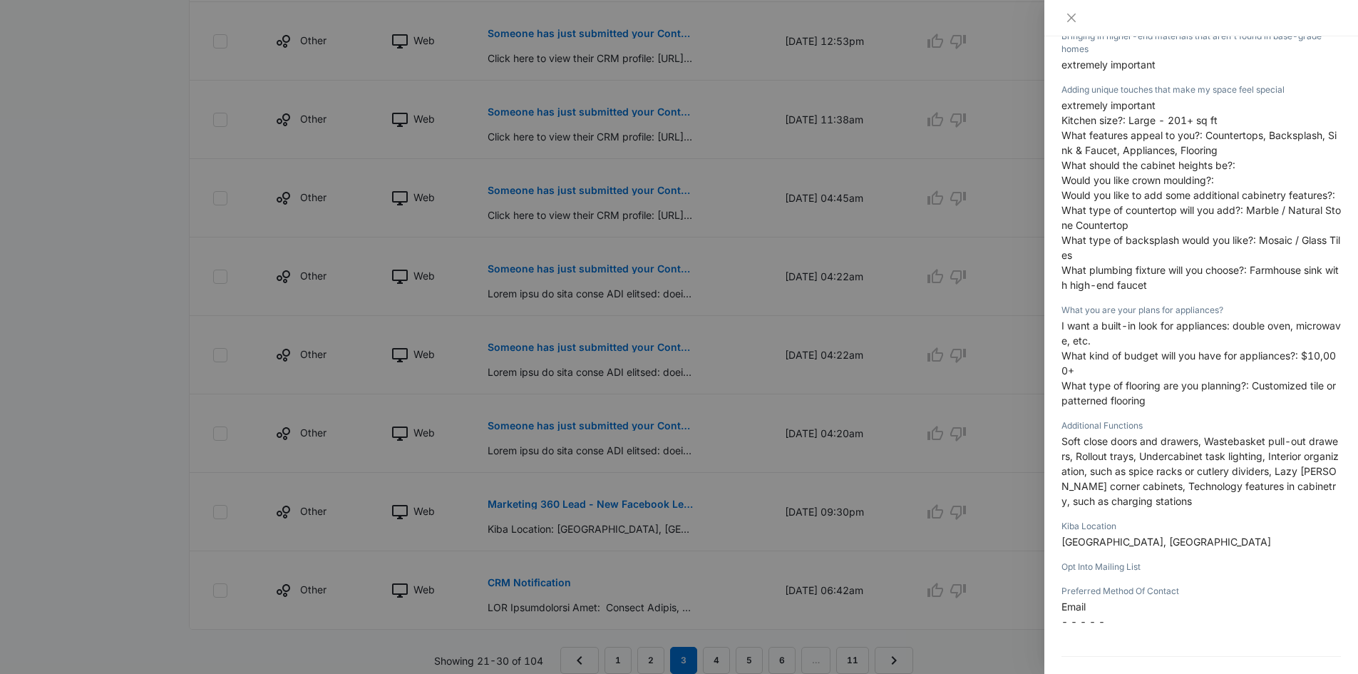
scroll to position [689, 0]
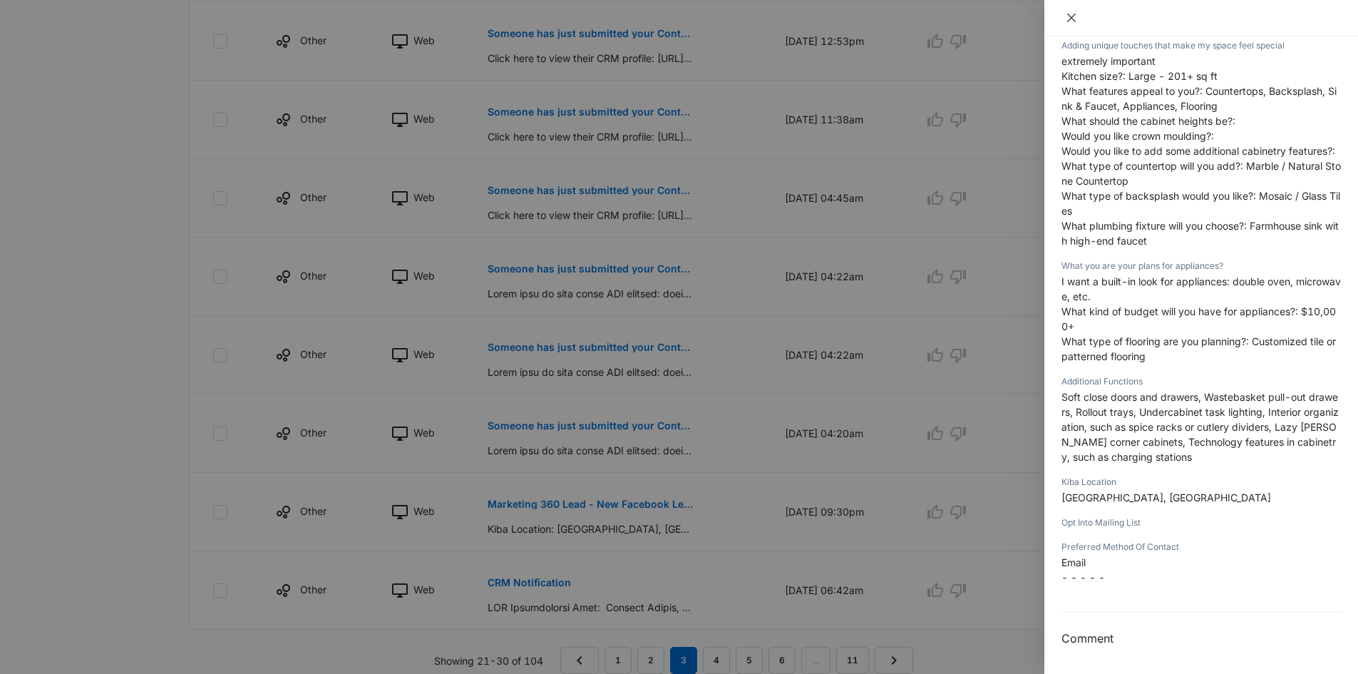
click at [1068, 16] on icon "close" at bounding box center [1071, 17] width 11 height 11
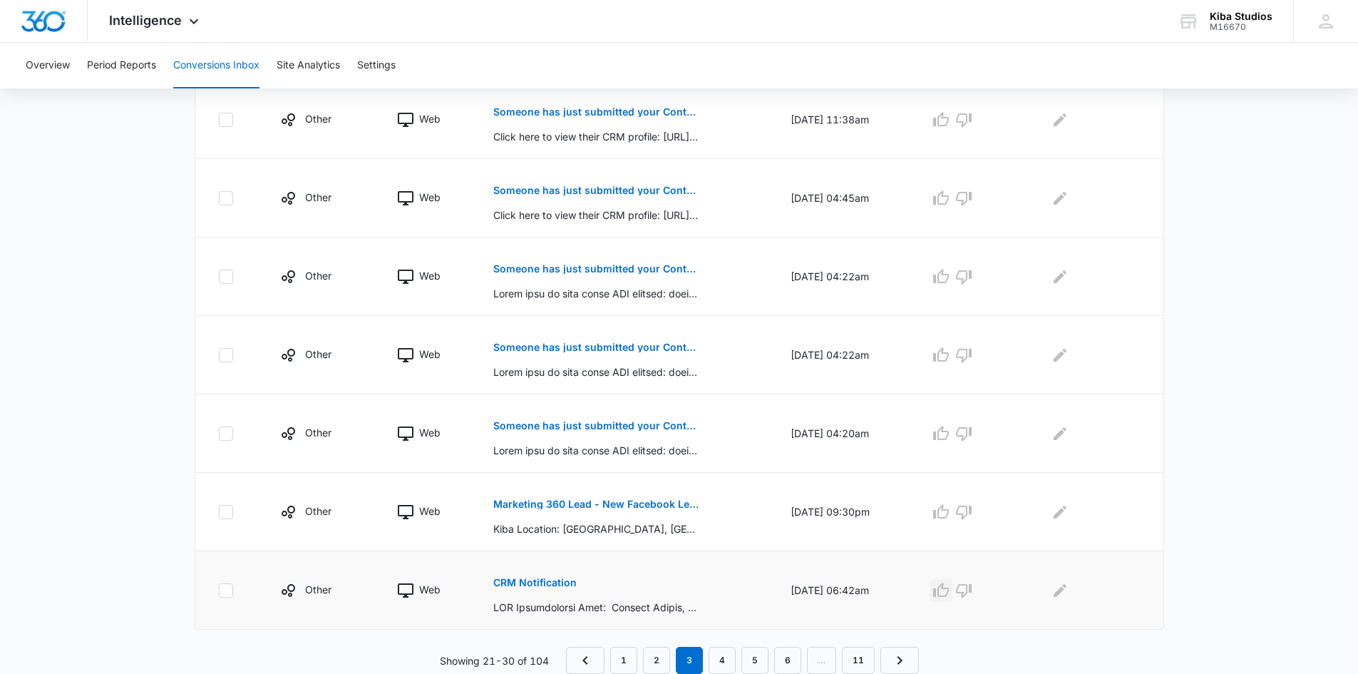
click at [950, 589] on icon "button" at bounding box center [941, 590] width 17 height 17
click at [1064, 594] on icon "Edit Comments" at bounding box center [1060, 589] width 13 height 13
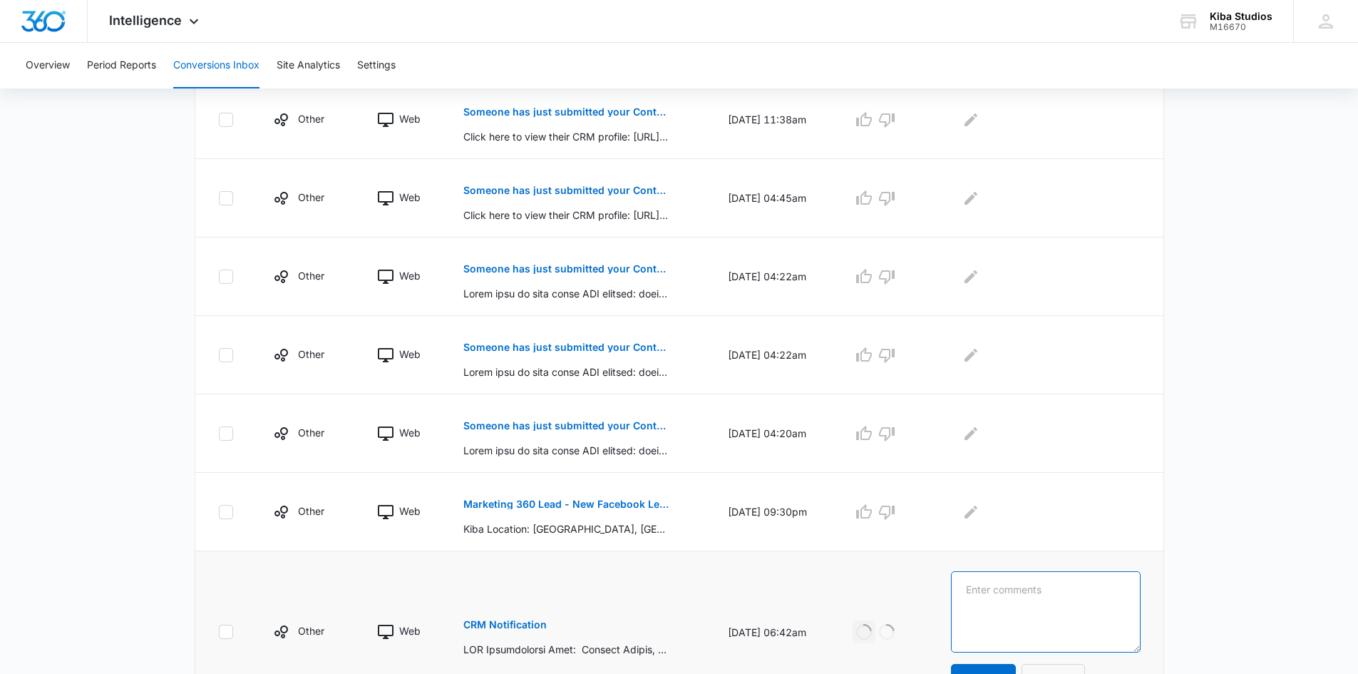
click at [1064, 594] on textarea at bounding box center [1045, 611] width 189 height 81
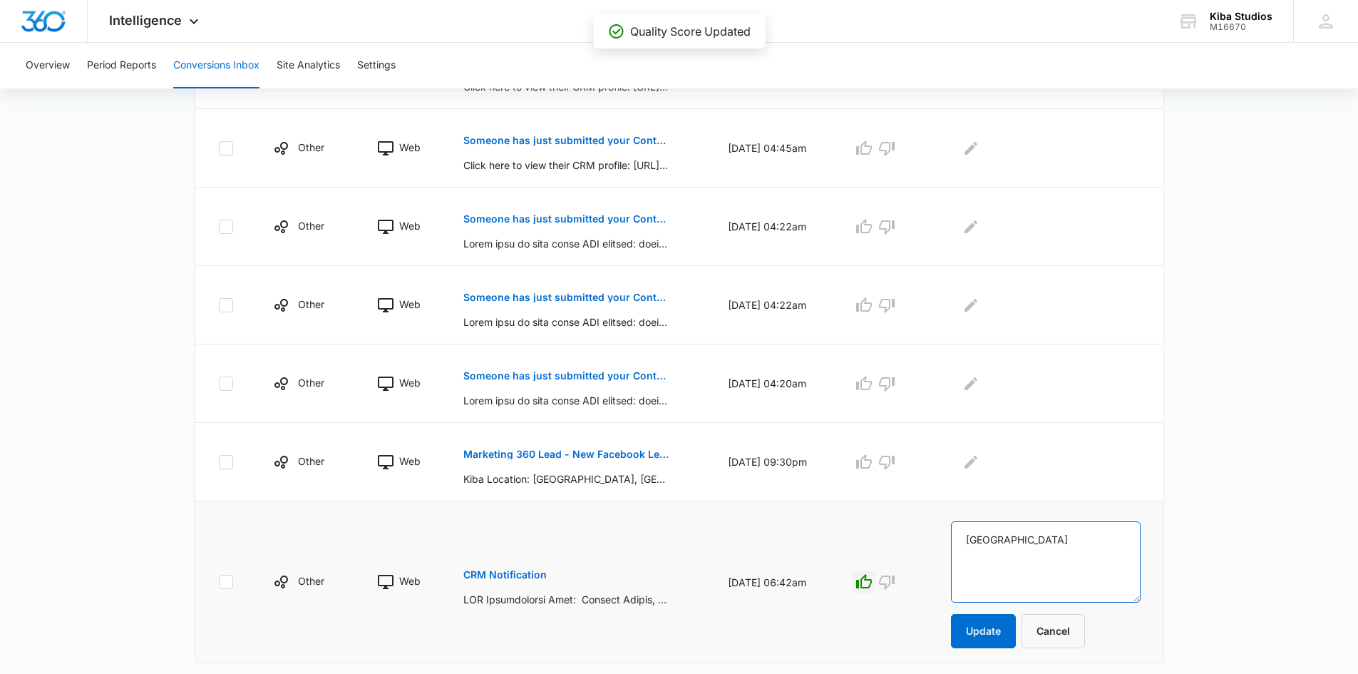
scroll to position [687, 0]
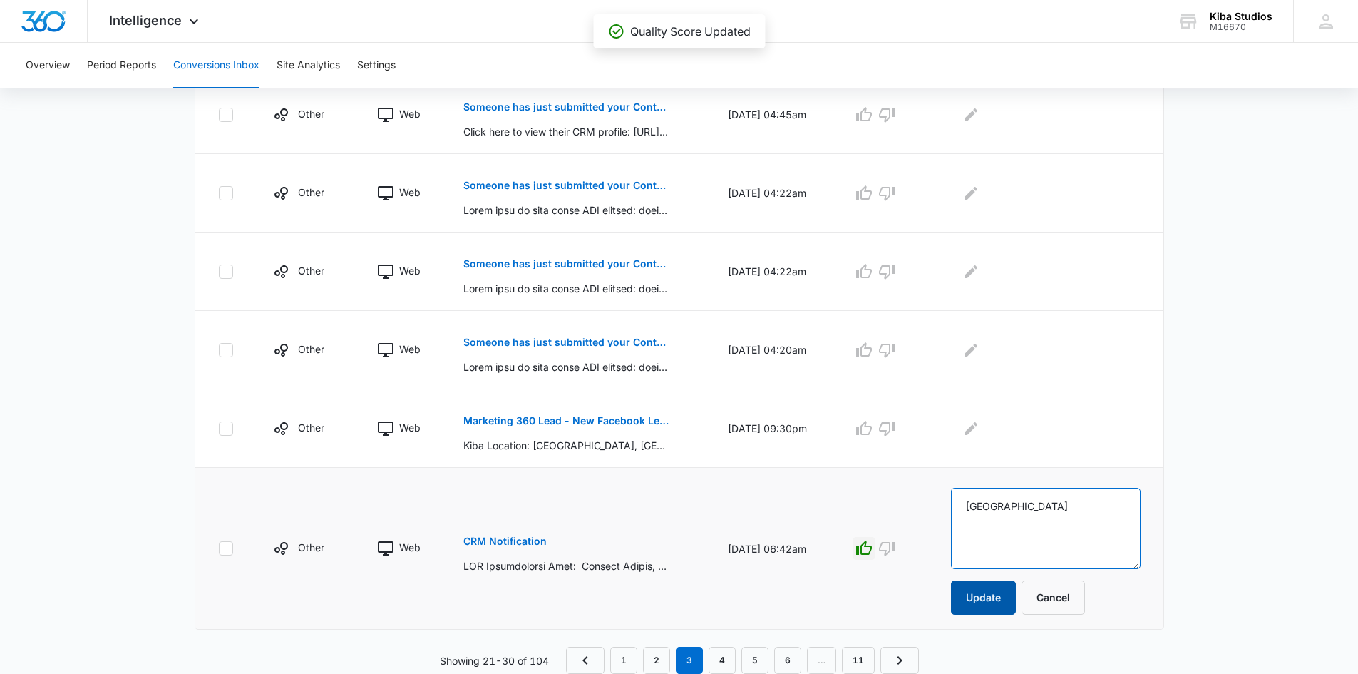
type textarea "[GEOGRAPHIC_DATA]"
click at [1010, 596] on button "Update" at bounding box center [983, 597] width 65 height 34
click at [872, 424] on icon "button" at bounding box center [864, 428] width 16 height 14
click at [582, 342] on p "Someone has just submitted your Contact Us form!" at bounding box center [566, 342] width 207 height 10
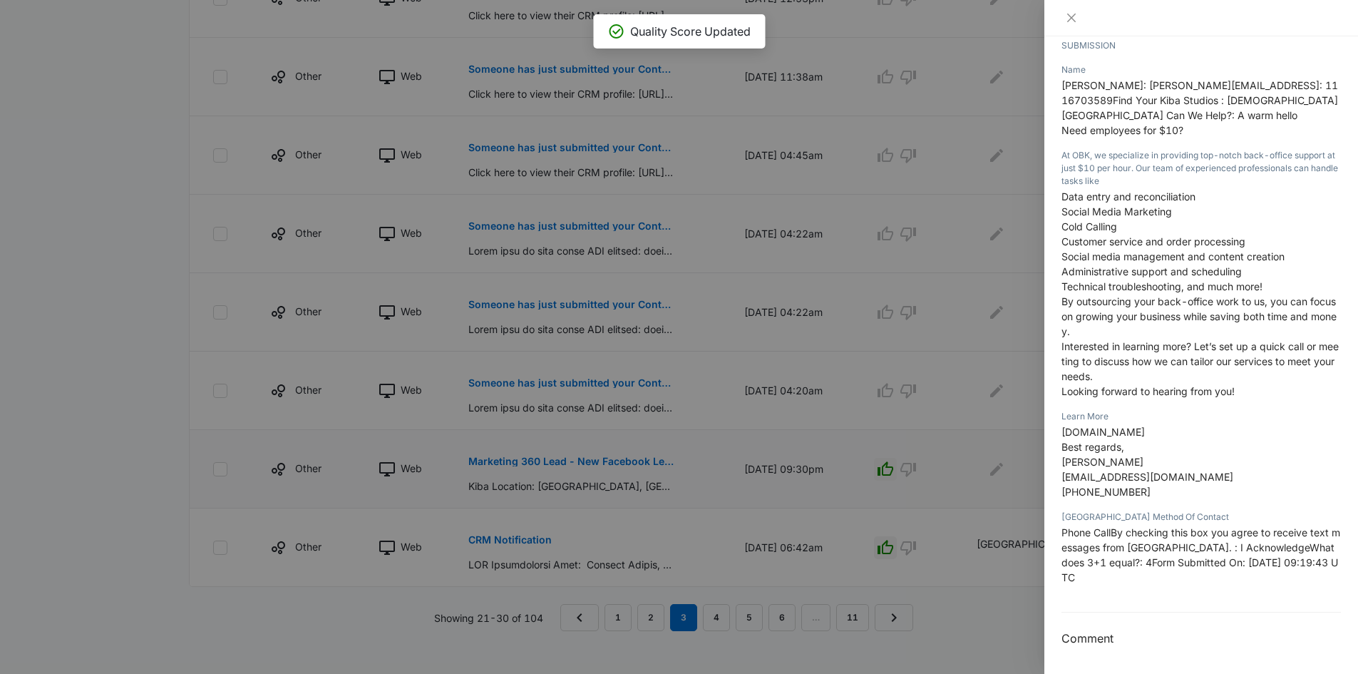
scroll to position [267, 0]
click at [1069, 14] on icon "close" at bounding box center [1071, 17] width 11 height 11
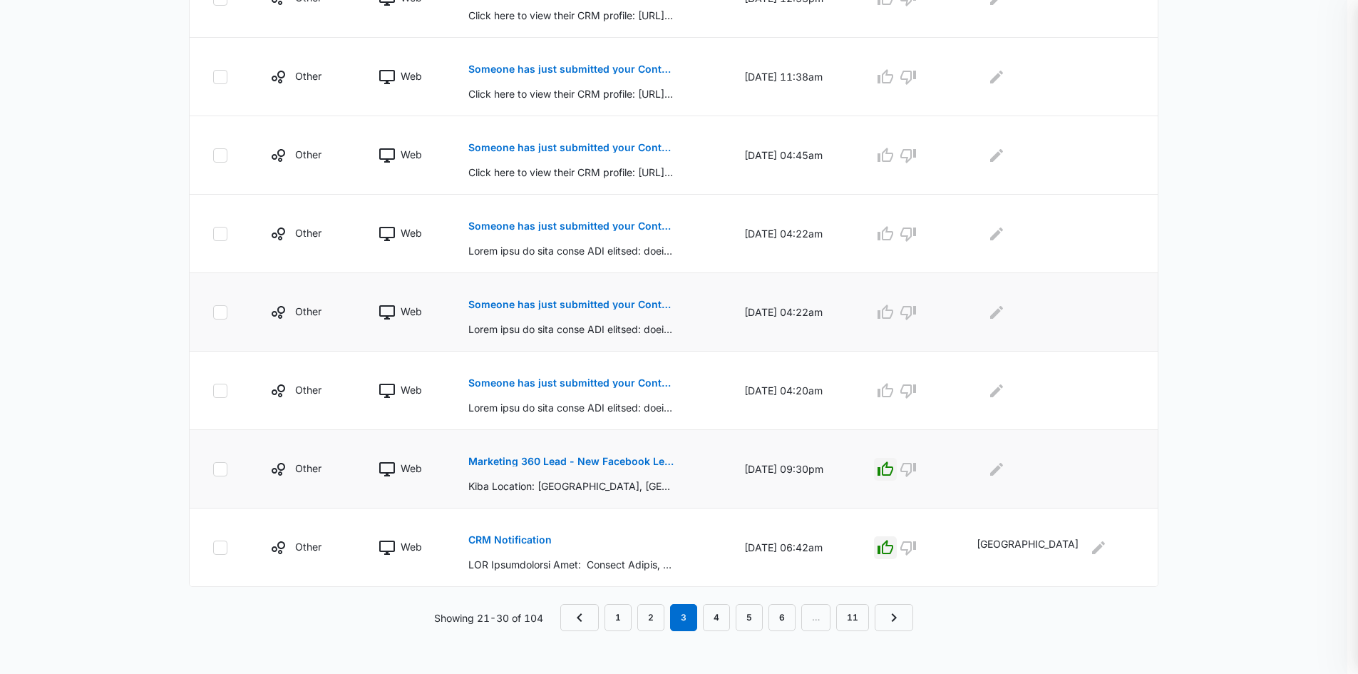
scroll to position [604, 0]
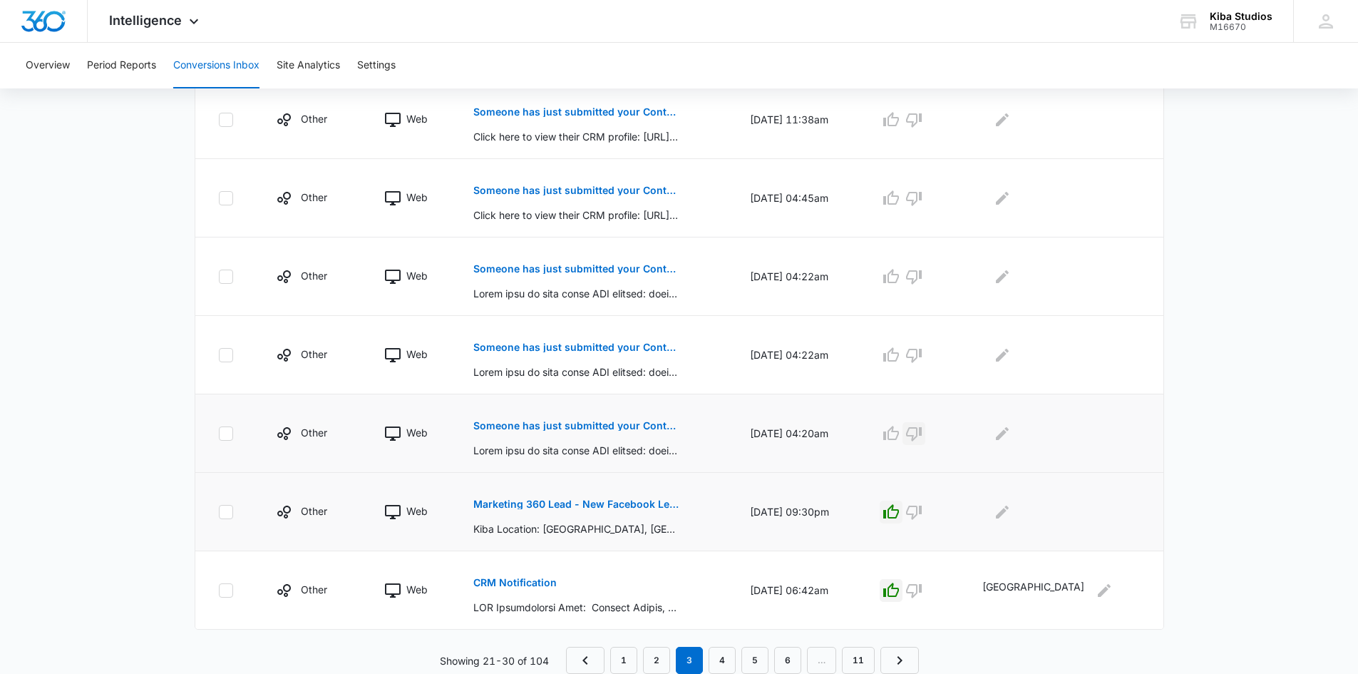
drag, startPoint x: 971, startPoint y: 432, endPoint x: 957, endPoint y: 420, distance: 18.7
click at [923, 433] on icon "button" at bounding box center [913, 433] width 17 height 17
click at [628, 347] on p "Someone has just submitted your Contact Us form!" at bounding box center [576, 347] width 207 height 10
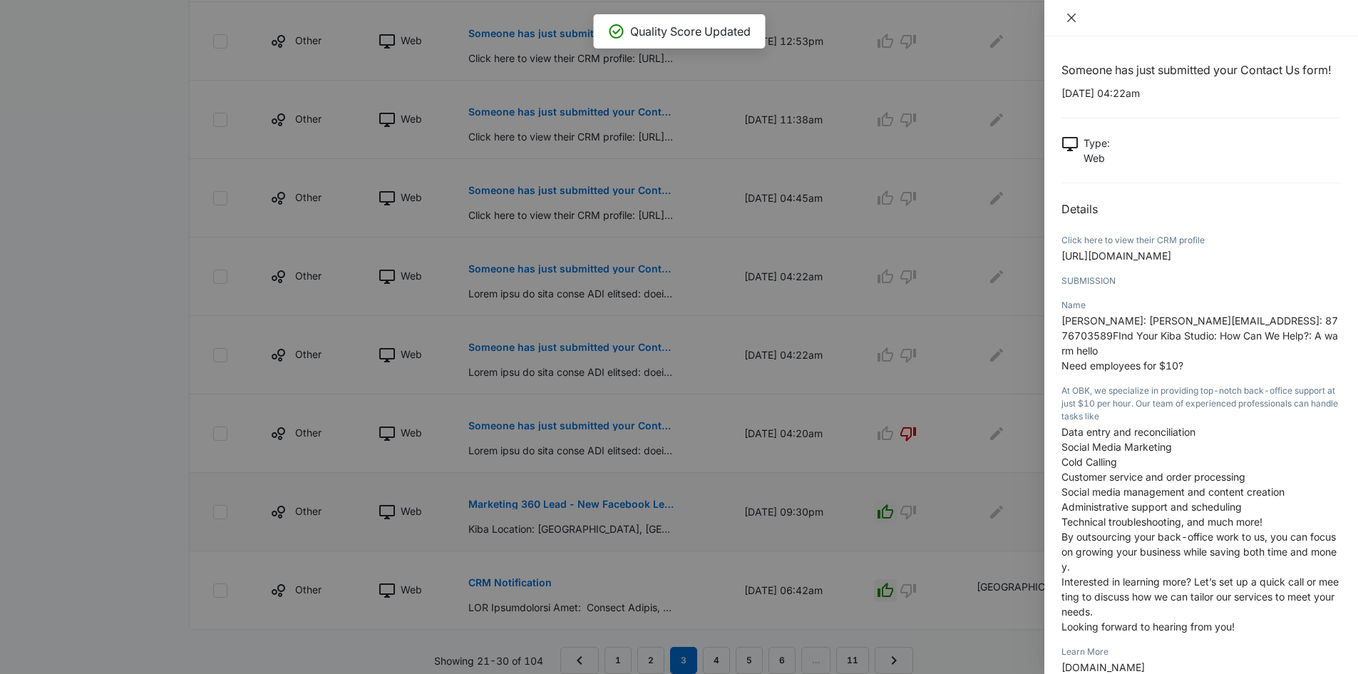
click at [1072, 17] on icon "close" at bounding box center [1071, 18] width 9 height 9
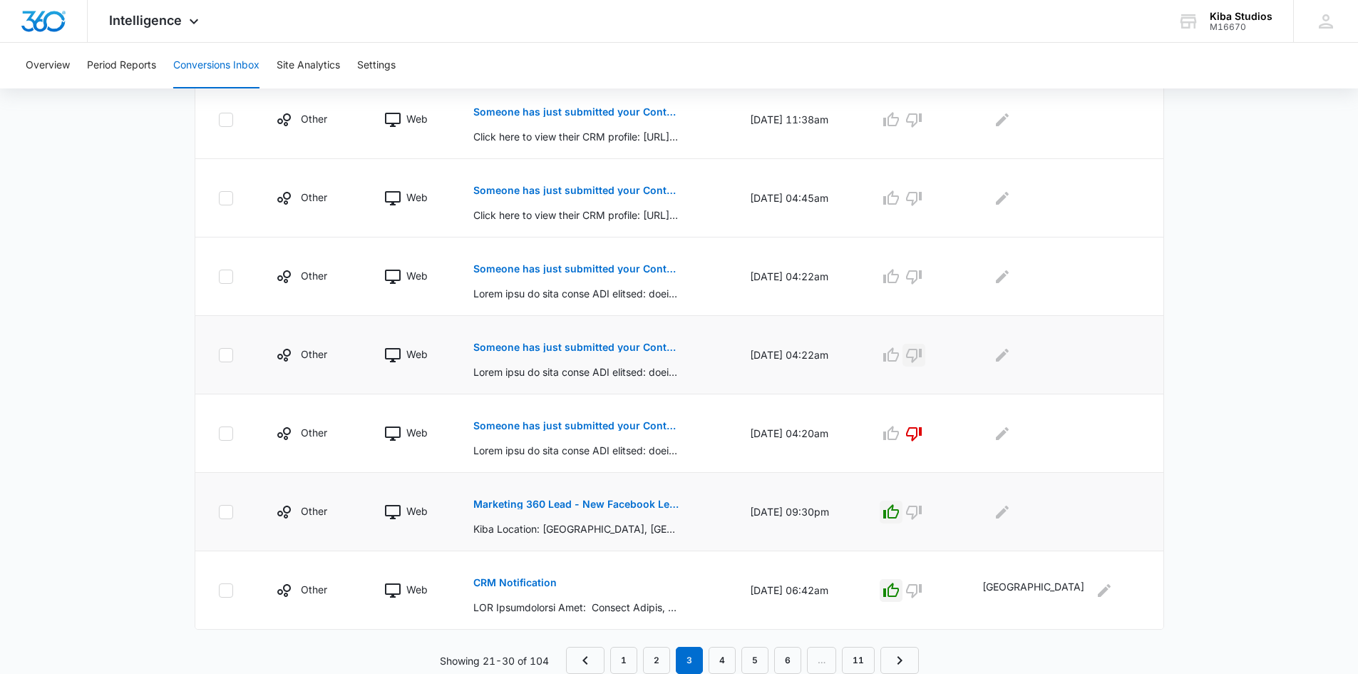
click at [923, 354] on icon "button" at bounding box center [913, 355] width 17 height 17
click at [602, 265] on p "Someone has just submitted your Contact Us form!" at bounding box center [576, 269] width 207 height 10
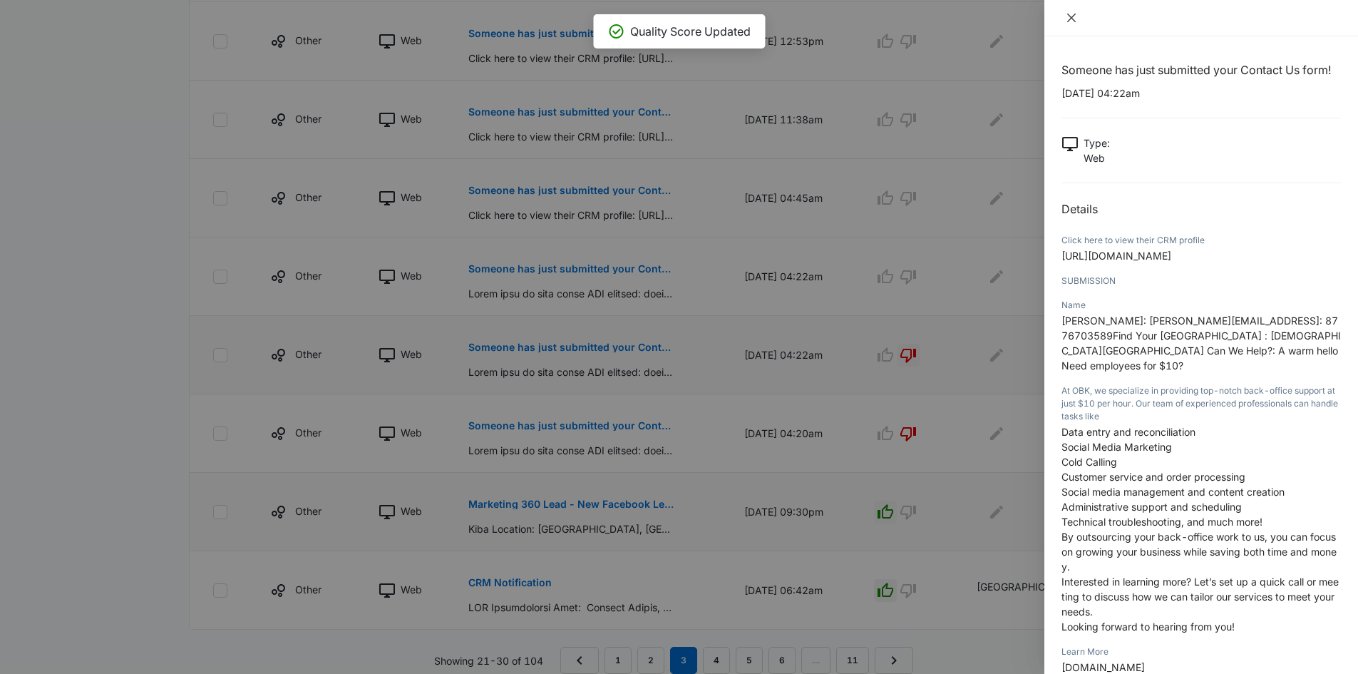
click at [1075, 14] on icon "close" at bounding box center [1071, 18] width 9 height 9
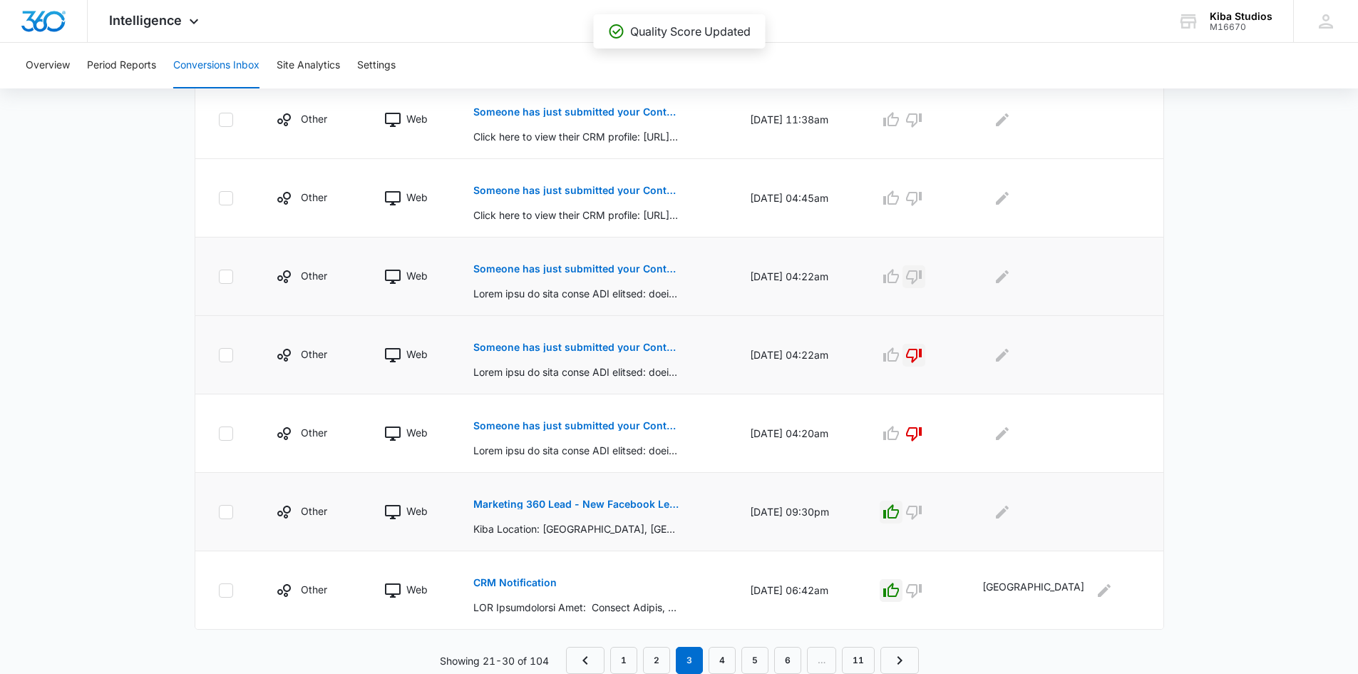
click at [922, 278] on icon "button" at bounding box center [914, 277] width 16 height 14
click at [923, 195] on icon "button" at bounding box center [913, 198] width 17 height 17
click at [528, 113] on p "Someone has just submitted your Contact Us form!" at bounding box center [576, 112] width 207 height 10
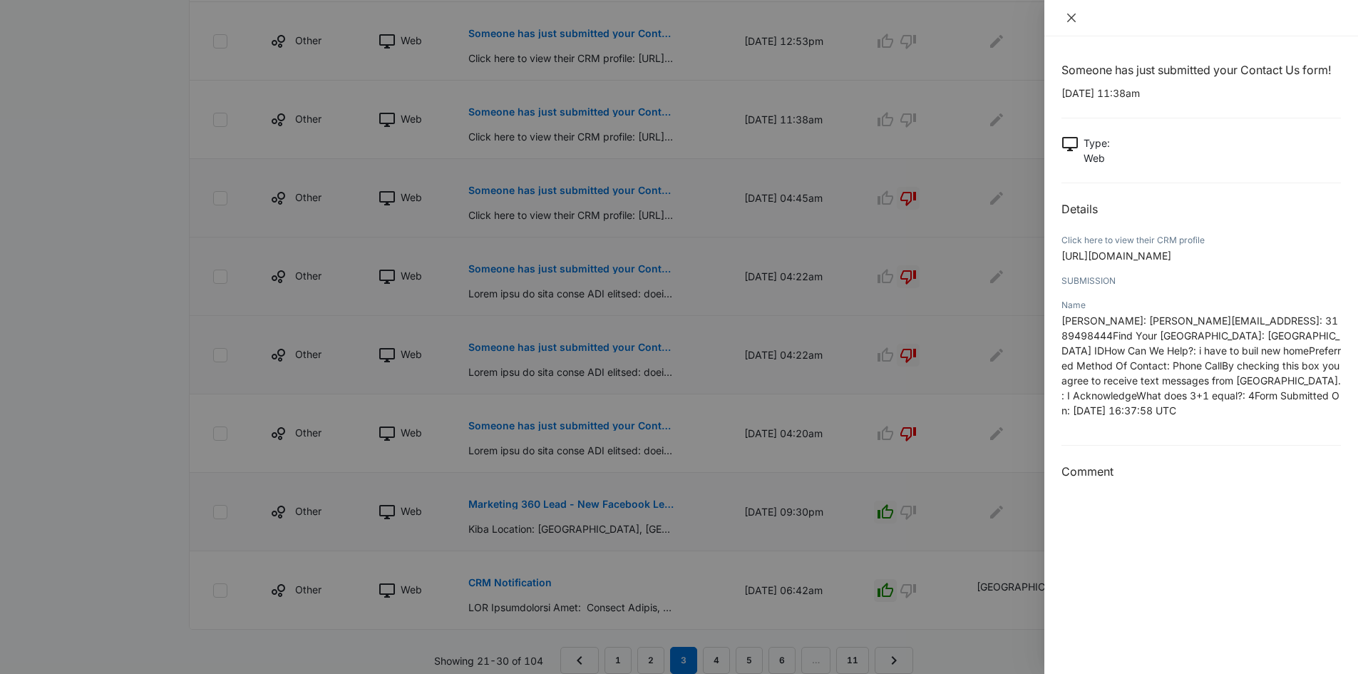
click at [1069, 16] on icon "close" at bounding box center [1071, 18] width 9 height 9
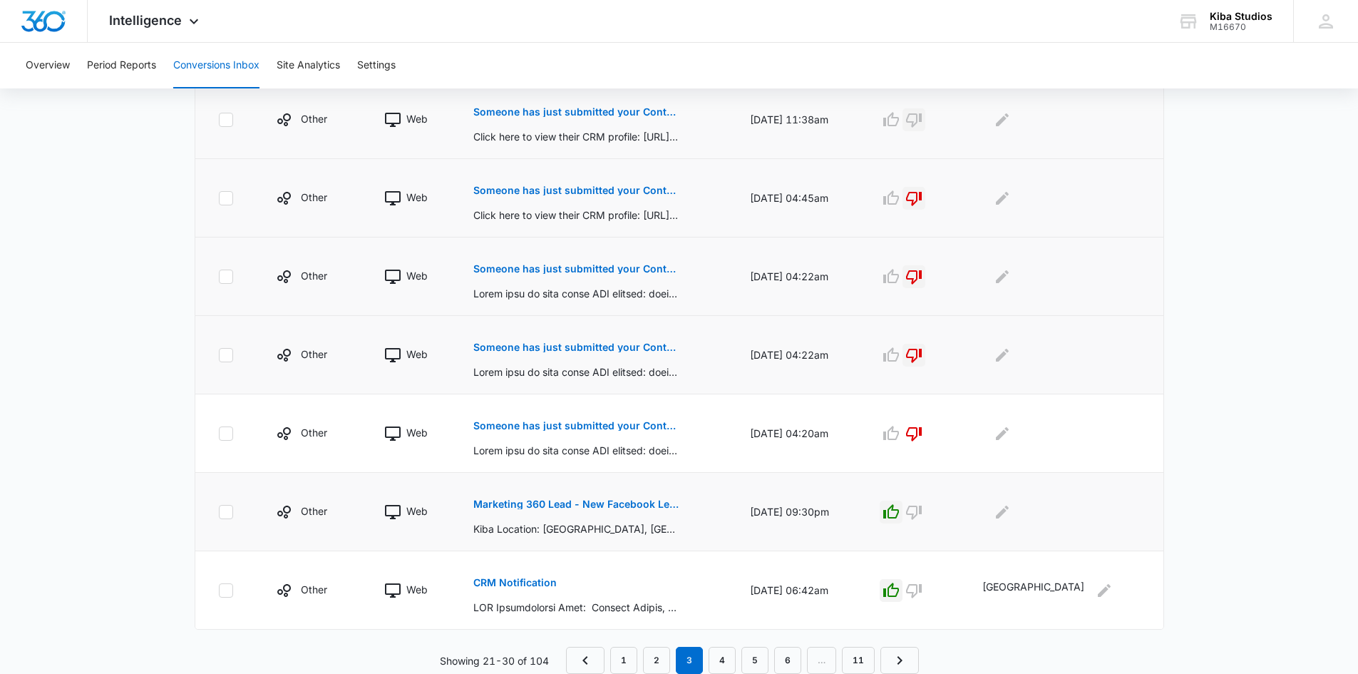
click at [923, 118] on icon "button" at bounding box center [913, 119] width 17 height 17
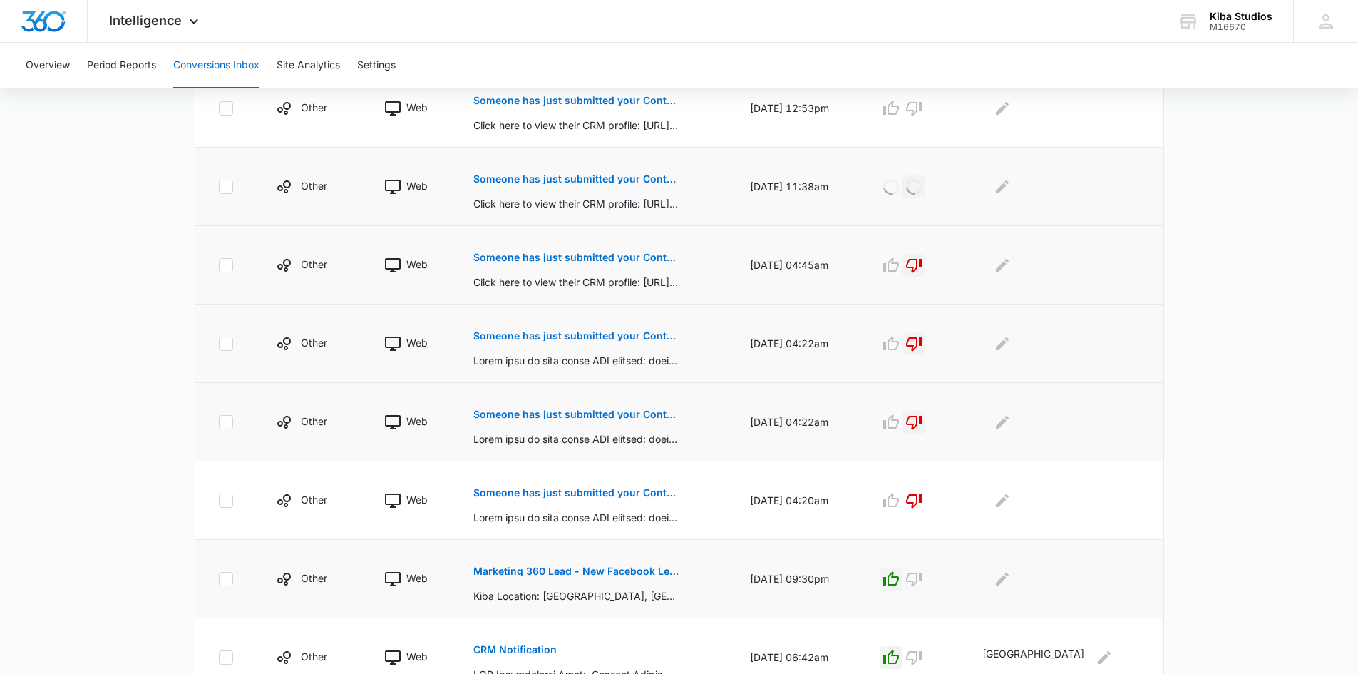
scroll to position [461, 0]
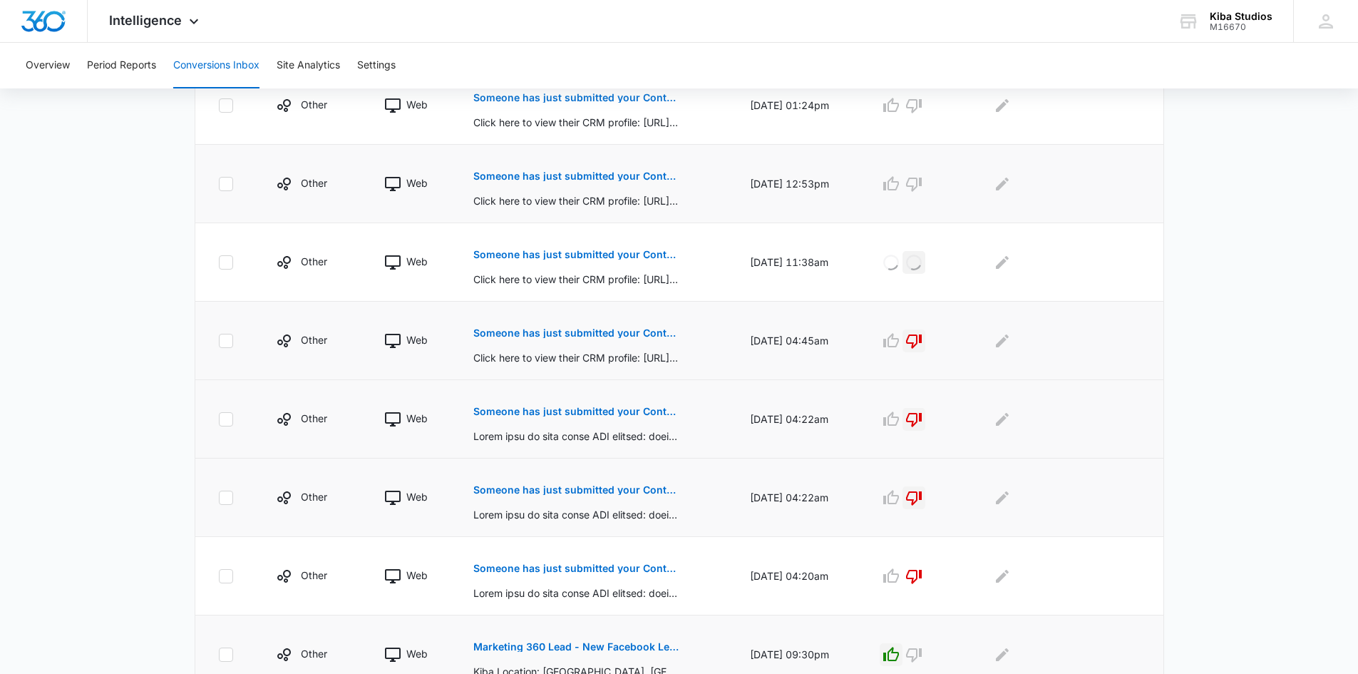
click at [563, 173] on p "Someone has just submitted your Contact Us form!" at bounding box center [576, 176] width 207 height 10
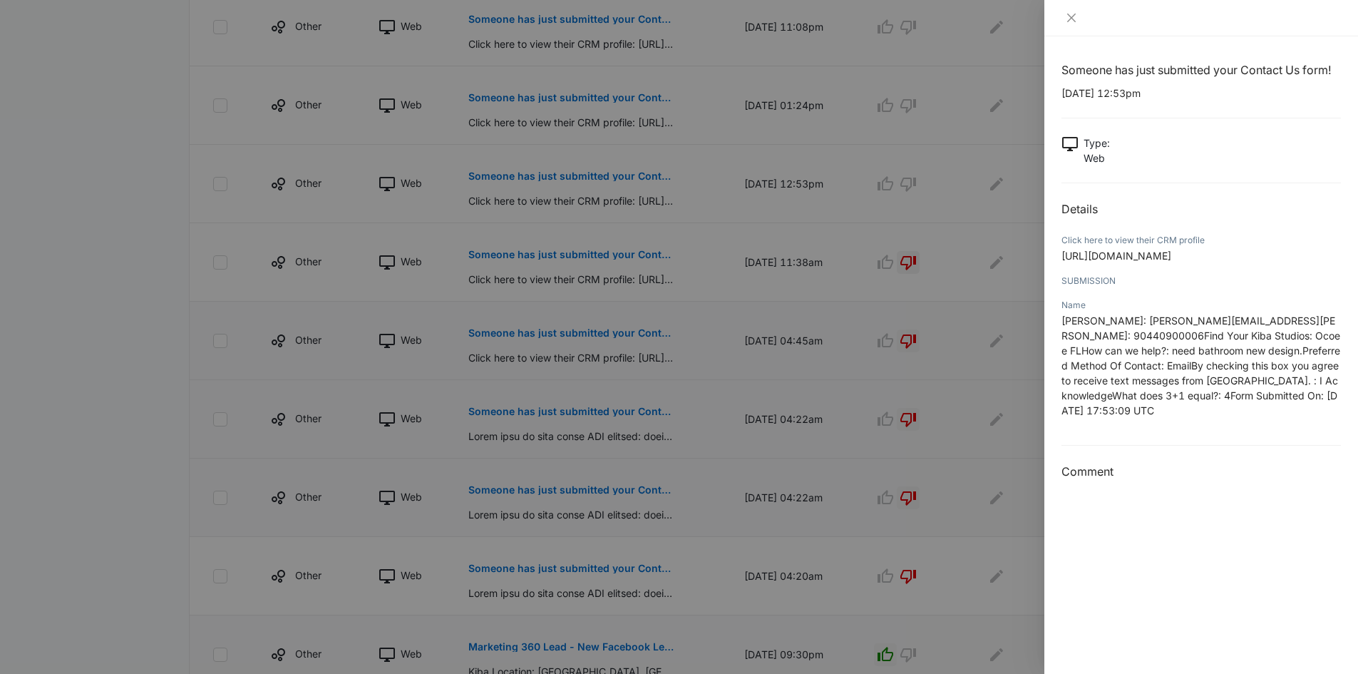
click at [950, 183] on div at bounding box center [679, 337] width 1358 height 674
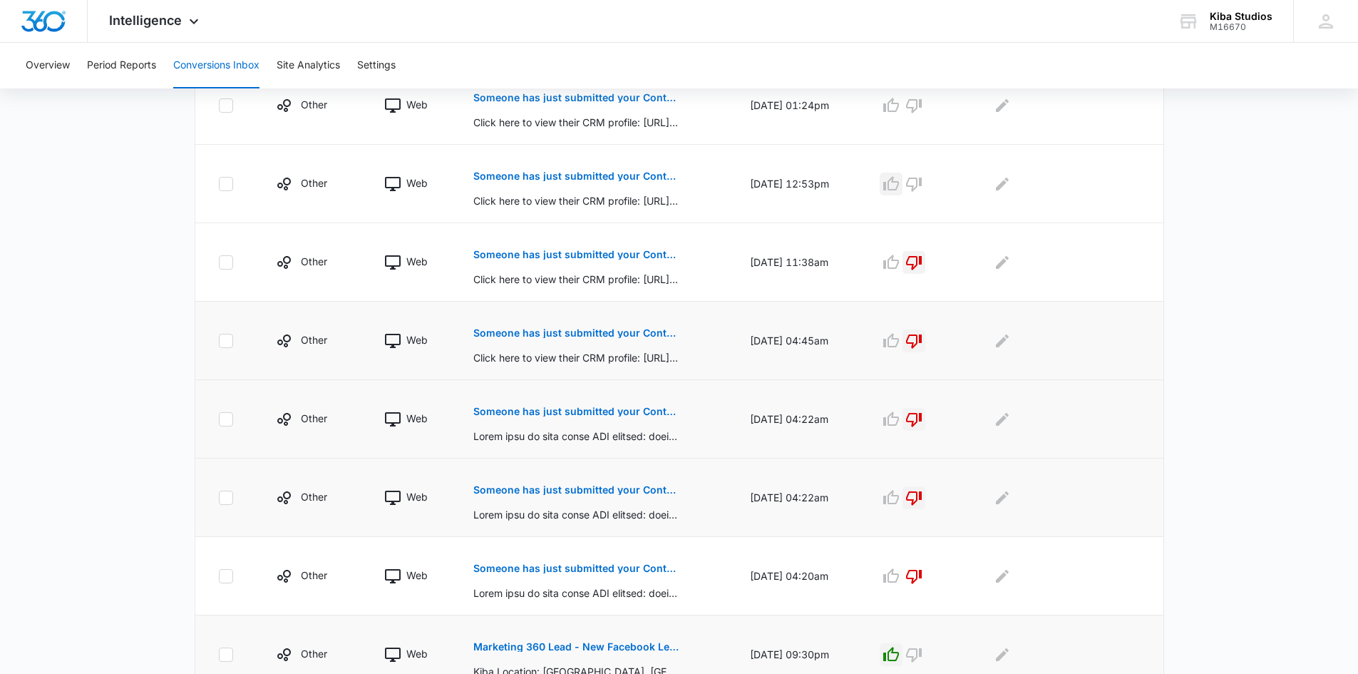
click at [900, 183] on icon "button" at bounding box center [891, 183] width 17 height 17
click at [1011, 184] on icon "Edit Comments" at bounding box center [1002, 183] width 17 height 17
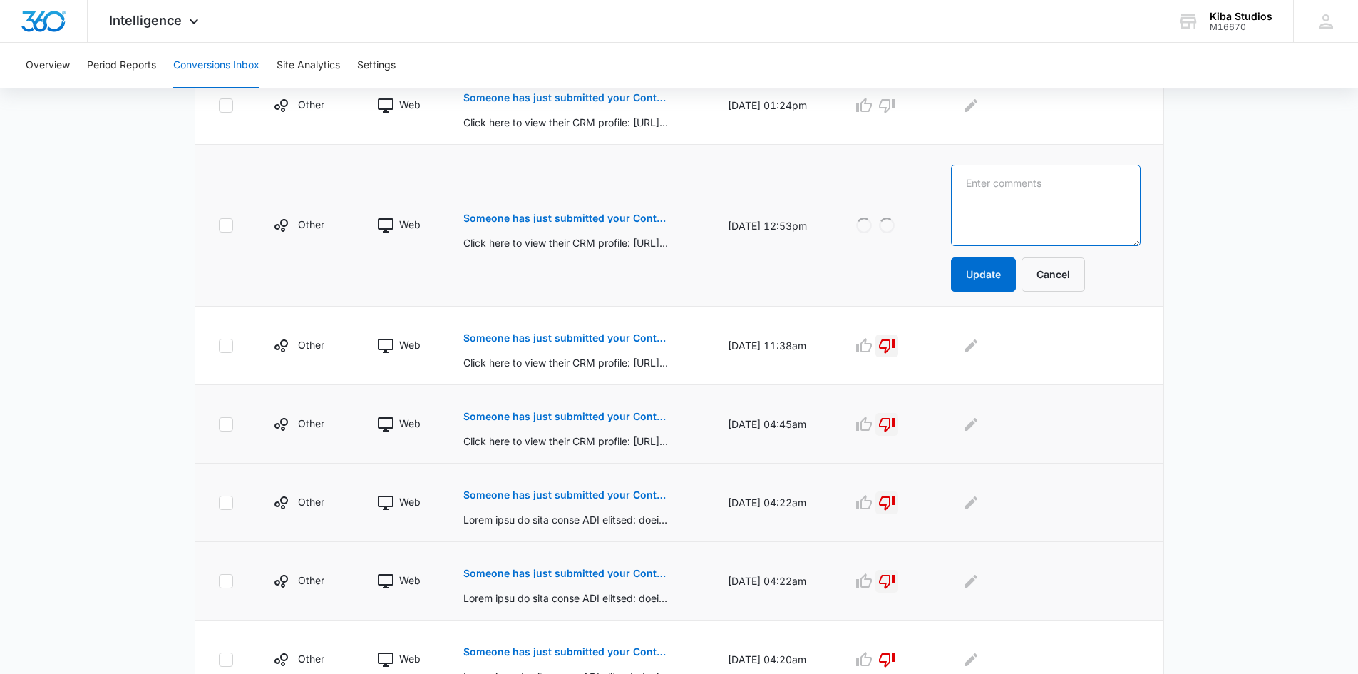
click at [1062, 185] on textarea at bounding box center [1045, 205] width 189 height 81
type textarea "Ocoee"
click at [985, 275] on button "Update" at bounding box center [983, 274] width 65 height 34
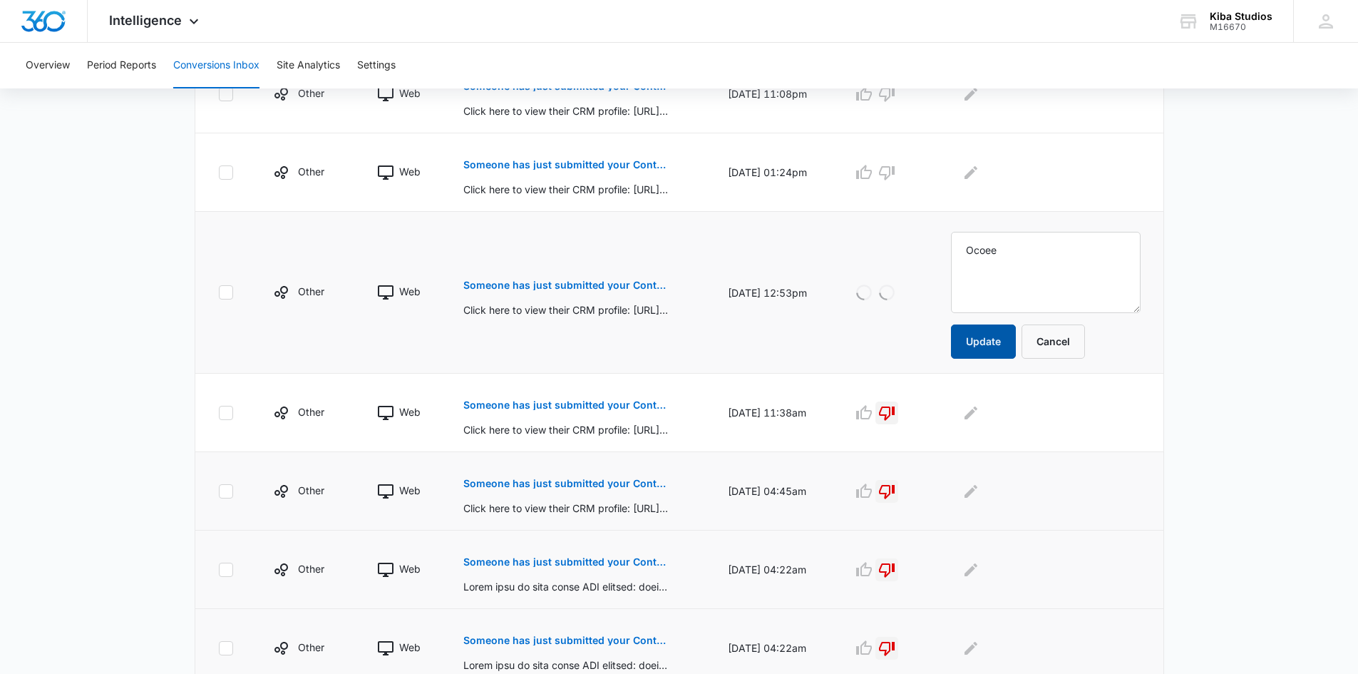
scroll to position [247, 0]
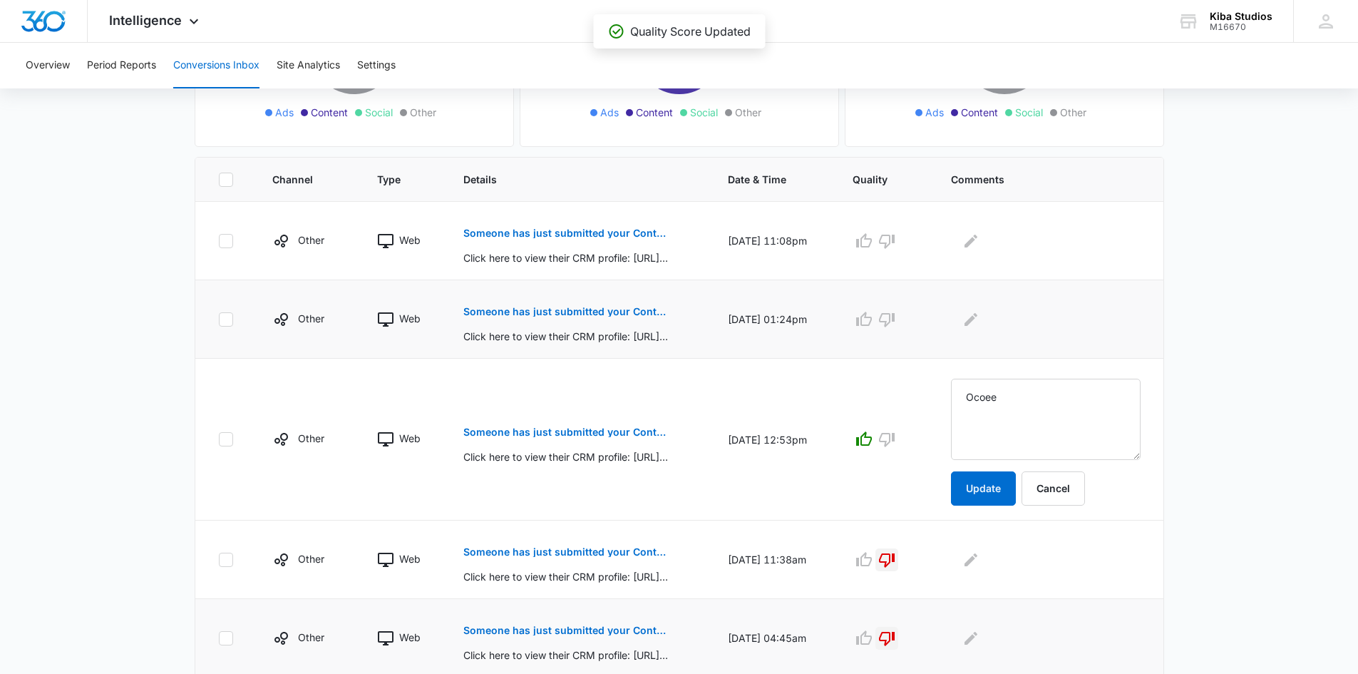
click at [582, 308] on p "Someone has just submitted your Contact Us form!" at bounding box center [566, 312] width 207 height 10
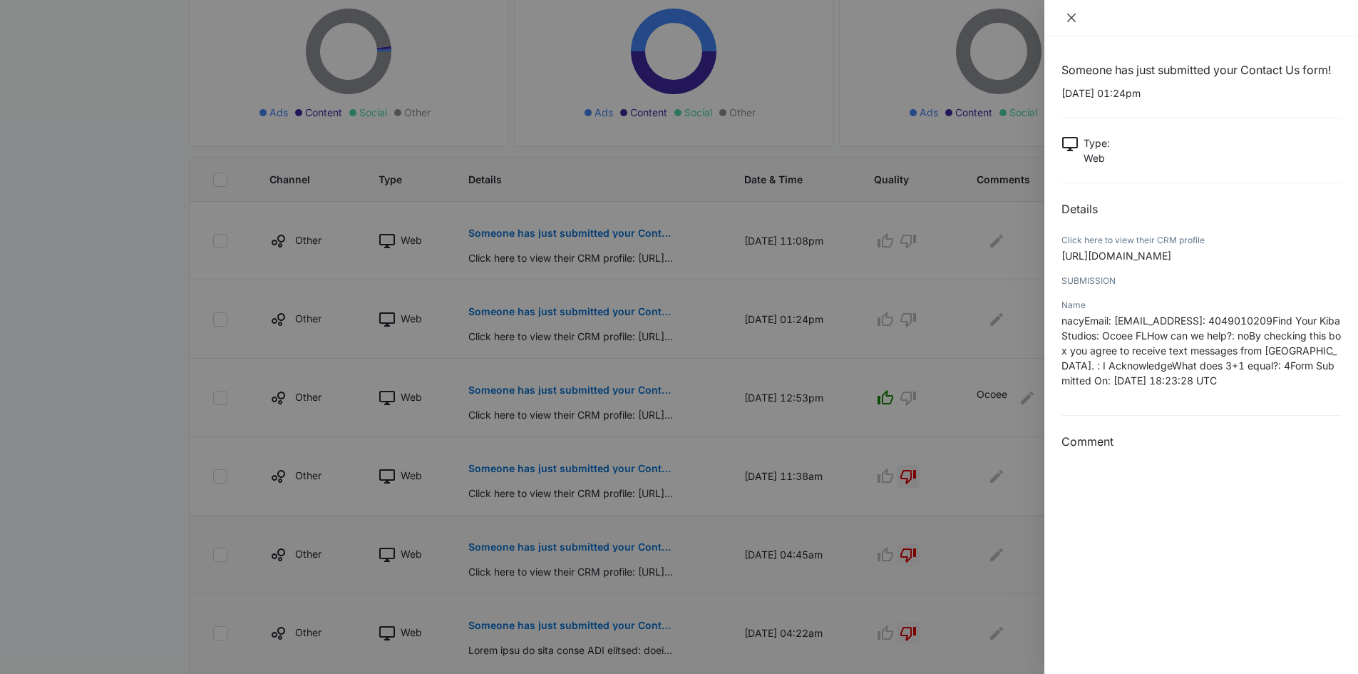
click at [1073, 16] on icon "close" at bounding box center [1071, 18] width 9 height 9
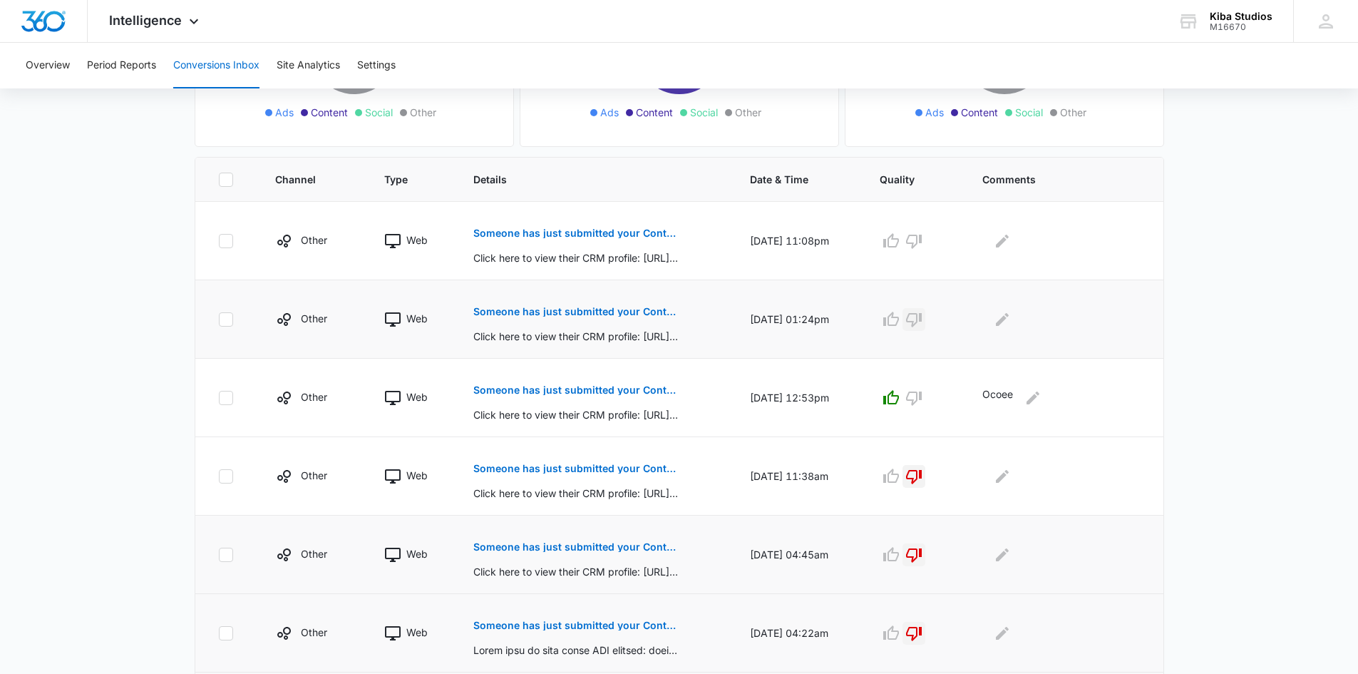
click at [922, 322] on icon "button" at bounding box center [914, 320] width 16 height 14
click at [591, 232] on p "Someone has just submitted your Contact Form form!" at bounding box center [576, 233] width 207 height 10
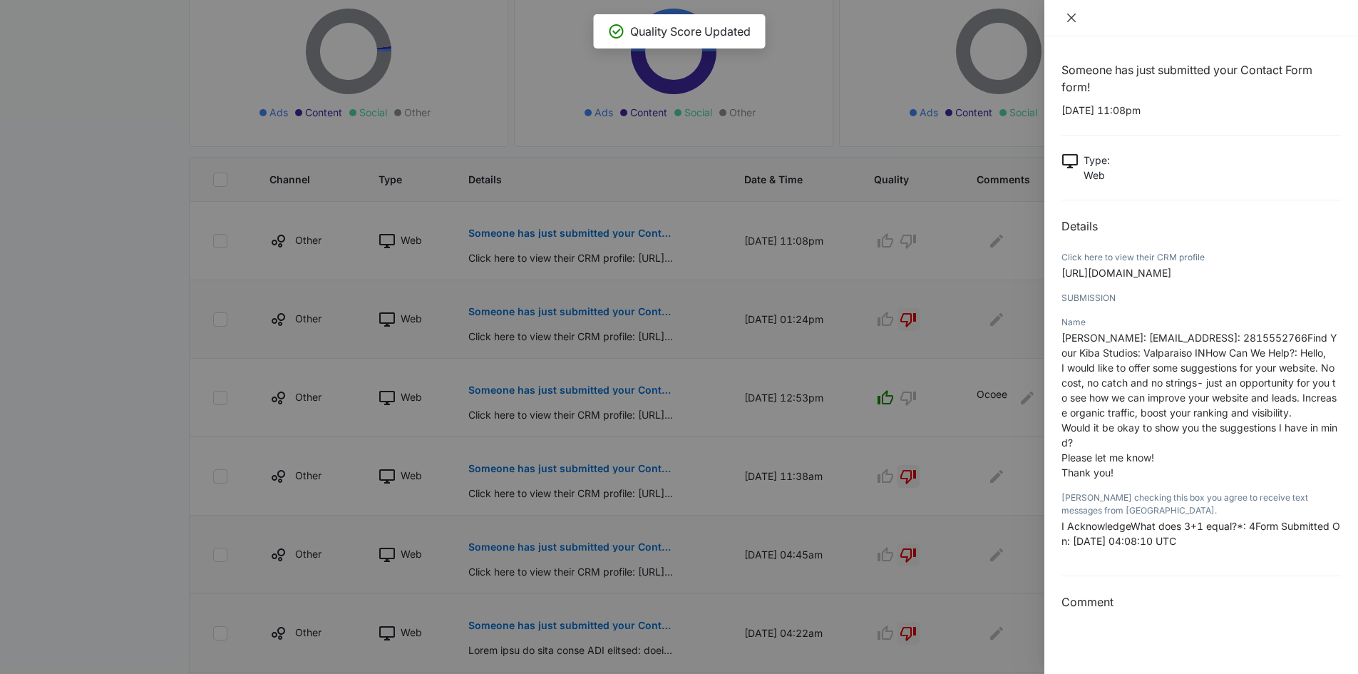
click at [1075, 14] on icon "close" at bounding box center [1071, 18] width 9 height 9
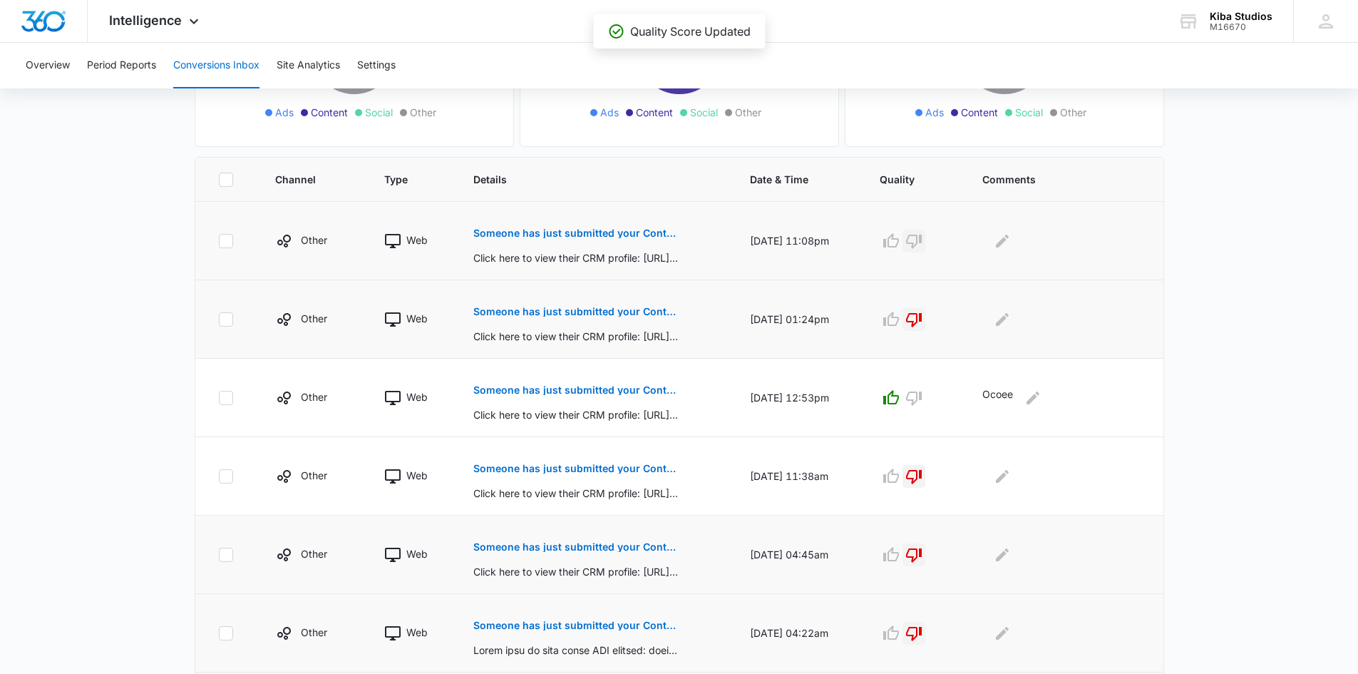
click at [923, 240] on icon "button" at bounding box center [913, 240] width 17 height 17
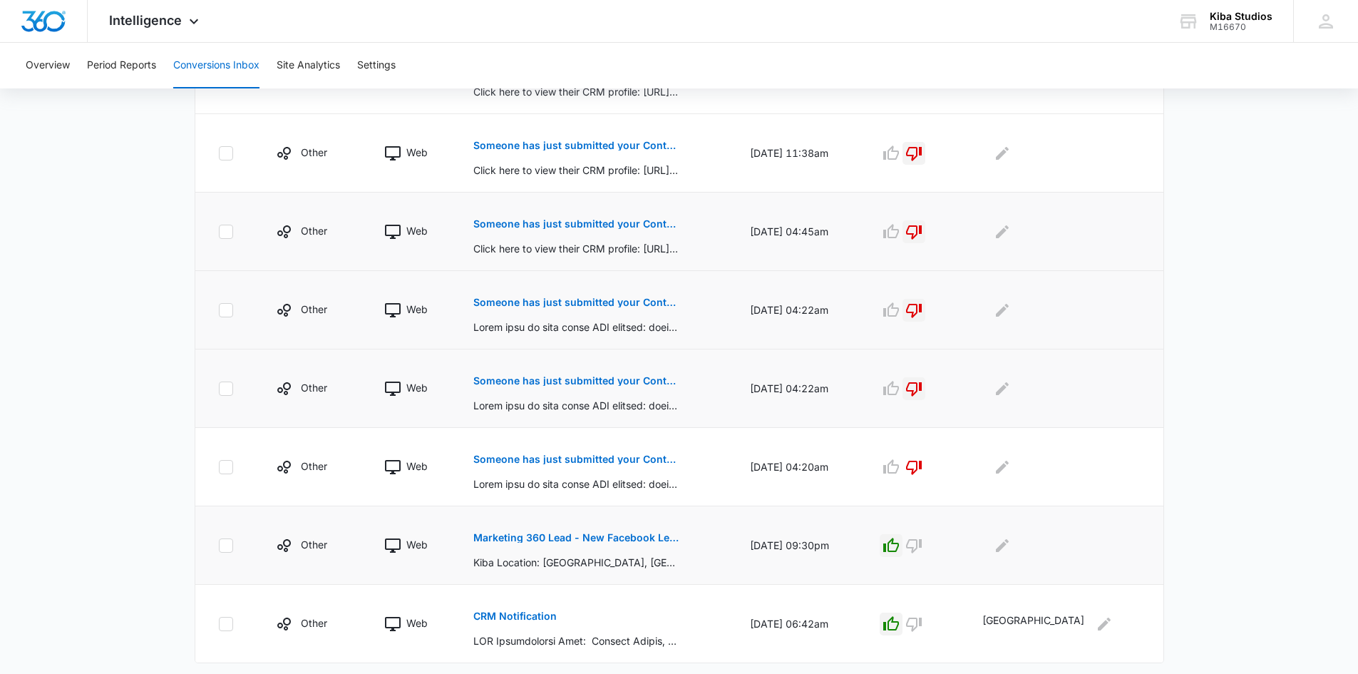
scroll to position [604, 0]
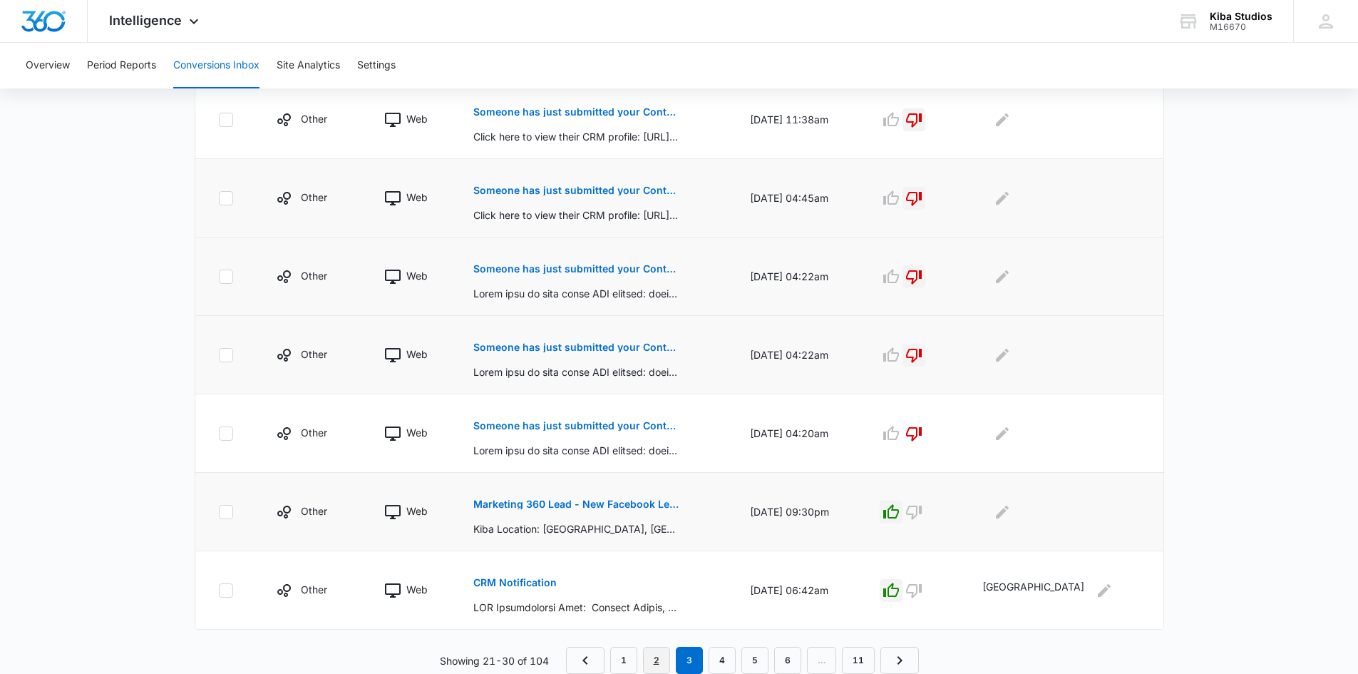
click at [659, 653] on link "2" at bounding box center [656, 660] width 27 height 27
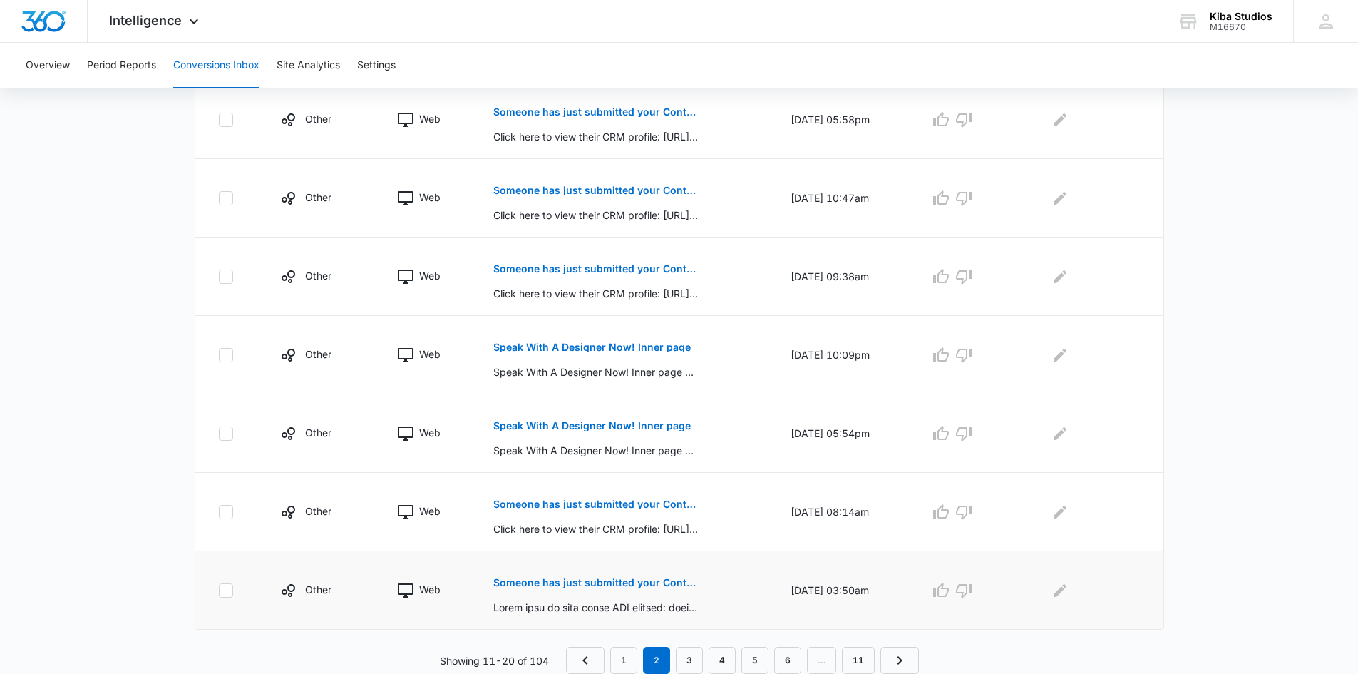
click at [622, 578] on p "Someone has just submitted your Contact Form form!" at bounding box center [596, 583] width 207 height 10
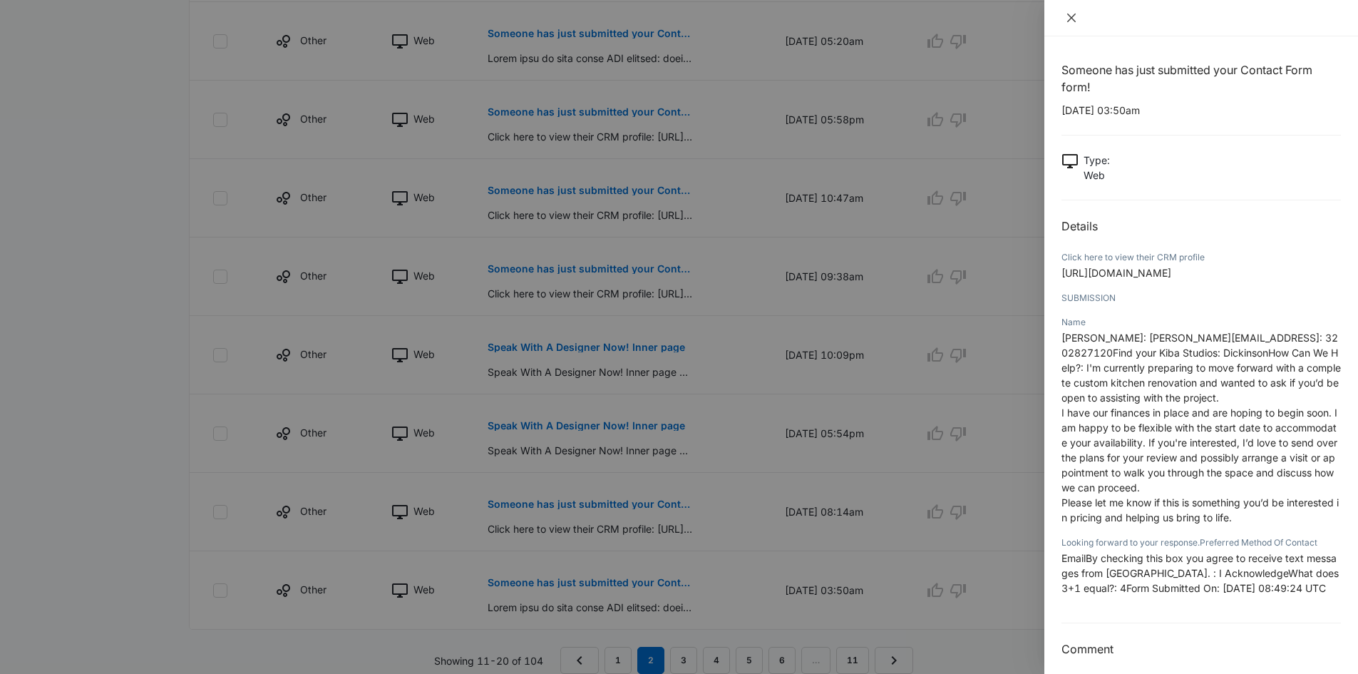
click at [1072, 21] on icon "close" at bounding box center [1071, 17] width 11 height 11
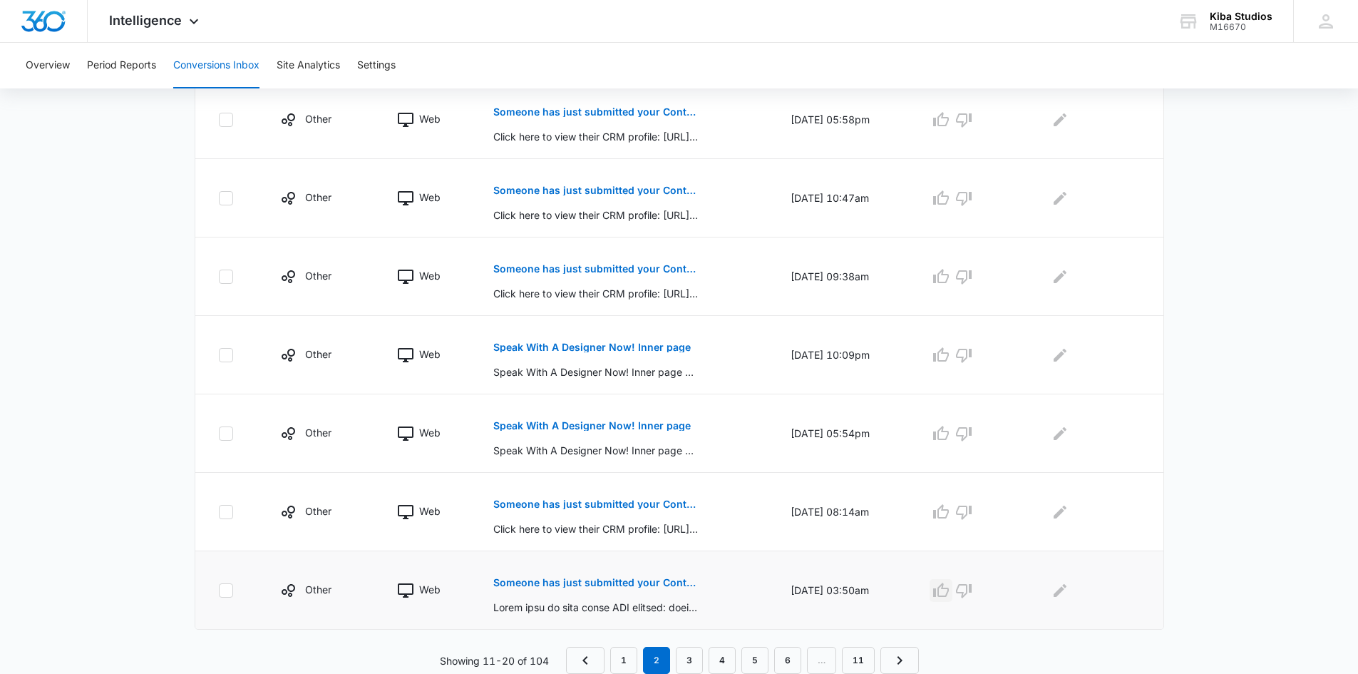
click at [948, 588] on icon "button" at bounding box center [941, 589] width 16 height 14
click at [1059, 591] on icon "Edit Comments" at bounding box center [1060, 590] width 17 height 17
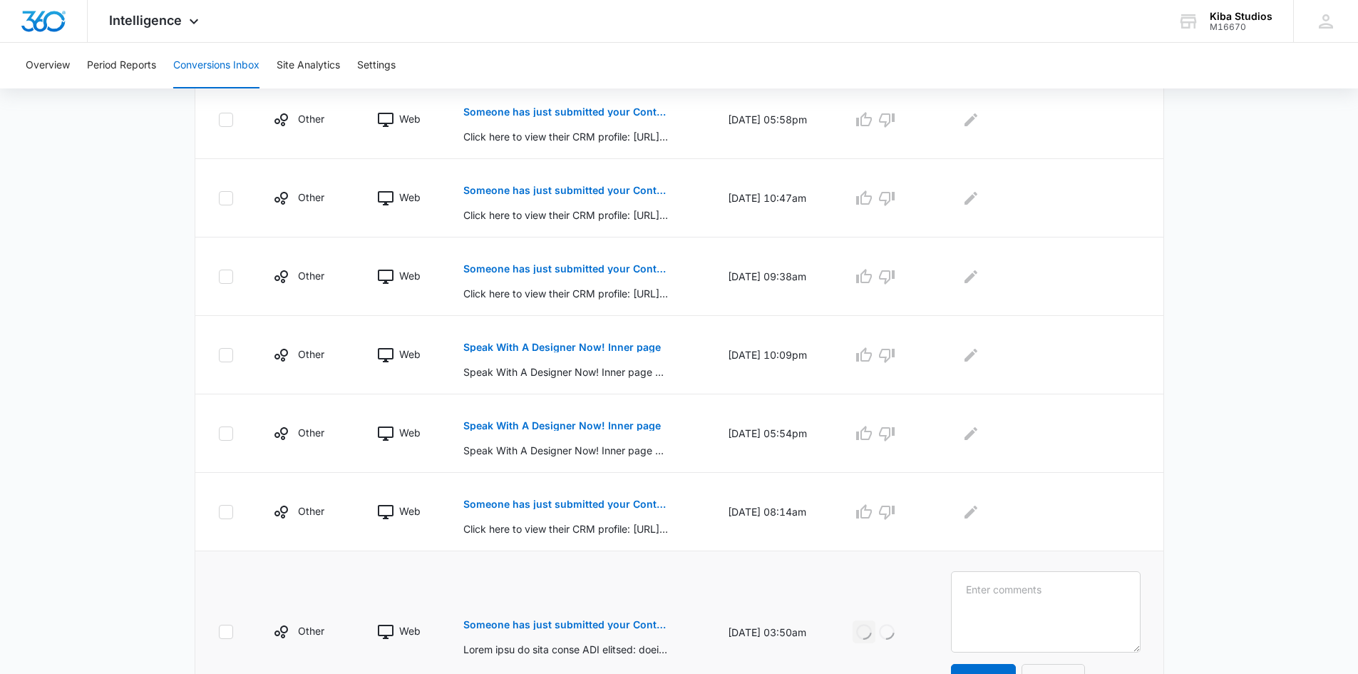
click at [1067, 591] on textarea at bounding box center [1045, 611] width 189 height 81
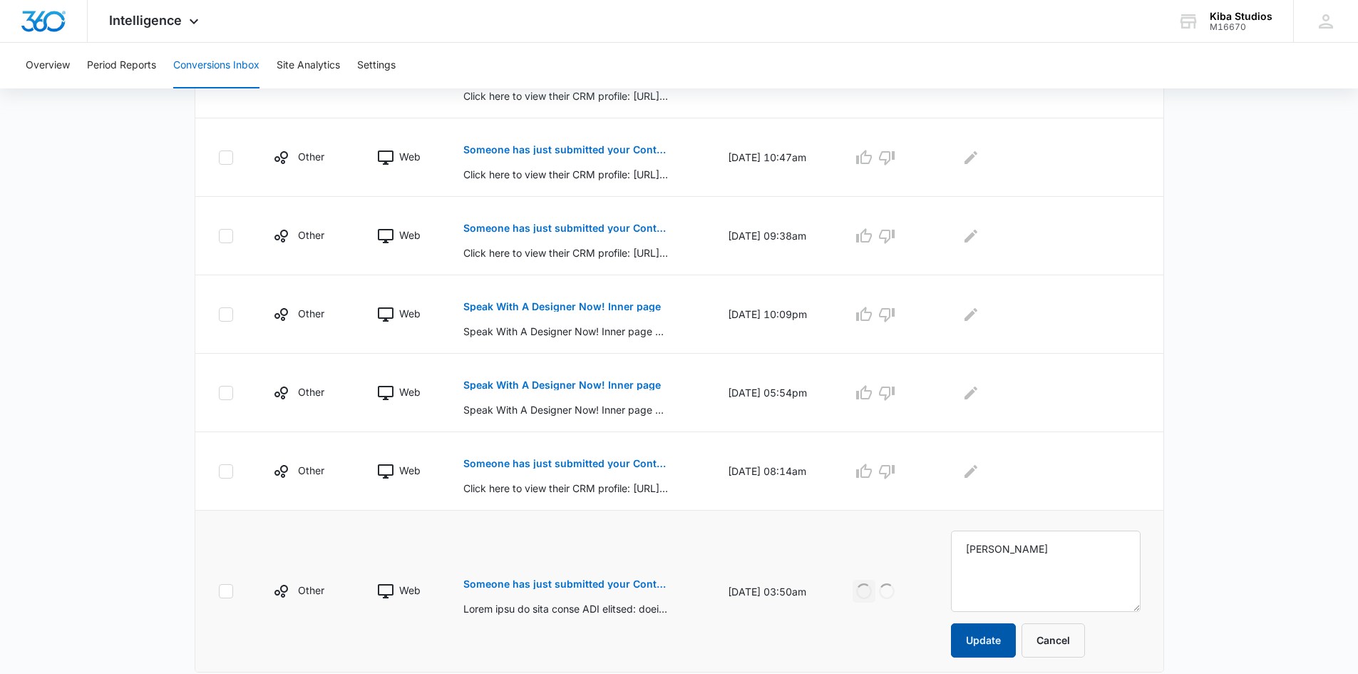
scroll to position [687, 0]
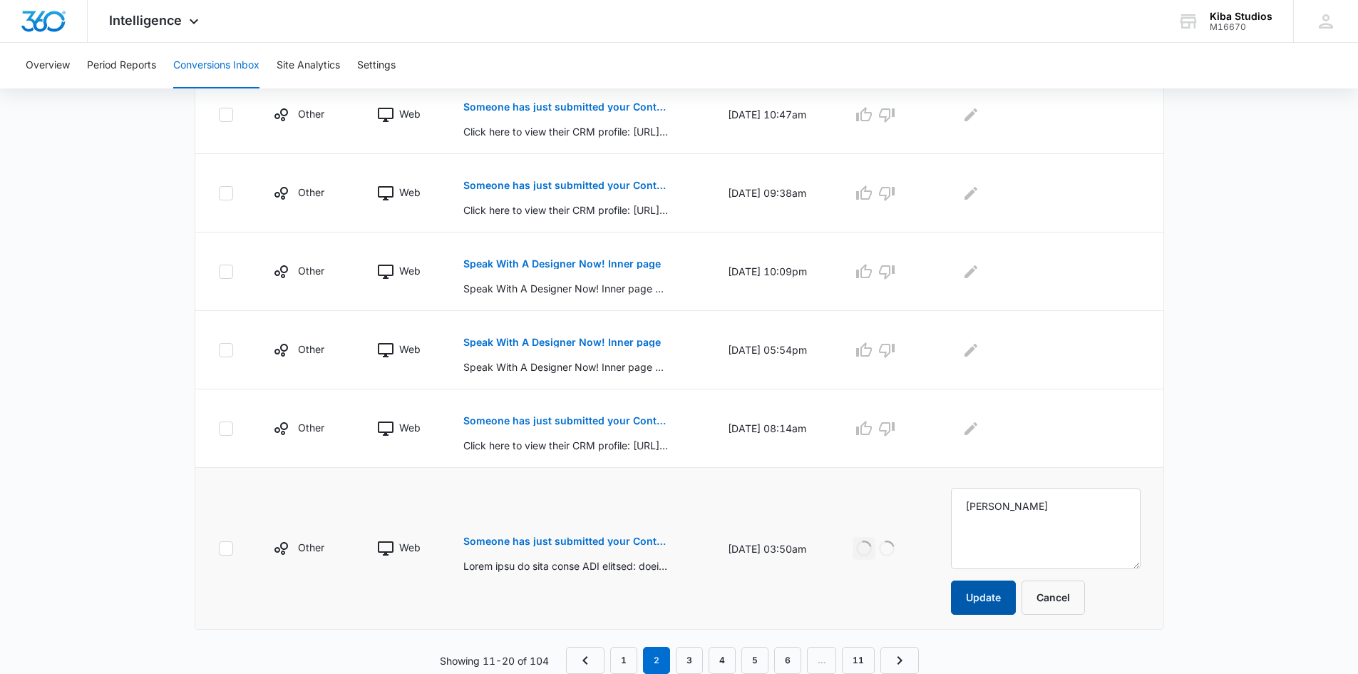
type textarea "[PERSON_NAME]"
click at [1002, 588] on button "Update" at bounding box center [983, 597] width 65 height 34
click at [499, 420] on p "Someone has just submitted your Contact Form form!" at bounding box center [566, 421] width 207 height 10
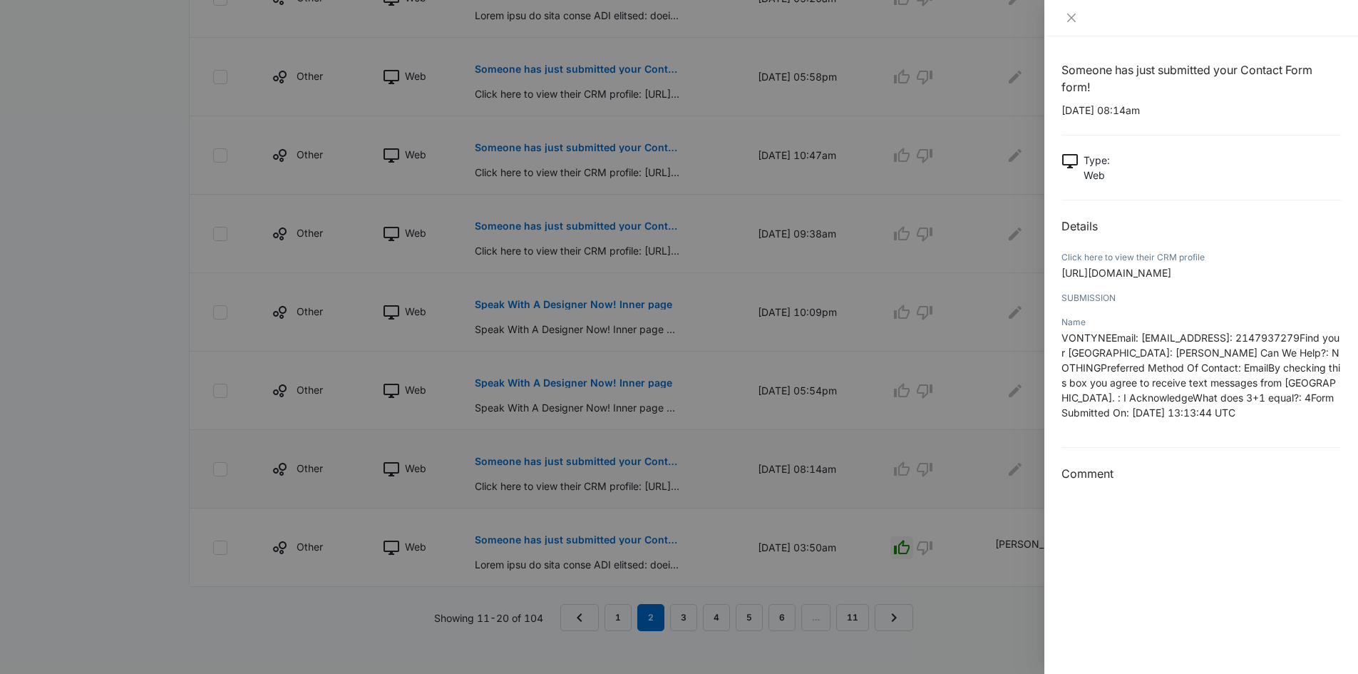
scroll to position [657, 0]
click at [1069, 12] on icon "close" at bounding box center [1071, 17] width 11 height 11
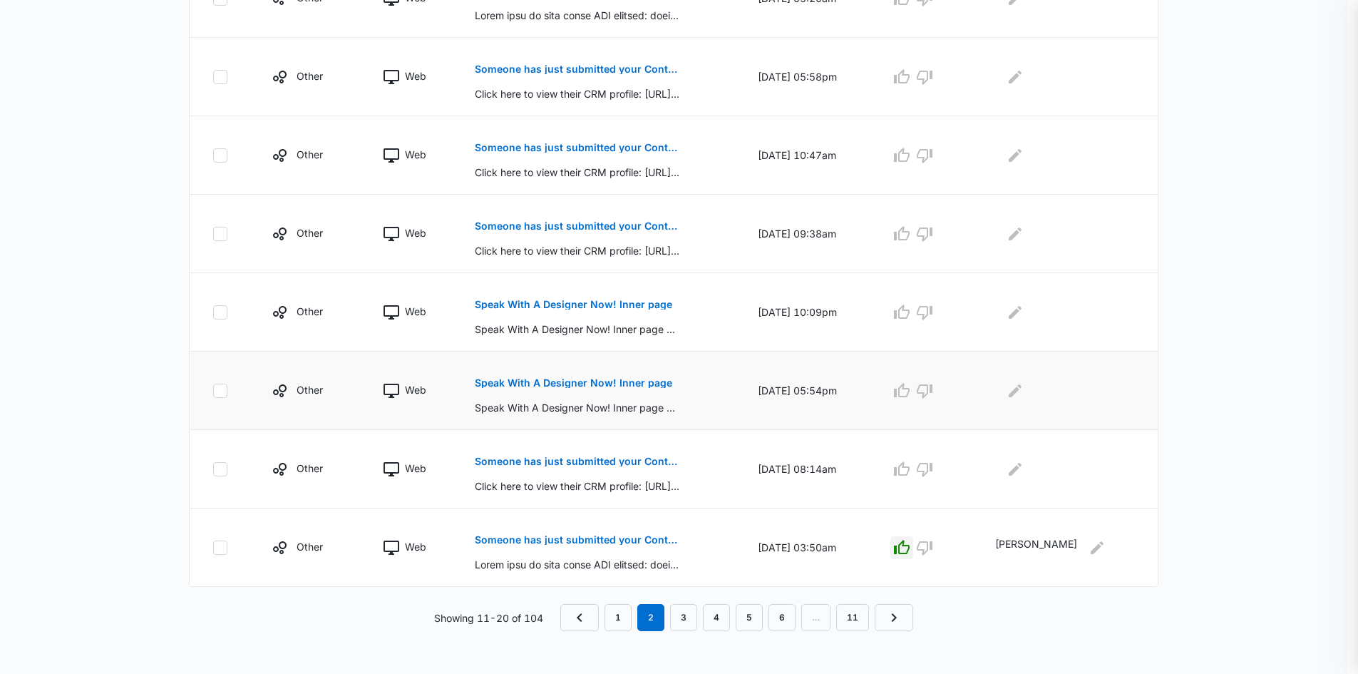
scroll to position [604, 0]
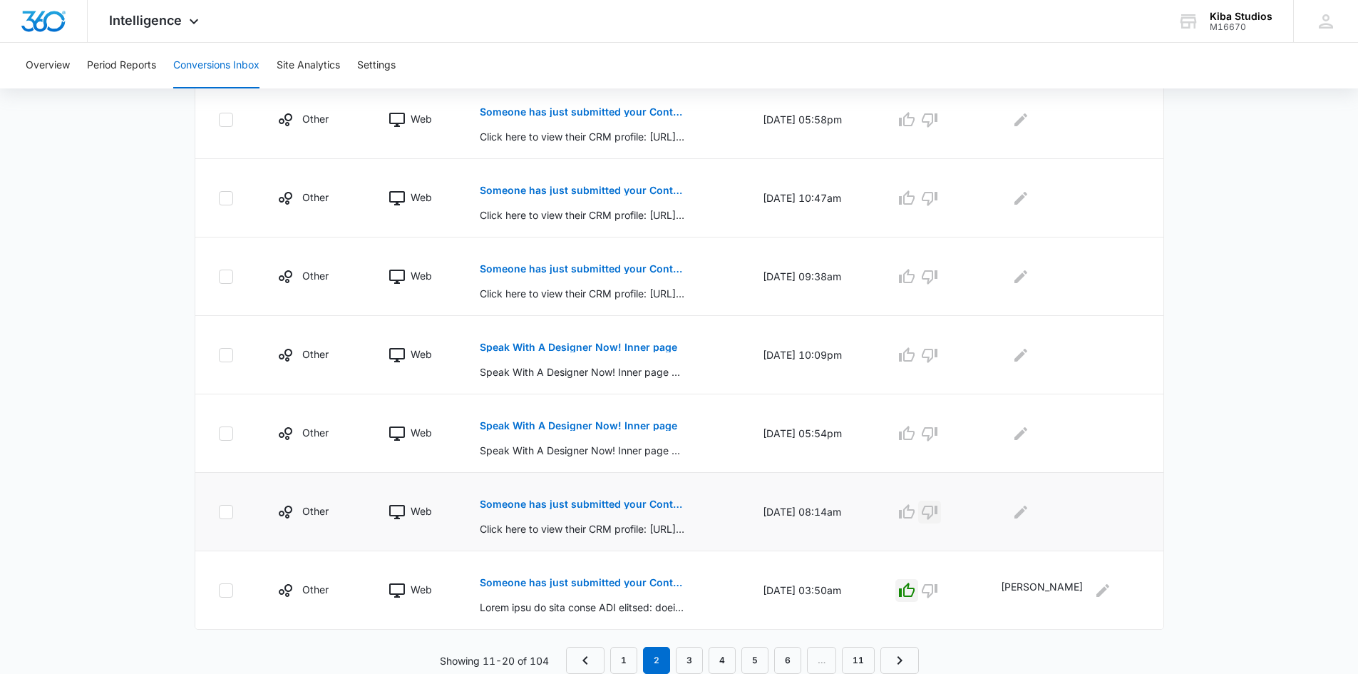
click at [938, 506] on icon "button" at bounding box center [930, 512] width 16 height 14
click at [647, 425] on p "Speak With A Designer Now! Inner page" at bounding box center [578, 426] width 197 height 10
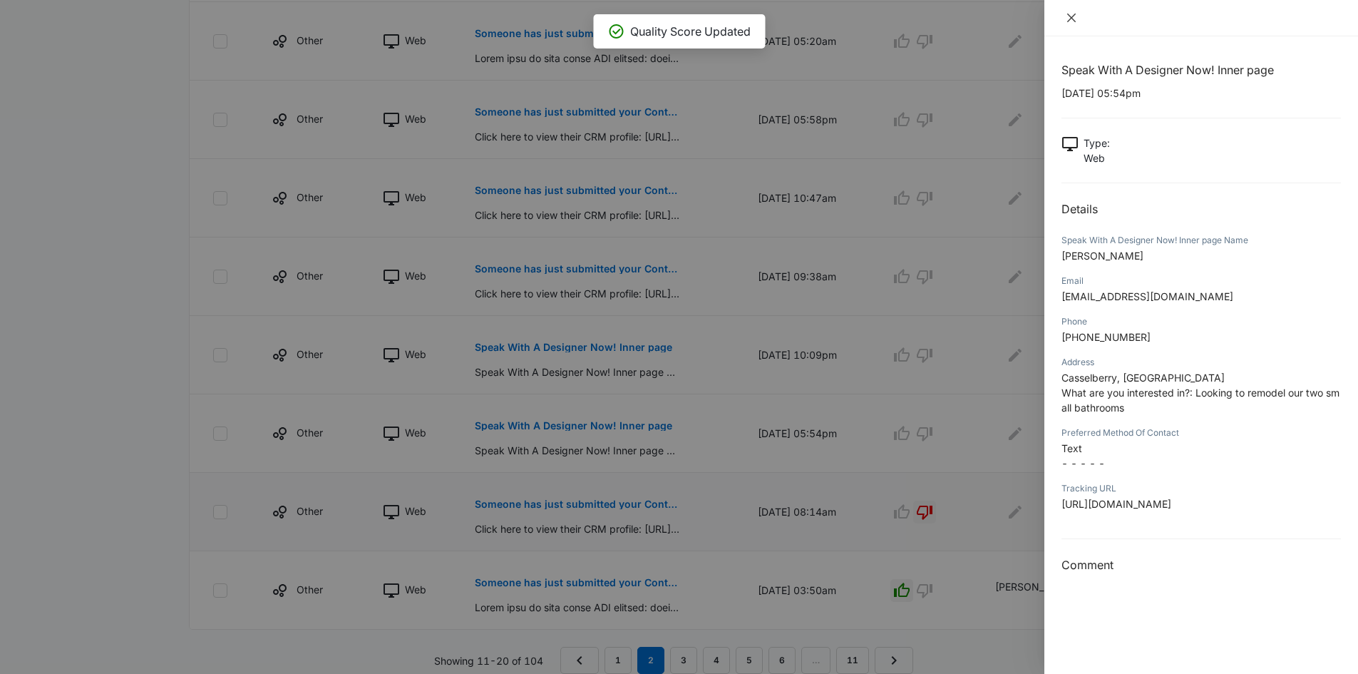
click at [1068, 21] on icon "close" at bounding box center [1071, 18] width 9 height 9
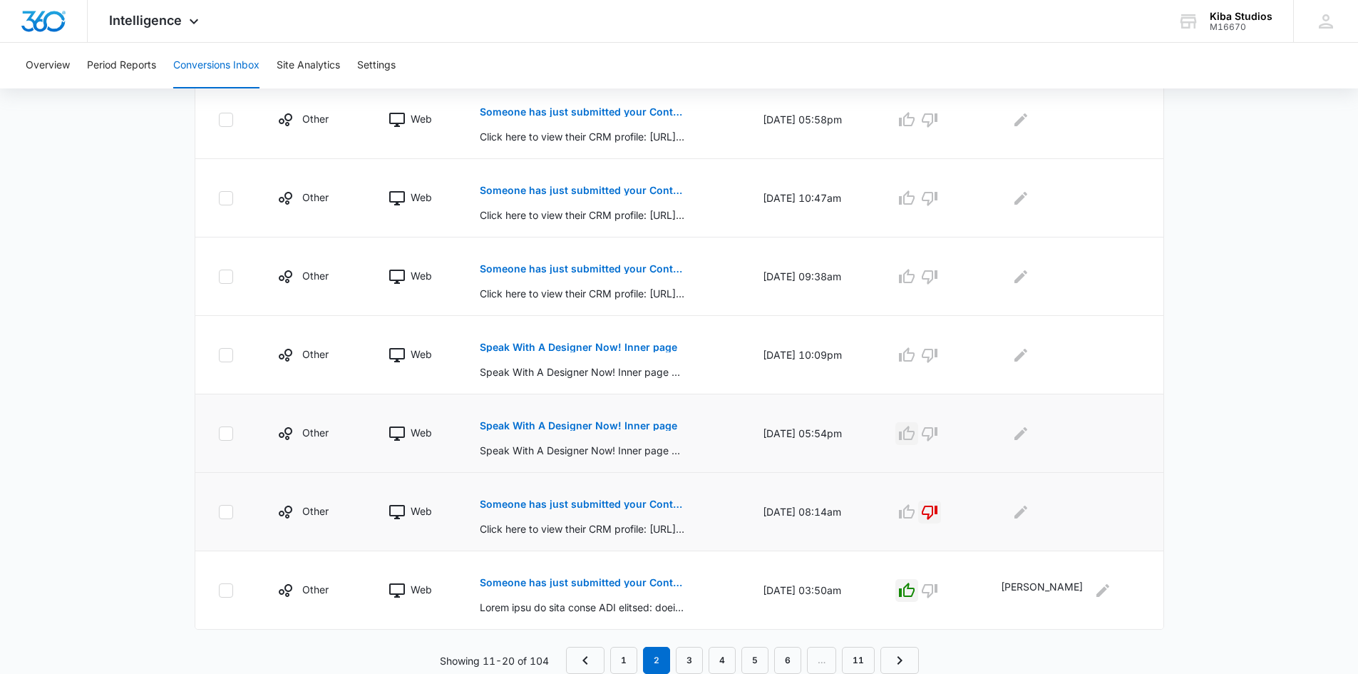
click at [915, 433] on icon "button" at bounding box center [906, 433] width 17 height 17
click at [1027, 433] on icon "Edit Comments" at bounding box center [1021, 432] width 13 height 13
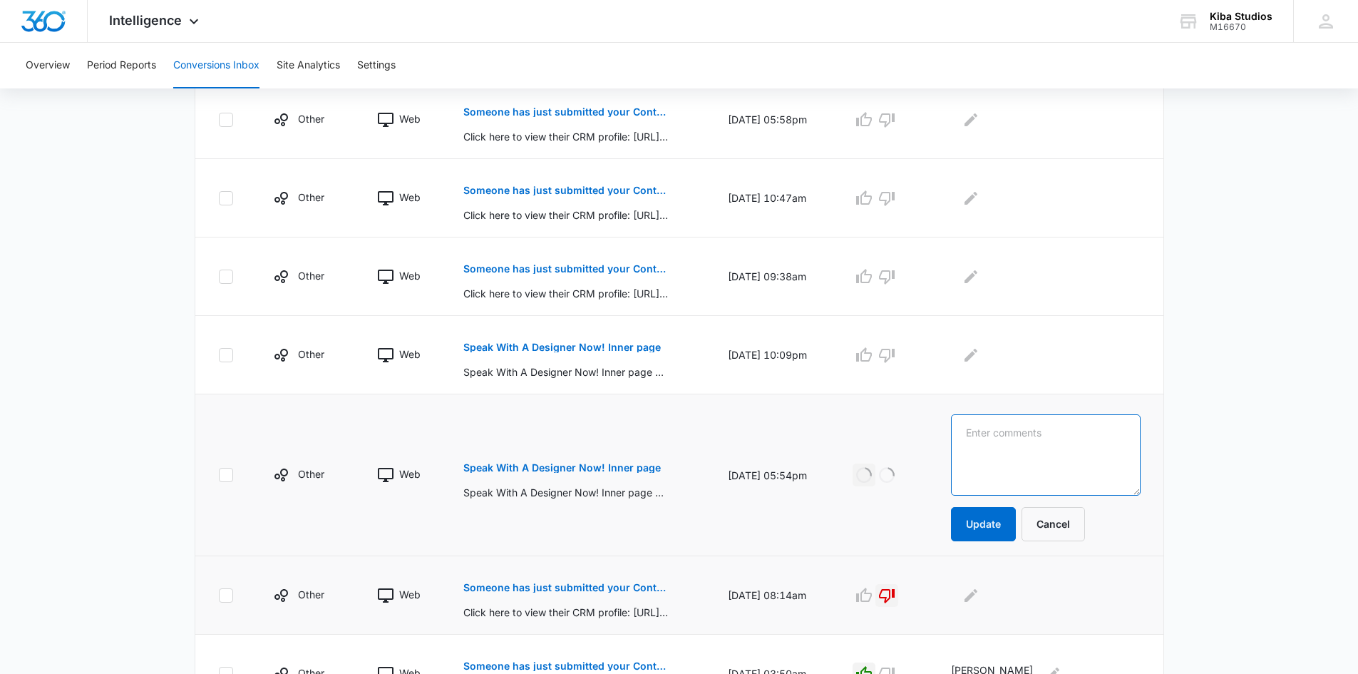
click at [1063, 432] on textarea at bounding box center [1045, 454] width 189 height 81
type textarea "Casselberry"
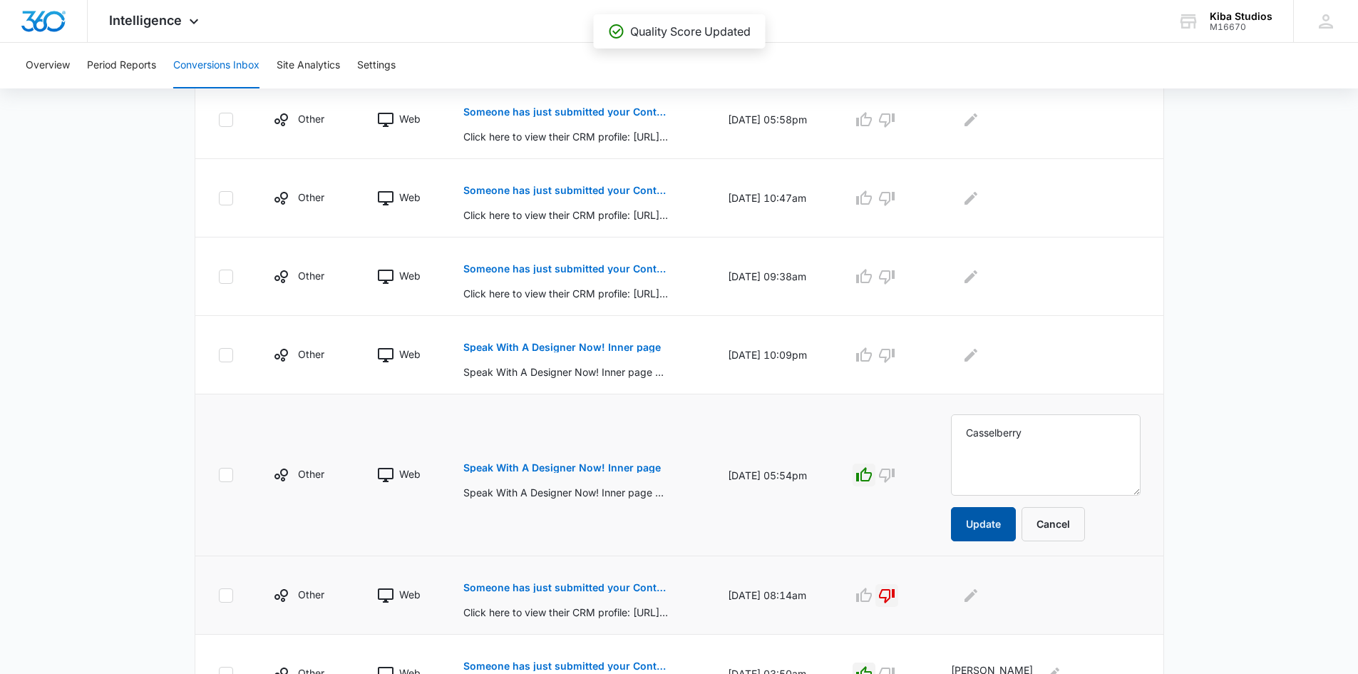
click at [977, 514] on button "Update" at bounding box center [983, 524] width 65 height 34
click at [516, 347] on p "Speak With A Designer Now! Inner page" at bounding box center [561, 347] width 197 height 10
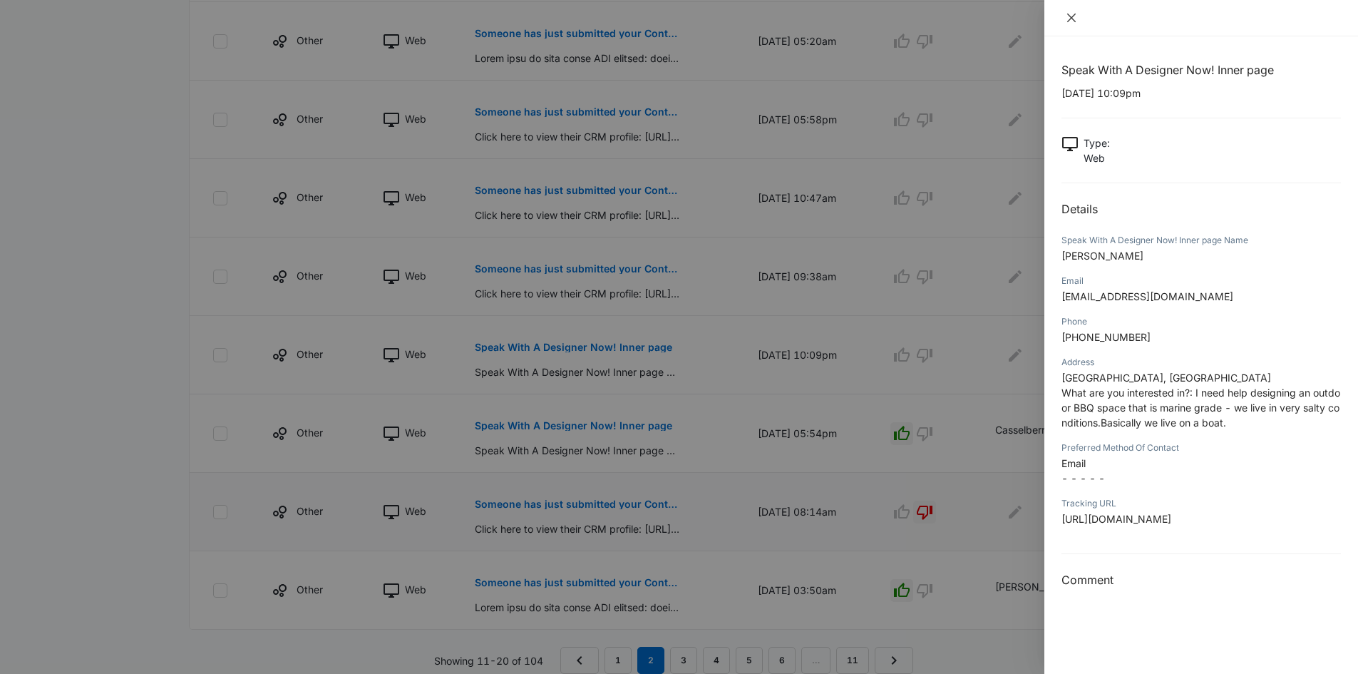
click at [1071, 19] on icon "close" at bounding box center [1071, 18] width 9 height 9
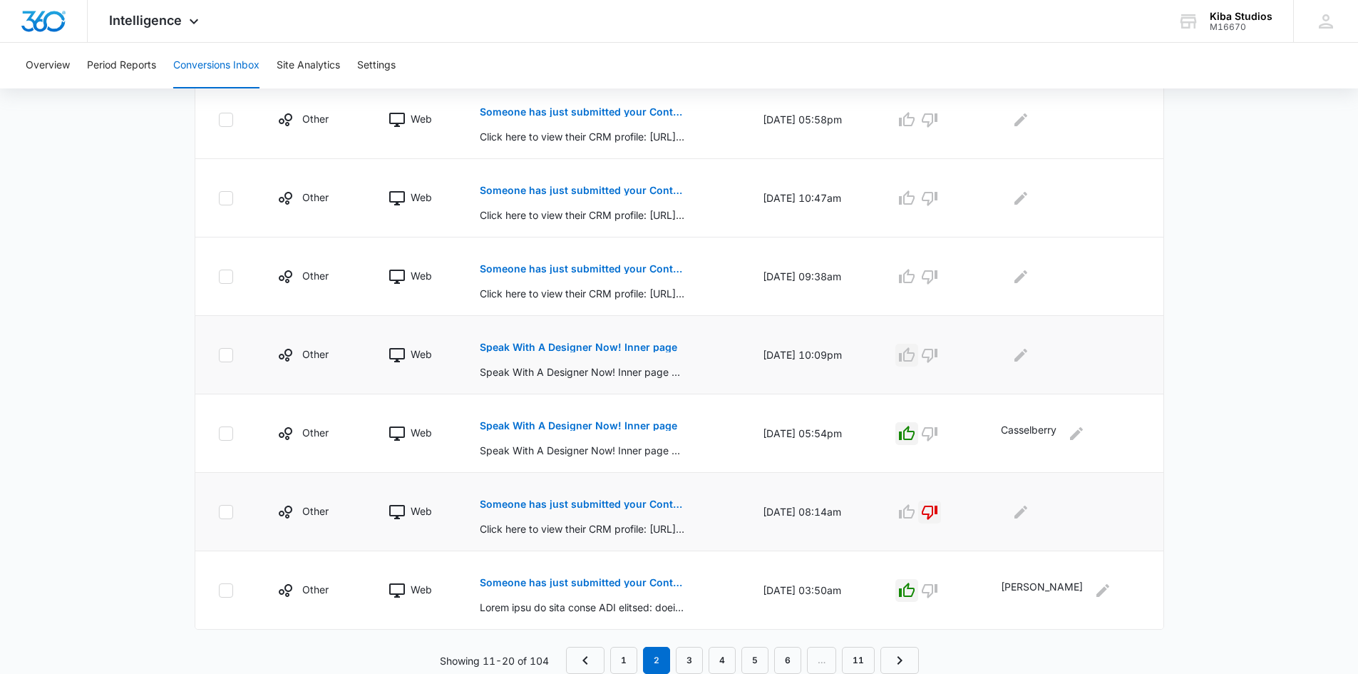
click at [915, 354] on icon "button" at bounding box center [907, 354] width 16 height 14
click at [1027, 350] on icon "Edit Comments" at bounding box center [1021, 354] width 13 height 13
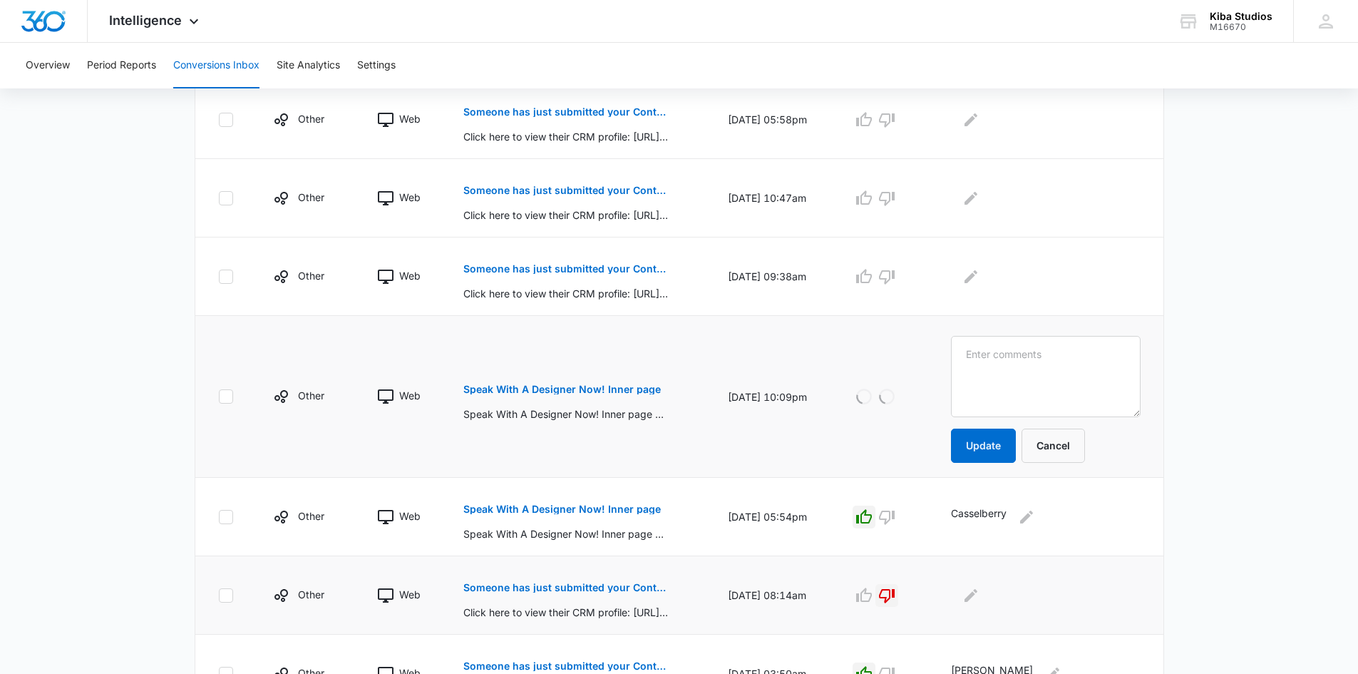
click at [1054, 350] on textarea at bounding box center [1045, 376] width 189 height 81
type textarea "[GEOGRAPHIC_DATA]"
click at [975, 433] on button "Update" at bounding box center [983, 445] width 65 height 34
click at [979, 440] on button "Update" at bounding box center [983, 445] width 65 height 34
click at [617, 267] on p "Someone has just submitted your Contact Us form!" at bounding box center [566, 269] width 207 height 10
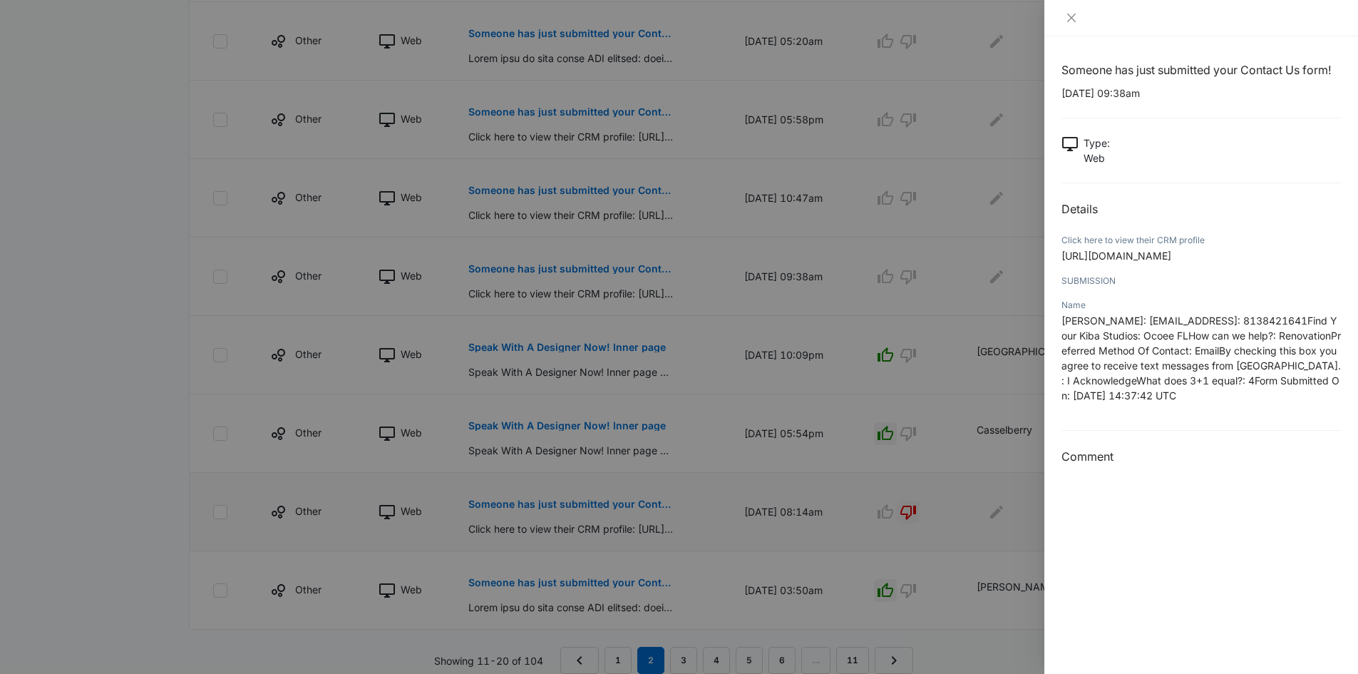
click at [1084, 21] on div at bounding box center [1201, 17] width 279 height 13
click at [1074, 16] on icon "close" at bounding box center [1071, 17] width 11 height 11
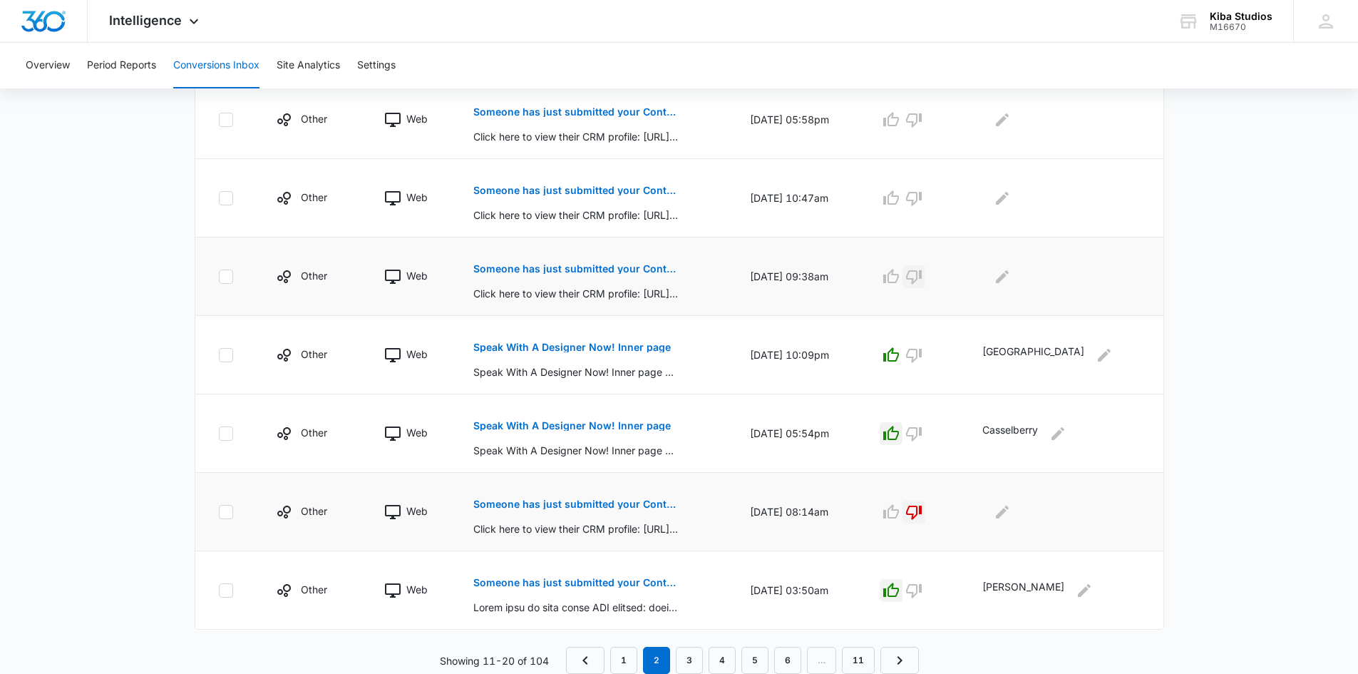
click at [923, 274] on icon "button" at bounding box center [913, 276] width 17 height 17
click at [556, 184] on button "Someone has just submitted your Contact Us form!" at bounding box center [576, 190] width 207 height 34
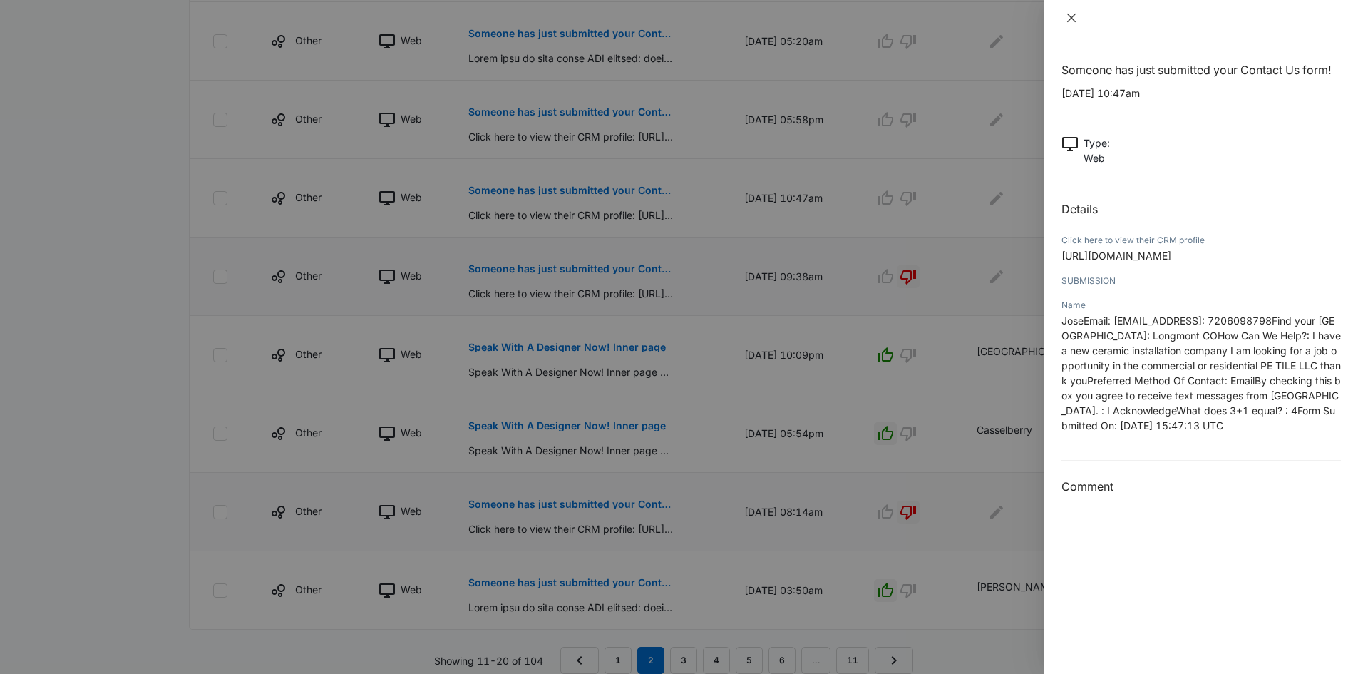
click at [1069, 12] on icon "close" at bounding box center [1071, 17] width 11 height 11
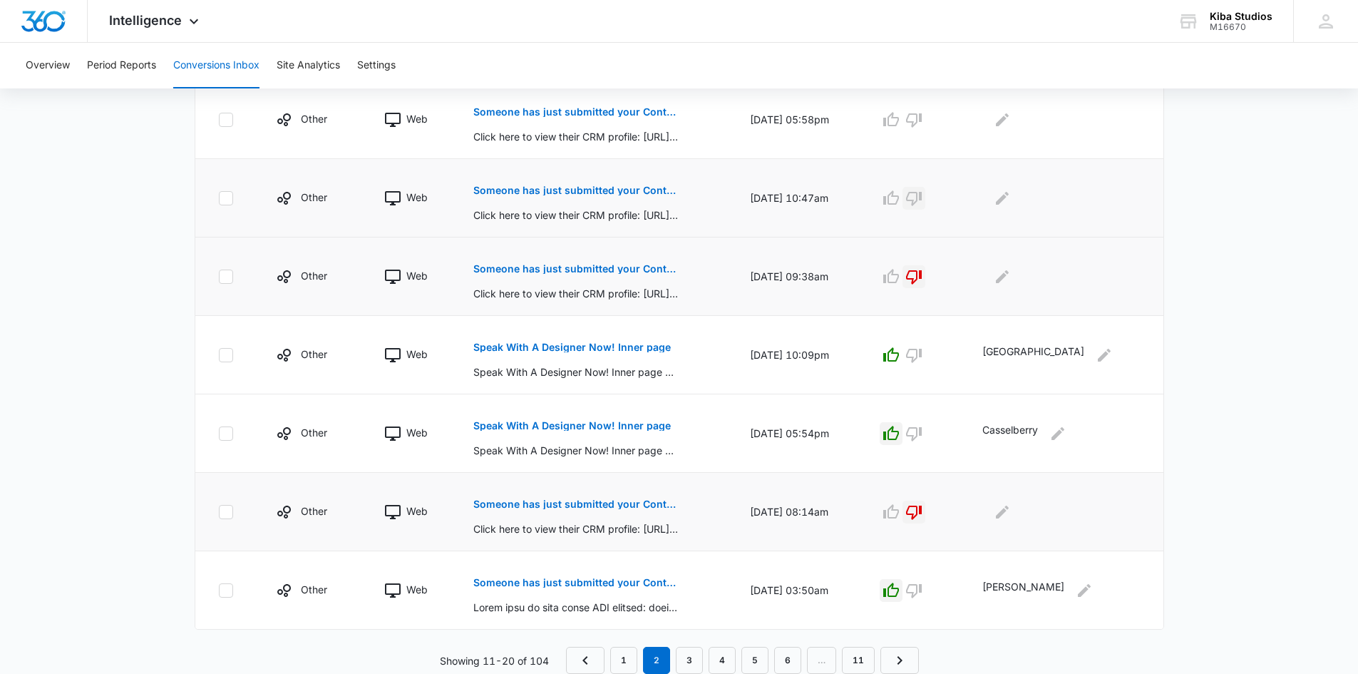
click at [923, 199] on icon "button" at bounding box center [913, 198] width 17 height 17
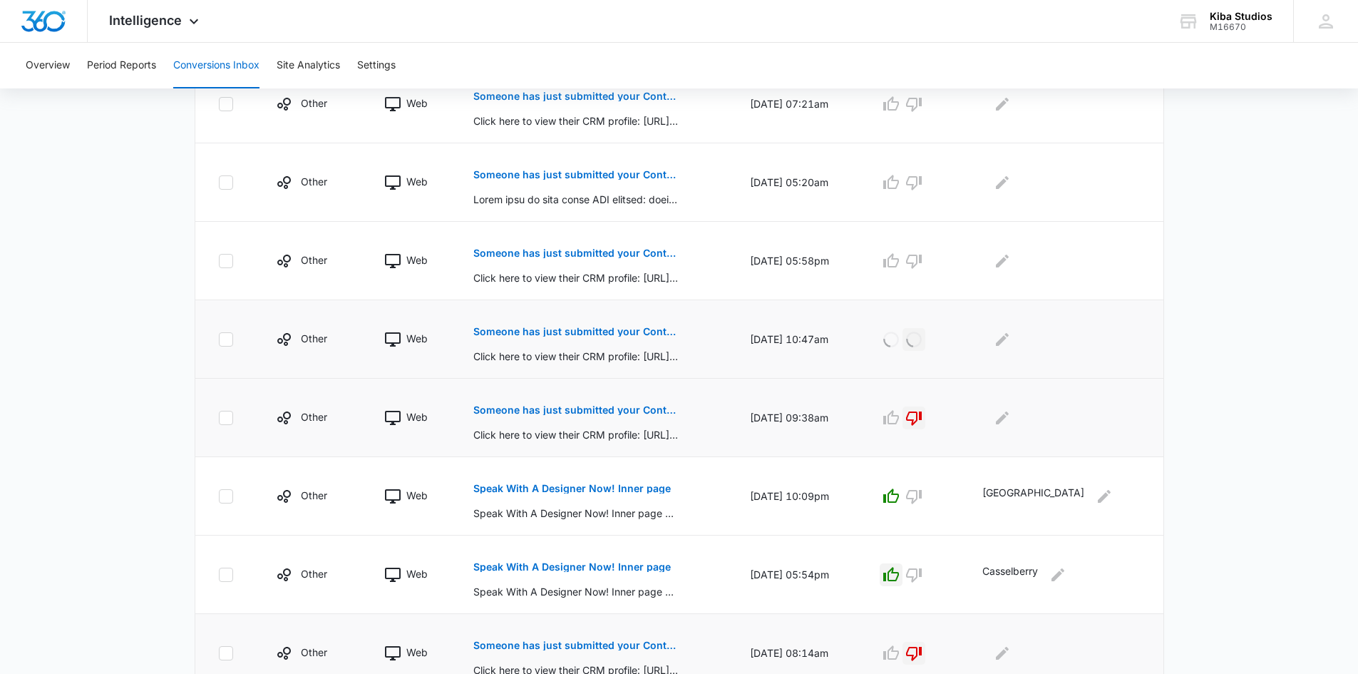
scroll to position [461, 0]
click at [585, 250] on p "Someone has just submitted your Contact Us form!" at bounding box center [576, 255] width 207 height 10
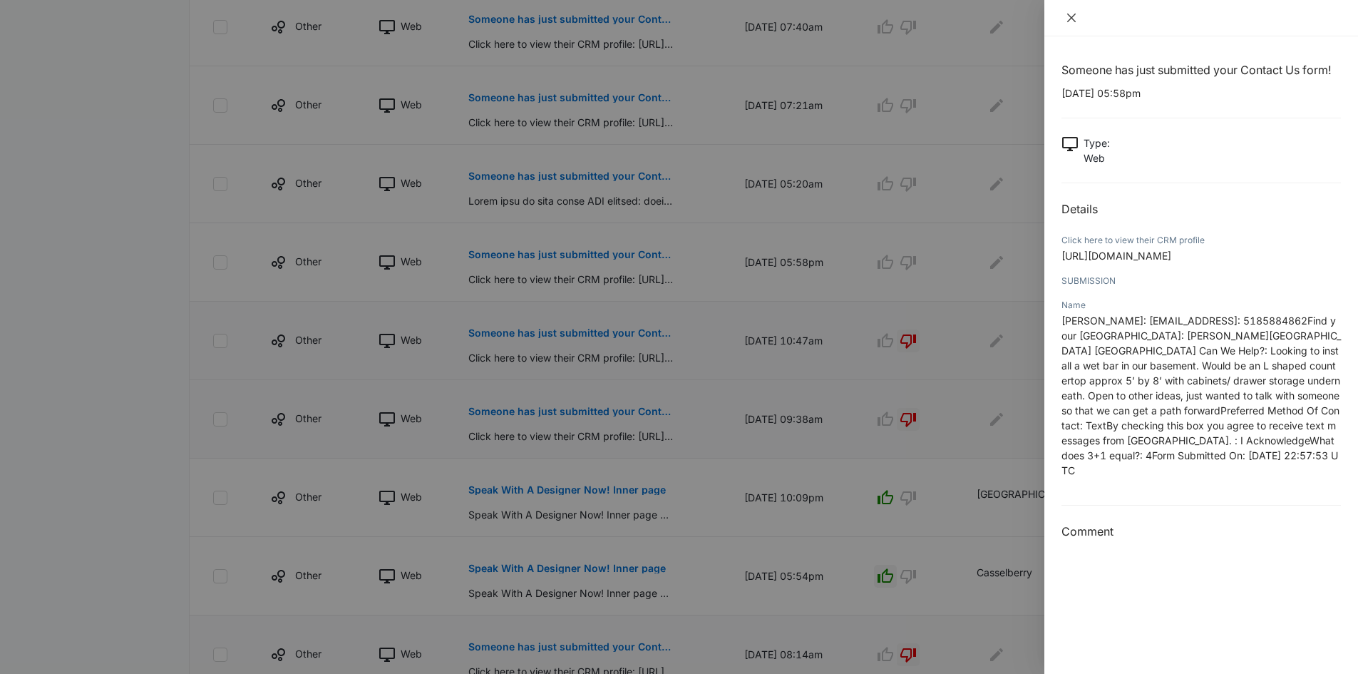
click at [1073, 19] on icon "close" at bounding box center [1071, 18] width 9 height 9
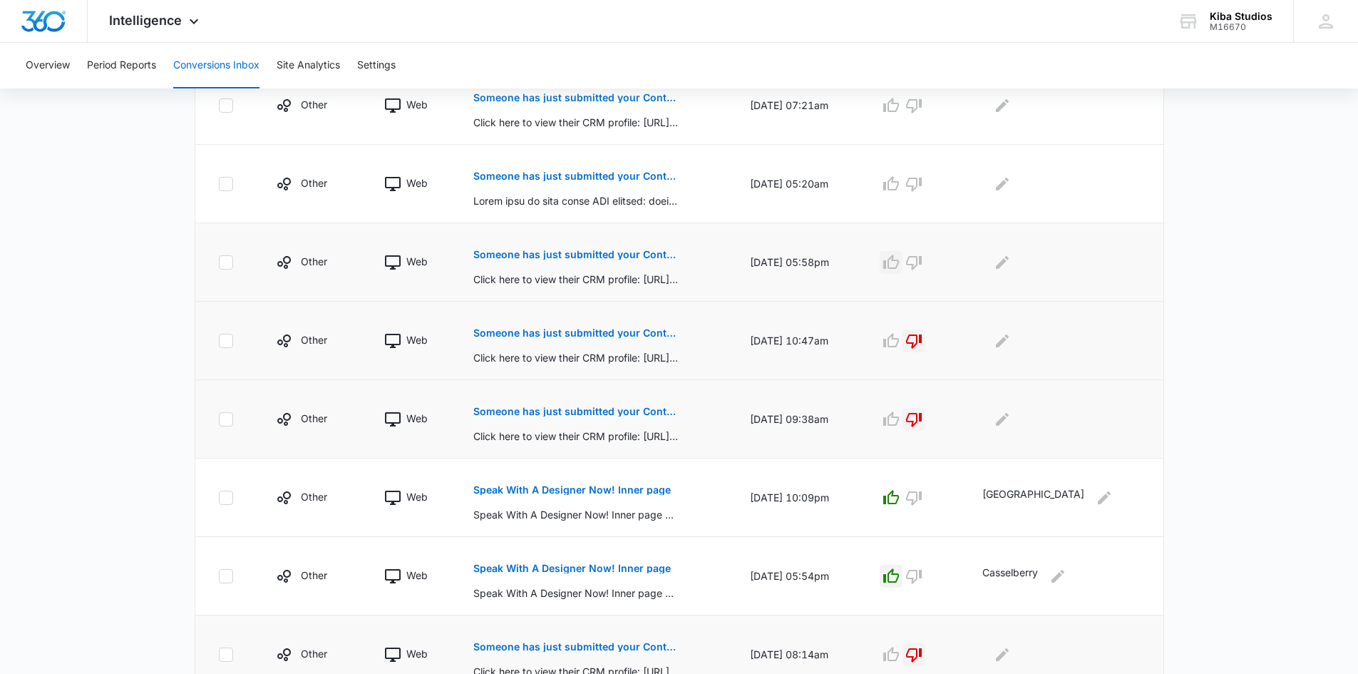
click at [900, 265] on icon "button" at bounding box center [891, 262] width 17 height 17
click at [1011, 262] on icon "Edit Comments" at bounding box center [1002, 262] width 17 height 17
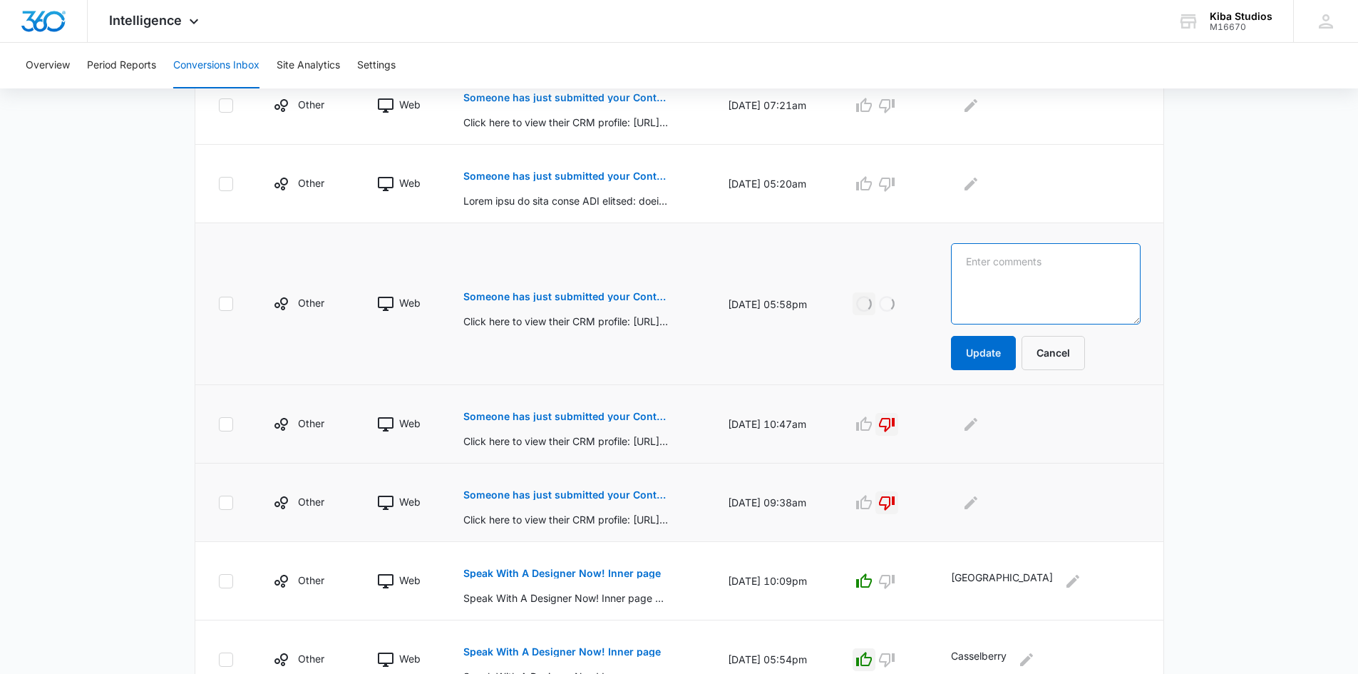
click at [1054, 262] on textarea at bounding box center [1045, 283] width 189 height 81
type textarea "[PERSON_NAME][GEOGRAPHIC_DATA]"
click at [983, 342] on button "Update" at bounding box center [983, 353] width 65 height 34
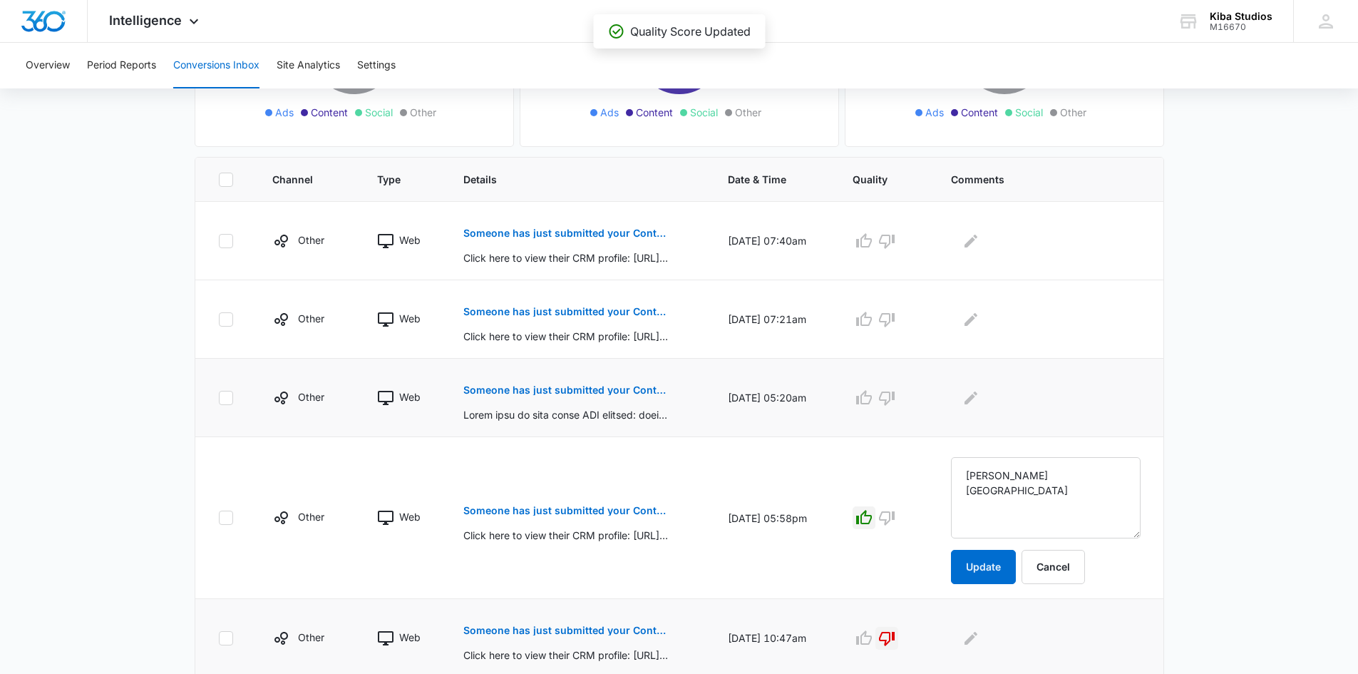
click at [562, 392] on p "Someone has just submitted your Contact Form form!" at bounding box center [566, 390] width 207 height 10
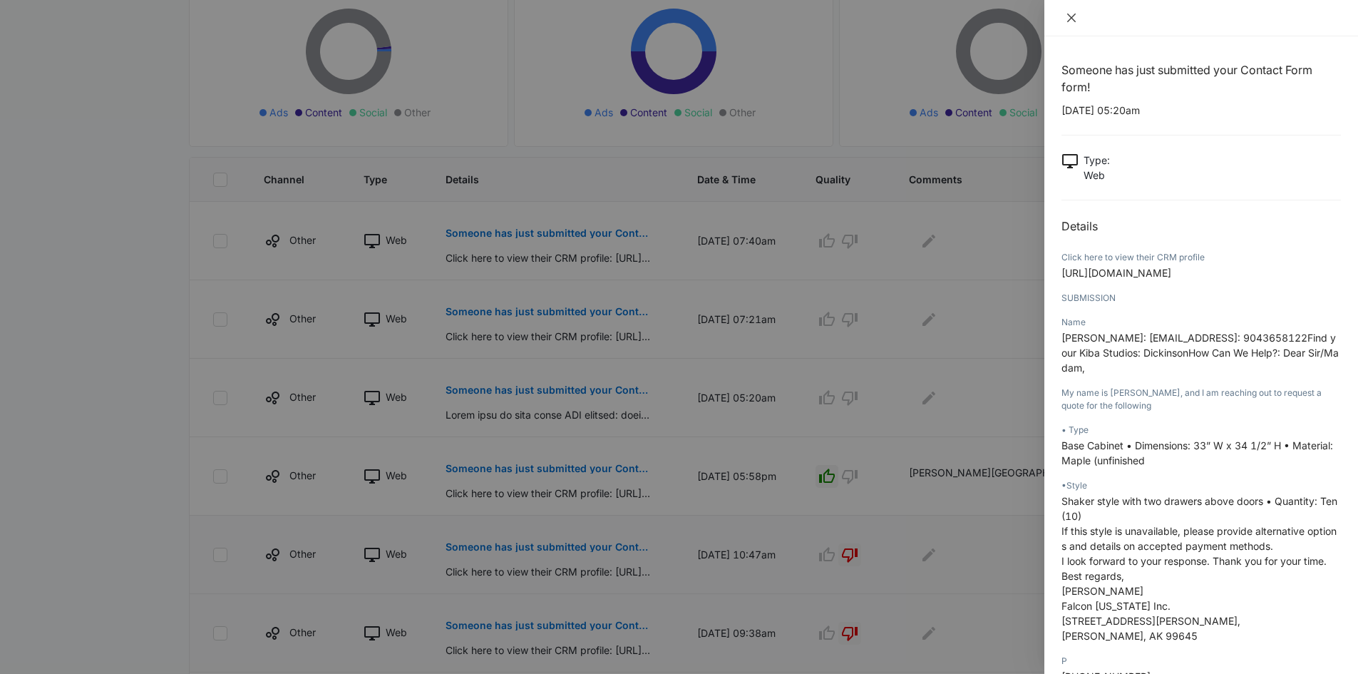
click at [1072, 16] on icon "close" at bounding box center [1071, 17] width 11 height 11
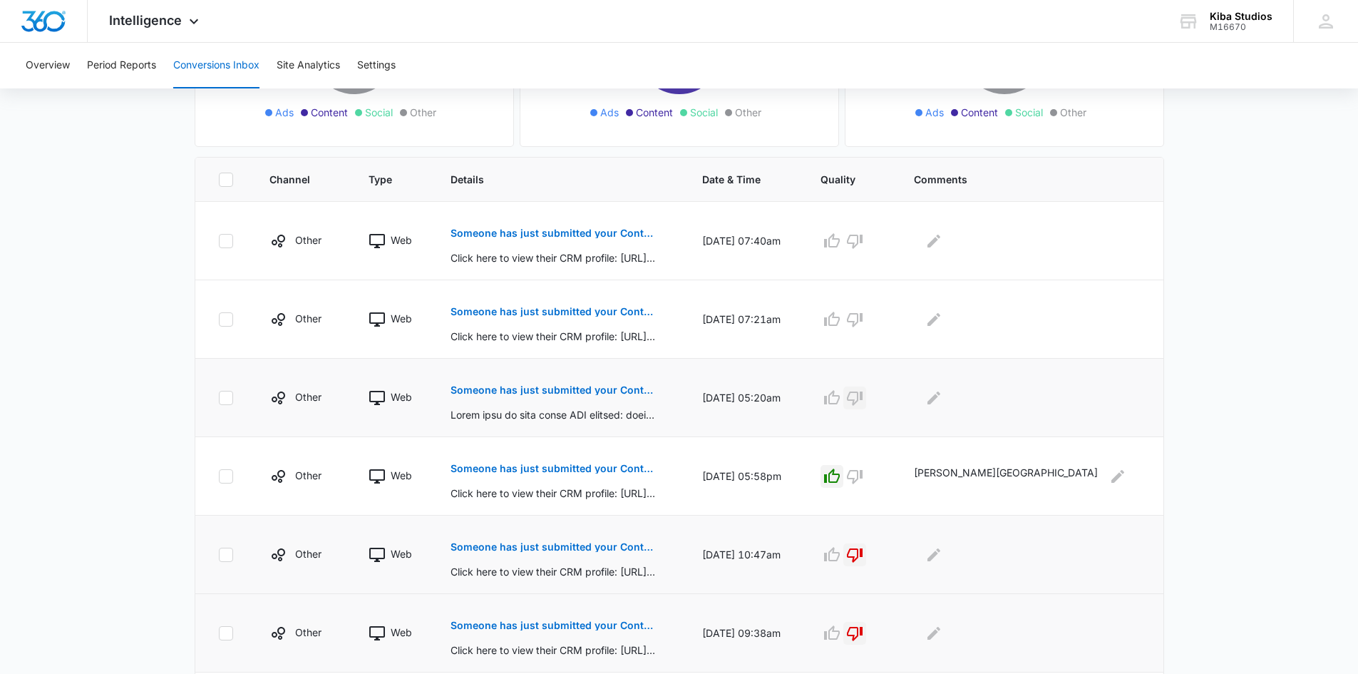
click at [863, 401] on icon "button" at bounding box center [855, 398] width 16 height 14
click at [632, 305] on button "Someone has just submitted your Contact Us form!" at bounding box center [554, 311] width 207 height 34
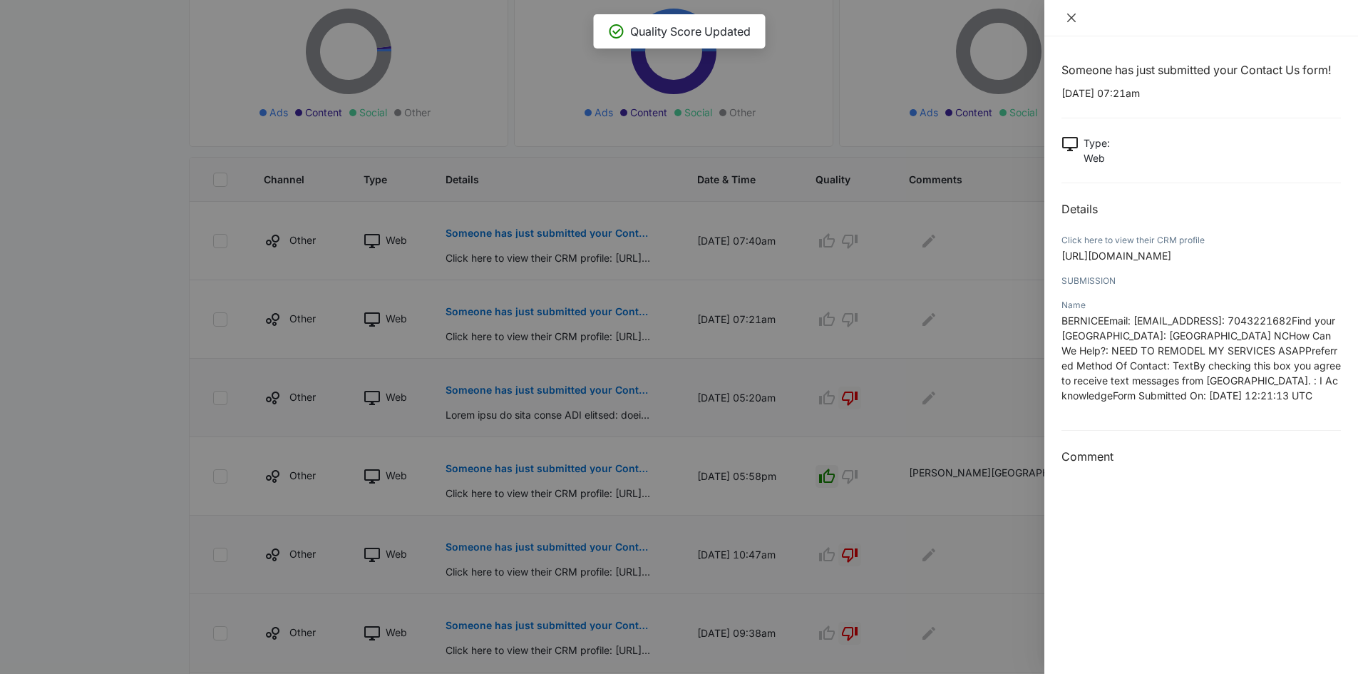
click at [1070, 16] on icon "close" at bounding box center [1071, 18] width 9 height 9
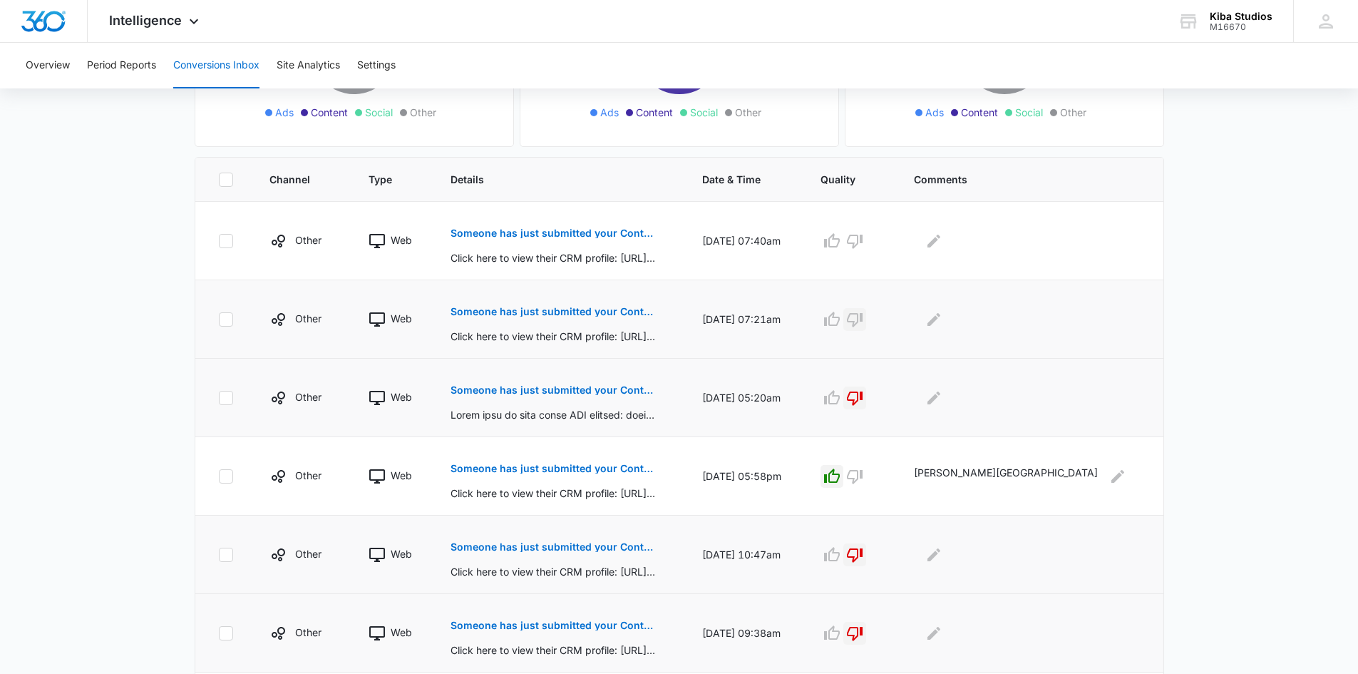
click at [863, 320] on icon "button" at bounding box center [854, 319] width 17 height 17
click at [650, 235] on p "Someone has just submitted your Contact Us form!" at bounding box center [554, 233] width 207 height 10
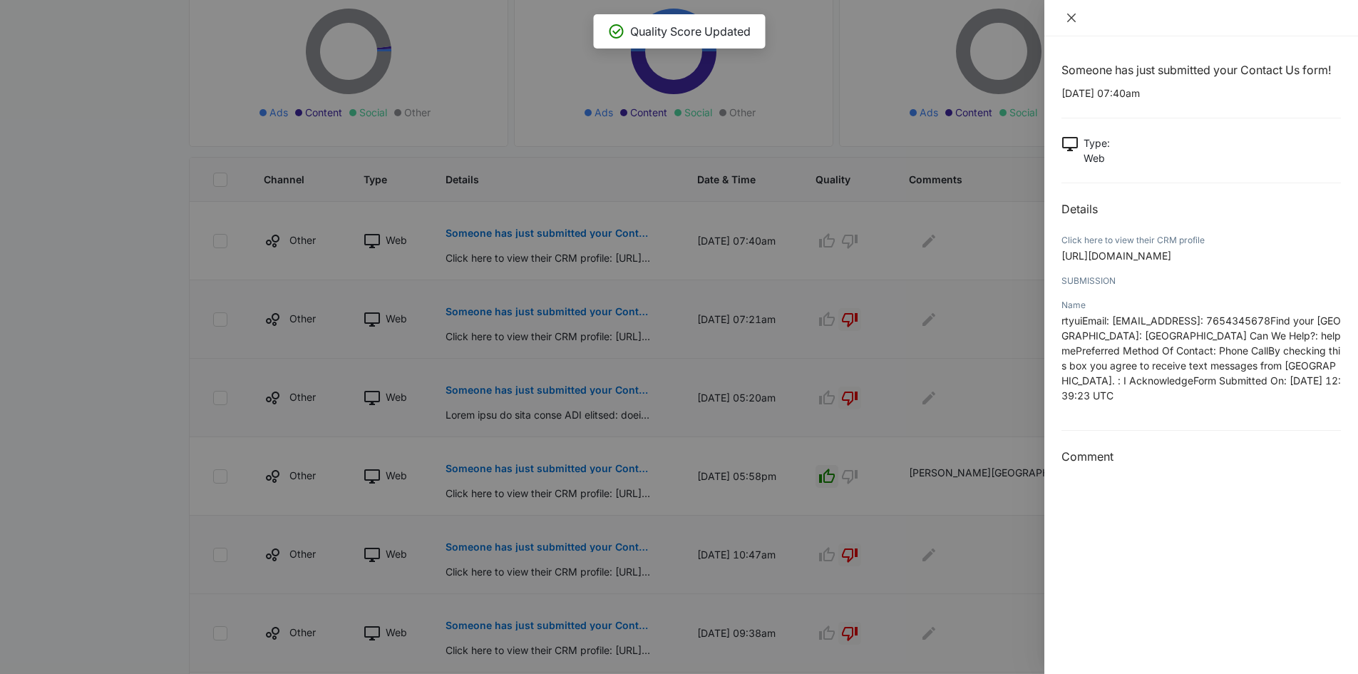
drag, startPoint x: 1071, startPoint y: 14, endPoint x: 1045, endPoint y: 63, distance: 55.2
click at [1070, 14] on icon "close" at bounding box center [1071, 17] width 11 height 11
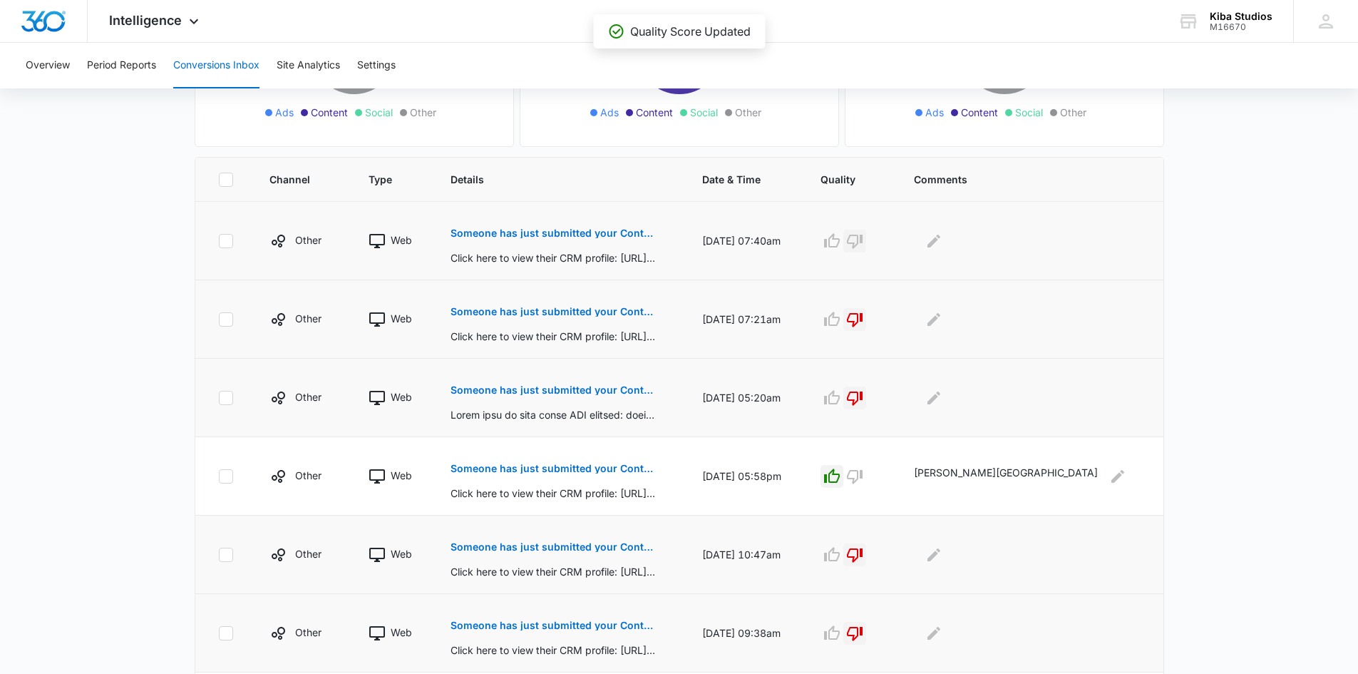
click at [863, 237] on icon "button" at bounding box center [854, 240] width 17 height 17
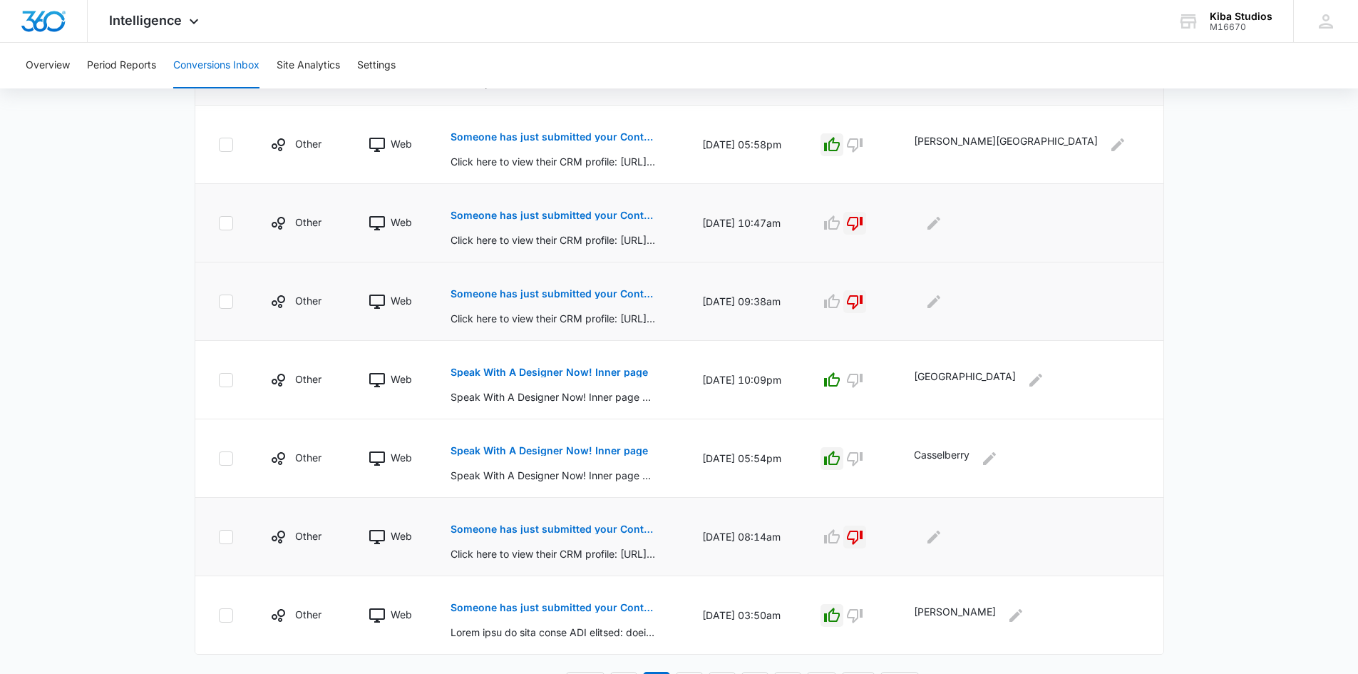
scroll to position [604, 0]
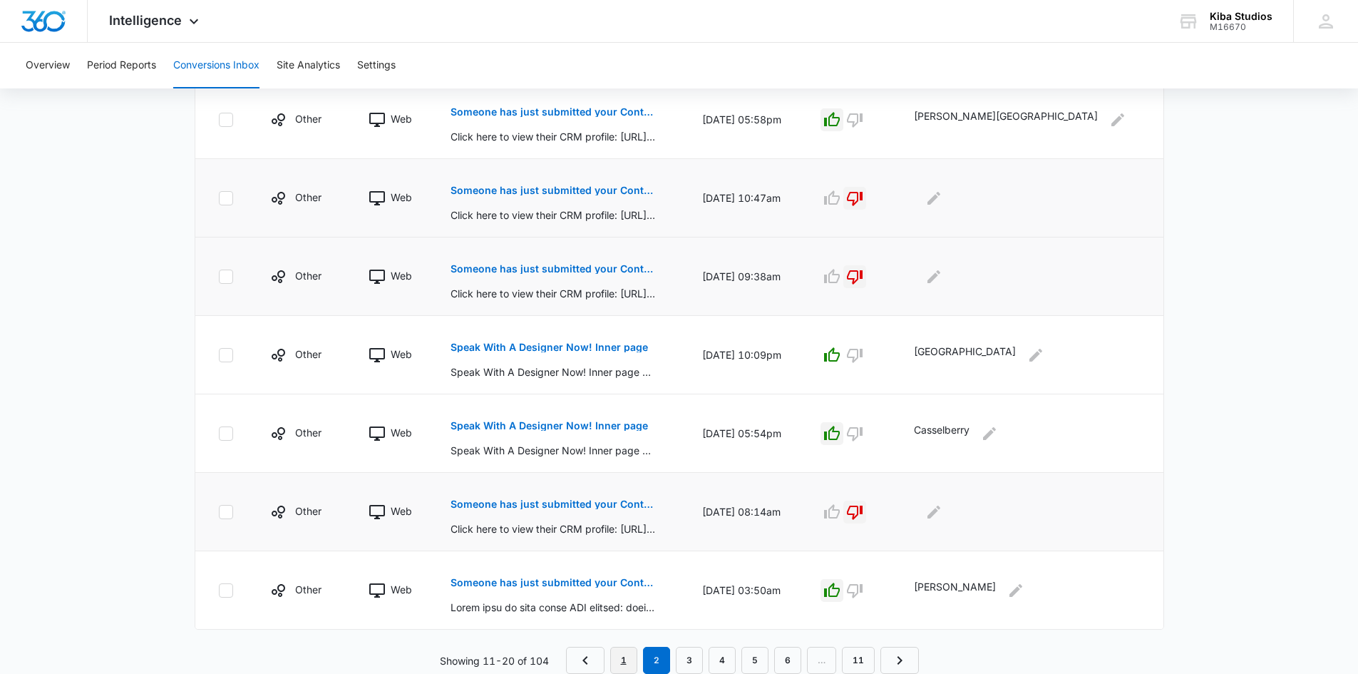
click at [625, 662] on link "1" at bounding box center [623, 660] width 27 height 27
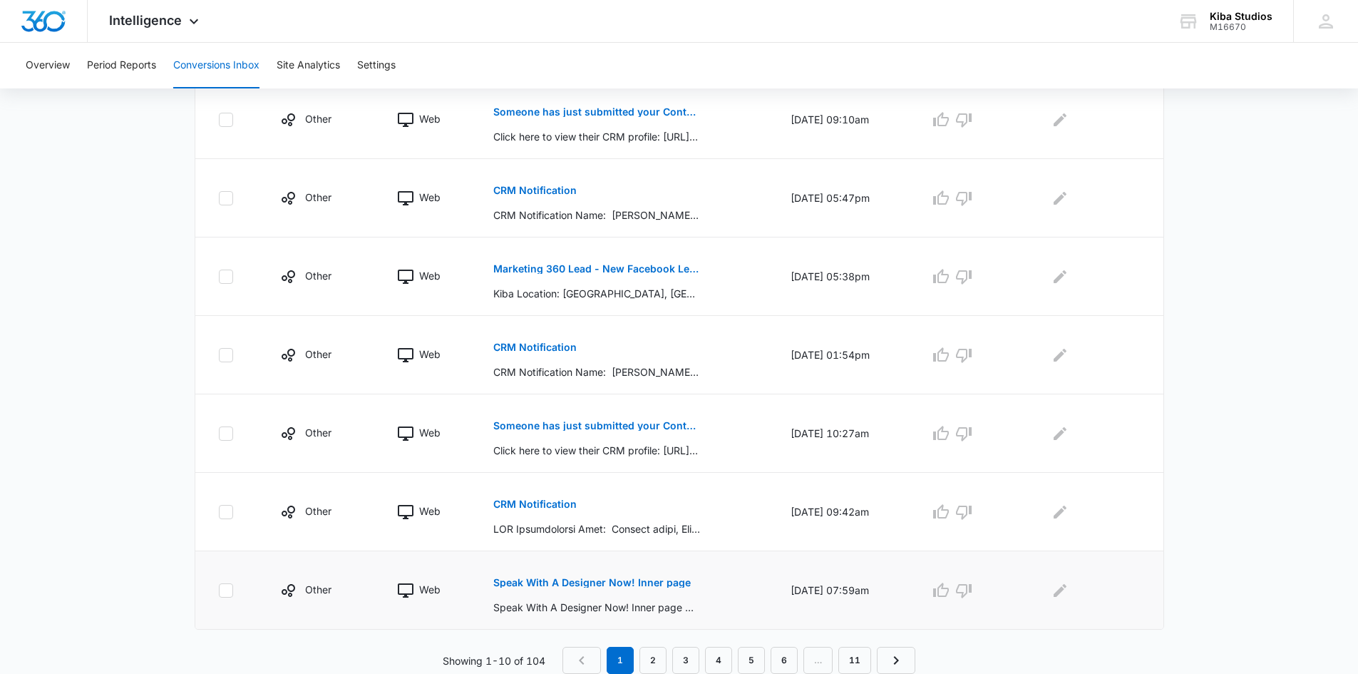
click at [627, 584] on p "Speak With A Designer Now! Inner page" at bounding box center [591, 583] width 197 height 10
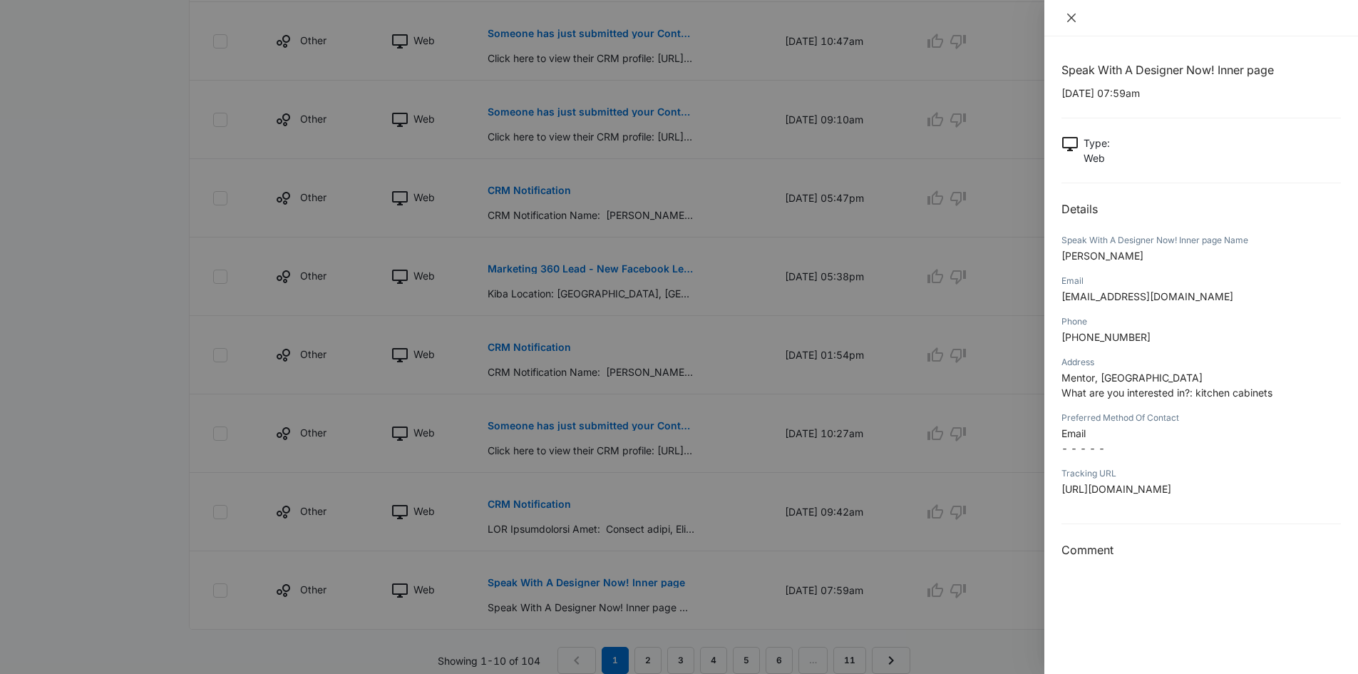
click at [1073, 19] on icon "close" at bounding box center [1071, 18] width 9 height 9
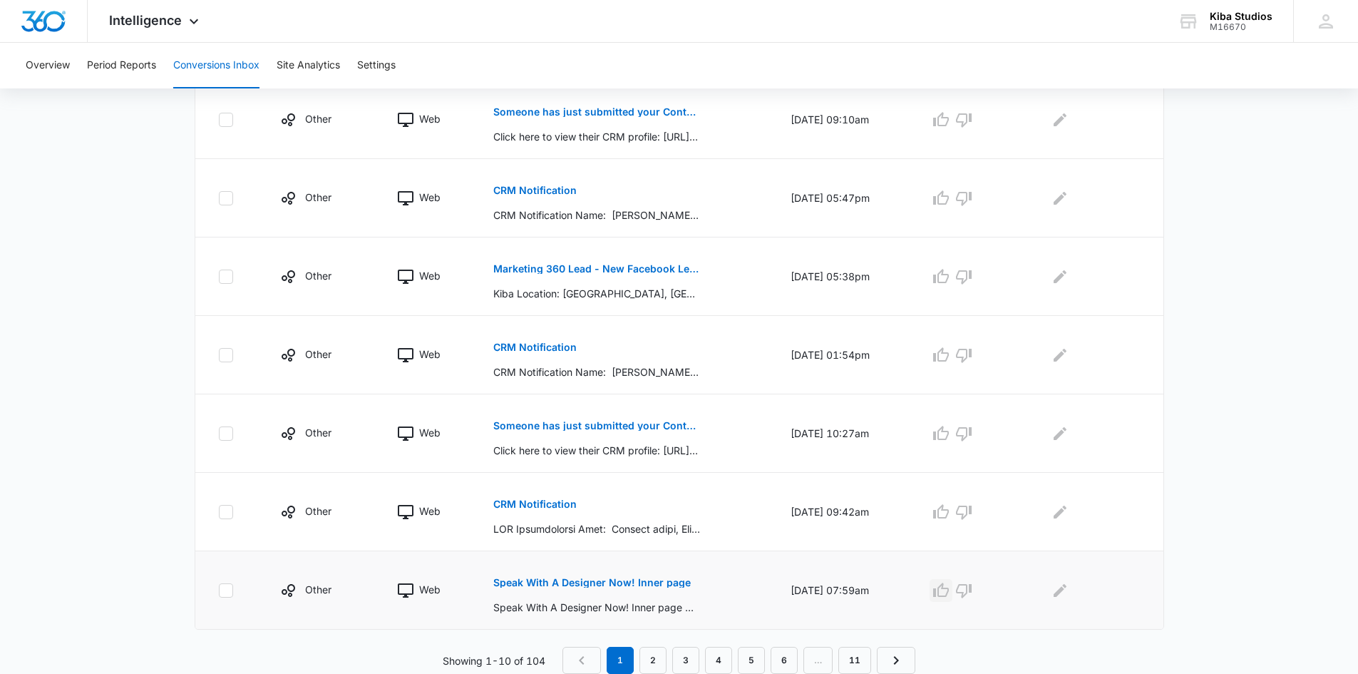
click at [949, 590] on icon "button" at bounding box center [941, 590] width 17 height 17
click at [1059, 591] on icon "Edit Comments" at bounding box center [1060, 590] width 17 height 17
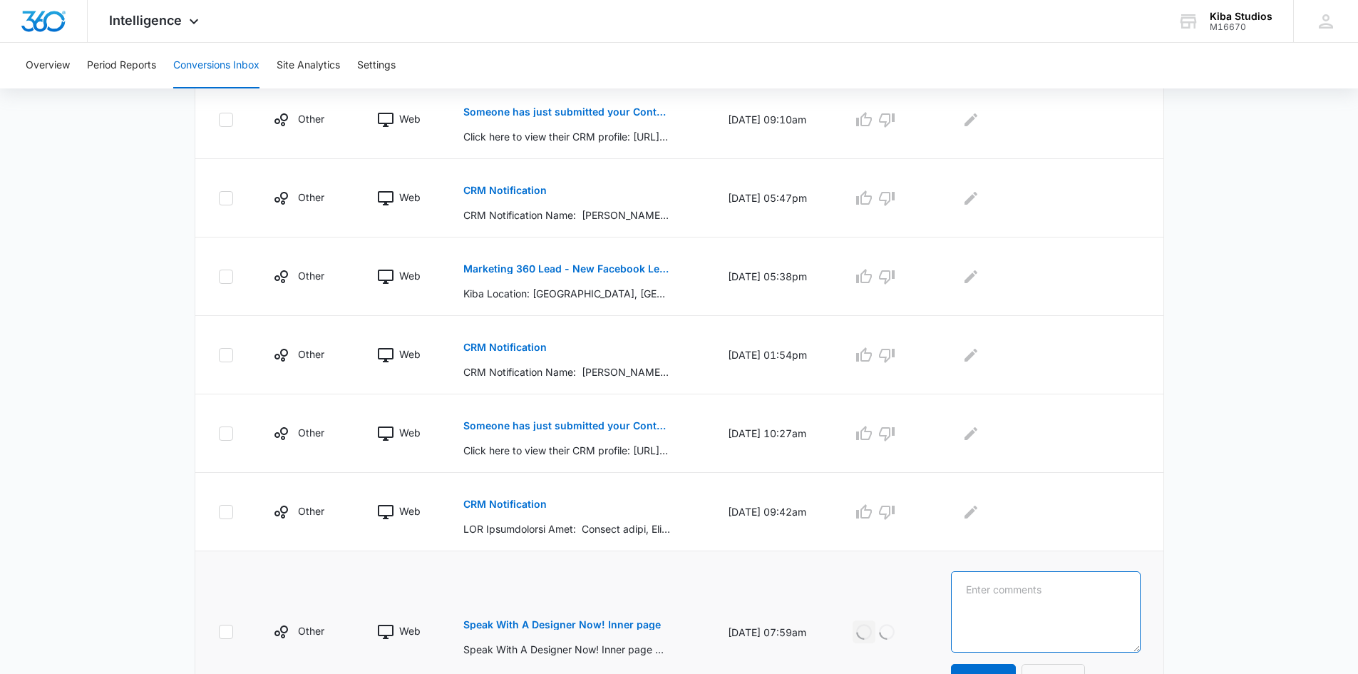
click at [1059, 590] on textarea at bounding box center [1045, 611] width 189 height 81
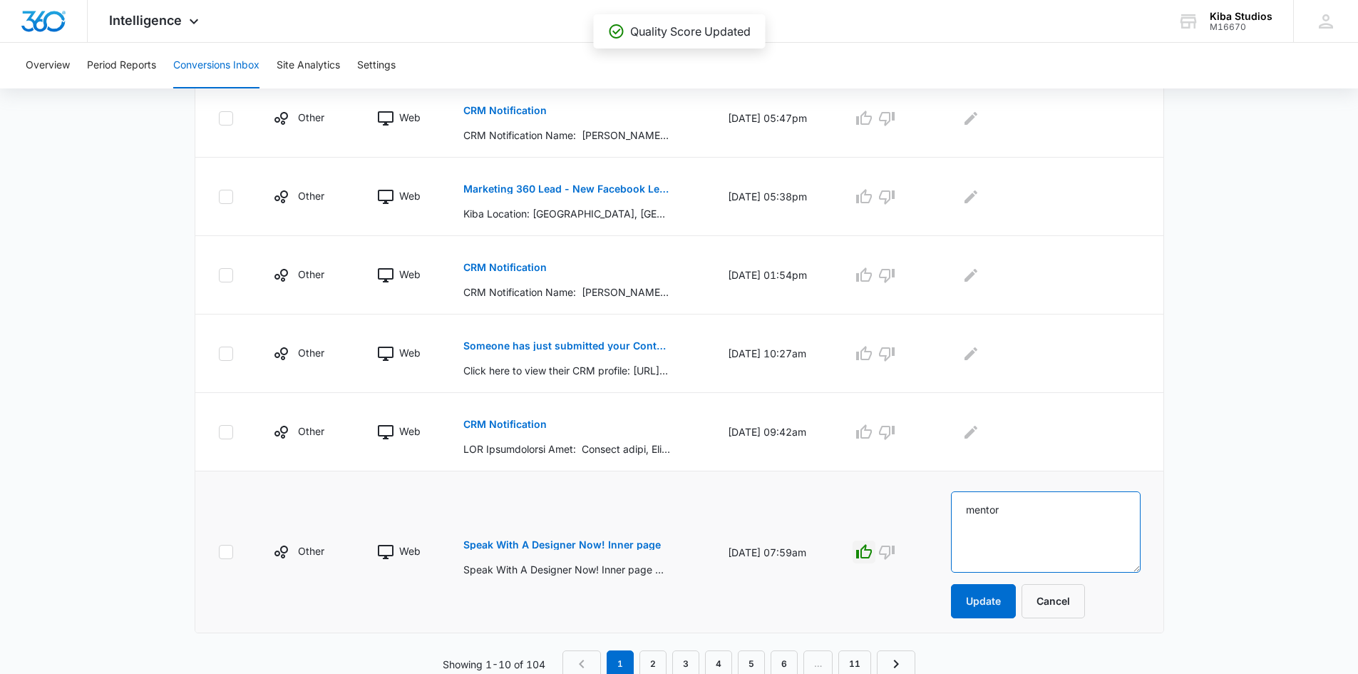
scroll to position [687, 0]
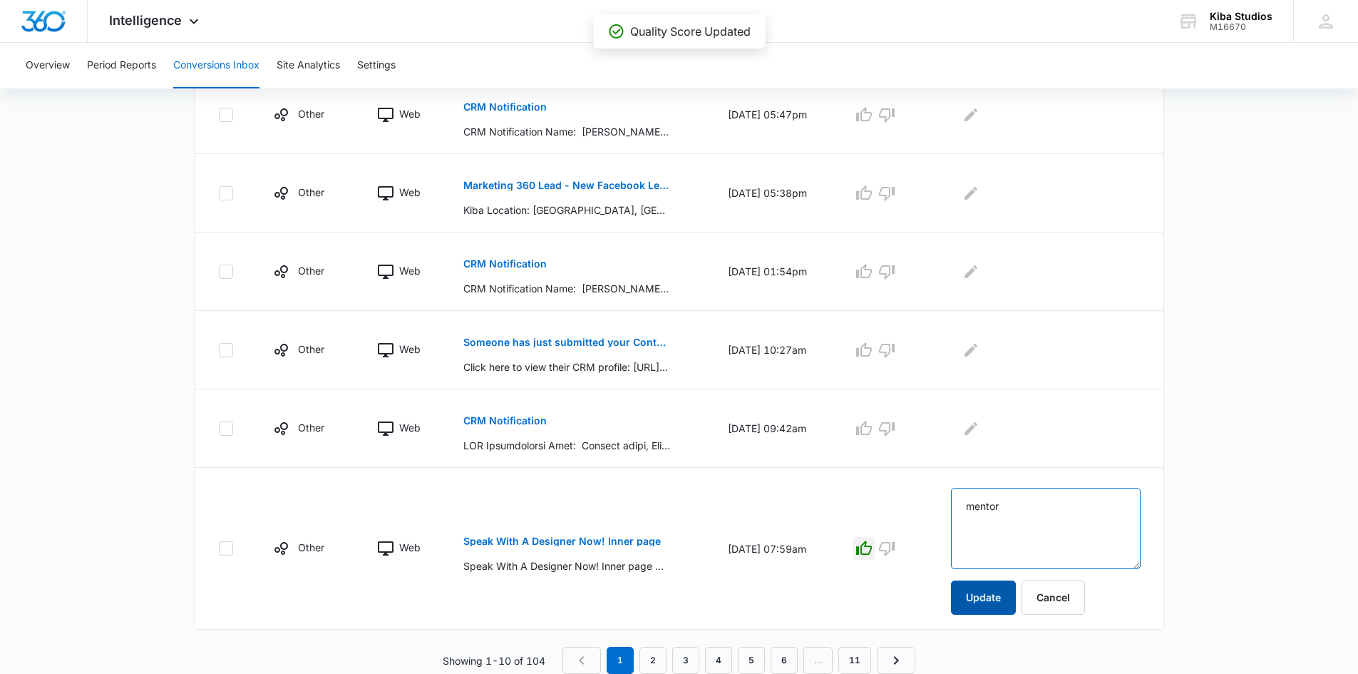
type textarea "mentor"
click at [999, 595] on button "Update" at bounding box center [983, 597] width 65 height 34
click at [485, 421] on p "CRM Notification" at bounding box center [504, 421] width 83 height 10
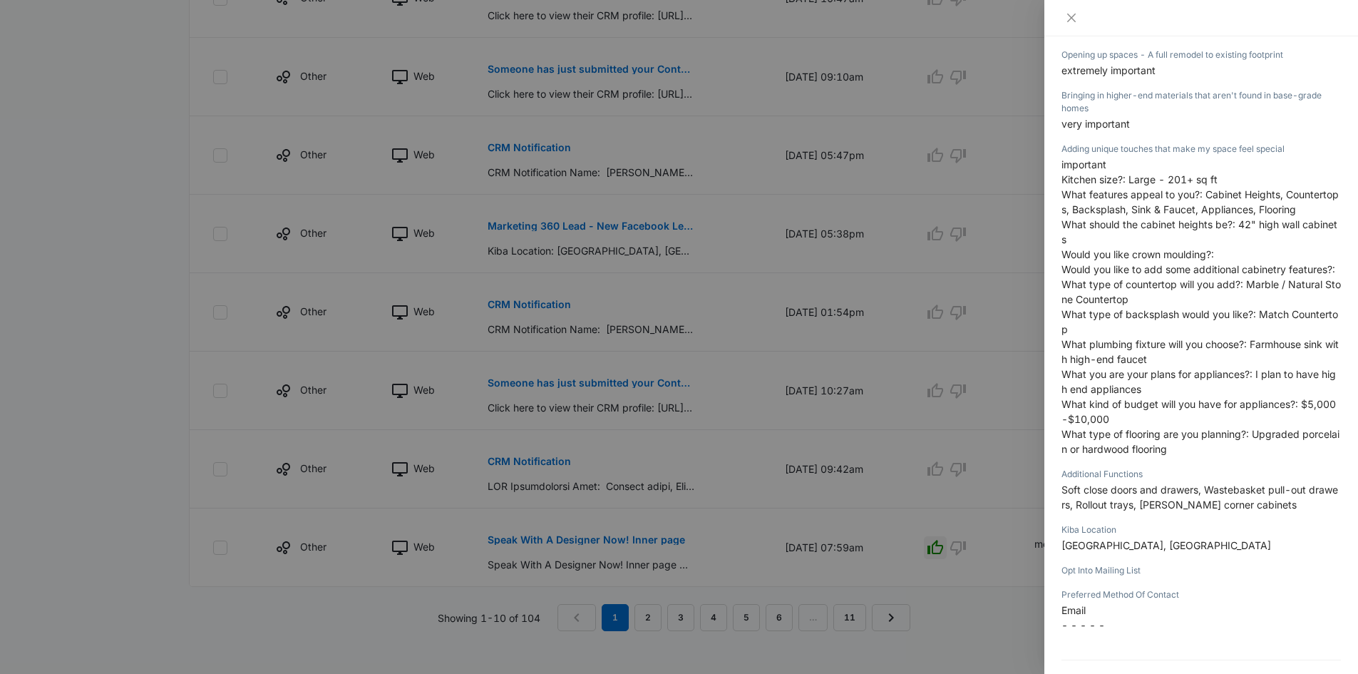
scroll to position [633, 0]
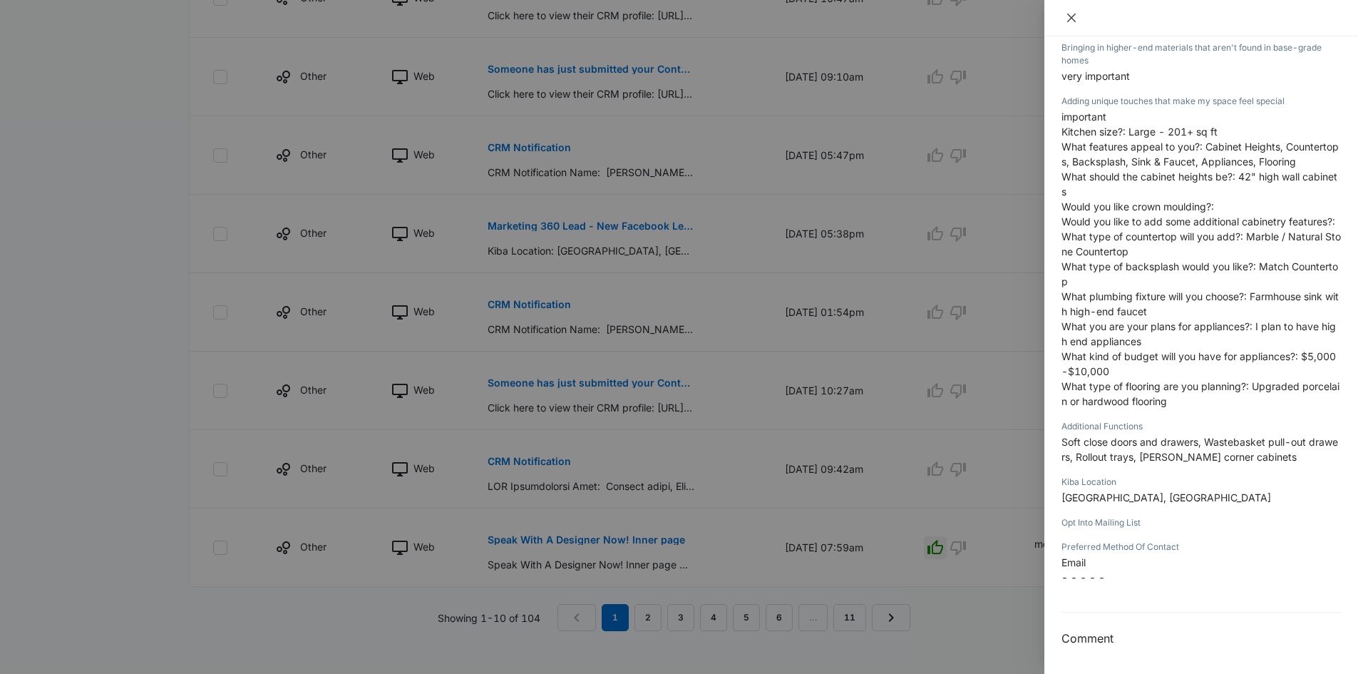
click at [1074, 15] on icon "close" at bounding box center [1071, 18] width 9 height 9
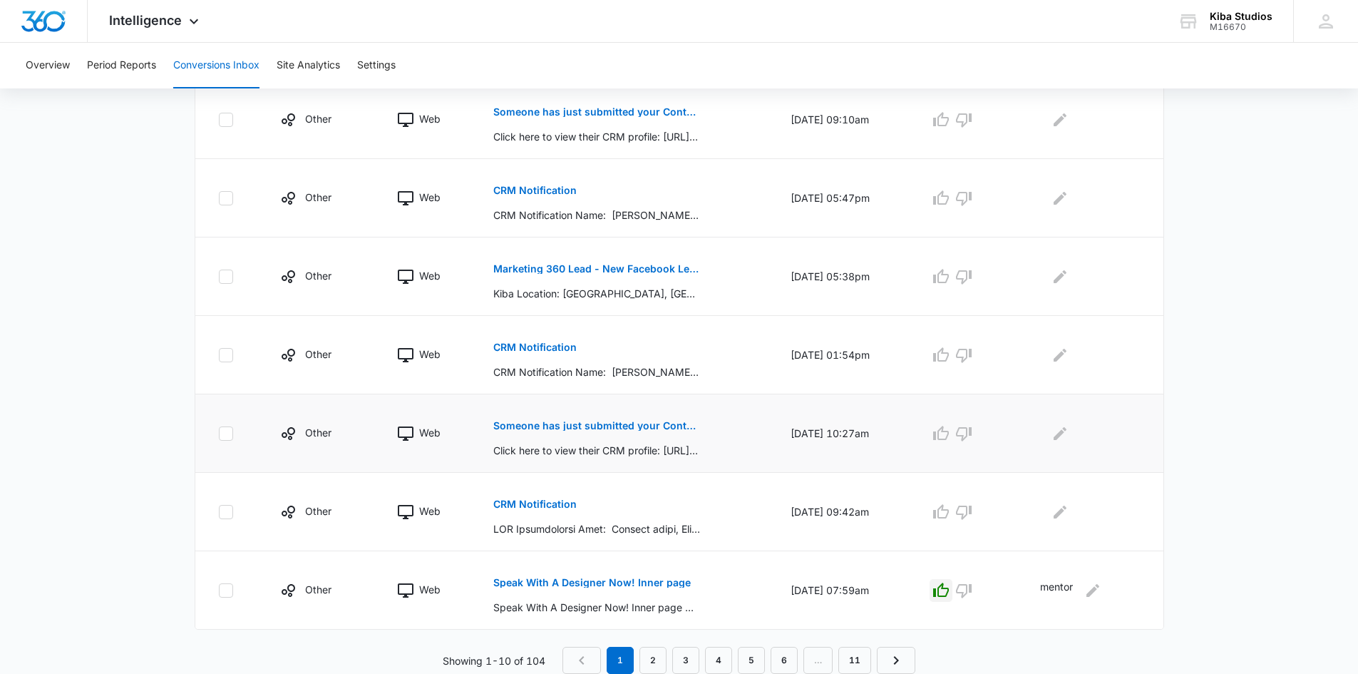
scroll to position [604, 0]
click at [948, 510] on icon "button" at bounding box center [941, 511] width 17 height 17
click at [1062, 515] on icon "Edit Comments" at bounding box center [1060, 511] width 13 height 13
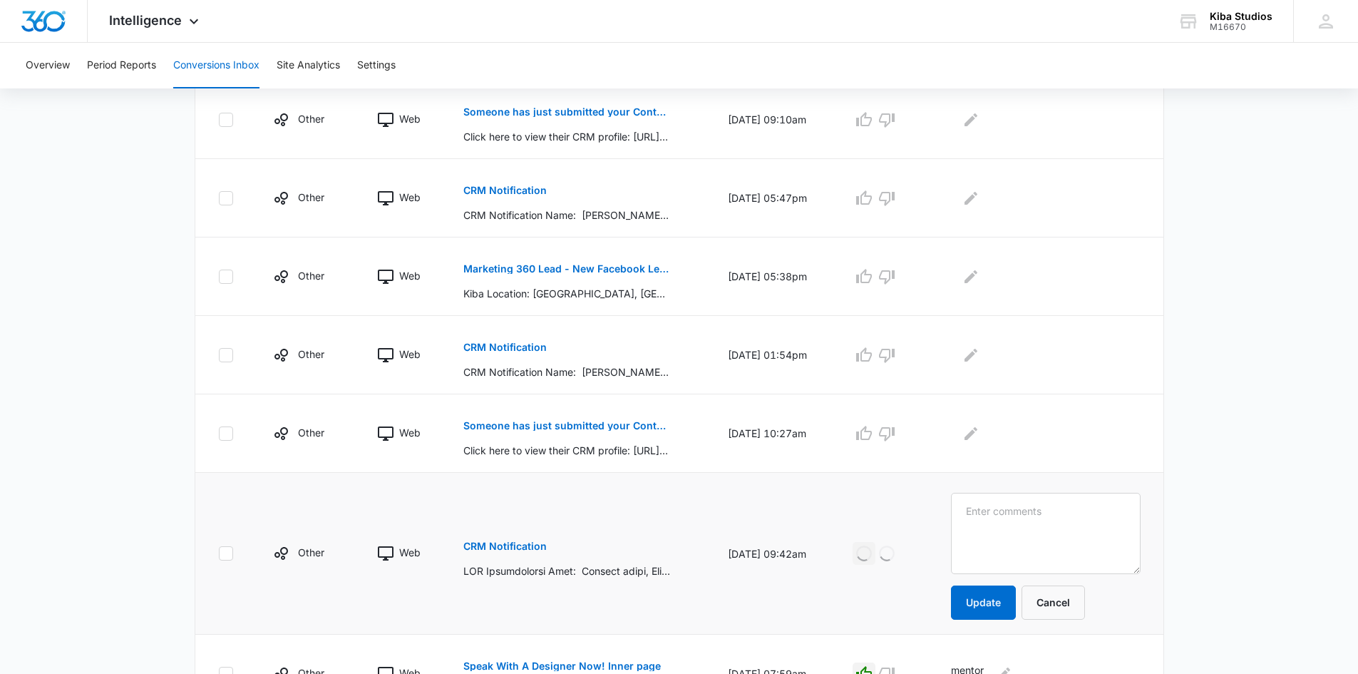
click at [1062, 515] on textarea at bounding box center [1045, 533] width 189 height 81
type textarea "shelby"
click at [1012, 595] on button "Update" at bounding box center [983, 602] width 65 height 34
click at [607, 424] on p "Someone has just submitted your Contact Form form!" at bounding box center [566, 426] width 207 height 10
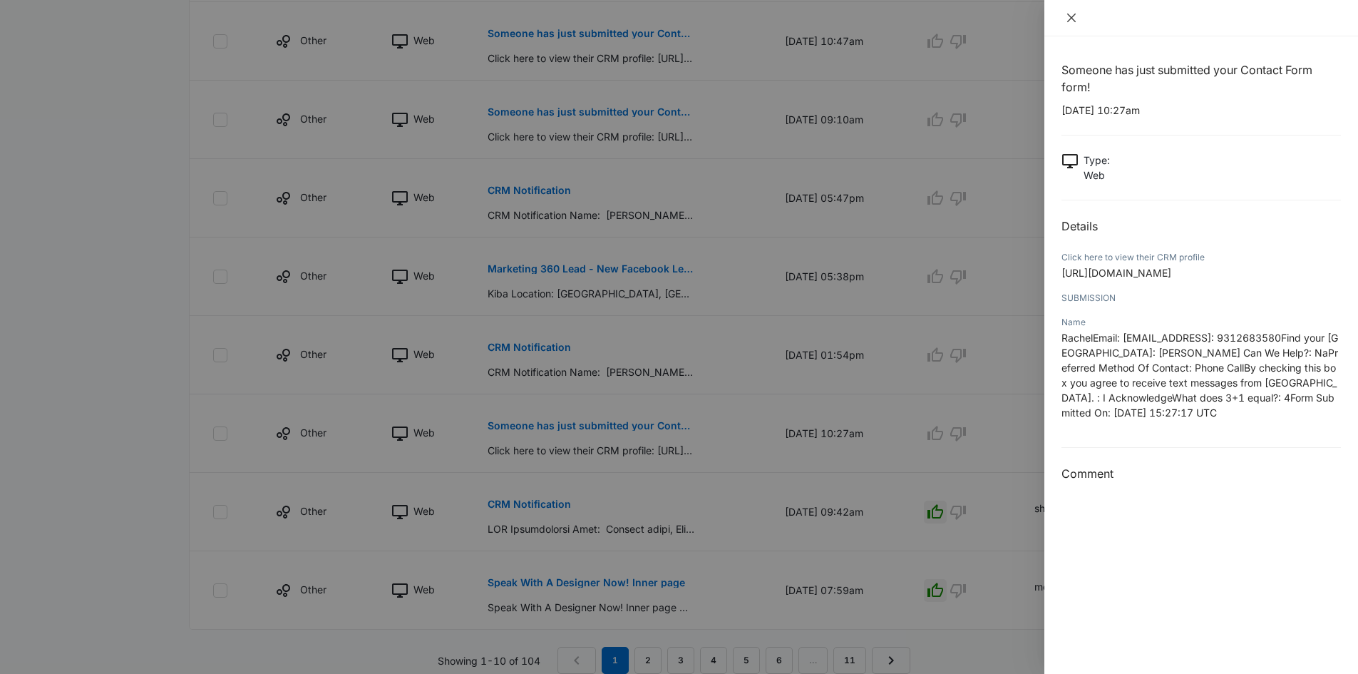
click at [1073, 19] on icon "close" at bounding box center [1071, 18] width 9 height 9
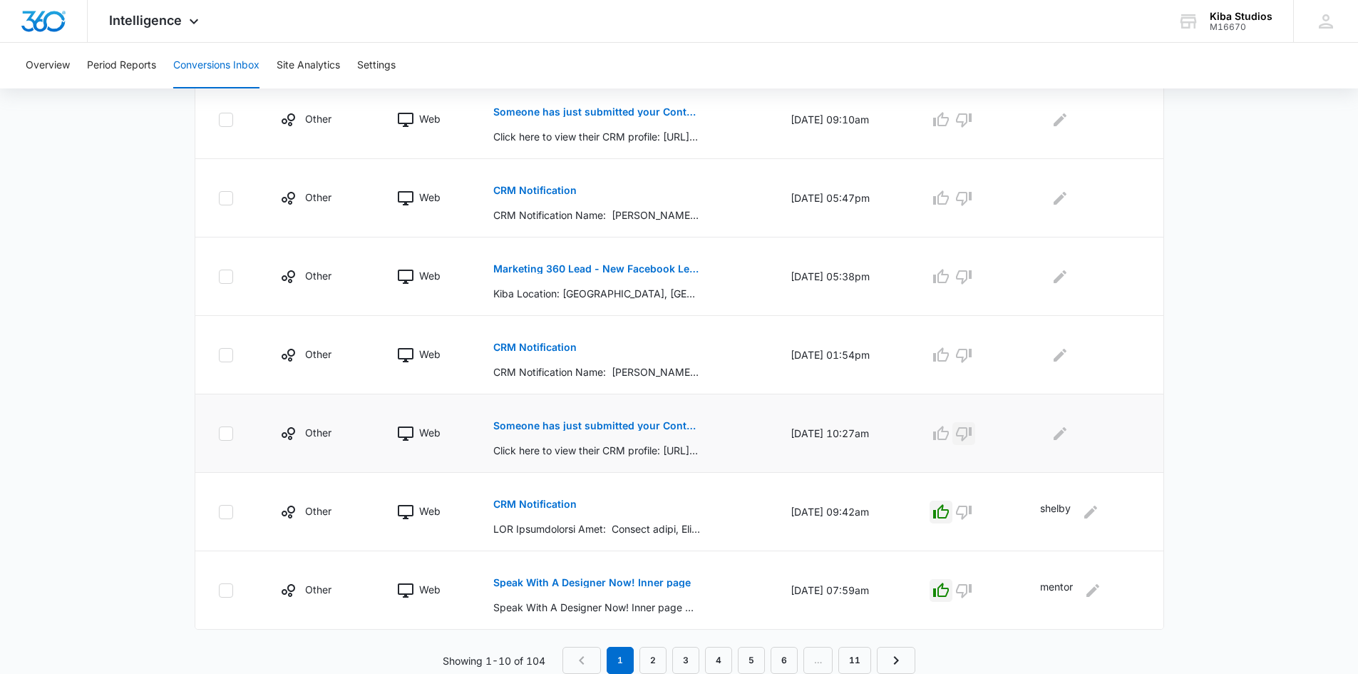
click at [970, 431] on icon "button" at bounding box center [963, 433] width 17 height 17
click at [529, 345] on p "CRM Notification" at bounding box center [534, 347] width 83 height 10
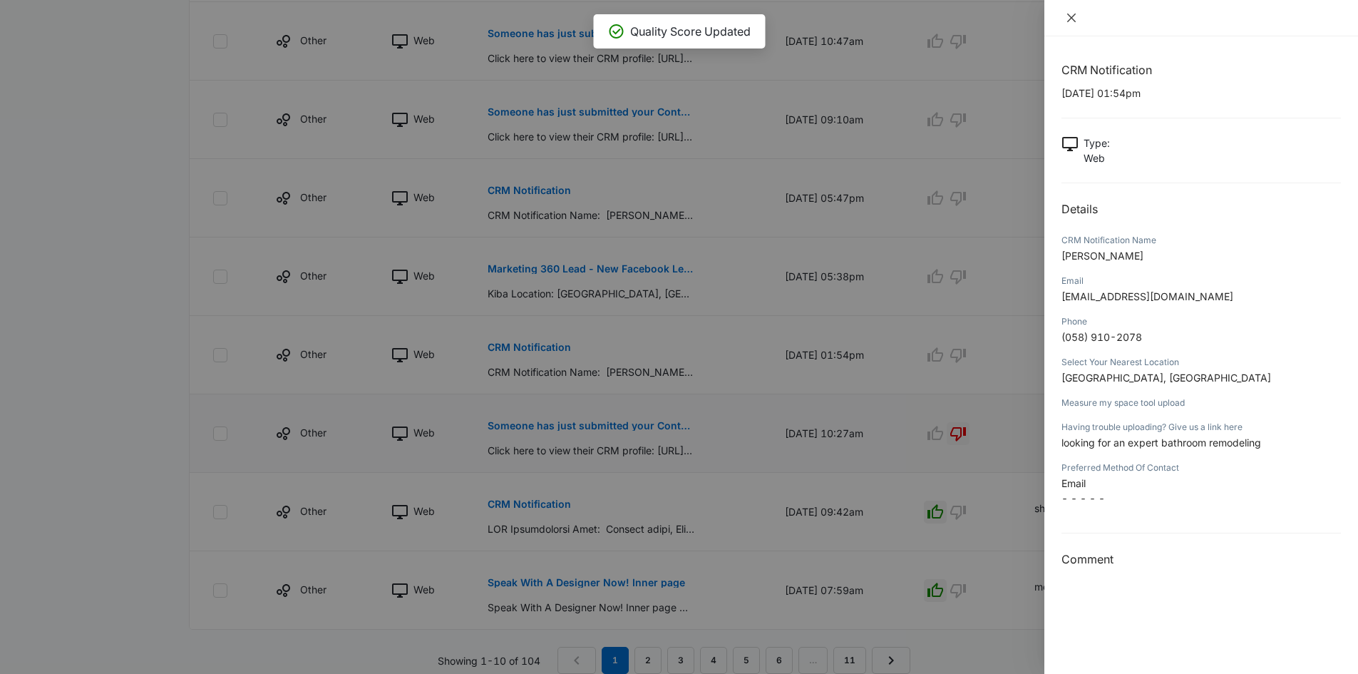
click at [1073, 16] on icon "close" at bounding box center [1071, 18] width 9 height 9
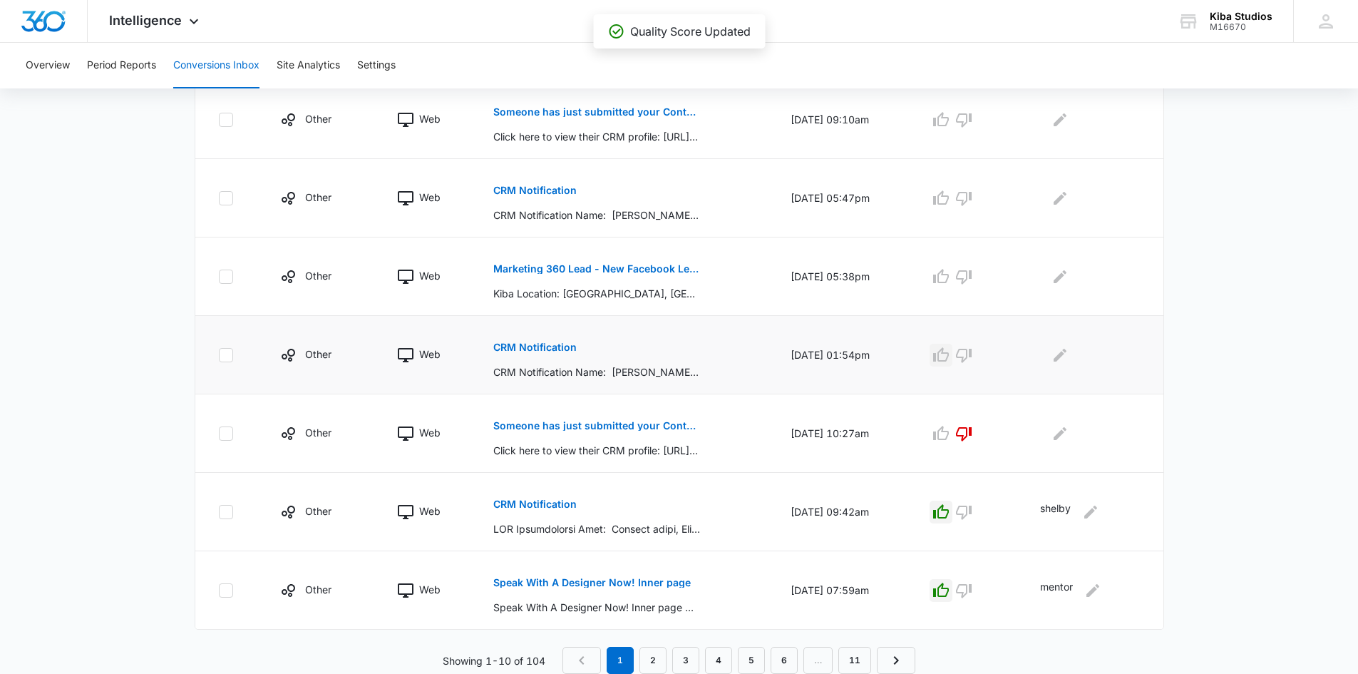
click at [950, 354] on icon "button" at bounding box center [941, 355] width 17 height 17
click at [1069, 352] on icon "Edit Comments" at bounding box center [1060, 355] width 17 height 17
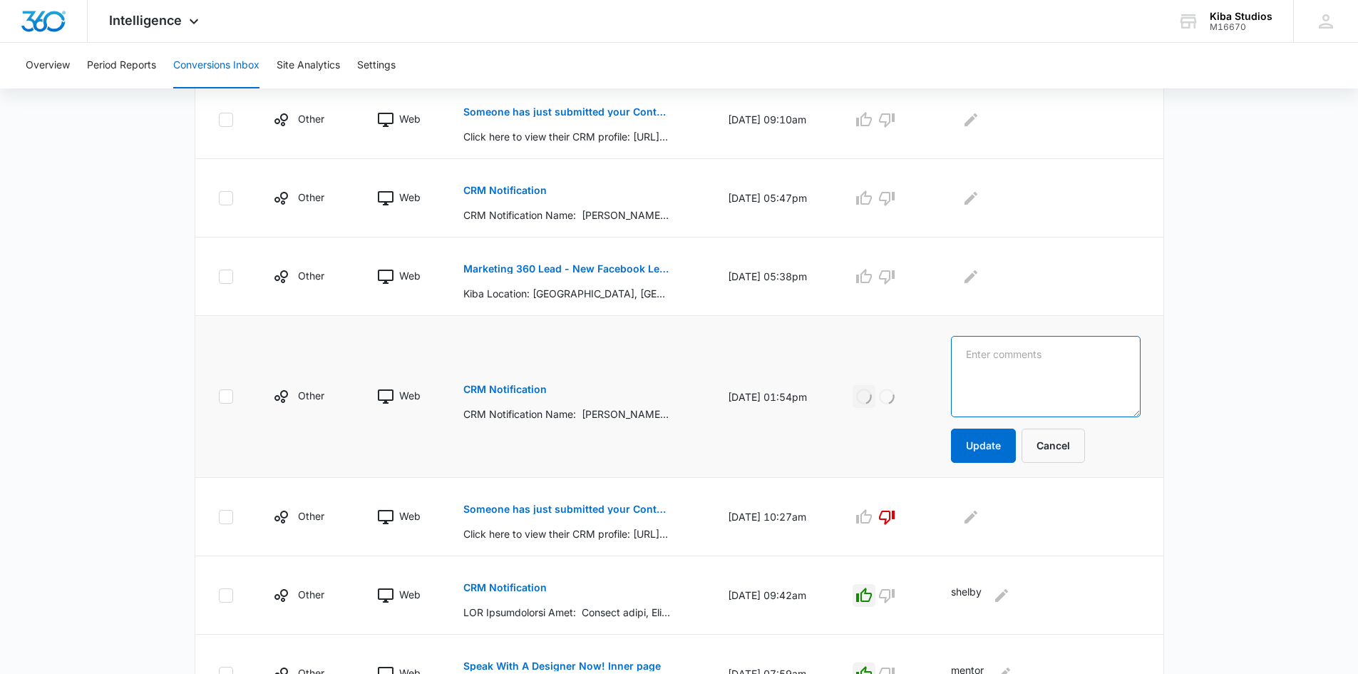
click at [1069, 352] on textarea at bounding box center [1045, 376] width 189 height 81
type textarea "[GEOGRAPHIC_DATA]"
click at [1008, 450] on button "Update" at bounding box center [983, 445] width 65 height 34
click at [523, 268] on p "Marketing 360 Lead - New Facebook Lead - [GEOGRAPHIC_DATA] Kitchen & Bath Faceb…" at bounding box center [566, 269] width 207 height 10
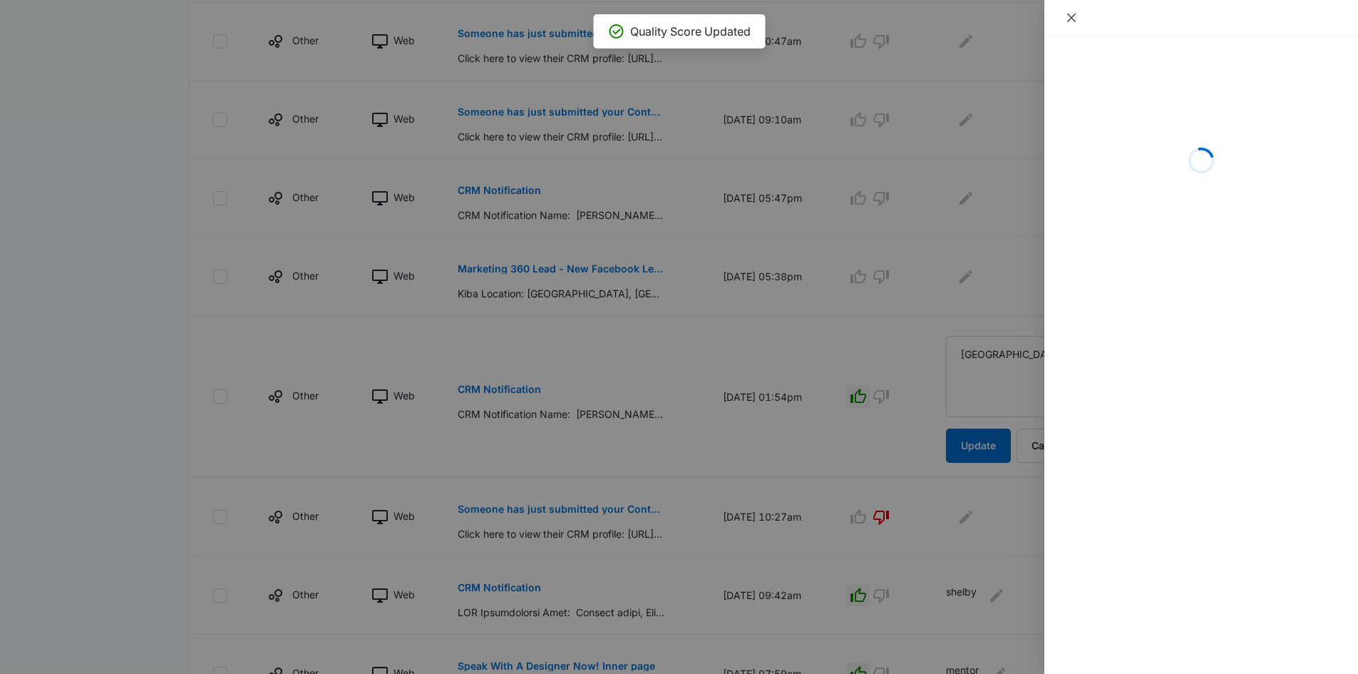
click at [1068, 16] on icon "close" at bounding box center [1071, 17] width 11 height 11
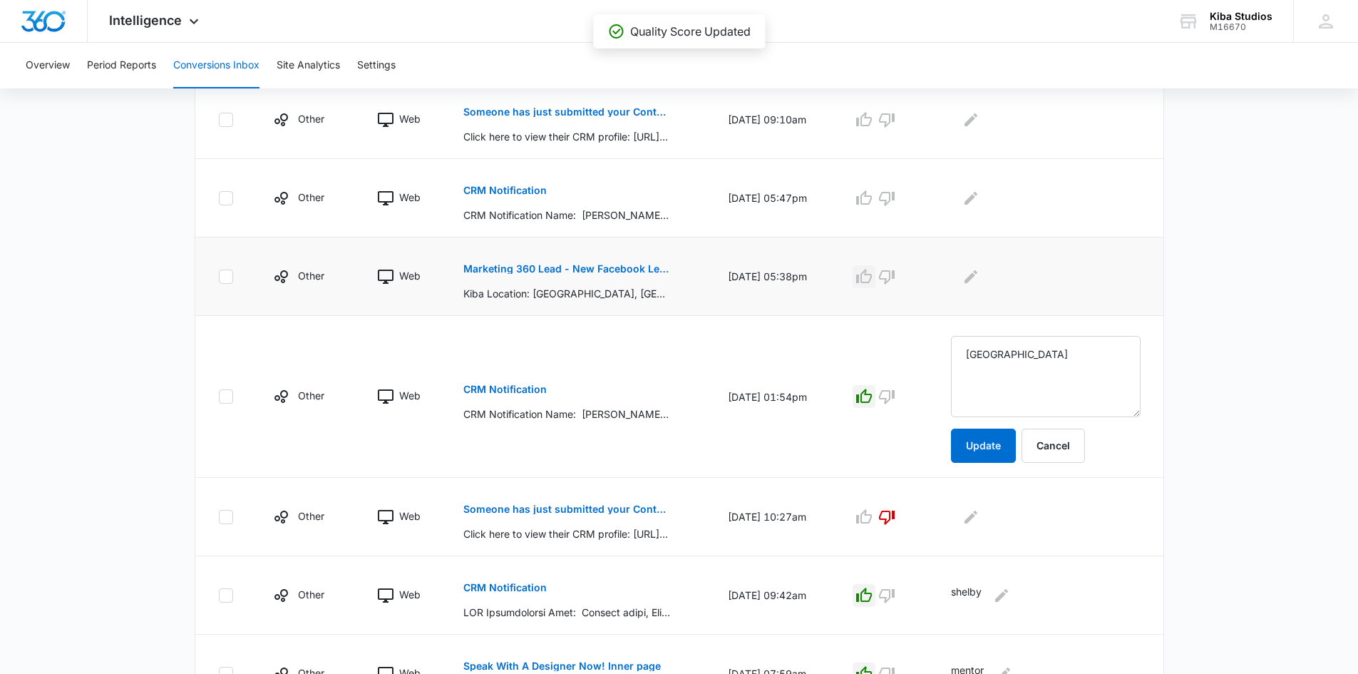
click at [873, 279] on icon "button" at bounding box center [864, 276] width 17 height 17
click at [510, 188] on p "CRM Notification" at bounding box center [504, 190] width 83 height 10
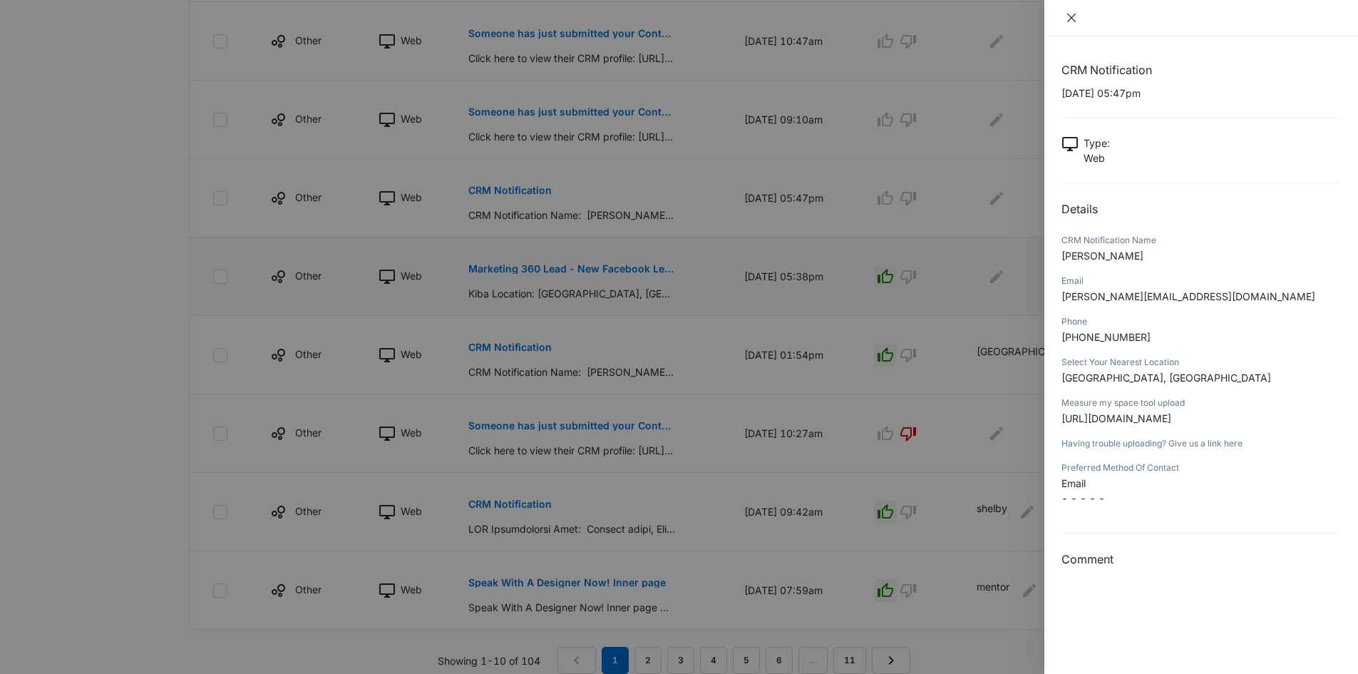
click at [1064, 11] on button "Close" at bounding box center [1072, 17] width 20 height 13
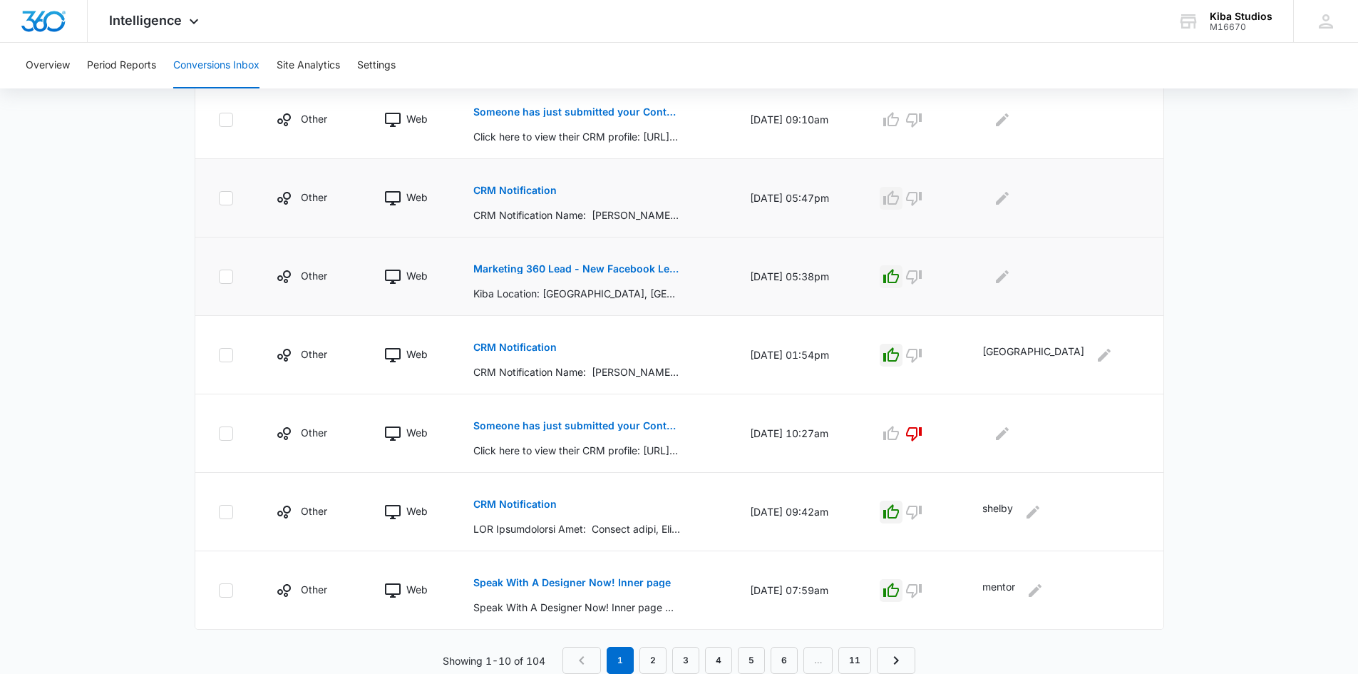
click at [900, 197] on icon "button" at bounding box center [891, 198] width 17 height 17
click at [1011, 196] on icon "Edit Comments" at bounding box center [1002, 198] width 17 height 17
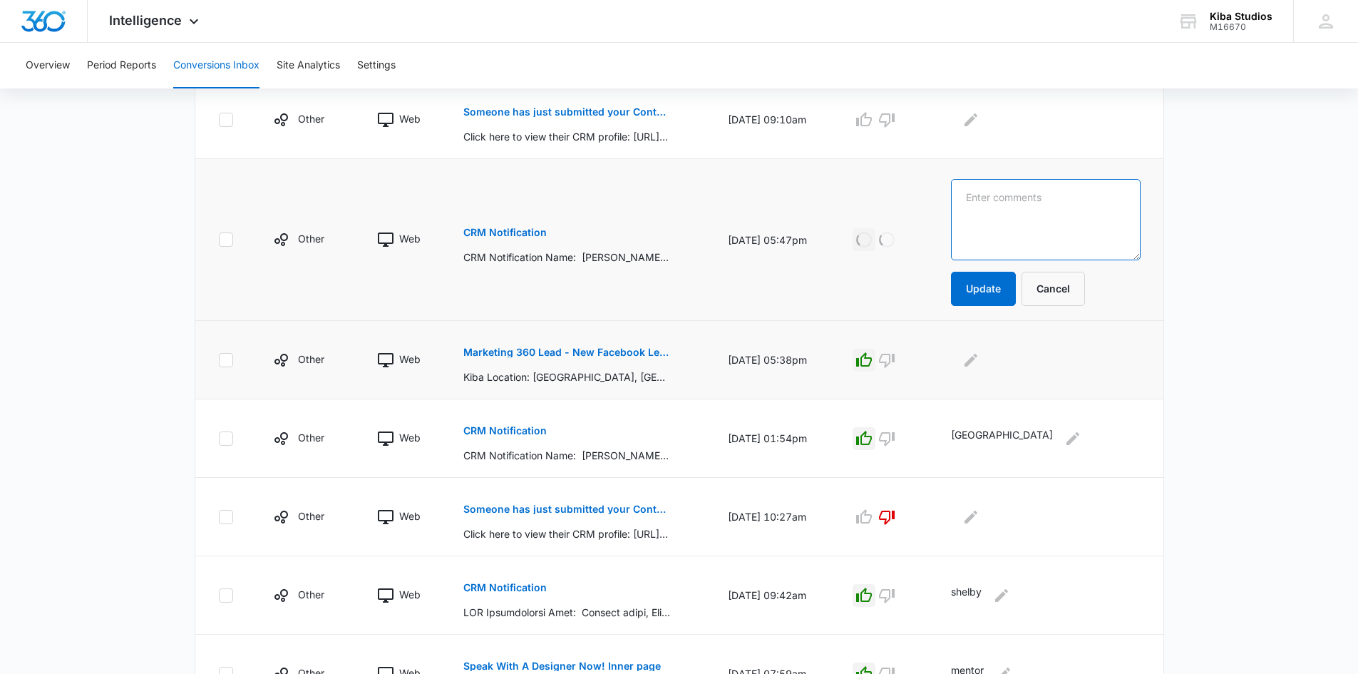
click at [1062, 196] on textarea at bounding box center [1045, 219] width 189 height 81
type textarea "Santa [PERSON_NAME]"
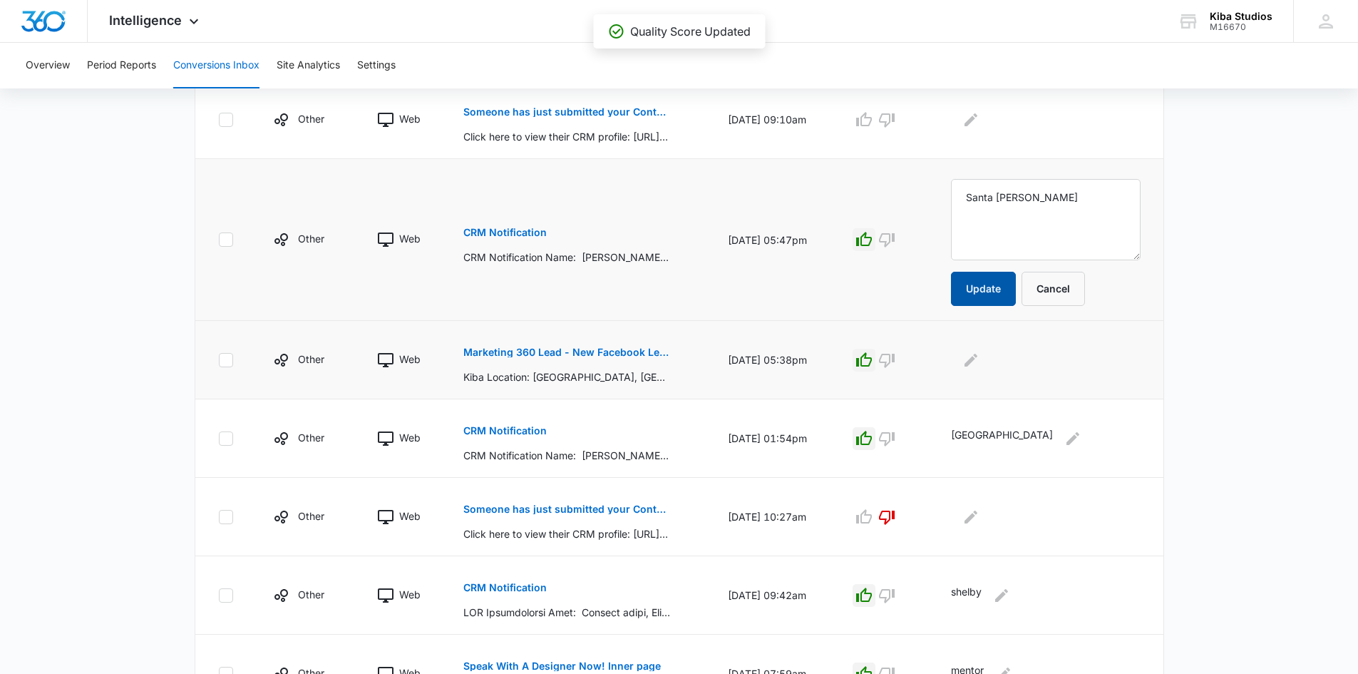
click at [998, 290] on button "Update" at bounding box center [983, 289] width 65 height 34
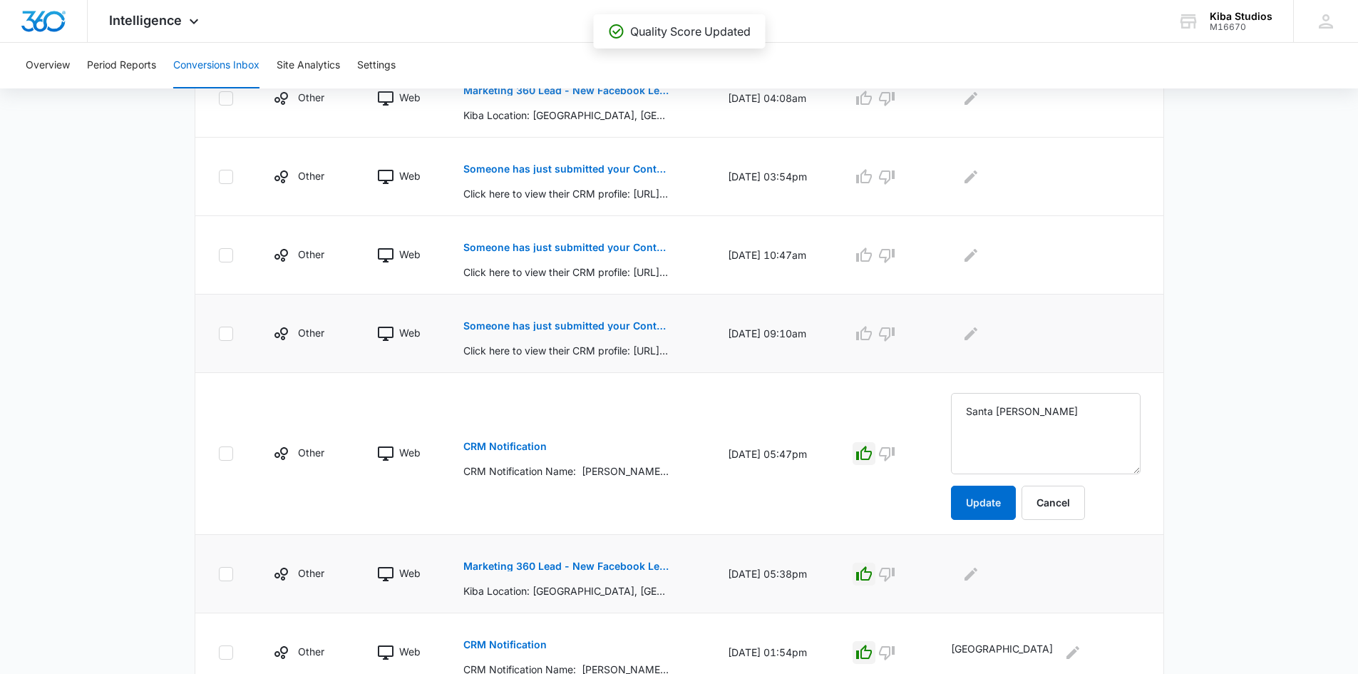
click at [549, 328] on p "Someone has just submitted your Contact Us form!" at bounding box center [566, 326] width 207 height 10
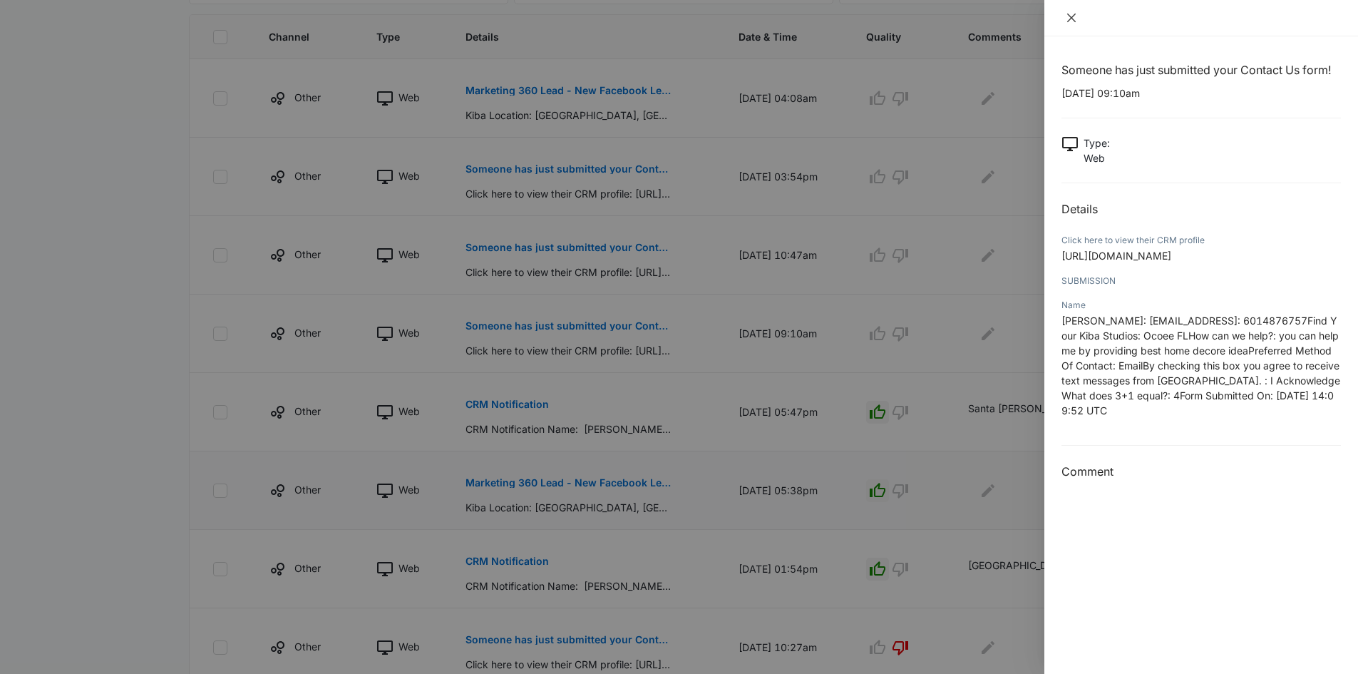
click at [1072, 14] on icon "close" at bounding box center [1071, 17] width 11 height 11
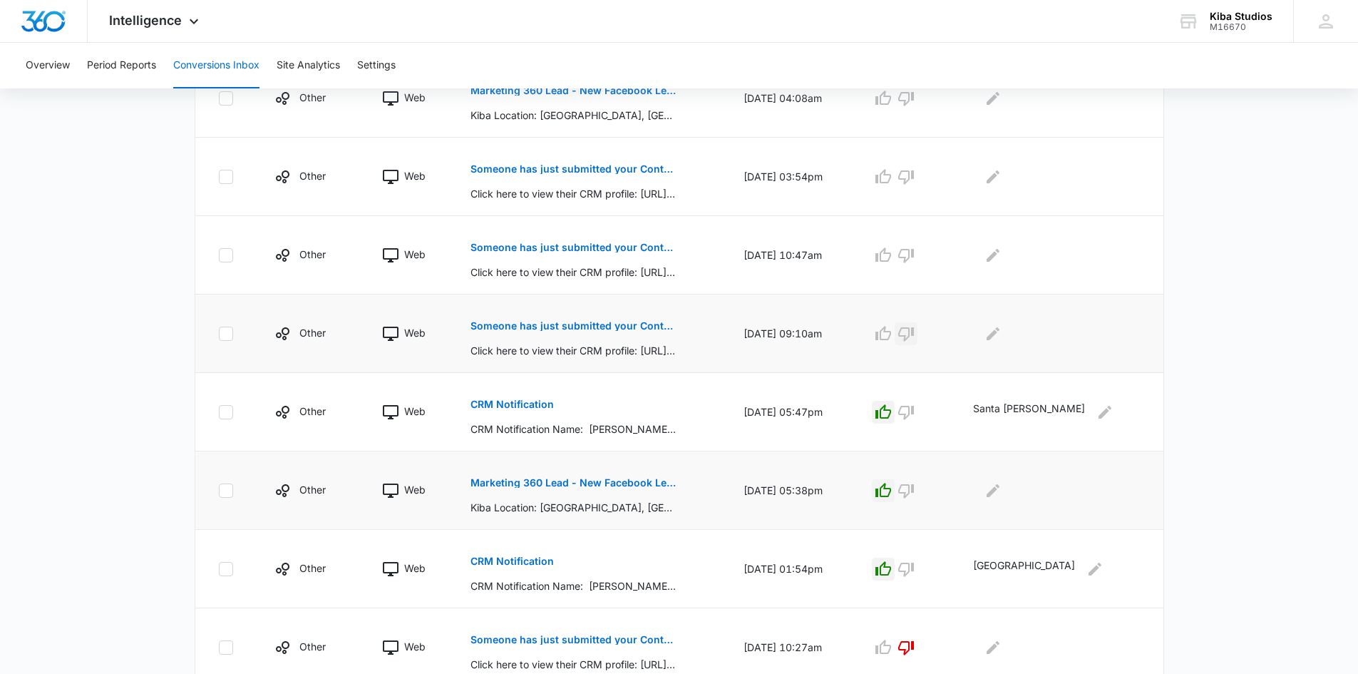
click at [915, 331] on icon "button" at bounding box center [906, 333] width 17 height 17
click at [642, 245] on p "Someone has just submitted your Contact Us form!" at bounding box center [574, 247] width 207 height 10
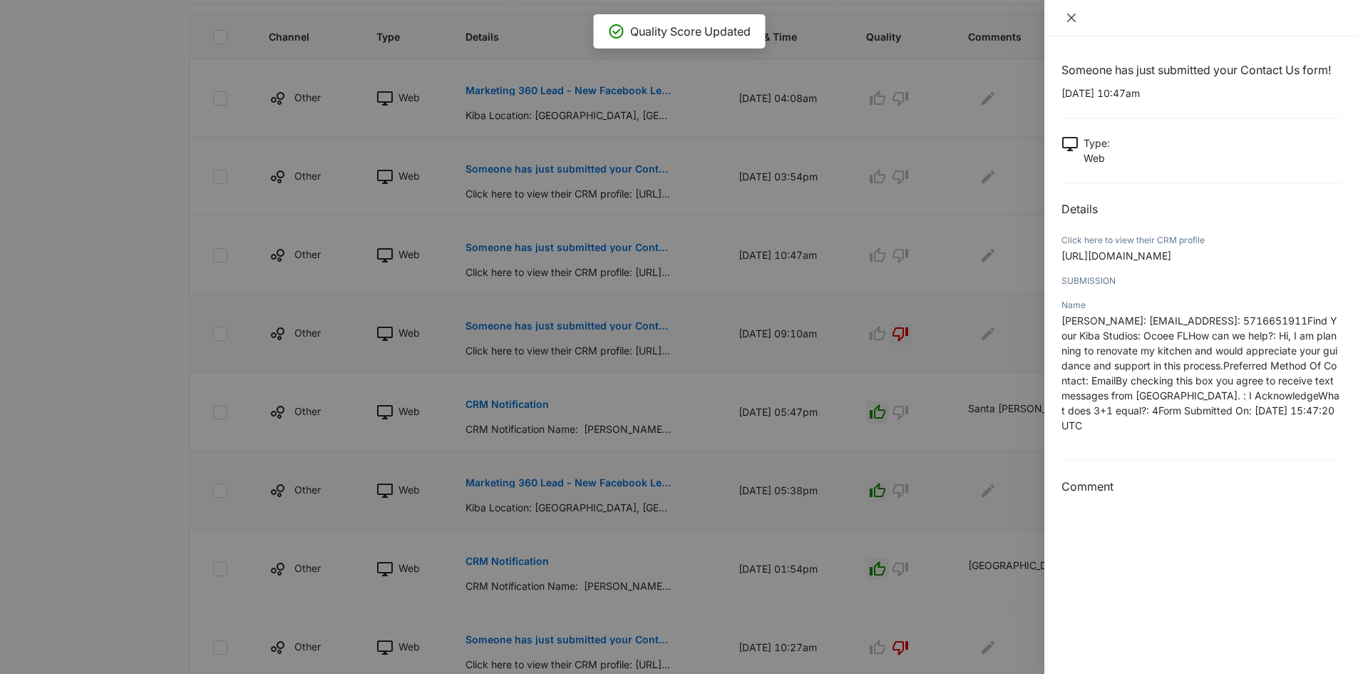
click at [1073, 15] on icon "close" at bounding box center [1071, 17] width 11 height 11
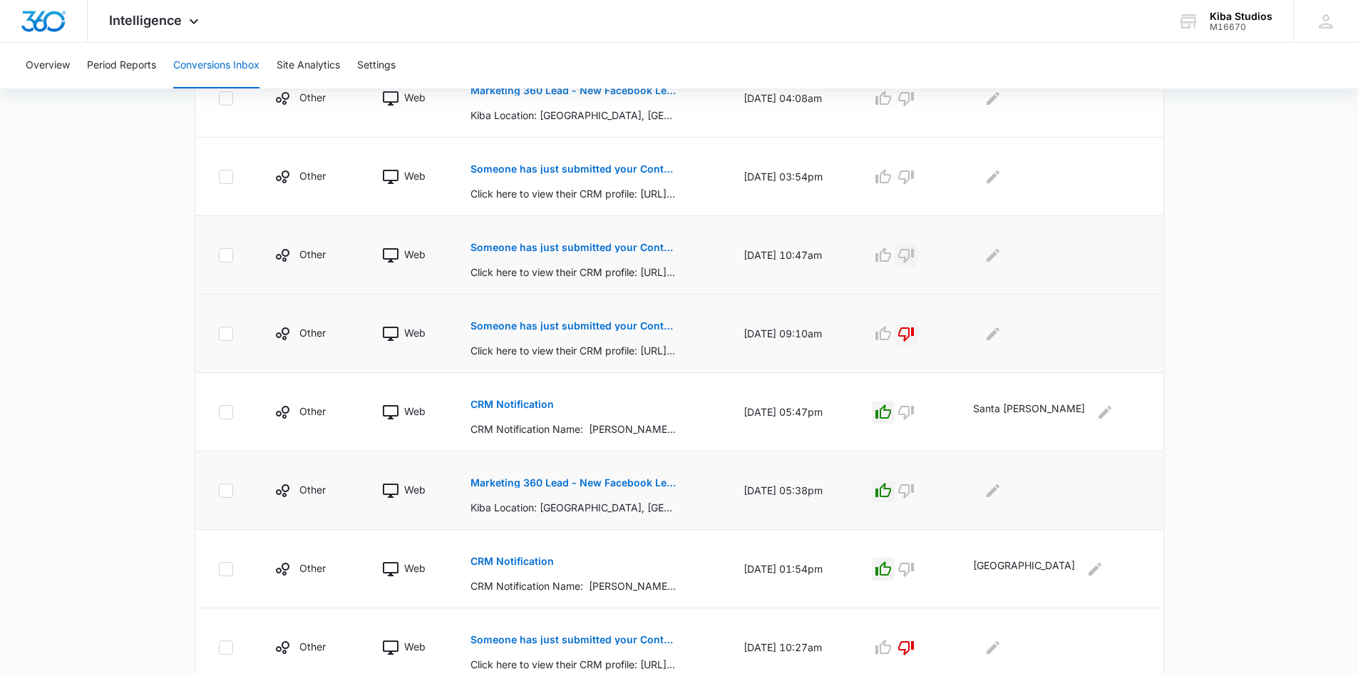
click at [914, 253] on icon "button" at bounding box center [906, 256] width 16 height 14
click at [607, 167] on p "Someone has just submitted your Contact Form form!" at bounding box center [574, 169] width 207 height 10
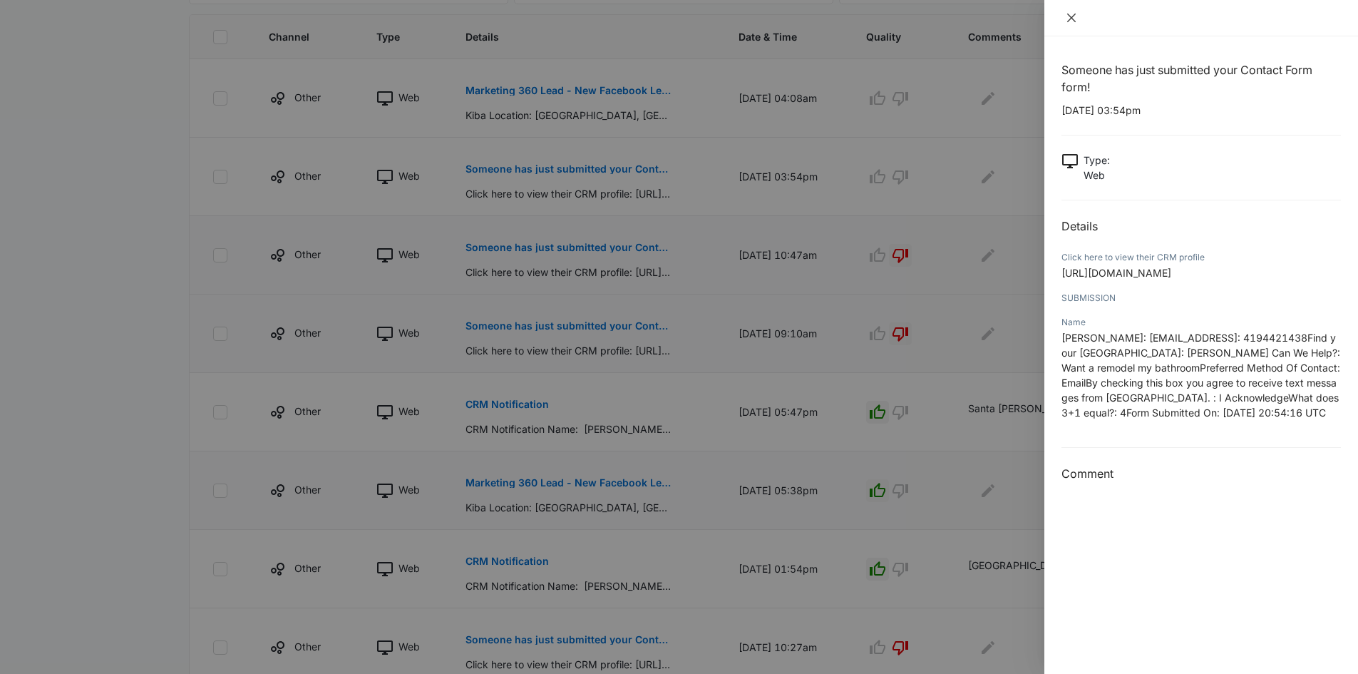
click at [1074, 19] on icon "close" at bounding box center [1071, 18] width 9 height 9
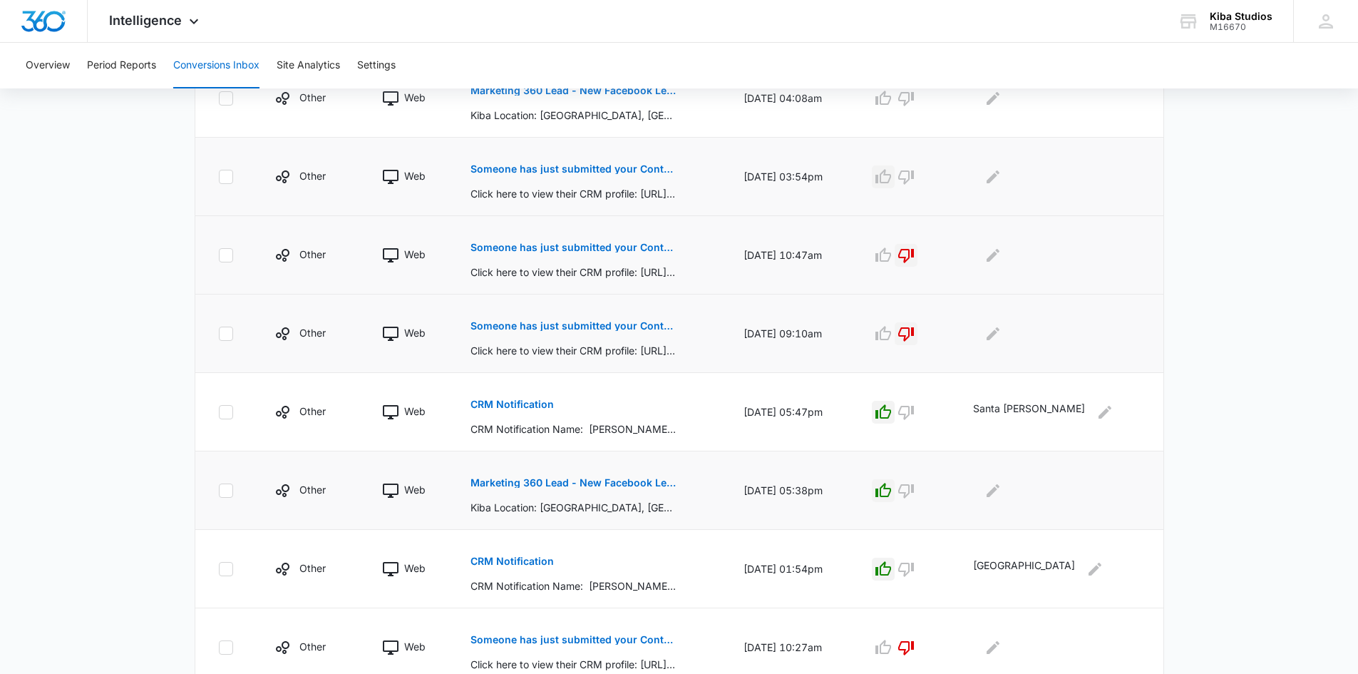
click at [891, 175] on icon "button" at bounding box center [884, 176] width 16 height 14
click at [1002, 175] on icon "Edit Comments" at bounding box center [993, 176] width 17 height 17
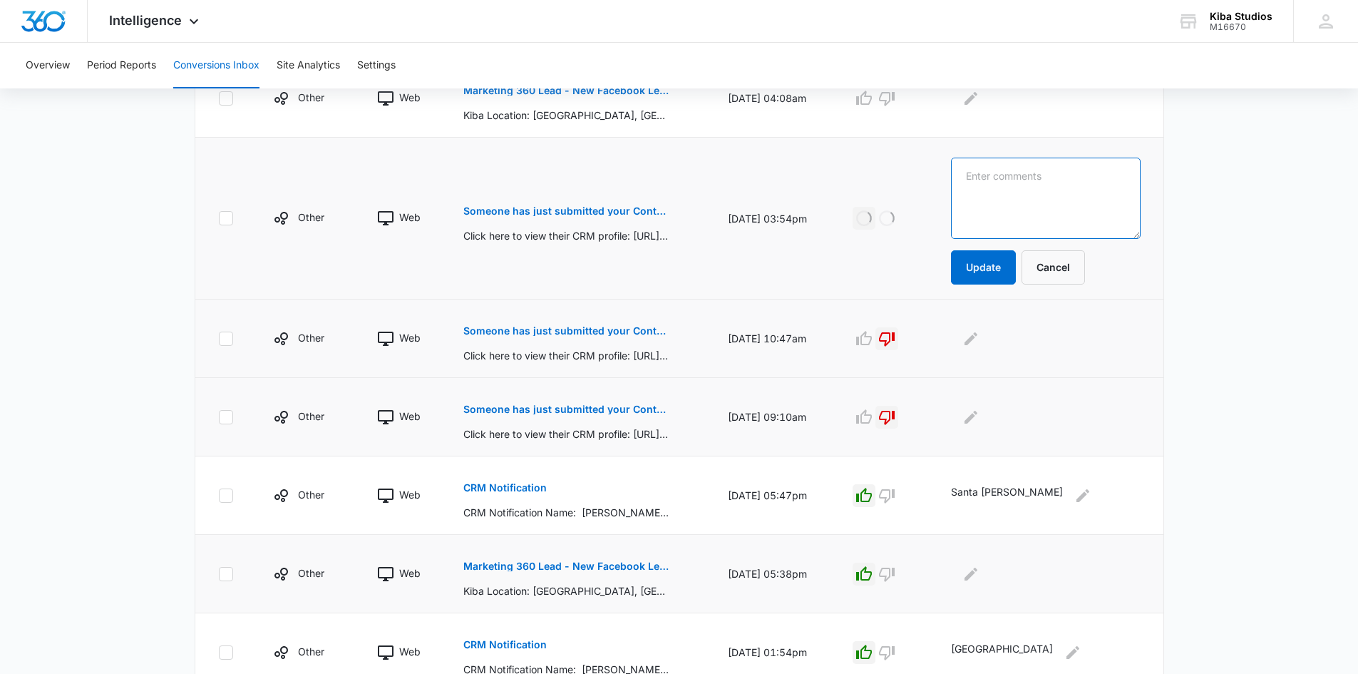
click at [1045, 175] on textarea at bounding box center [1045, 198] width 189 height 81
type textarea "[PERSON_NAME]"
click at [1009, 260] on button "Update" at bounding box center [983, 267] width 65 height 34
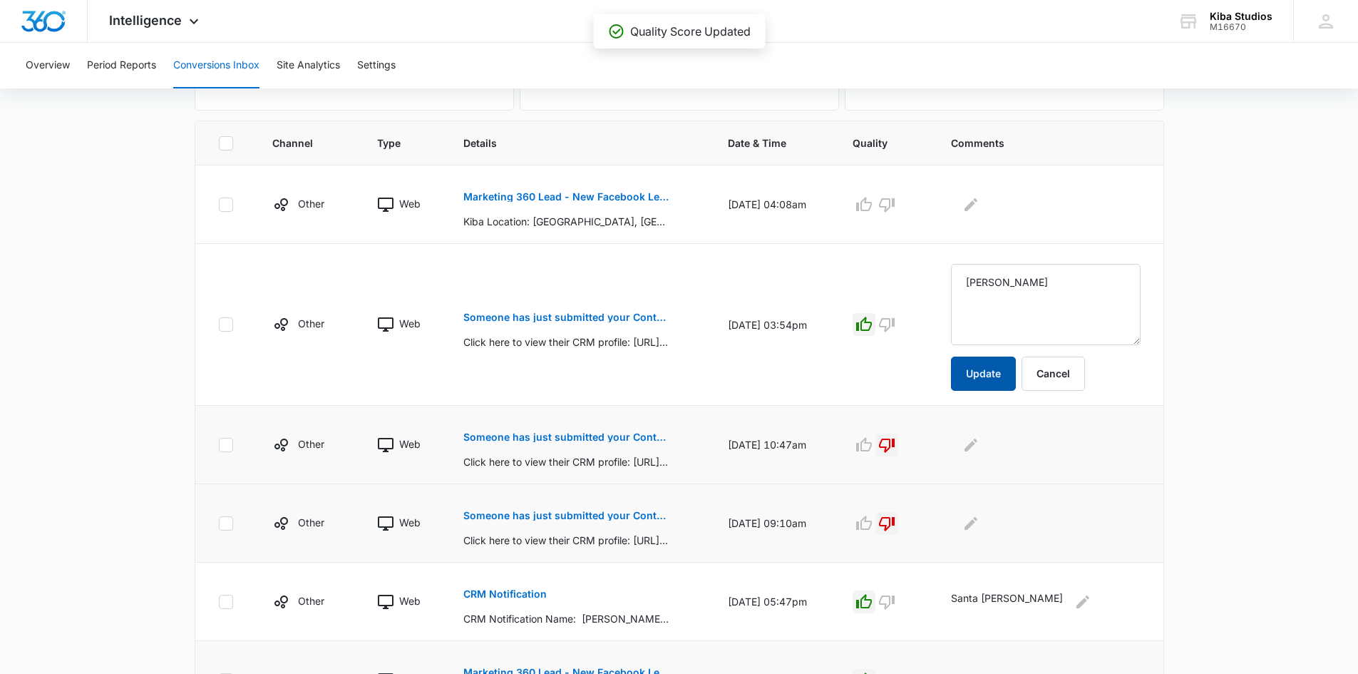
scroll to position [176, 0]
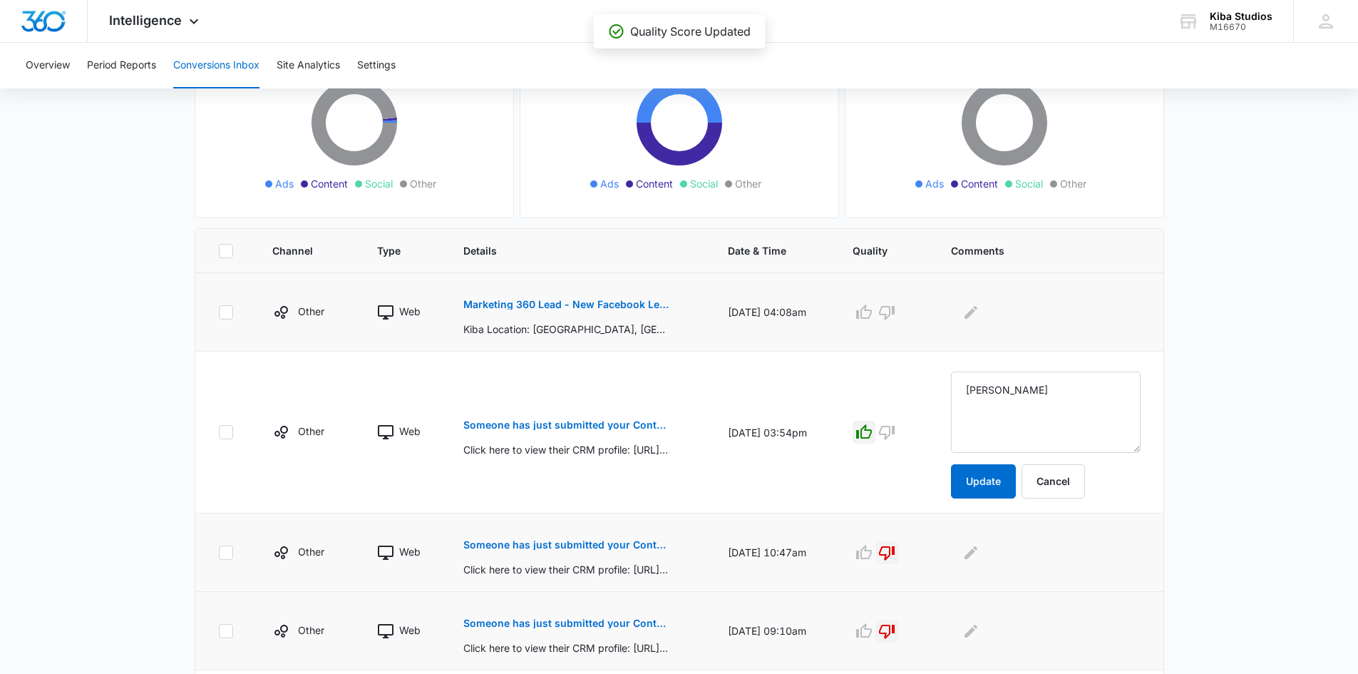
click at [561, 307] on p "Marketing 360 Lead - New Facebook Lead - [PERSON_NAME], [GEOGRAPHIC_DATA] Kitch…" at bounding box center [566, 304] width 207 height 10
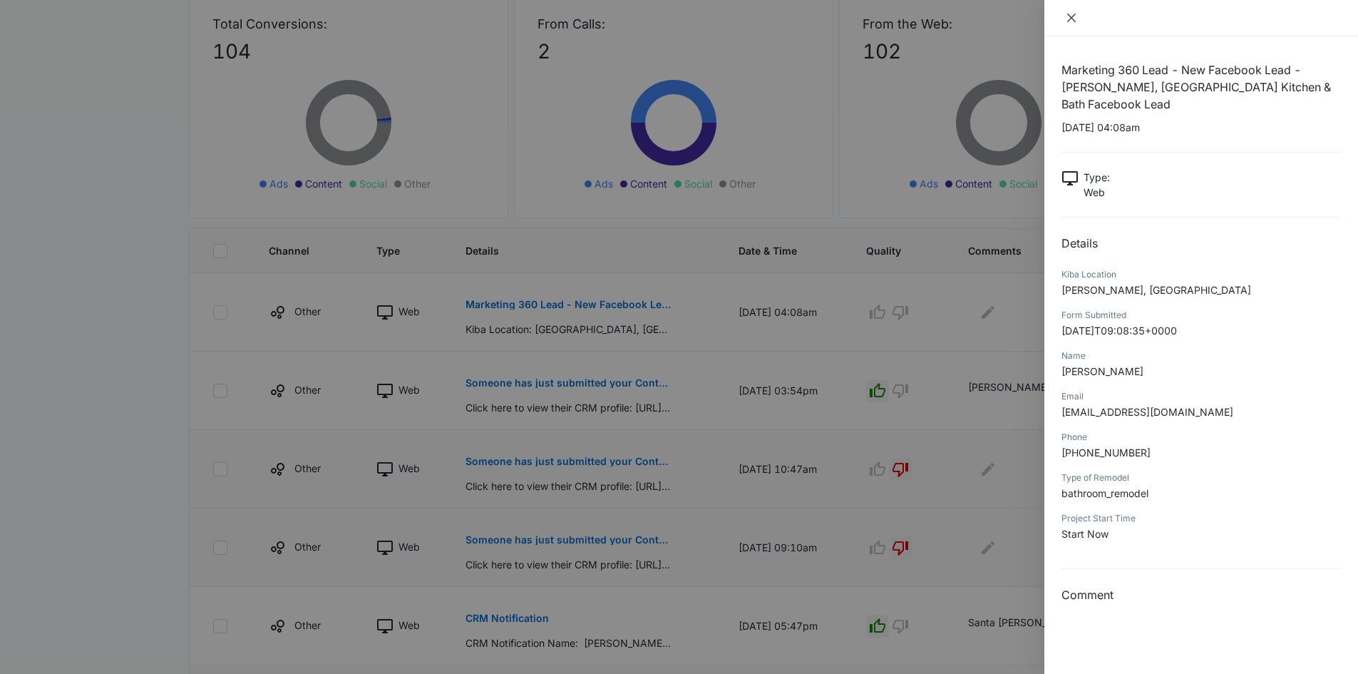
click at [1067, 14] on icon "close" at bounding box center [1071, 18] width 9 height 9
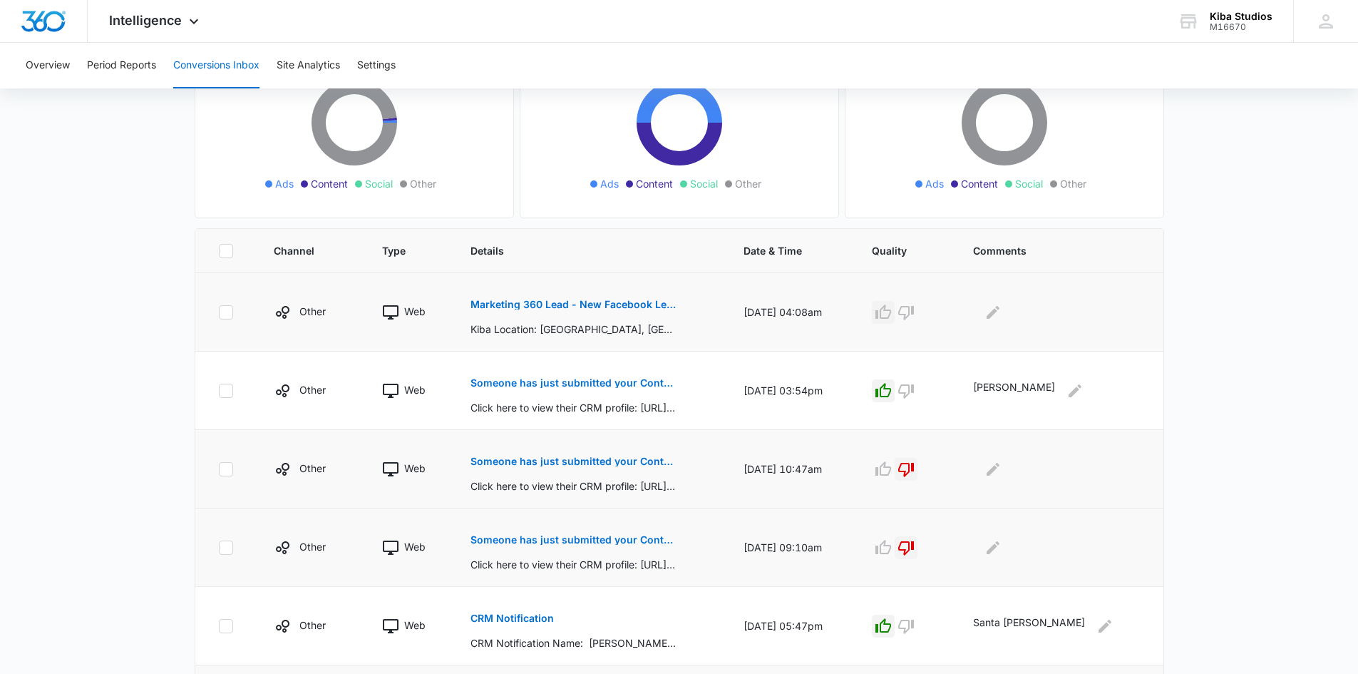
click at [892, 308] on icon "button" at bounding box center [883, 312] width 17 height 17
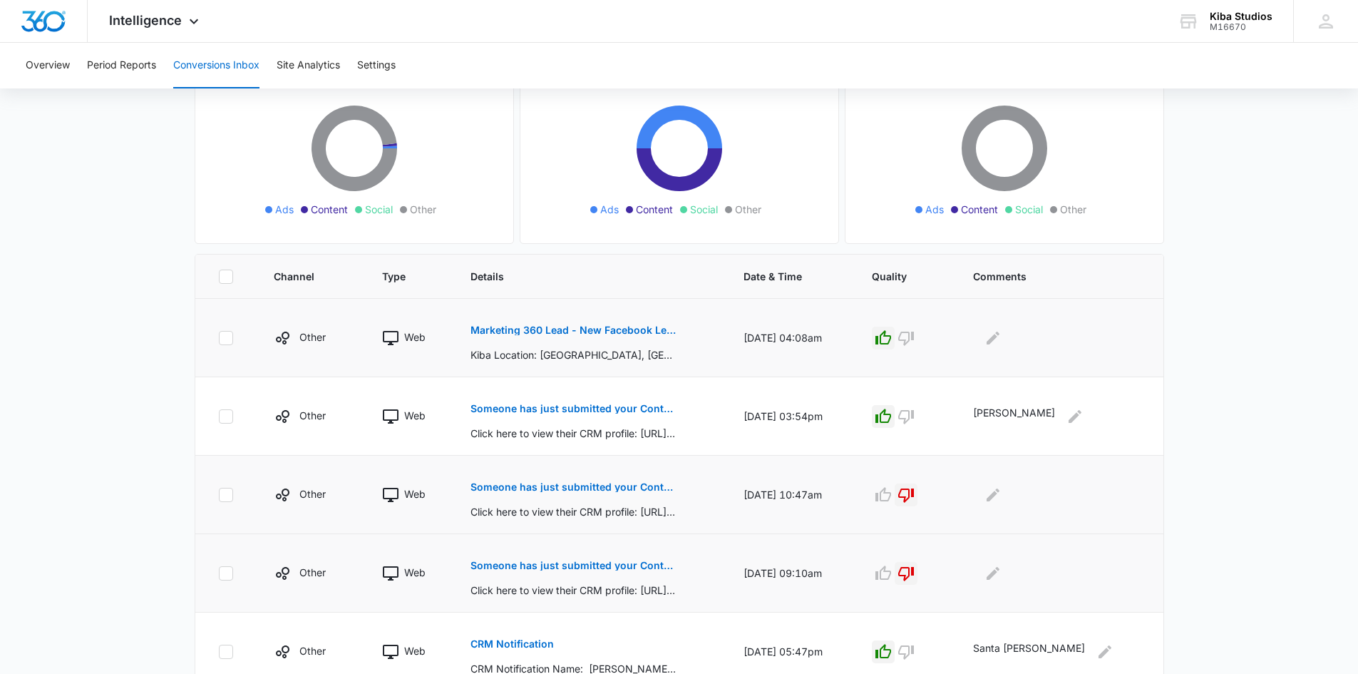
scroll to position [0, 0]
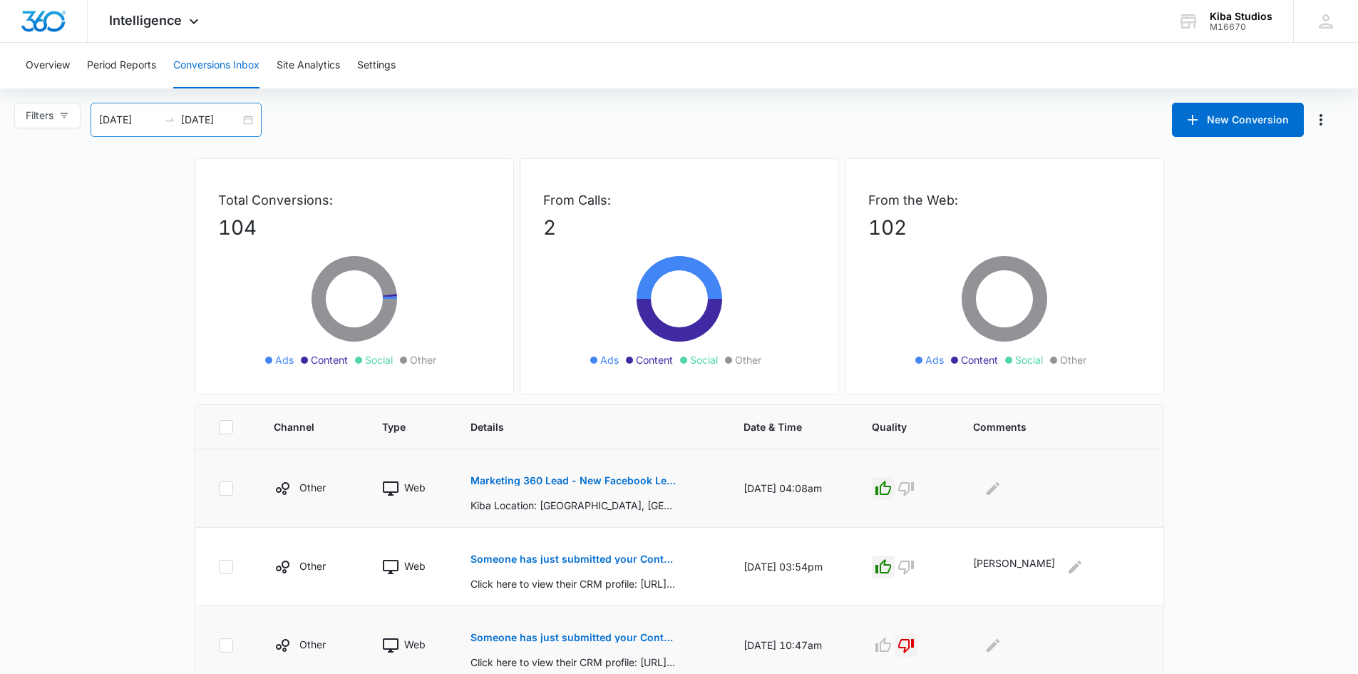
click at [245, 118] on div "[DATE] [DATE]" at bounding box center [176, 120] width 171 height 34
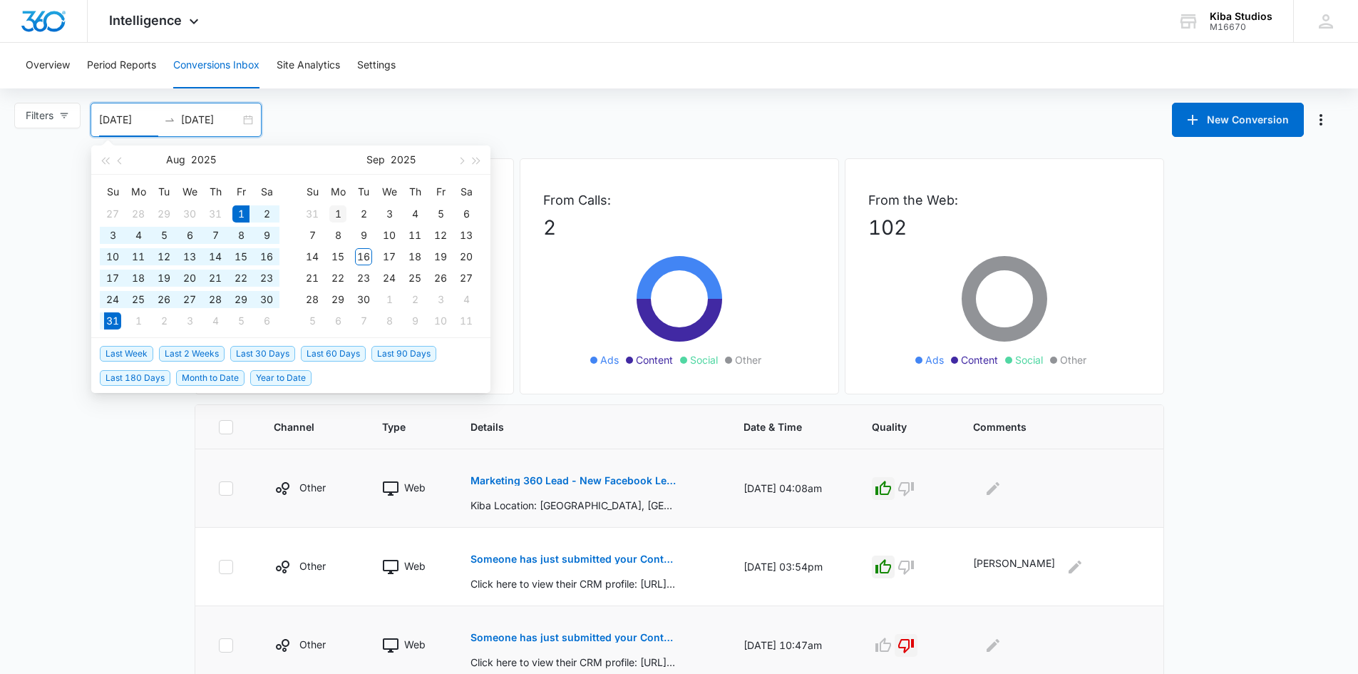
type input "[DATE]"
click at [339, 210] on div "1" at bounding box center [337, 213] width 17 height 17
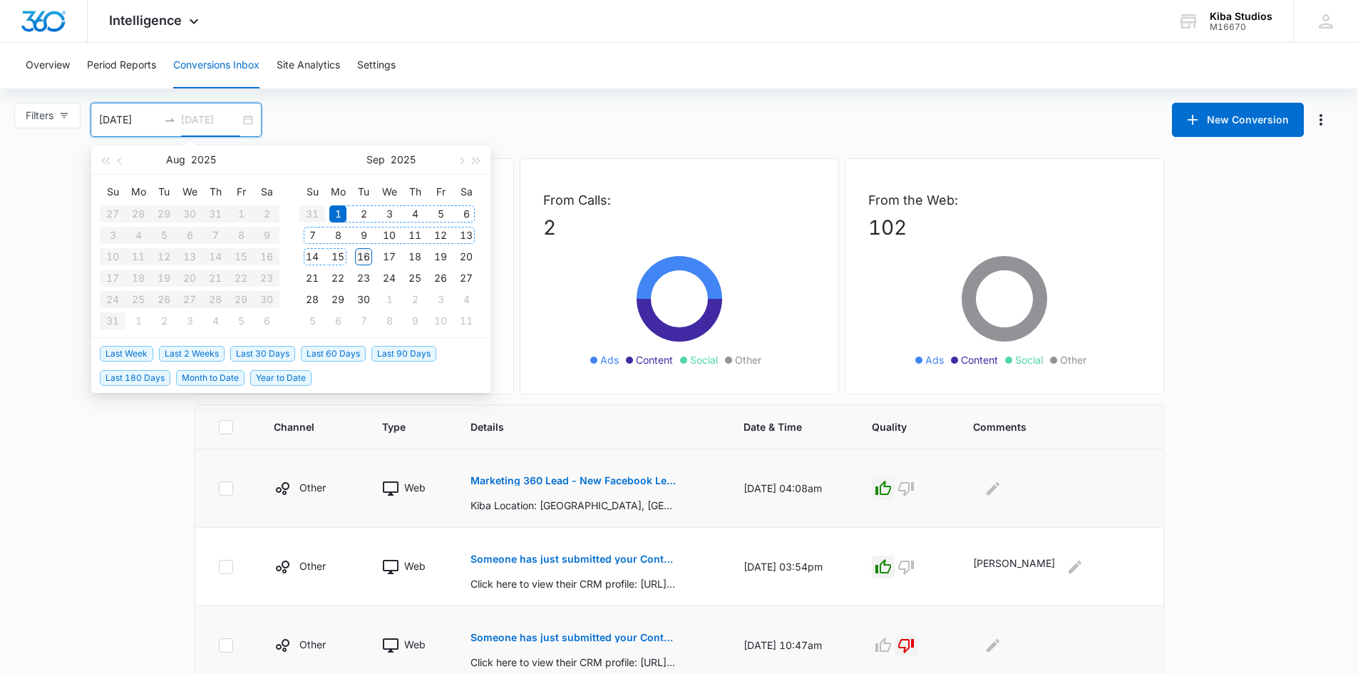
type input "[DATE]"
click at [361, 255] on div "16" at bounding box center [363, 256] width 17 height 17
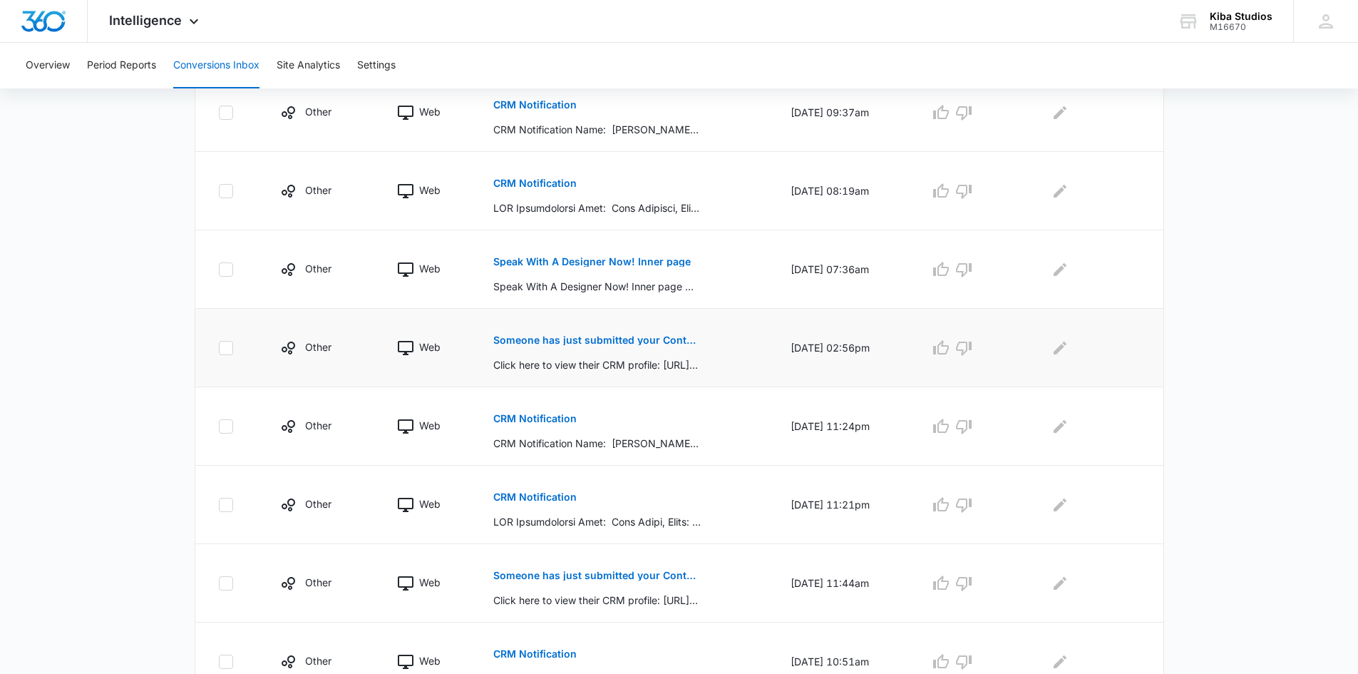
scroll to position [604, 0]
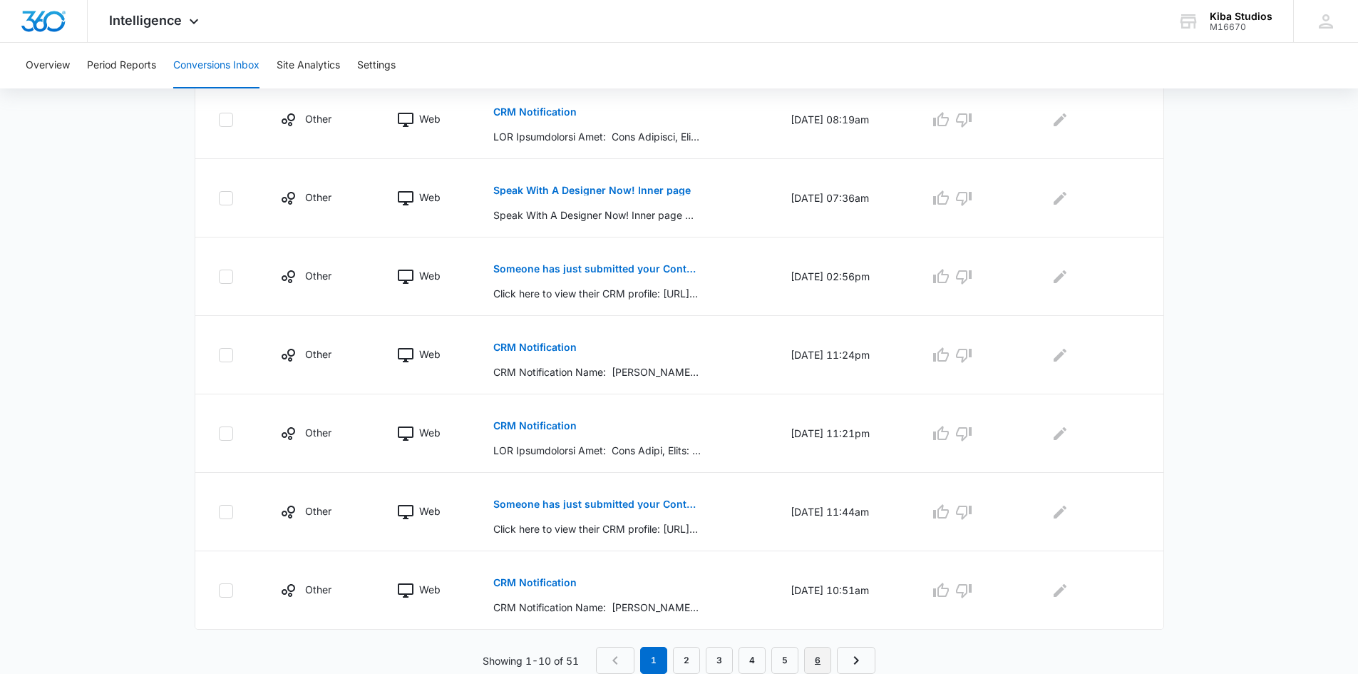
click at [816, 657] on link "6" at bounding box center [817, 660] width 27 height 27
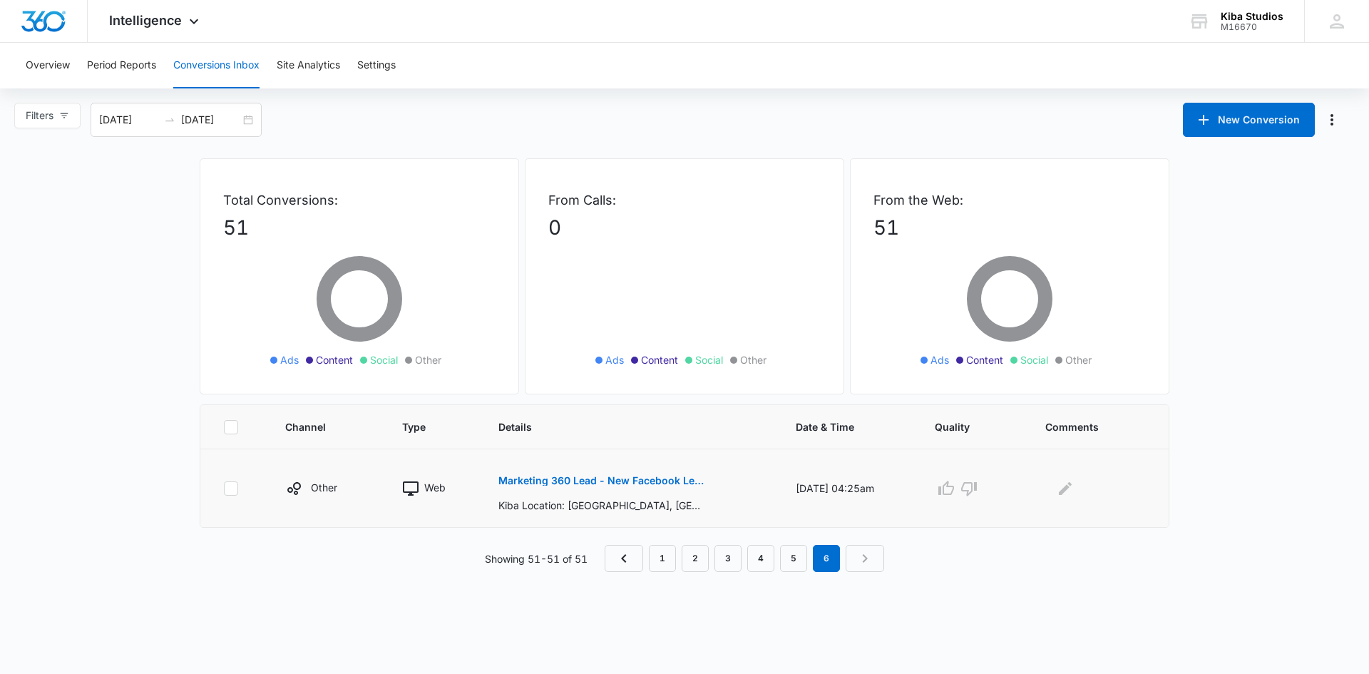
click at [550, 483] on p "Marketing 360 Lead - New Facebook Lead - [PERSON_NAME], [GEOGRAPHIC_DATA] Kitch…" at bounding box center [601, 481] width 207 height 10
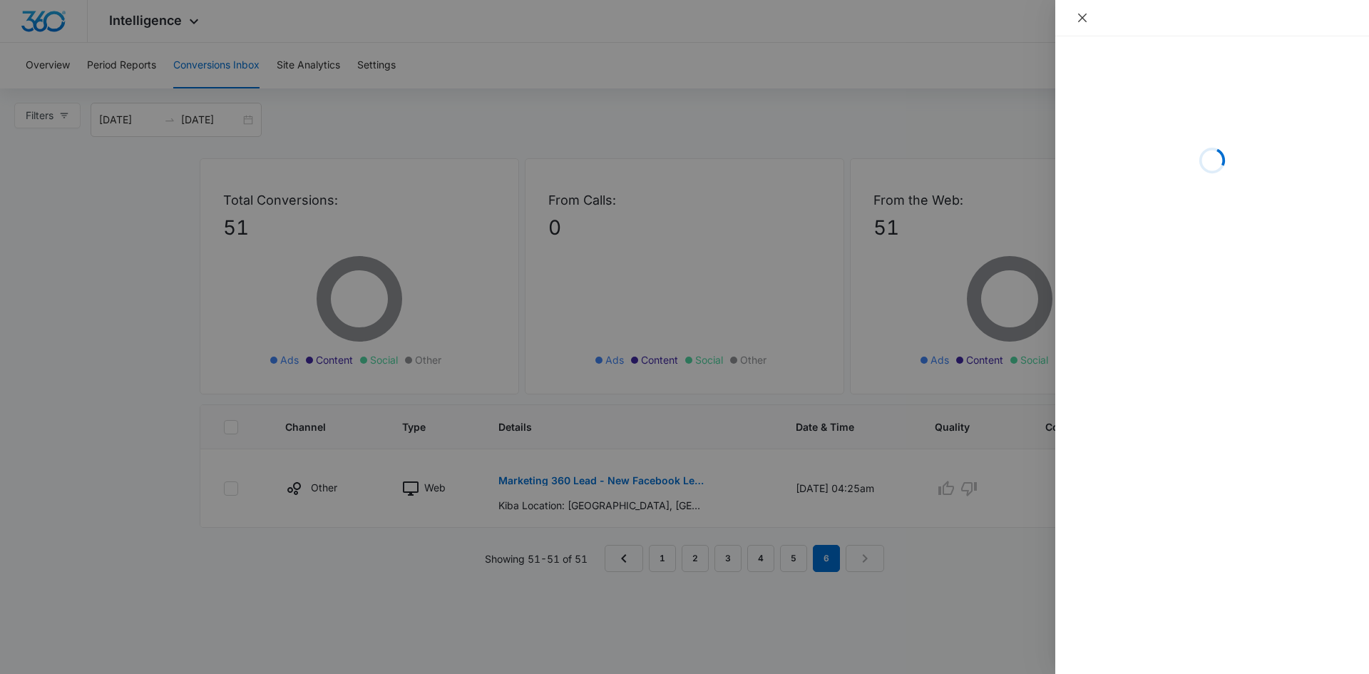
click at [1081, 21] on icon "close" at bounding box center [1082, 17] width 11 height 11
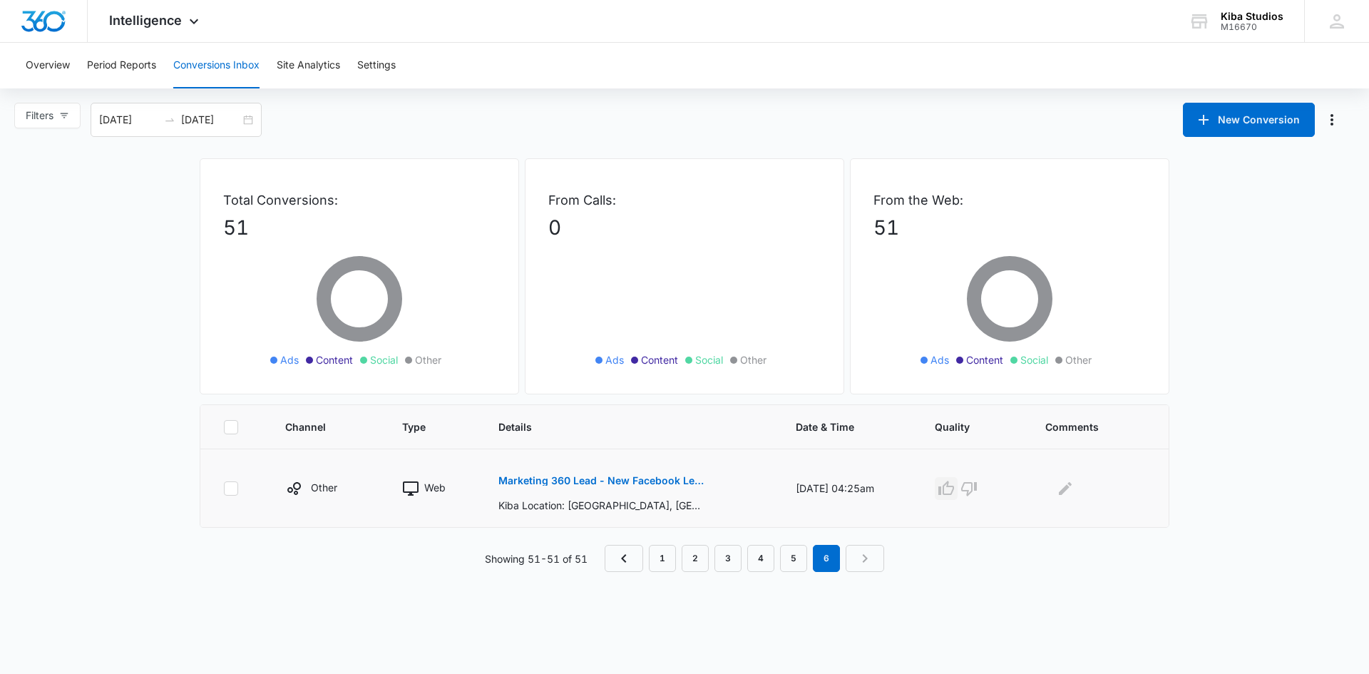
click at [954, 486] on icon "button" at bounding box center [946, 488] width 17 height 17
click at [796, 566] on link "5" at bounding box center [793, 558] width 27 height 27
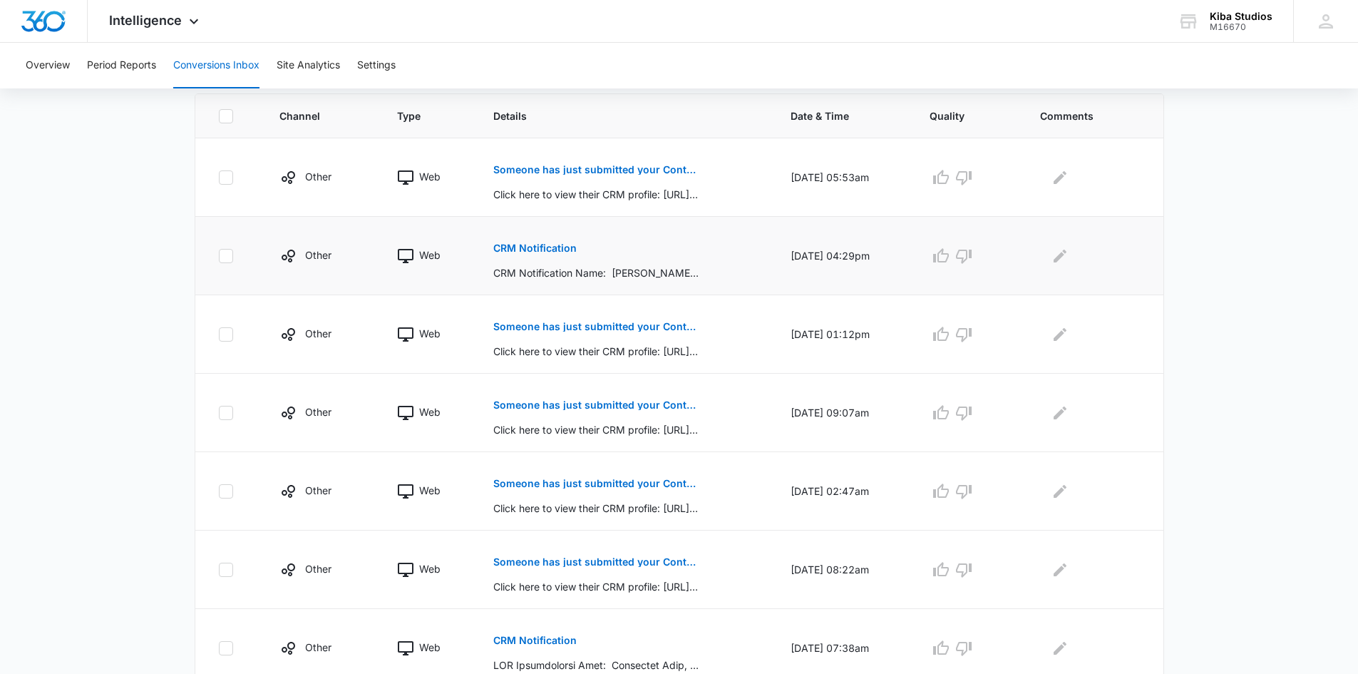
scroll to position [604, 0]
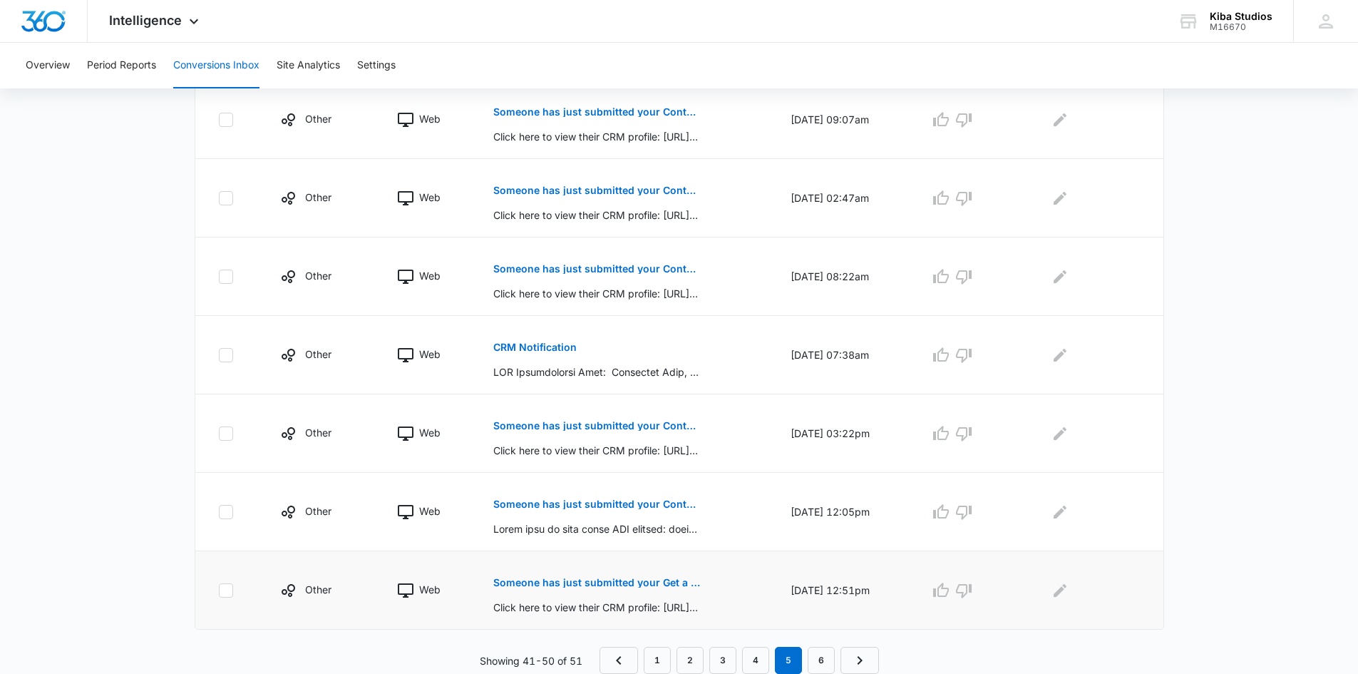
click at [619, 582] on p "Someone has just submitted your Get a Quote Form form!" at bounding box center [596, 583] width 207 height 10
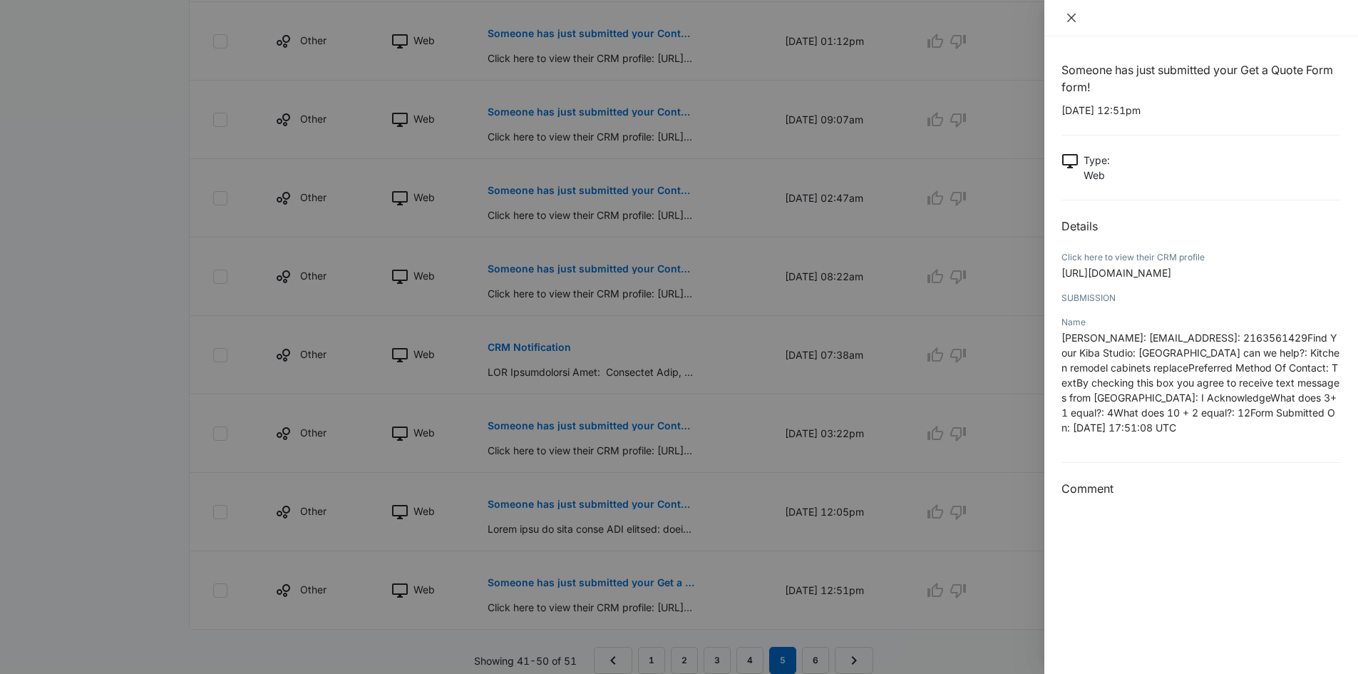
click at [1074, 18] on icon "close" at bounding box center [1071, 17] width 11 height 11
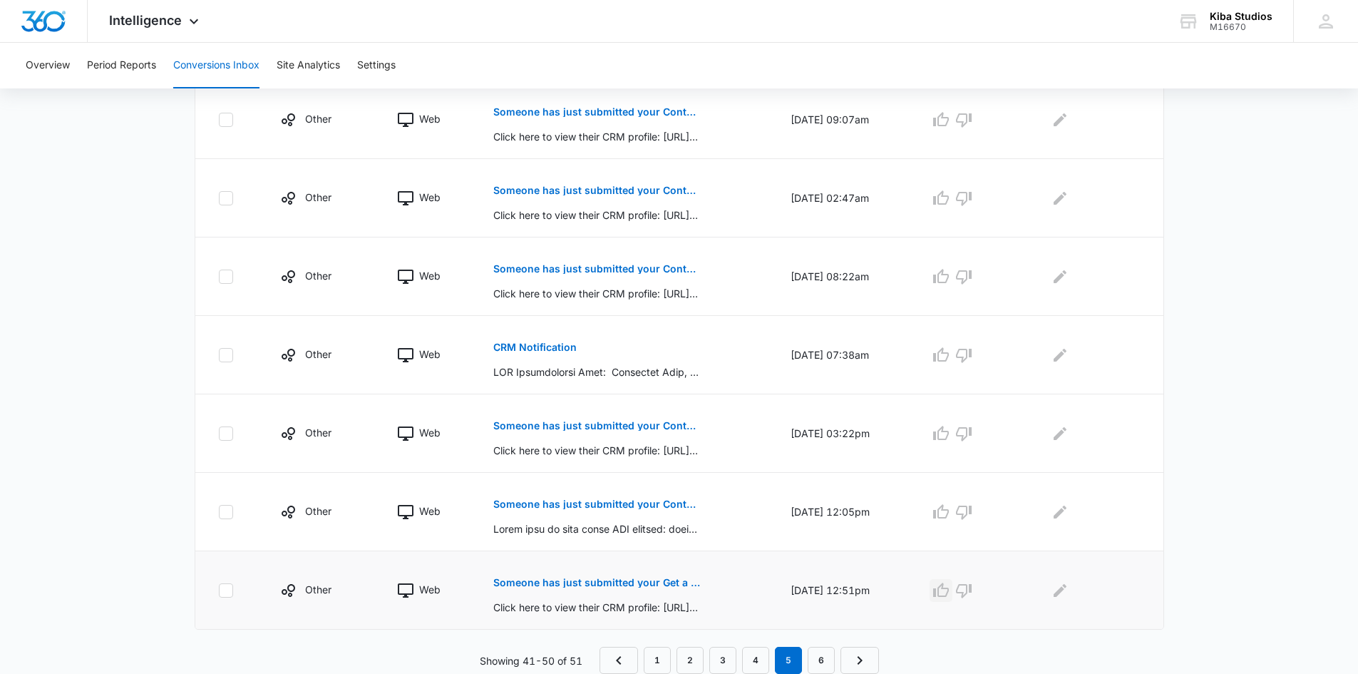
click at [950, 590] on icon "button" at bounding box center [941, 590] width 17 height 17
click at [1057, 590] on icon "Edit Comments" at bounding box center [1060, 590] width 17 height 17
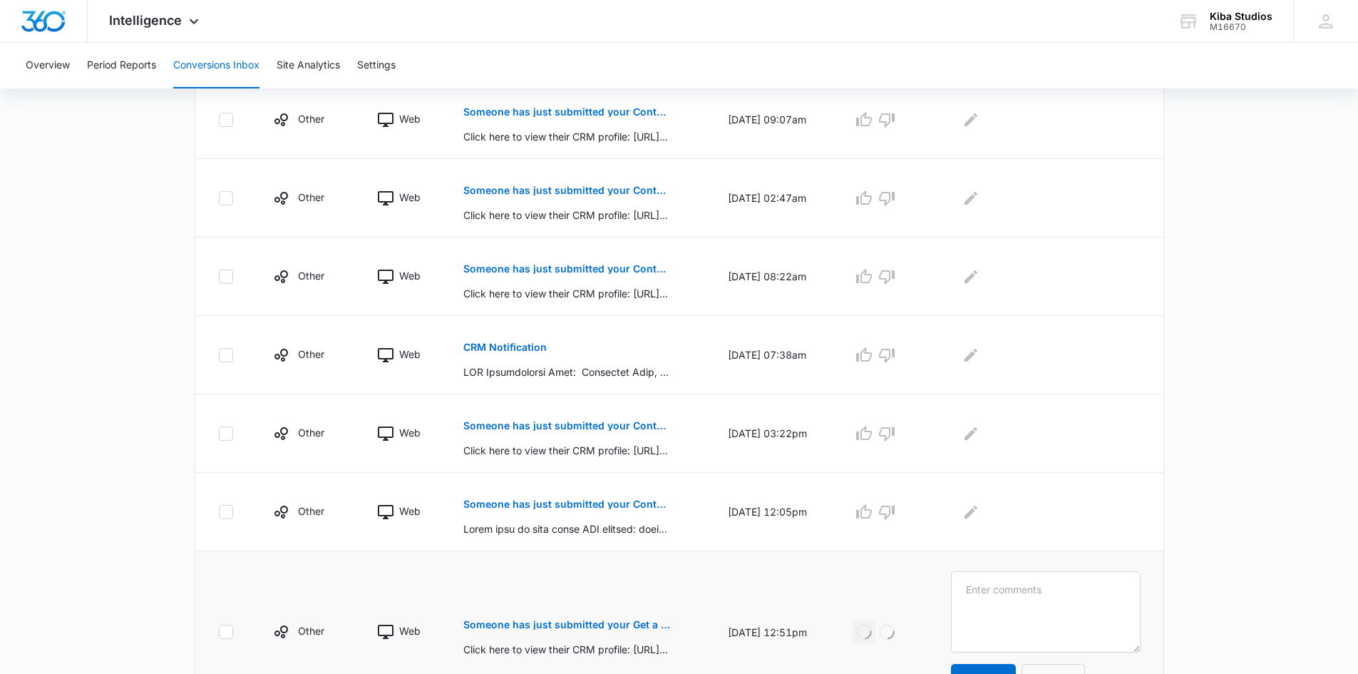
click at [1057, 587] on textarea at bounding box center [1045, 611] width 189 height 81
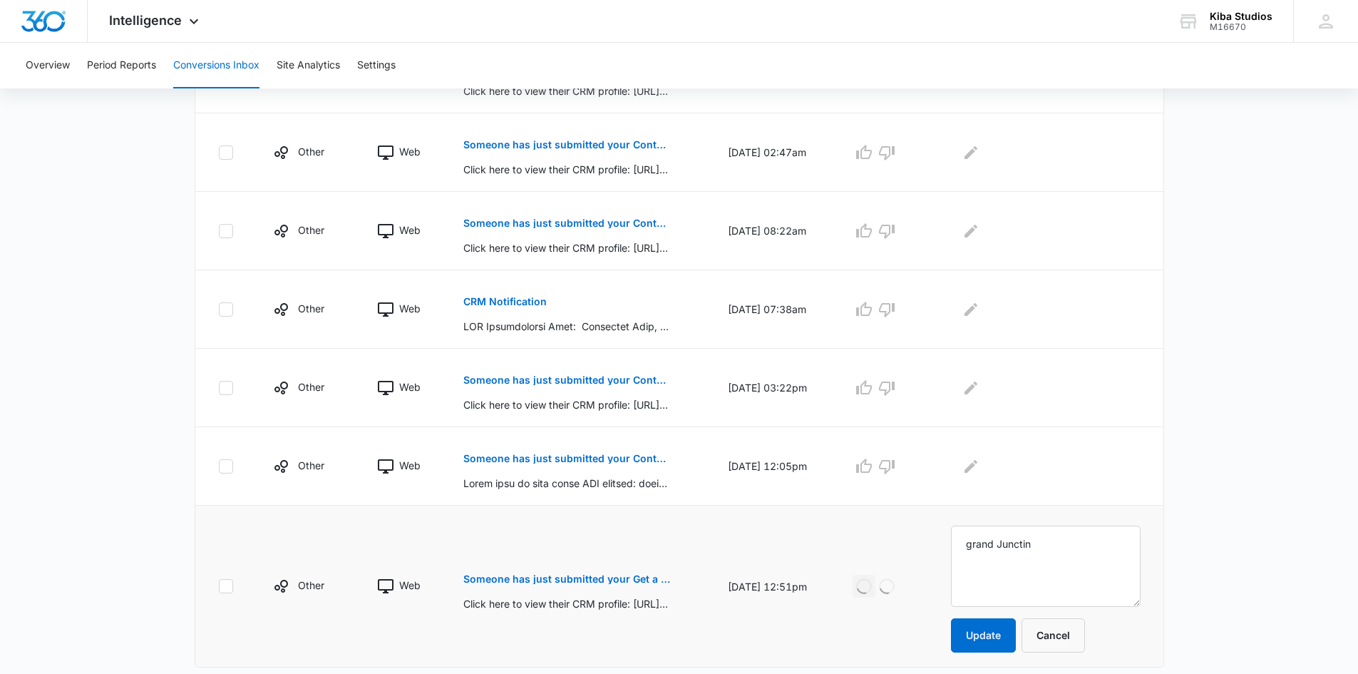
scroll to position [675, 0]
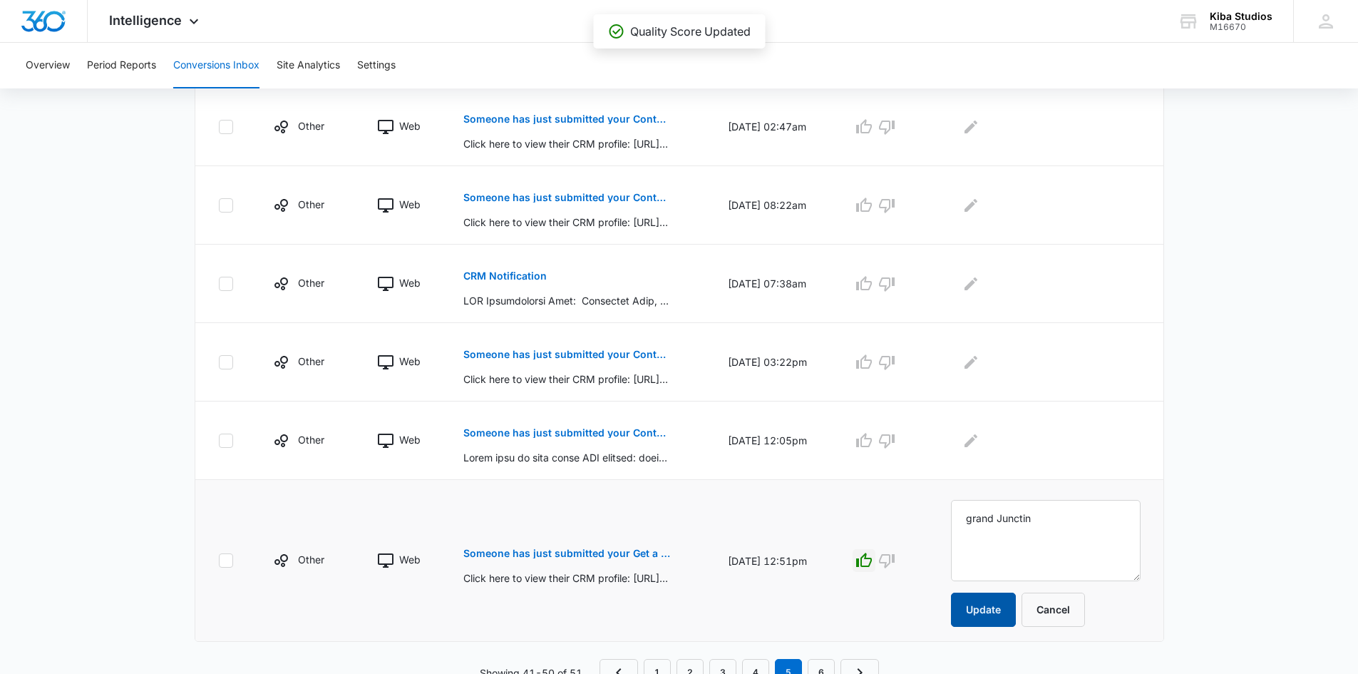
type textarea "grand Junctin"
click at [1000, 611] on button "Update" at bounding box center [983, 609] width 65 height 34
click at [564, 436] on p "Someone has just submitted your Contact Us form!" at bounding box center [566, 433] width 207 height 10
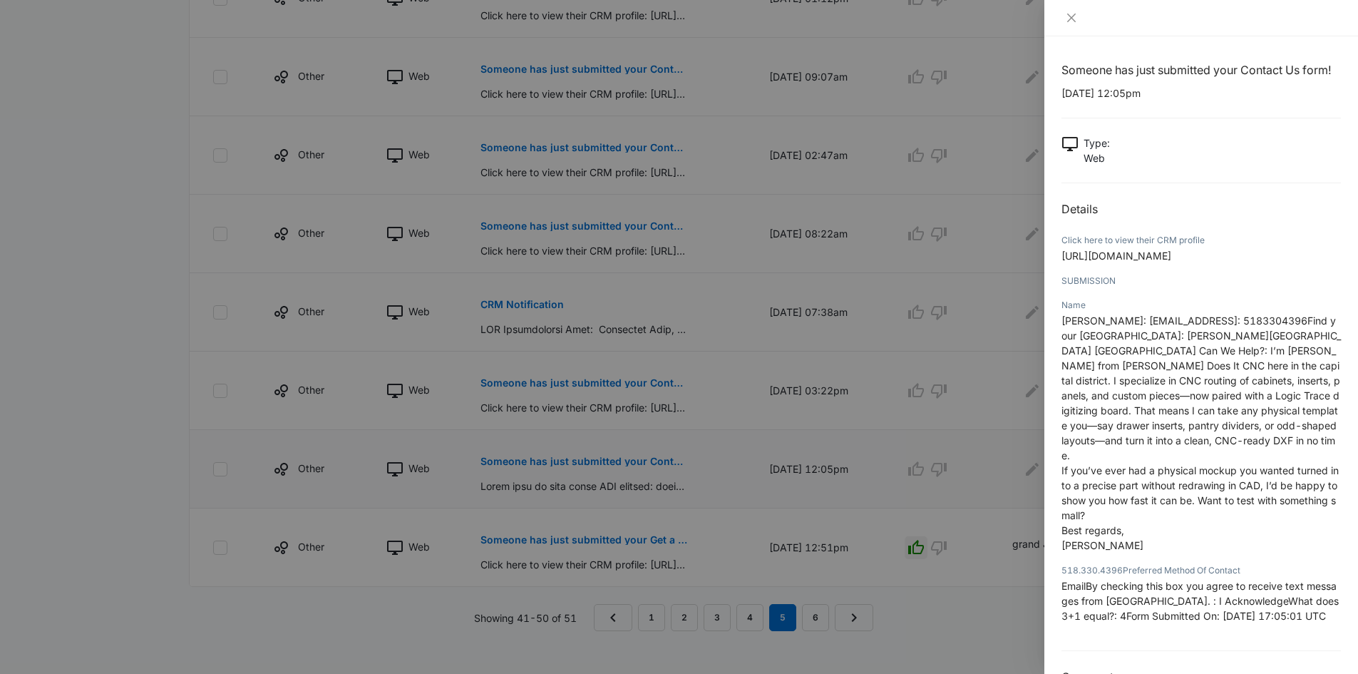
scroll to position [657, 0]
click at [1069, 11] on button "Close" at bounding box center [1072, 17] width 20 height 13
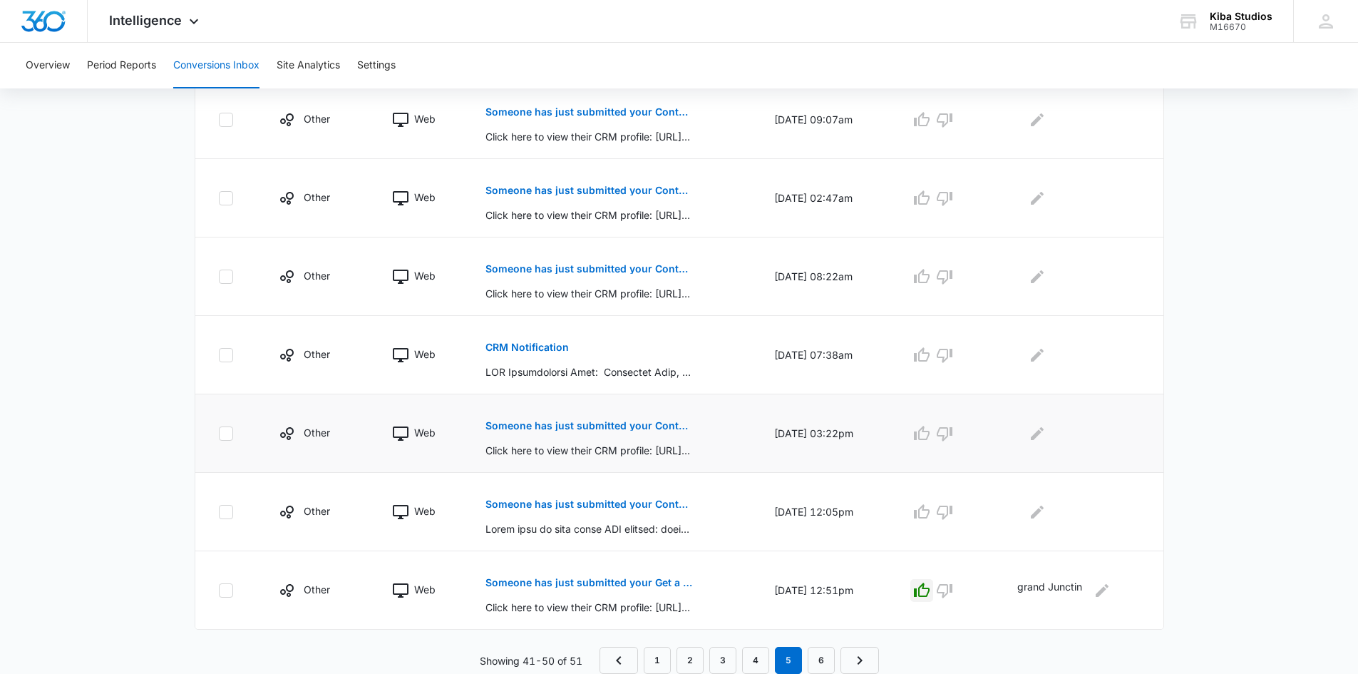
scroll to position [604, 0]
click at [953, 507] on icon "button" at bounding box center [945, 512] width 16 height 14
click at [592, 425] on p "Someone has just submitted your Contact Us form!" at bounding box center [589, 426] width 207 height 10
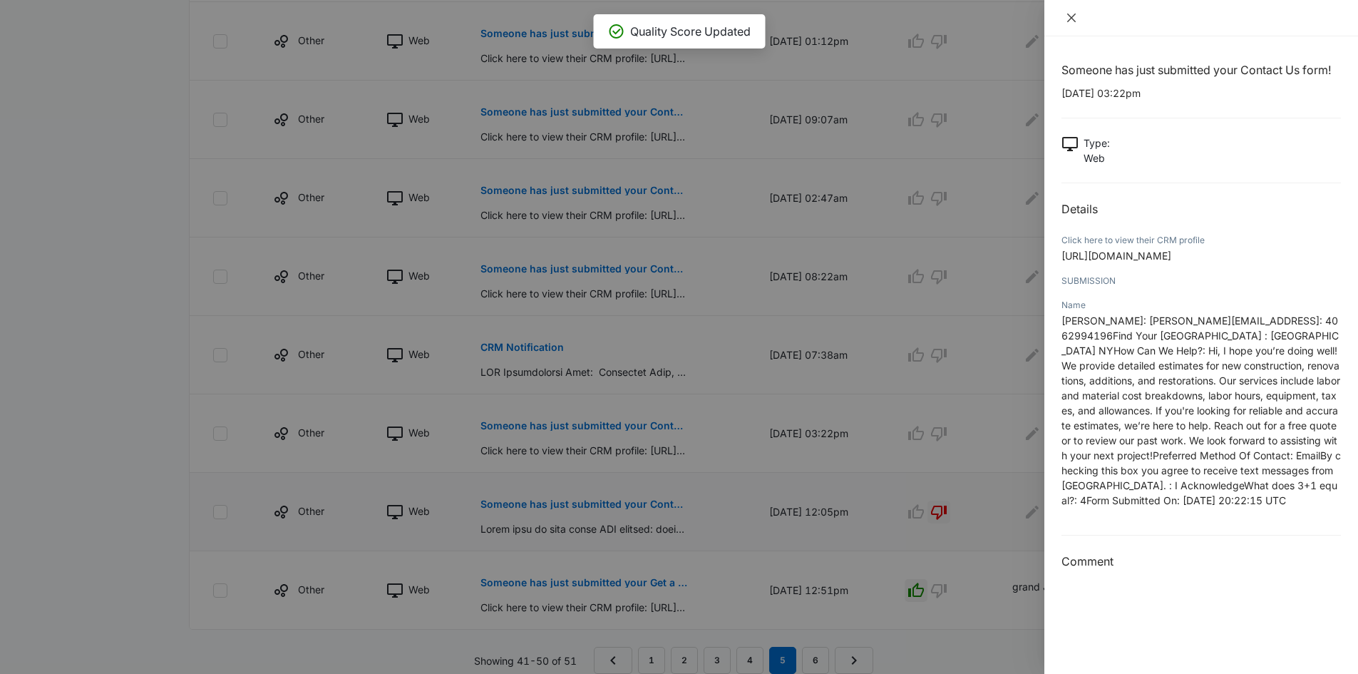
click at [1074, 16] on icon "close" at bounding box center [1071, 18] width 9 height 9
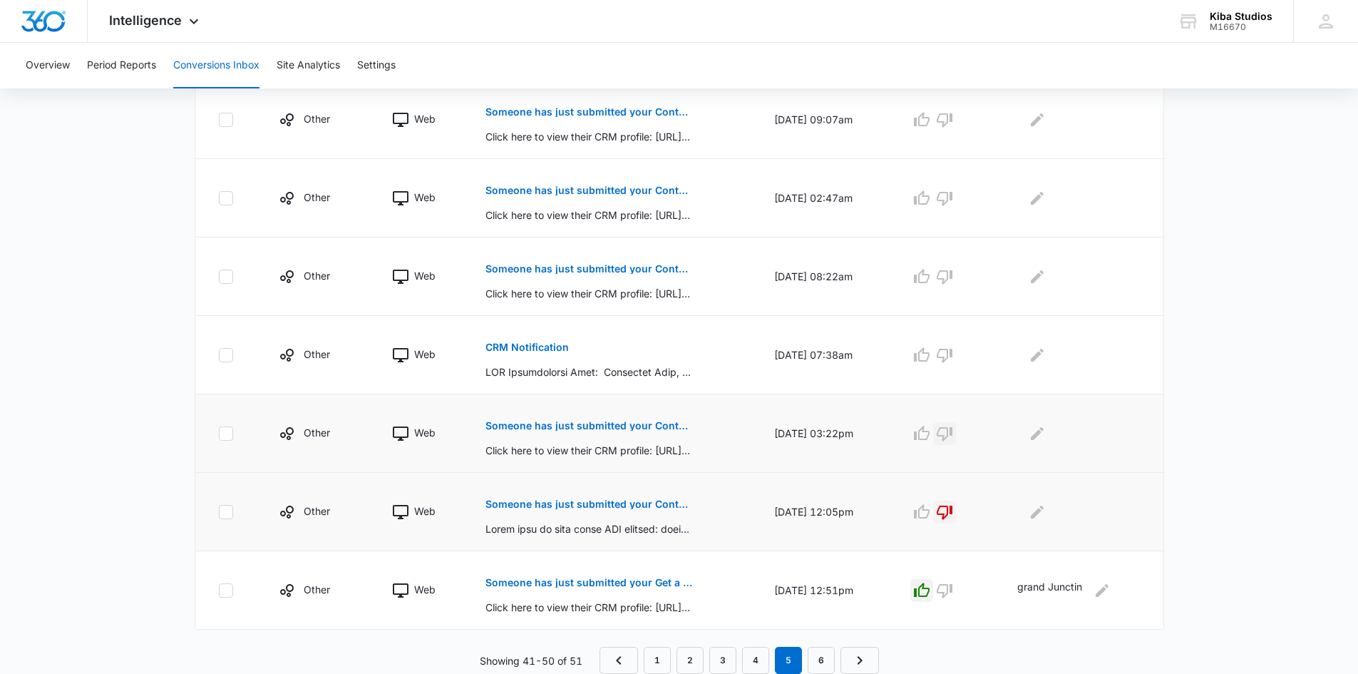
click at [953, 431] on icon "button" at bounding box center [944, 433] width 17 height 17
click at [549, 347] on p "CRM Notification" at bounding box center [527, 347] width 83 height 10
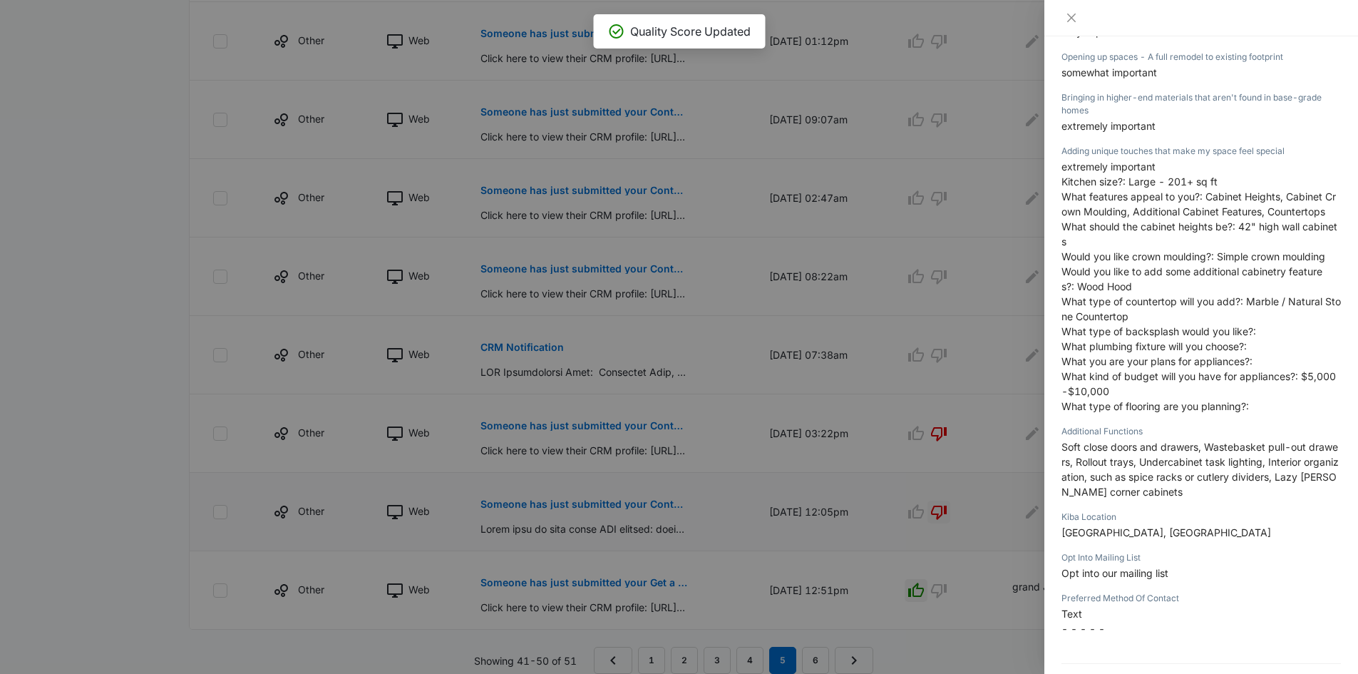
scroll to position [635, 0]
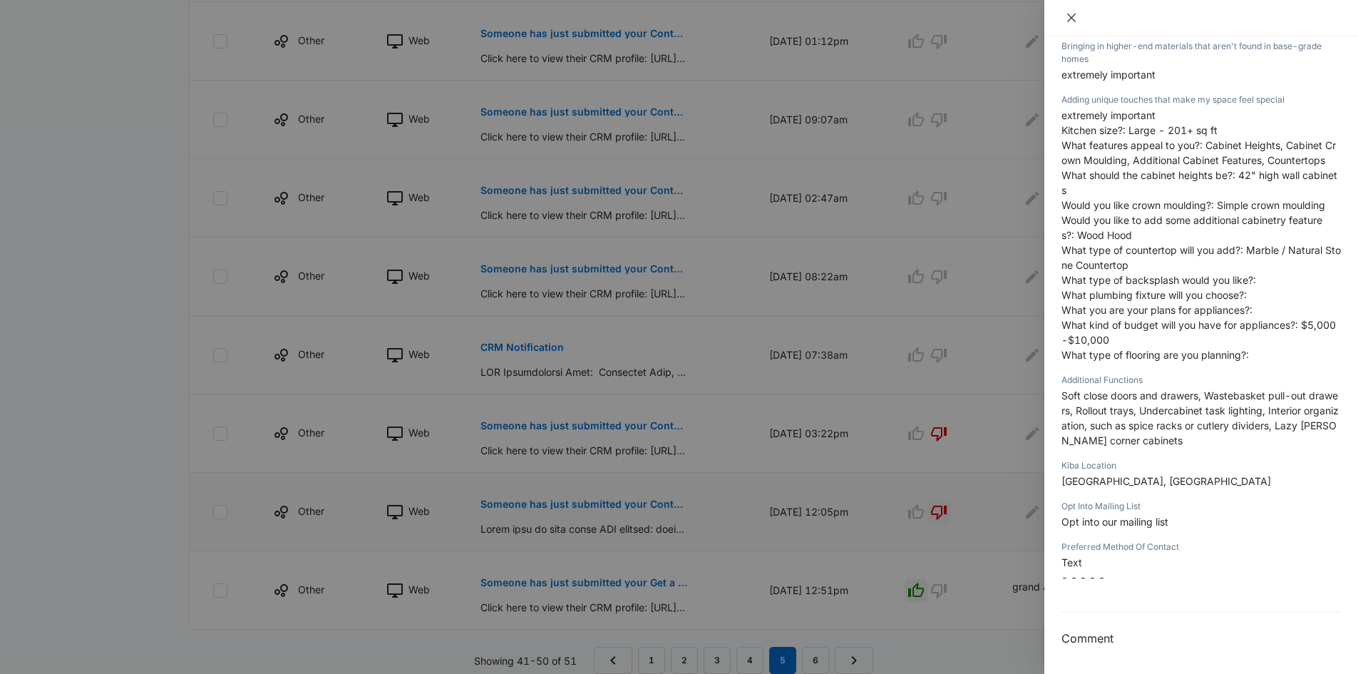
click at [1072, 15] on icon "close" at bounding box center [1071, 17] width 11 height 11
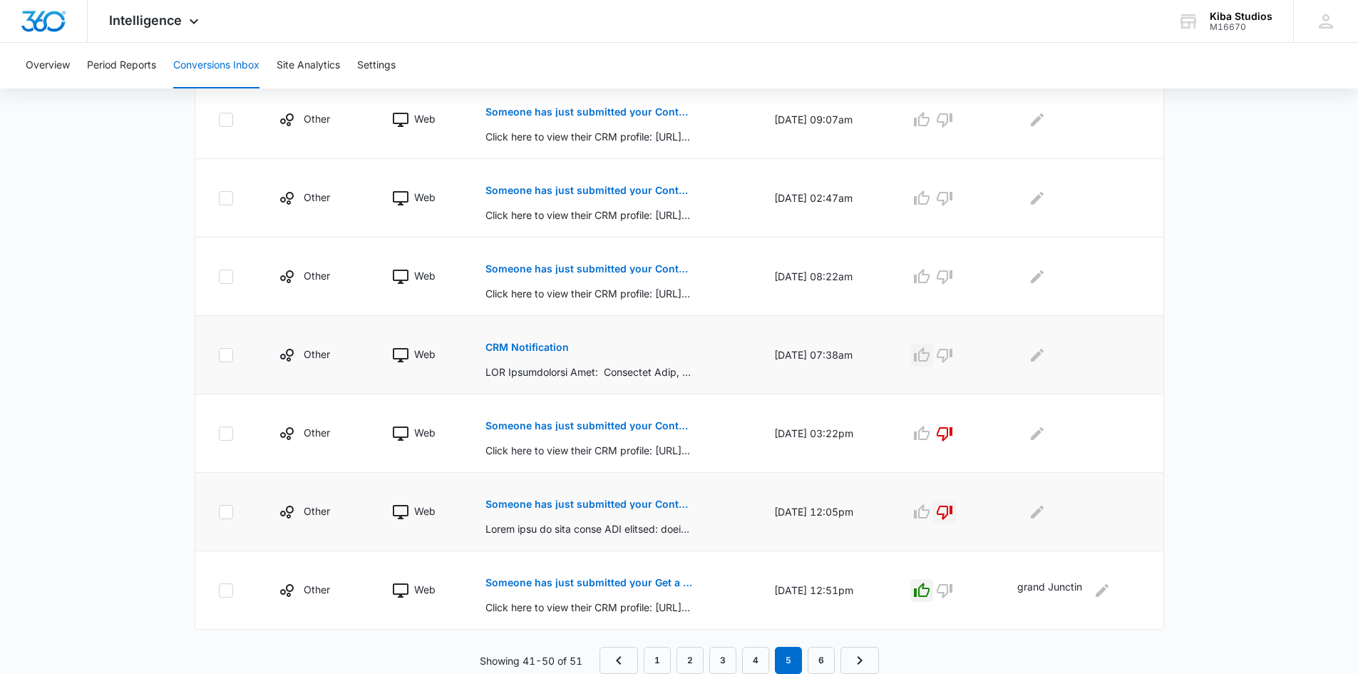
click at [929, 354] on icon "button" at bounding box center [921, 355] width 17 height 17
click at [1034, 357] on icon "Edit Comments" at bounding box center [1037, 355] width 17 height 17
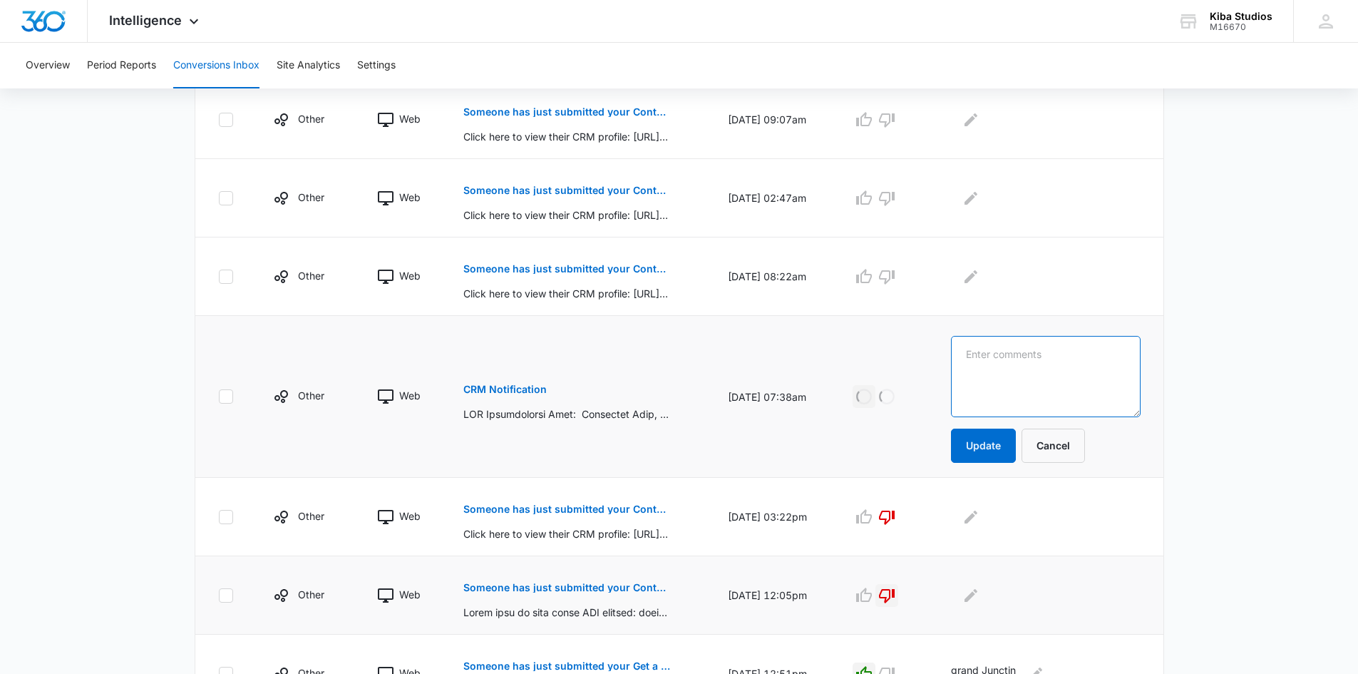
click at [1041, 356] on textarea at bounding box center [1045, 376] width 189 height 81
type textarea "asheville"
click at [1005, 454] on button "Update" at bounding box center [983, 445] width 65 height 34
click at [622, 270] on p "Someone has just submitted your Contact Form form!" at bounding box center [566, 269] width 207 height 10
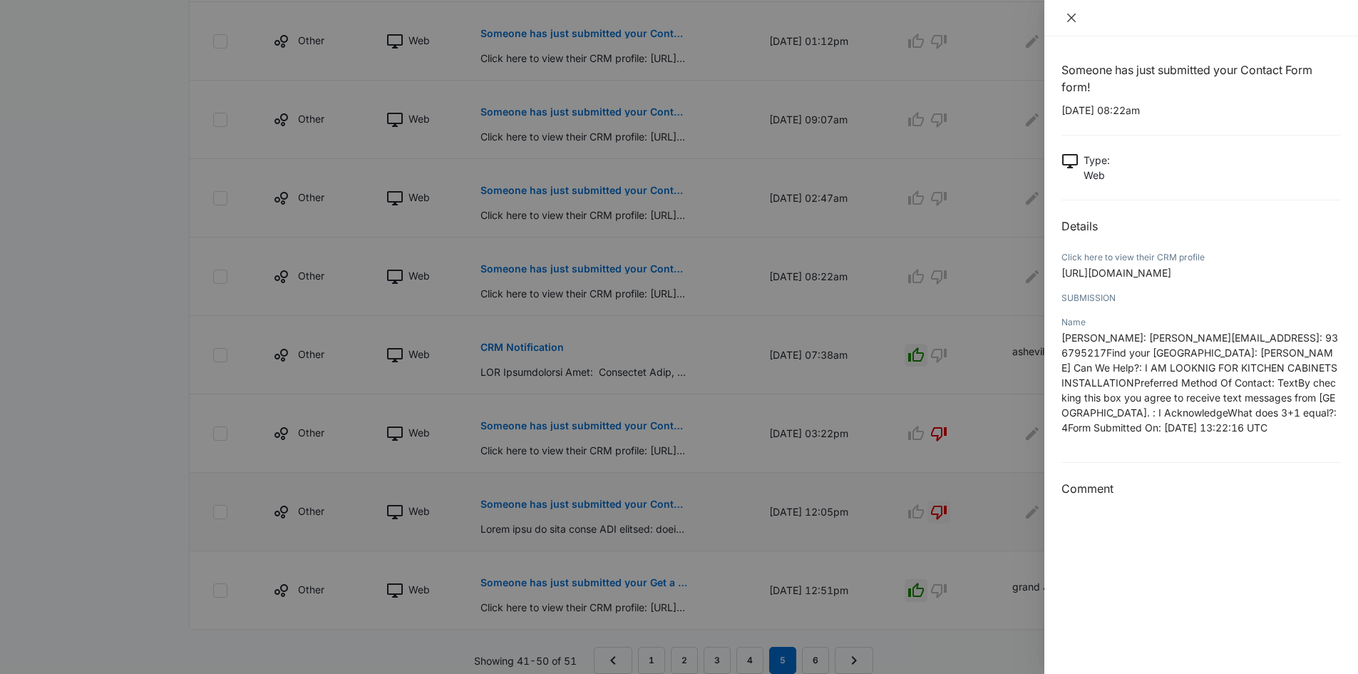
click at [1070, 17] on icon "close" at bounding box center [1071, 18] width 9 height 9
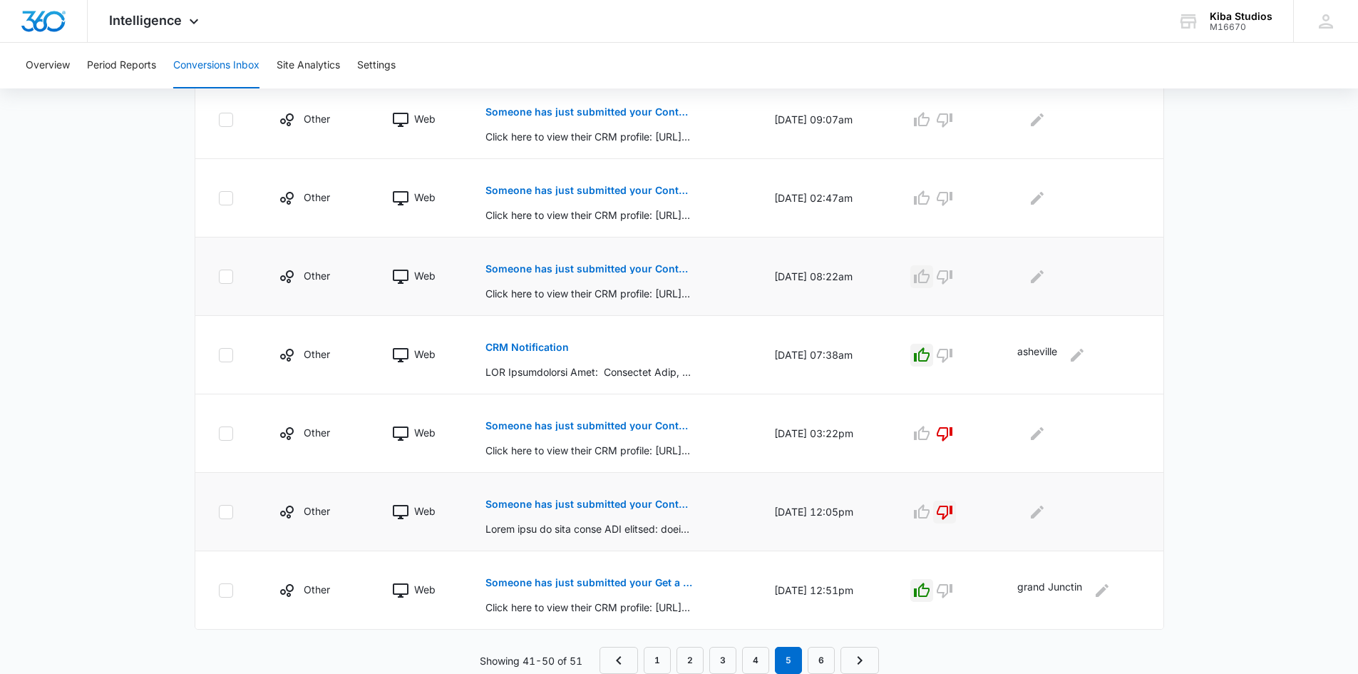
click at [928, 273] on icon "button" at bounding box center [922, 276] width 16 height 14
click at [1041, 274] on icon "Edit Comments" at bounding box center [1037, 276] width 17 height 17
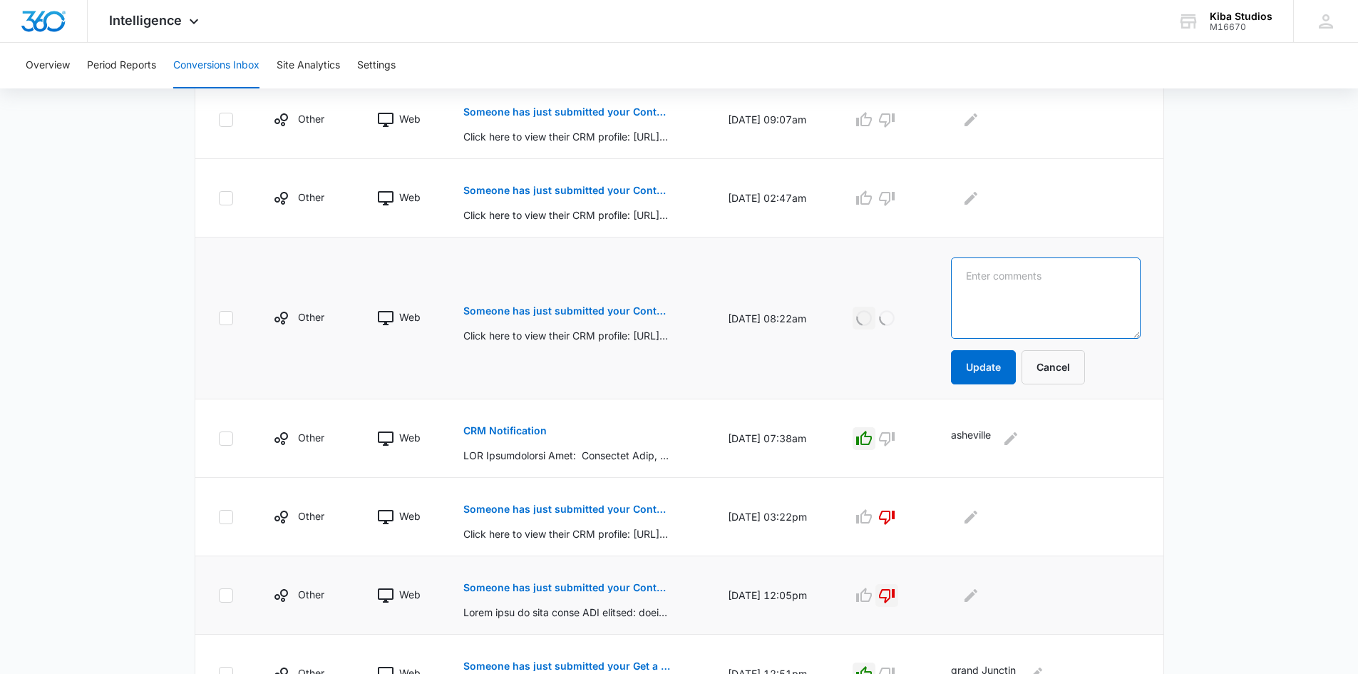
click at [1041, 274] on textarea at bounding box center [1045, 297] width 189 height 81
type textarea "[PERSON_NAME] - installation"
click at [1016, 360] on button "Update" at bounding box center [983, 367] width 65 height 34
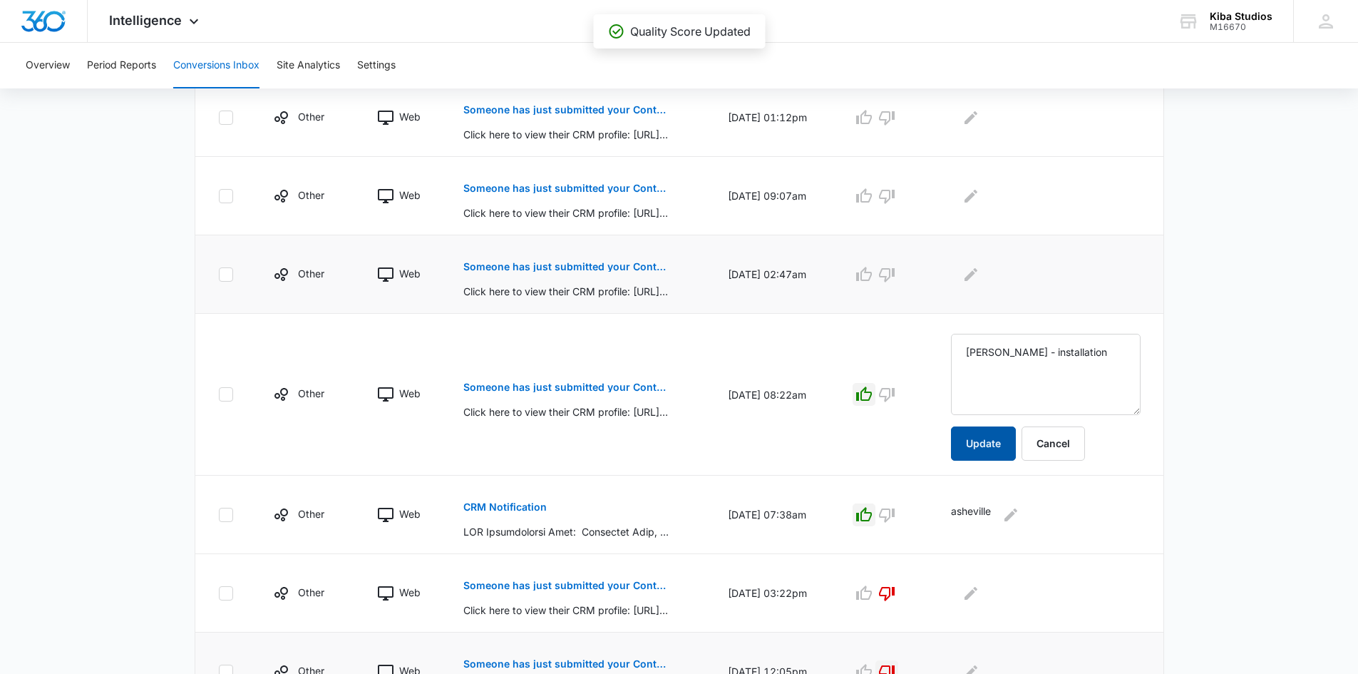
scroll to position [461, 0]
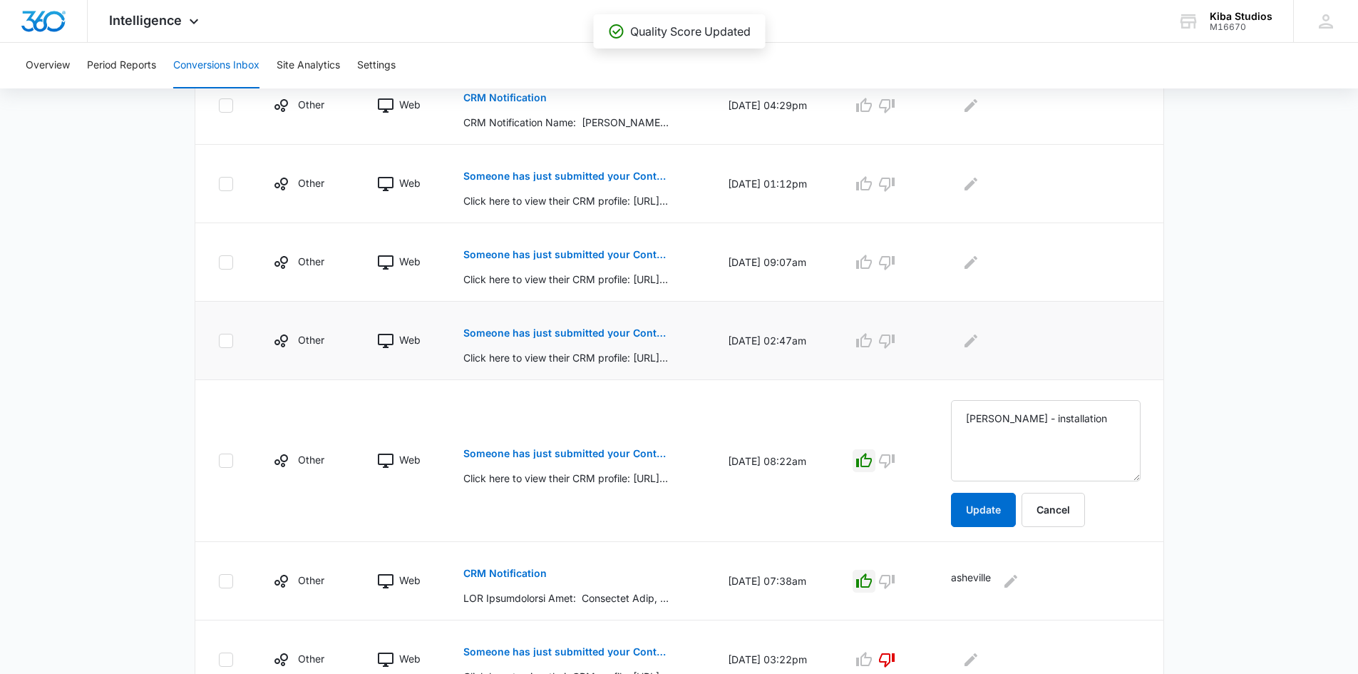
click at [578, 324] on button "Someone has just submitted your Contact Us form!" at bounding box center [566, 333] width 207 height 34
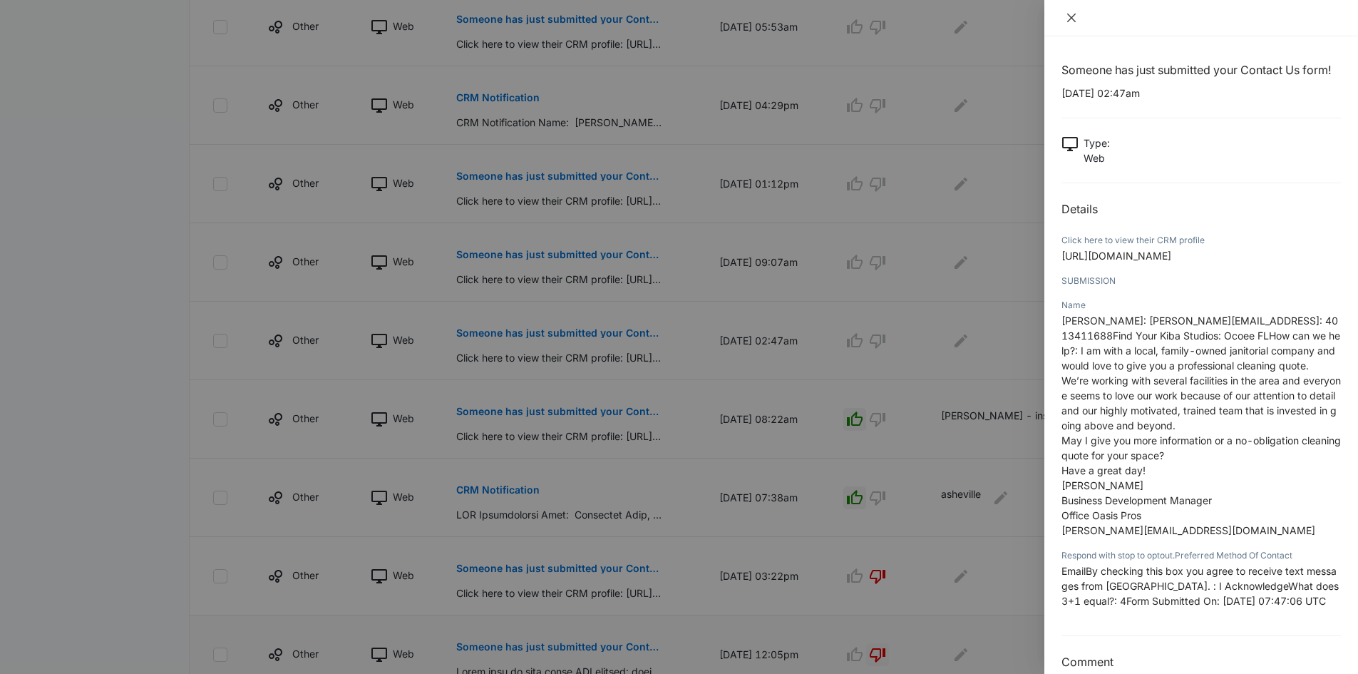
click at [1070, 14] on icon "close" at bounding box center [1071, 17] width 11 height 11
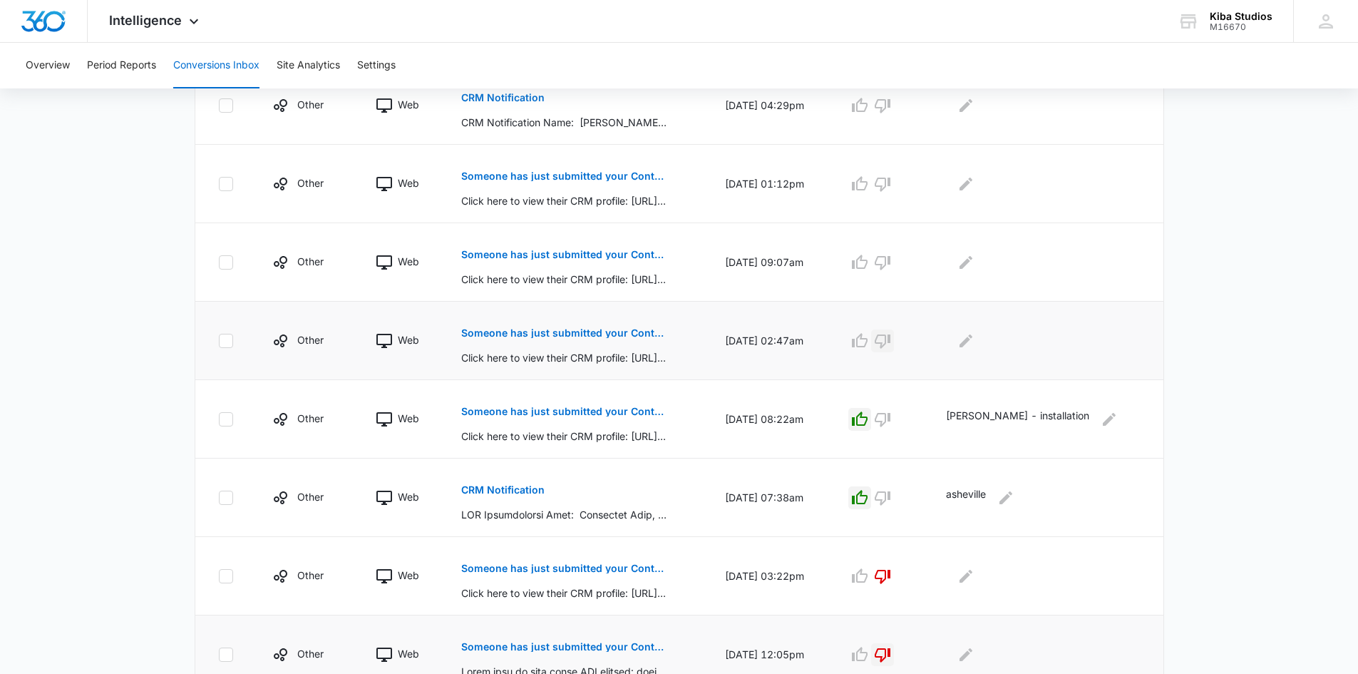
click at [891, 340] on icon "button" at bounding box center [882, 340] width 17 height 17
click at [602, 250] on p "Someone has just submitted your Contact Form form!" at bounding box center [564, 255] width 207 height 10
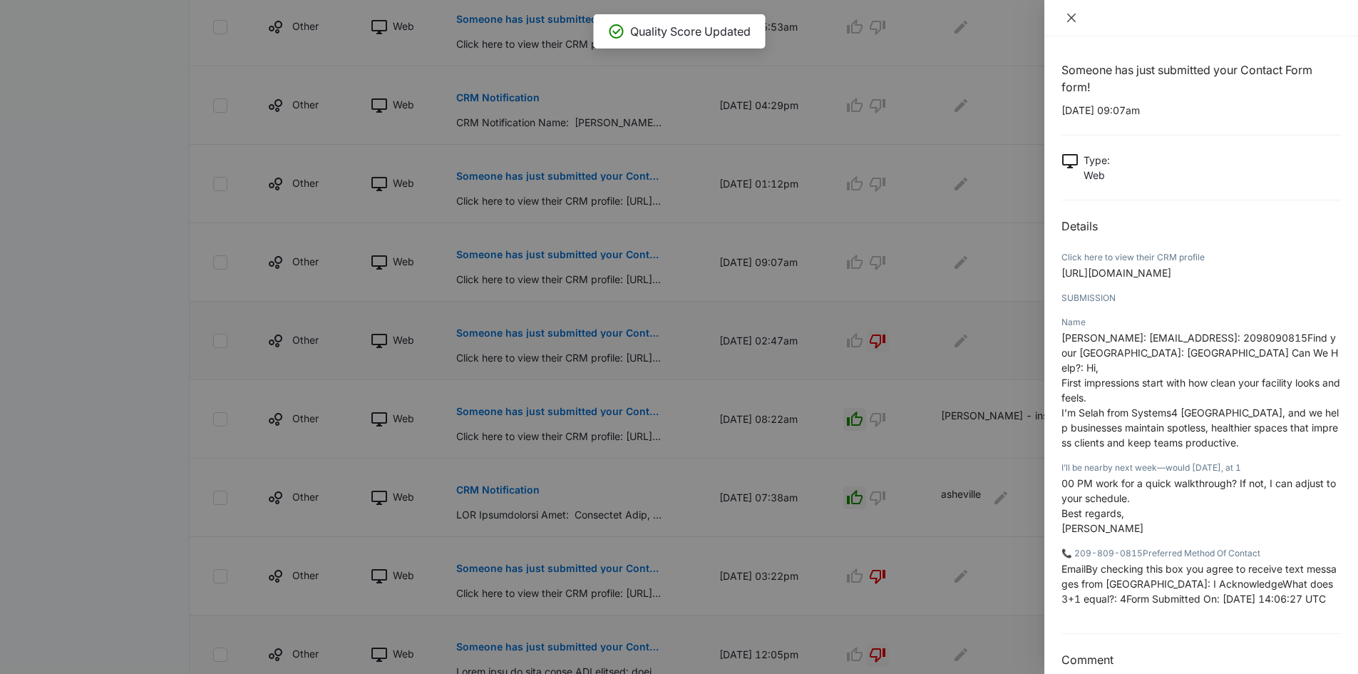
click at [1072, 18] on icon "close" at bounding box center [1071, 18] width 9 height 9
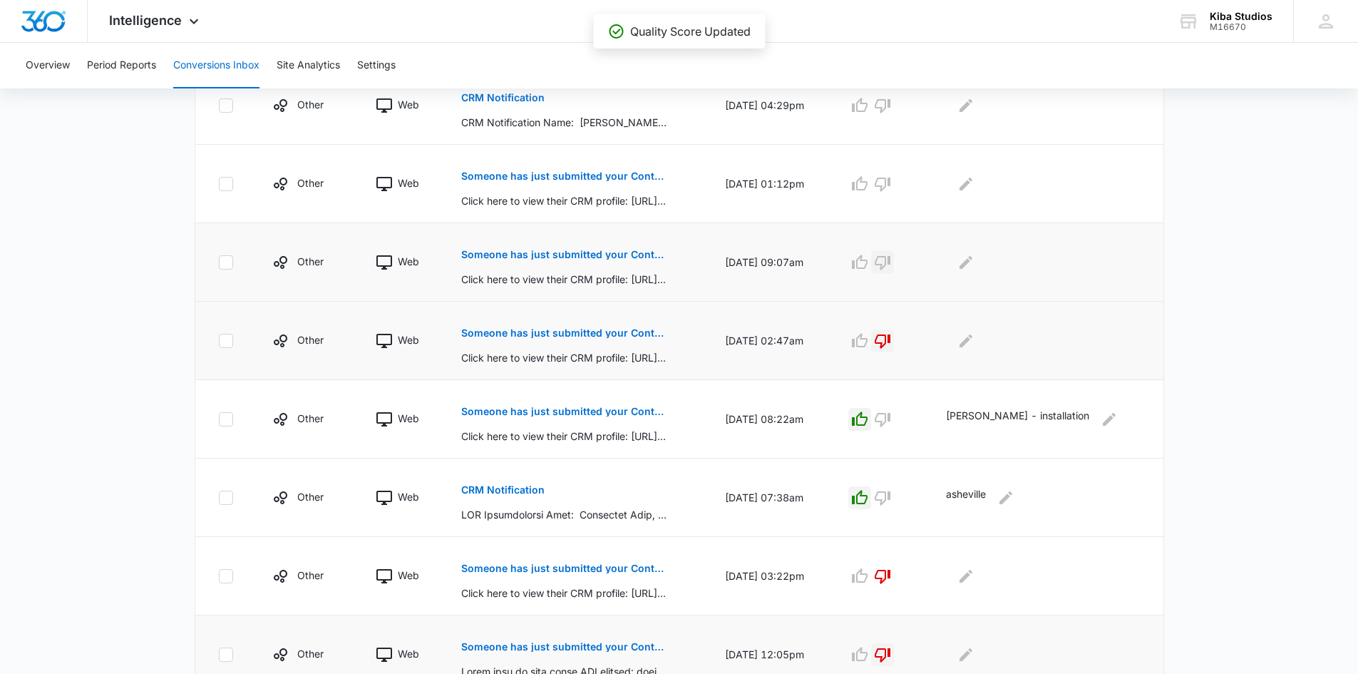
click at [891, 261] on icon "button" at bounding box center [882, 262] width 17 height 17
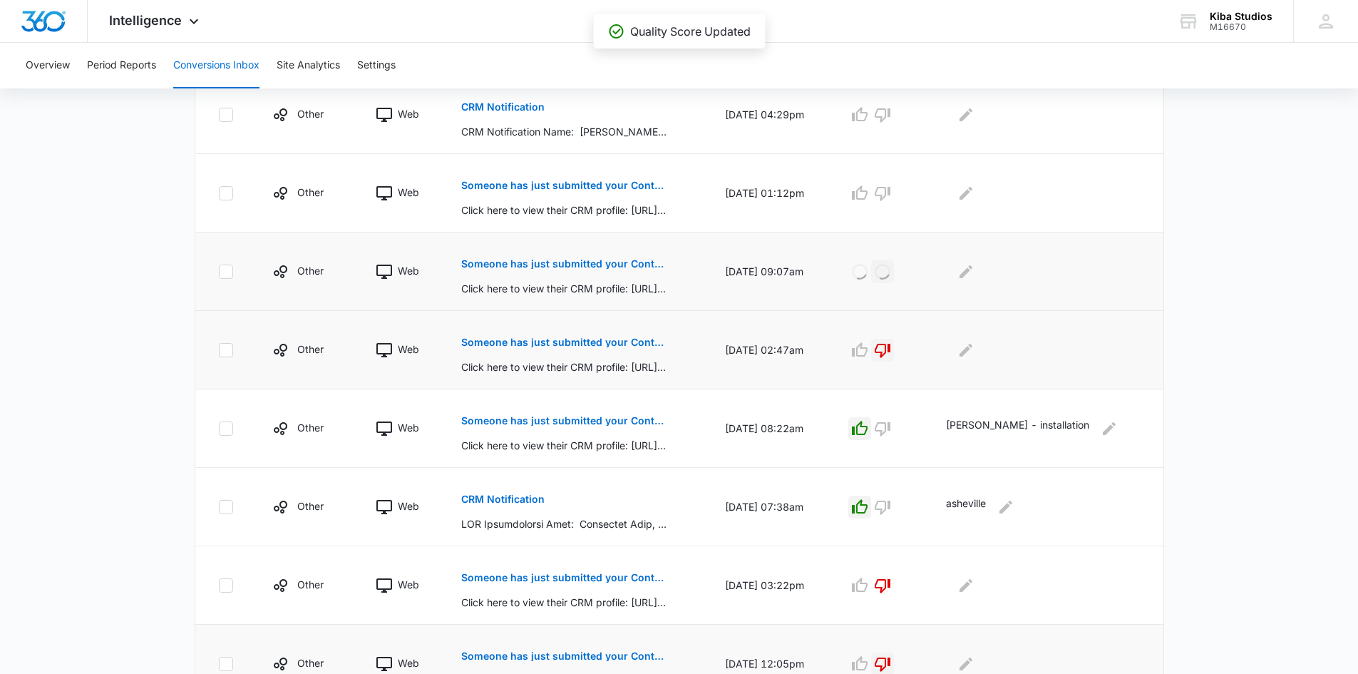
scroll to position [319, 0]
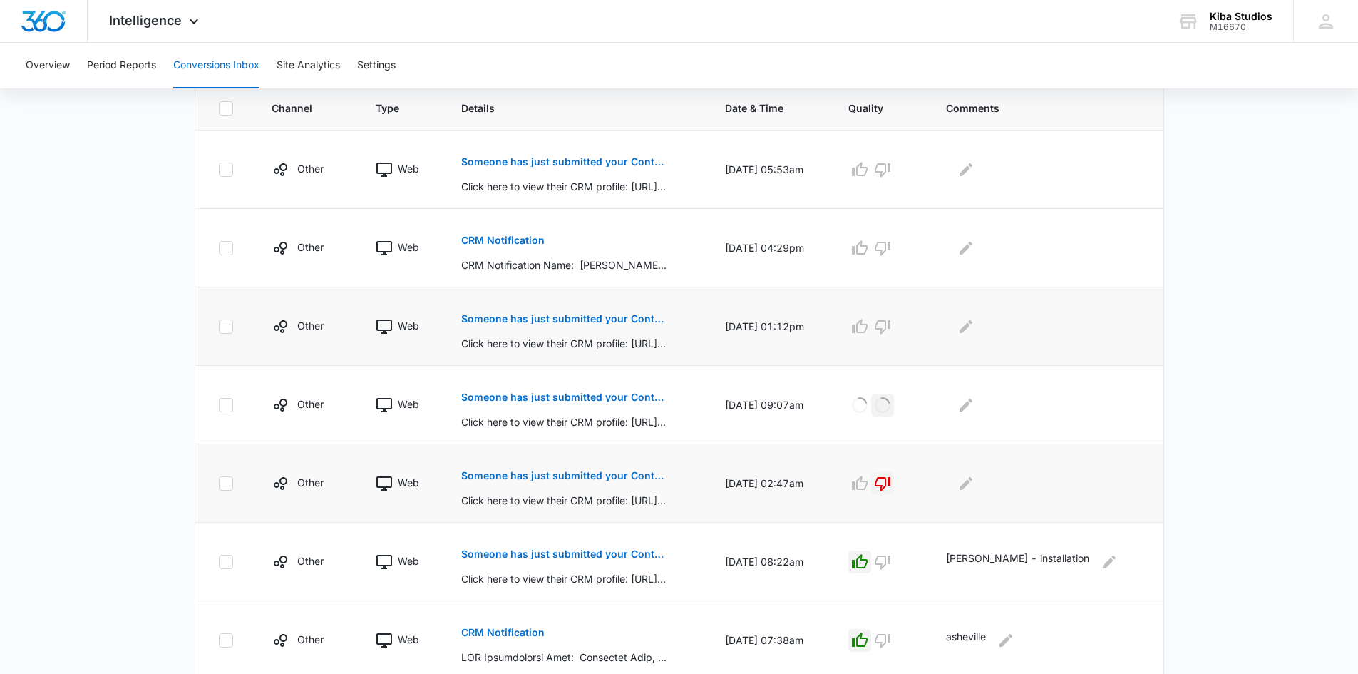
click at [542, 319] on p "Someone has just submitted your Contact Us form!" at bounding box center [564, 319] width 207 height 10
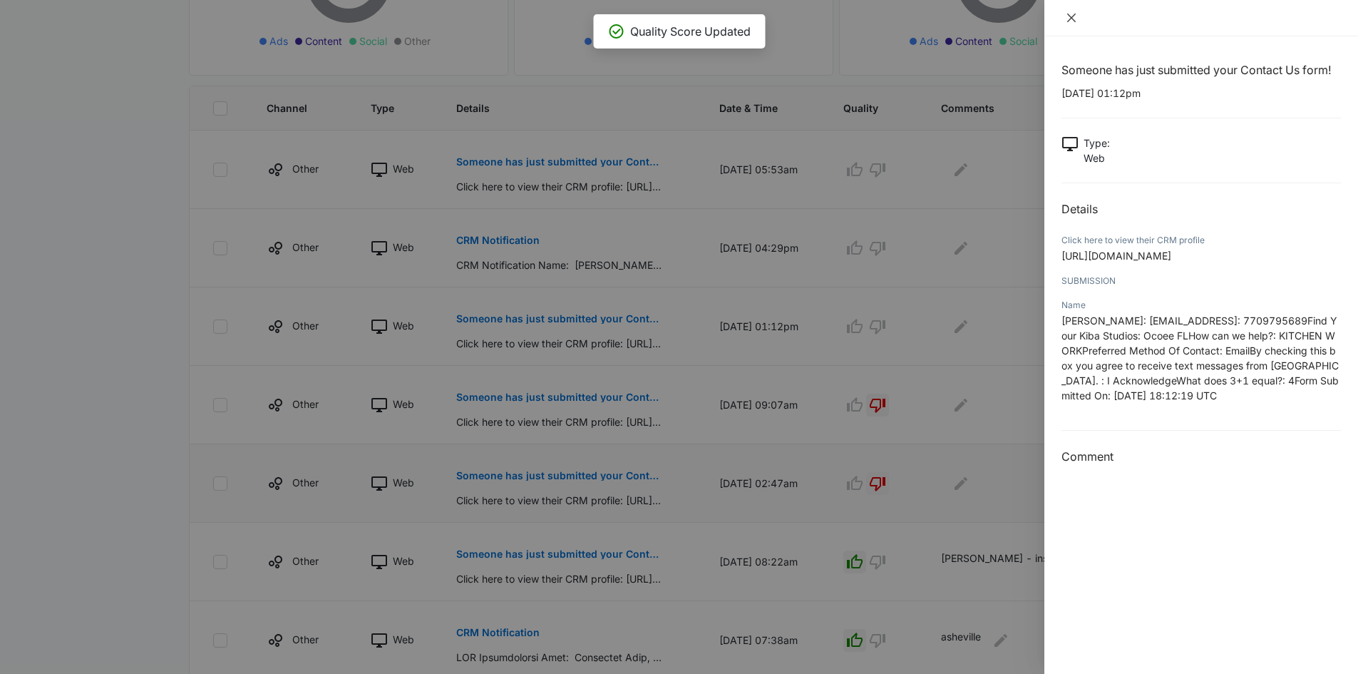
click at [1074, 16] on icon "close" at bounding box center [1071, 18] width 9 height 9
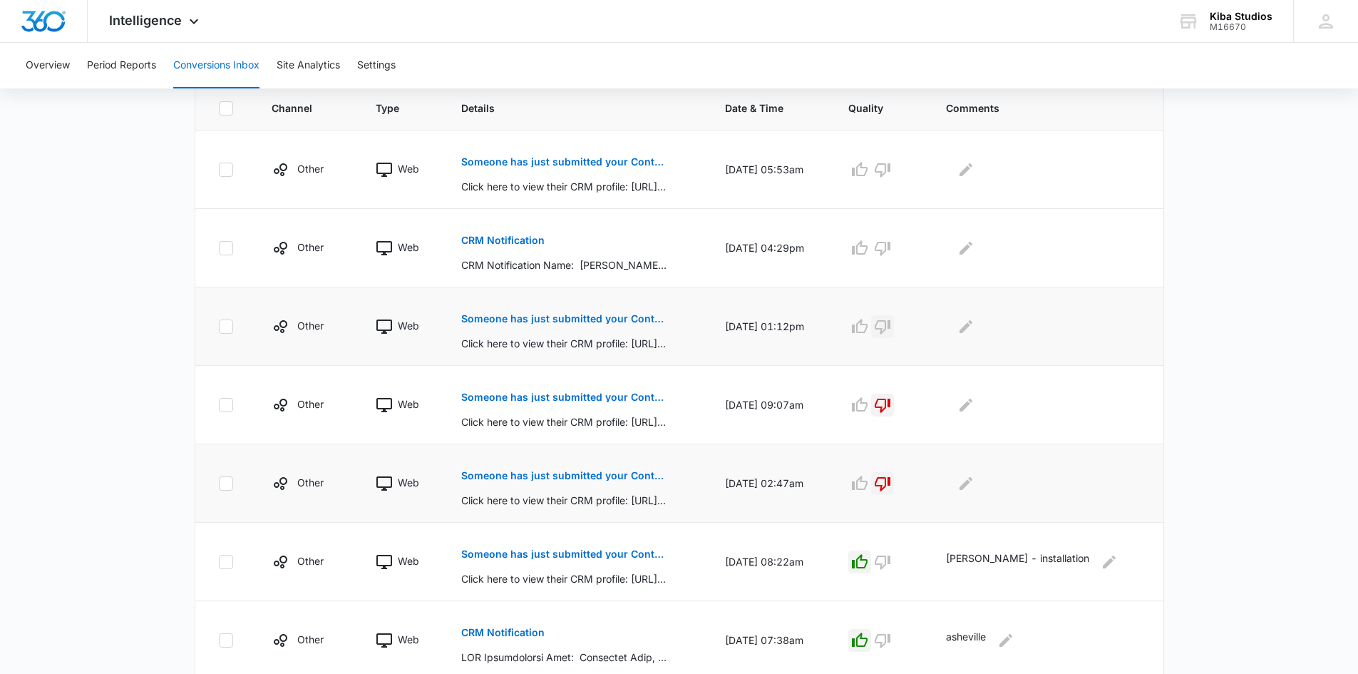
click at [891, 326] on icon "button" at bounding box center [882, 326] width 17 height 17
click at [513, 235] on button "CRM Notification" at bounding box center [502, 240] width 83 height 34
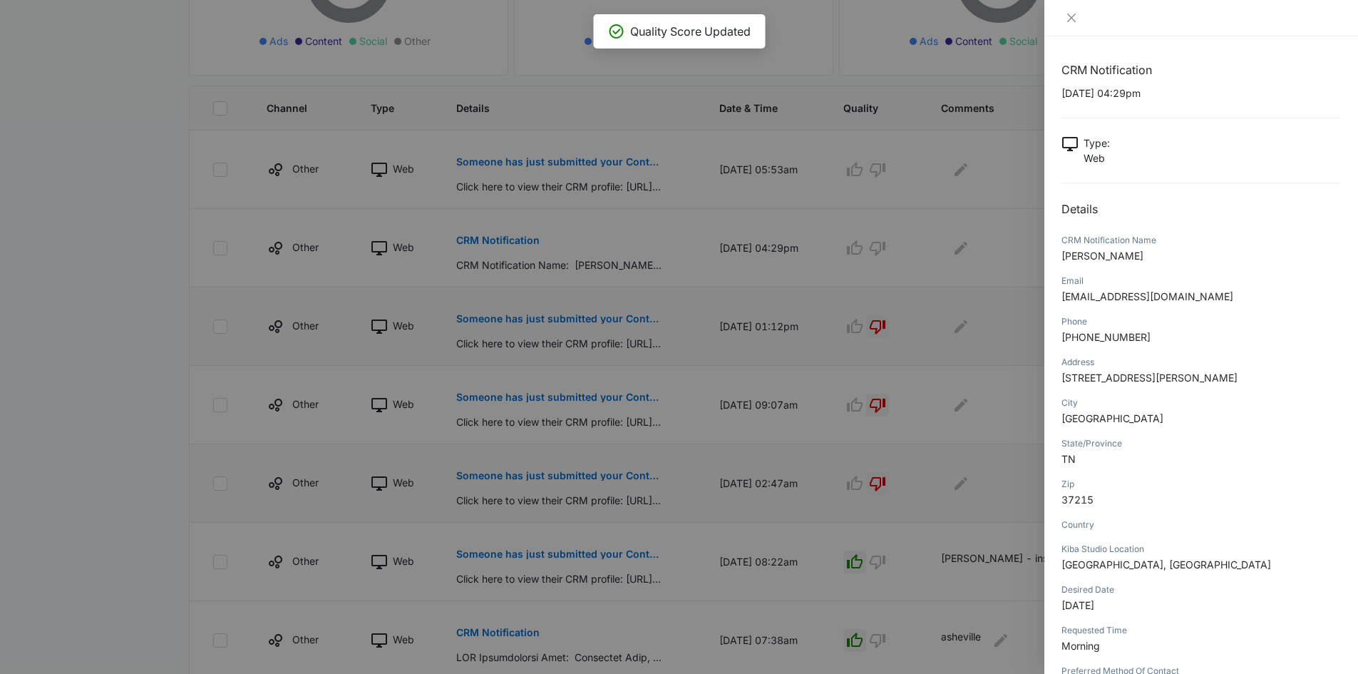
scroll to position [124, 0]
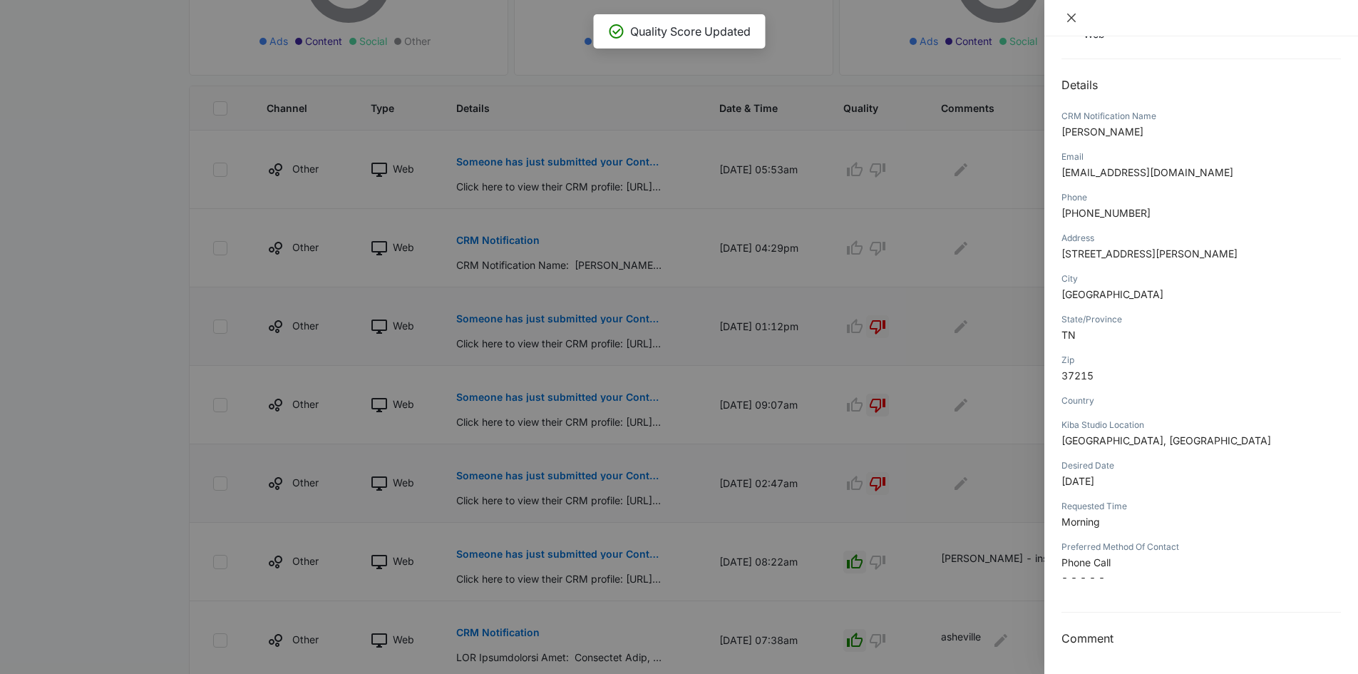
click at [1072, 14] on icon "close" at bounding box center [1071, 17] width 11 height 11
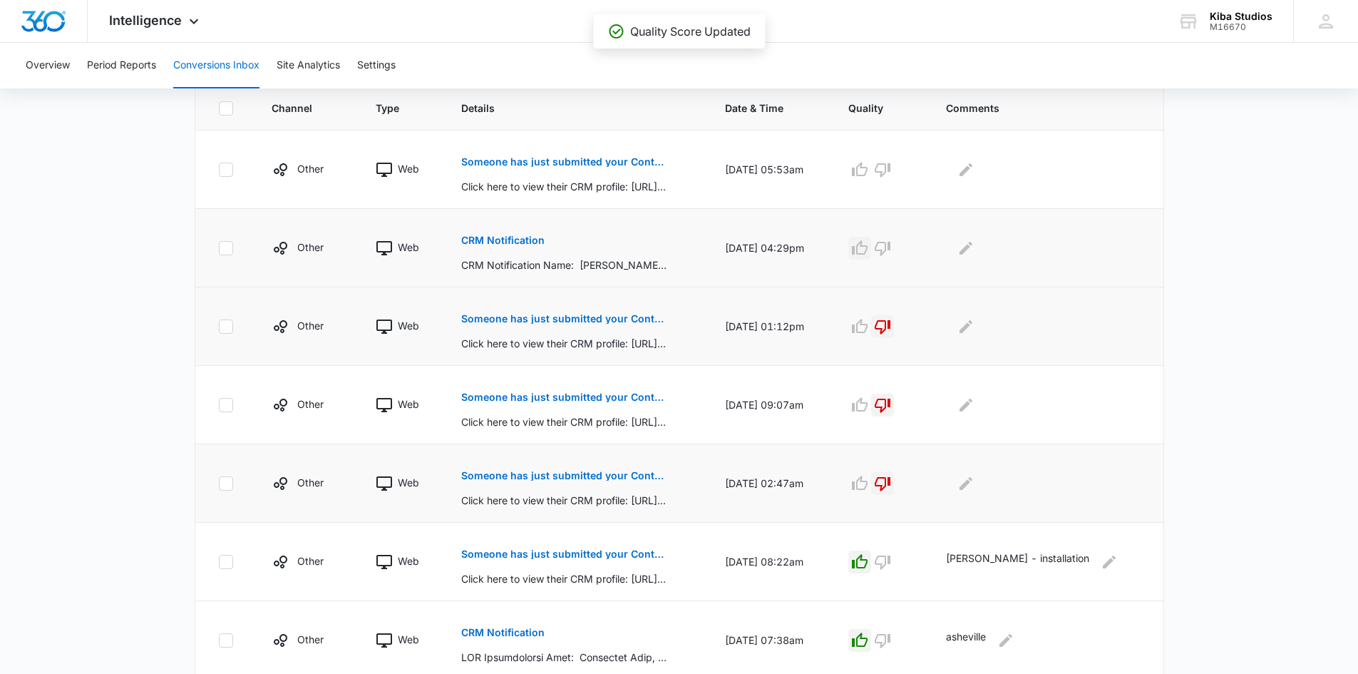
click at [868, 251] on icon "button" at bounding box center [859, 248] width 17 height 17
click at [972, 247] on icon "Edit Comments" at bounding box center [966, 247] width 13 height 13
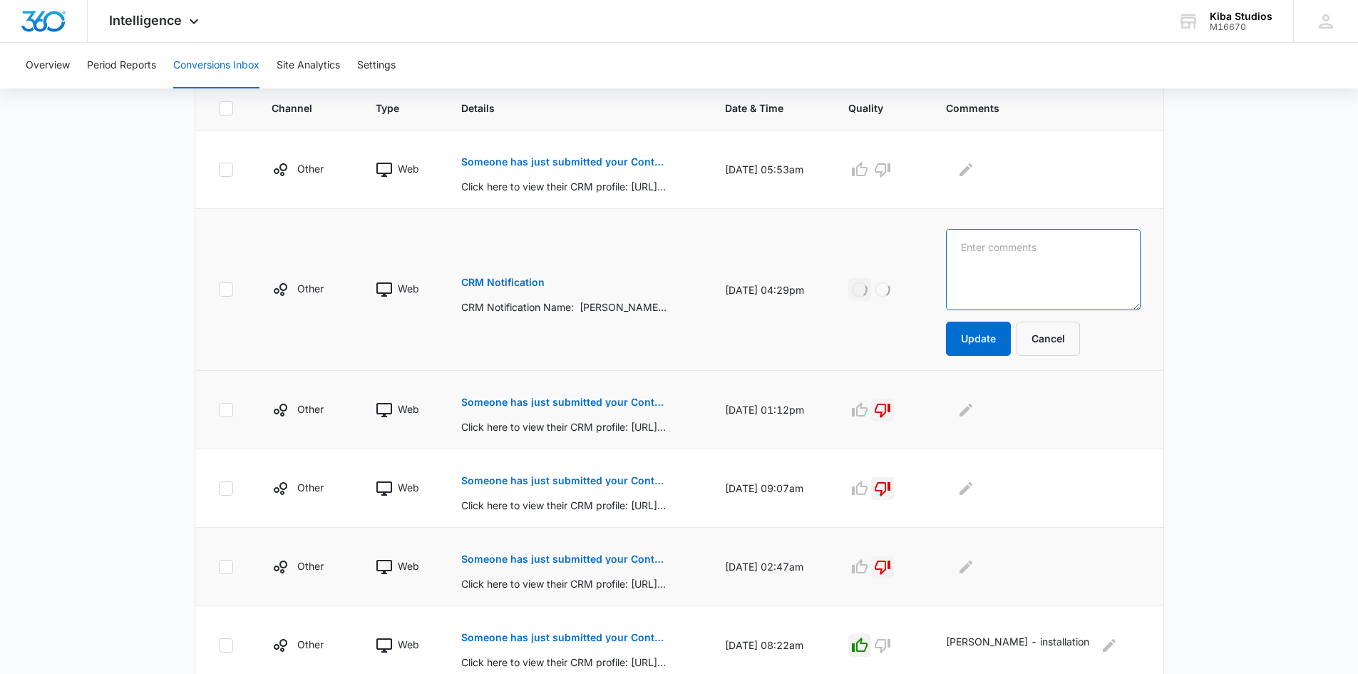
click at [1019, 247] on textarea at bounding box center [1043, 269] width 194 height 81
type textarea "Nasville"
click at [1011, 330] on button "Update" at bounding box center [978, 339] width 65 height 34
click at [571, 165] on p "Someone has just submitted your Contact Us form!" at bounding box center [564, 162] width 207 height 10
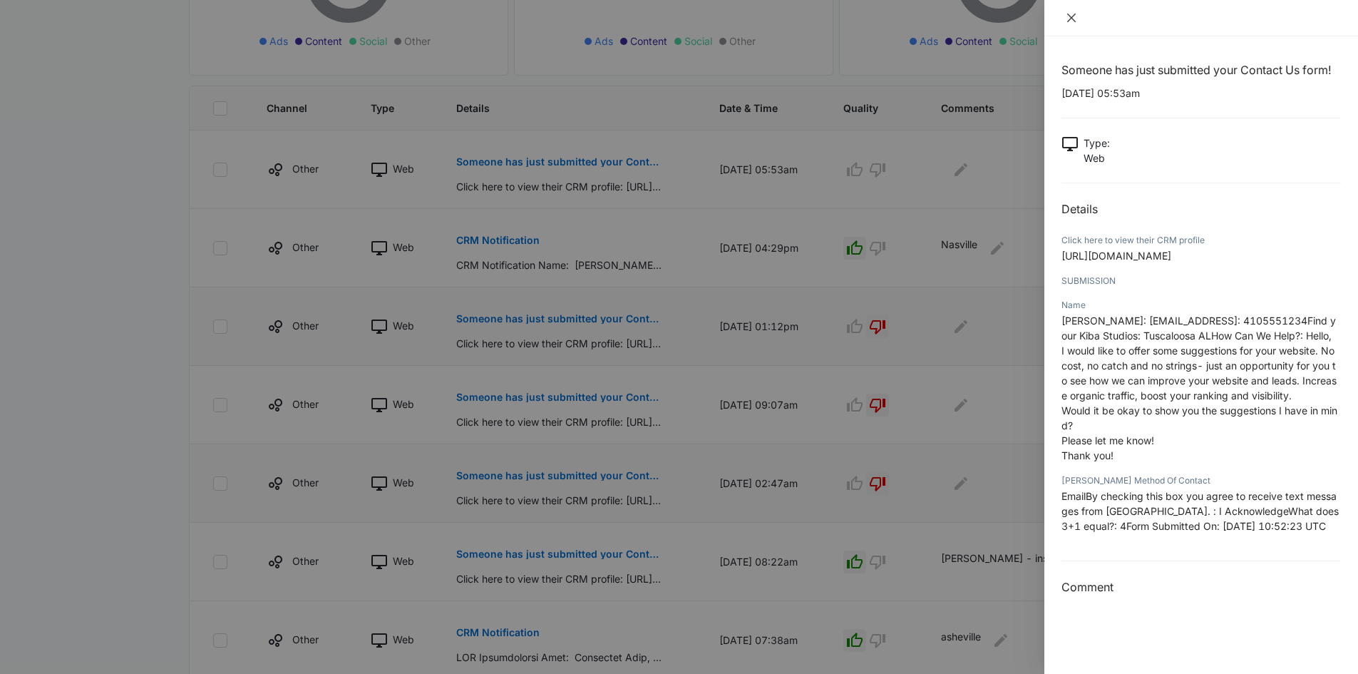
drag, startPoint x: 1074, startPoint y: 15, endPoint x: 1019, endPoint y: 104, distance: 105.0
click at [1074, 14] on icon "close" at bounding box center [1071, 18] width 9 height 9
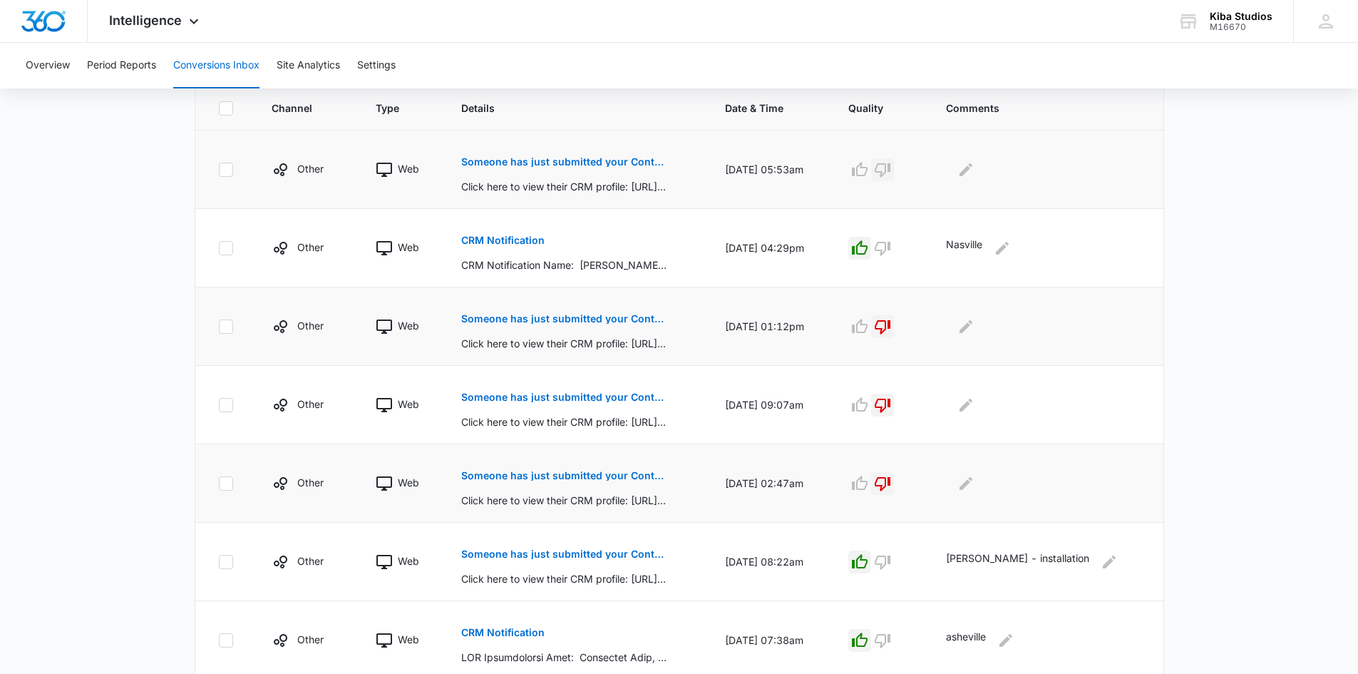
click at [891, 170] on icon "button" at bounding box center [882, 169] width 17 height 17
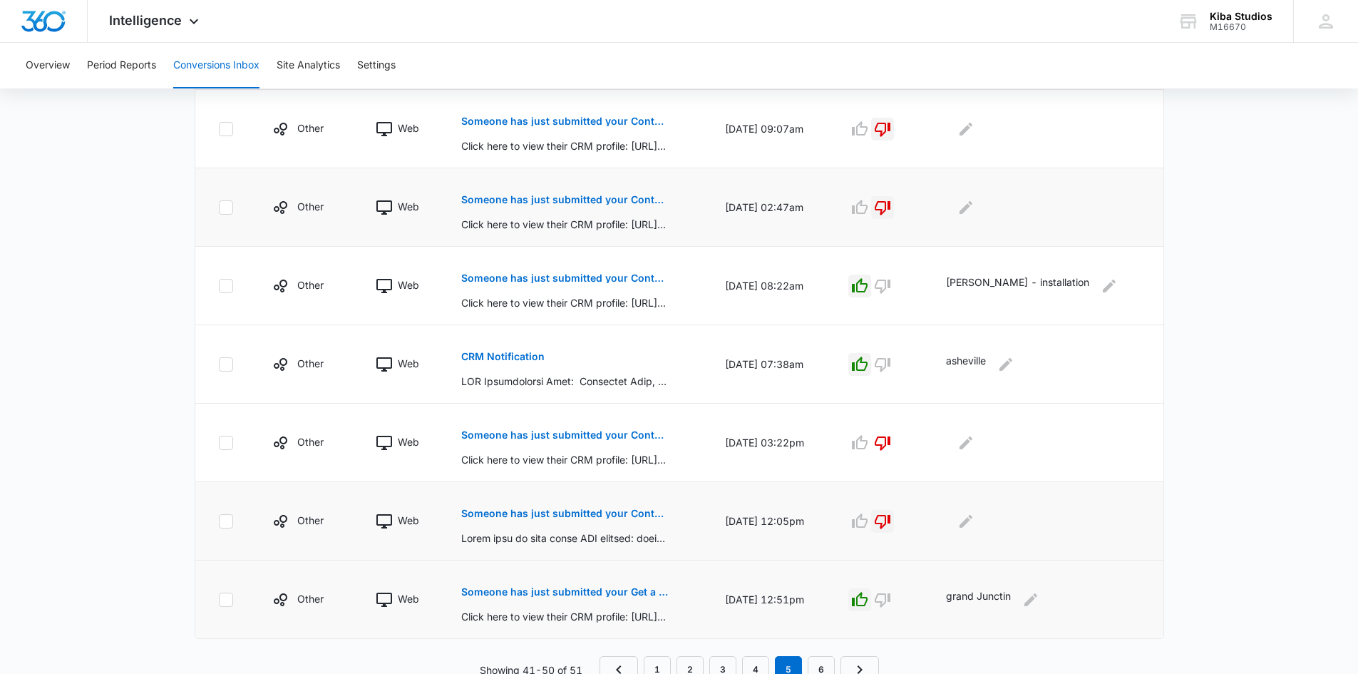
scroll to position [604, 0]
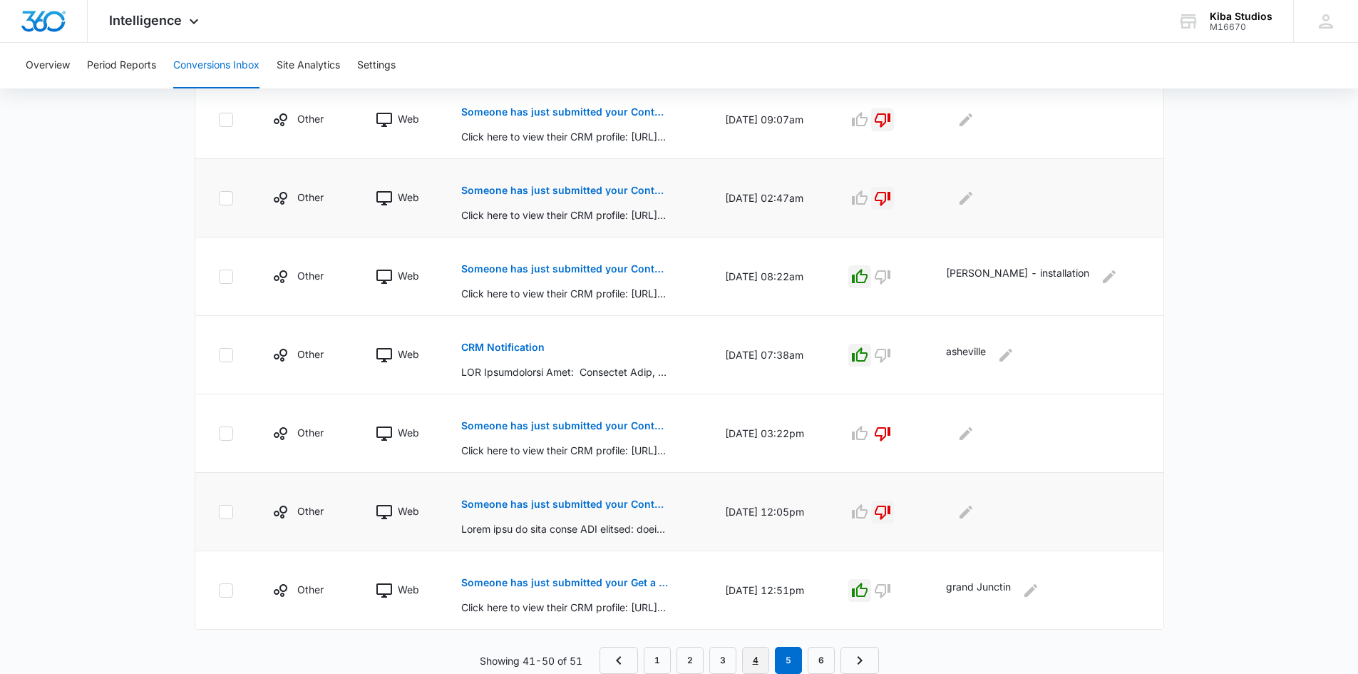
click at [759, 662] on link "4" at bounding box center [755, 660] width 27 height 27
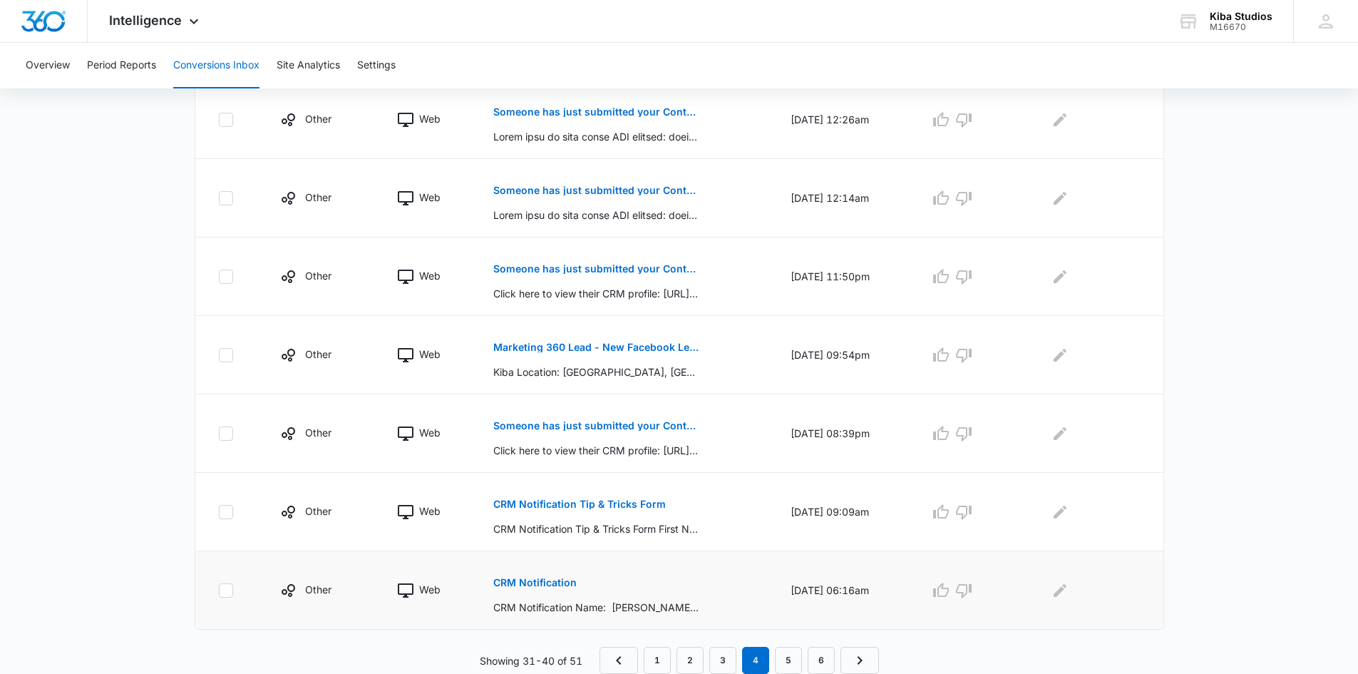
click at [528, 581] on p "CRM Notification" at bounding box center [534, 583] width 83 height 10
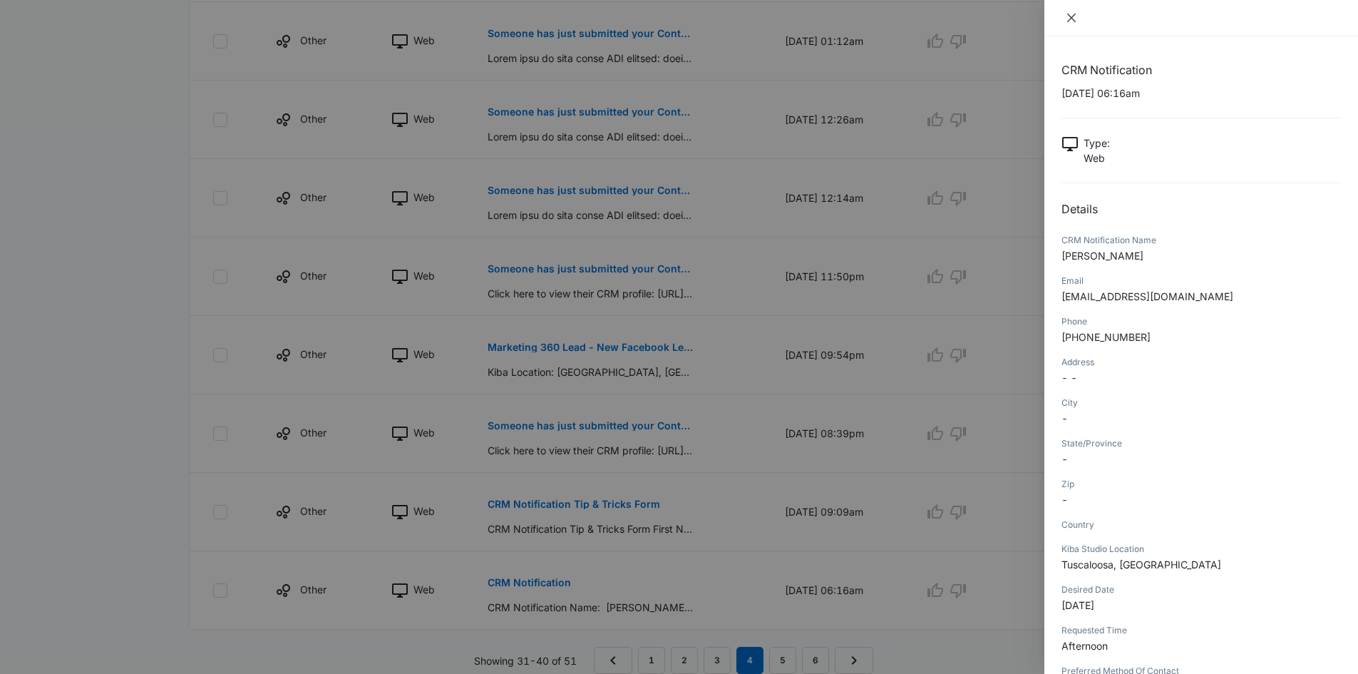
click at [1072, 17] on icon "close" at bounding box center [1071, 18] width 9 height 9
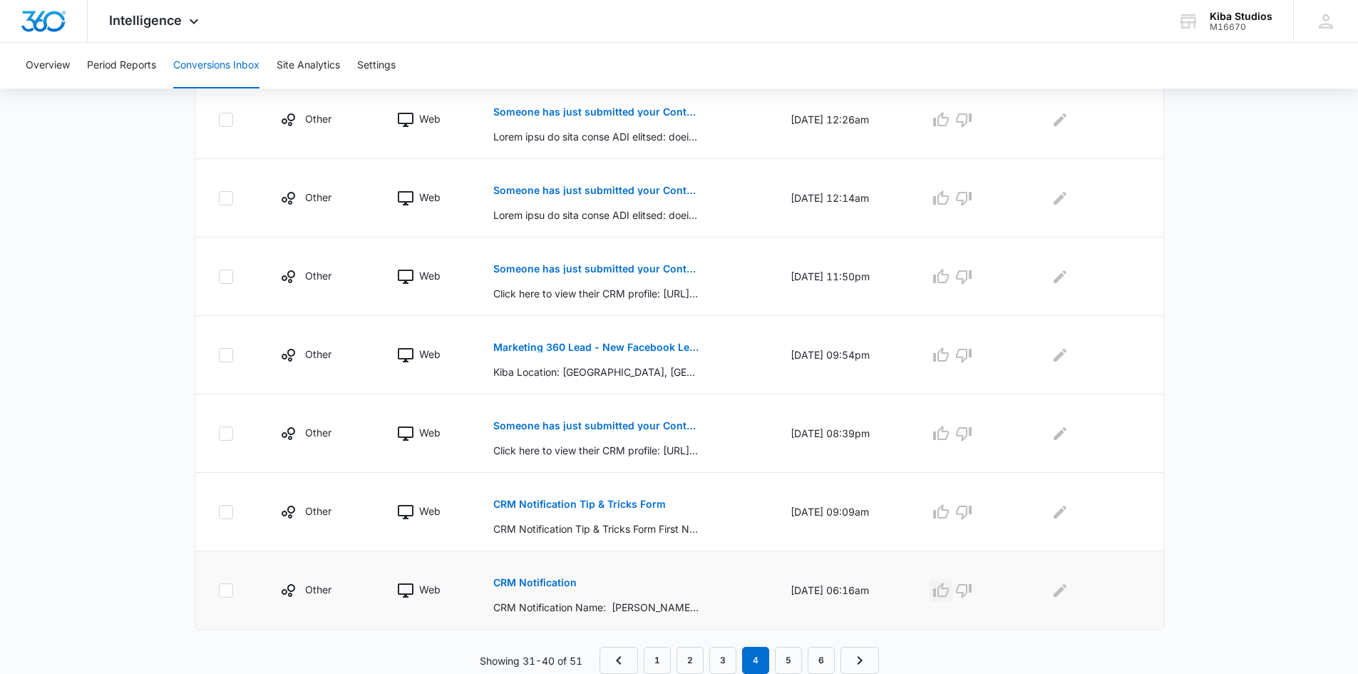
click at [950, 589] on icon "button" at bounding box center [941, 590] width 17 height 17
click at [1064, 590] on icon "Edit Comments" at bounding box center [1060, 589] width 13 height 13
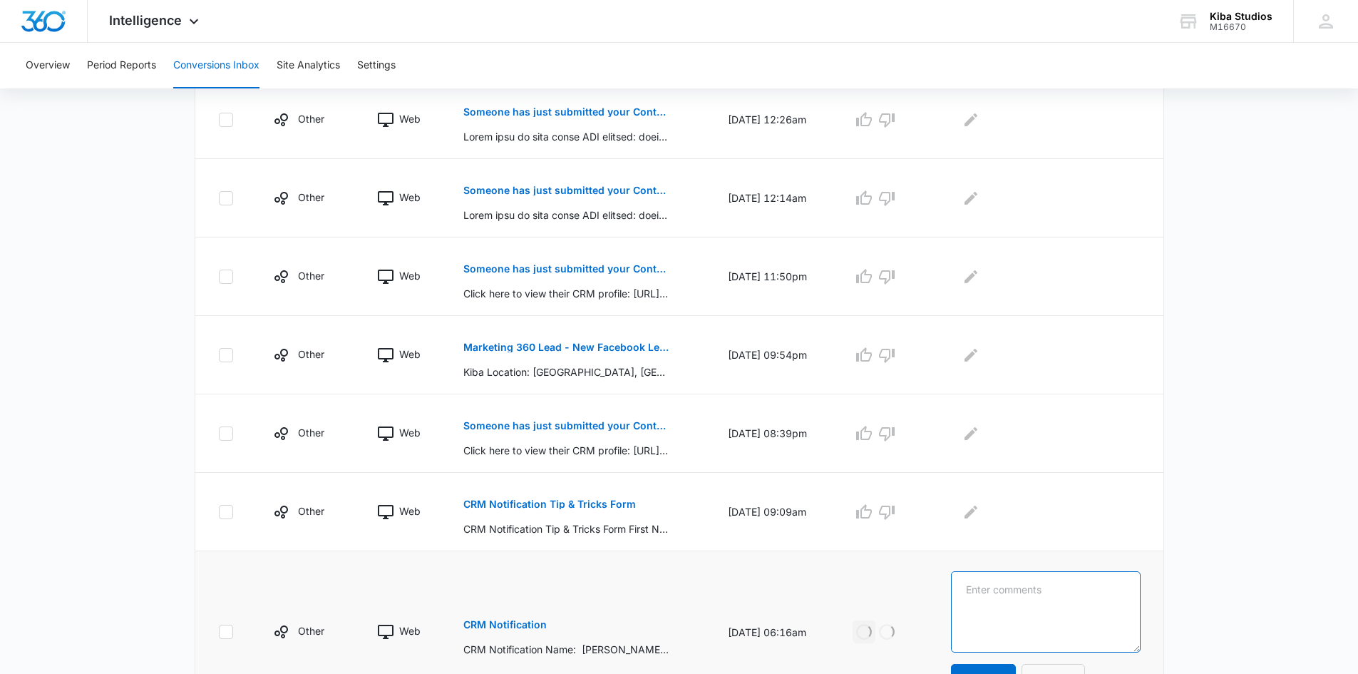
click at [1064, 590] on textarea at bounding box center [1045, 611] width 189 height 81
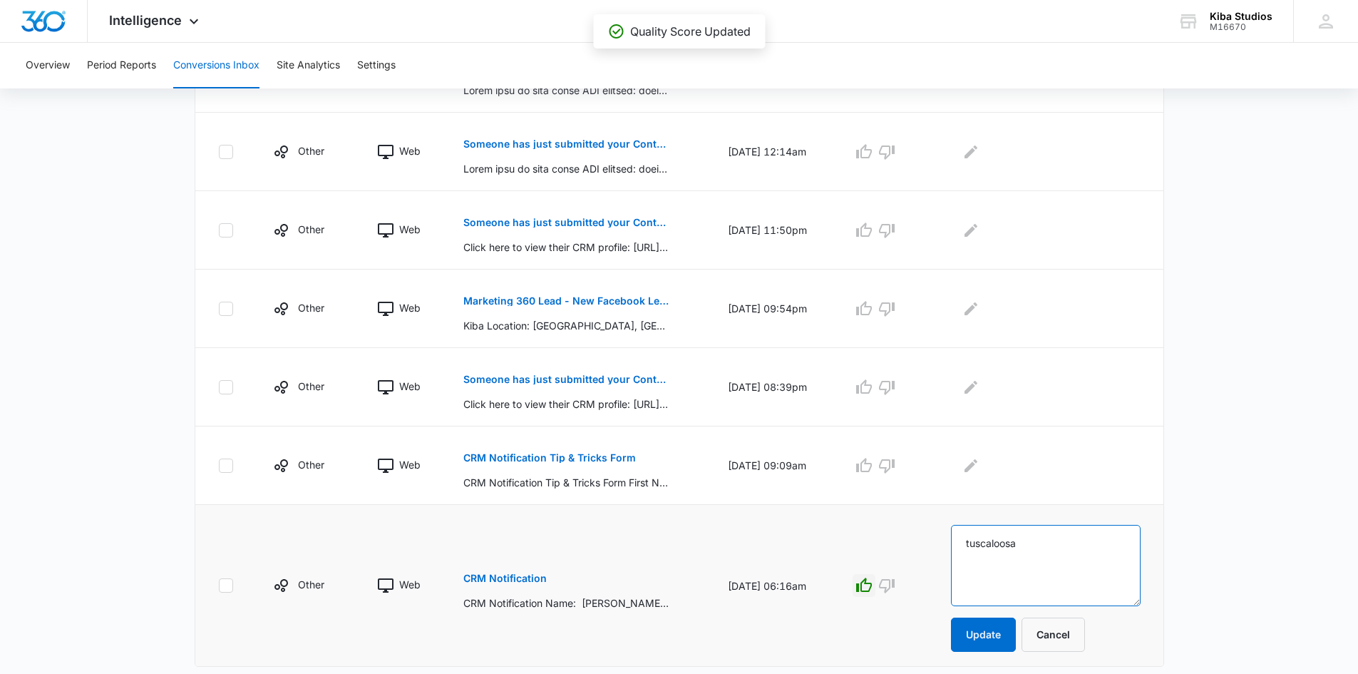
scroll to position [687, 0]
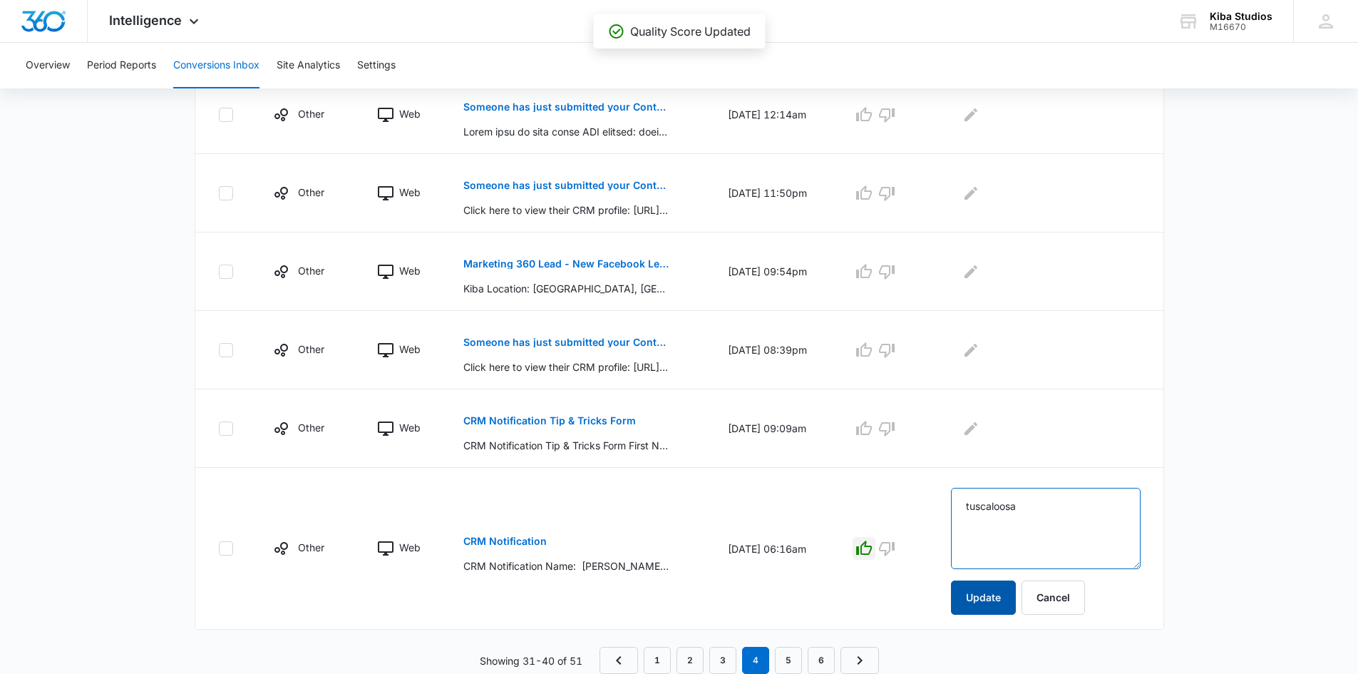
type textarea "tuscaloosa"
click at [993, 598] on button "Update" at bounding box center [983, 597] width 65 height 34
click at [895, 430] on icon "button" at bounding box center [887, 429] width 16 height 14
click at [556, 336] on button "Someone has just submitted your Contact Us form!" at bounding box center [566, 342] width 207 height 34
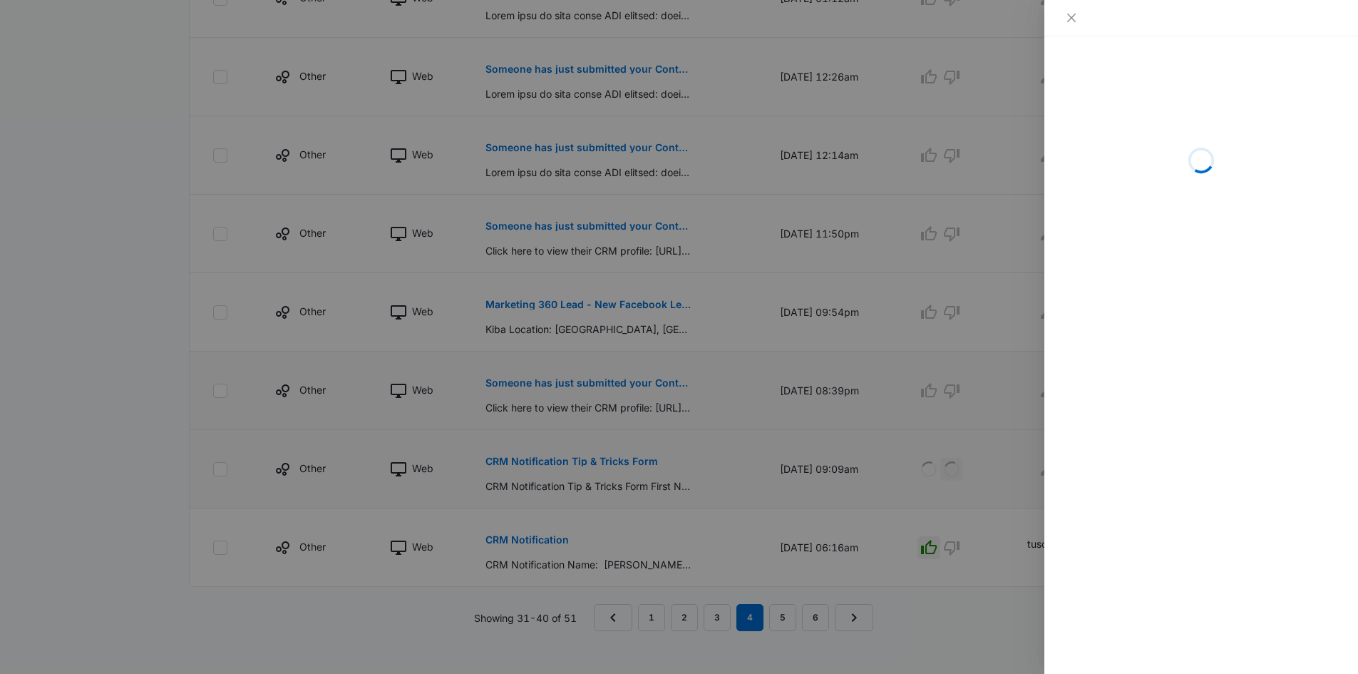
scroll to position [657, 0]
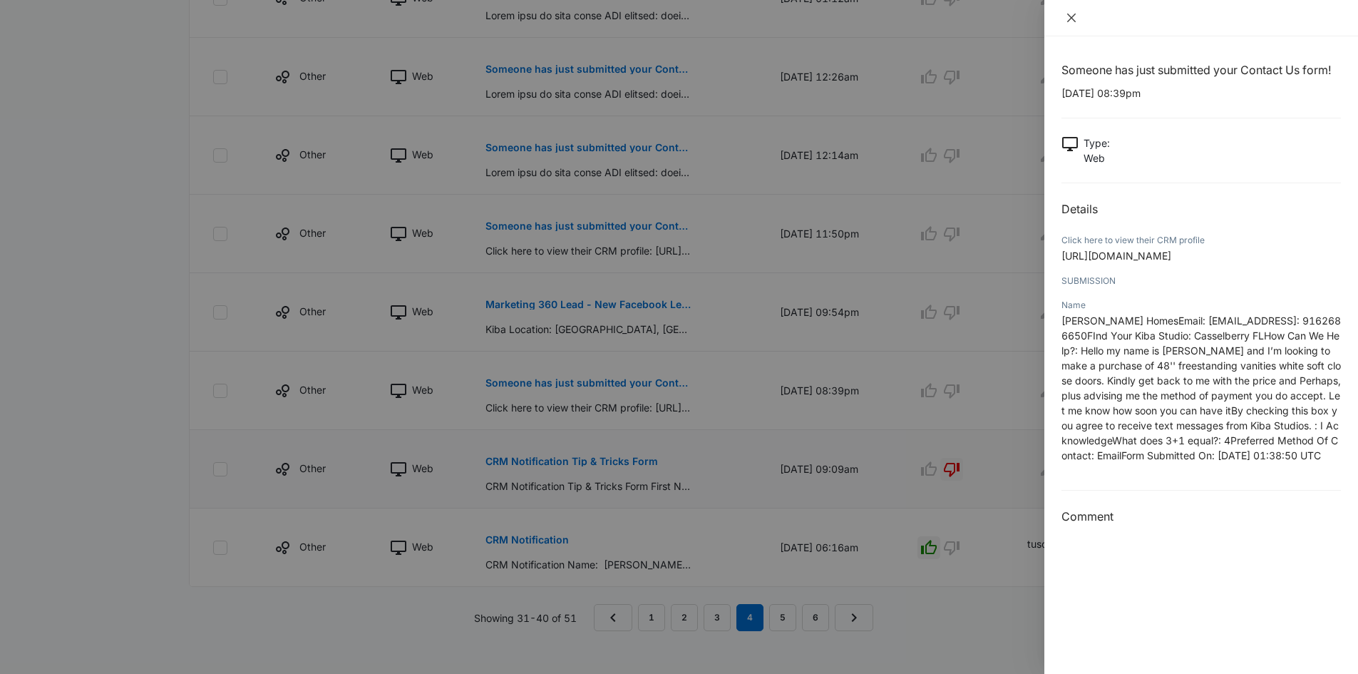
click at [1065, 14] on button "Close" at bounding box center [1072, 17] width 20 height 13
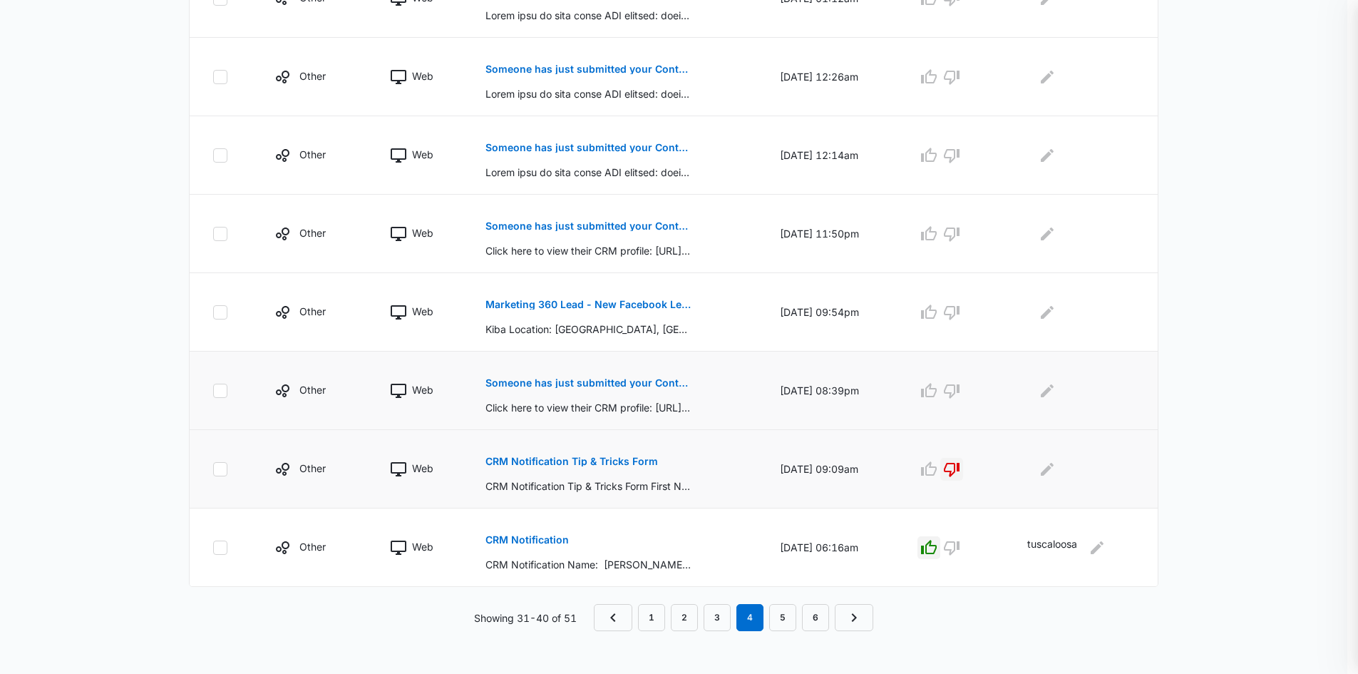
scroll to position [604, 0]
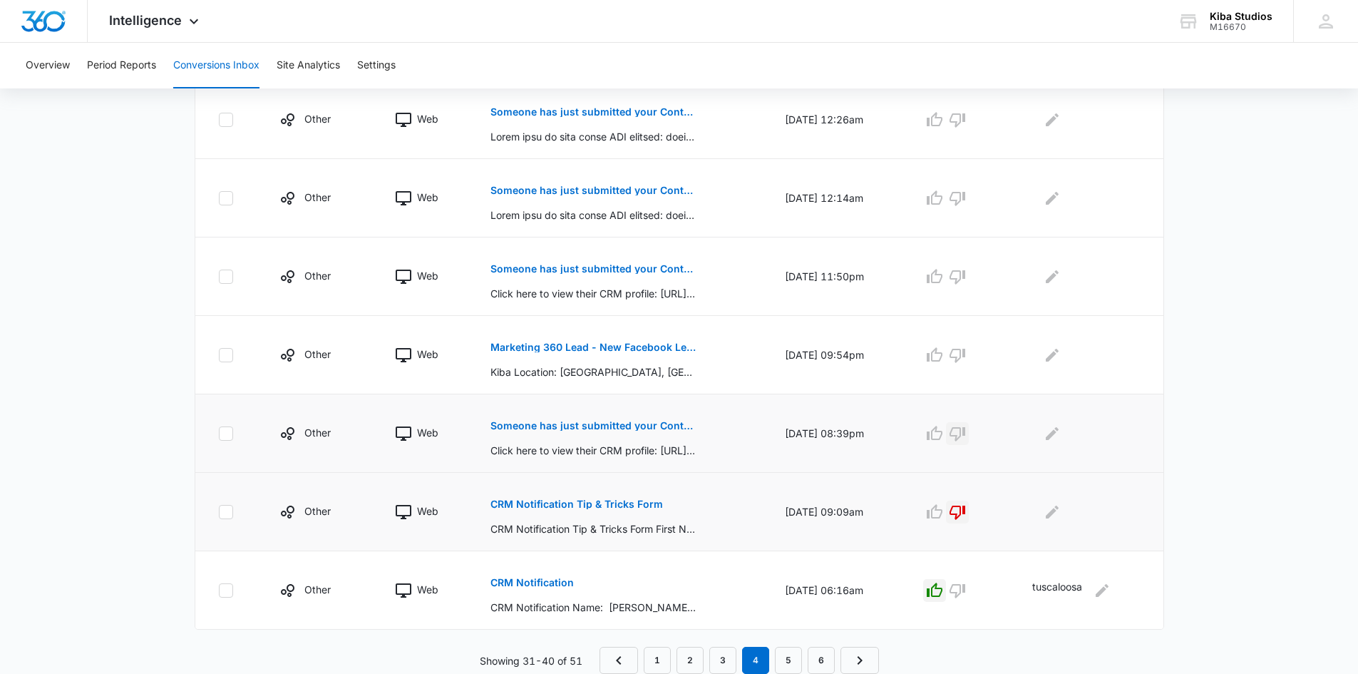
click at [958, 433] on icon "button" at bounding box center [958, 434] width 16 height 14
click at [943, 354] on icon "button" at bounding box center [934, 355] width 17 height 17
click at [524, 274] on button "Someone has just submitted your Contact Us form!" at bounding box center [594, 269] width 207 height 34
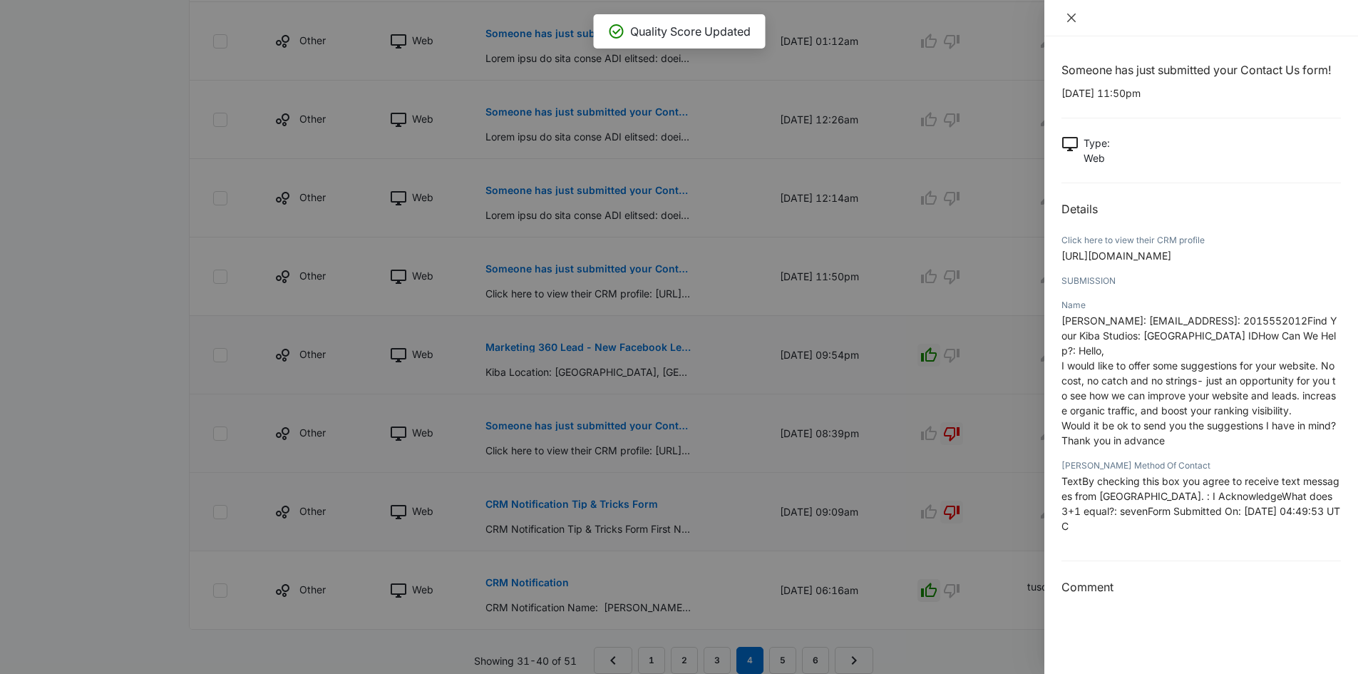
click at [1072, 15] on icon "close" at bounding box center [1071, 17] width 11 height 11
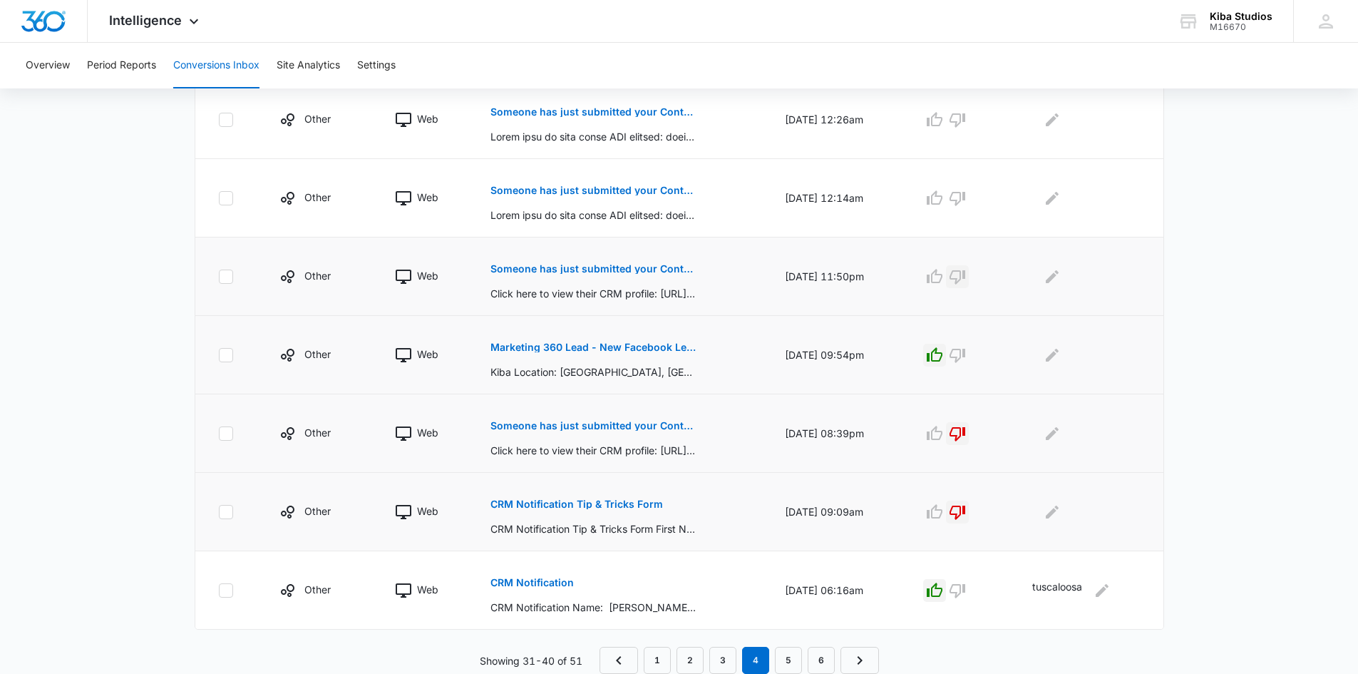
click at [966, 276] on icon "button" at bounding box center [957, 276] width 17 height 17
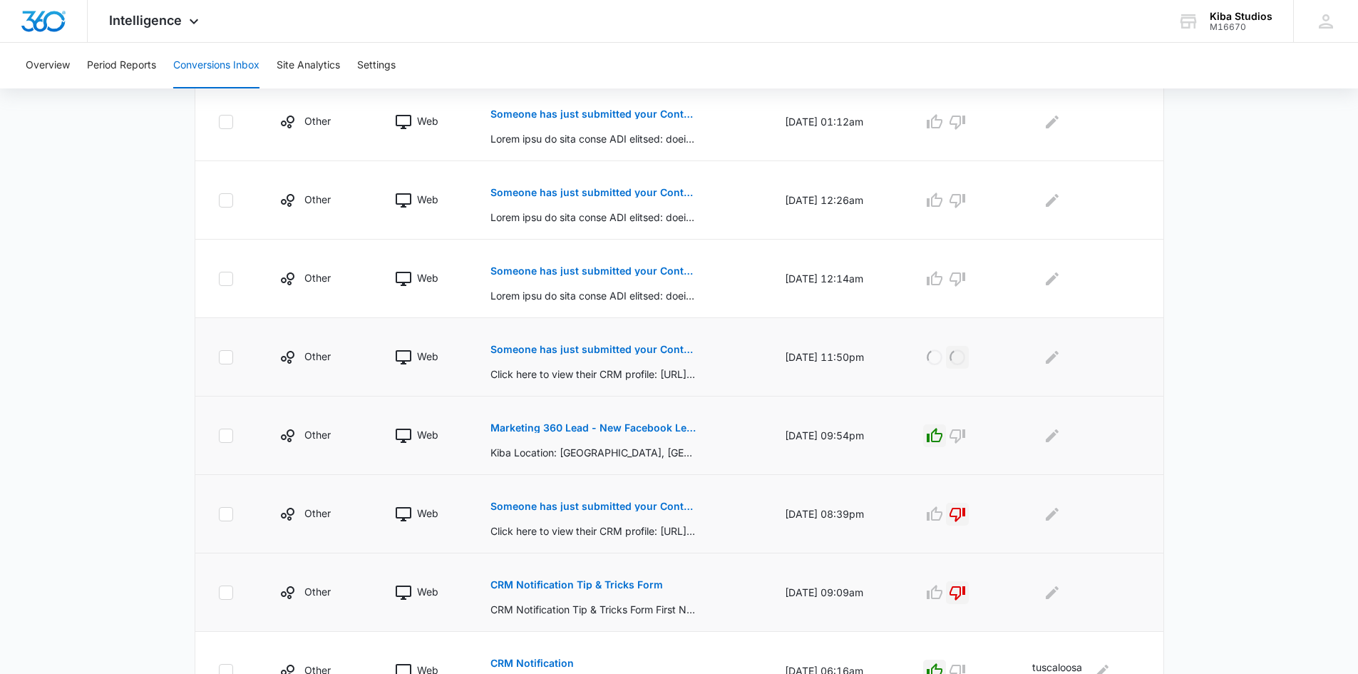
scroll to position [461, 0]
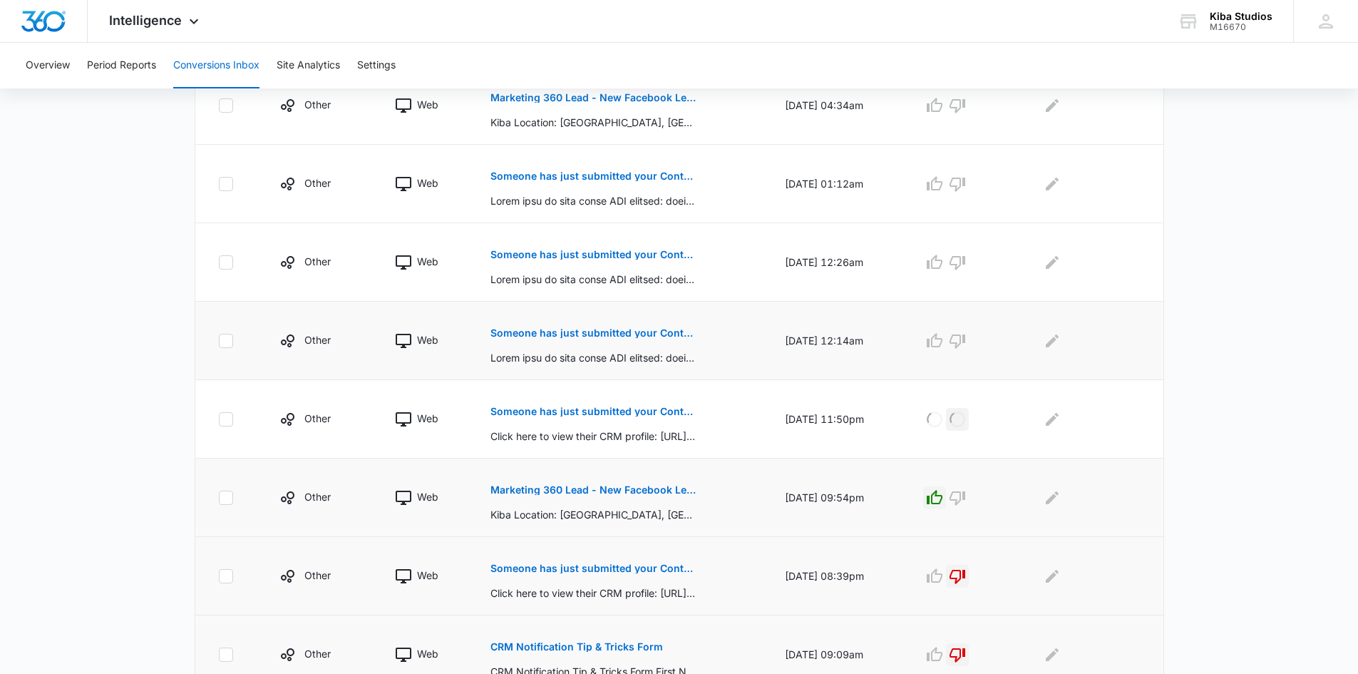
click at [510, 332] on p "Someone has just submitted your Contact Us form!" at bounding box center [594, 333] width 207 height 10
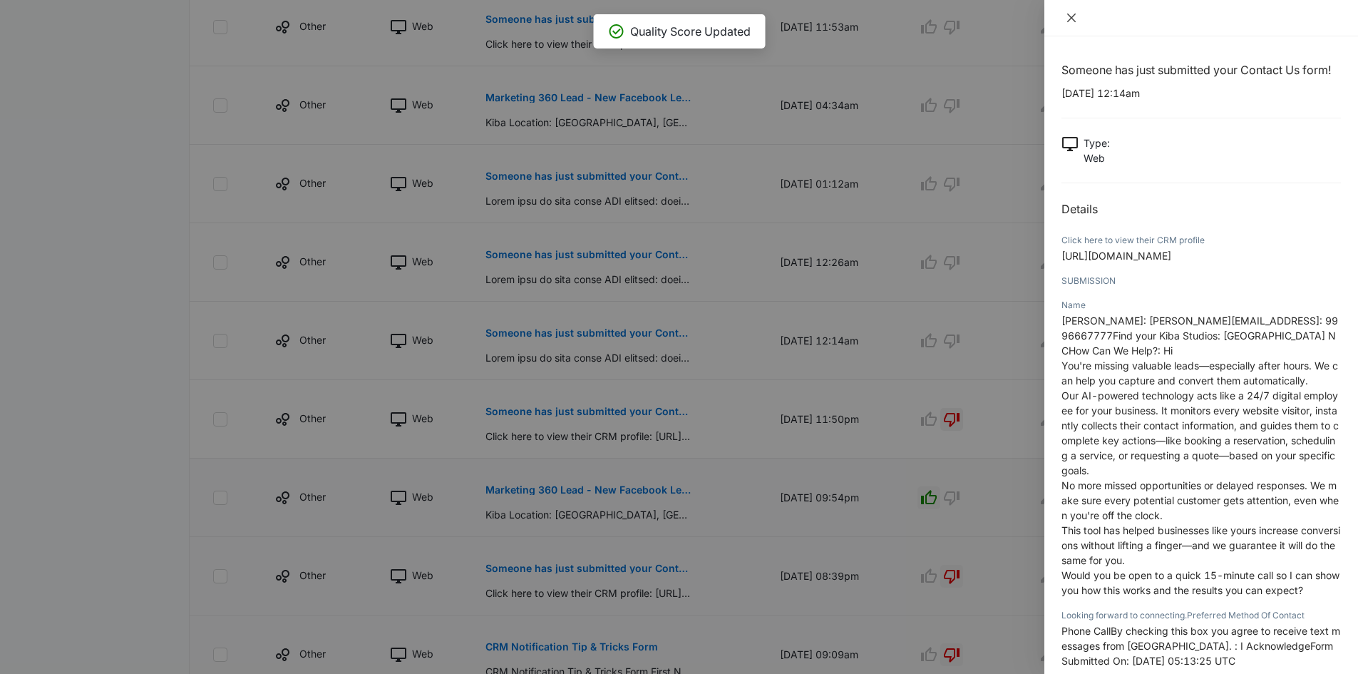
click at [1069, 16] on icon "close" at bounding box center [1071, 18] width 9 height 9
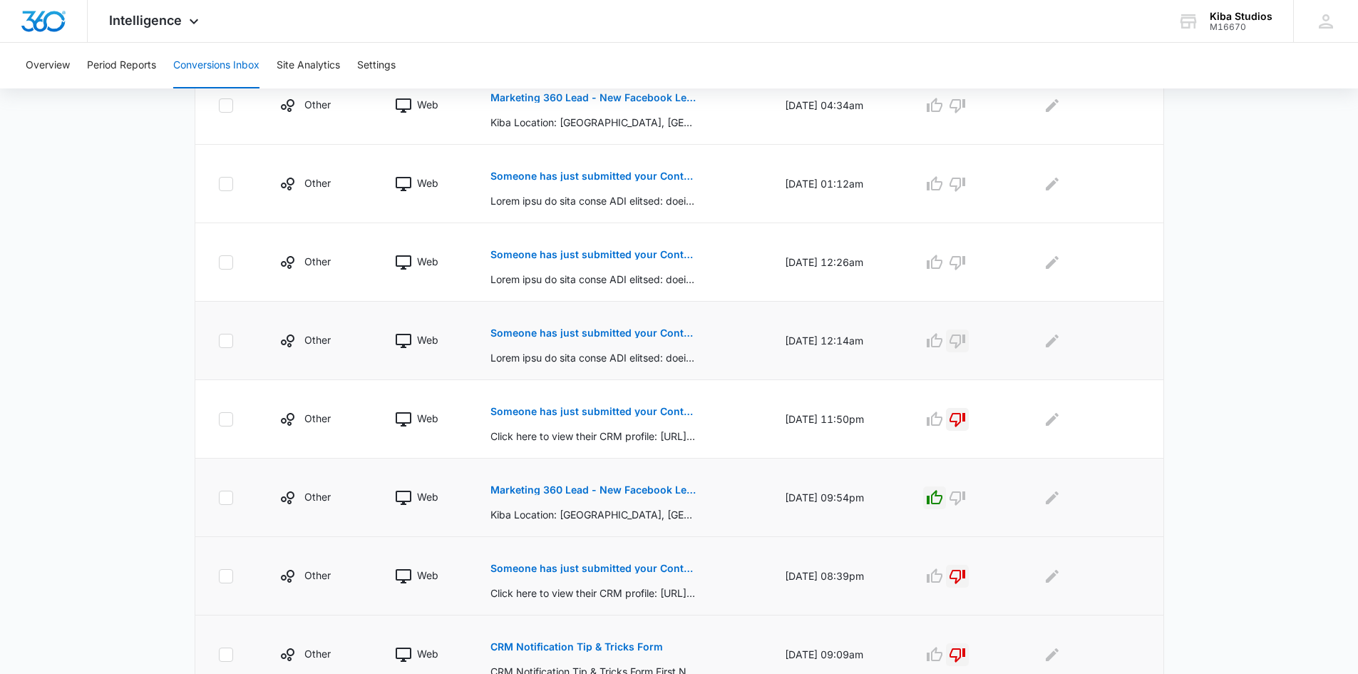
click at [965, 342] on icon "button" at bounding box center [957, 340] width 17 height 17
click at [640, 255] on p "Someone has just submitted your Contact Us form!" at bounding box center [594, 255] width 207 height 10
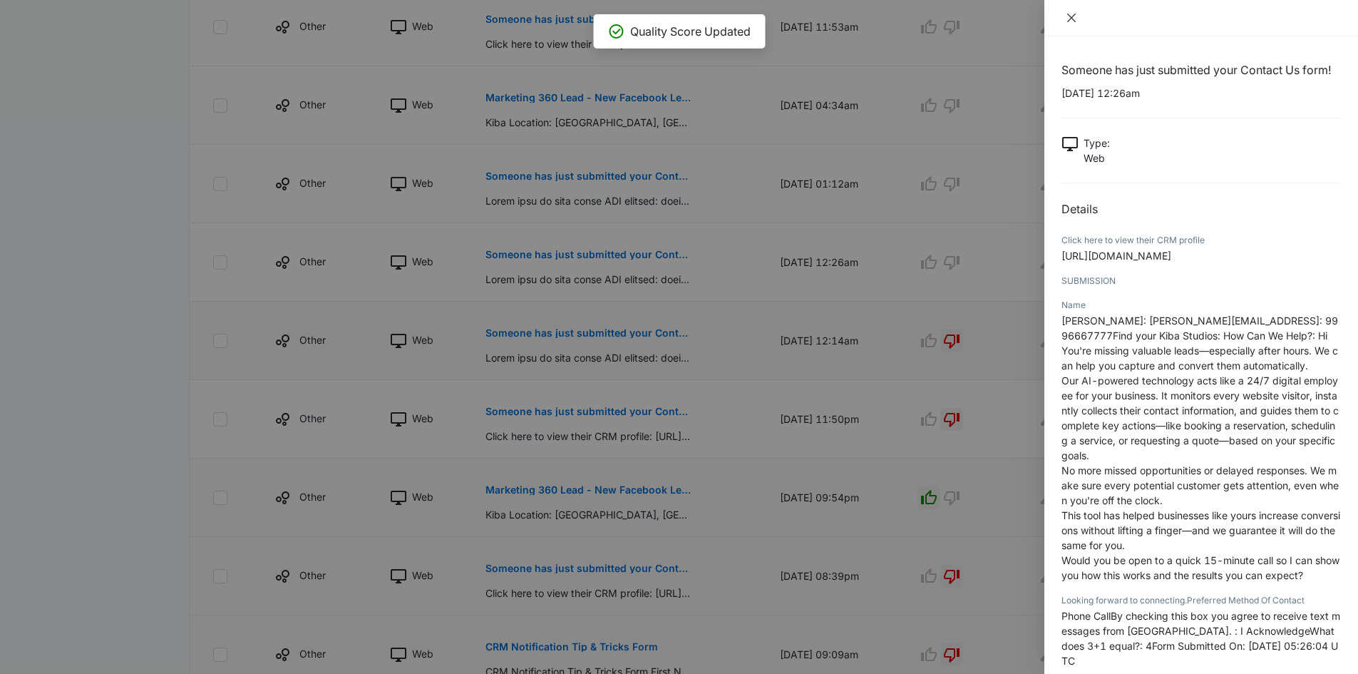
click at [1075, 16] on icon "close" at bounding box center [1071, 17] width 11 height 11
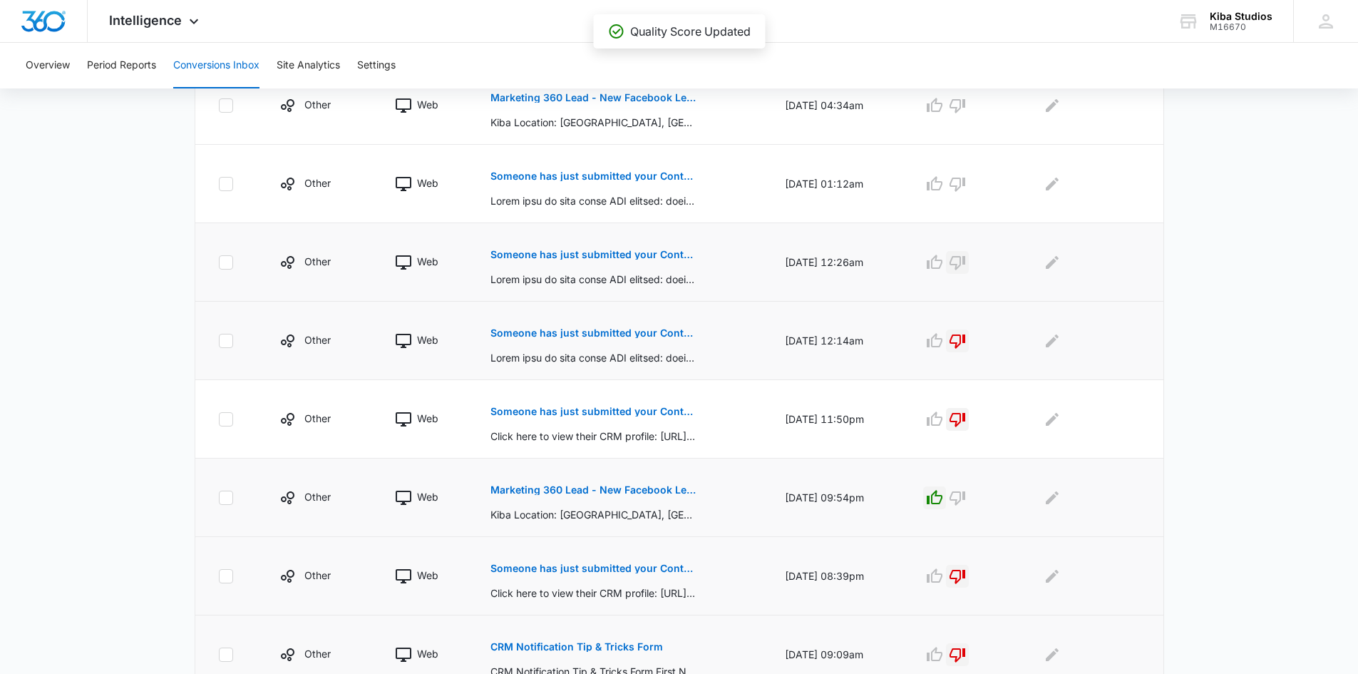
click at [966, 255] on icon "button" at bounding box center [957, 262] width 17 height 17
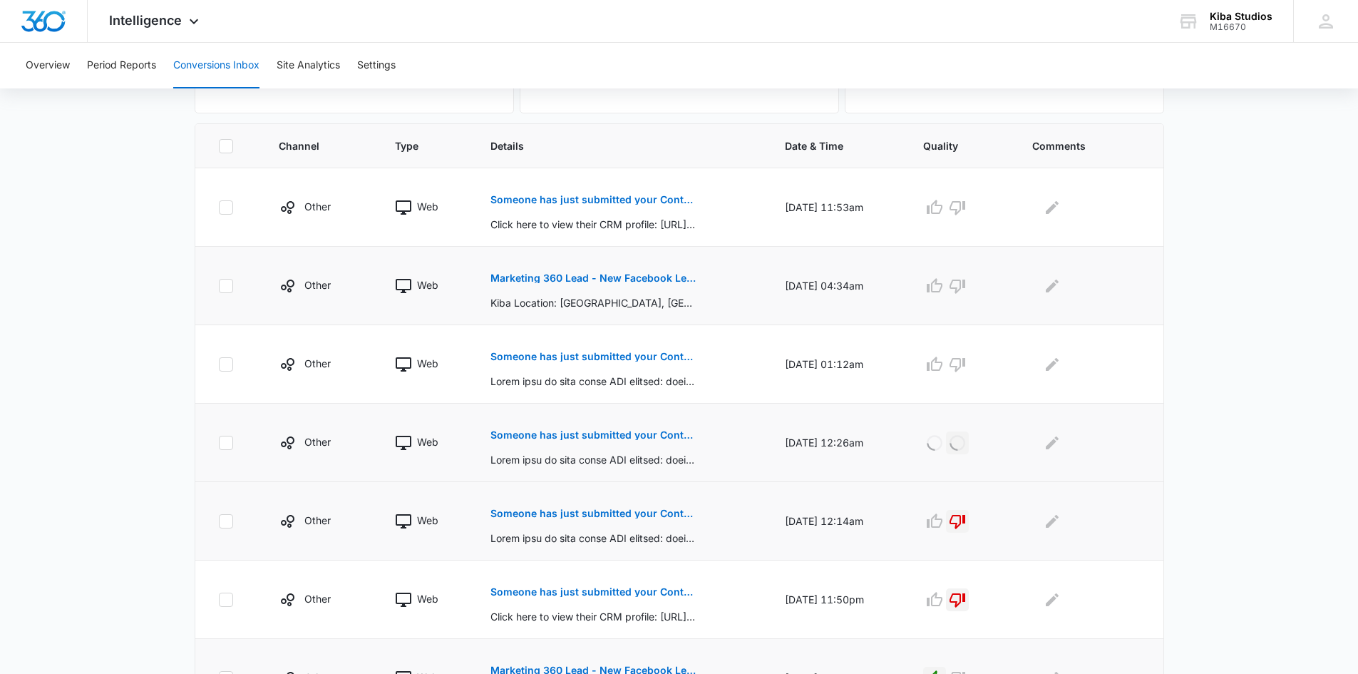
scroll to position [247, 0]
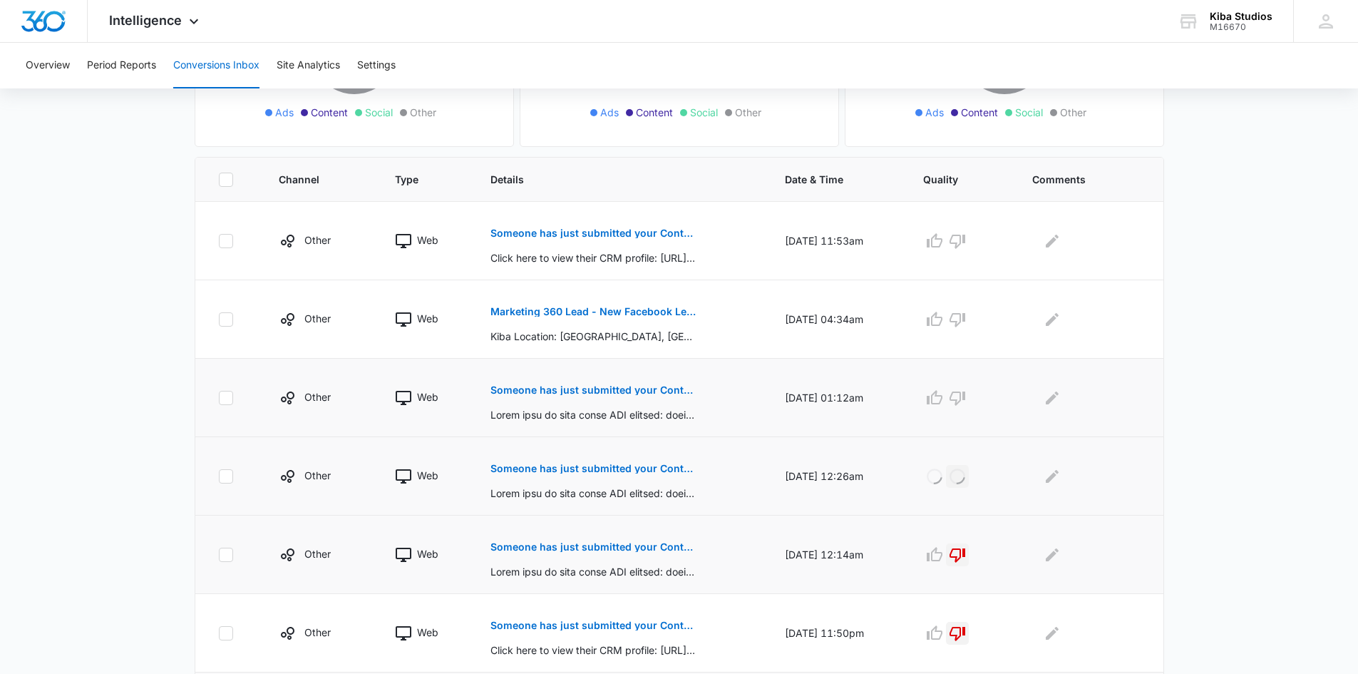
click at [632, 390] on p "Someone has just submitted your Contact Us form!" at bounding box center [594, 390] width 207 height 10
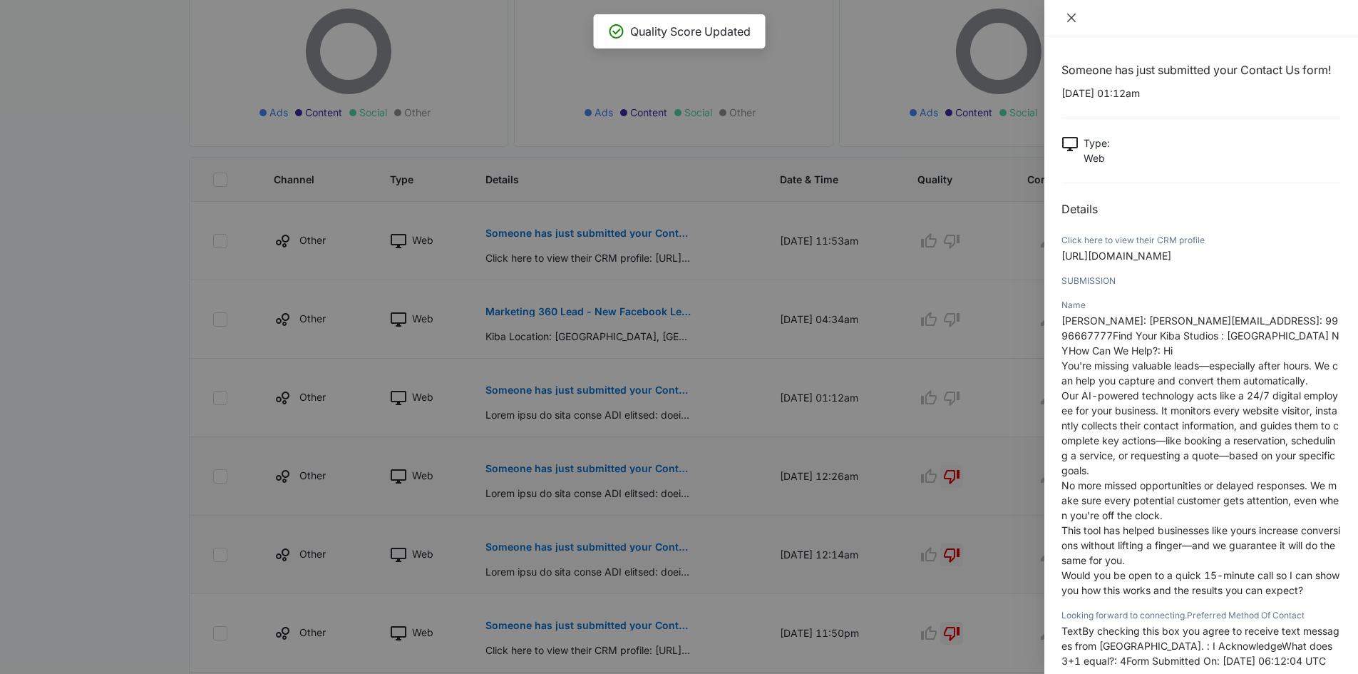
click at [1068, 17] on icon "close" at bounding box center [1071, 17] width 11 height 11
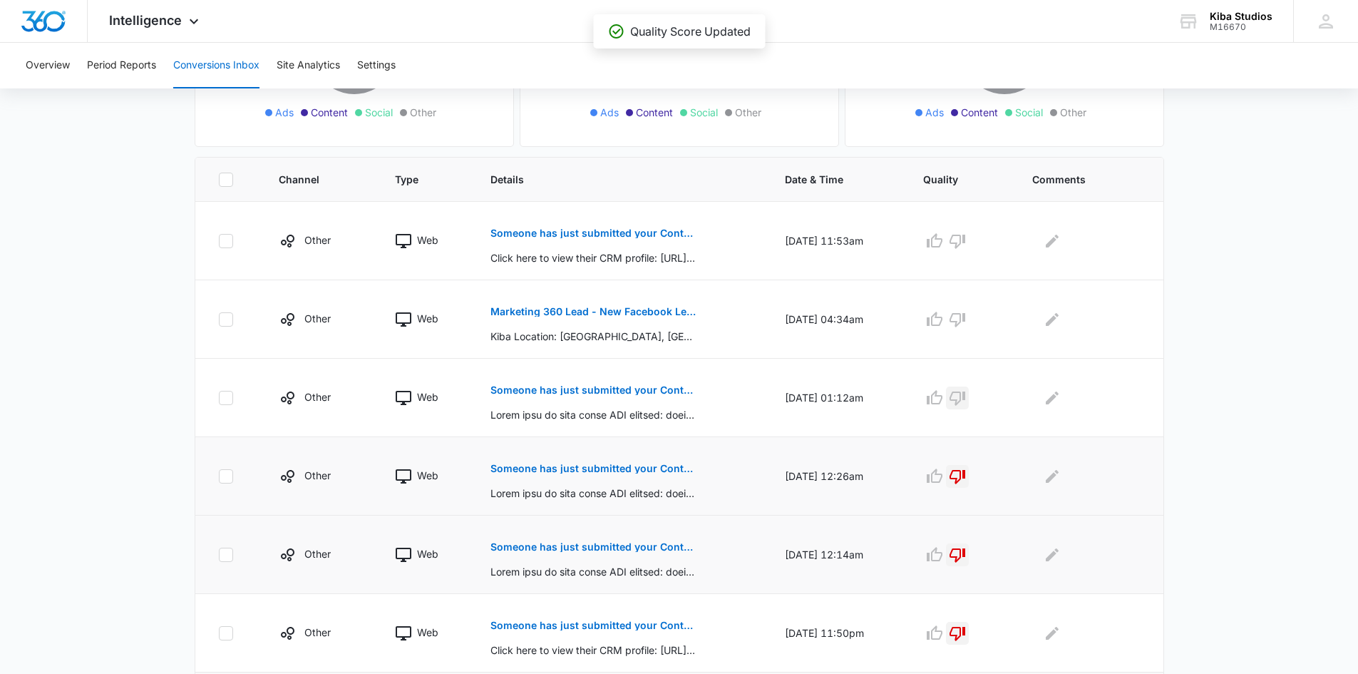
click at [964, 399] on icon "button" at bounding box center [957, 397] width 17 height 17
click at [597, 306] on button "Marketing 360 Lead - New Facebook Lead - [PERSON_NAME], [GEOGRAPHIC_DATA] Kitch…" at bounding box center [594, 311] width 207 height 34
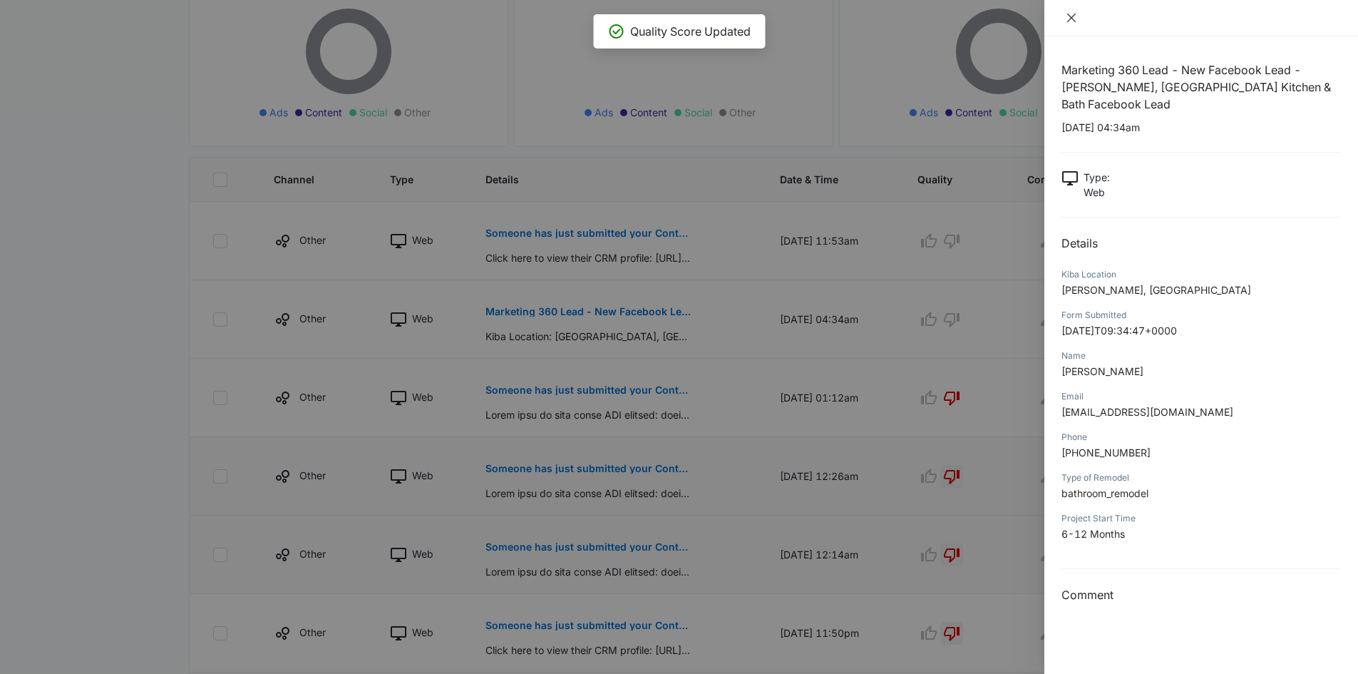
click at [1078, 20] on button "Close" at bounding box center [1072, 17] width 20 height 13
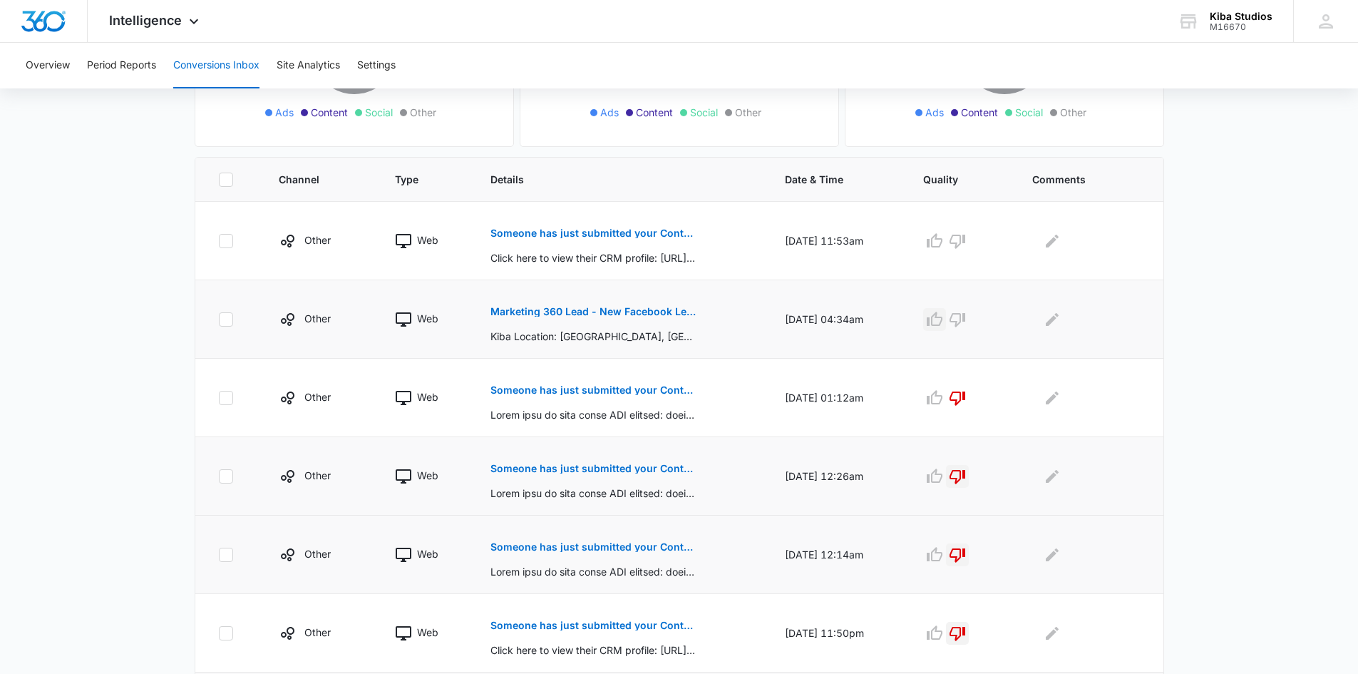
click at [943, 317] on icon "button" at bounding box center [935, 319] width 16 height 14
click at [630, 234] on p "Someone has just submitted your Contact Form form!" at bounding box center [594, 233] width 207 height 10
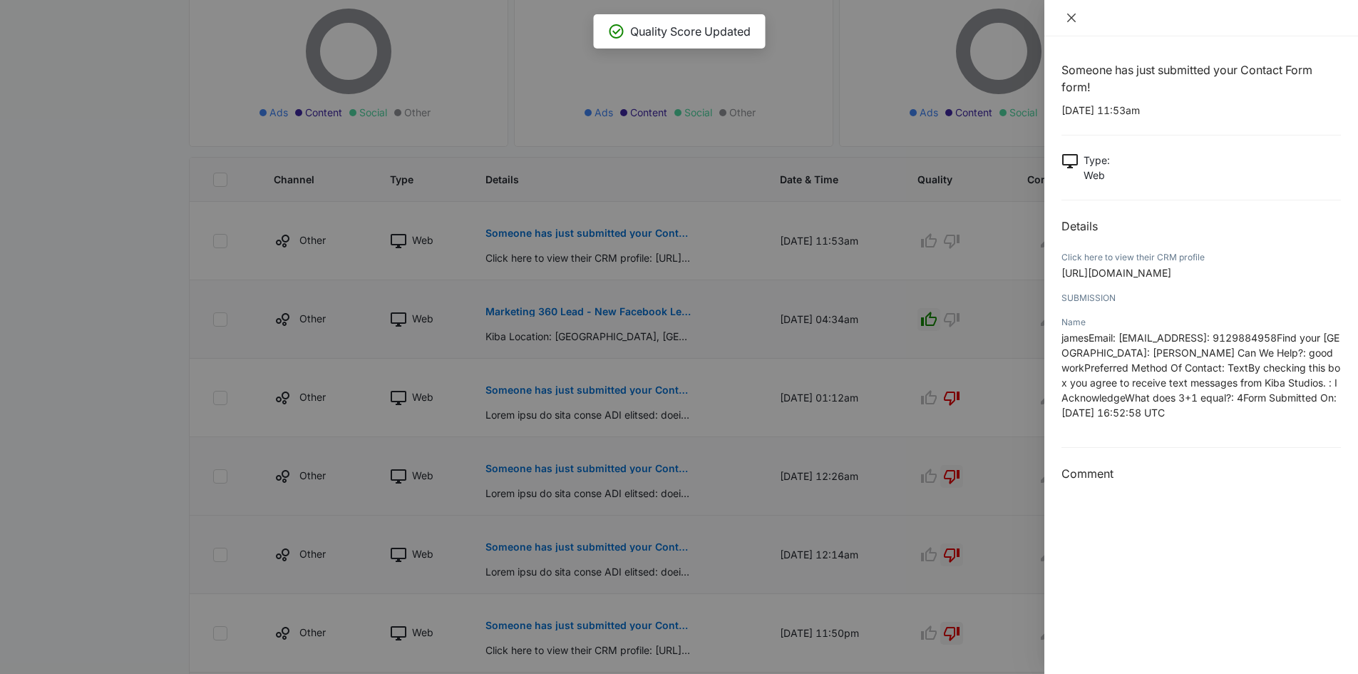
click at [1074, 17] on icon "close" at bounding box center [1071, 17] width 11 height 11
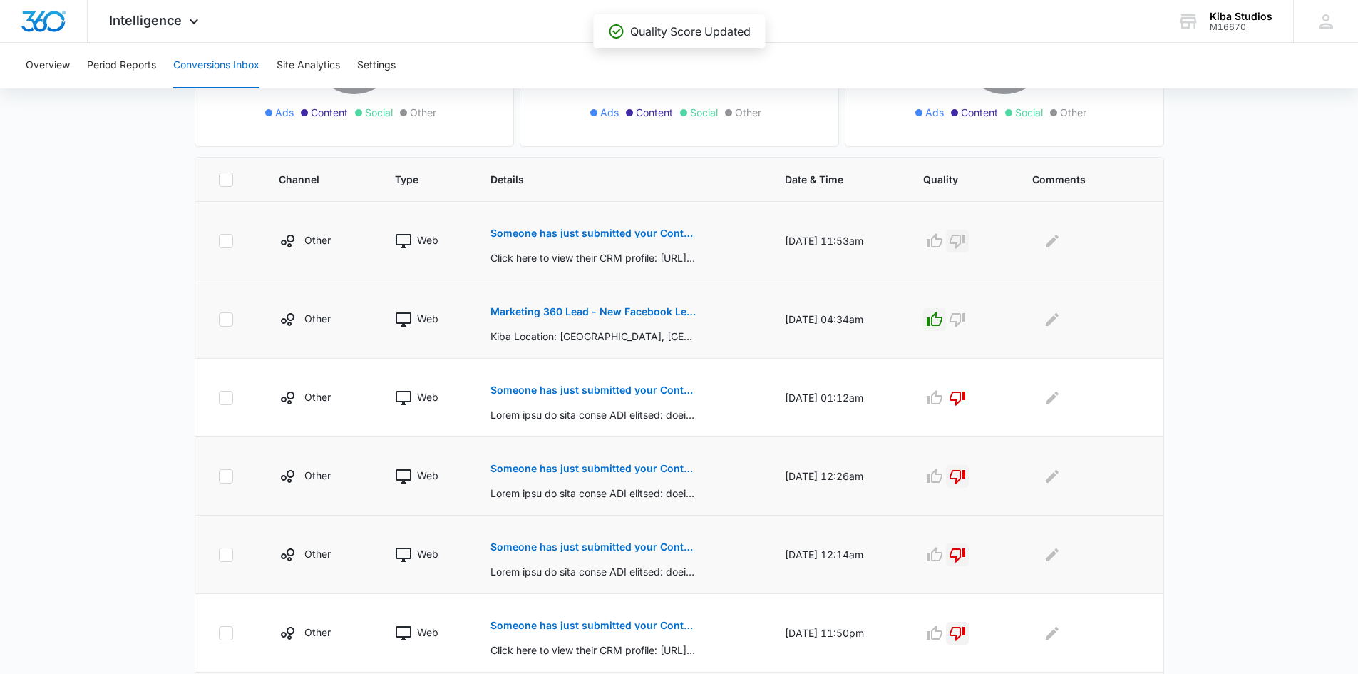
click at [965, 237] on icon "button" at bounding box center [957, 240] width 17 height 17
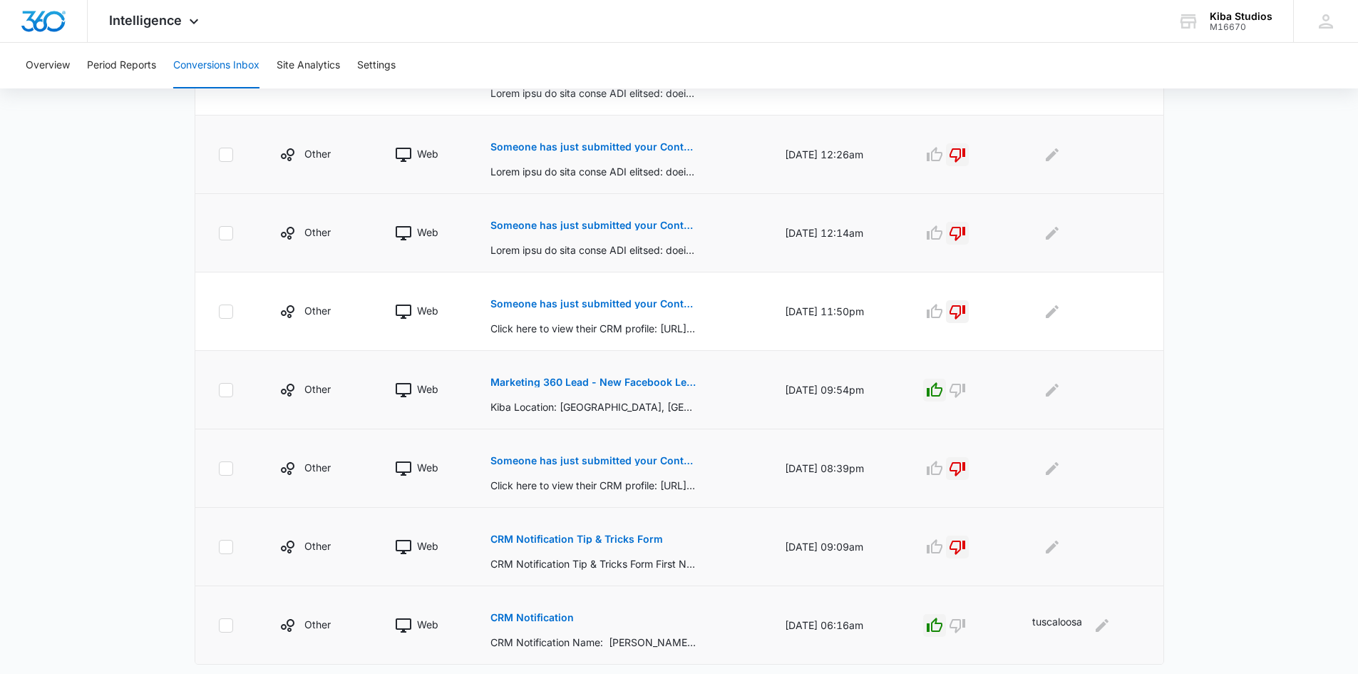
scroll to position [604, 0]
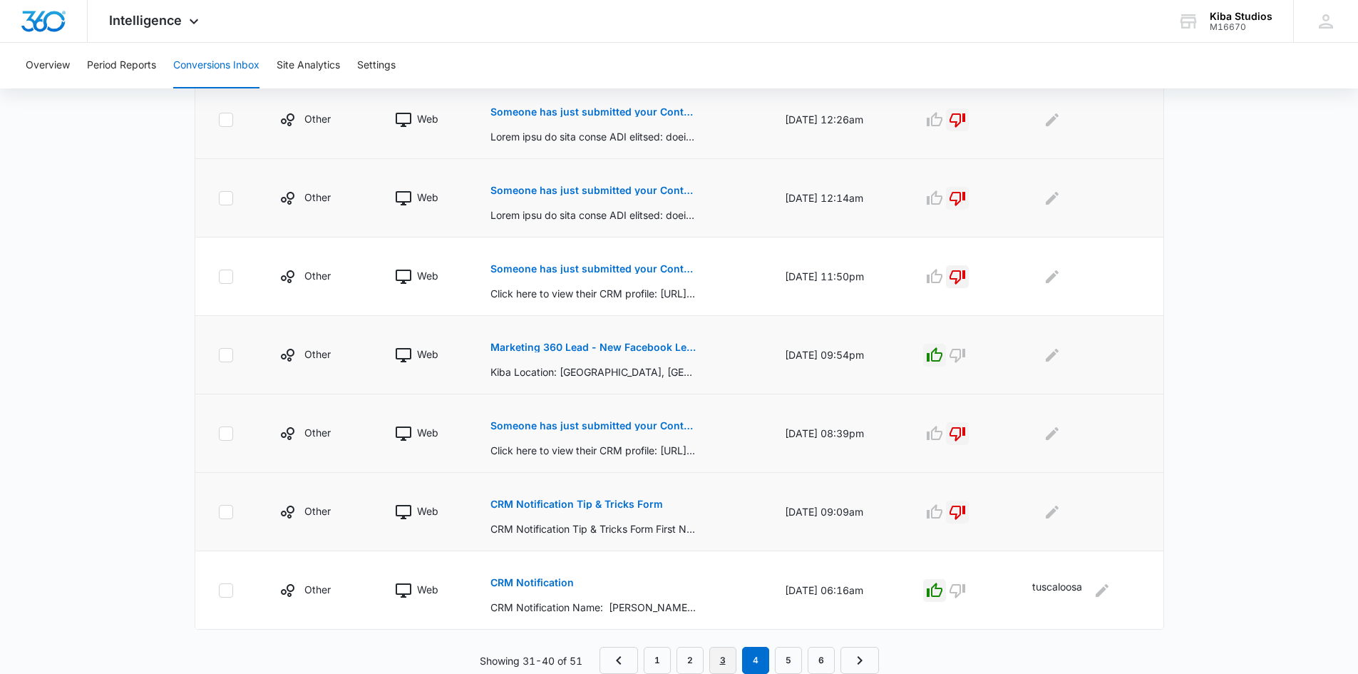
click at [729, 657] on link "3" at bounding box center [722, 660] width 27 height 27
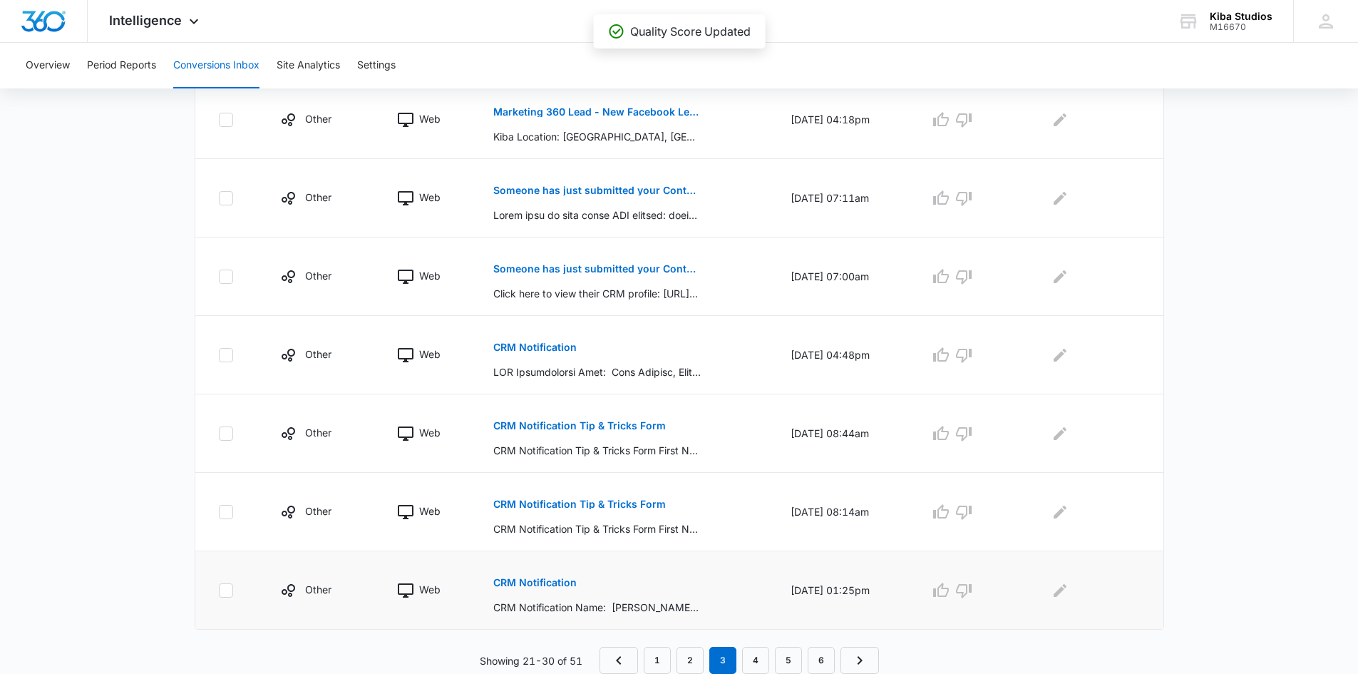
click at [528, 585] on p "CRM Notification" at bounding box center [534, 583] width 83 height 10
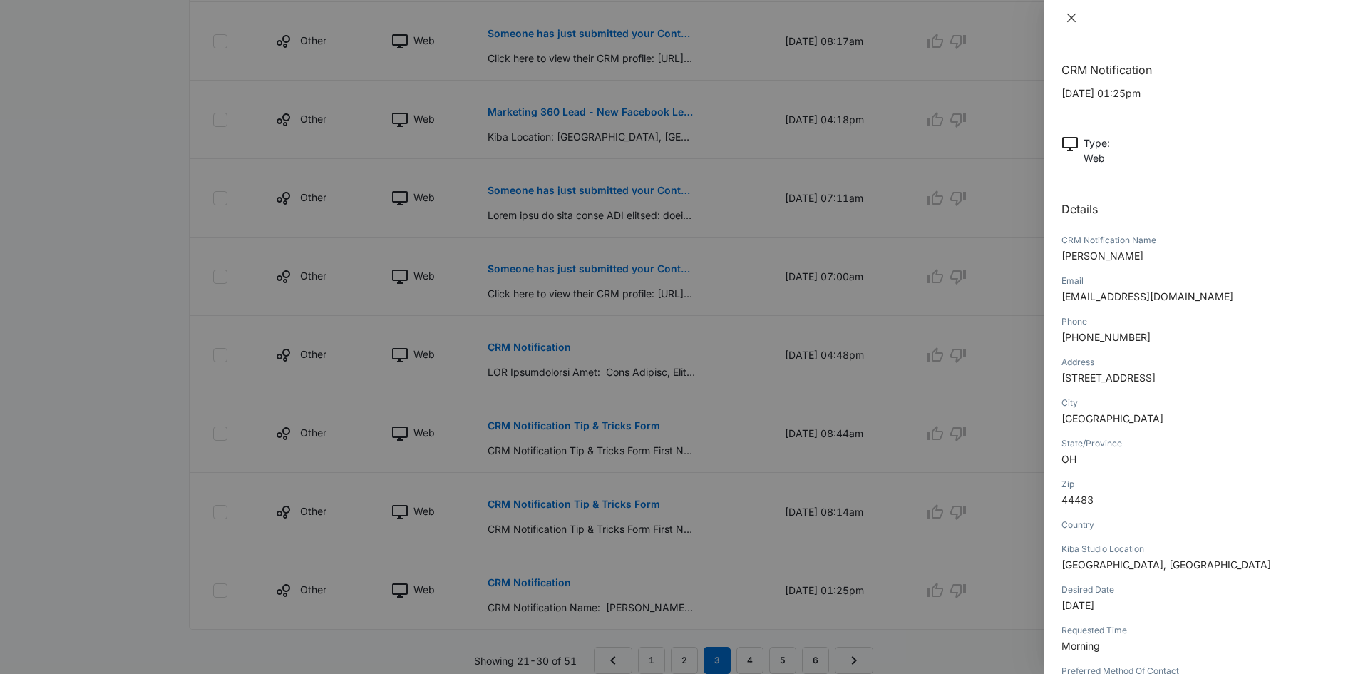
click at [1072, 19] on icon "close" at bounding box center [1071, 18] width 9 height 9
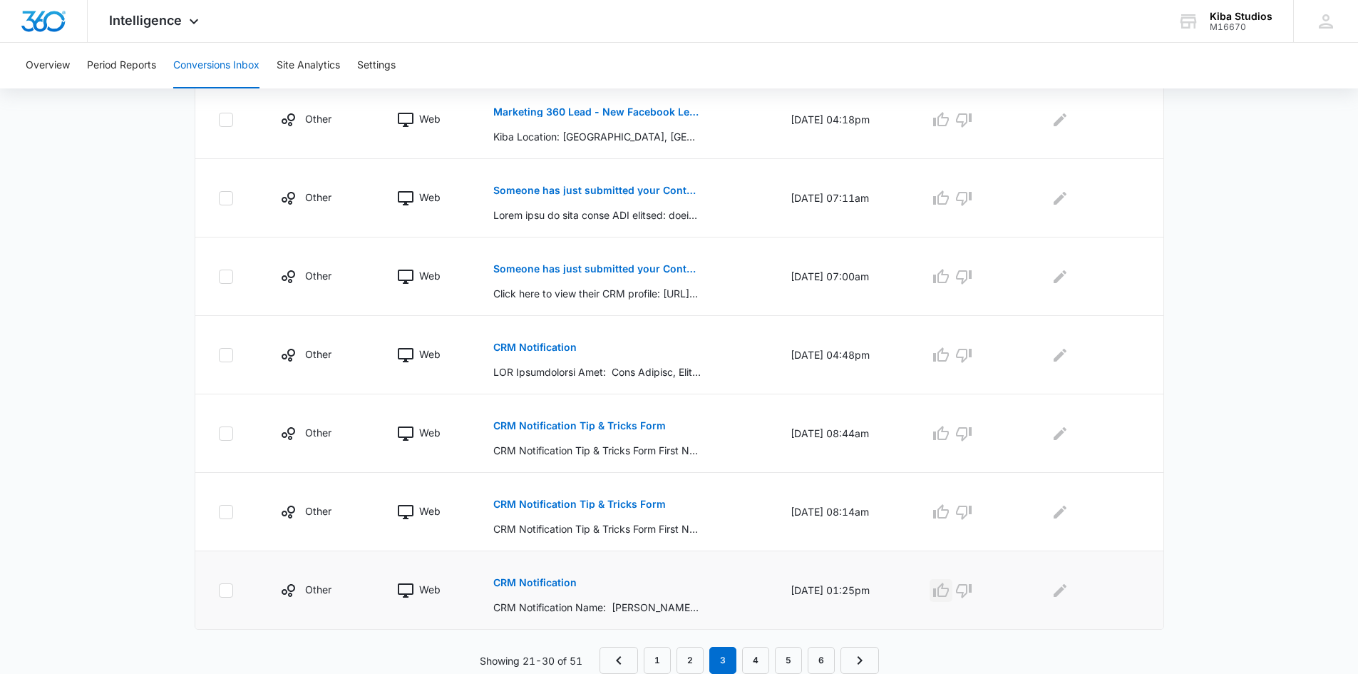
click at [950, 591] on icon "button" at bounding box center [941, 590] width 17 height 17
click at [1060, 594] on icon "Edit Comments" at bounding box center [1060, 589] width 13 height 13
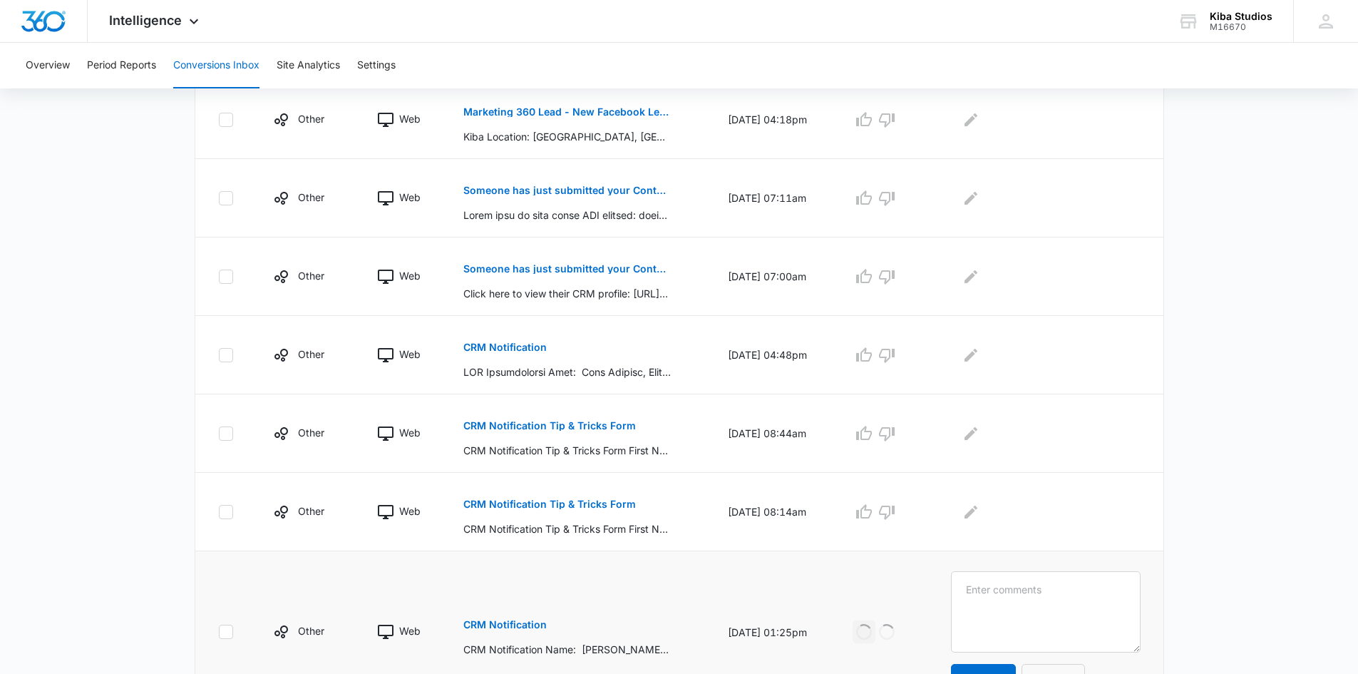
click at [1060, 594] on textarea at bounding box center [1045, 611] width 189 height 81
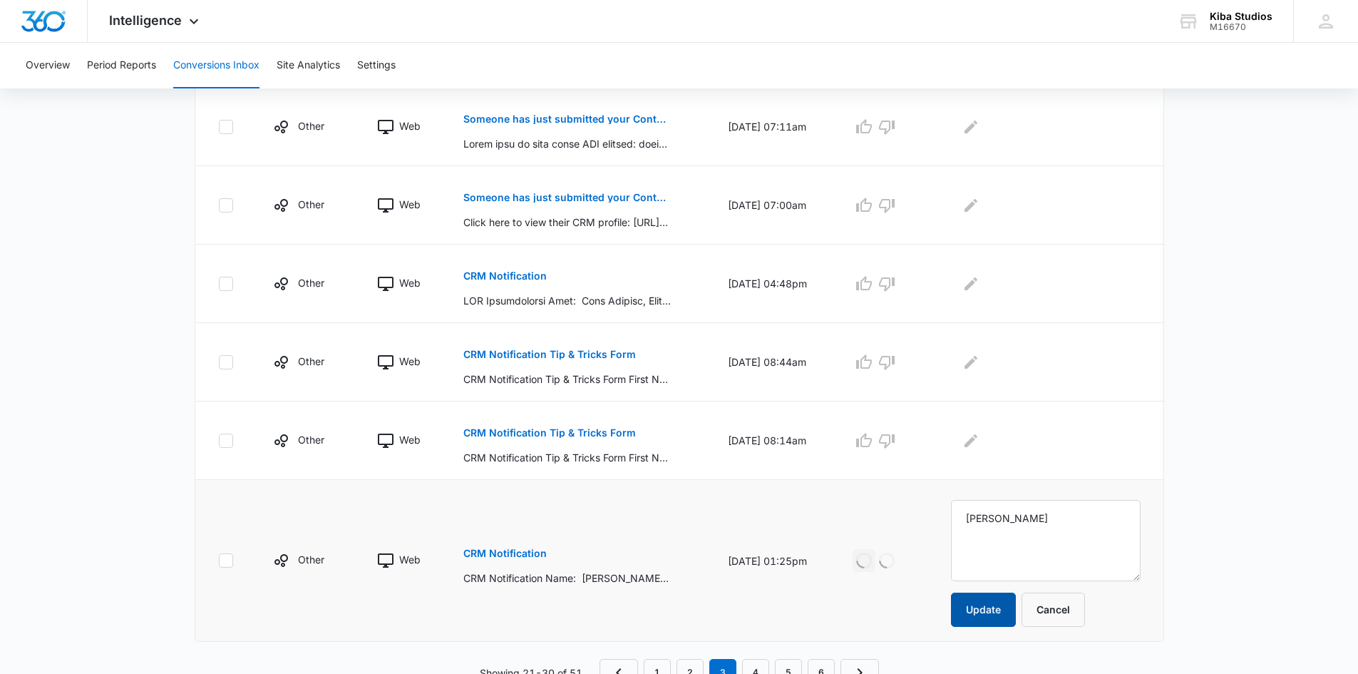
type textarea "[PERSON_NAME]"
click at [994, 603] on button "Update" at bounding box center [983, 609] width 65 height 34
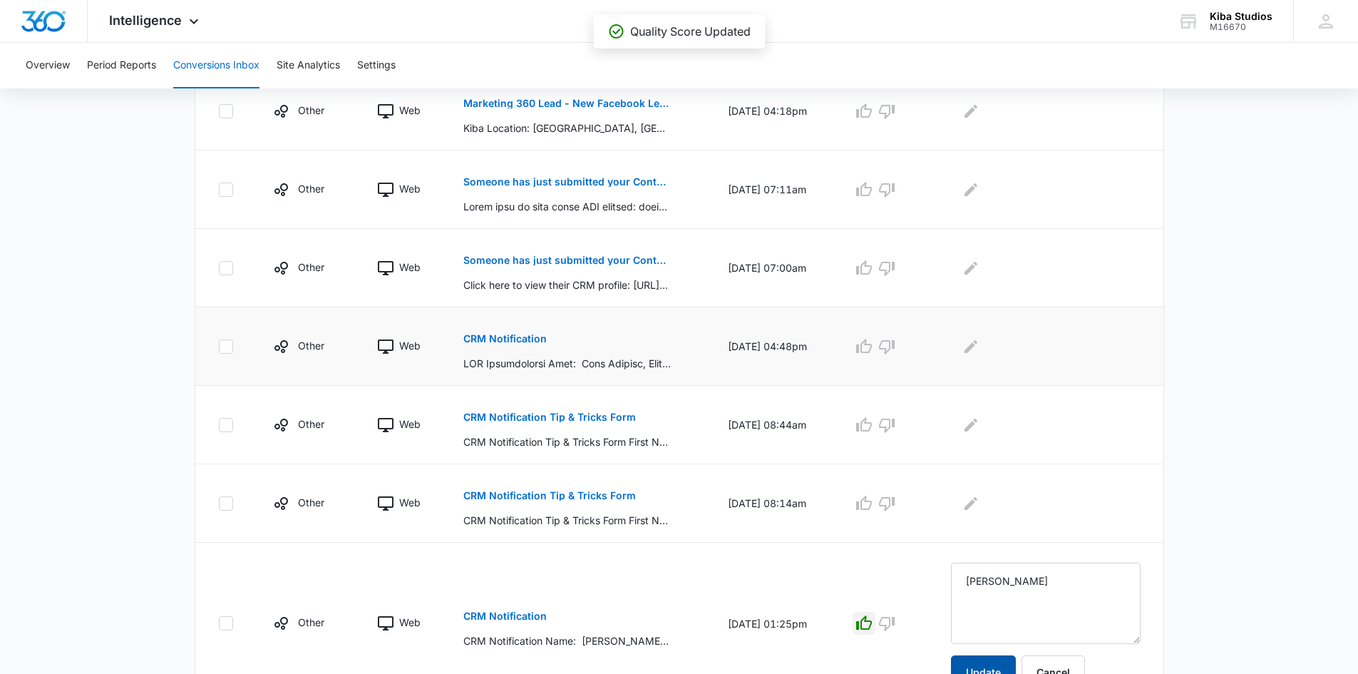
scroll to position [604, 0]
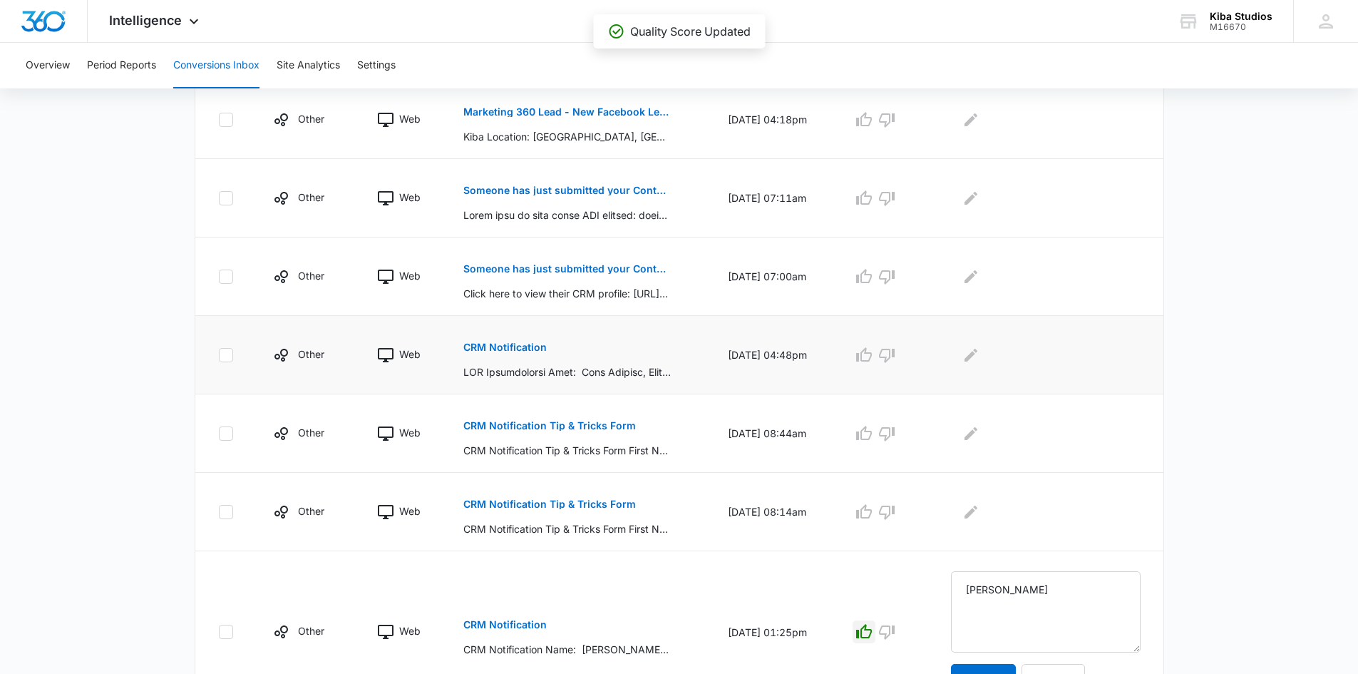
click at [508, 341] on button "CRM Notification" at bounding box center [504, 347] width 83 height 34
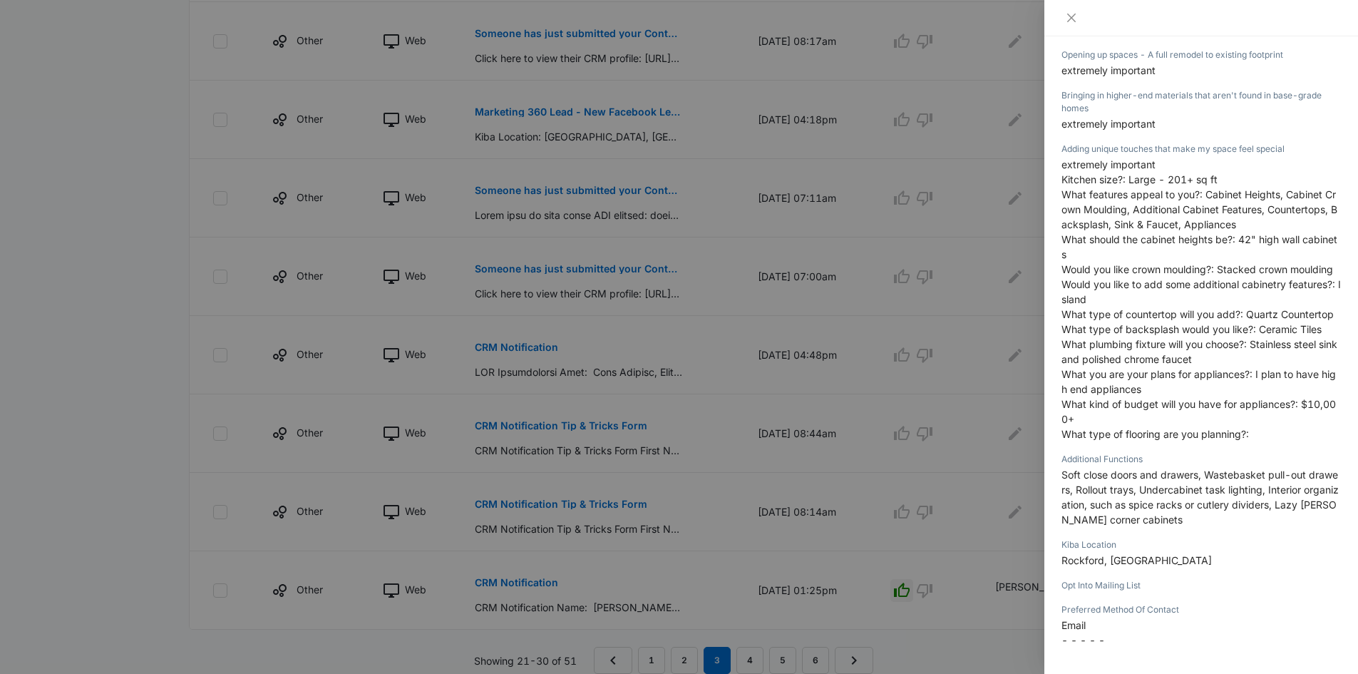
scroll to position [642, 0]
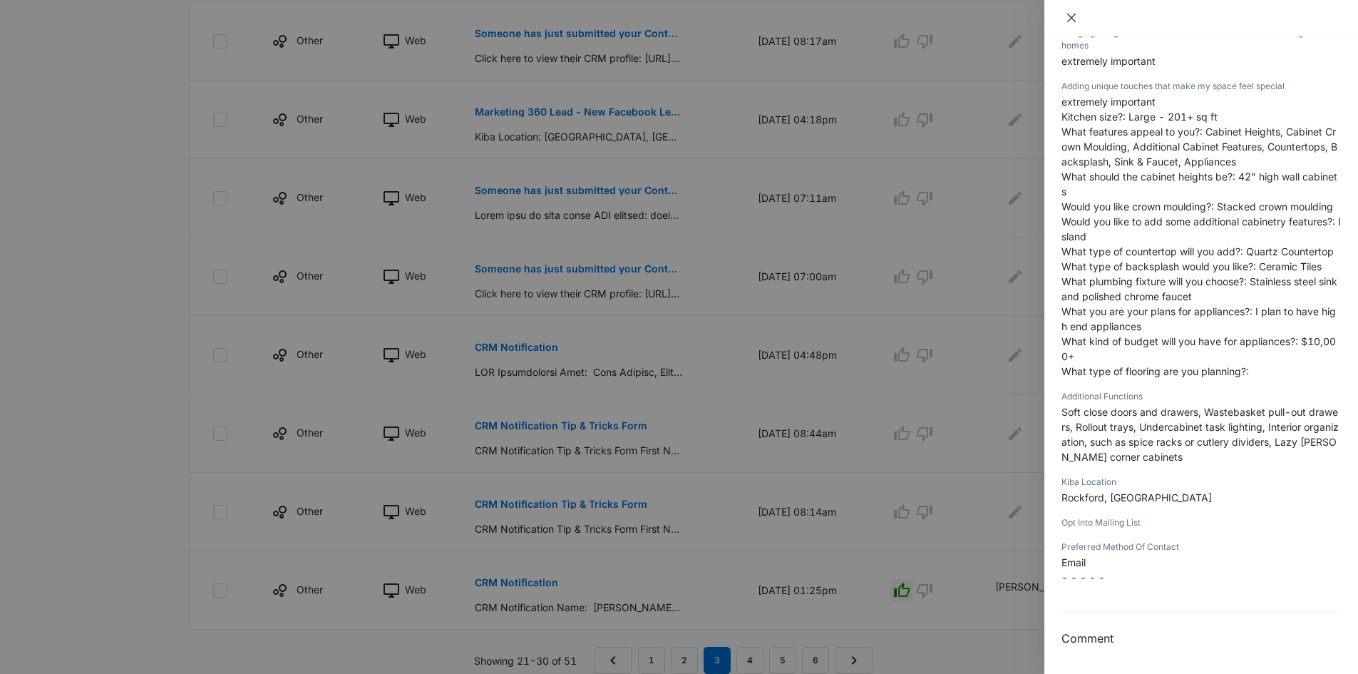
click at [1068, 19] on icon "close" at bounding box center [1071, 17] width 11 height 11
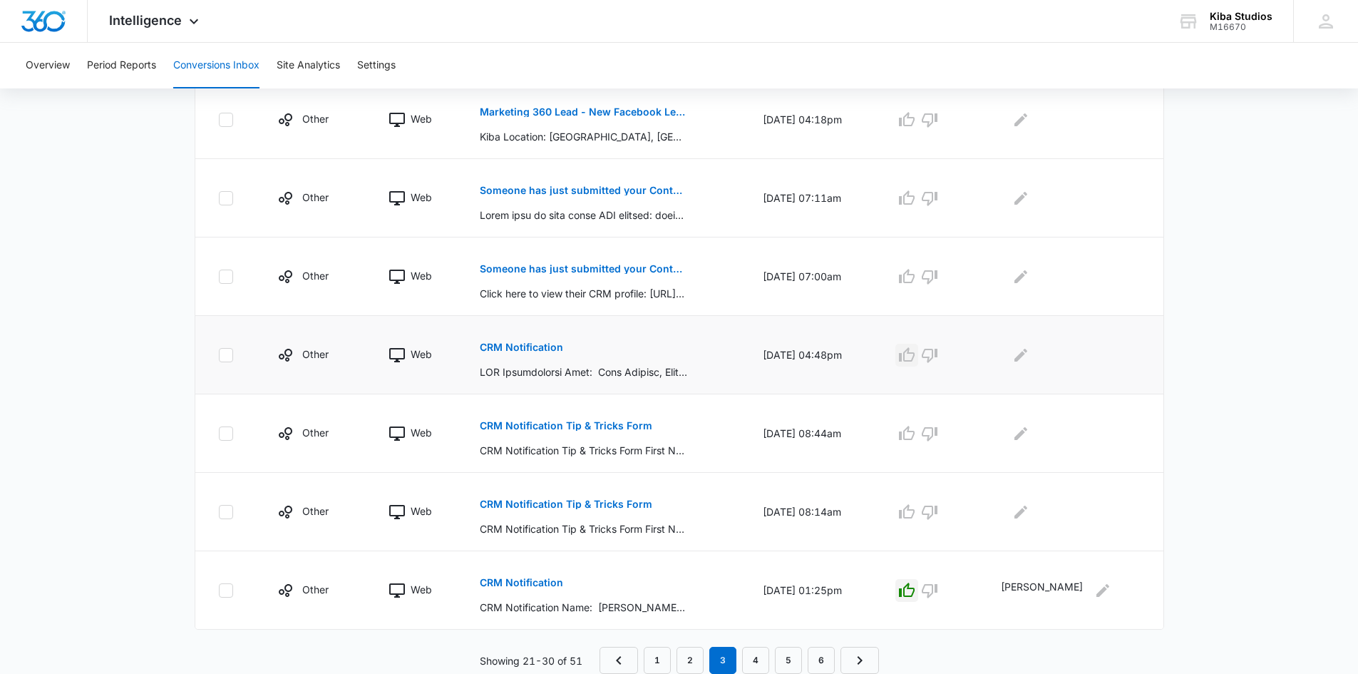
click at [915, 356] on icon "button" at bounding box center [907, 354] width 16 height 14
click at [1027, 356] on icon "Edit Comments" at bounding box center [1021, 354] width 13 height 13
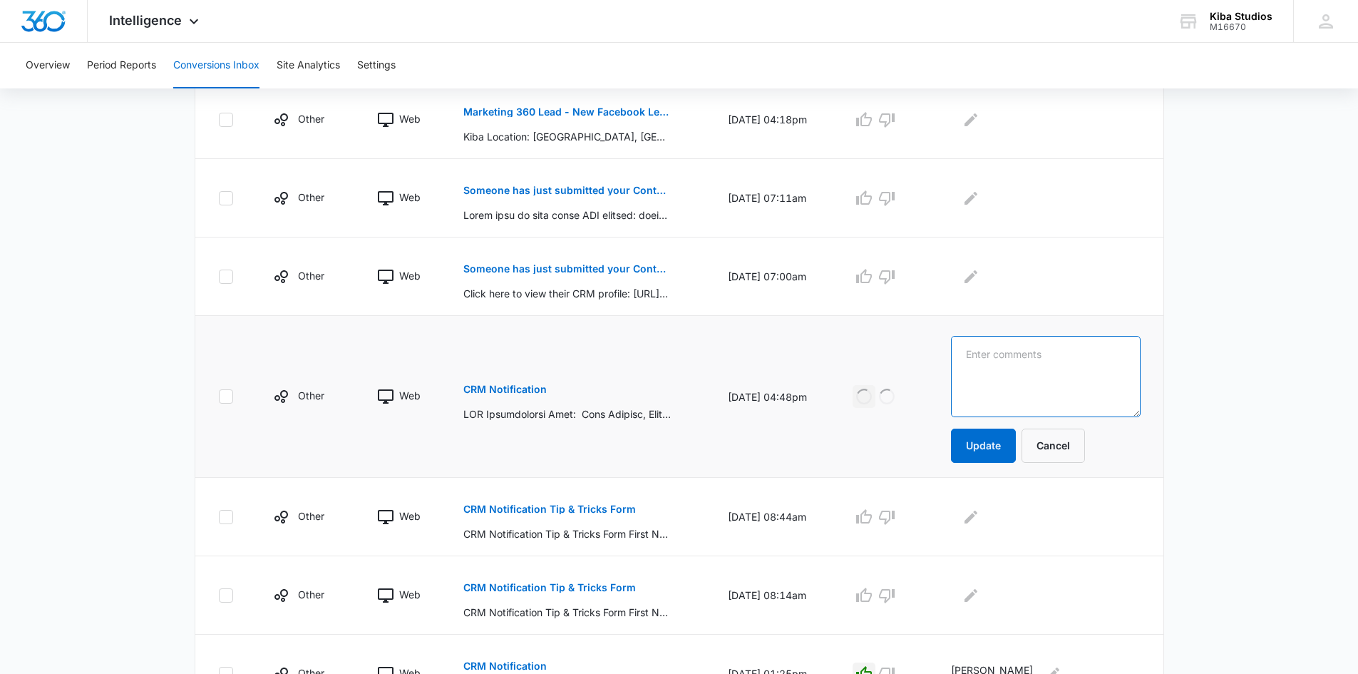
click at [1065, 356] on textarea at bounding box center [1045, 376] width 189 height 81
type textarea "rockford"
click at [1000, 443] on button "Update" at bounding box center [983, 445] width 65 height 34
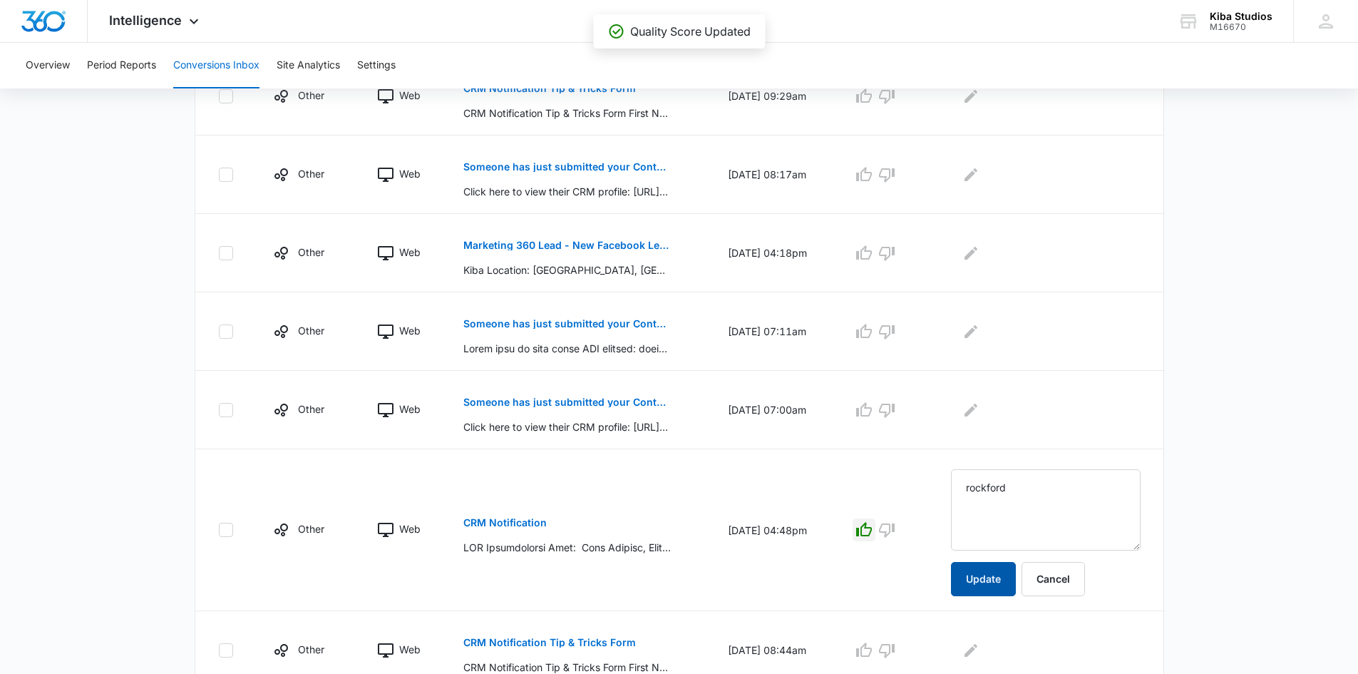
scroll to position [461, 0]
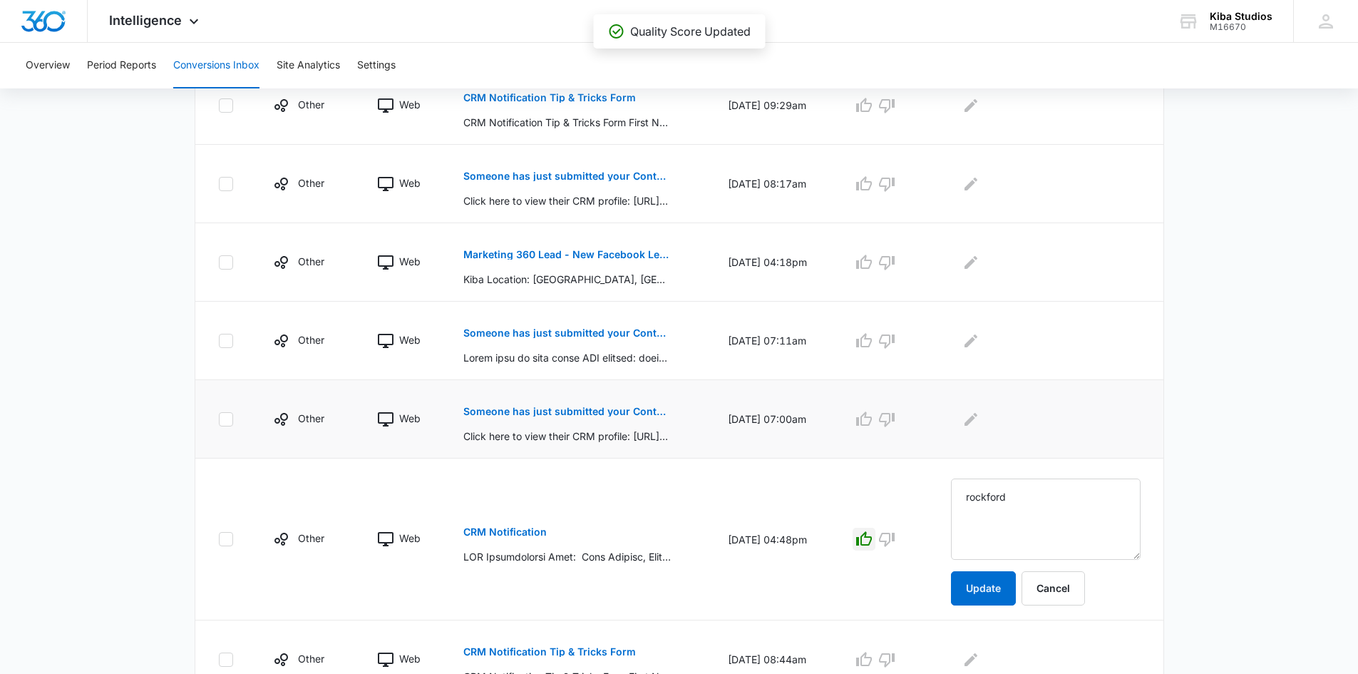
click at [583, 414] on p "Someone has just submitted your Contact Form form!" at bounding box center [566, 411] width 207 height 10
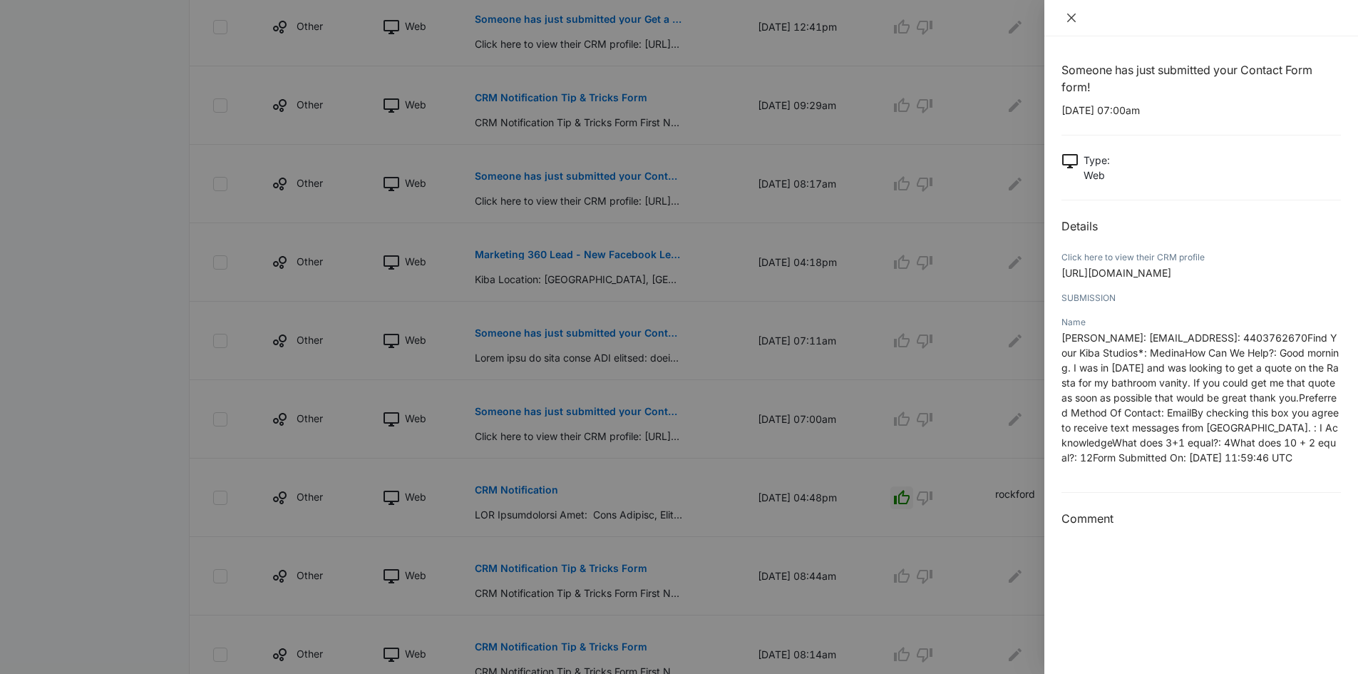
click at [1074, 14] on icon "close" at bounding box center [1071, 17] width 11 height 11
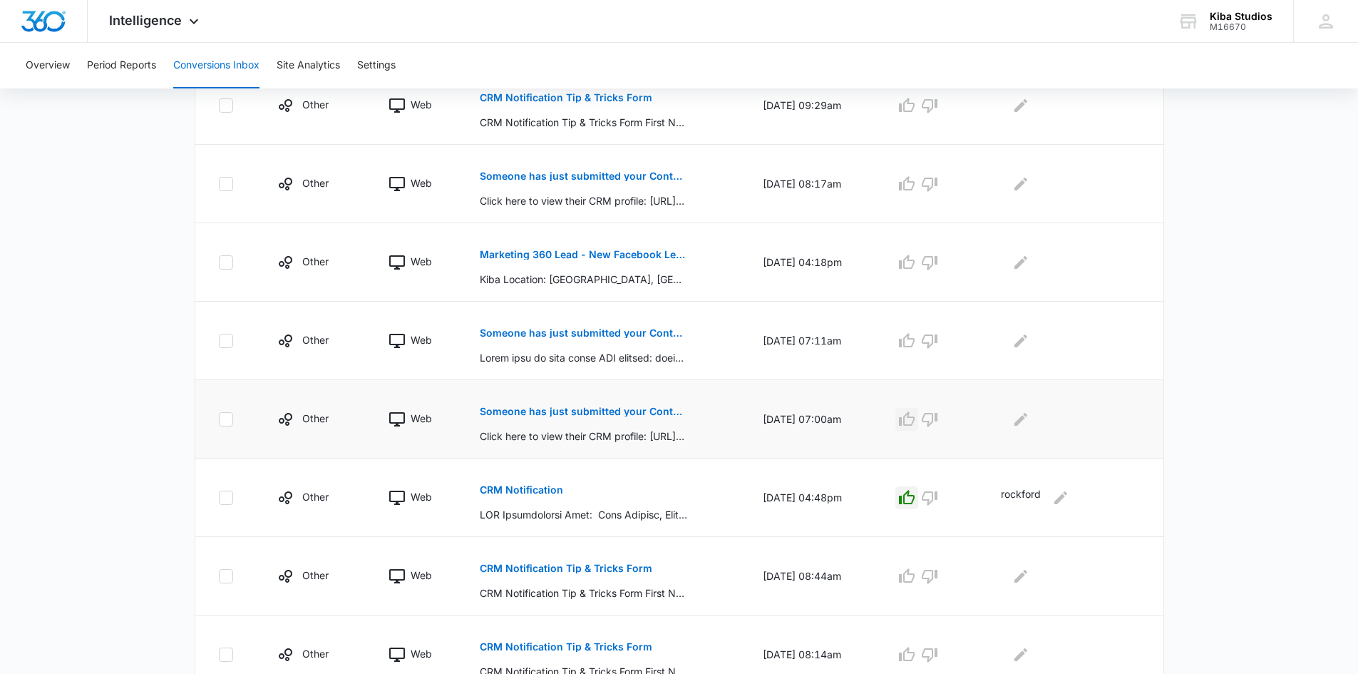
click at [915, 414] on icon "button" at bounding box center [906, 419] width 17 height 17
click at [1030, 421] on icon "Edit Comments" at bounding box center [1020, 419] width 17 height 17
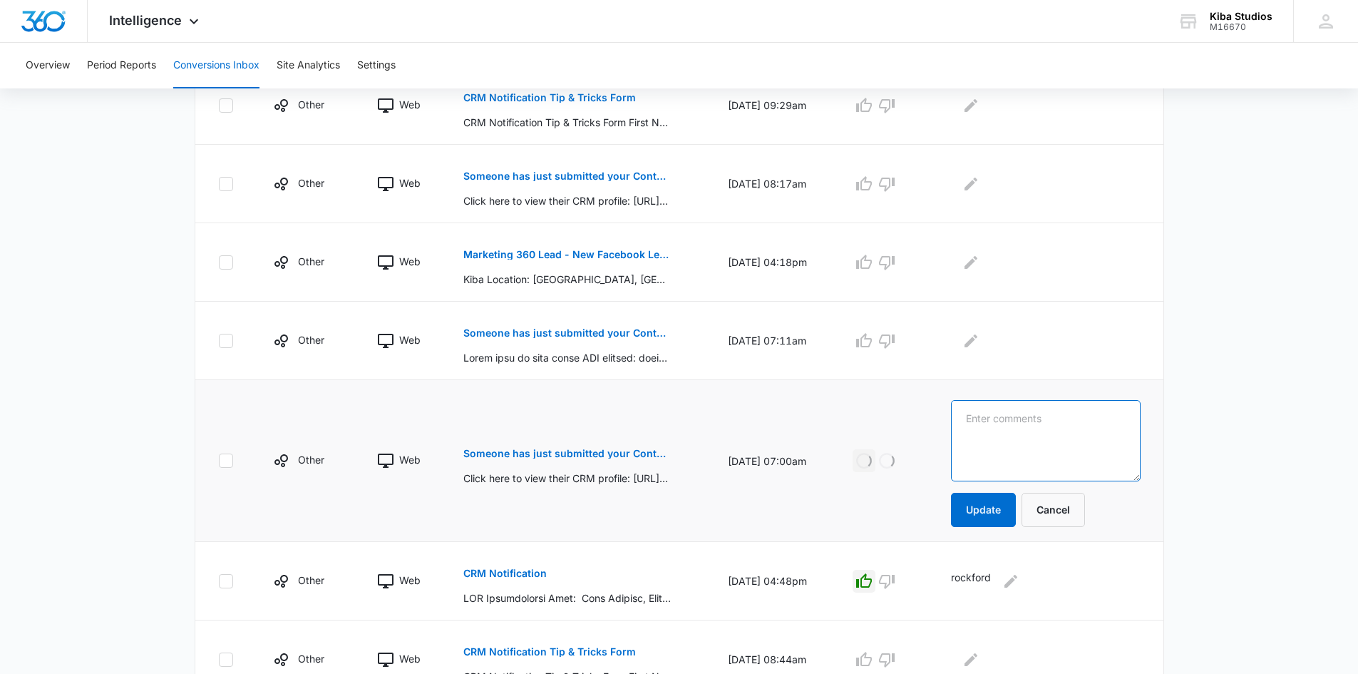
click at [1059, 421] on textarea at bounding box center [1045, 440] width 189 height 81
type textarea "[PERSON_NAME]"
click at [998, 505] on button "Update" at bounding box center [983, 510] width 65 height 34
click at [563, 338] on button "Someone has just submitted your Contact Form form!" at bounding box center [566, 333] width 207 height 34
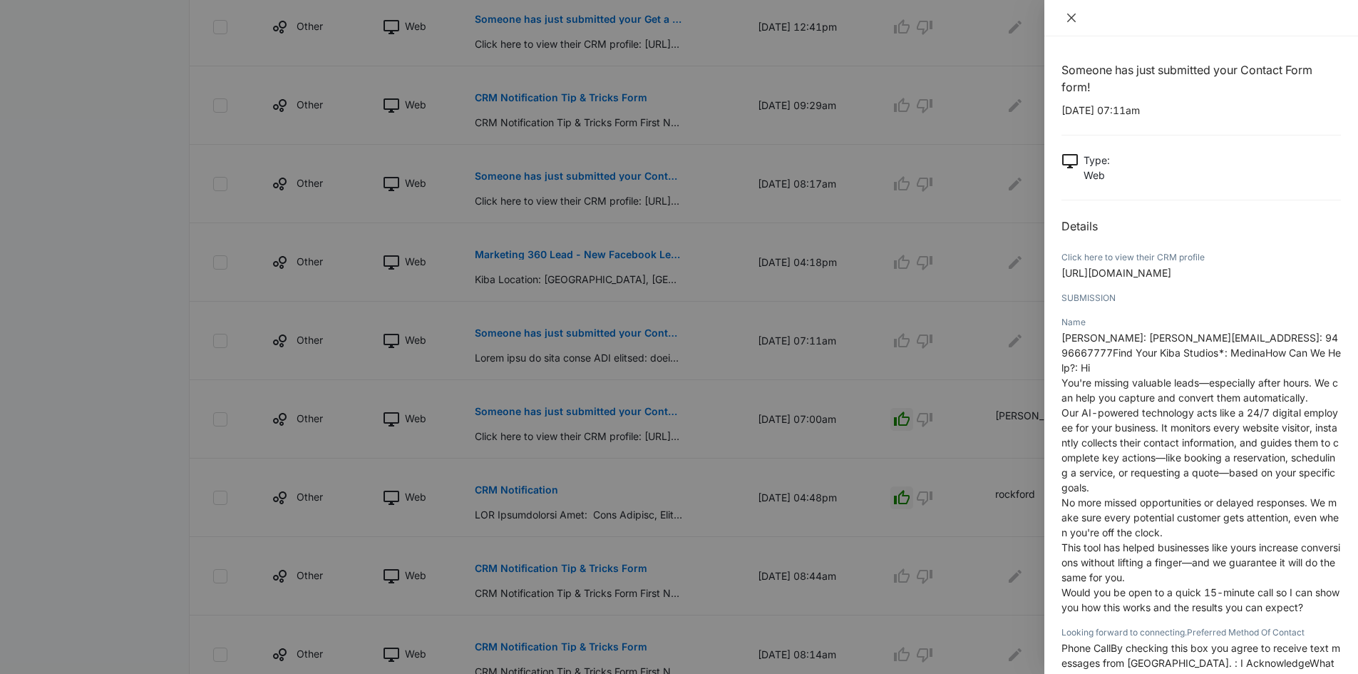
click at [1070, 14] on icon "close" at bounding box center [1071, 17] width 11 height 11
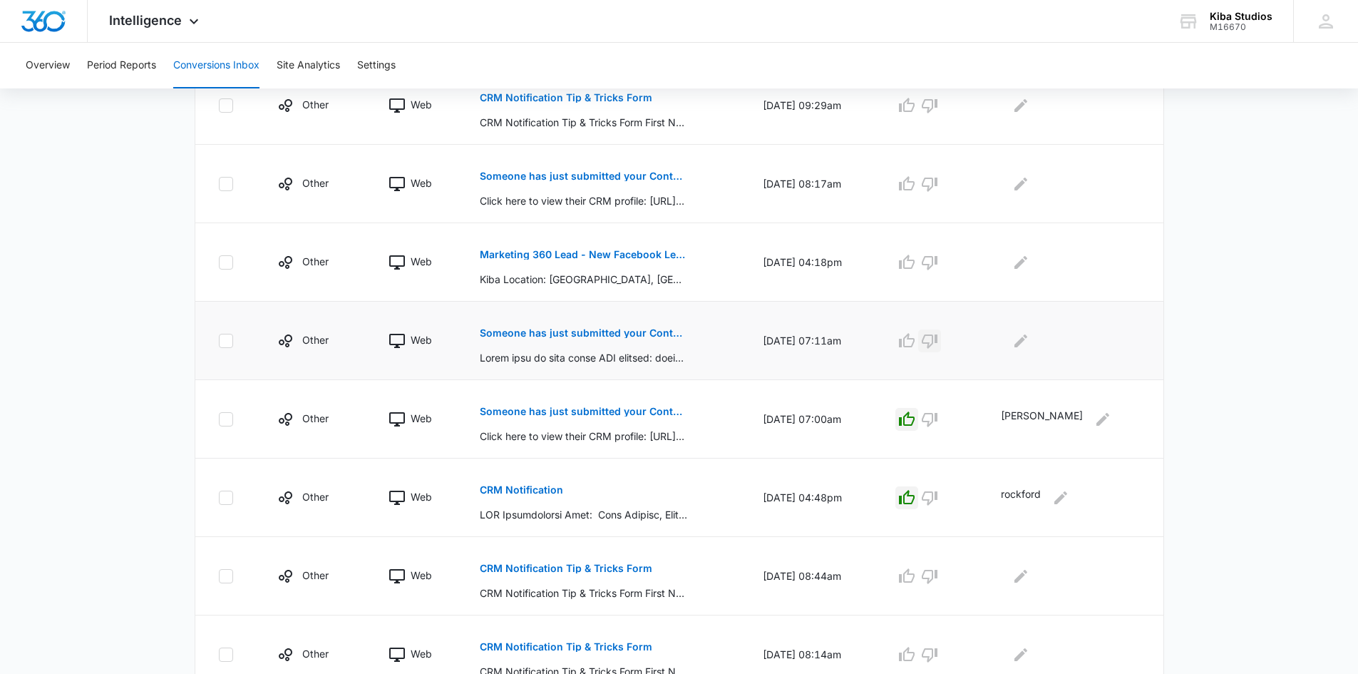
click at [938, 341] on icon "button" at bounding box center [930, 341] width 16 height 14
click at [915, 260] on icon "button" at bounding box center [907, 262] width 16 height 14
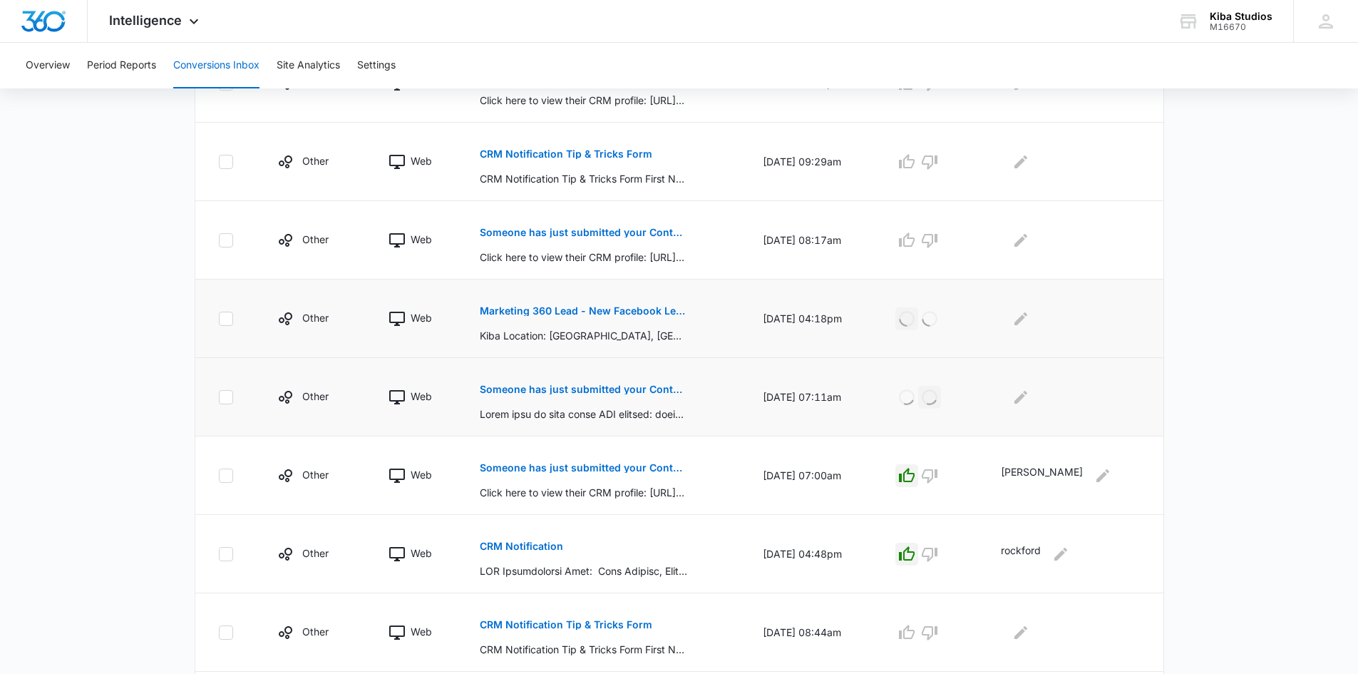
scroll to position [319, 0]
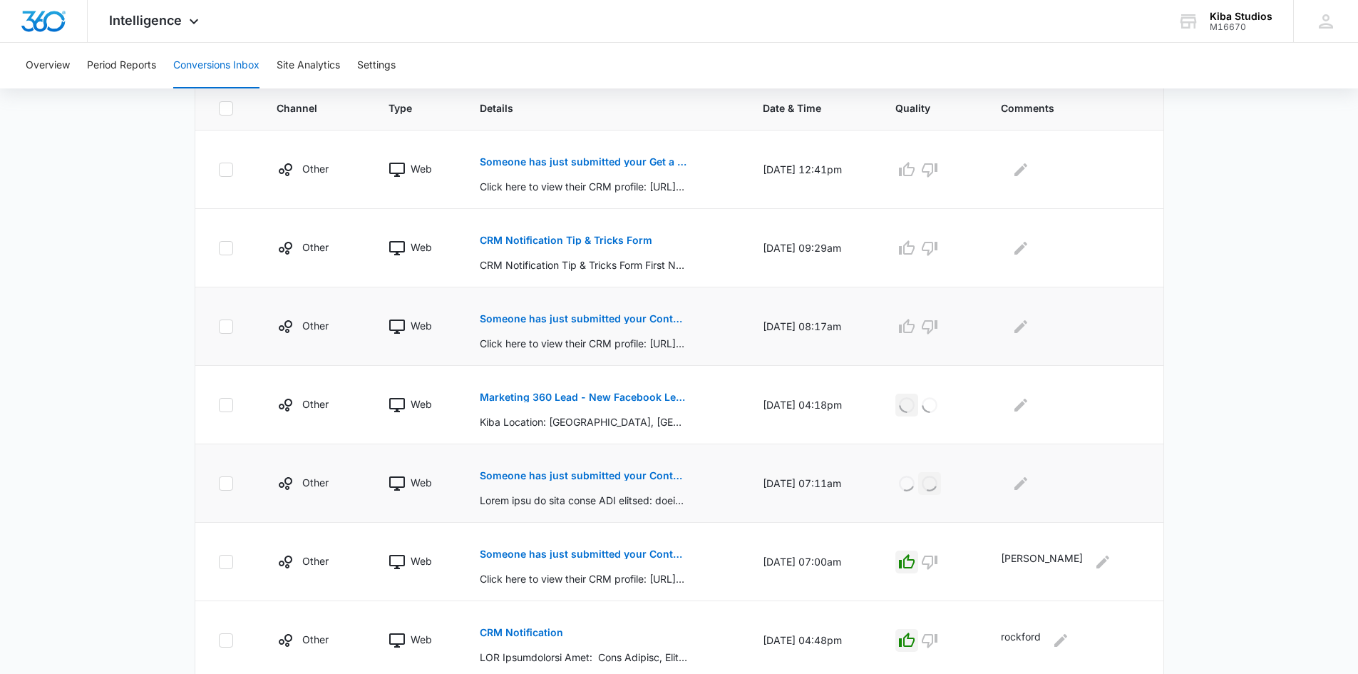
click at [660, 322] on p "Someone has just submitted your Contact Us form!" at bounding box center [583, 319] width 207 height 10
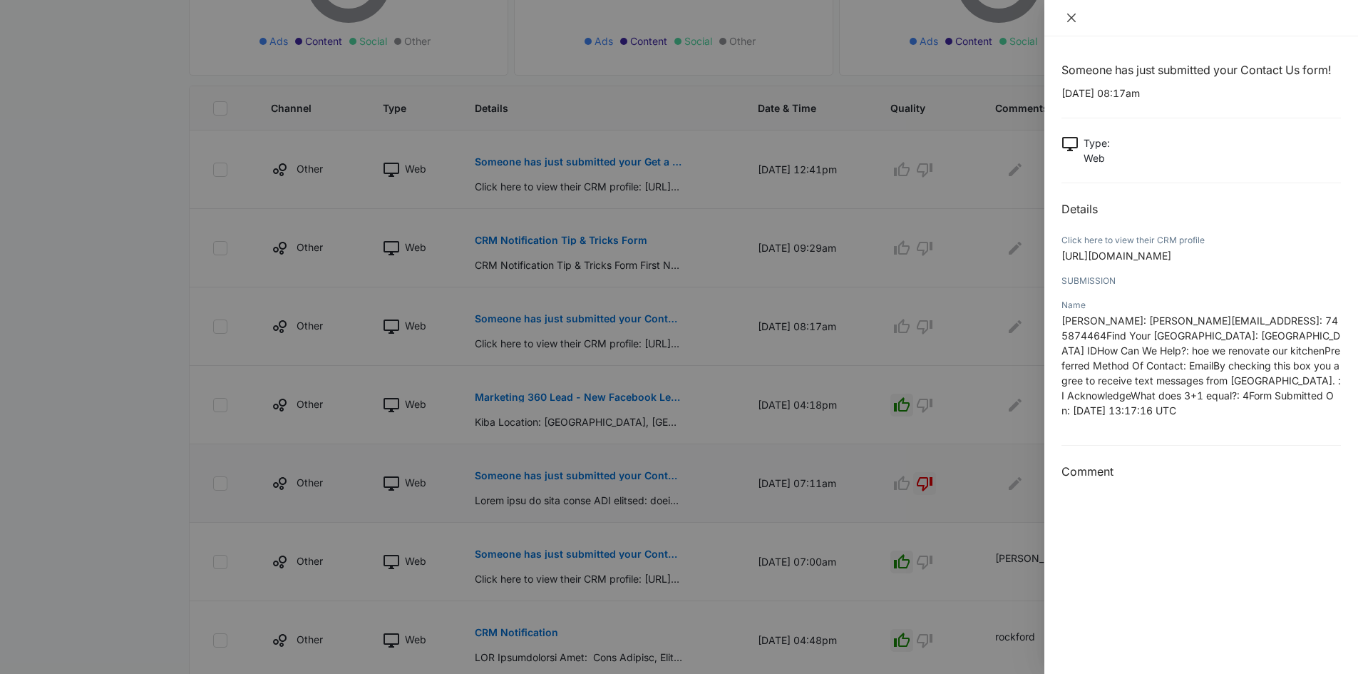
click at [1075, 18] on icon "close" at bounding box center [1071, 17] width 11 height 11
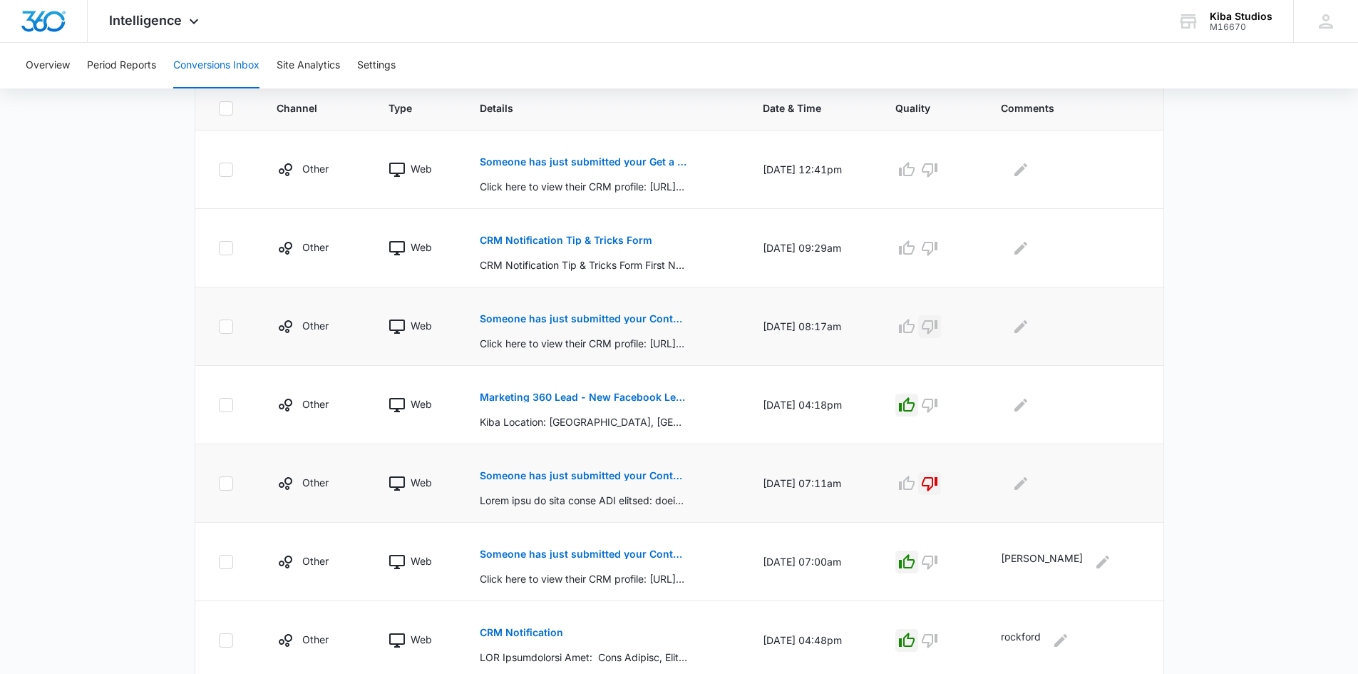
click at [938, 324] on icon "button" at bounding box center [929, 326] width 17 height 17
click at [565, 161] on p "Someone has just submitted your Get a Quote Form form!" at bounding box center [583, 162] width 207 height 10
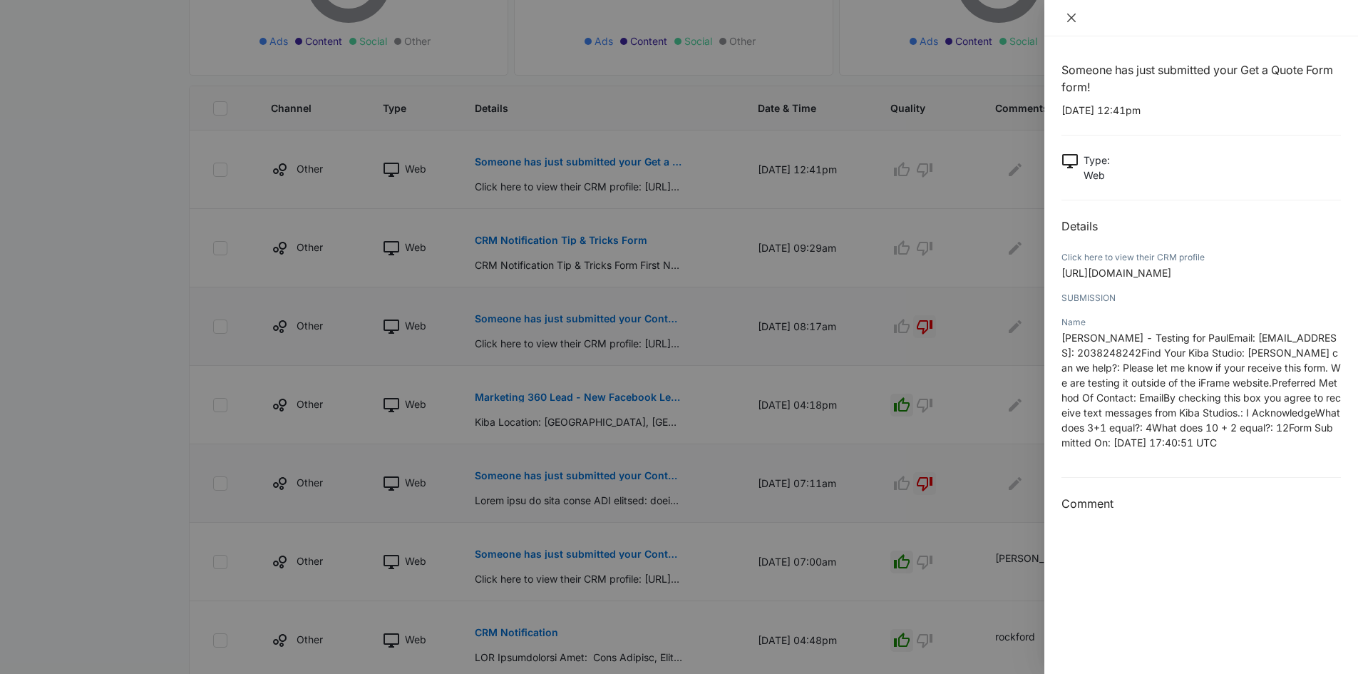
click at [1069, 11] on button "Close" at bounding box center [1072, 17] width 20 height 13
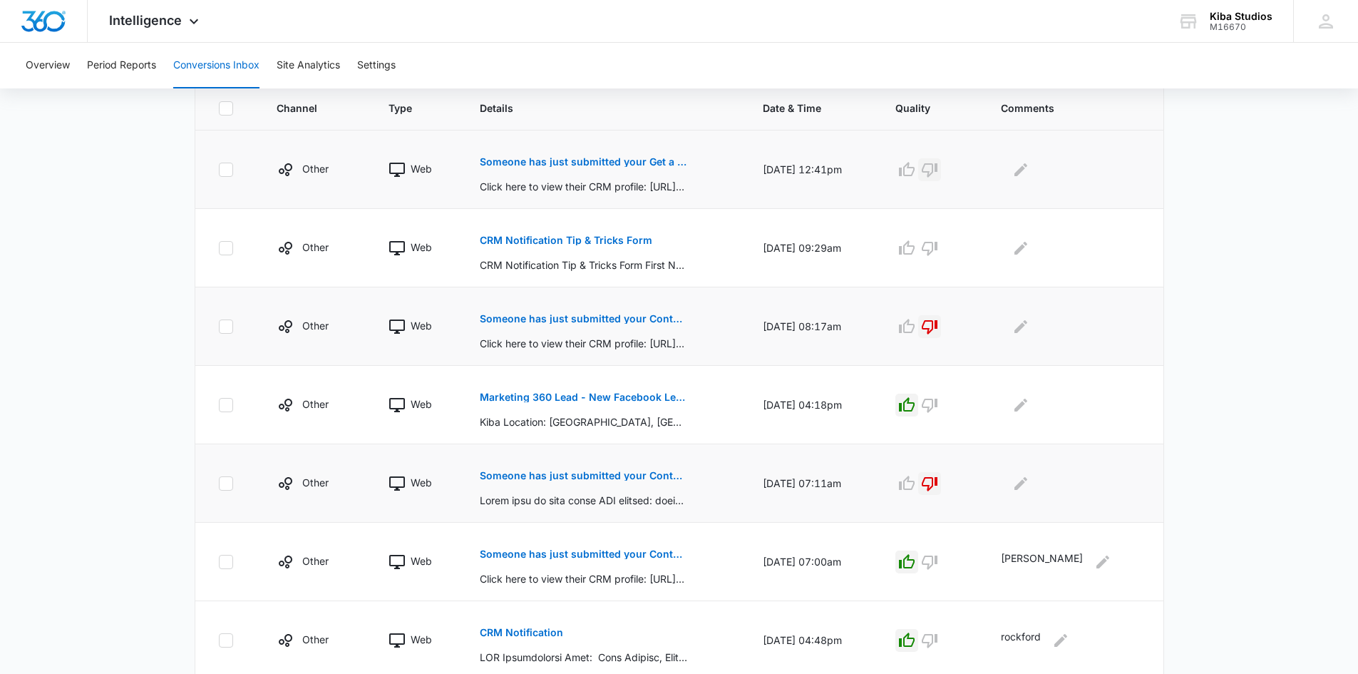
click at [938, 173] on icon "button" at bounding box center [929, 169] width 17 height 17
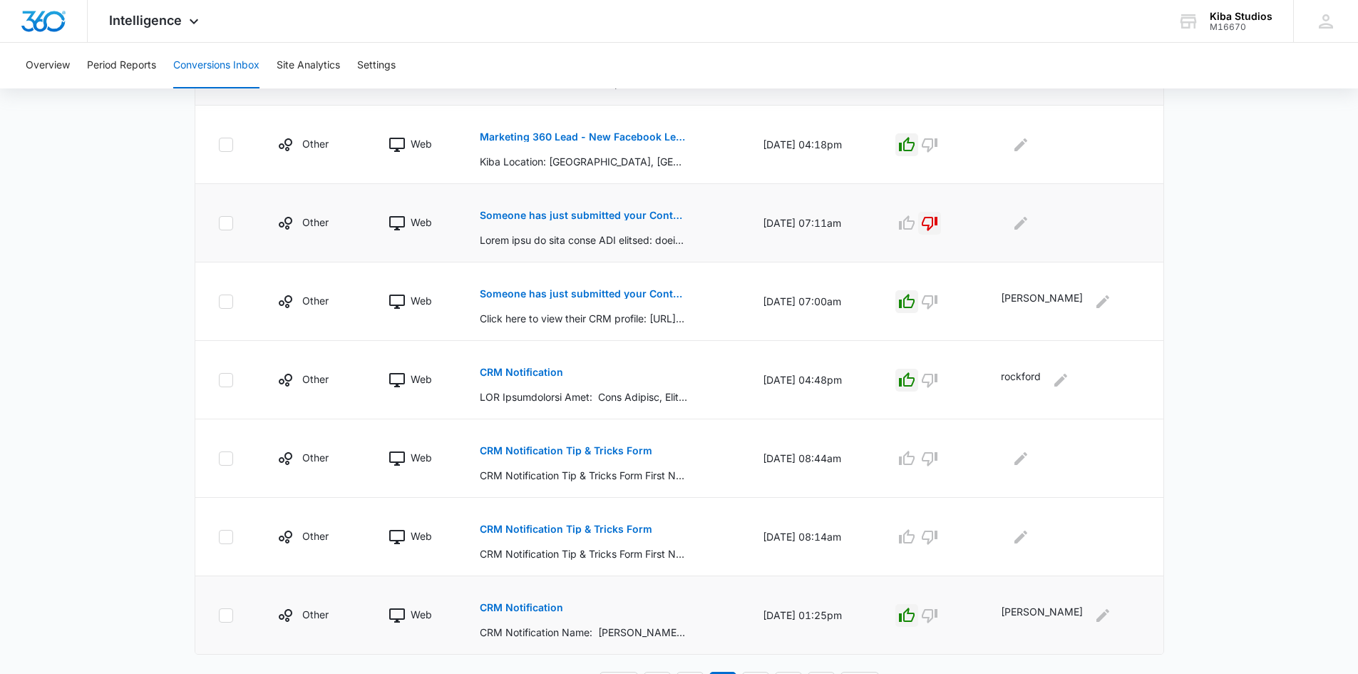
scroll to position [604, 0]
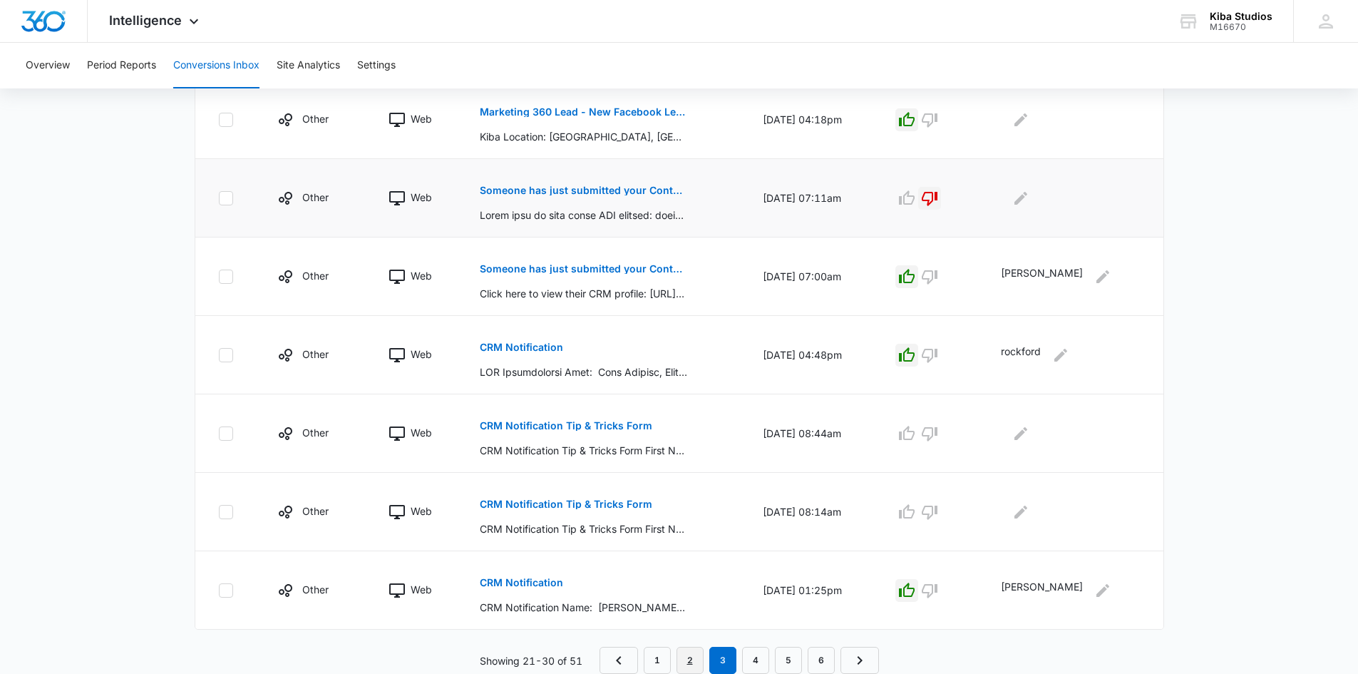
click at [694, 655] on link "2" at bounding box center [690, 660] width 27 height 27
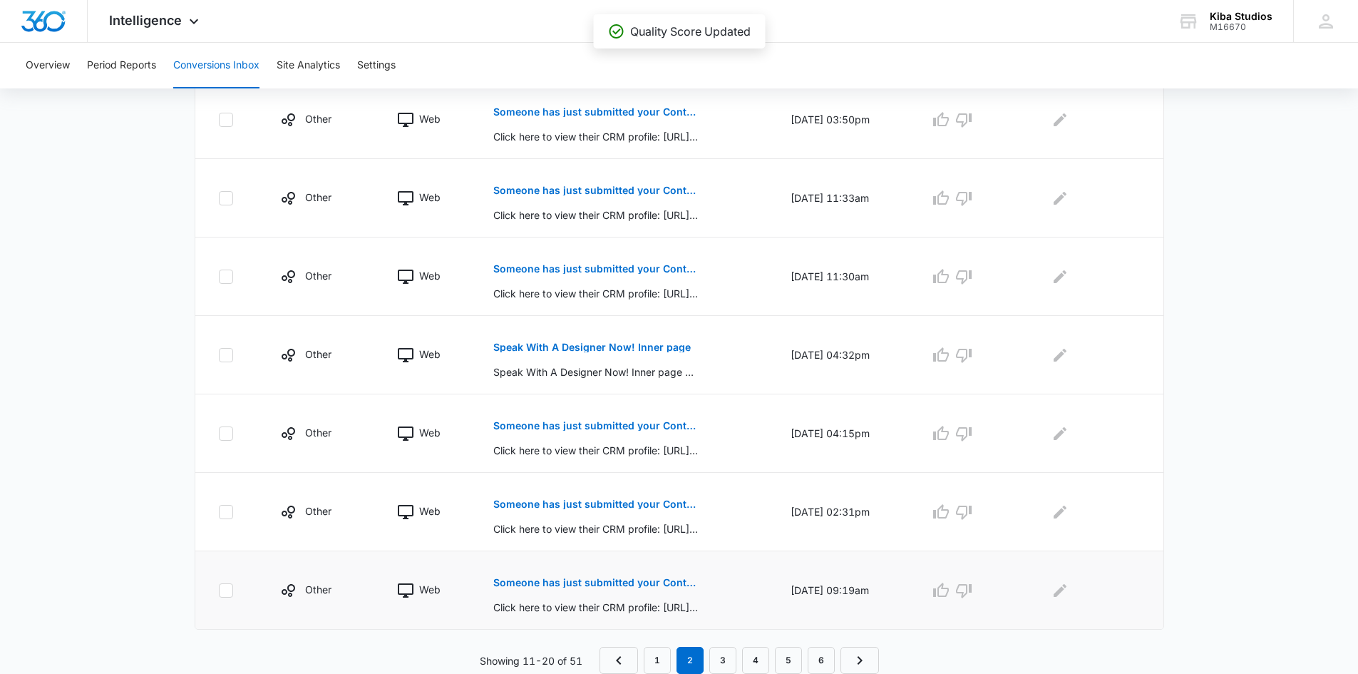
click at [531, 580] on p "Someone has just submitted your Contact Form form!" at bounding box center [596, 583] width 207 height 10
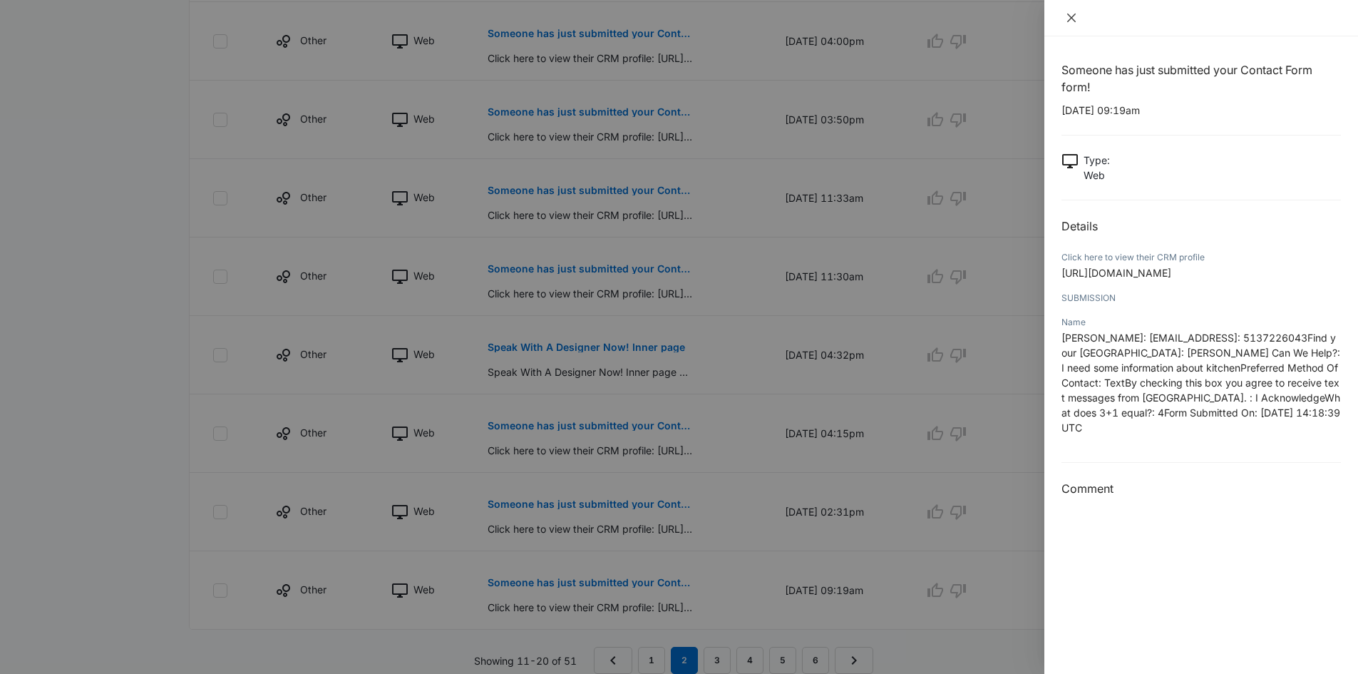
click at [1074, 20] on icon "close" at bounding box center [1071, 18] width 9 height 9
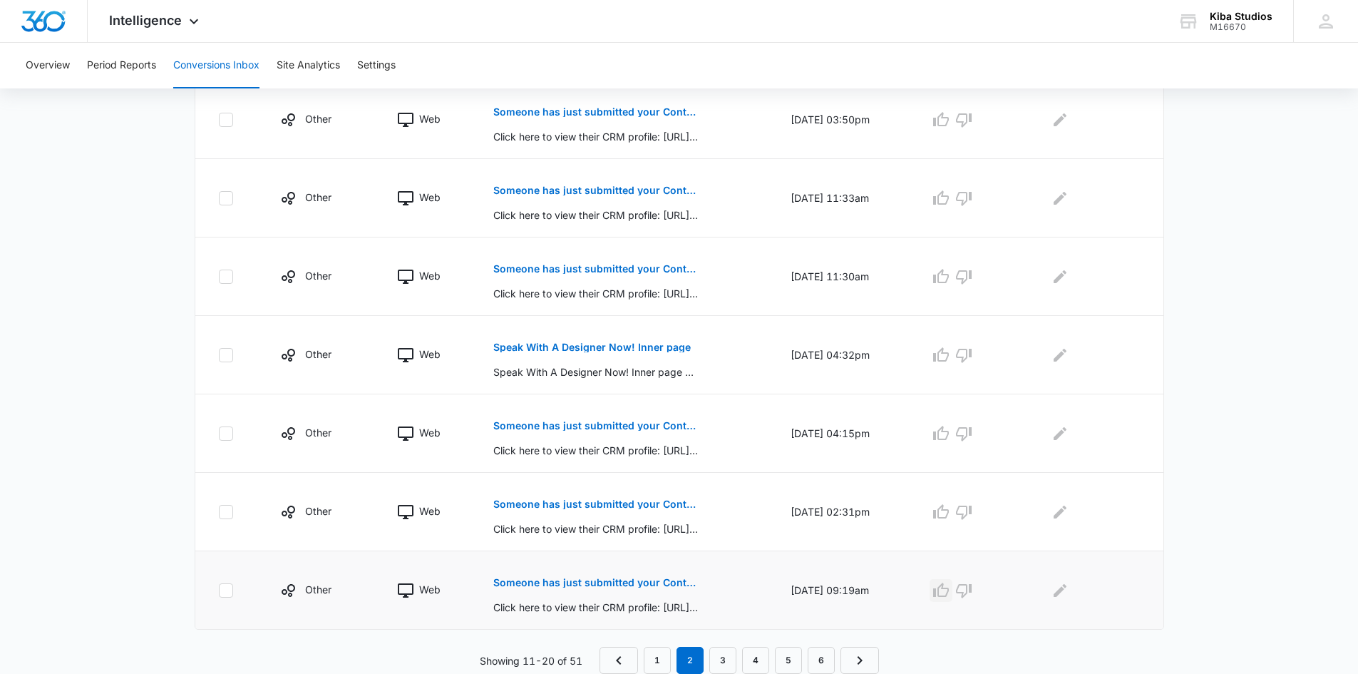
click at [947, 582] on icon "button" at bounding box center [941, 590] width 17 height 17
click at [1062, 588] on icon "Edit Comments" at bounding box center [1060, 590] width 17 height 17
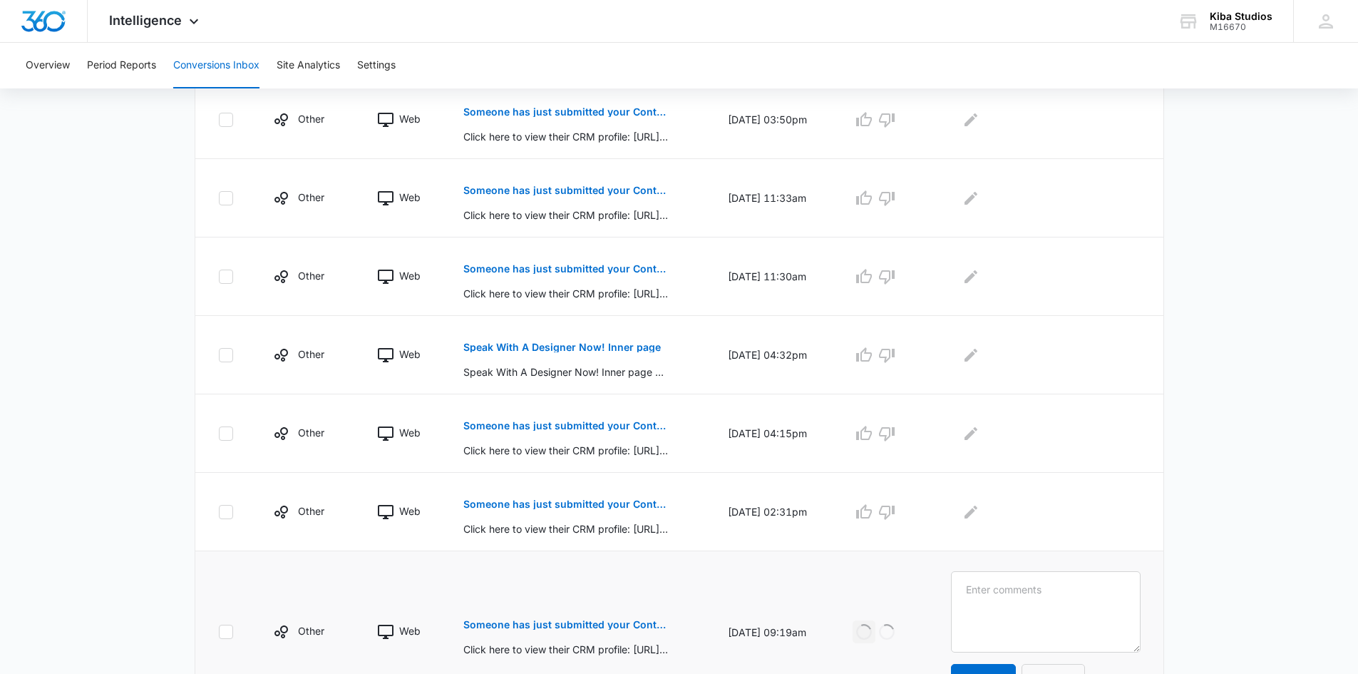
click at [1062, 588] on textarea at bounding box center [1045, 611] width 189 height 81
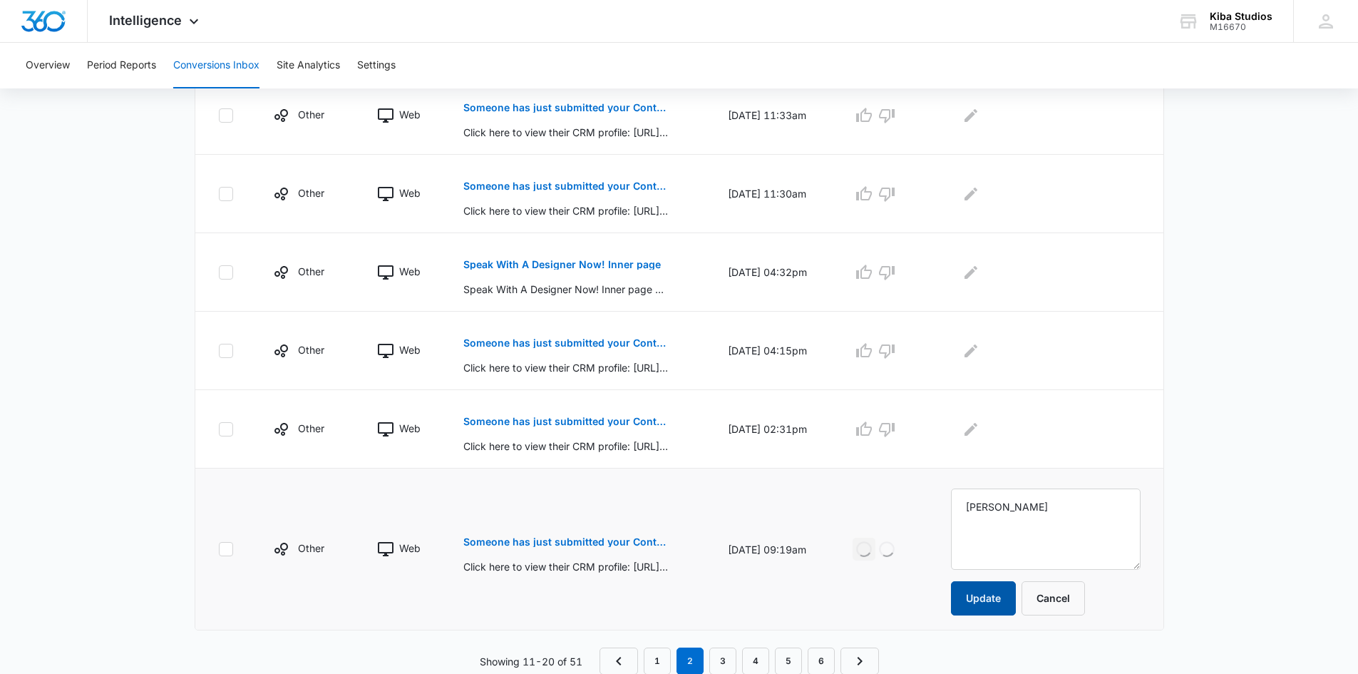
scroll to position [687, 0]
type textarea "[PERSON_NAME]"
click at [988, 600] on button "Update" at bounding box center [983, 597] width 65 height 34
click at [521, 422] on p "Someone has just submitted your Contact Us form!" at bounding box center [566, 421] width 207 height 10
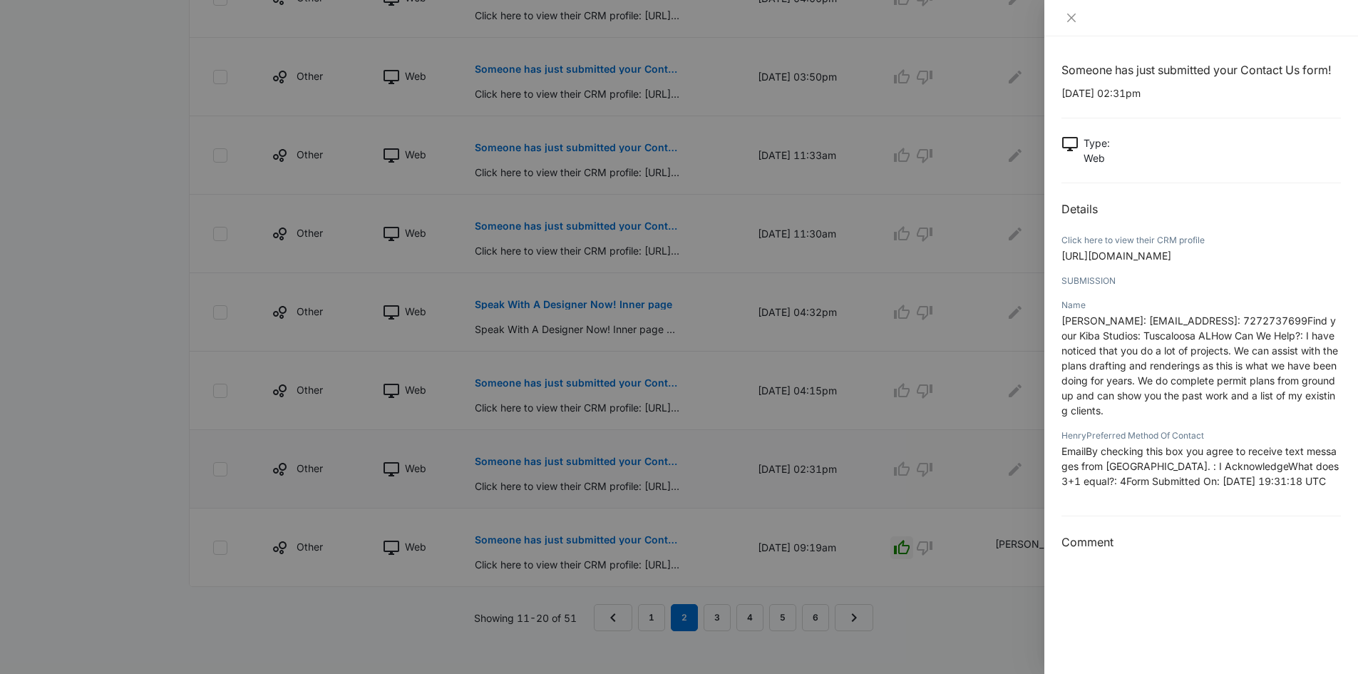
scroll to position [657, 0]
click at [1080, 16] on button "Close" at bounding box center [1072, 17] width 20 height 13
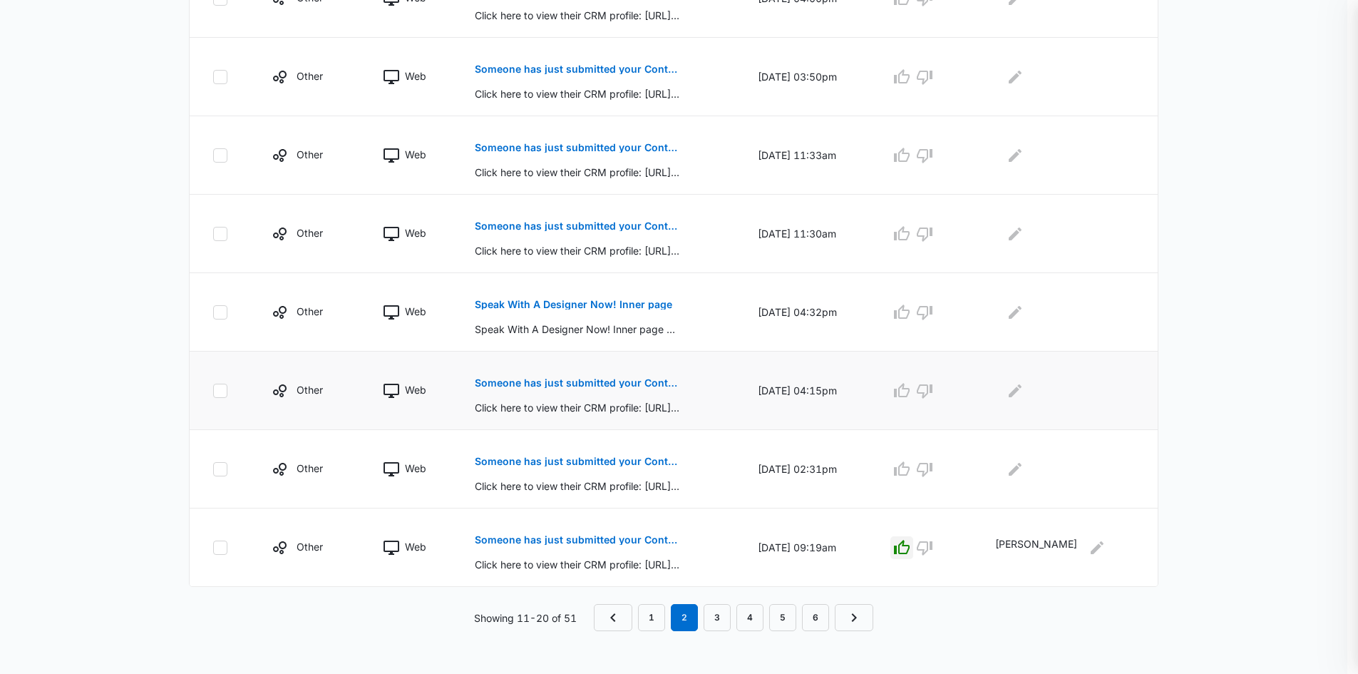
scroll to position [604, 0]
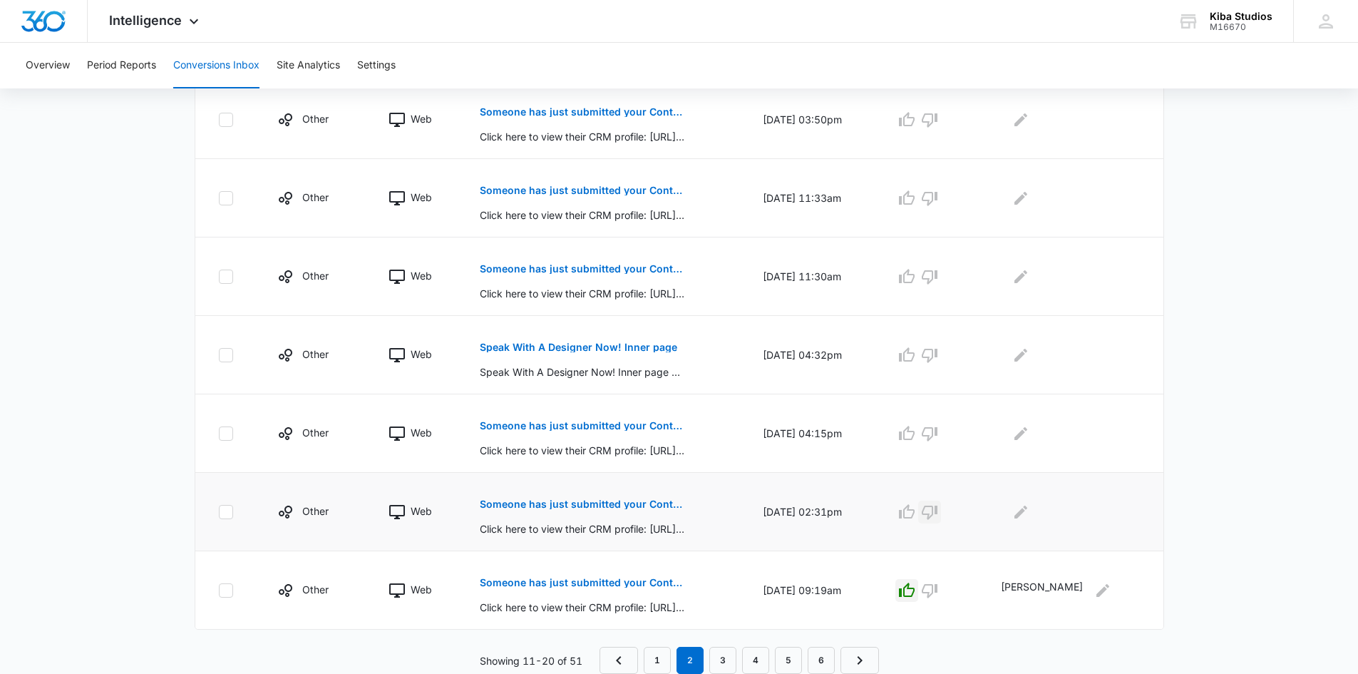
drag, startPoint x: 969, startPoint y: 506, endPoint x: 946, endPoint y: 498, distance: 24.1
click at [938, 506] on icon "button" at bounding box center [930, 512] width 16 height 14
click at [627, 425] on p "Someone has just submitted your Contact Us form!" at bounding box center [583, 426] width 207 height 10
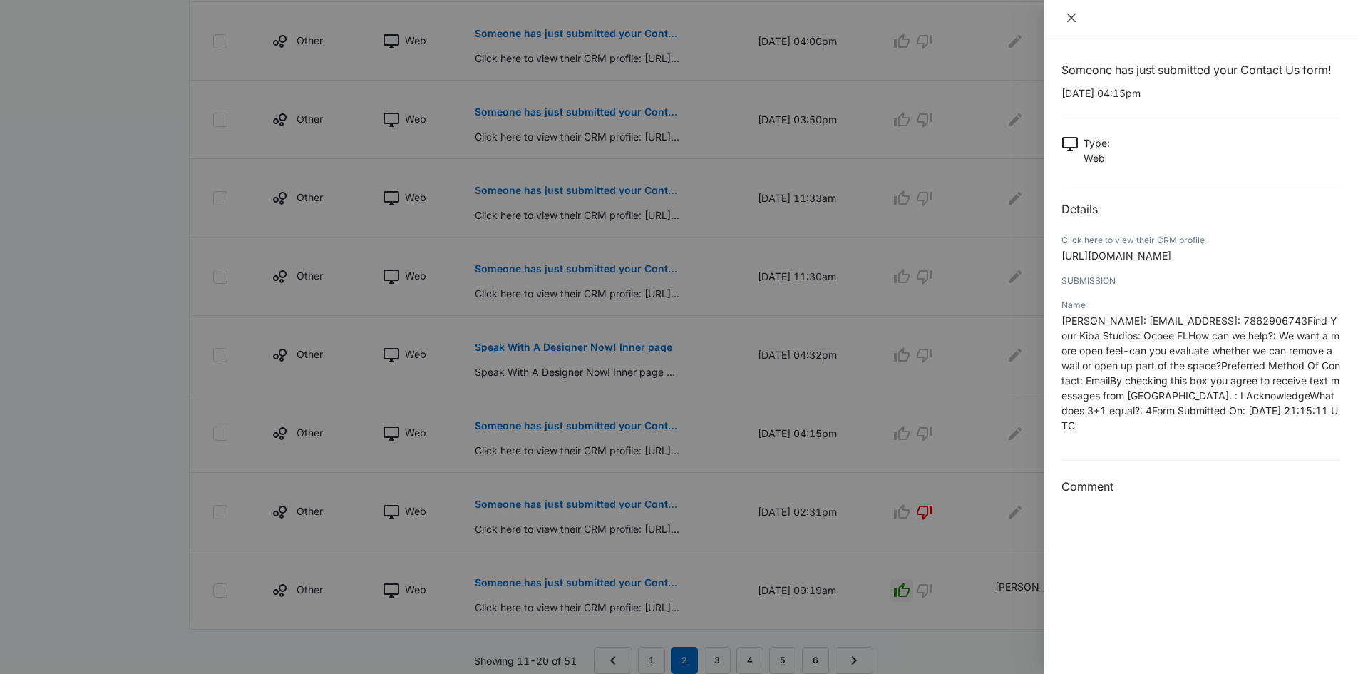
click at [1067, 15] on icon "close" at bounding box center [1071, 17] width 11 height 11
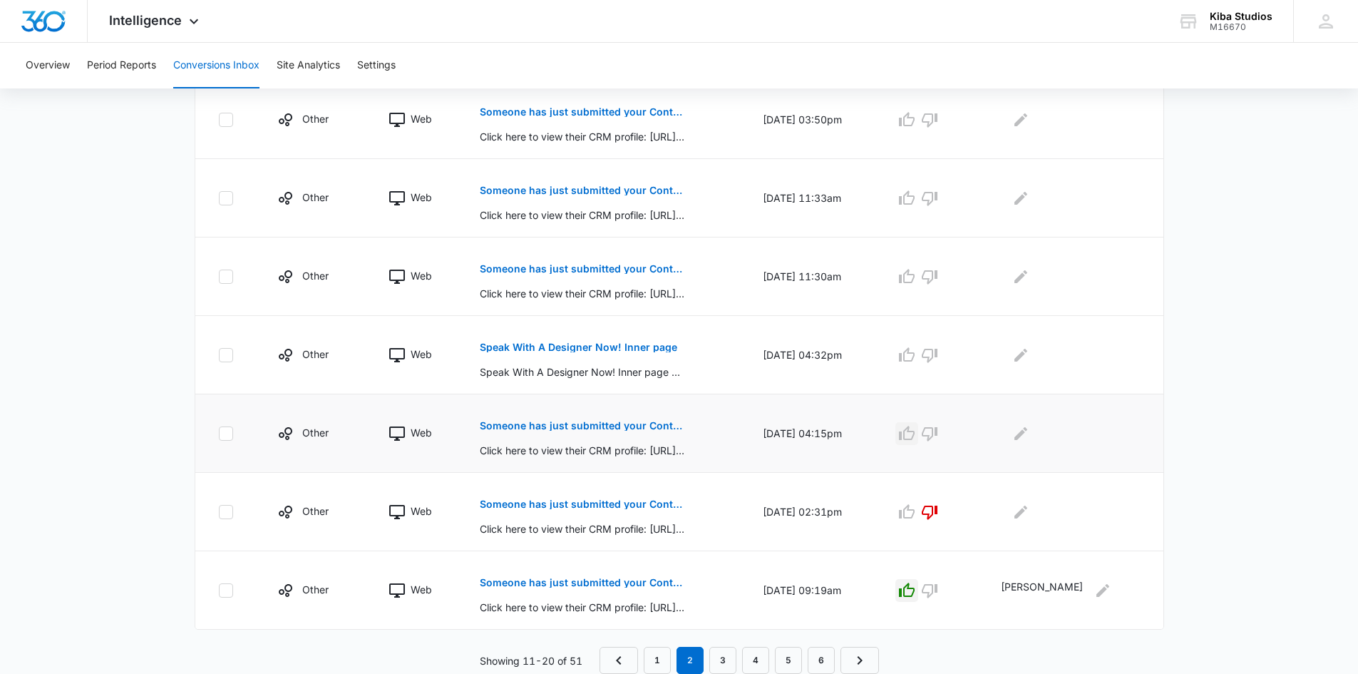
click at [915, 438] on icon "button" at bounding box center [907, 433] width 16 height 14
click at [1027, 433] on icon "Edit Comments" at bounding box center [1021, 432] width 13 height 13
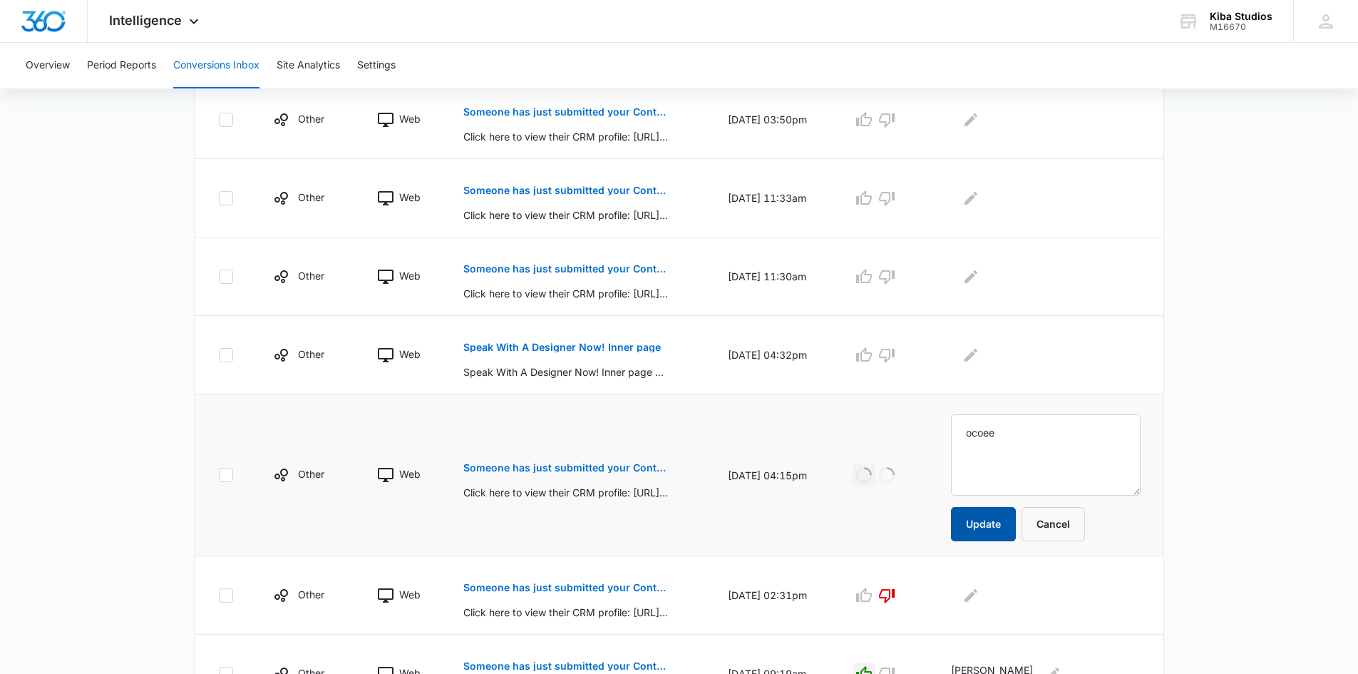
type textarea "ocoee"
click at [992, 522] on button "Update" at bounding box center [983, 524] width 65 height 34
click at [598, 347] on p "Speak With A Designer Now! Inner page" at bounding box center [561, 347] width 197 height 10
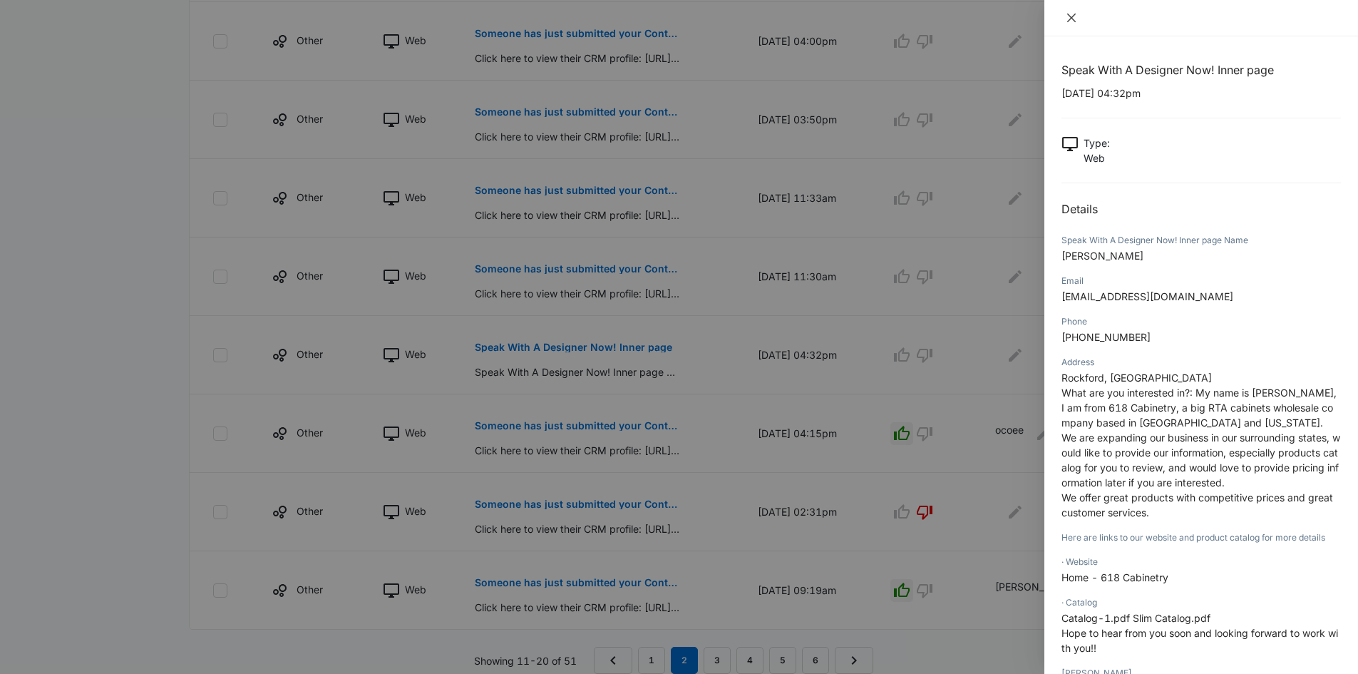
click at [1072, 14] on icon "close" at bounding box center [1071, 17] width 11 height 11
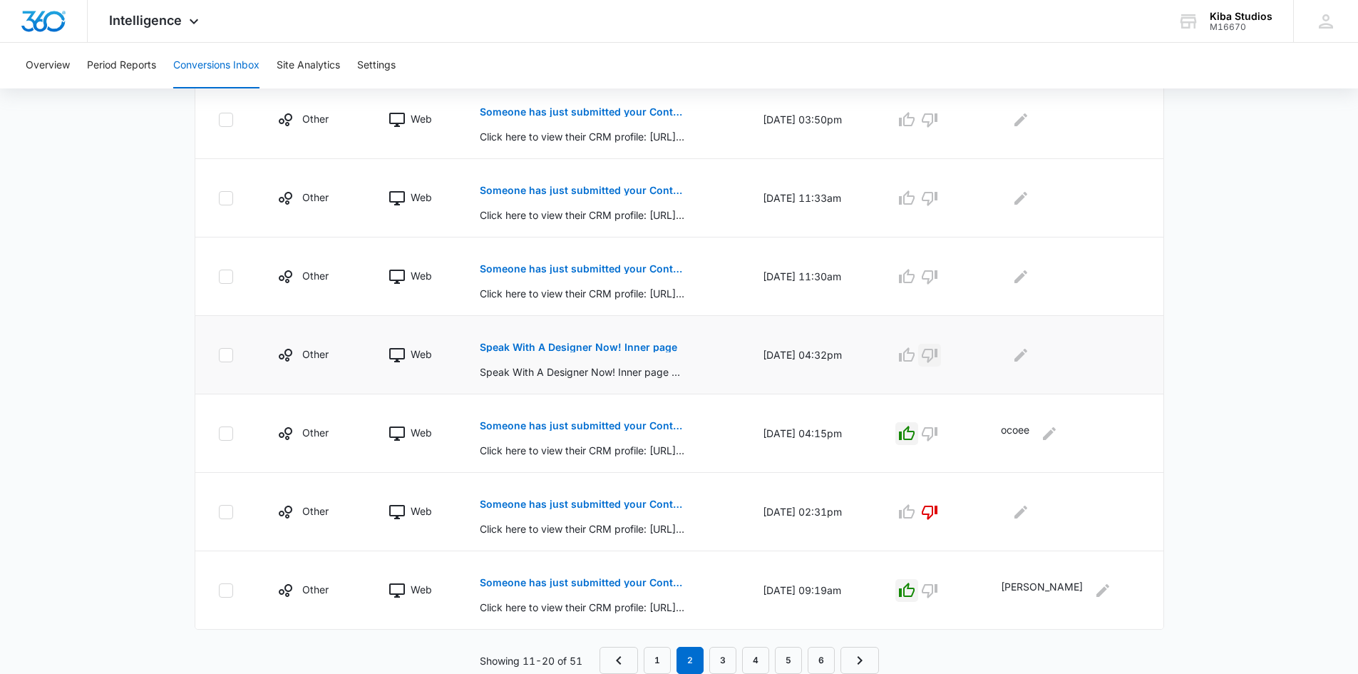
click at [938, 352] on icon "button" at bounding box center [929, 355] width 17 height 17
click at [623, 270] on p "Someone has just submitted your Contact Form form!" at bounding box center [583, 269] width 207 height 10
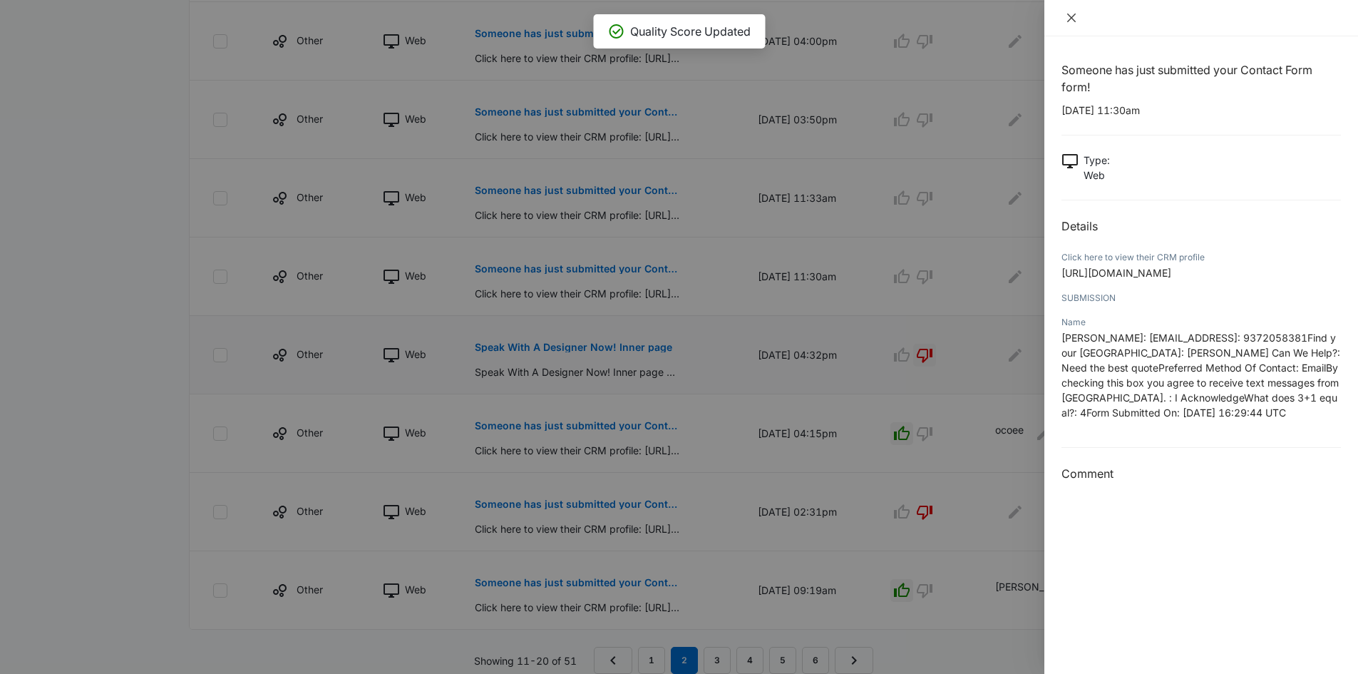
click at [1071, 19] on icon "close" at bounding box center [1071, 18] width 9 height 9
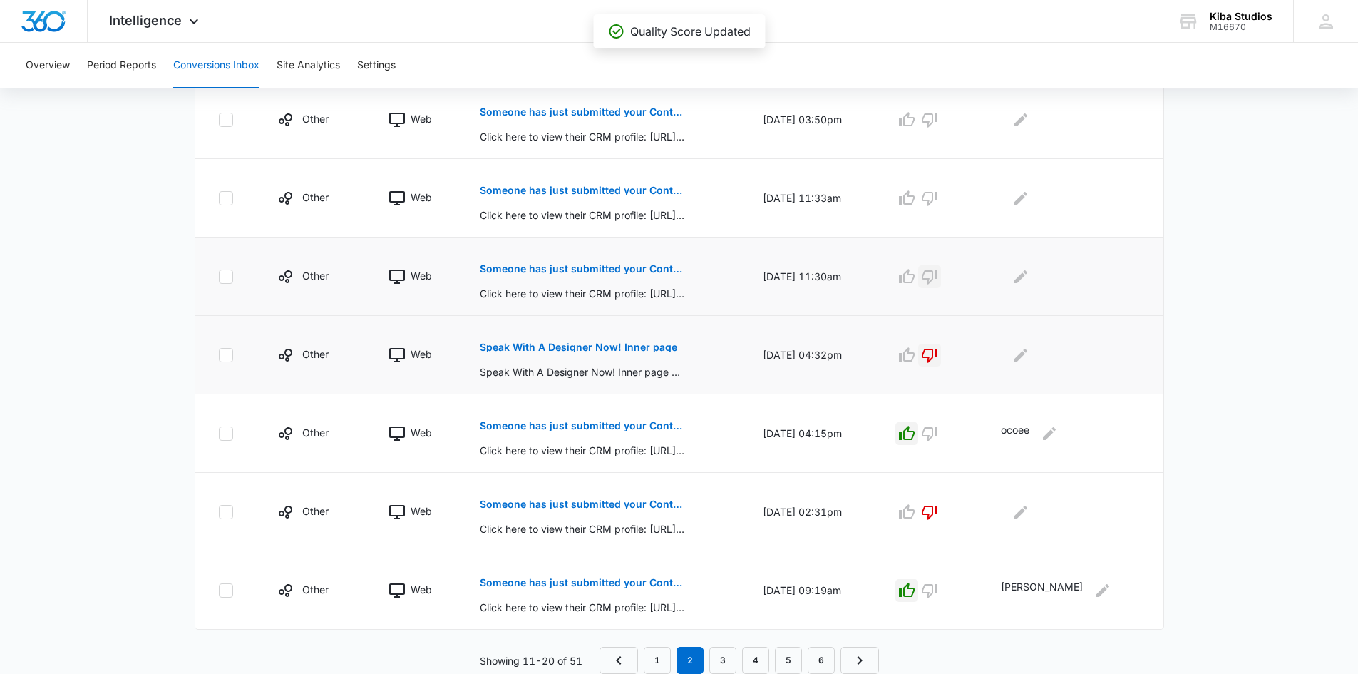
click at [938, 282] on icon "button" at bounding box center [930, 277] width 16 height 14
click at [595, 190] on p "Someone has just submitted your Contact Us form!" at bounding box center [583, 190] width 207 height 10
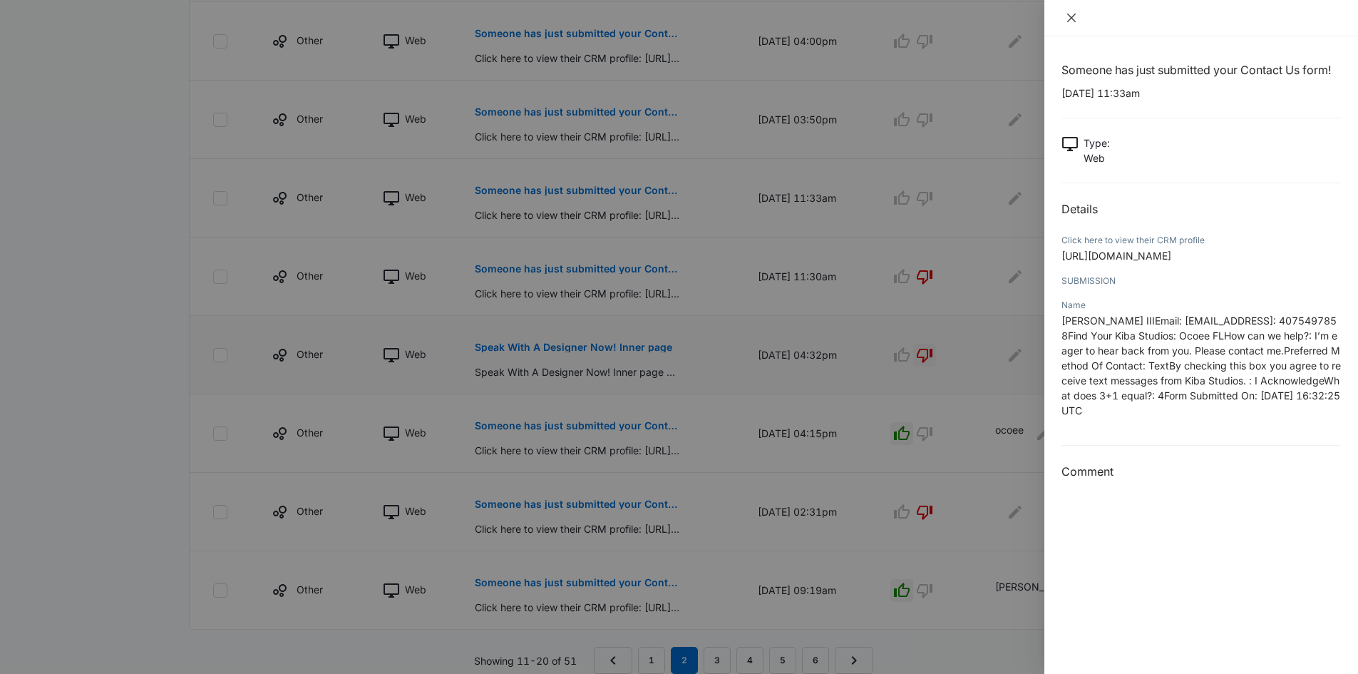
click at [1074, 16] on icon "close" at bounding box center [1071, 18] width 9 height 9
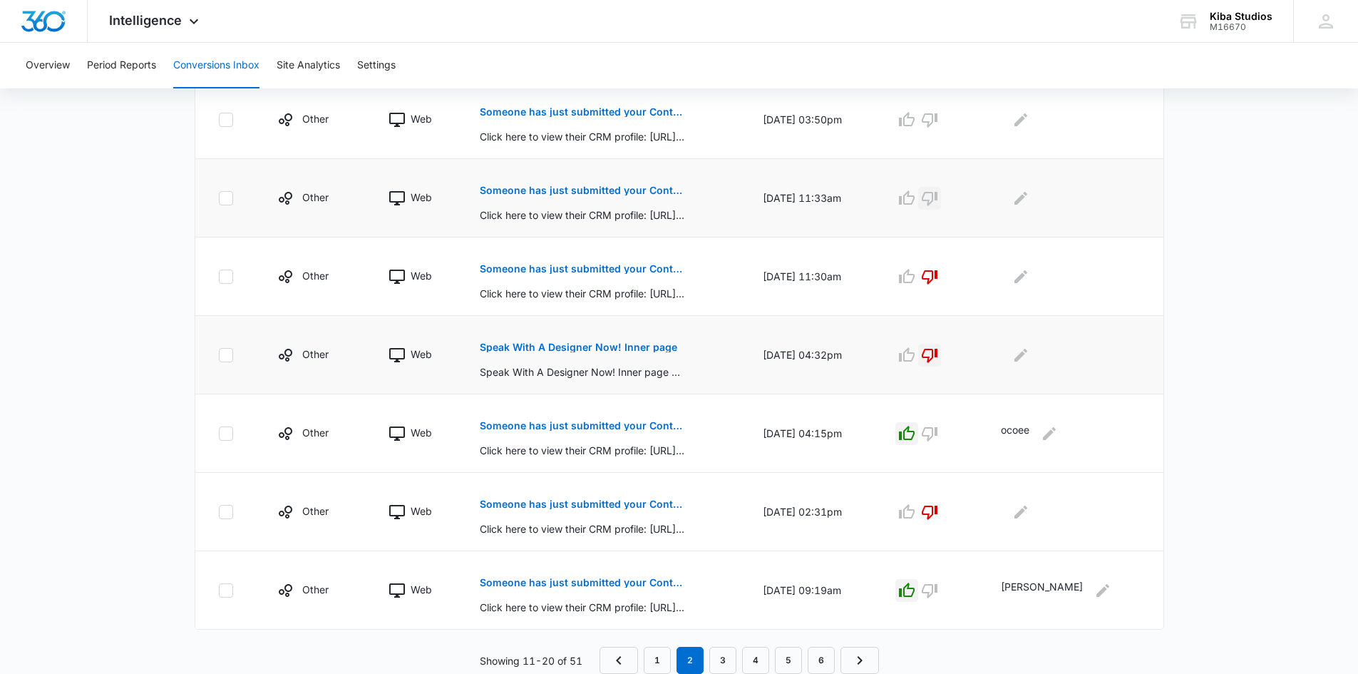
click at [938, 198] on icon "button" at bounding box center [929, 198] width 17 height 17
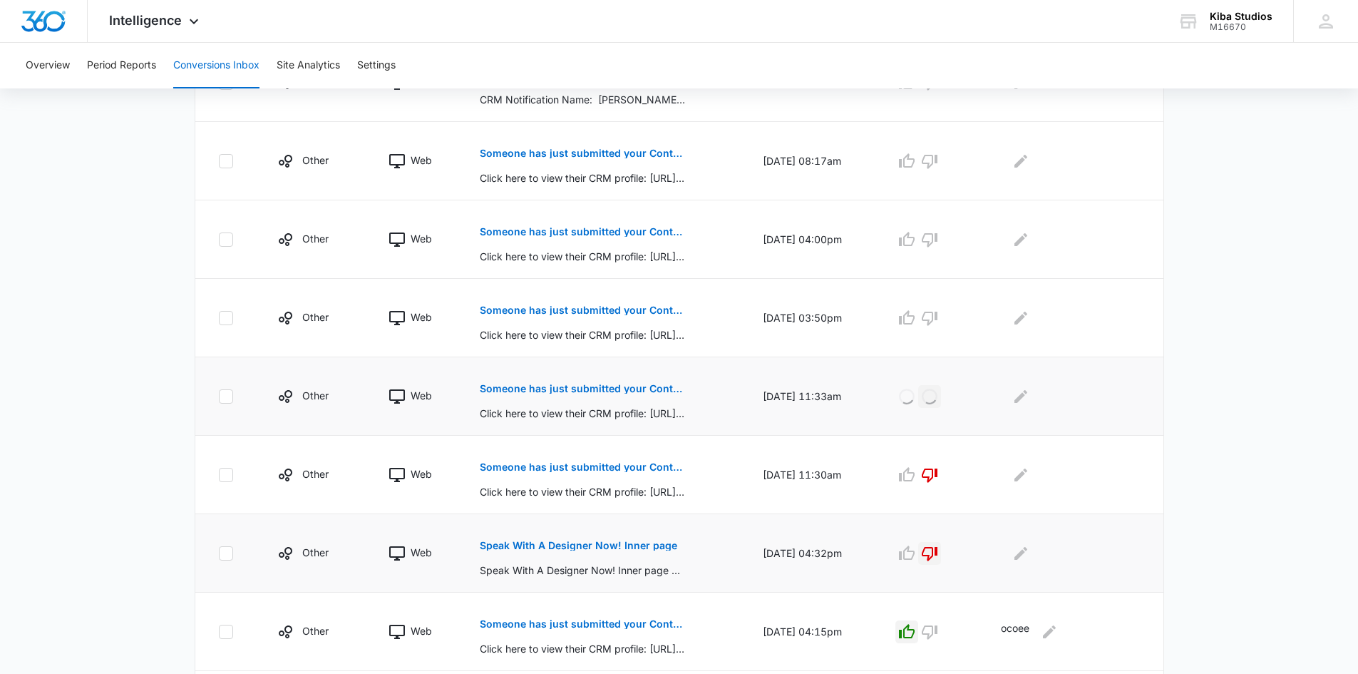
scroll to position [319, 0]
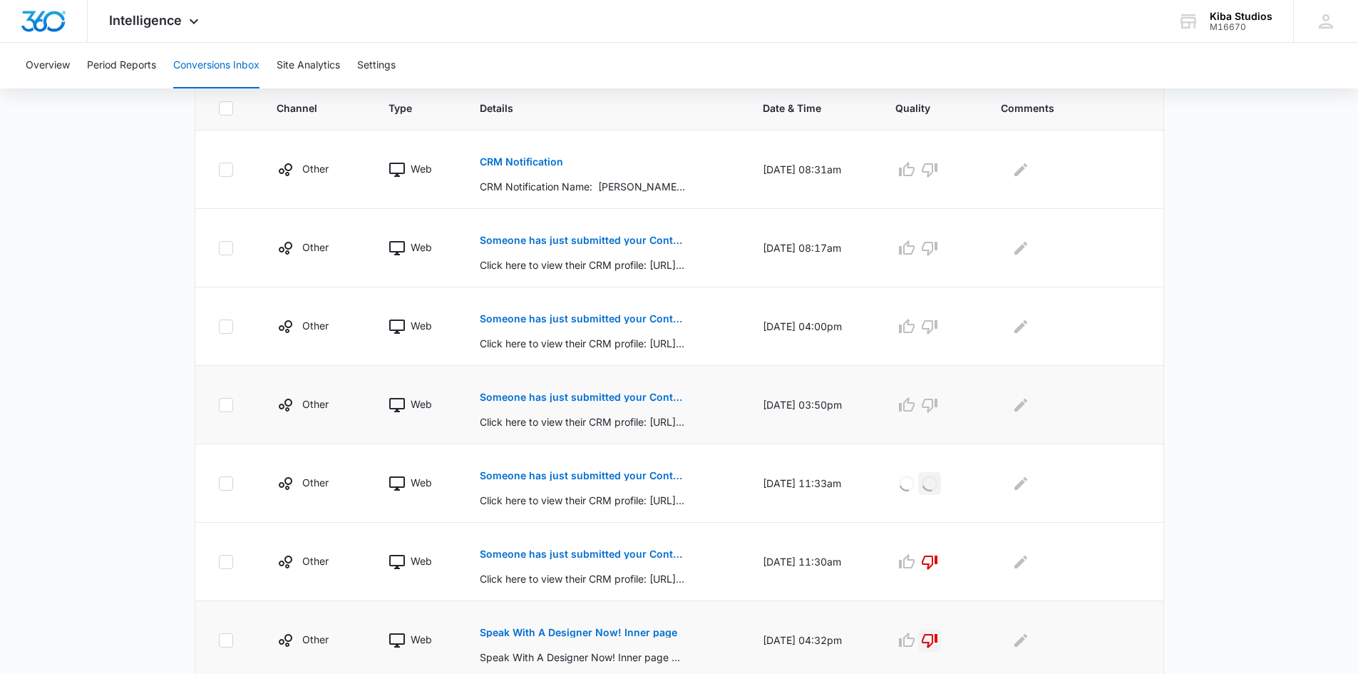
click at [602, 397] on p "Someone has just submitted your Contact Us form!" at bounding box center [583, 397] width 207 height 10
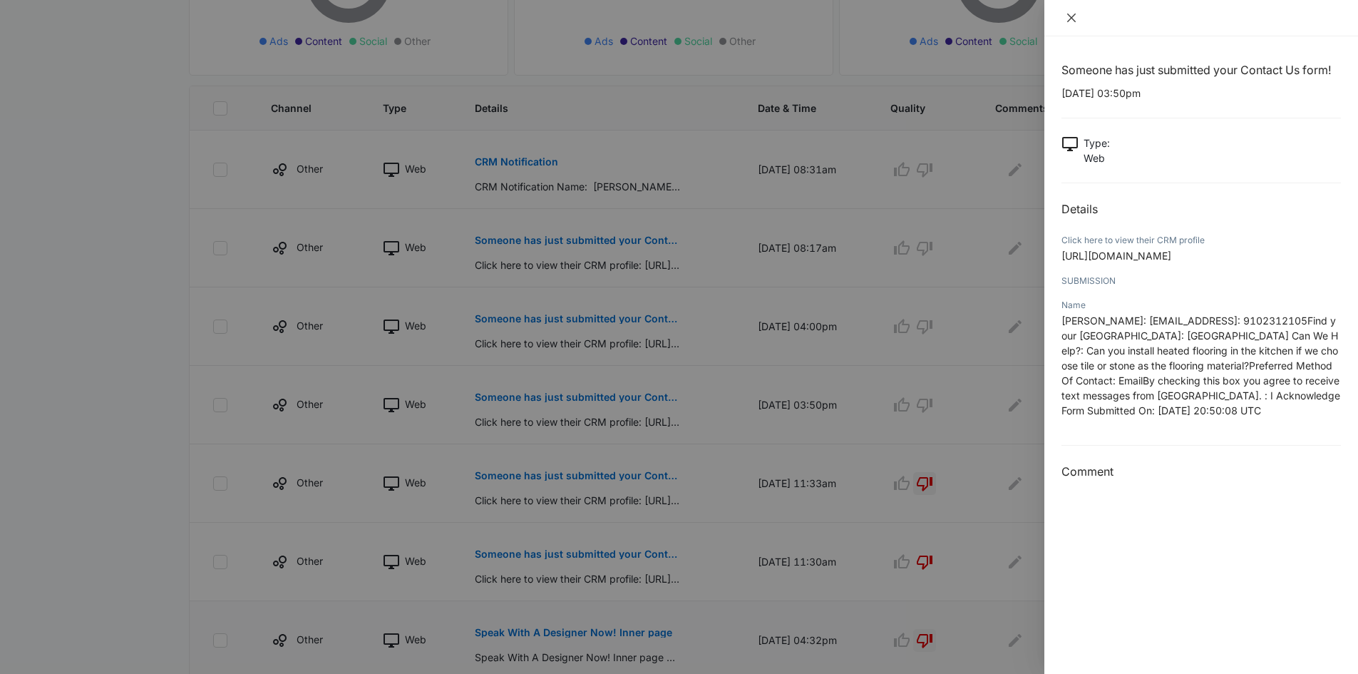
click at [1073, 14] on icon "close" at bounding box center [1071, 17] width 11 height 11
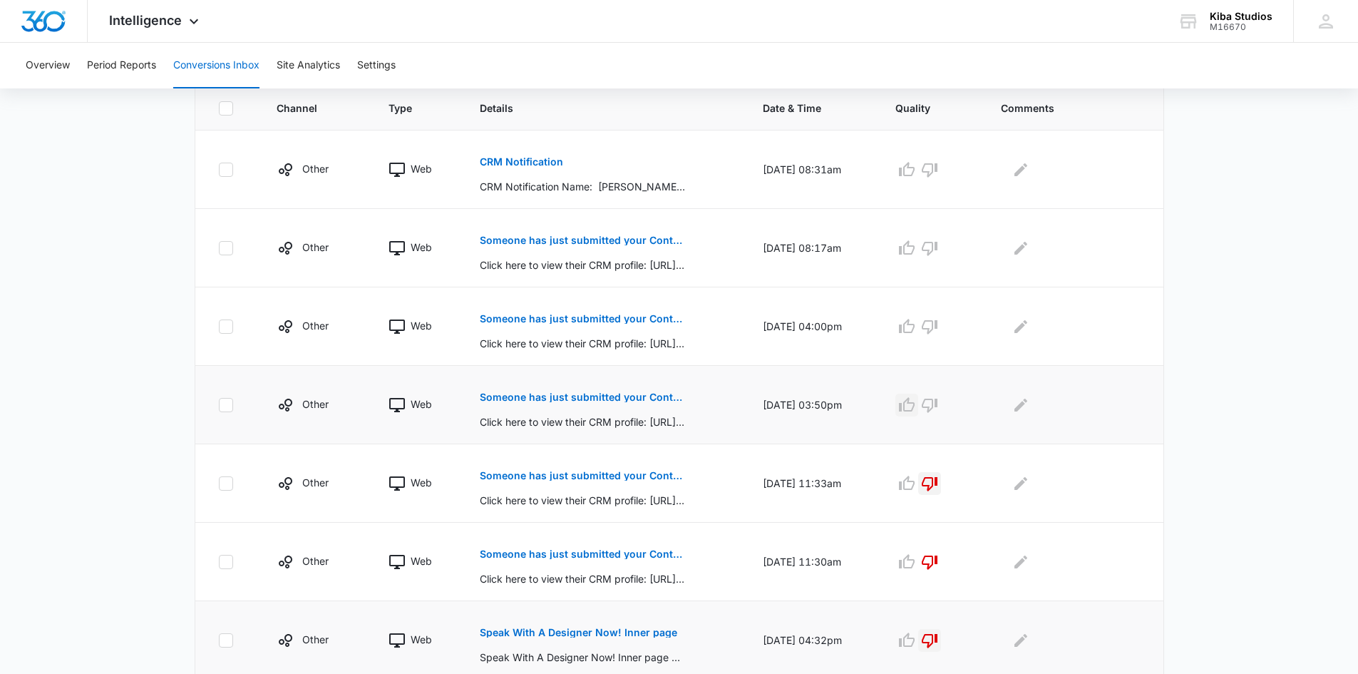
click at [915, 404] on icon "button" at bounding box center [906, 404] width 17 height 17
click at [1030, 403] on icon "Edit Comments" at bounding box center [1020, 404] width 17 height 17
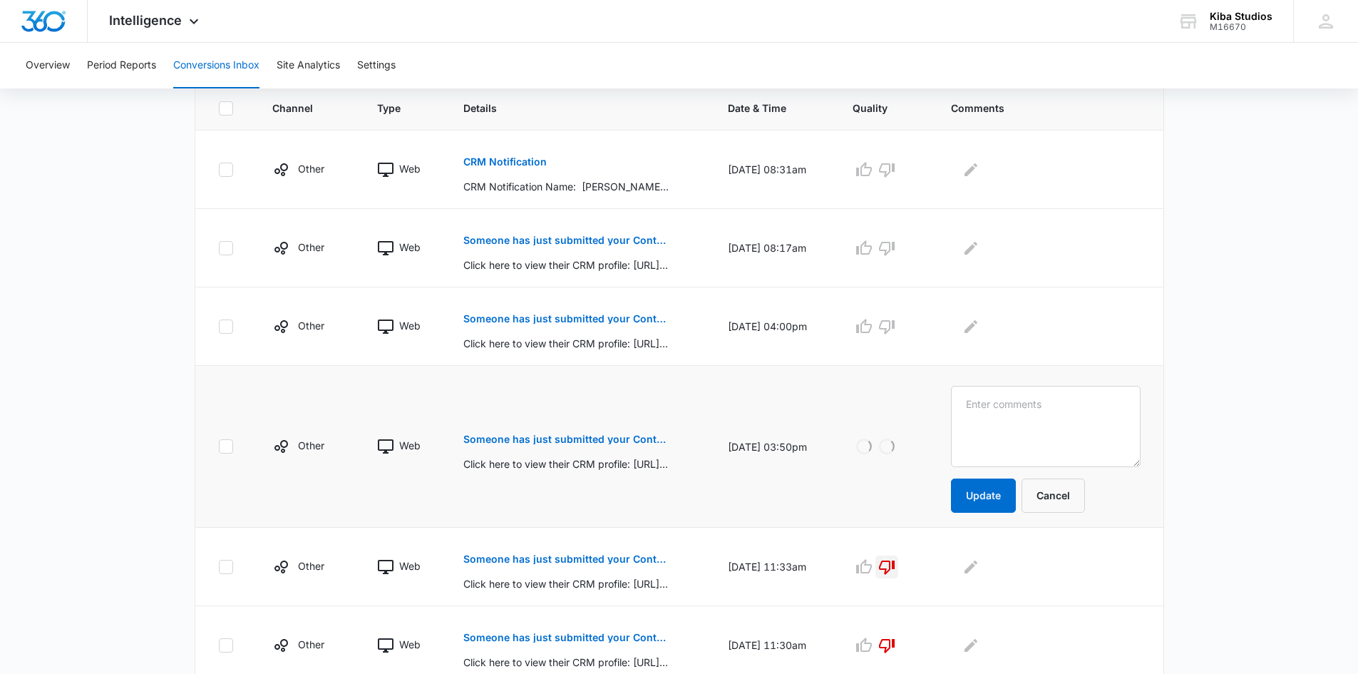
click at [1057, 403] on textarea at bounding box center [1045, 426] width 189 height 81
type textarea "asheville"
click at [990, 486] on button "Update" at bounding box center [983, 495] width 65 height 34
click at [518, 316] on p "Someone has just submitted your Contact Form form!" at bounding box center [566, 319] width 207 height 10
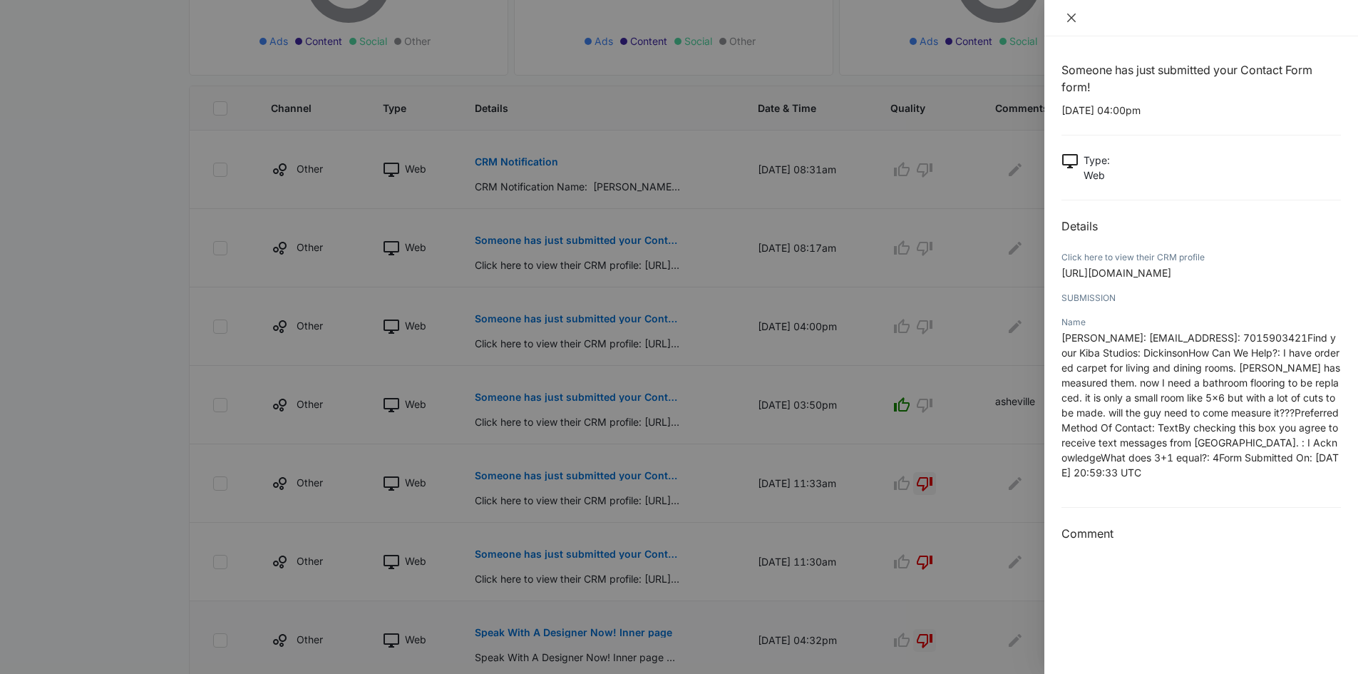
click at [1067, 16] on icon "close" at bounding box center [1071, 17] width 11 height 11
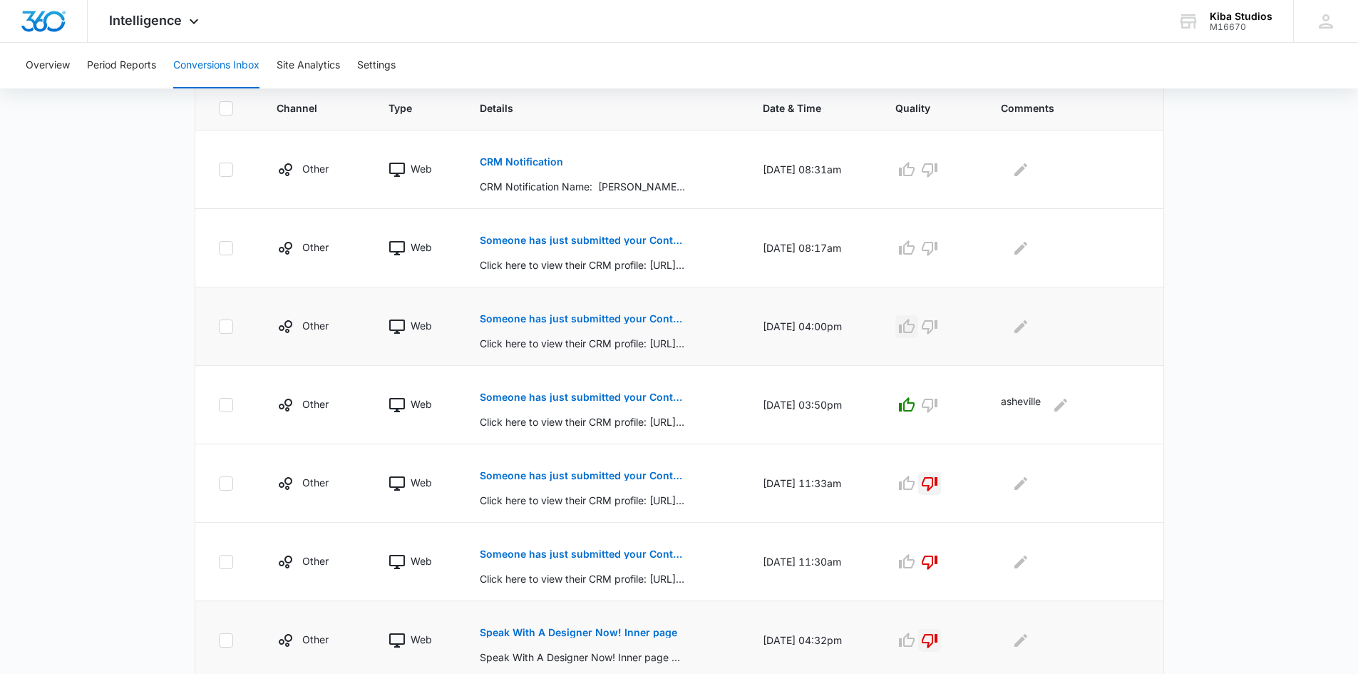
click at [915, 327] on icon "button" at bounding box center [907, 326] width 16 height 14
click at [1027, 332] on icon "Edit Comments" at bounding box center [1021, 325] width 13 height 13
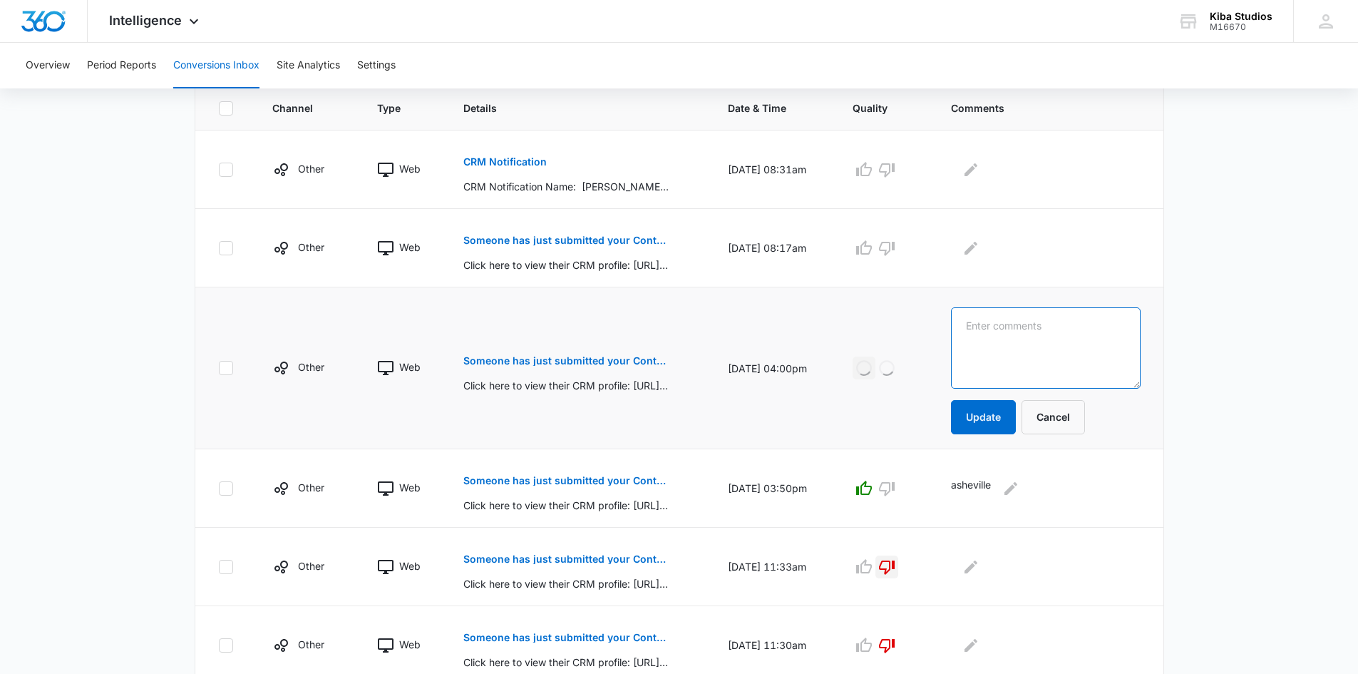
click at [1060, 332] on textarea at bounding box center [1045, 347] width 189 height 81
type textarea "[PERSON_NAME]"
click at [1000, 406] on button "Update" at bounding box center [983, 417] width 65 height 34
click at [526, 247] on button "Someone has just submitted your Contact Form form!" at bounding box center [566, 240] width 207 height 34
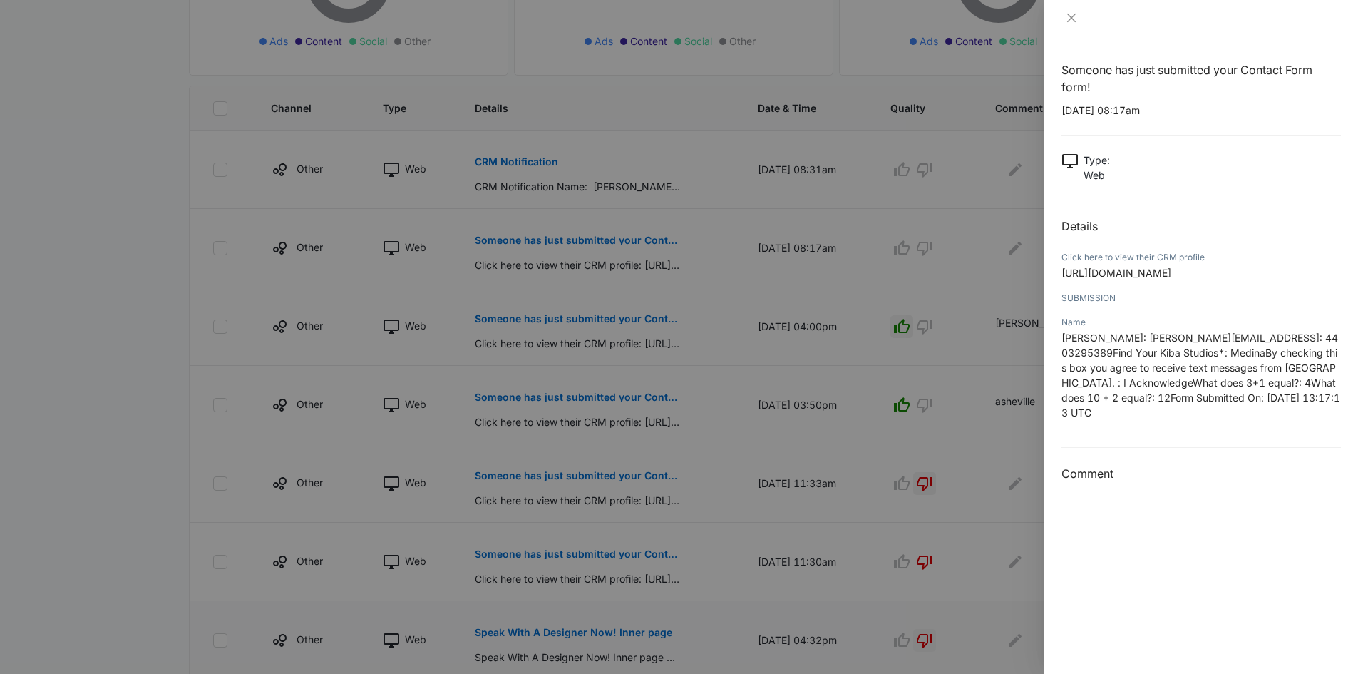
click at [1069, 29] on div at bounding box center [1202, 18] width 314 height 36
click at [1073, 19] on icon "close" at bounding box center [1071, 18] width 9 height 9
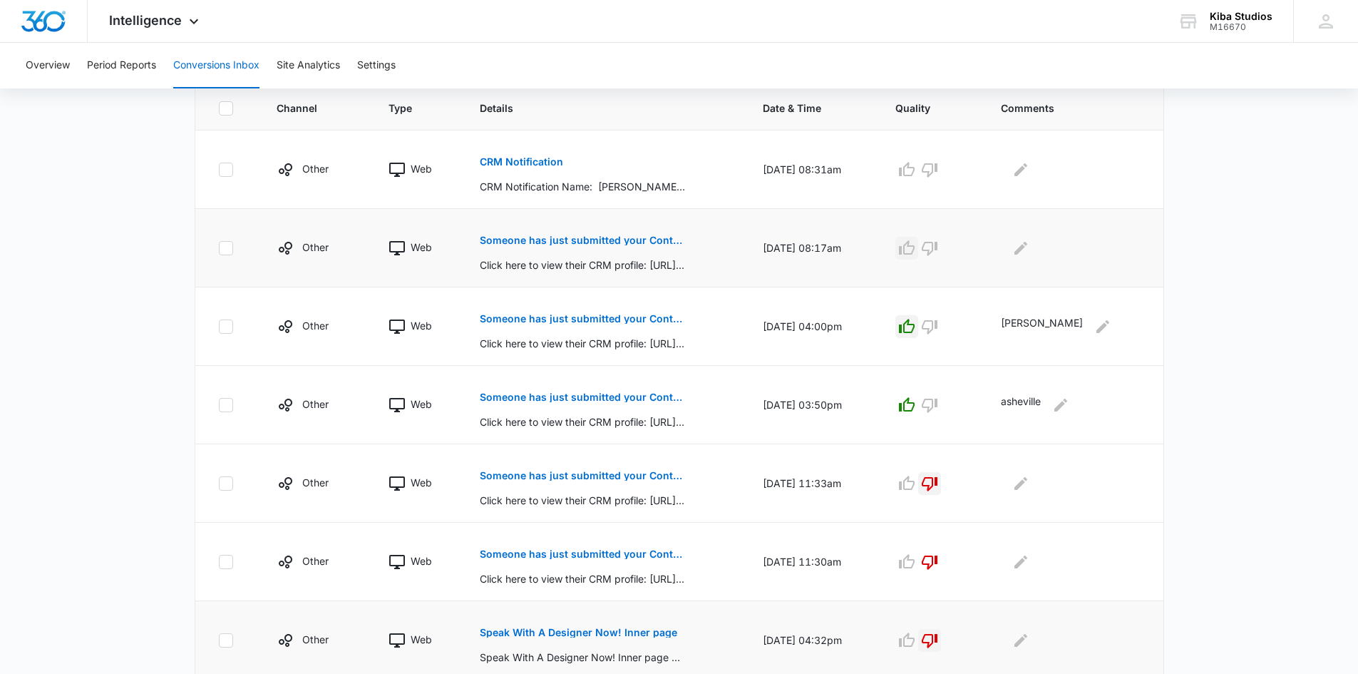
click at [915, 247] on icon "button" at bounding box center [906, 248] width 17 height 17
click at [1027, 247] on icon "Edit Comments" at bounding box center [1021, 247] width 13 height 13
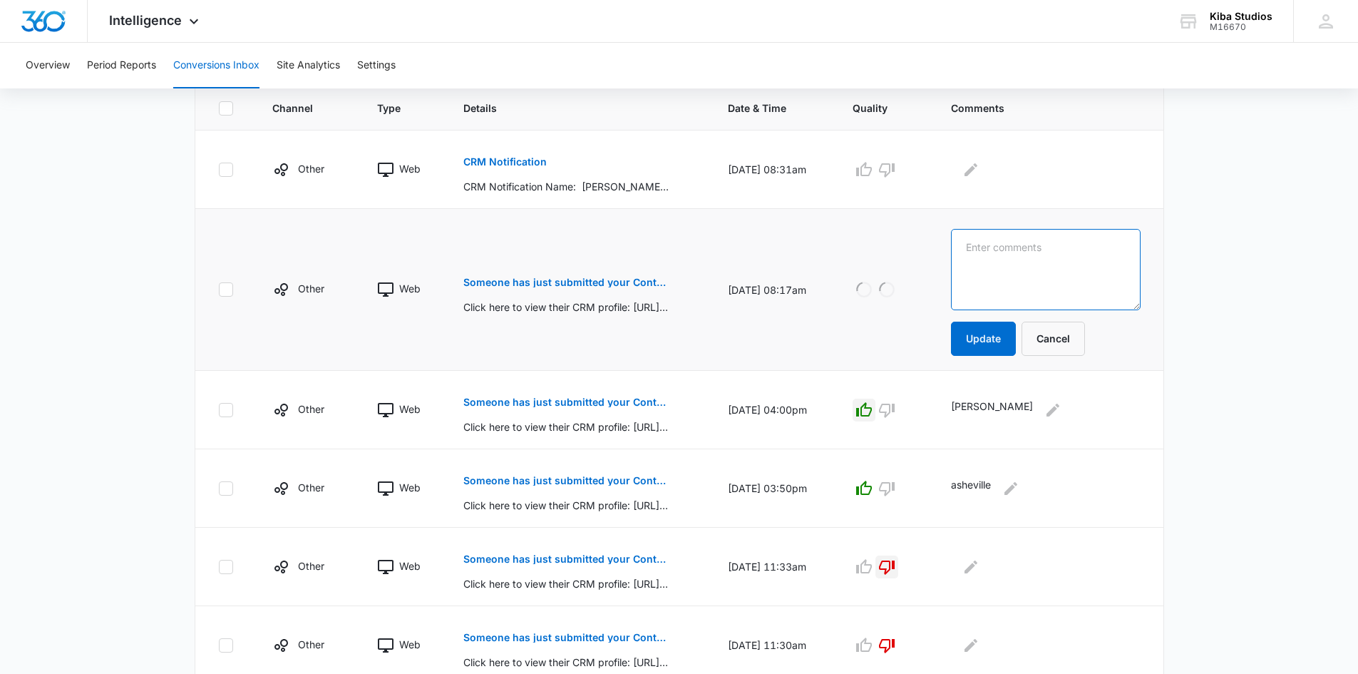
click at [1060, 247] on textarea at bounding box center [1045, 269] width 189 height 81
type textarea "[PERSON_NAME]"
click at [1000, 332] on button "Update" at bounding box center [983, 339] width 65 height 34
click at [475, 159] on p "CRM Notification" at bounding box center [504, 162] width 83 height 10
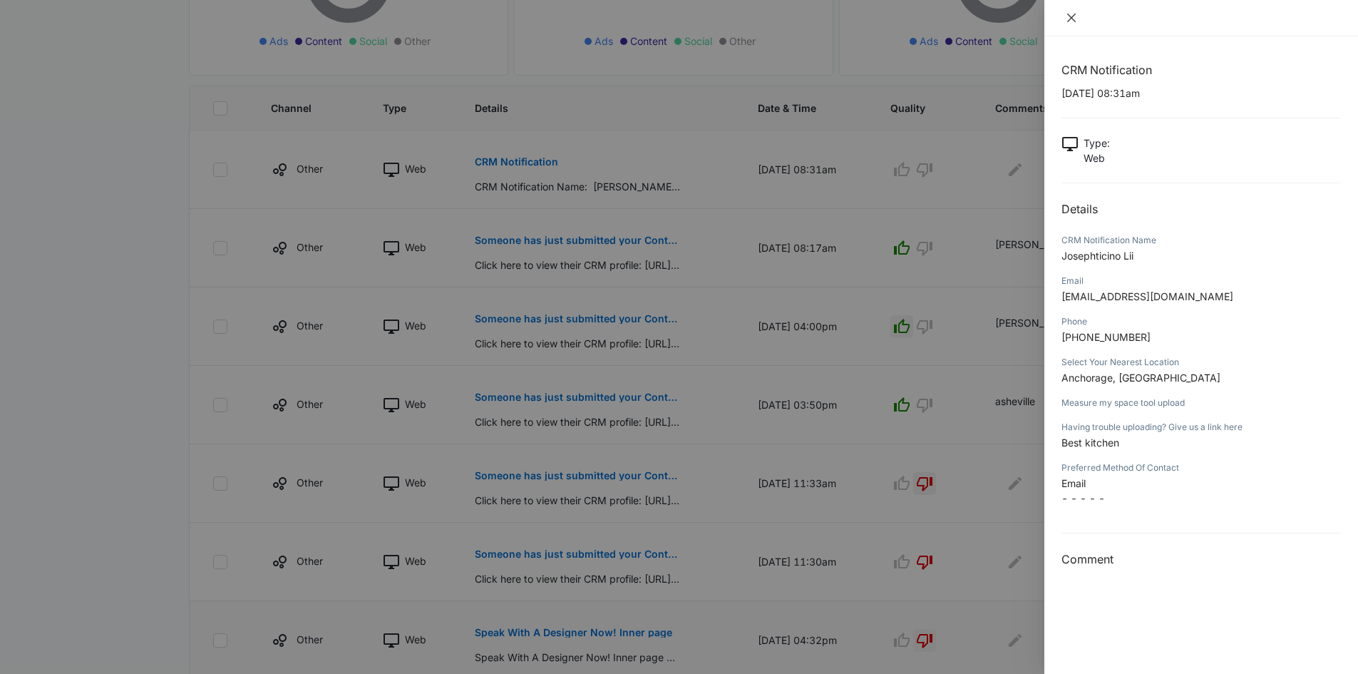
click at [1072, 16] on icon "close" at bounding box center [1071, 17] width 11 height 11
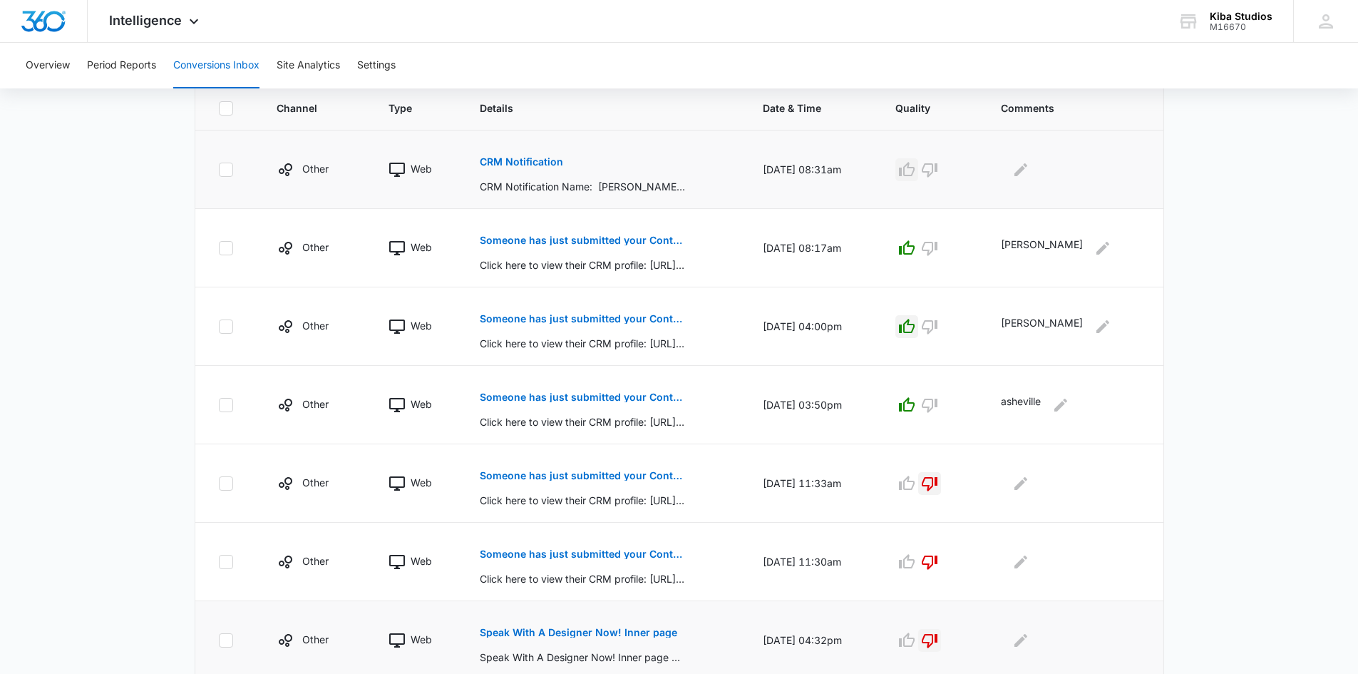
click at [915, 166] on icon "button" at bounding box center [907, 169] width 16 height 14
click at [1027, 168] on icon "Edit Comments" at bounding box center [1021, 169] width 13 height 13
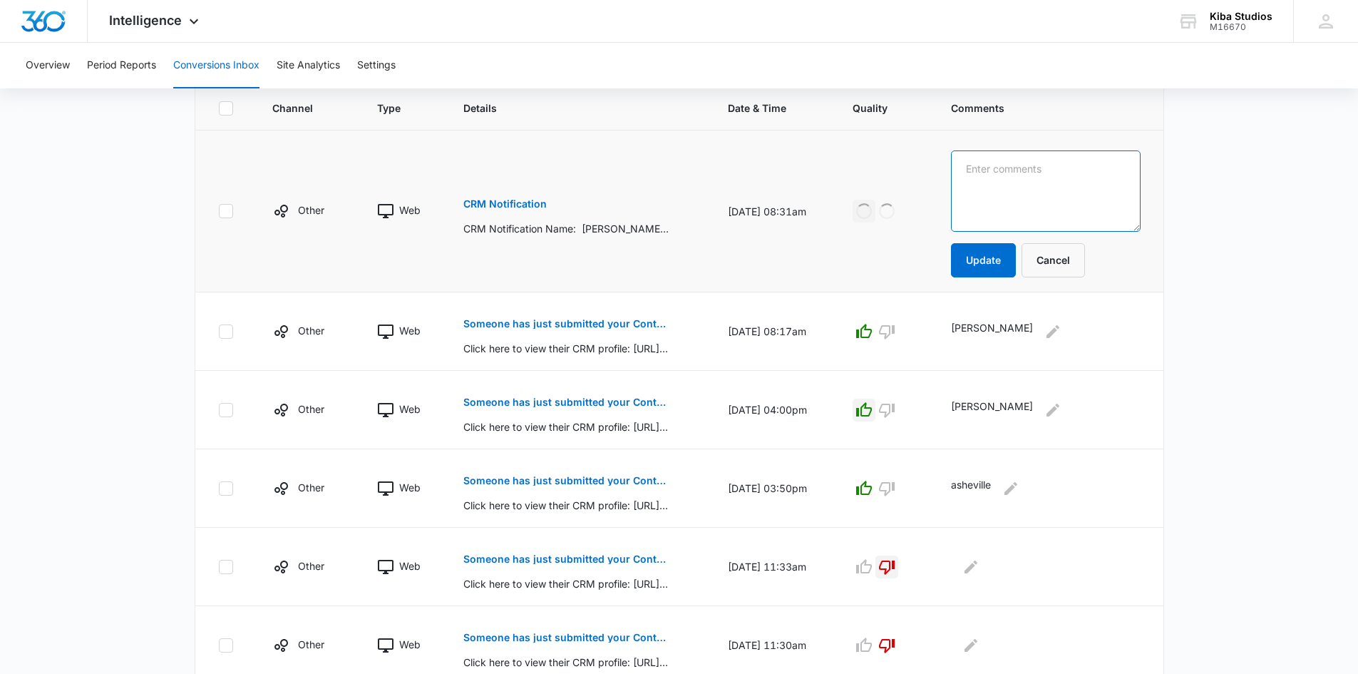
click at [1024, 169] on textarea at bounding box center [1045, 190] width 189 height 81
type textarea "anchorage"
click at [992, 262] on button "Update" at bounding box center [983, 260] width 65 height 34
click at [997, 260] on button "Update" at bounding box center [983, 260] width 65 height 34
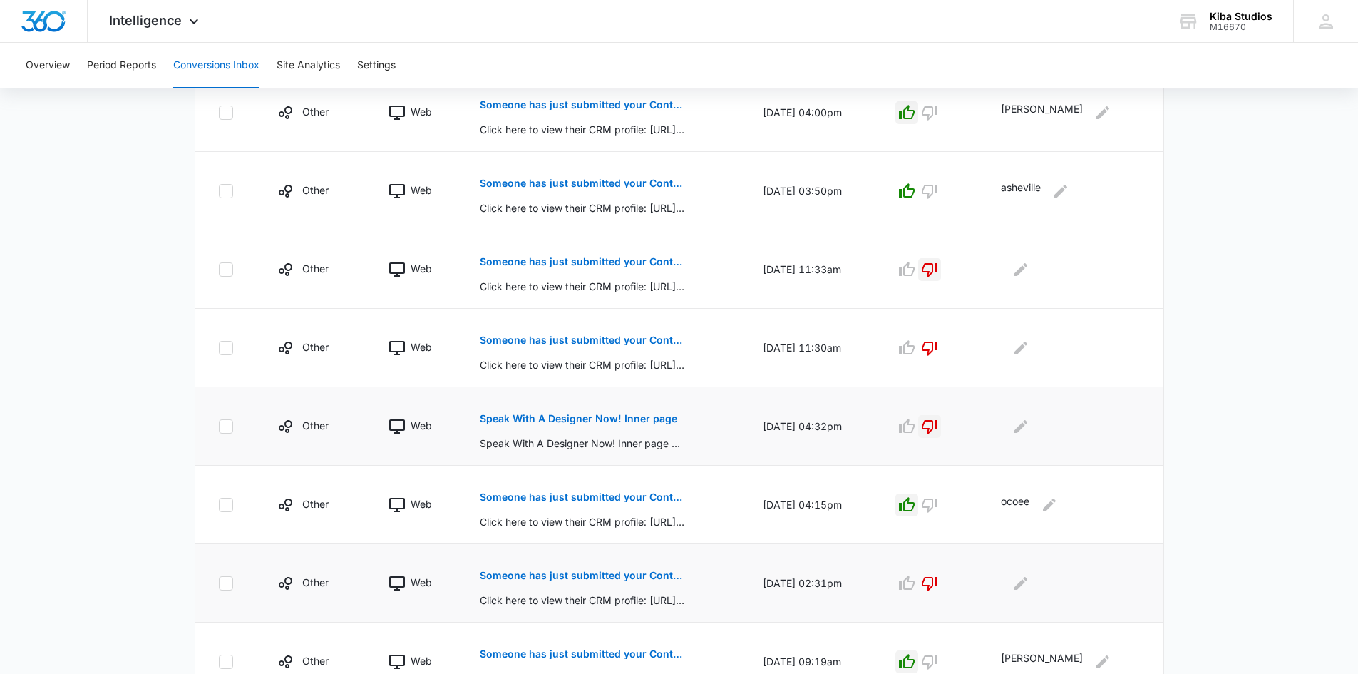
scroll to position [604, 0]
